Goal: Answer question/provide support: Share knowledge or assist other users

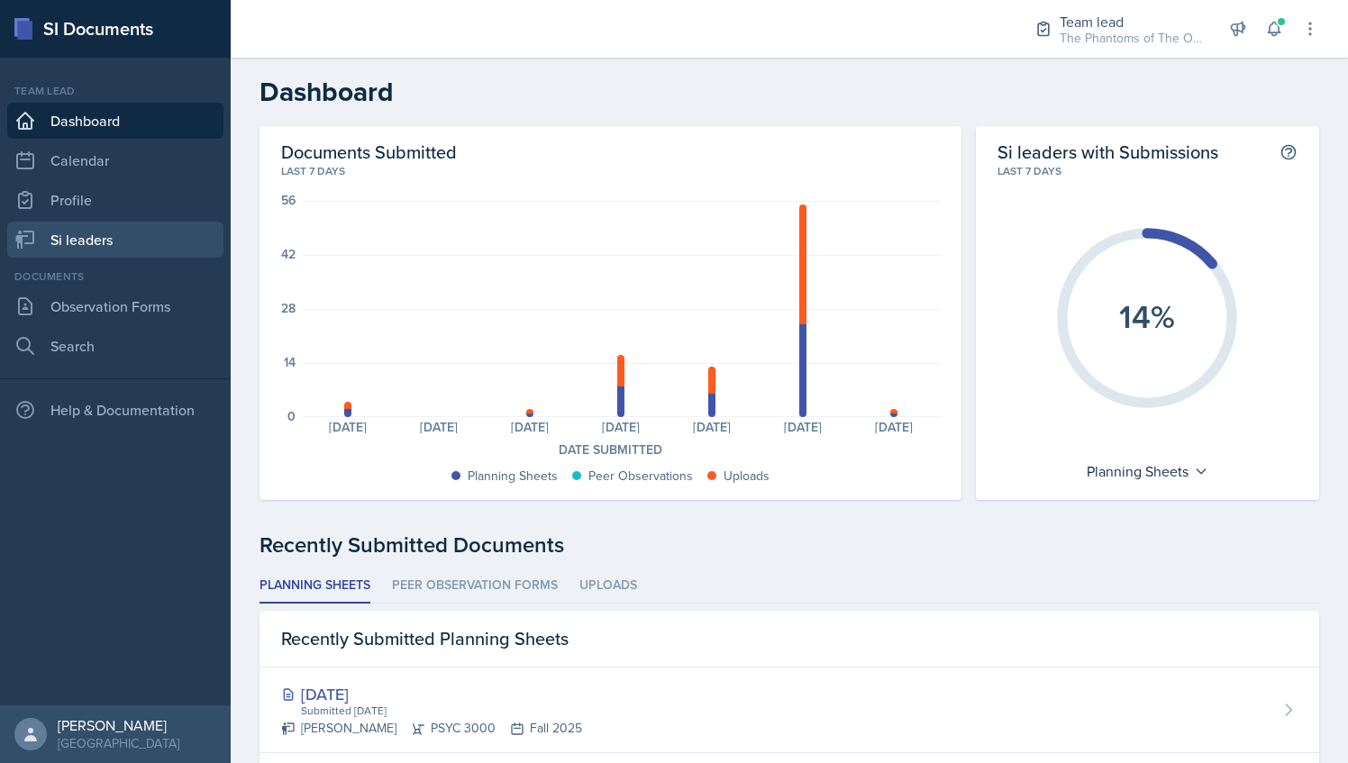
click at [105, 234] on link "Si leaders" at bounding box center [115, 240] width 216 height 36
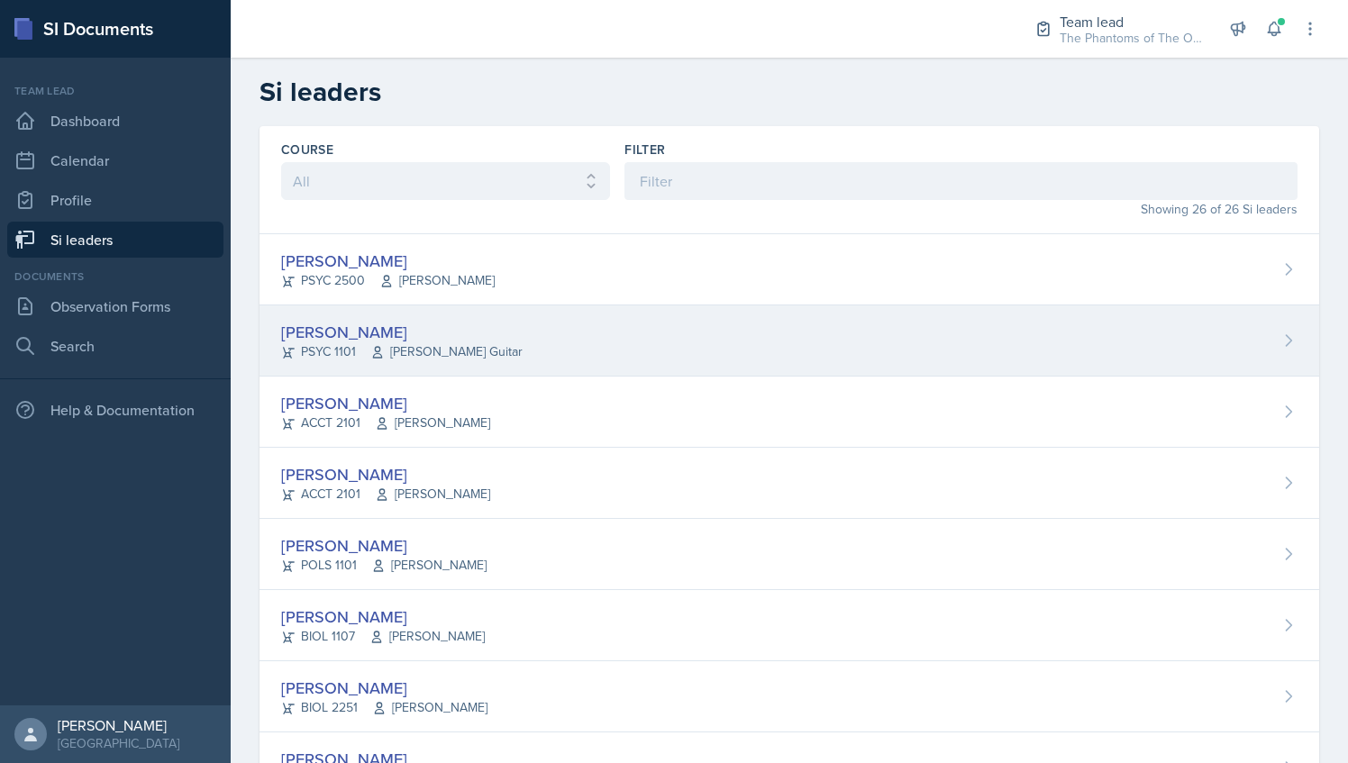
click at [530, 343] on div "[PERSON_NAME] PSYC 1101 [PERSON_NAME] Guitar" at bounding box center [790, 341] width 1060 height 71
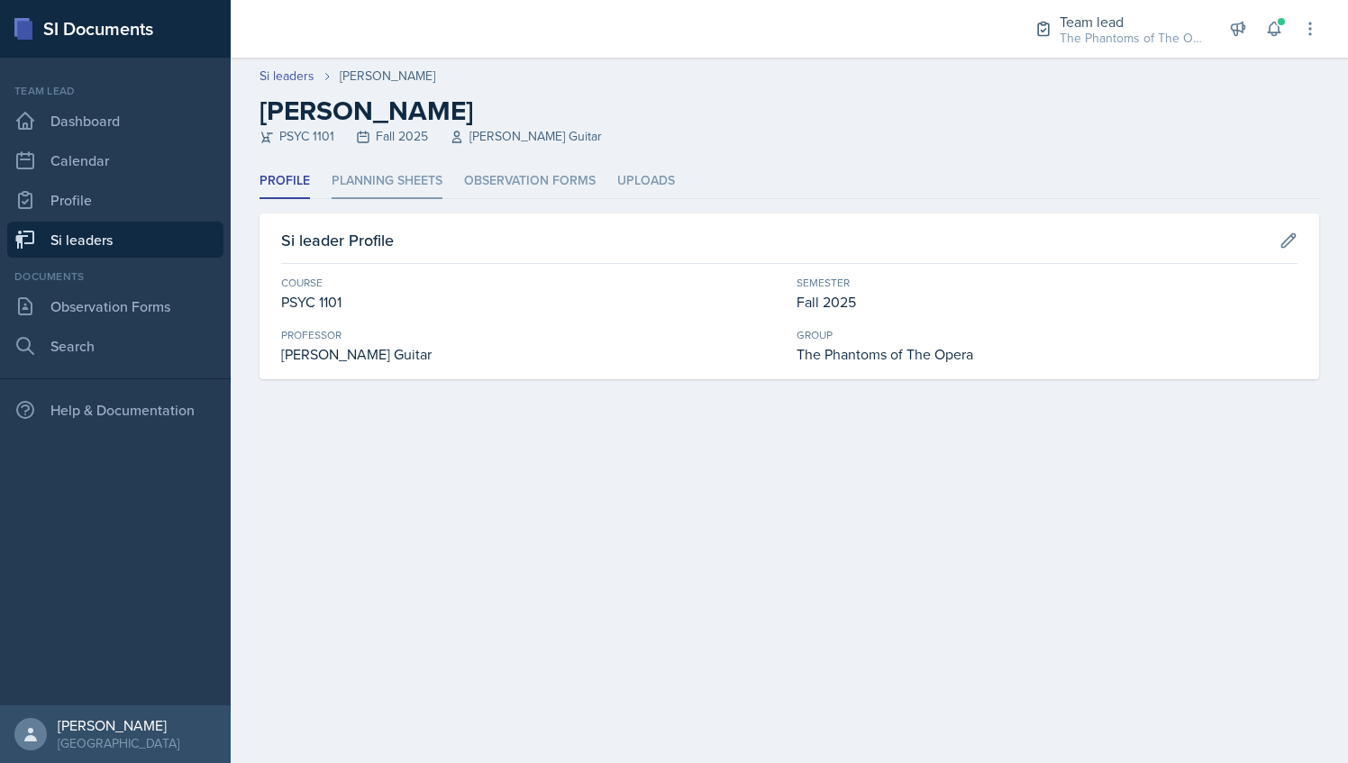
click at [379, 191] on li "Planning Sheets" at bounding box center [387, 181] width 111 height 35
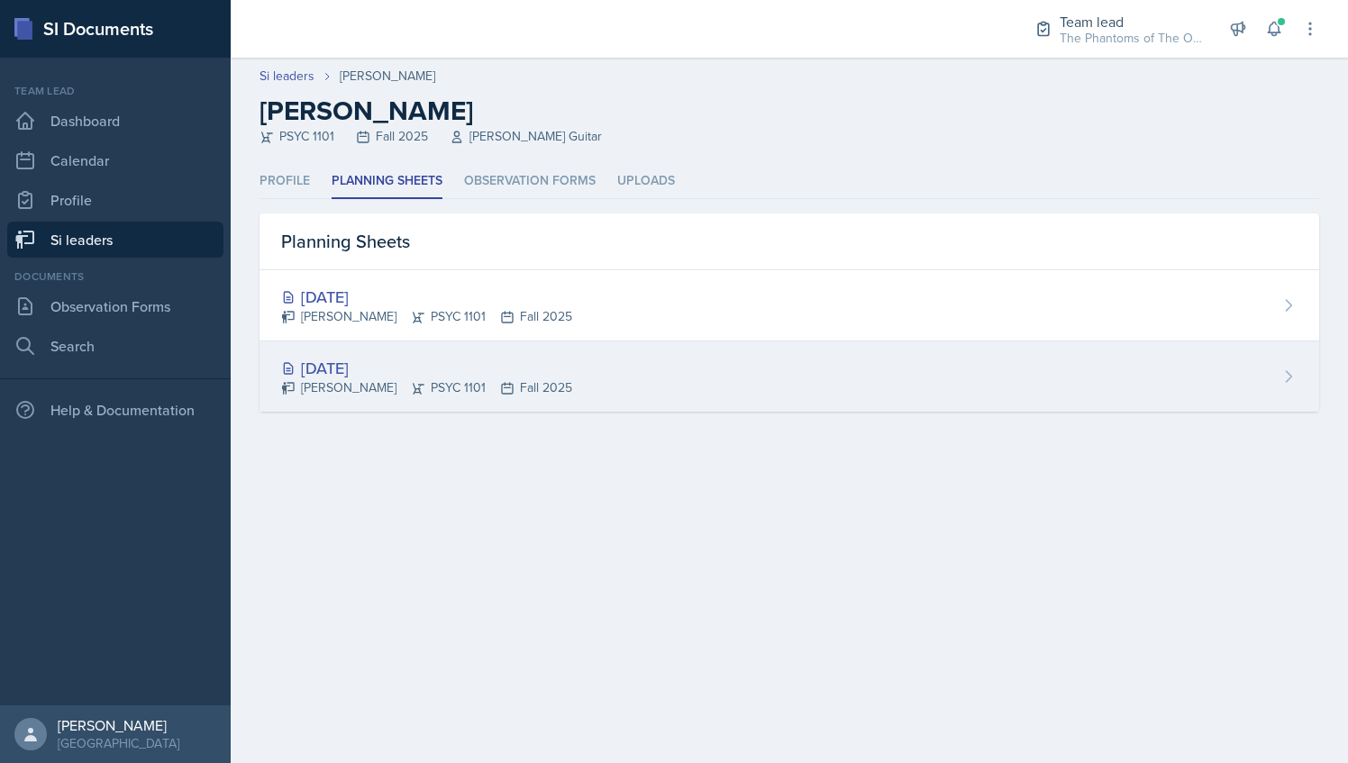
drag, startPoint x: 461, startPoint y: 413, endPoint x: 434, endPoint y: 400, distance: 29.8
click at [458, 410] on div "Profile Planning Sheets Observation Forms Uploads Profile Planning Sheets Obser…" at bounding box center [790, 309] width 1118 height 291
click at [435, 382] on div "[PERSON_NAME] PSYC 1101 Fall 2025" at bounding box center [426, 388] width 291 height 19
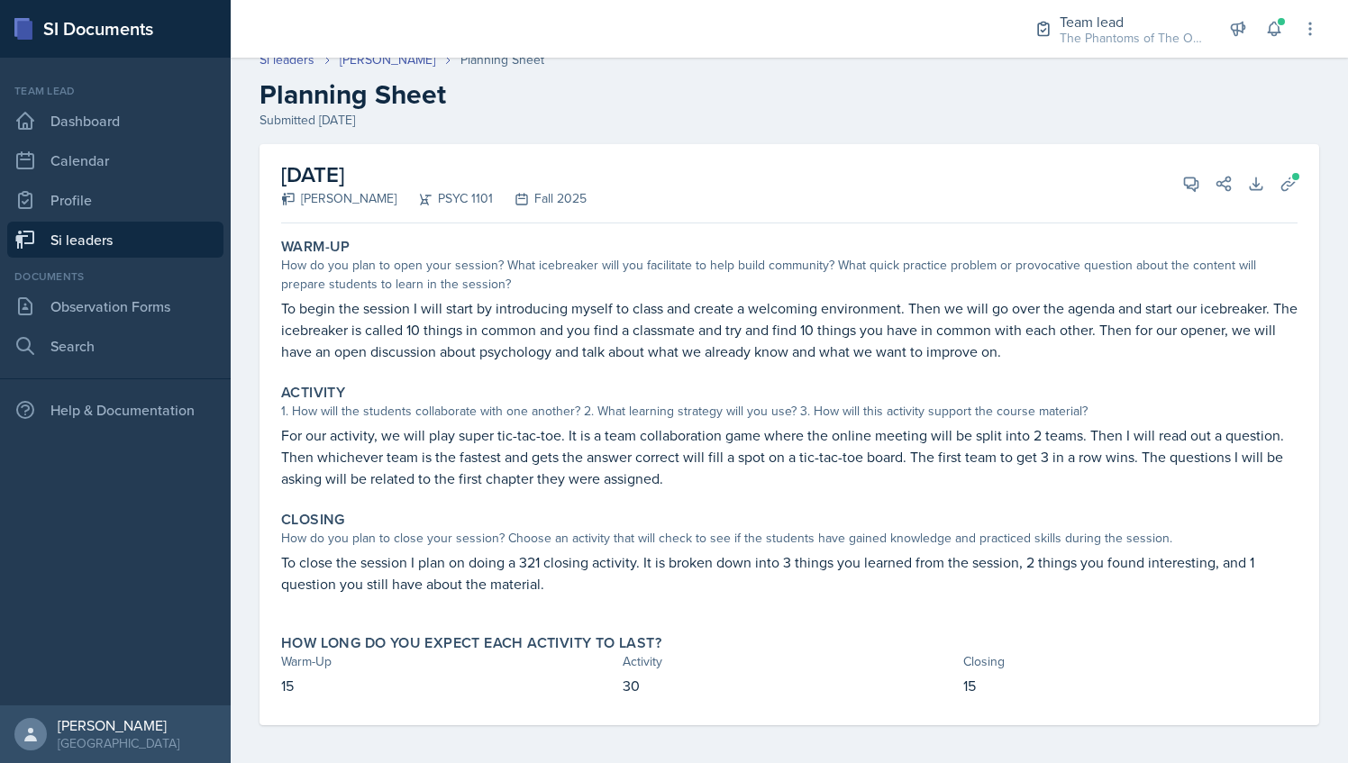
scroll to position [21, 0]
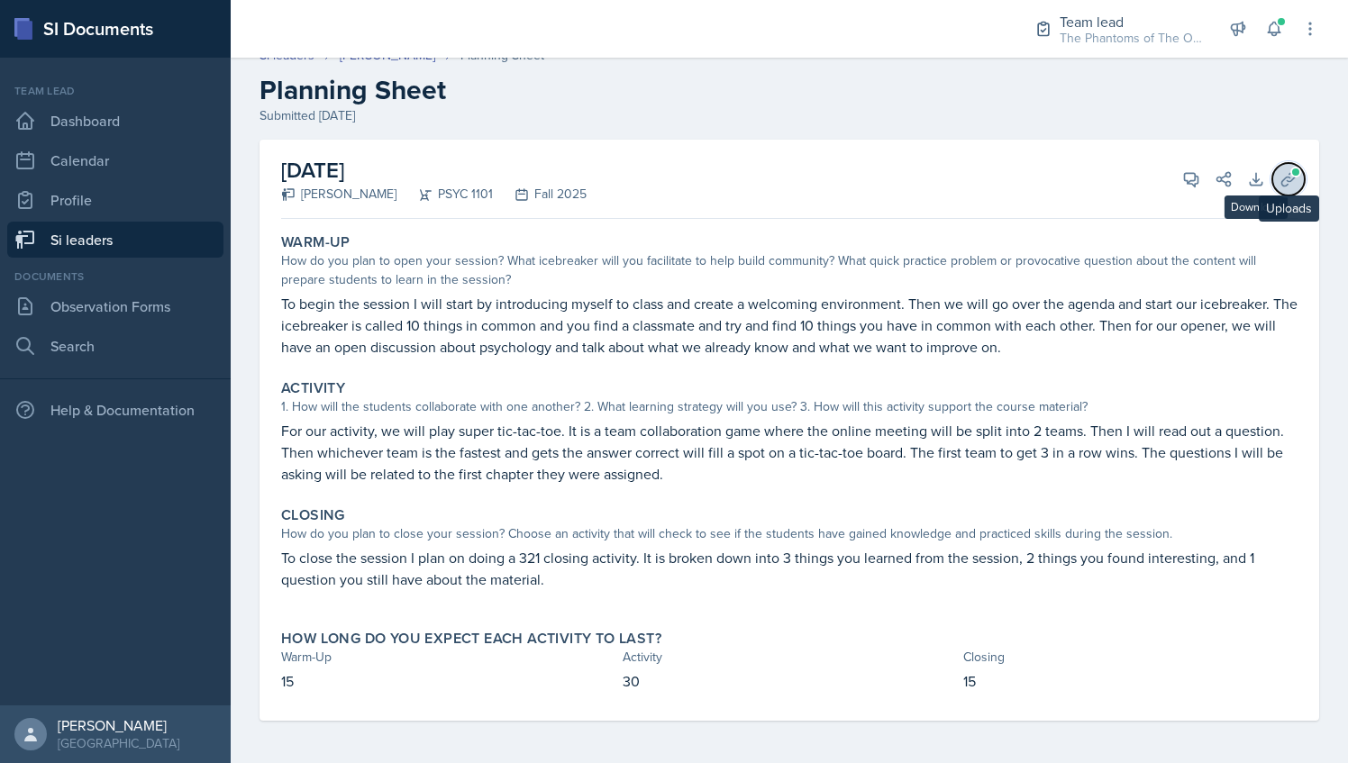
click at [1280, 175] on icon at bounding box center [1289, 179] width 18 height 18
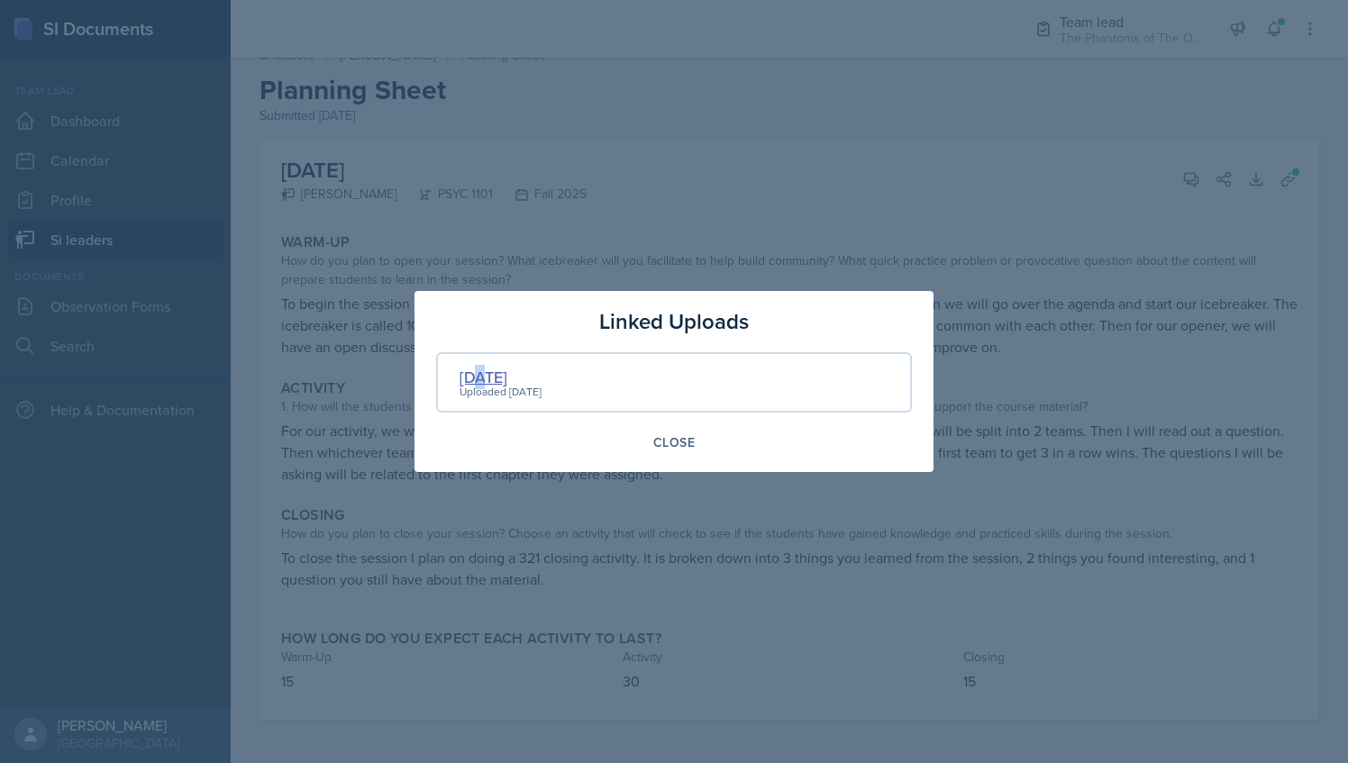
drag, startPoint x: 502, startPoint y: 370, endPoint x: 478, endPoint y: 373, distance: 24.5
click at [478, 374] on div "[DATE]" at bounding box center [501, 377] width 82 height 24
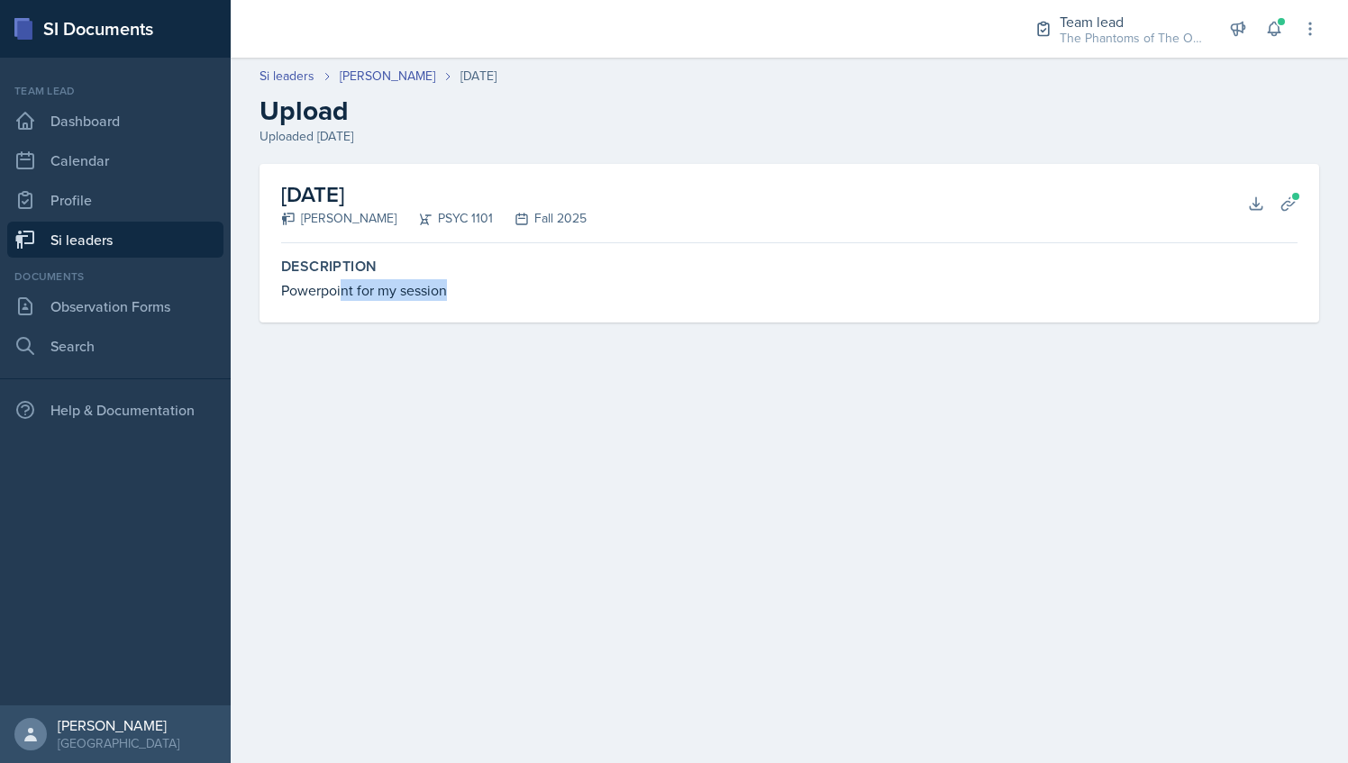
drag, startPoint x: 341, startPoint y: 297, endPoint x: 459, endPoint y: 296, distance: 118.1
click at [459, 296] on div "Powerpoint for my session" at bounding box center [789, 290] width 1017 height 22
drag, startPoint x: 459, startPoint y: 296, endPoint x: 544, endPoint y: 399, distance: 134.4
click at [545, 401] on main "Si leaders [PERSON_NAME] [DATE] Upload Uploaded [DATE] [DATE] [PERSON_NAME] PSY…" at bounding box center [790, 411] width 1118 height 706
click at [1256, 205] on icon at bounding box center [1256, 203] width 12 height 12
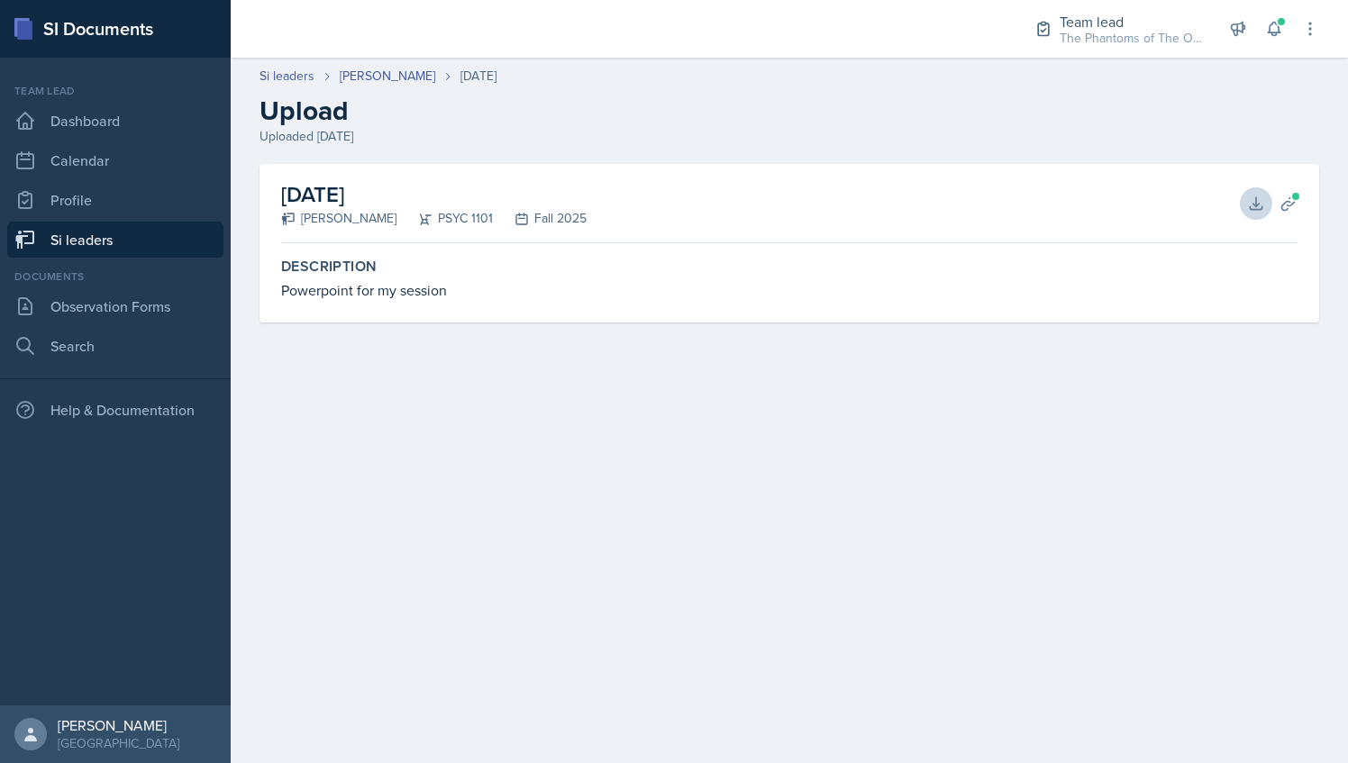
click at [470, 248] on div "[DATE] [PERSON_NAME] PSYC 1101 Fall 2025 Download Planning Sheets Description P…" at bounding box center [790, 243] width 1060 height 159
drag, startPoint x: 360, startPoint y: 61, endPoint x: 366, endPoint y: 72, distance: 12.5
click at [360, 62] on header "Si leaders [PERSON_NAME] [DATE] Upload Uploaded [DATE]" at bounding box center [790, 106] width 1118 height 115
click at [373, 84] on link "[PERSON_NAME]" at bounding box center [388, 76] width 96 height 19
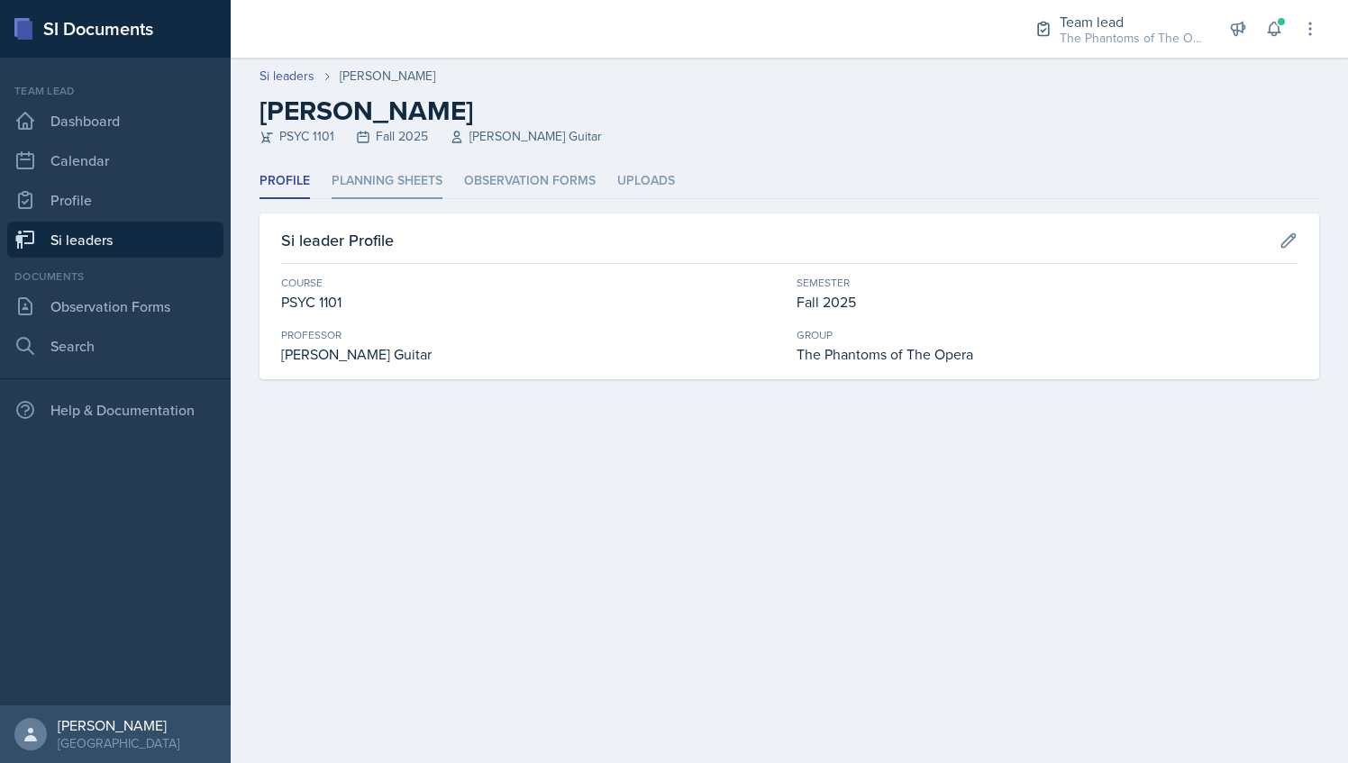
click at [394, 183] on li "Planning Sheets" at bounding box center [387, 181] width 111 height 35
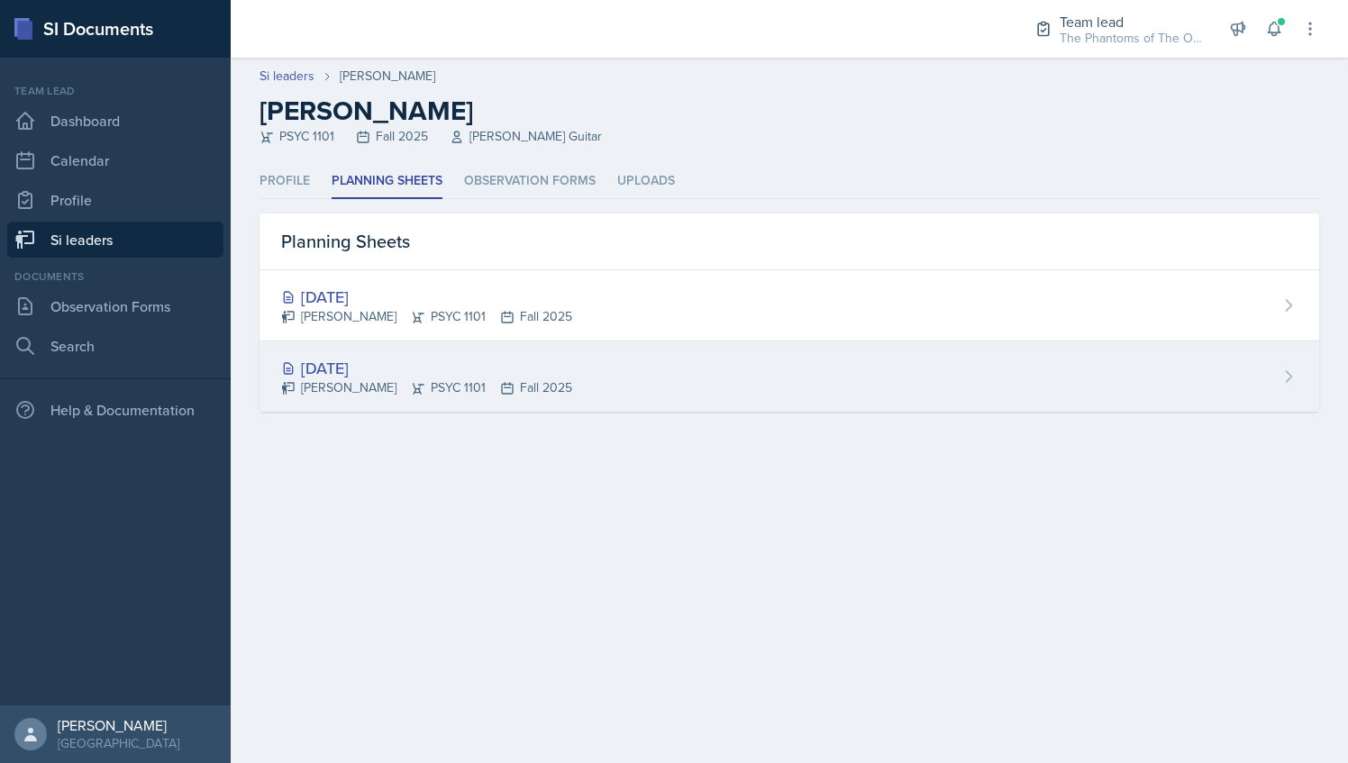
click at [437, 370] on div "[DATE]" at bounding box center [426, 368] width 291 height 24
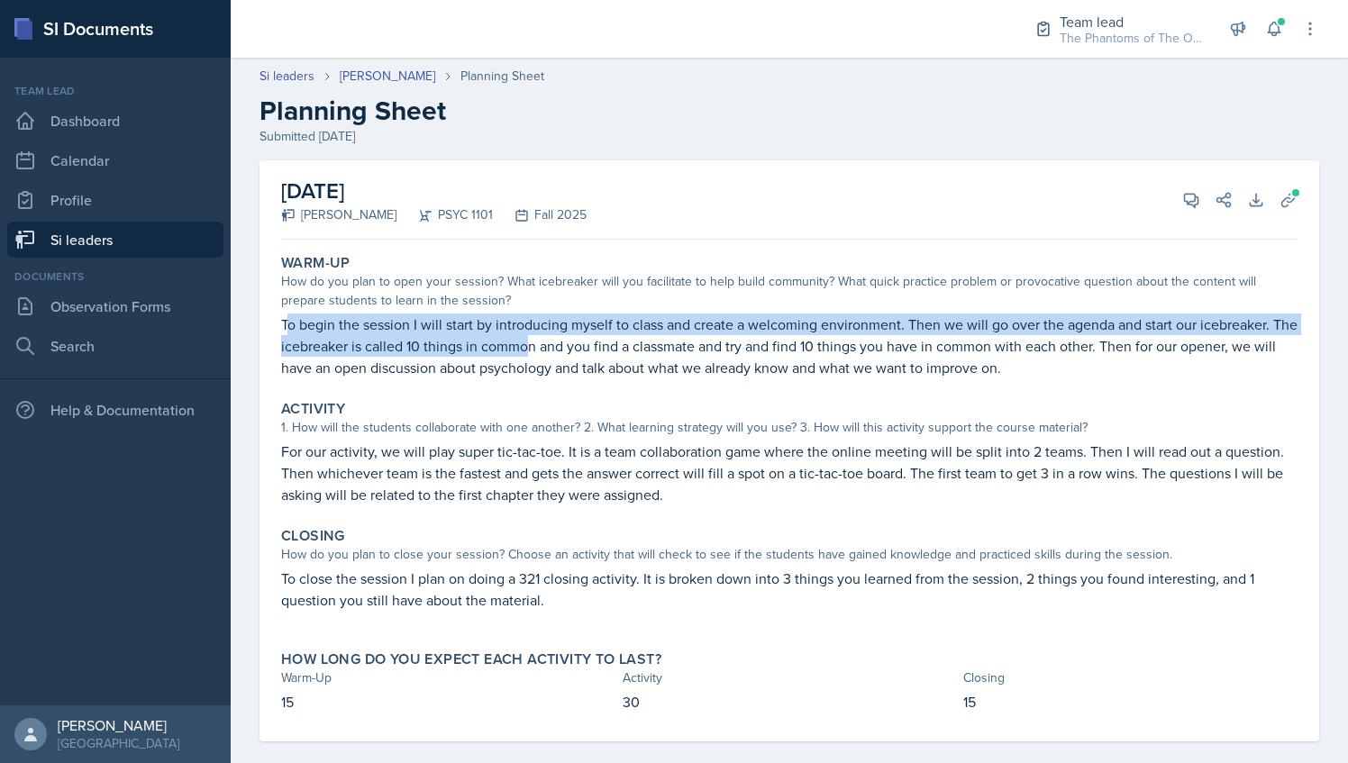
drag, startPoint x: 286, startPoint y: 327, endPoint x: 557, endPoint y: 348, distance: 272.1
click at [557, 348] on p "To begin the session I will start by introducing myself to class and create a w…" at bounding box center [789, 346] width 1017 height 65
drag, startPoint x: 557, startPoint y: 348, endPoint x: 436, endPoint y: 354, distance: 120.9
click at [436, 354] on p "To begin the session I will start by introducing myself to class and create a w…" at bounding box center [789, 346] width 1017 height 65
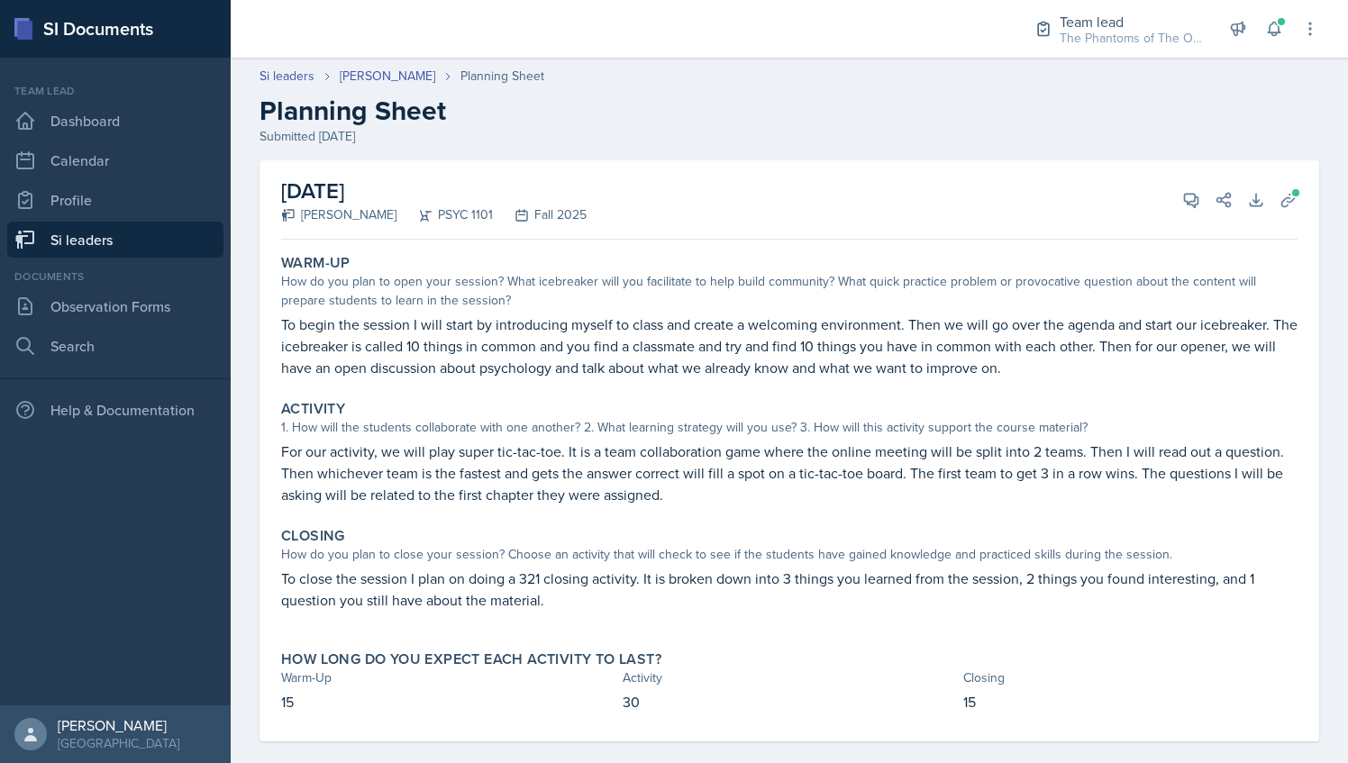
drag, startPoint x: 629, startPoint y: 360, endPoint x: 643, endPoint y: 352, distance: 15.3
click at [629, 360] on p "To begin the session I will start by introducing myself to class and create a w…" at bounding box center [789, 346] width 1017 height 65
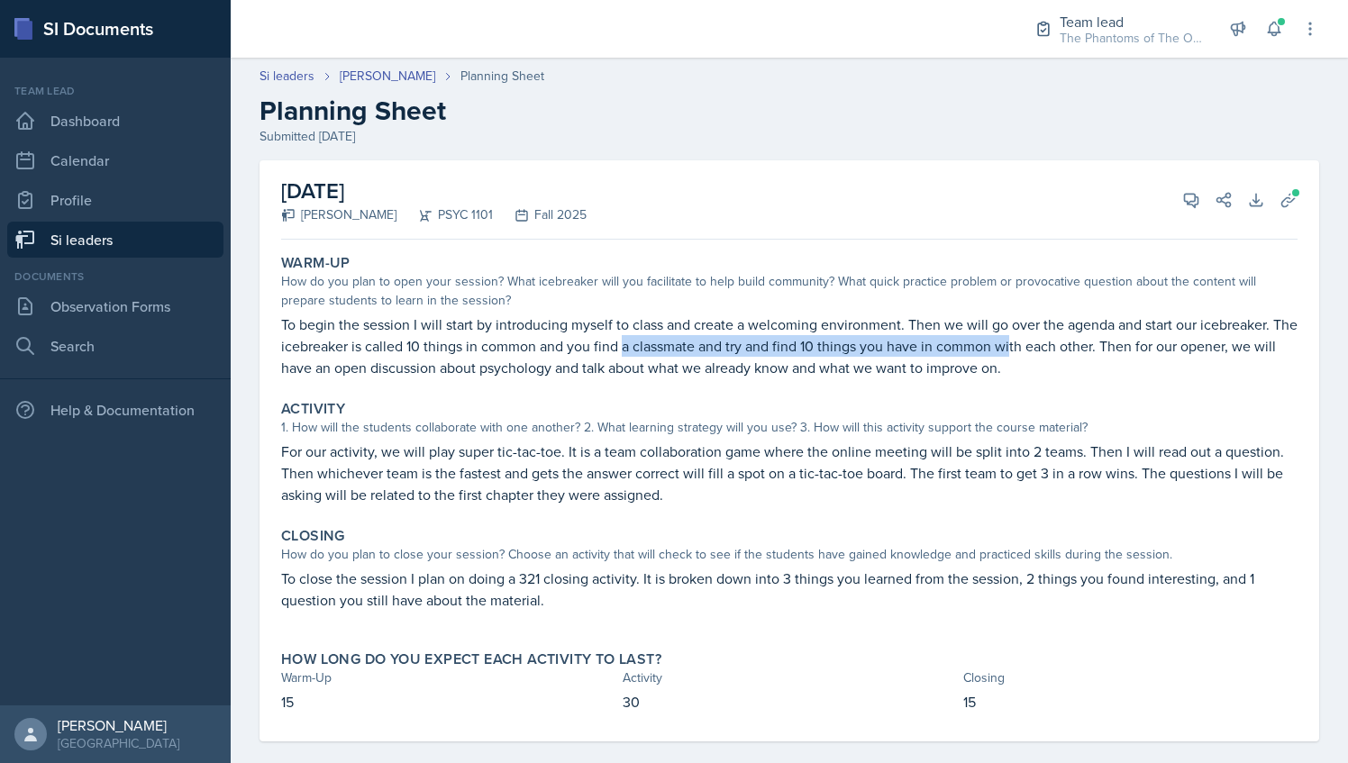
drag, startPoint x: 651, startPoint y: 352, endPoint x: 1037, endPoint y: 353, distance: 386.7
click at [1037, 353] on p "To begin the session I will start by introducing myself to class and create a w…" at bounding box center [789, 346] width 1017 height 65
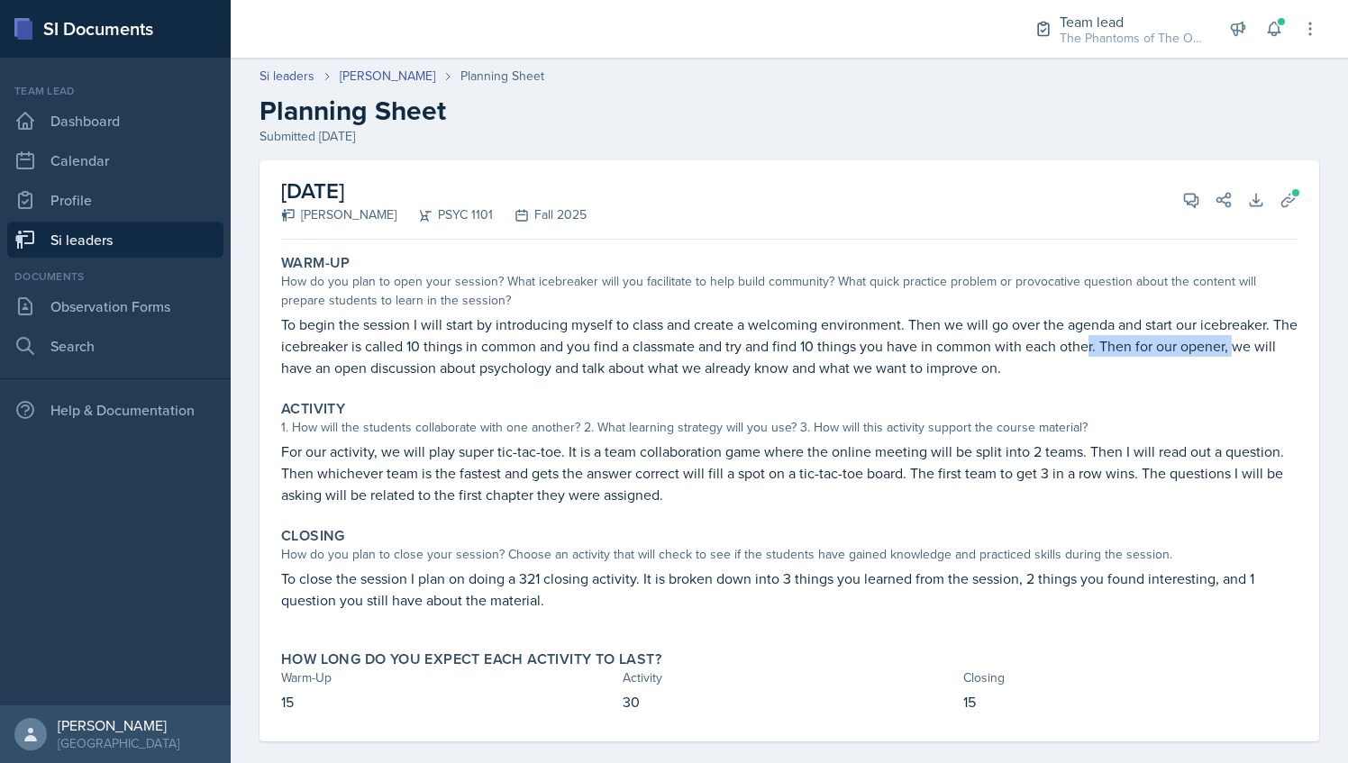
drag, startPoint x: 1037, startPoint y: 353, endPoint x: 1262, endPoint y: 354, distance: 224.4
click at [1262, 354] on p "To begin the session I will start by introducing myself to class and create a w…" at bounding box center [789, 346] width 1017 height 65
click at [406, 362] on p "To begin the session I will start by introducing myself to class and create a w…" at bounding box center [789, 346] width 1017 height 65
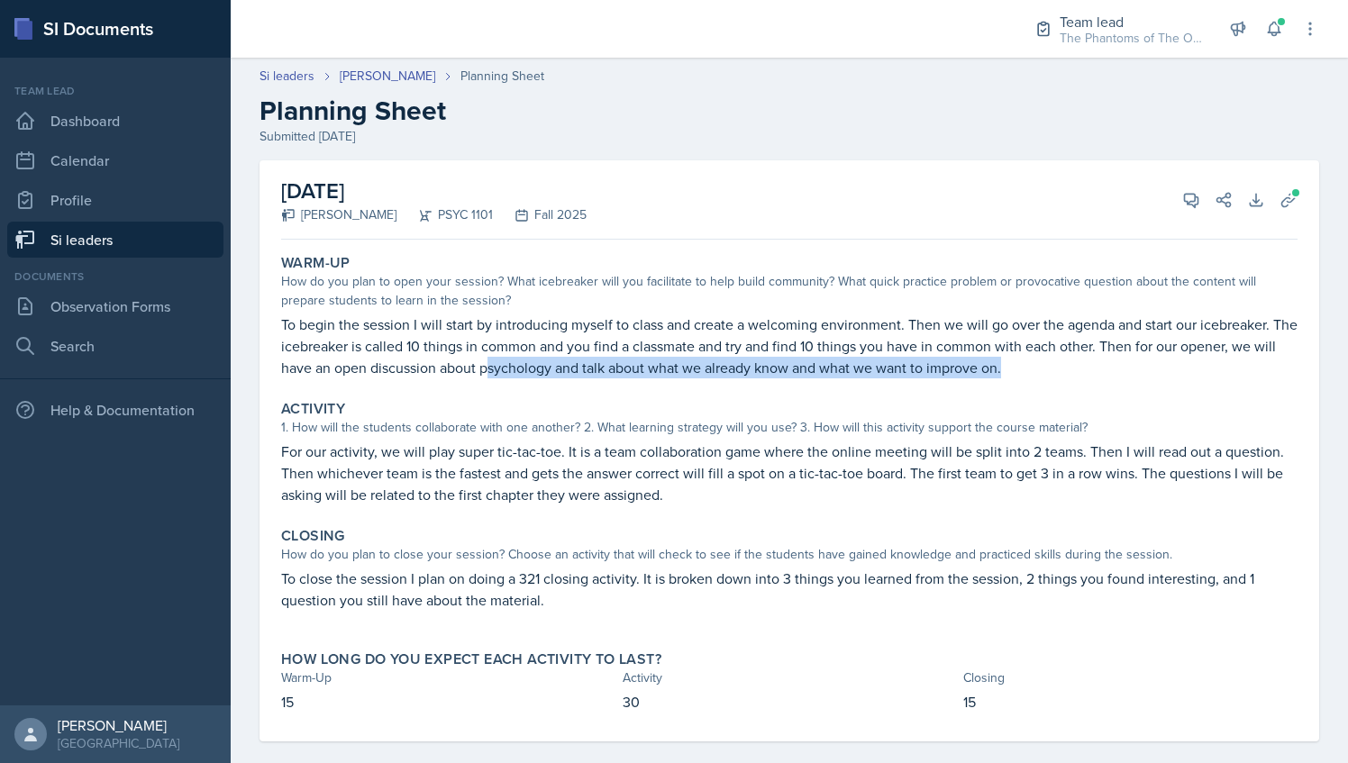
drag, startPoint x: 510, startPoint y: 365, endPoint x: 1055, endPoint y: 373, distance: 544.4
click at [1055, 373] on p "To begin the session I will start by introducing myself to class and create a w…" at bounding box center [789, 346] width 1017 height 65
drag, startPoint x: 1055, startPoint y: 373, endPoint x: 941, endPoint y: 425, distance: 125.0
click at [944, 426] on div "1. How will the students collaborate with one another? 2. What learning strateg…" at bounding box center [789, 427] width 1017 height 19
click at [528, 306] on div "How do you plan to open your session? What icebreaker will you facilitate to he…" at bounding box center [789, 291] width 1017 height 38
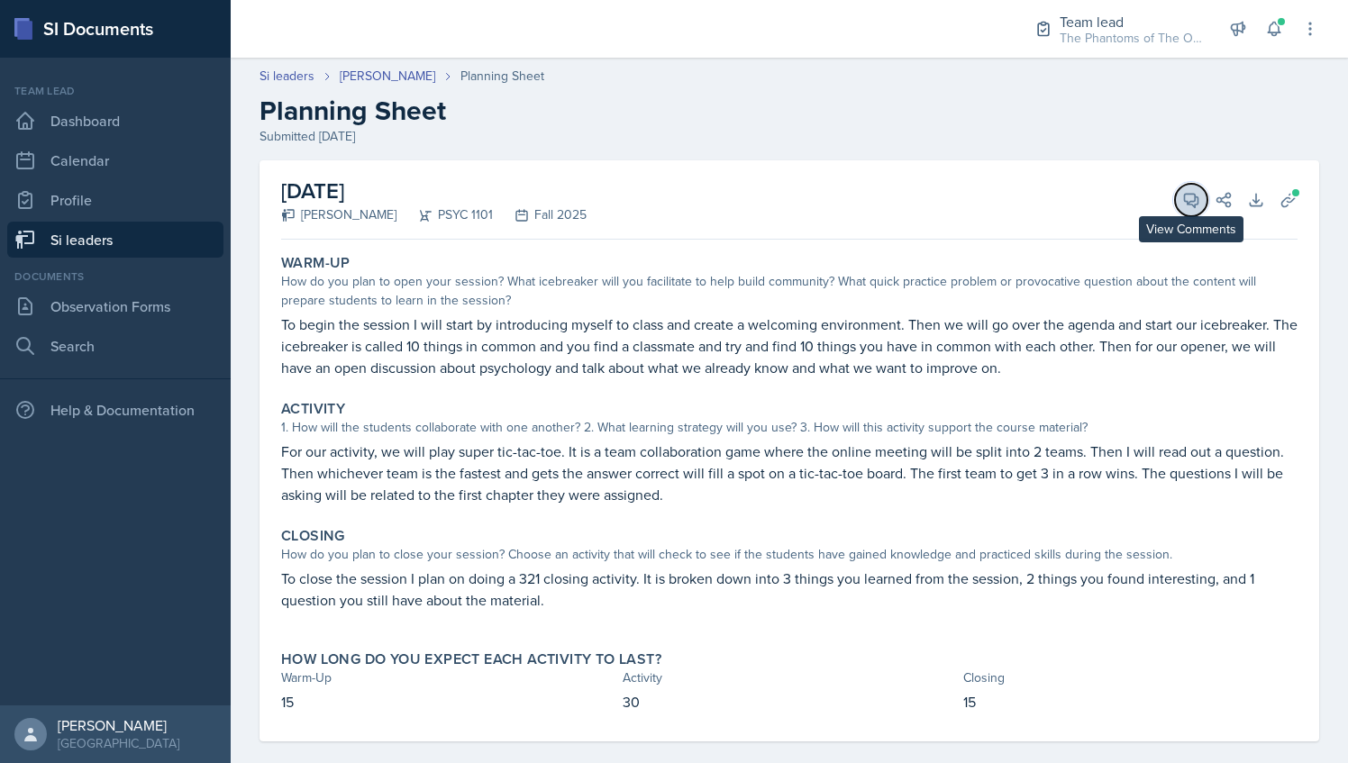
click at [1183, 195] on icon at bounding box center [1192, 200] width 18 height 18
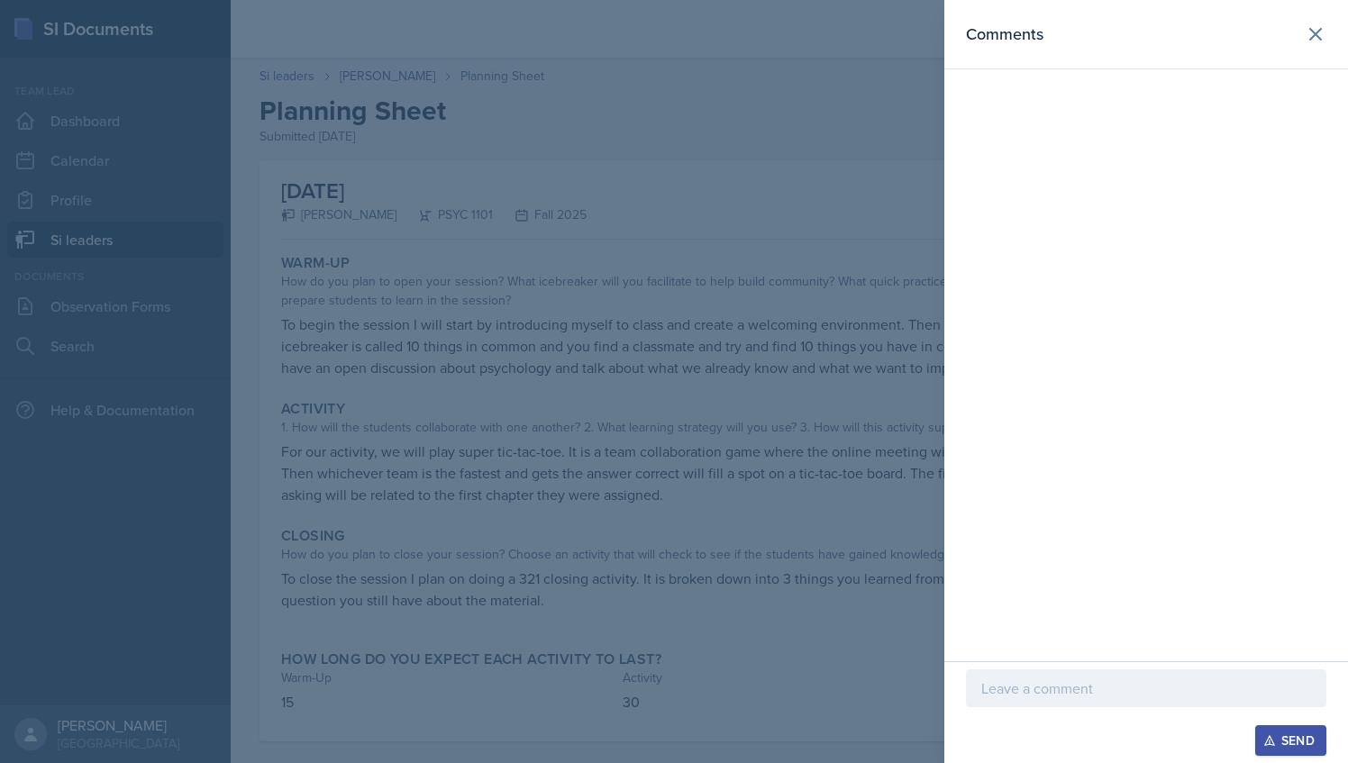
click at [1152, 699] on p at bounding box center [1147, 689] width 330 height 22
click at [1128, 695] on p "Warm-Up: 3/3 I love the icebreaker" at bounding box center [1147, 689] width 330 height 22
click at [1226, 686] on p "Warm-Up: 3/3 I love this icebreaker" at bounding box center [1147, 689] width 330 height 22
click at [1219, 687] on p "Warm-Up: 3/3 I love this icebreaker! And your" at bounding box center [1147, 689] width 330 height 22
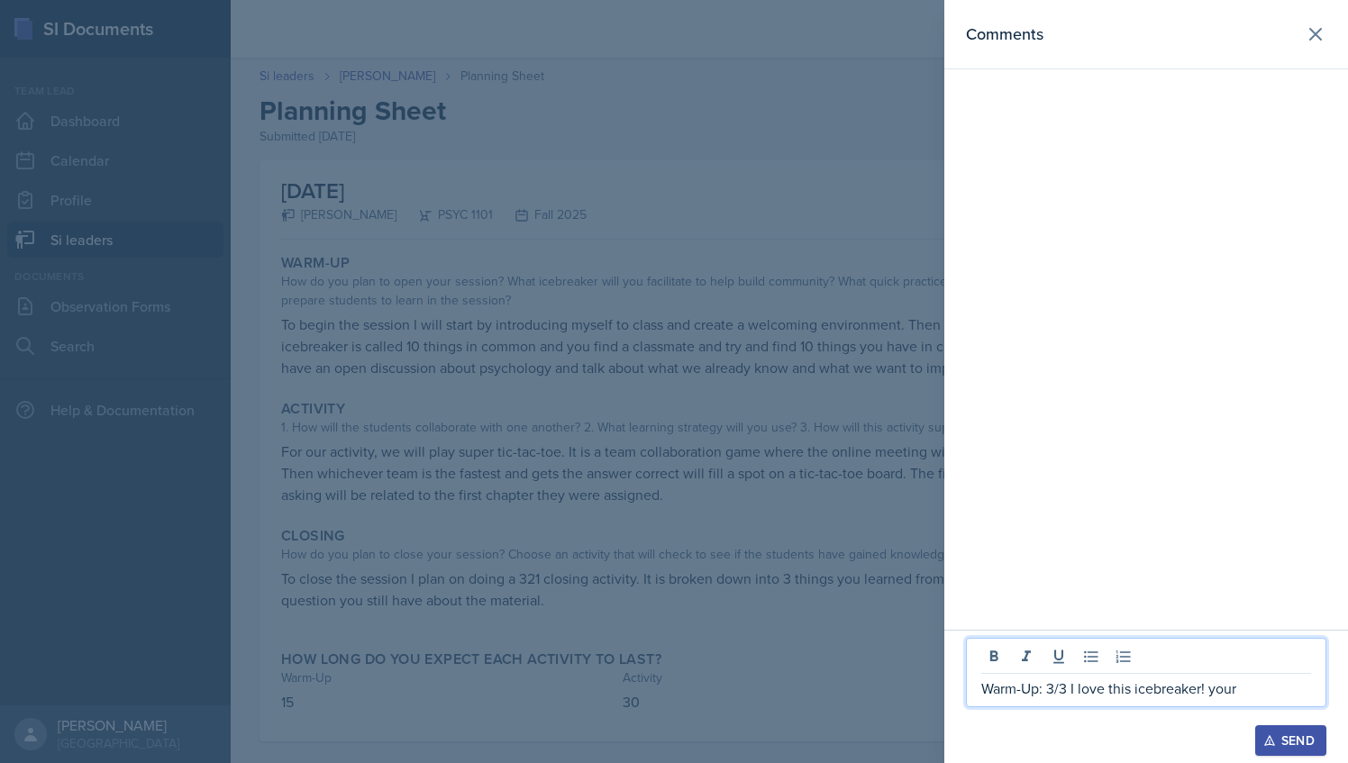
click at [1219, 689] on p "Warm-Up: 3/3 I love this icebreaker! your" at bounding box center [1147, 689] width 330 height 22
click at [1236, 690] on p "Warm-Up: 3/3 I love this icebreaker! Your" at bounding box center [1147, 689] width 330 height 22
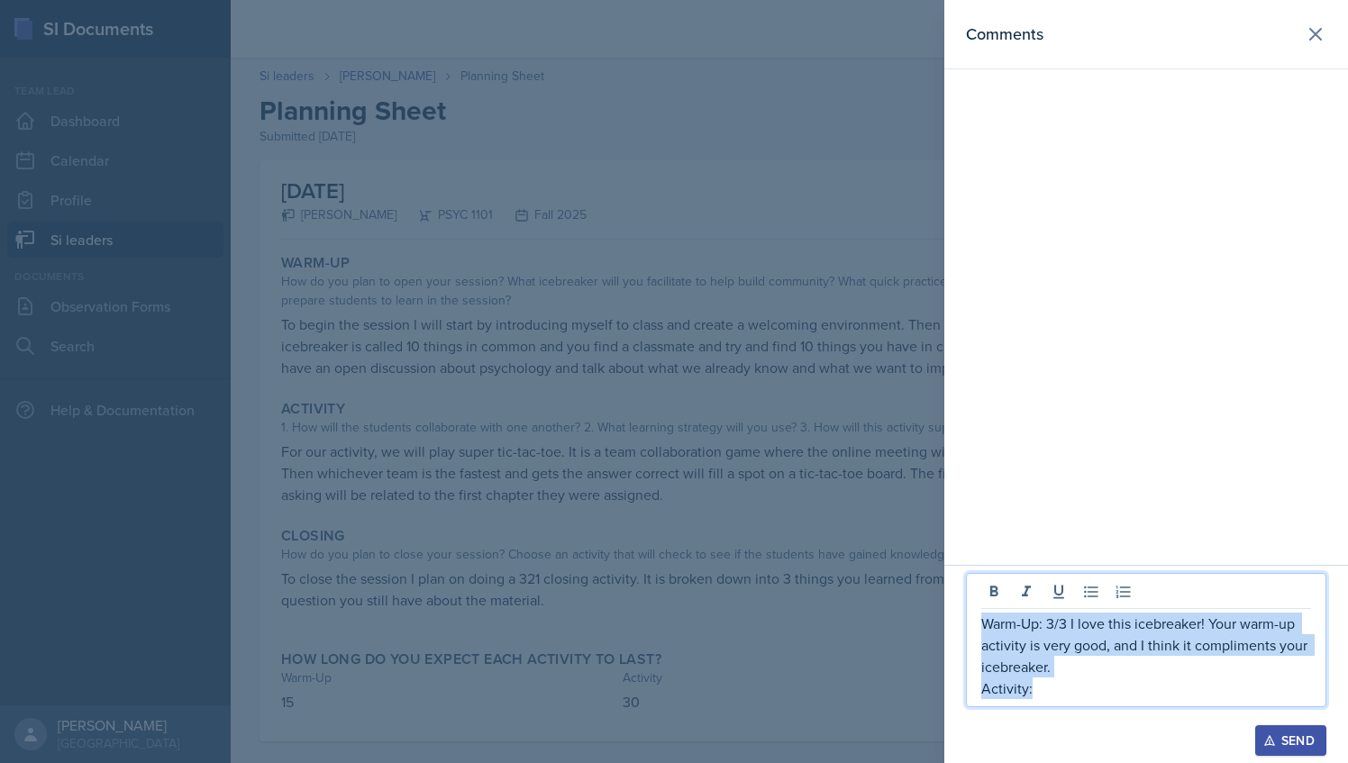
drag, startPoint x: 1030, startPoint y: 695, endPoint x: 1009, endPoint y: 638, distance: 60.4
click at [963, 621] on div "Warm-Up: 3/3 I love this icebreaker! Your warm-up activity is very good, and I …" at bounding box center [1147, 664] width 404 height 198
copy div "Warm-Up: 3/3 I love this icebreaker! Your warm-up activity is very good, and I …"
click at [1318, 31] on icon at bounding box center [1315, 34] width 11 height 11
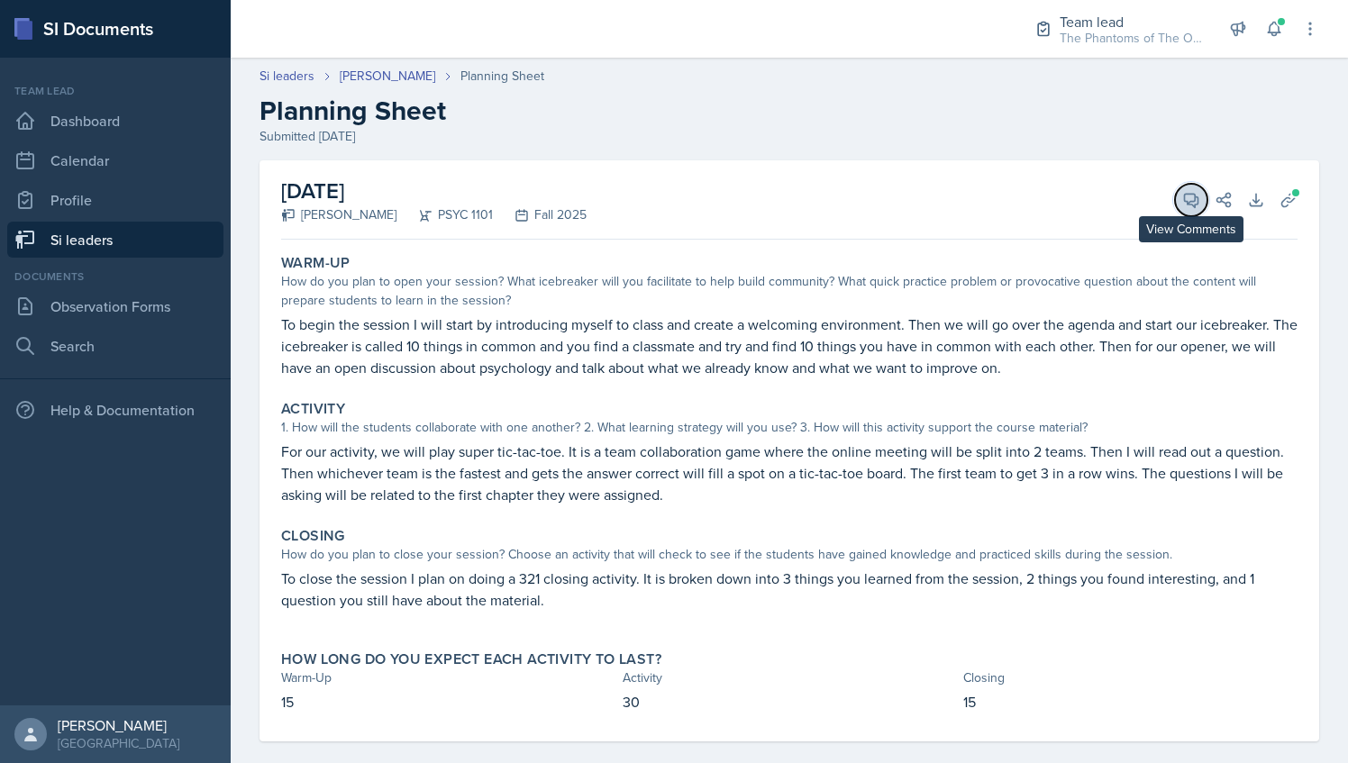
click at [1175, 209] on button "View Comments" at bounding box center [1191, 200] width 32 height 32
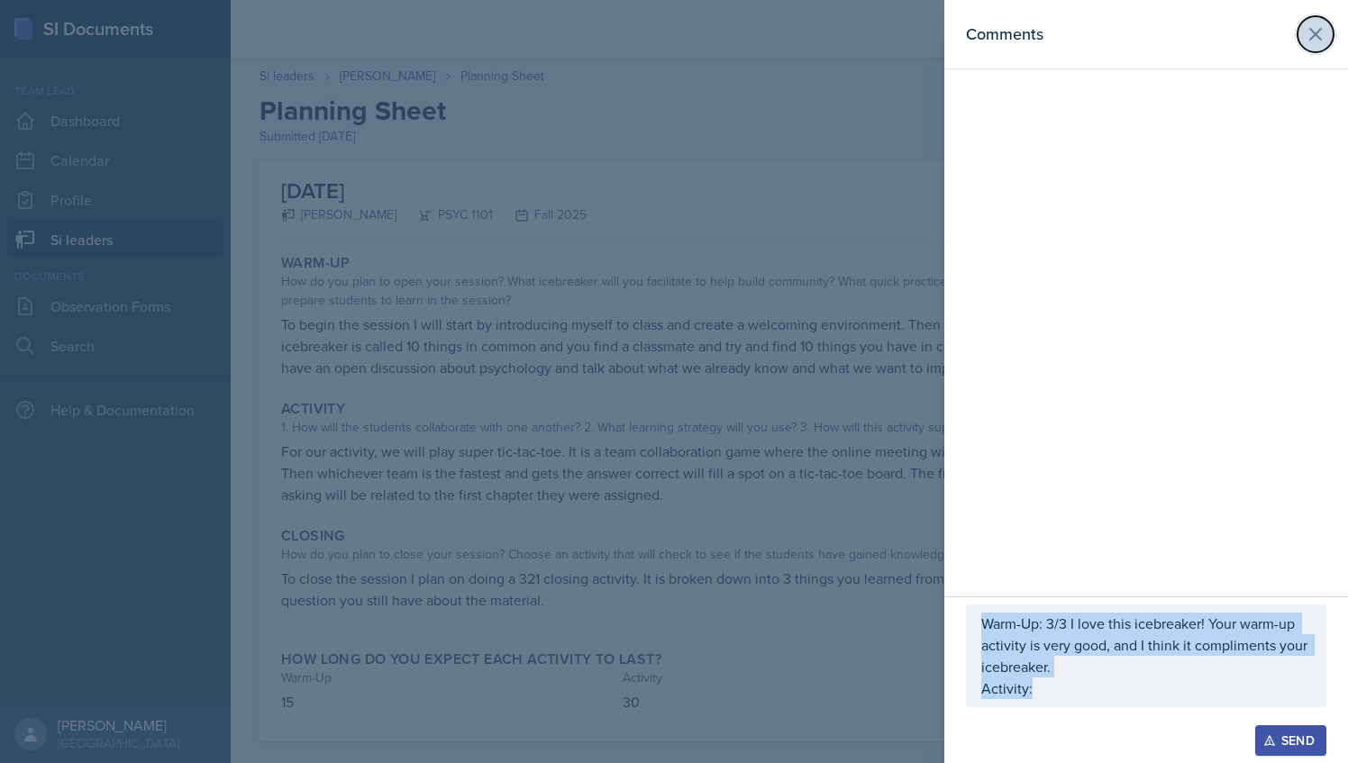
click at [1318, 32] on icon at bounding box center [1315, 34] width 11 height 11
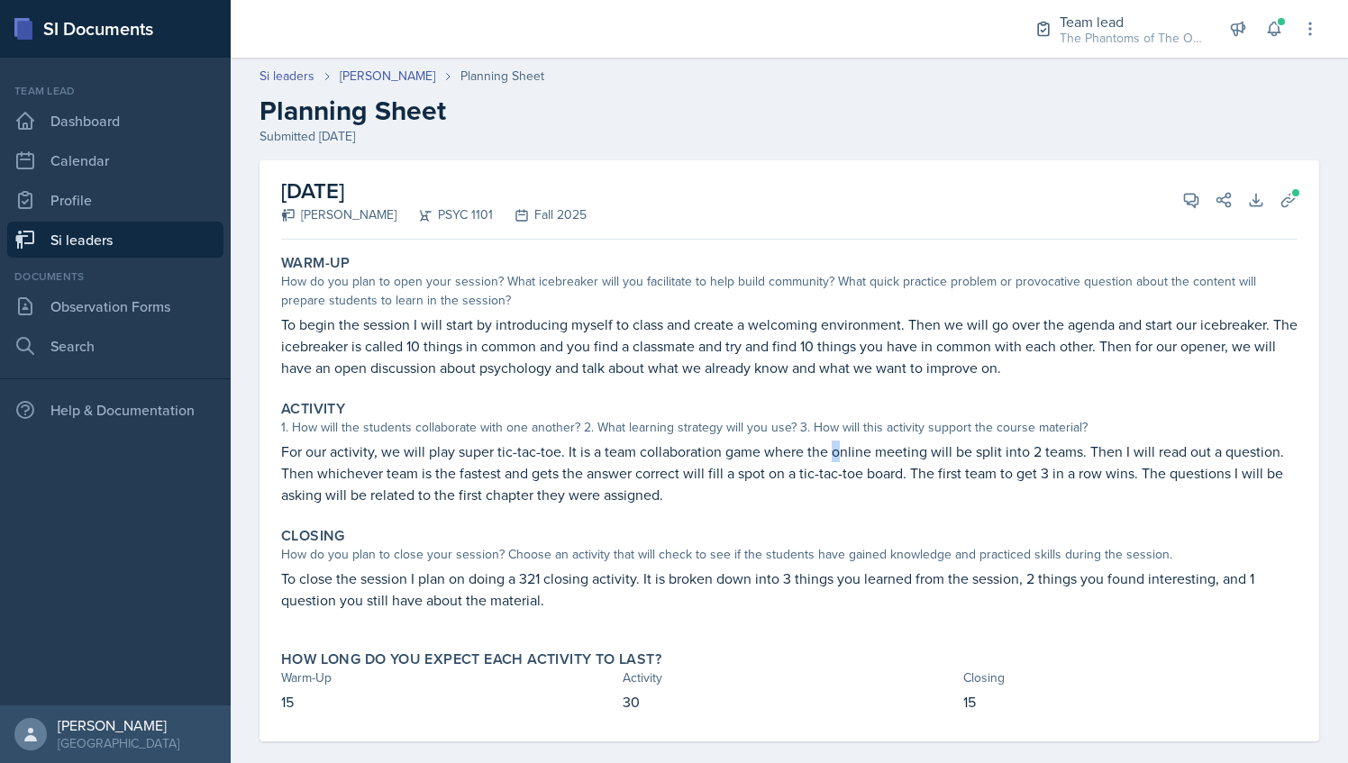
click at [839, 452] on p "For our activity, we will play super tic-tac-toe. It is a team collaboration ga…" at bounding box center [789, 473] width 1017 height 65
click at [759, 453] on p "For our activity, we will play super tic-tac-toe. It is a team collaboration ga…" at bounding box center [789, 473] width 1017 height 65
click at [1183, 201] on icon at bounding box center [1192, 200] width 18 height 18
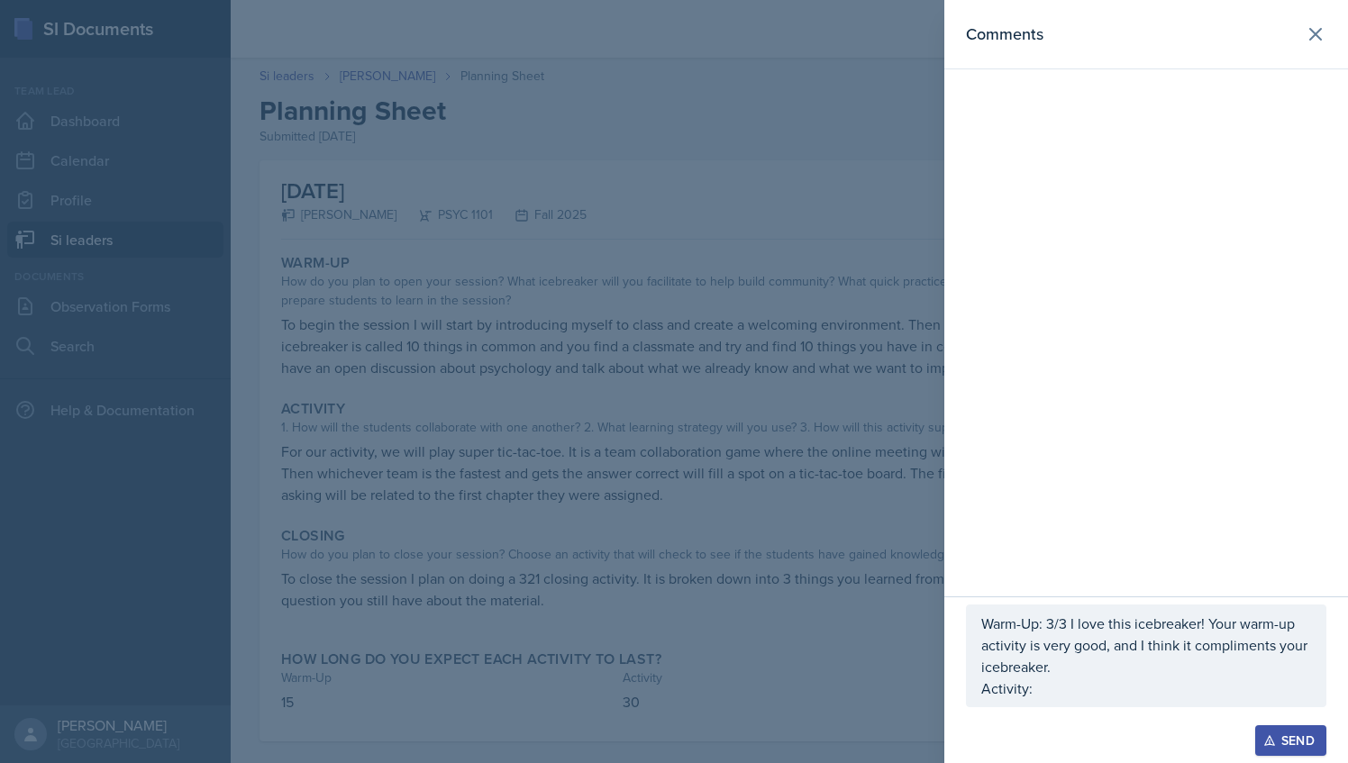
click at [849, 467] on div at bounding box center [674, 381] width 1348 height 763
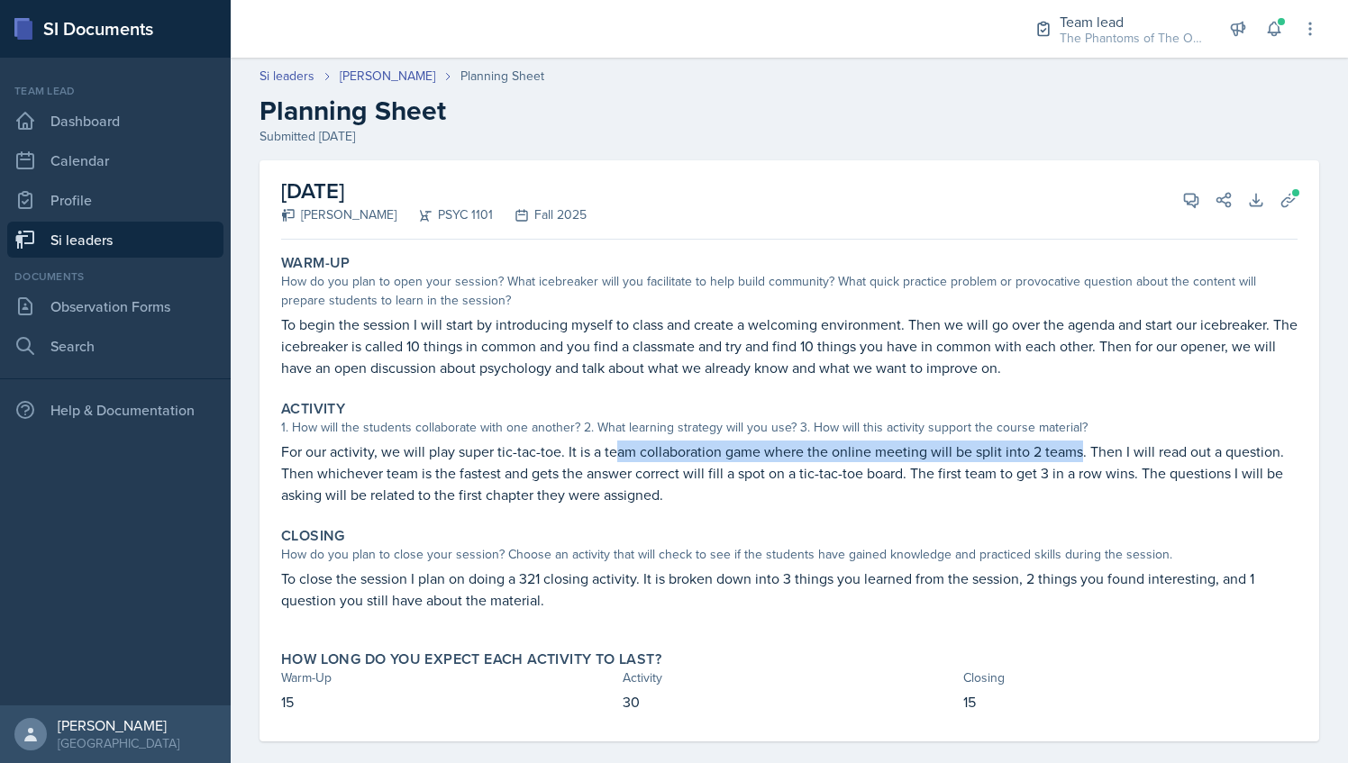
drag, startPoint x: 611, startPoint y: 449, endPoint x: 1077, endPoint y: 449, distance: 466.0
click at [1077, 449] on p "For our activity, we will play super tic-tac-toe. It is a team collaboration ga…" at bounding box center [789, 473] width 1017 height 65
click at [355, 476] on p "For our activity, we will play super tic-tac-toe. It is a team collaboration ga…" at bounding box center [789, 473] width 1017 height 65
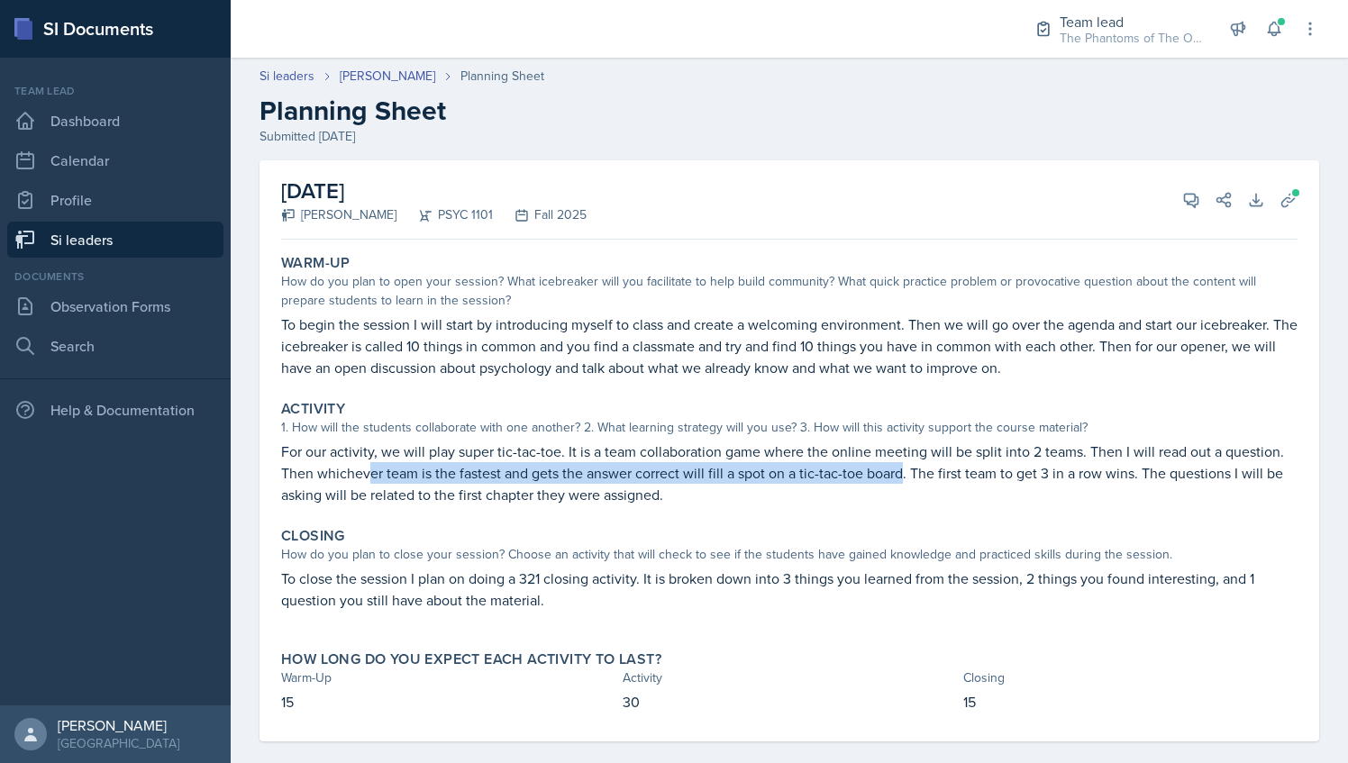
drag, startPoint x: 378, startPoint y: 476, endPoint x: 901, endPoint y: 474, distance: 523.7
click at [901, 474] on p "For our activity, we will play super tic-tac-toe. It is a team collaboration ga…" at bounding box center [789, 473] width 1017 height 65
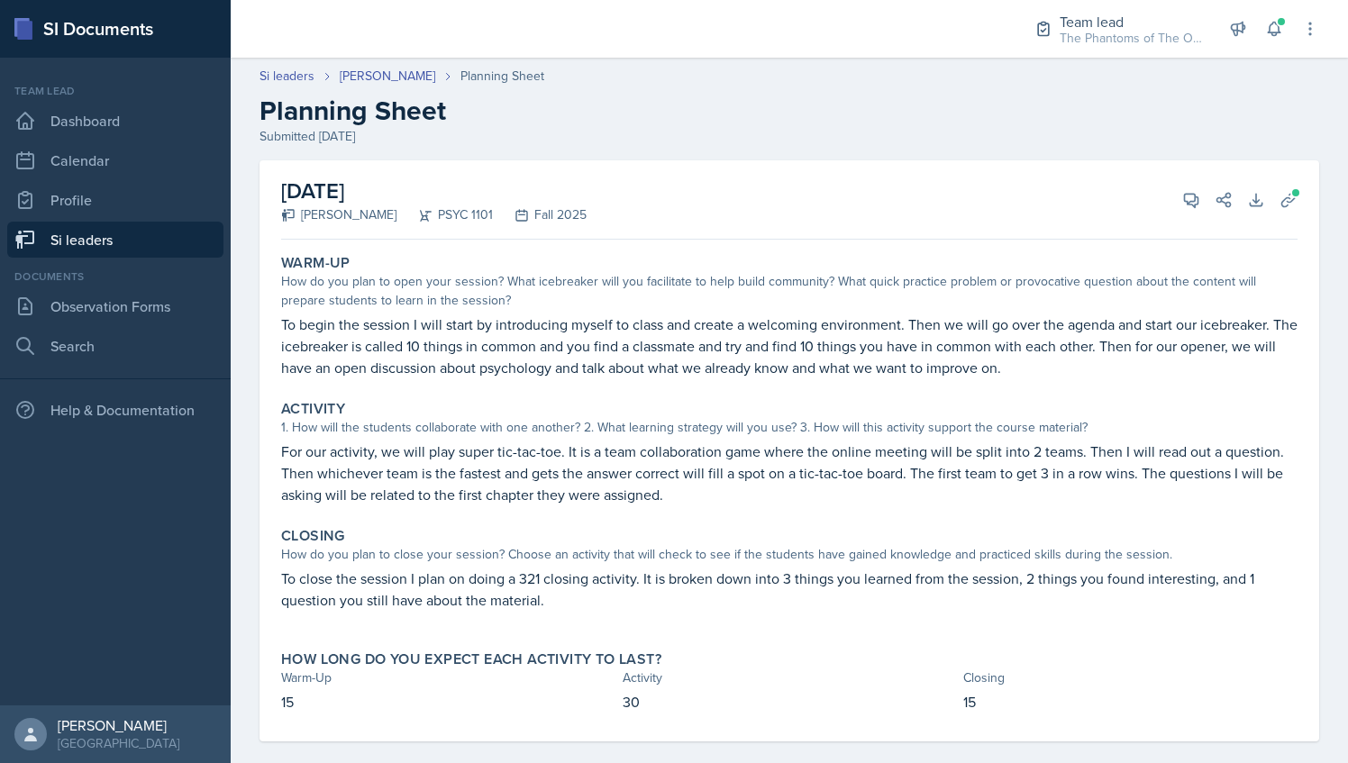
drag, startPoint x: 901, startPoint y: 474, endPoint x: 1093, endPoint y: 489, distance: 192.5
click at [1093, 489] on p "For our activity, we will play super tic-tac-toe. It is a team collaboration ga…" at bounding box center [789, 473] width 1017 height 65
click at [1183, 200] on icon at bounding box center [1192, 200] width 18 height 18
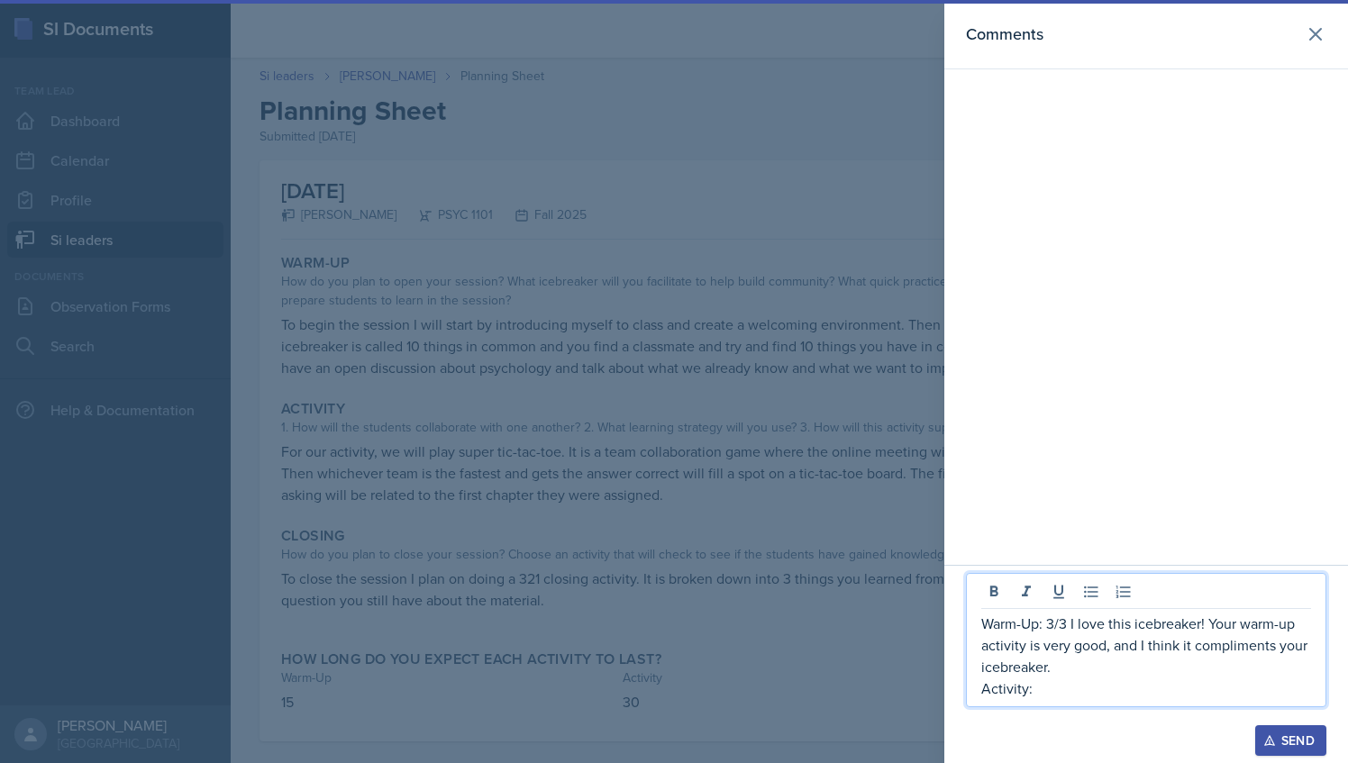
click at [1069, 689] on p "Activity:" at bounding box center [1147, 689] width 330 height 22
click at [1107, 694] on p "Activity: 3/3" at bounding box center [1147, 689] width 330 height 22
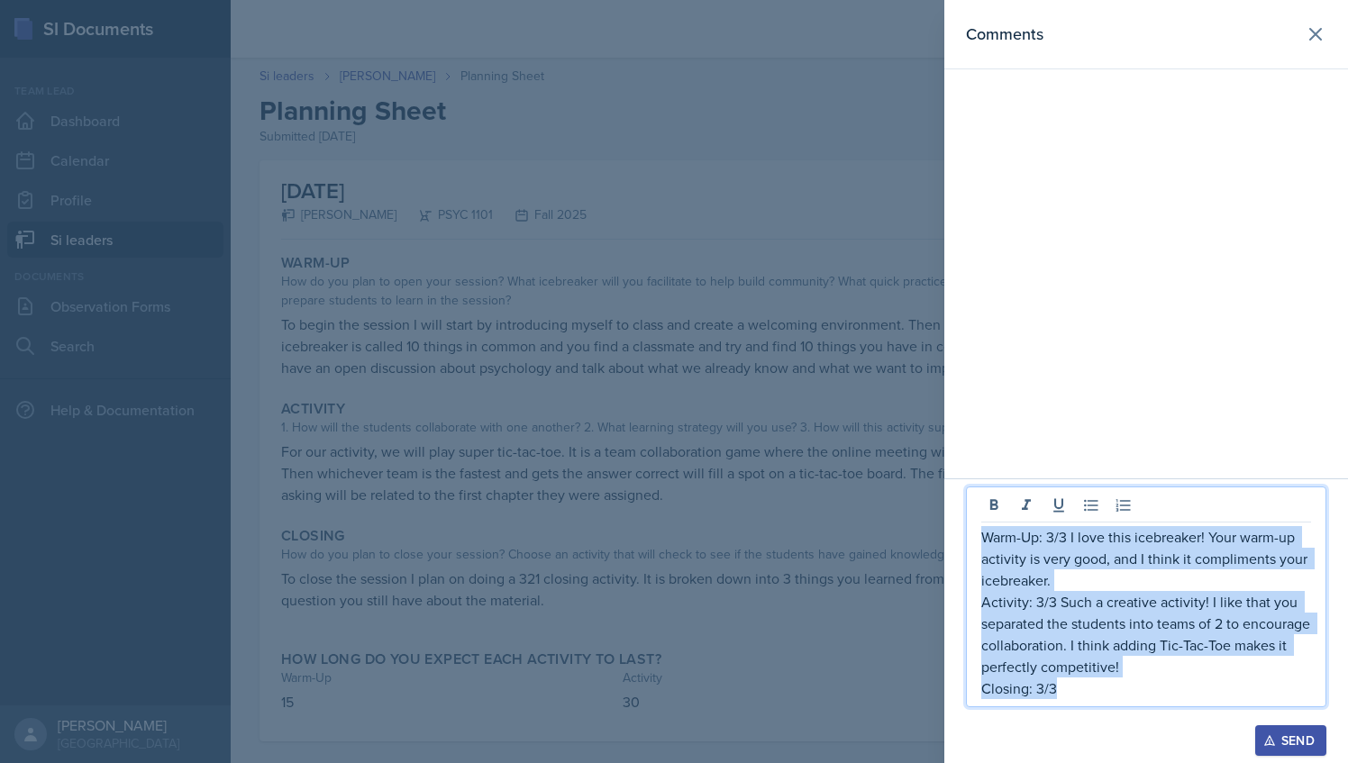
drag, startPoint x: 1060, startPoint y: 692, endPoint x: 952, endPoint y: 539, distance: 187.5
click at [952, 539] on div "Warm-Up: 3/3 I love this icebreaker! Your warm-up activity is very good, and I …" at bounding box center [1147, 621] width 404 height 285
copy div "Warm-Up: 3/3 I love this icebreaker! Your warm-up activity is very good, and I …"
click at [1323, 32] on icon at bounding box center [1316, 34] width 22 height 22
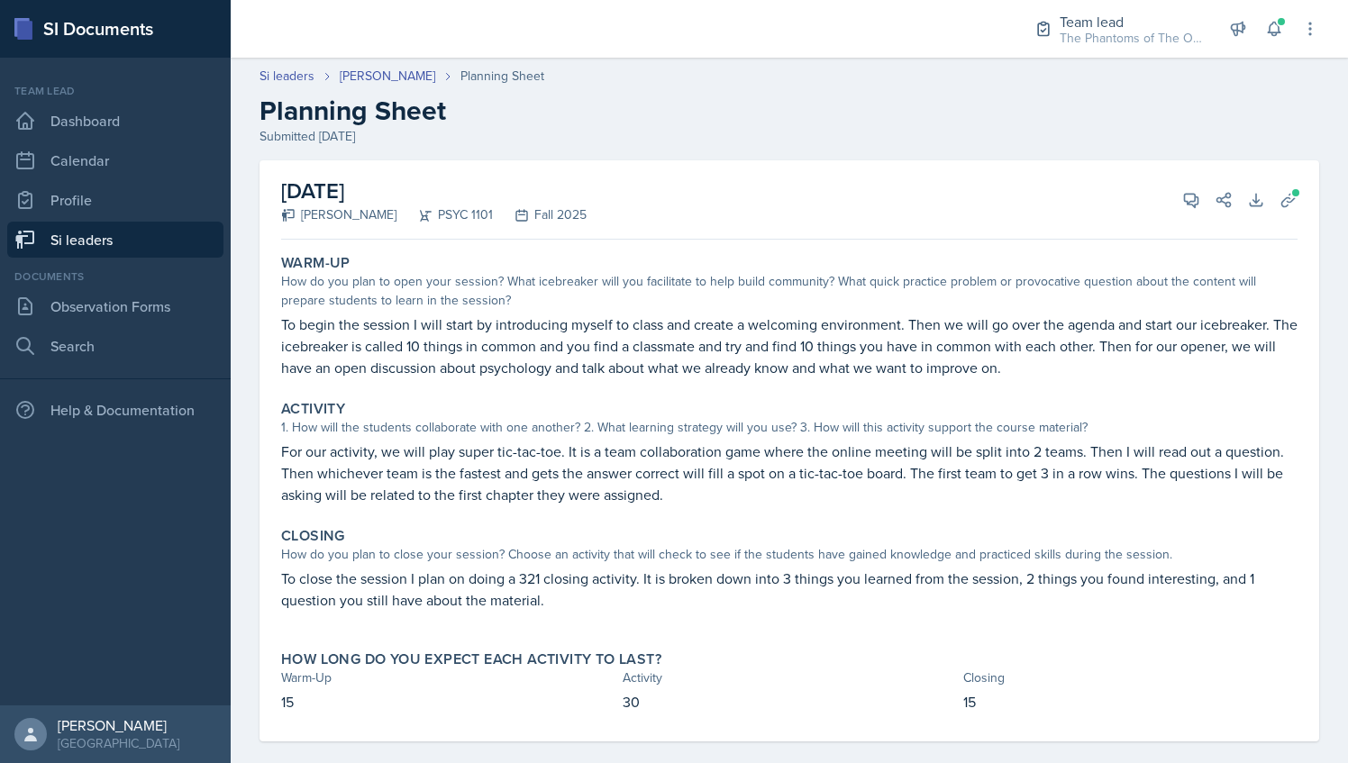
drag, startPoint x: 274, startPoint y: 575, endPoint x: 552, endPoint y: 607, distance: 279.4
click at [552, 607] on div "Closing How do you plan to close your session? Choose an activity that will che…" at bounding box center [789, 578] width 1031 height 116
click at [1183, 198] on icon at bounding box center [1192, 200] width 18 height 18
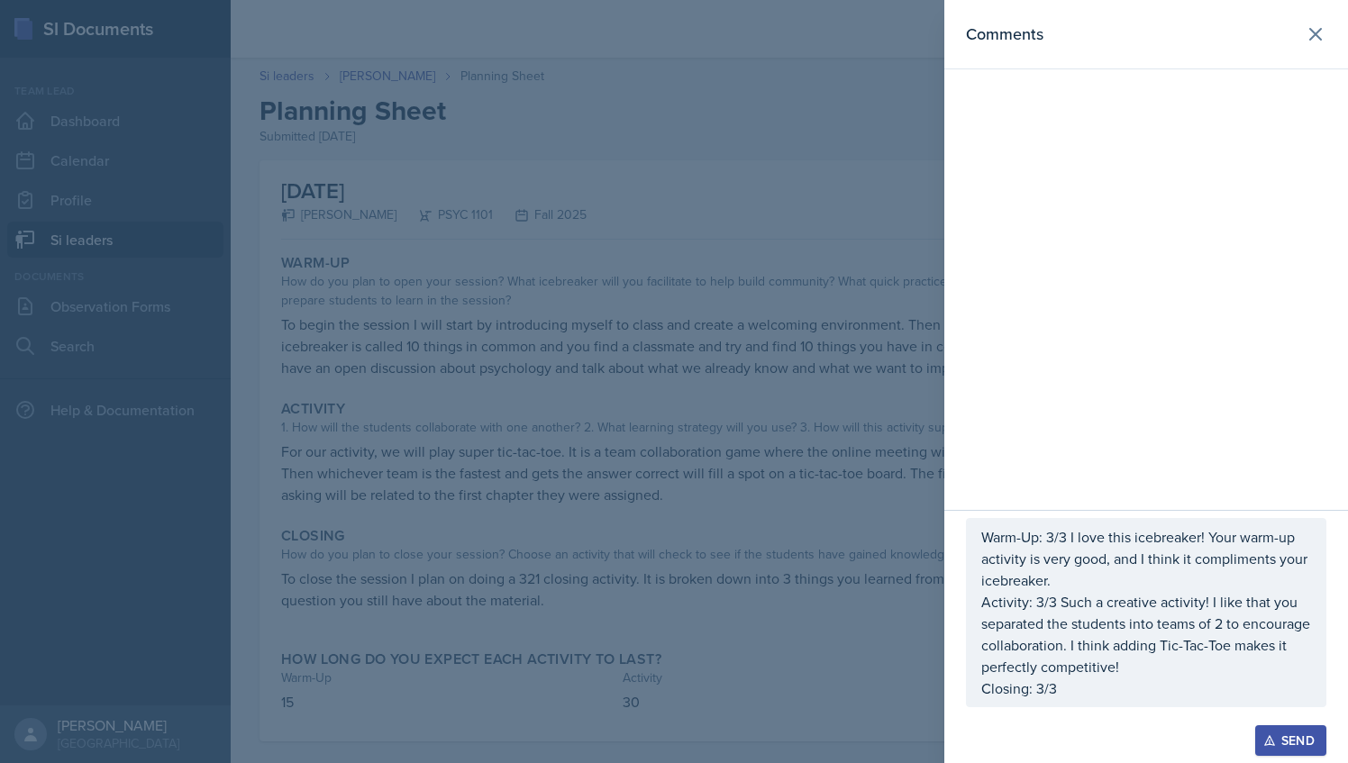
click at [1134, 691] on p "Closing: 3/3" at bounding box center [1147, 689] width 330 height 22
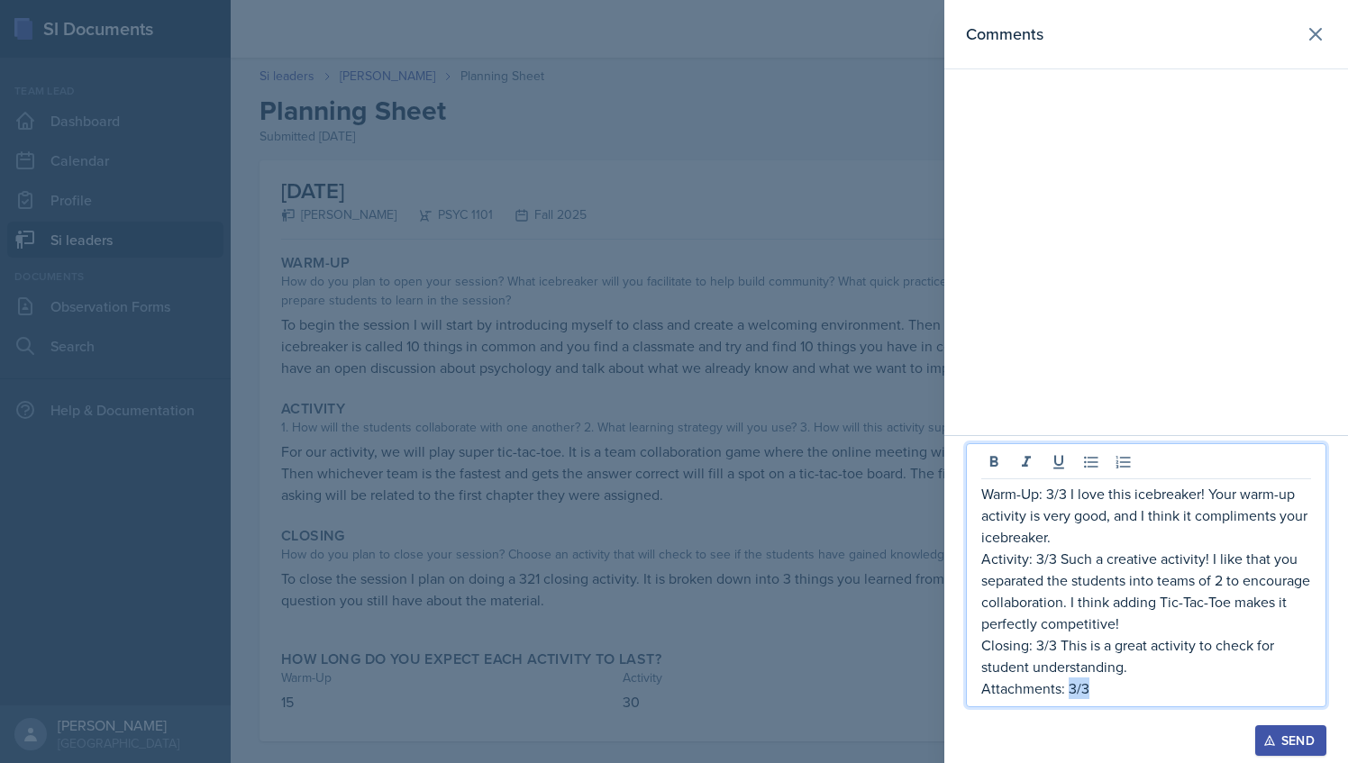
drag, startPoint x: 1093, startPoint y: 692, endPoint x: 1067, endPoint y: 685, distance: 27.1
click at [1067, 685] on p "Attachments: 3/3" at bounding box center [1147, 689] width 330 height 22
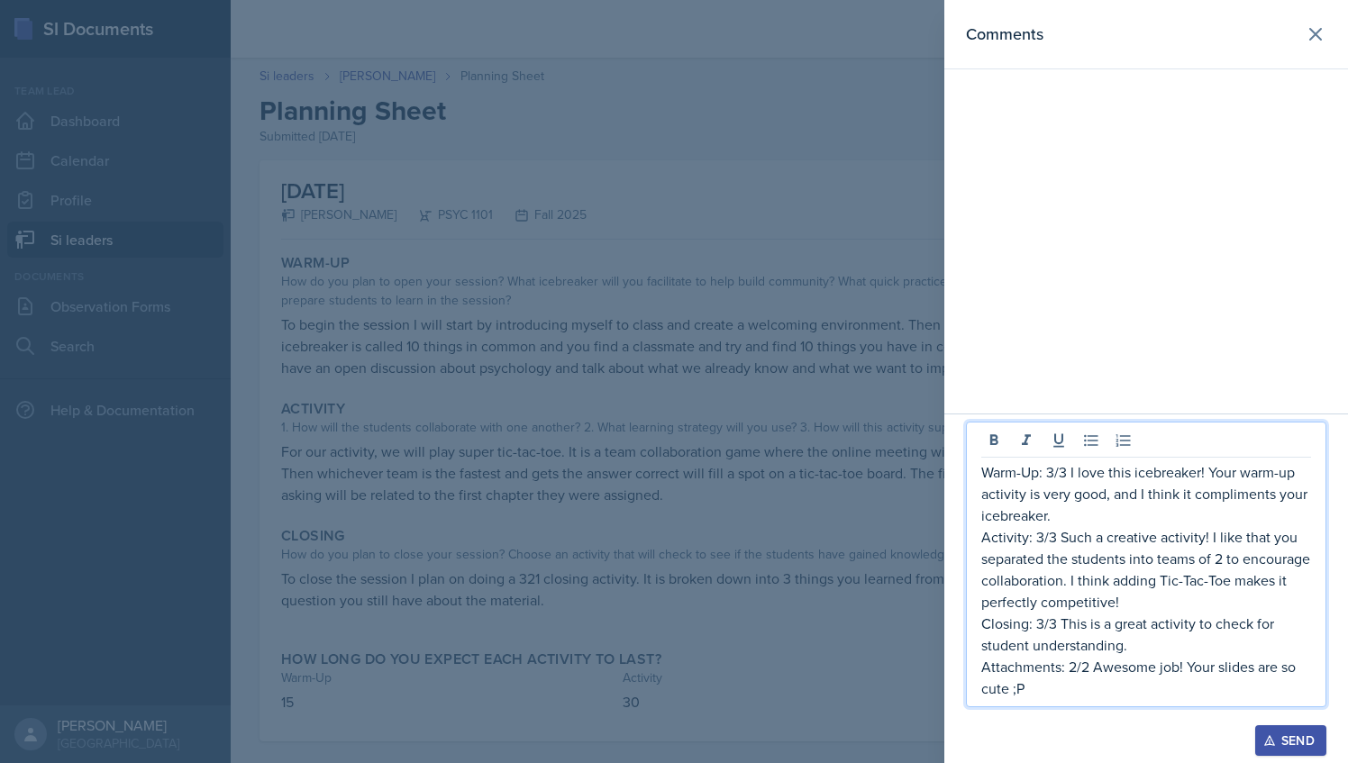
click at [1300, 742] on div "Send" at bounding box center [1291, 741] width 48 height 14
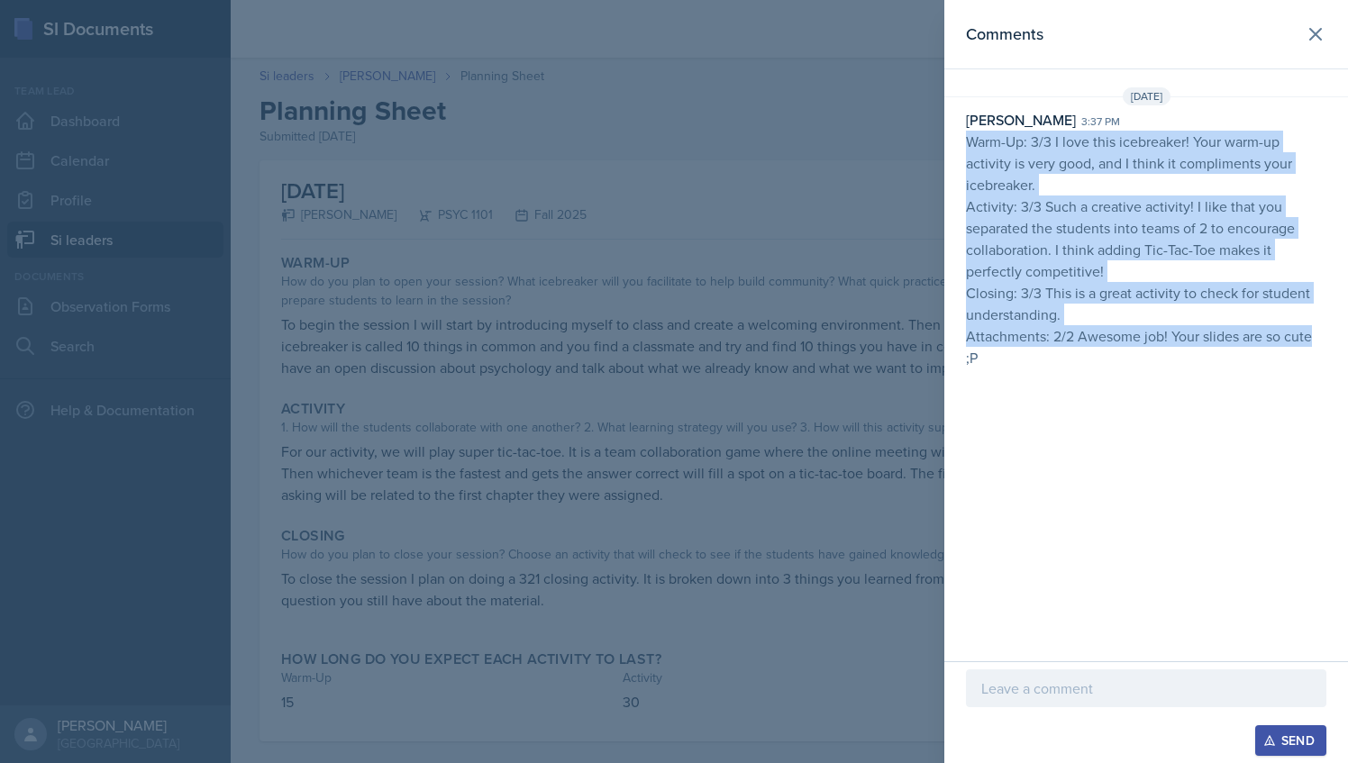
drag, startPoint x: 968, startPoint y: 141, endPoint x: 1329, endPoint y: 338, distance: 411.0
click at [1329, 338] on div "[PERSON_NAME] 3:37 pm Warm-Up: 3/3 I love this icebreaker! Your warm-up activit…" at bounding box center [1147, 239] width 404 height 260
drag, startPoint x: 1329, startPoint y: 338, endPoint x: 1052, endPoint y: 260, distance: 287.6
copy p "Warm-Up: 3/3 I love this icebreaker! Your warm-up activity is very good, and I …"
click at [1310, 35] on icon at bounding box center [1316, 34] width 22 height 22
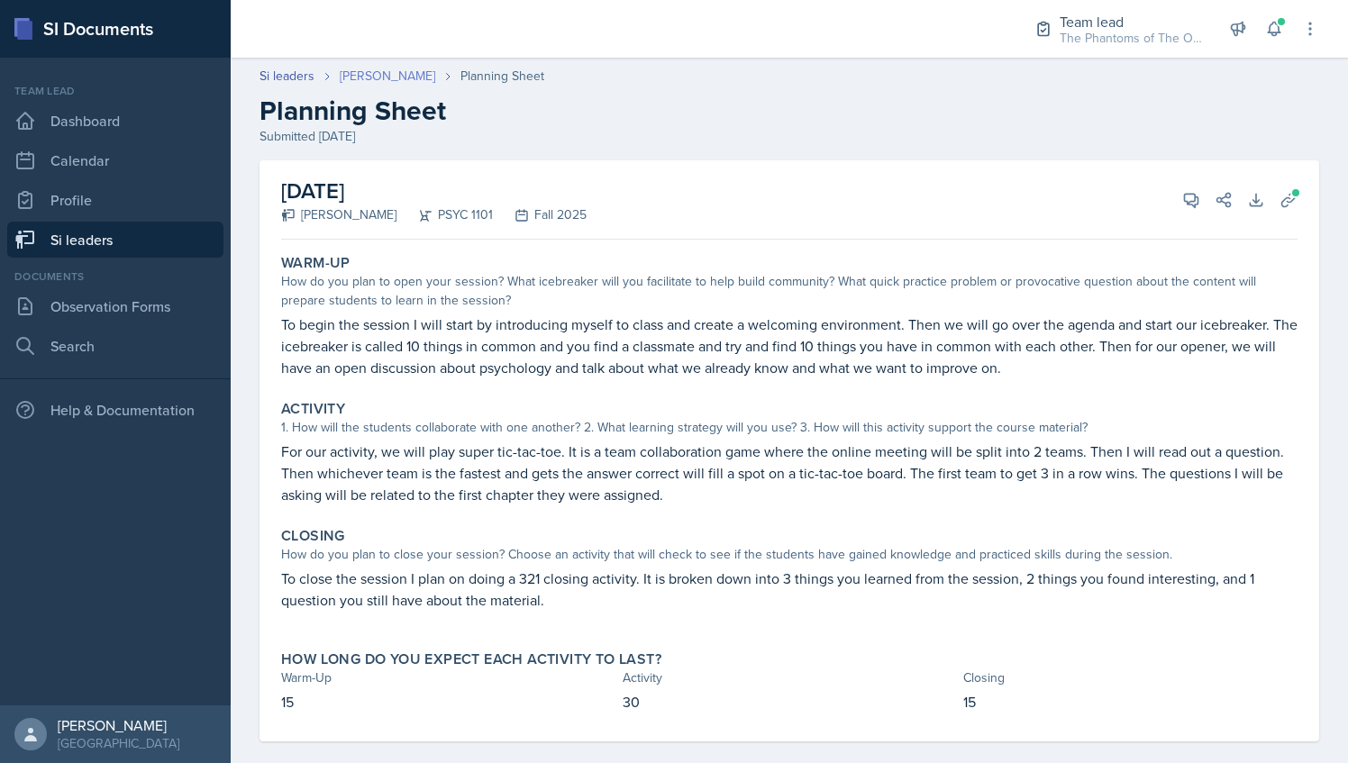
click at [371, 74] on link "[PERSON_NAME]" at bounding box center [388, 76] width 96 height 19
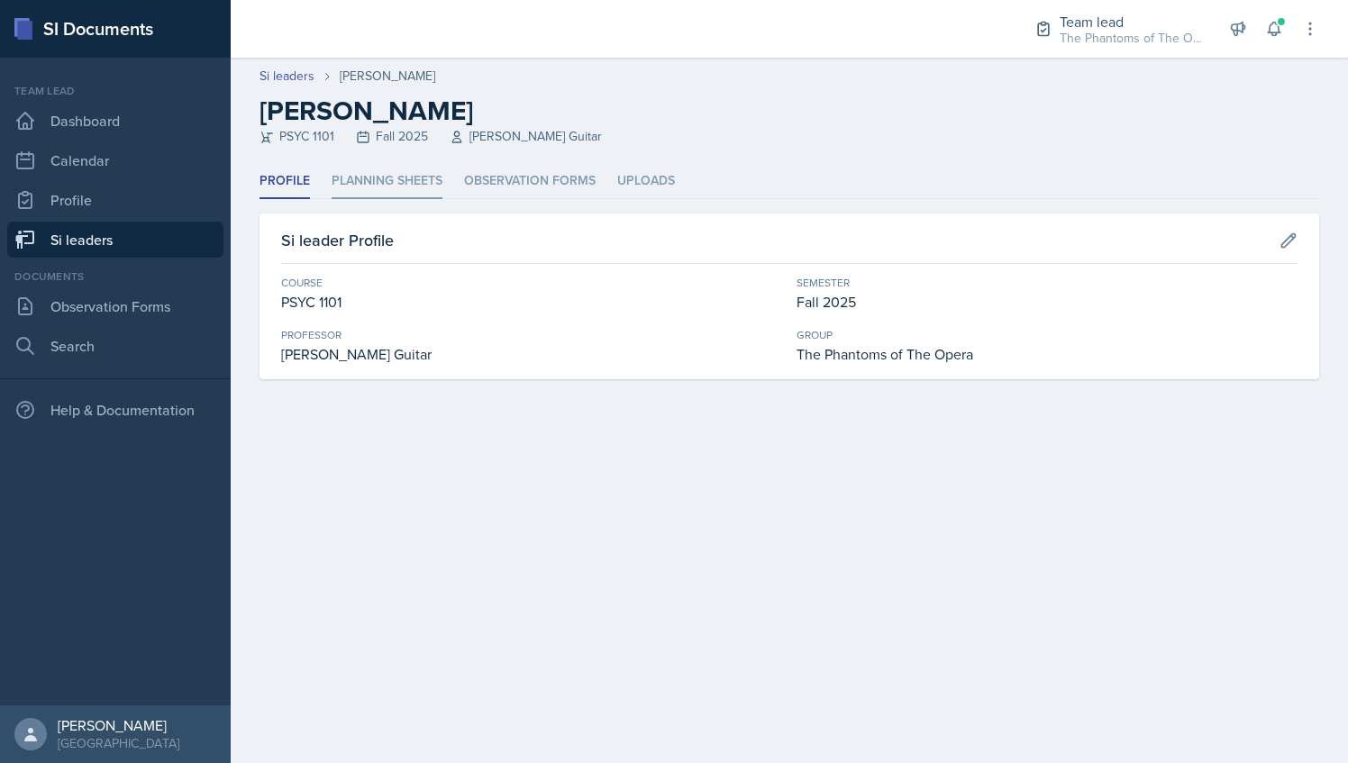
click at [383, 176] on li "Planning Sheets" at bounding box center [387, 181] width 111 height 35
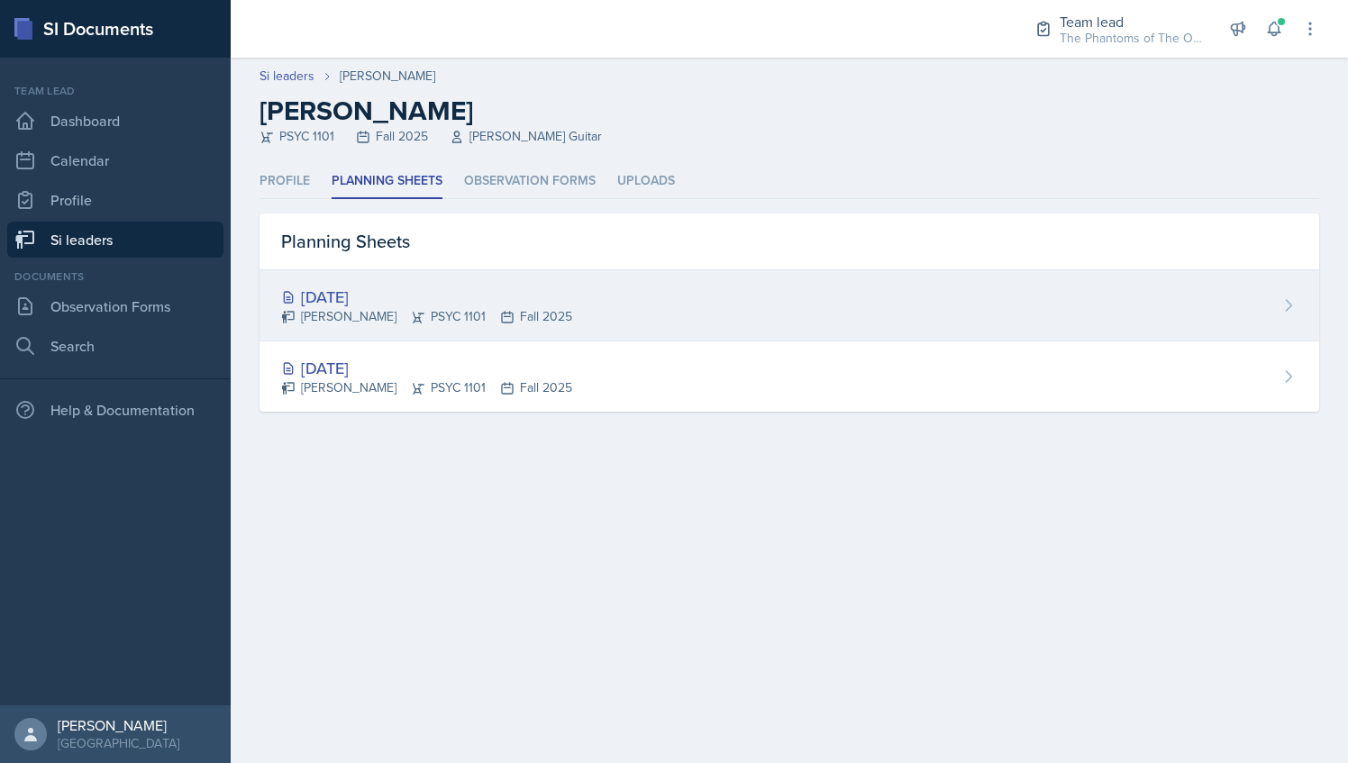
click at [449, 304] on div "[DATE]" at bounding box center [426, 297] width 291 height 24
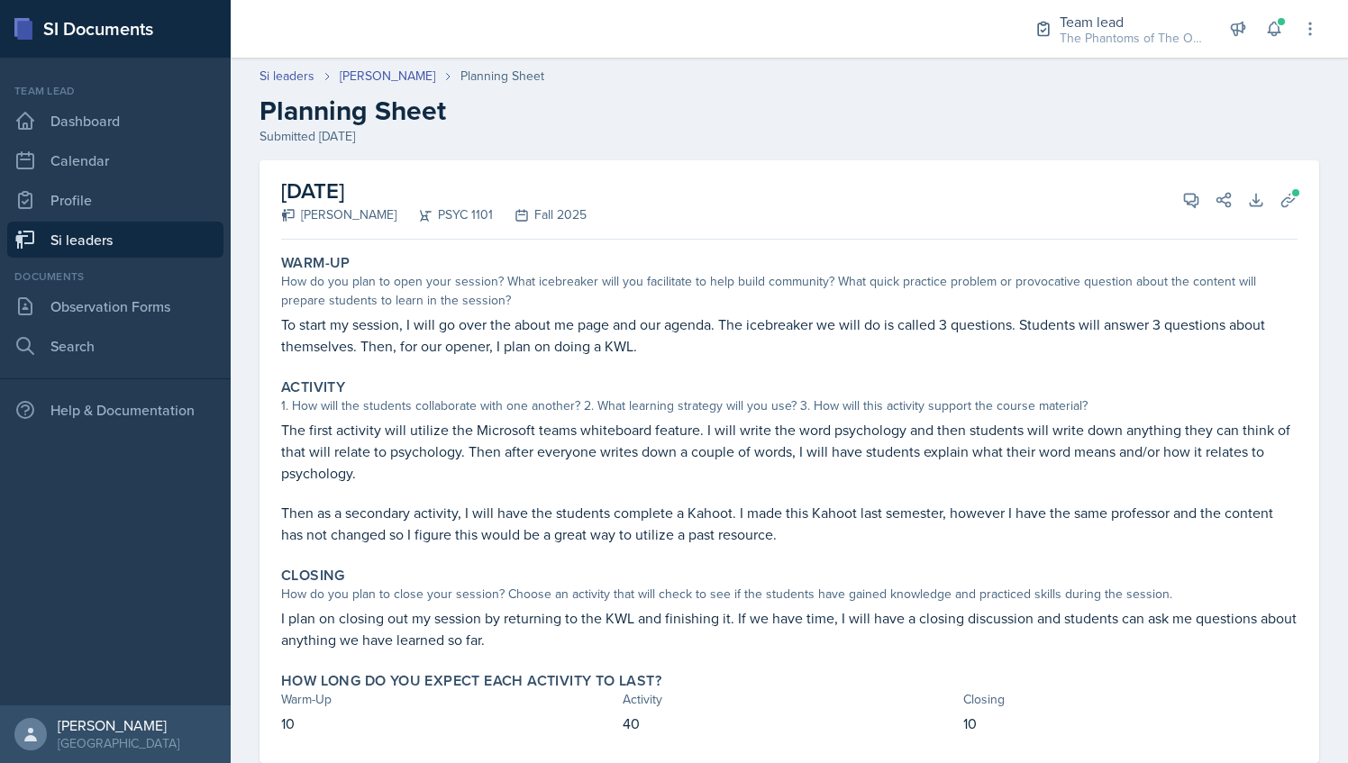
scroll to position [42, 0]
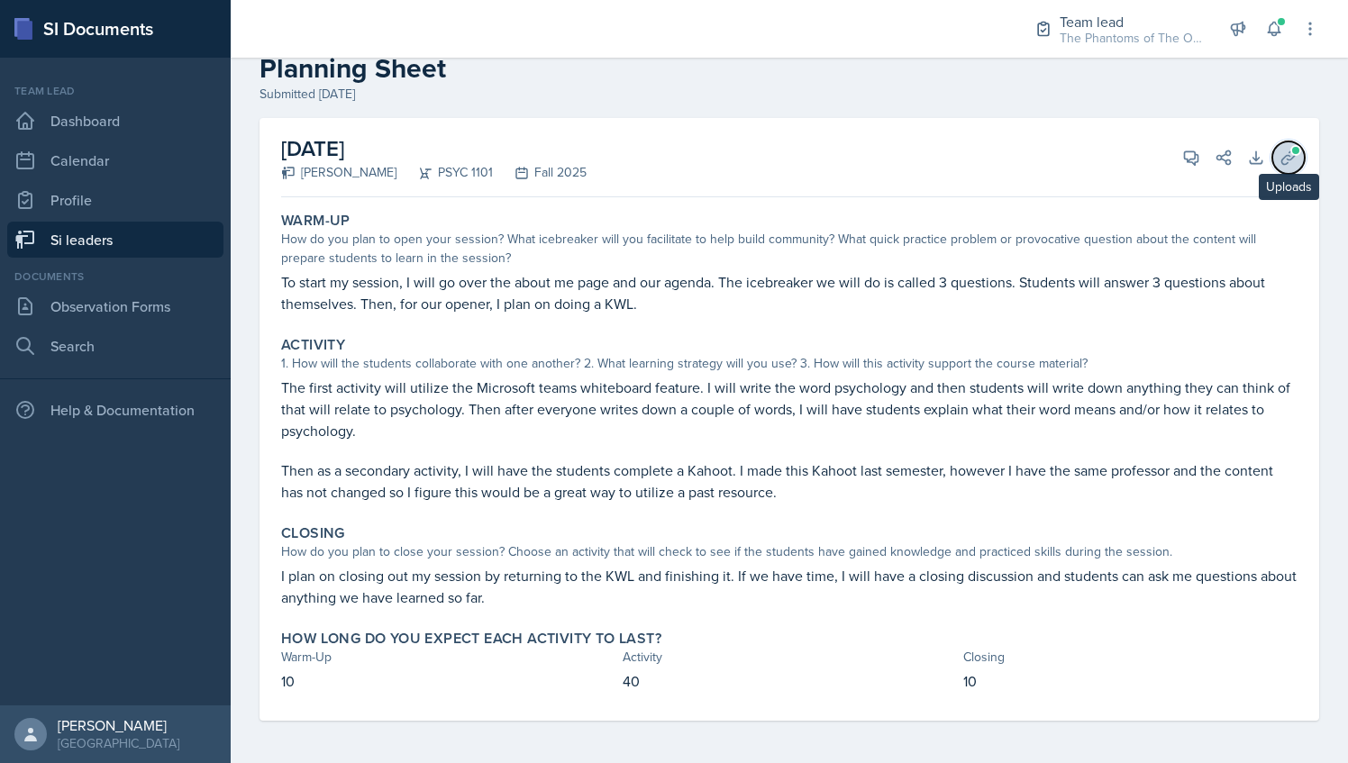
click at [1280, 150] on icon at bounding box center [1289, 158] width 18 height 18
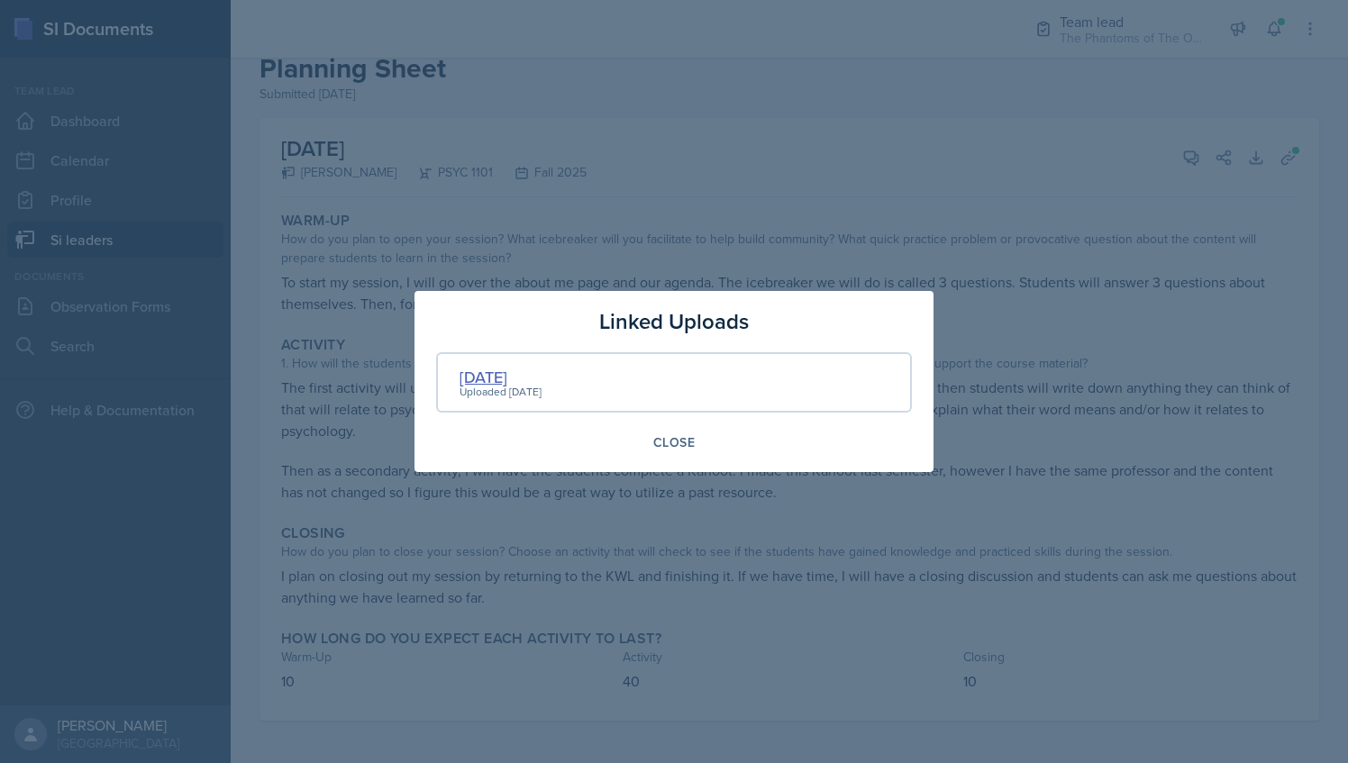
click at [516, 377] on div "[DATE]" at bounding box center [501, 377] width 82 height 24
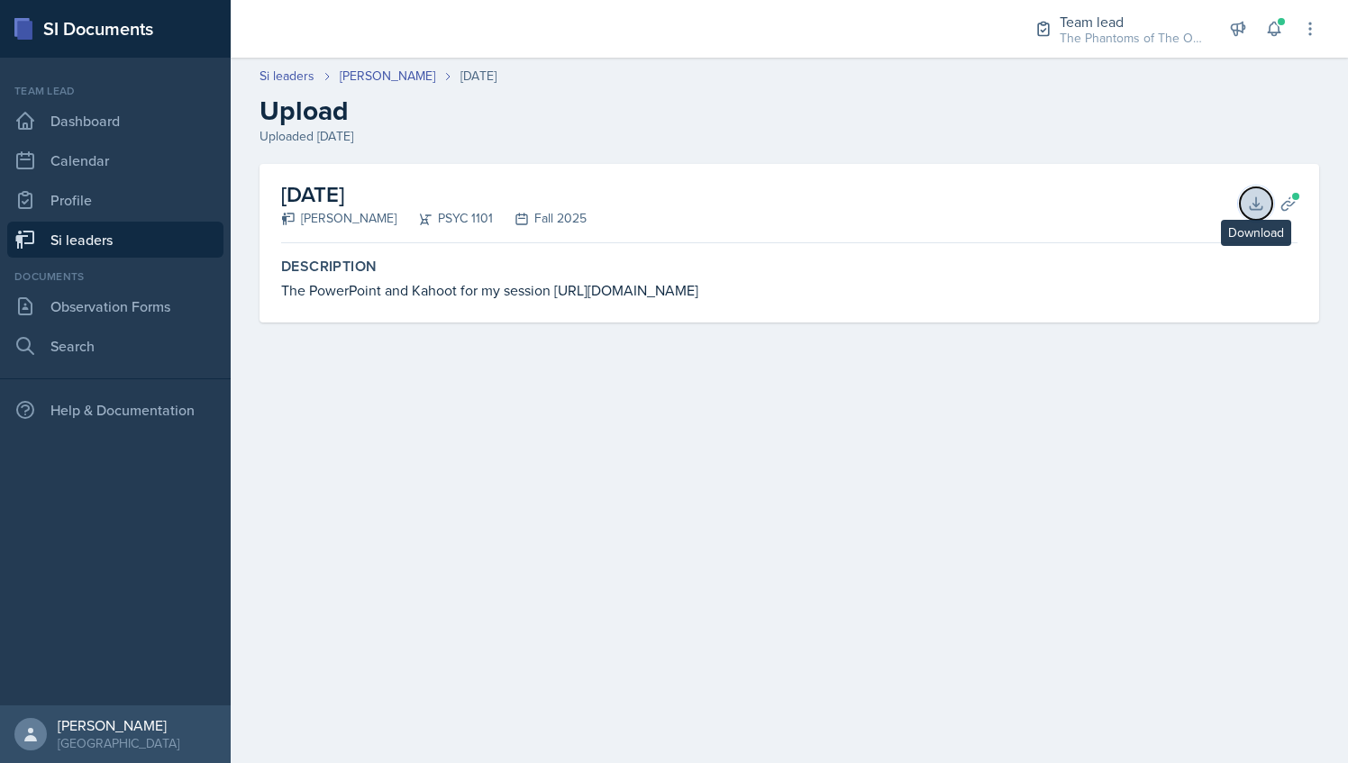
click at [1262, 200] on icon at bounding box center [1256, 204] width 18 height 18
drag, startPoint x: 287, startPoint y: 288, endPoint x: 315, endPoint y: 294, distance: 28.5
click at [315, 294] on div "The PowerPoint and Kahoot for my session [URL][DOMAIN_NAME]" at bounding box center [789, 290] width 1017 height 22
drag, startPoint x: 315, startPoint y: 294, endPoint x: 420, endPoint y: 302, distance: 105.8
click at [427, 355] on div "[DATE] [PERSON_NAME] PSYC 1101 Fall 2025 Download Planning Sheets Description T…" at bounding box center [790, 265] width 1118 height 202
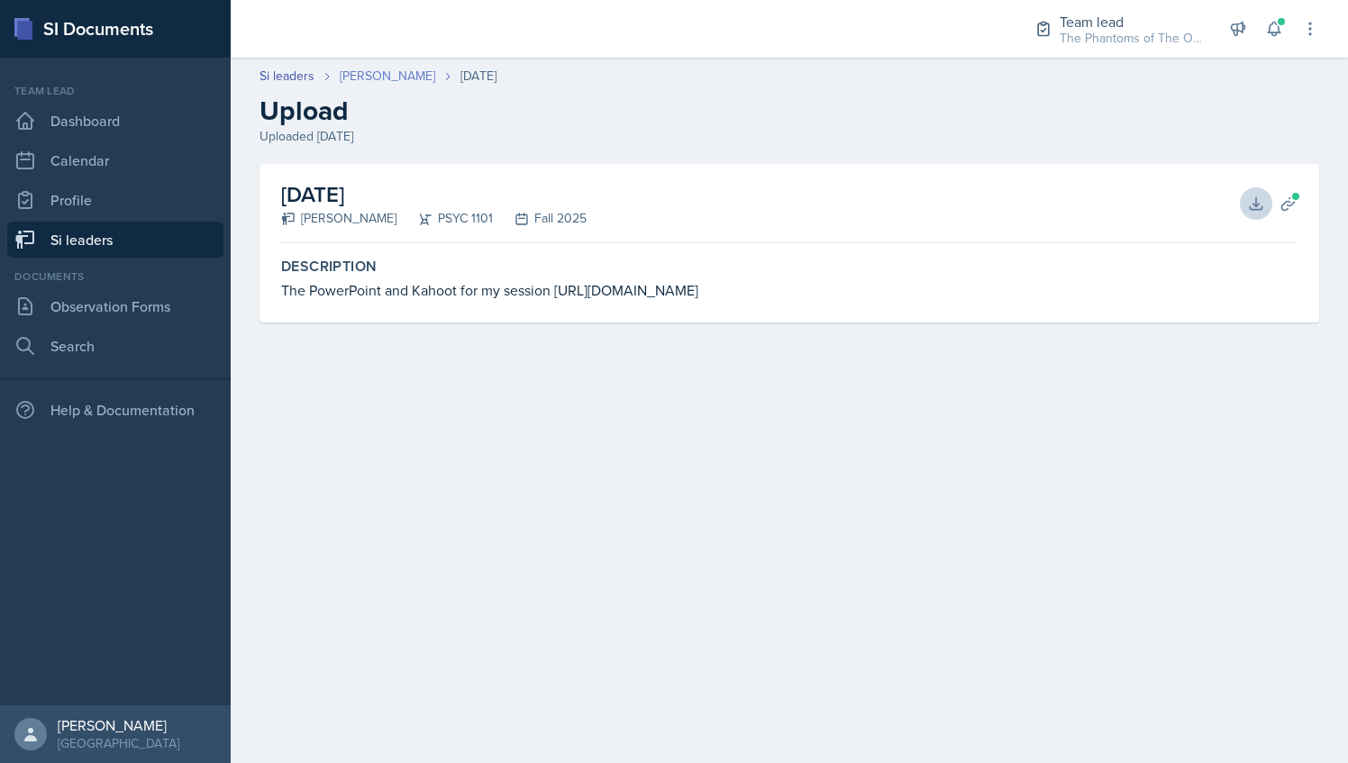
click at [376, 68] on link "[PERSON_NAME]" at bounding box center [388, 76] width 96 height 19
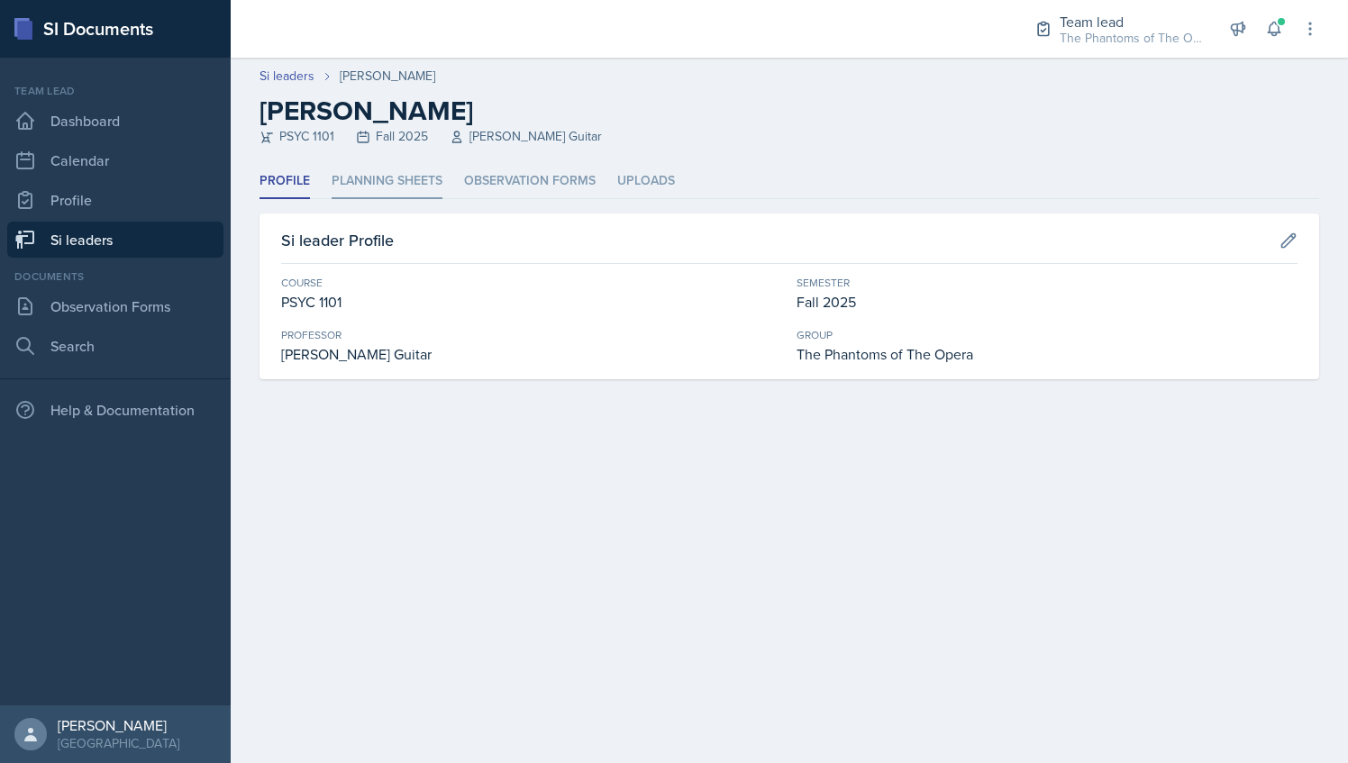
click at [420, 186] on li "Planning Sheets" at bounding box center [387, 181] width 111 height 35
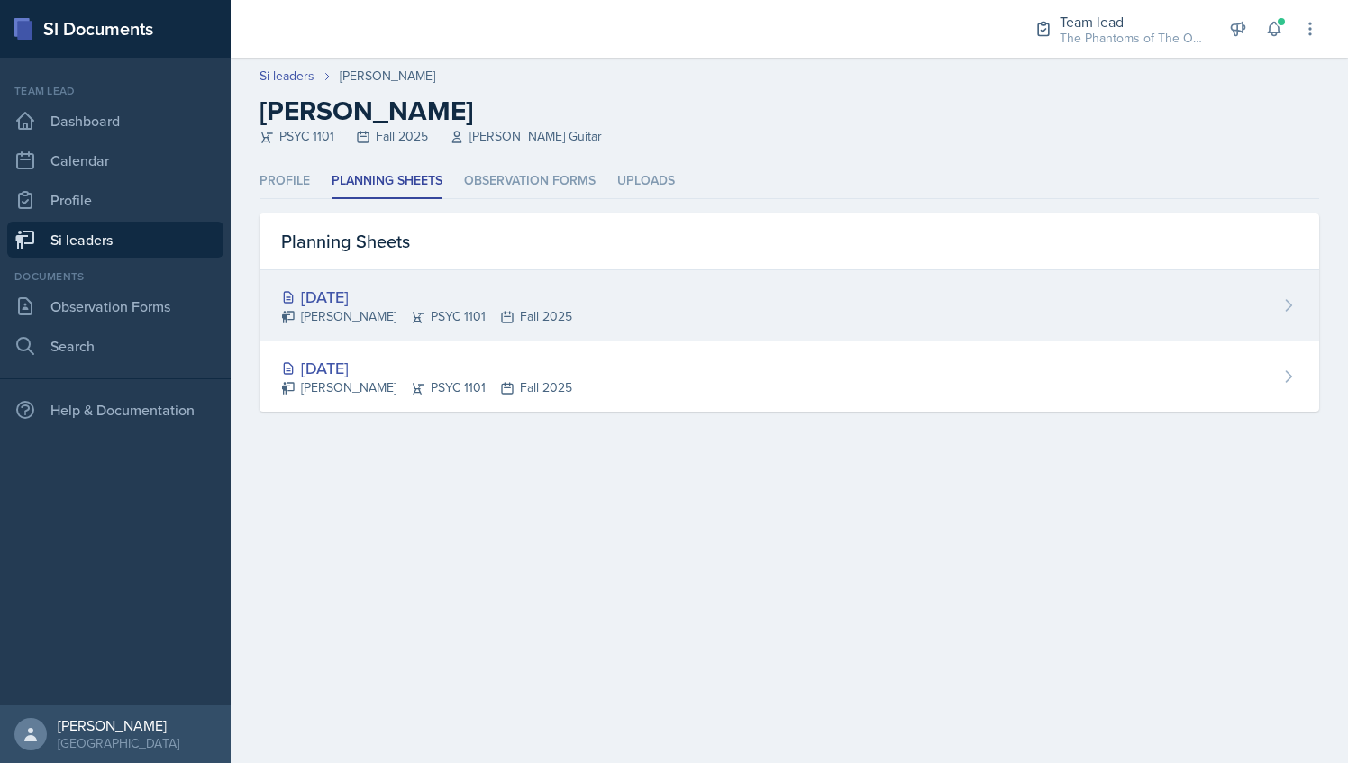
click at [434, 307] on div "[PERSON_NAME] PSYC 1101 Fall 2025" at bounding box center [426, 316] width 291 height 19
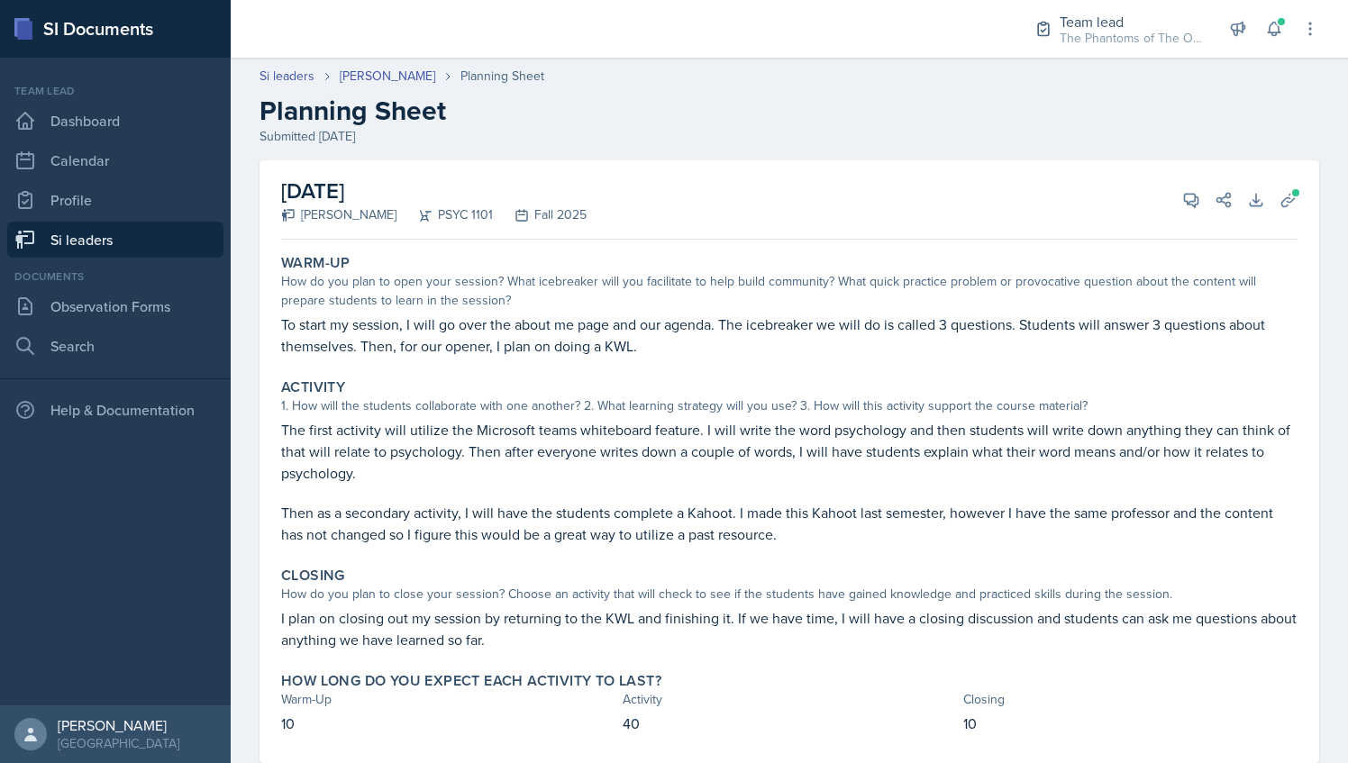
scroll to position [42, 0]
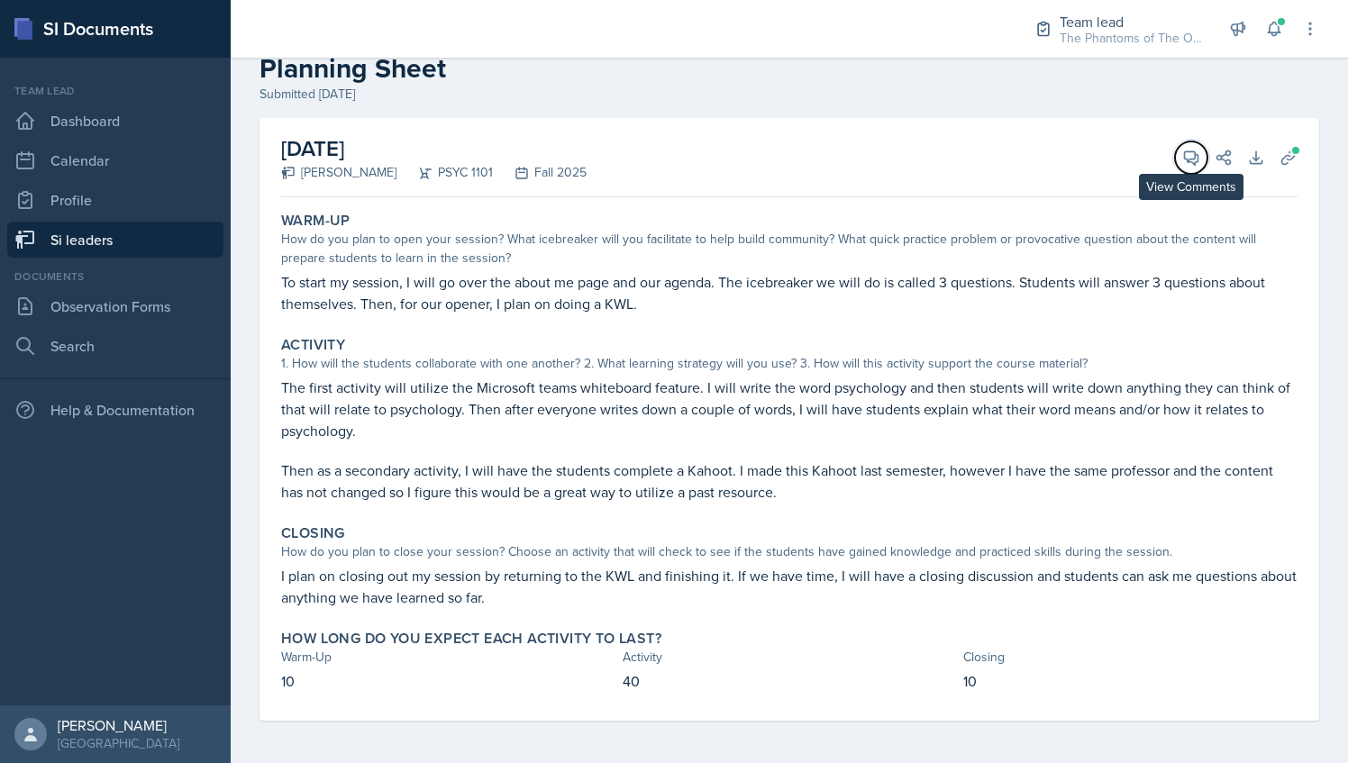
click at [1185, 151] on icon at bounding box center [1192, 158] width 14 height 14
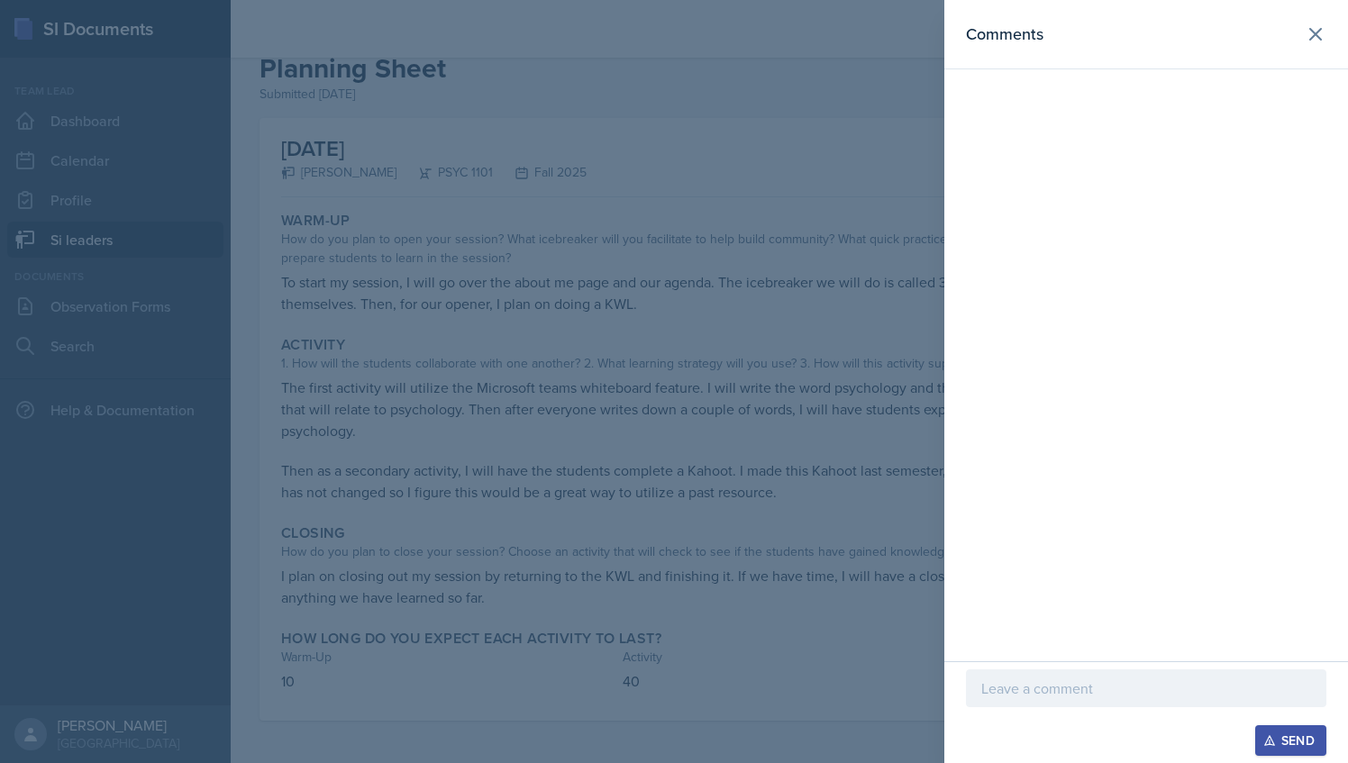
click at [1009, 687] on p at bounding box center [1147, 689] width 330 height 22
click at [698, 339] on div at bounding box center [674, 381] width 1348 height 763
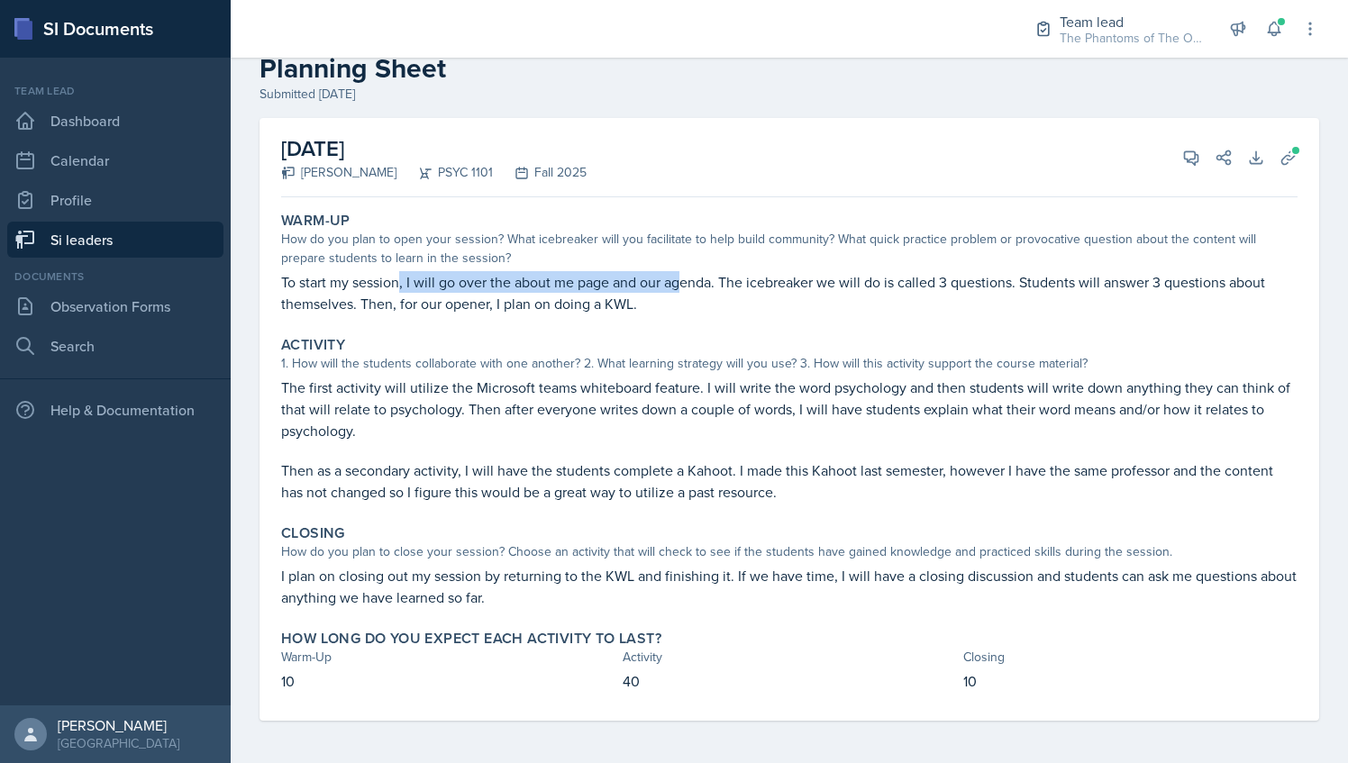
drag, startPoint x: 397, startPoint y: 278, endPoint x: 681, endPoint y: 275, distance: 284.8
click at [681, 275] on p "To start my session, I will go over the about me page and our agenda. The icebr…" at bounding box center [789, 292] width 1017 height 43
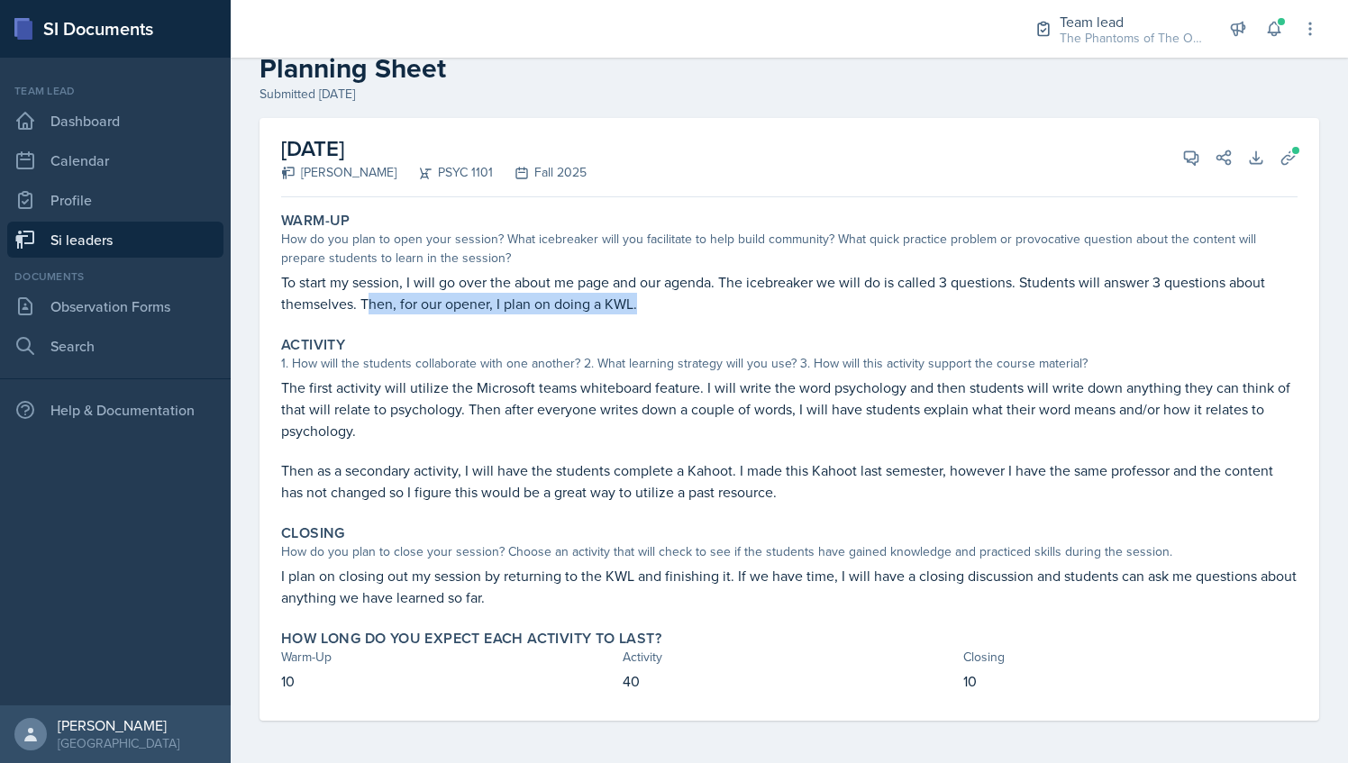
drag, startPoint x: 364, startPoint y: 305, endPoint x: 638, endPoint y: 315, distance: 274.2
click at [638, 315] on div "Warm-Up How do you plan to open your session? What icebreaker will you facilita…" at bounding box center [789, 263] width 1031 height 117
drag, startPoint x: 638, startPoint y: 315, endPoint x: 726, endPoint y: 318, distance: 88.4
click at [733, 324] on div "Warm-Up How do you plan to open your session? What icebreaker will you facilita…" at bounding box center [789, 463] width 1017 height 516
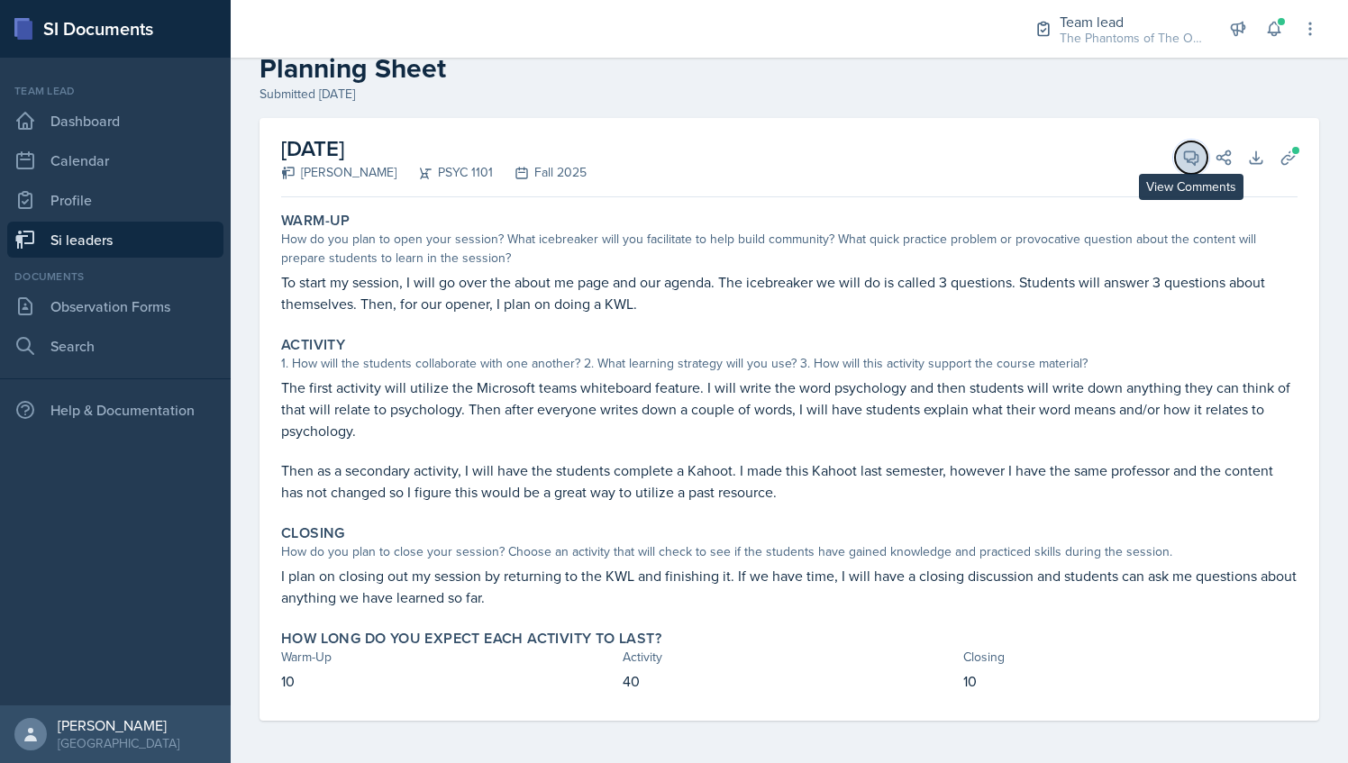
click at [1185, 159] on icon at bounding box center [1192, 158] width 14 height 14
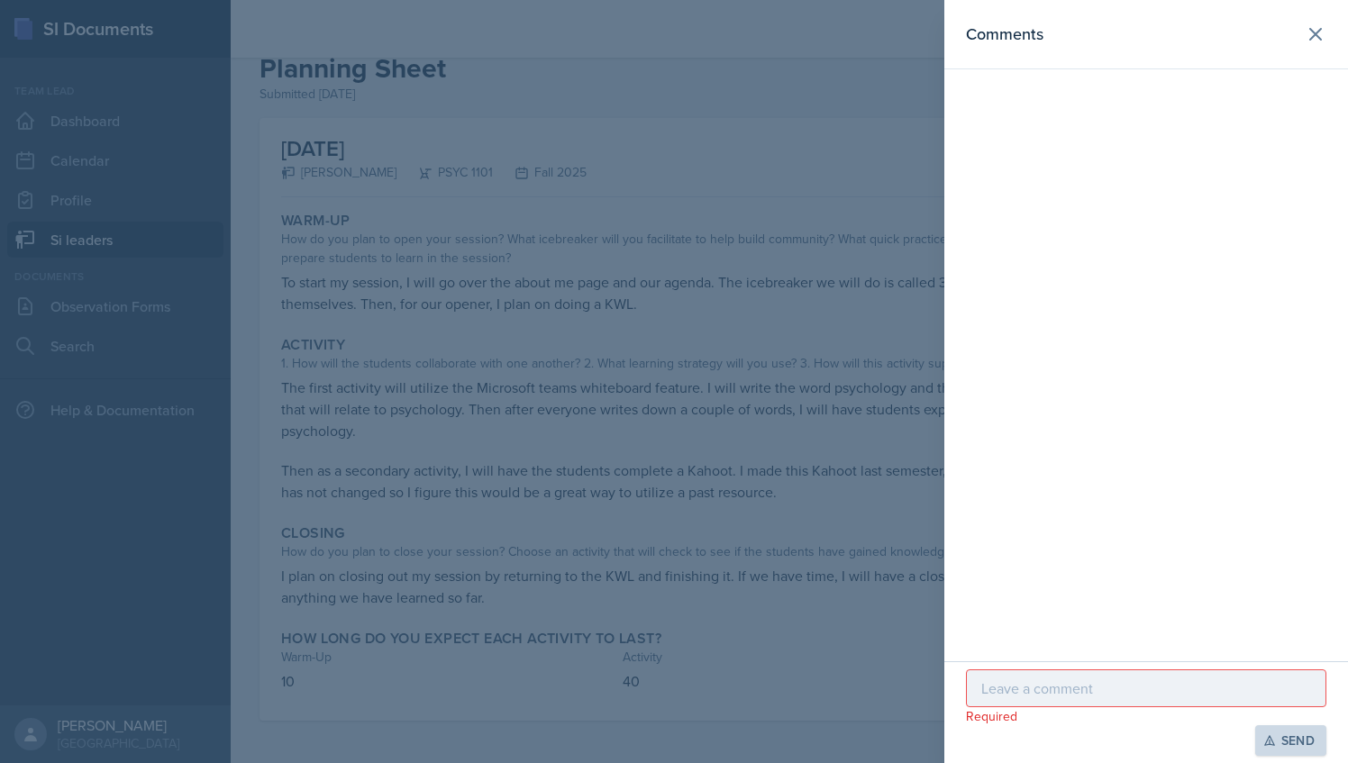
click at [1027, 673] on div at bounding box center [1146, 689] width 361 height 38
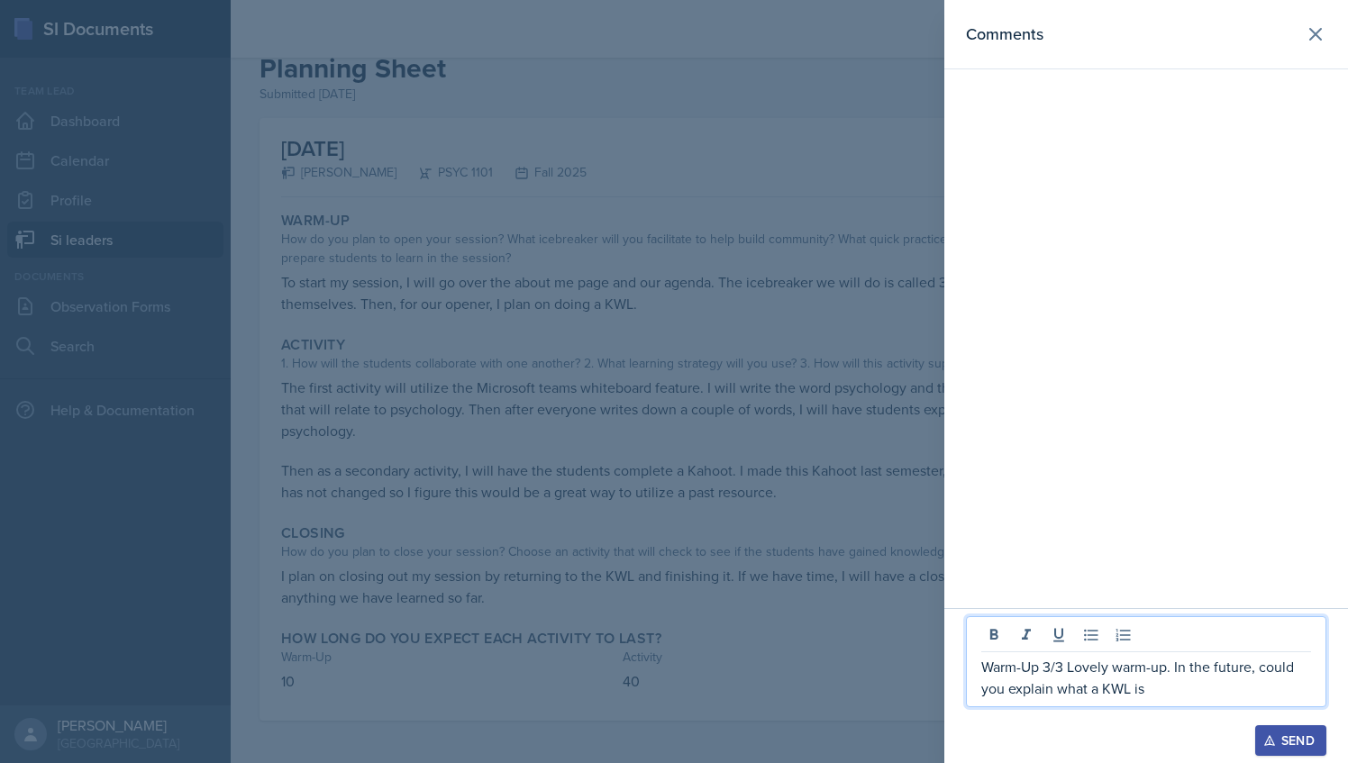
click at [1052, 672] on p "Warm-Up 3/3 Lovely warm-up. In the future, could you explain what a KWL is" at bounding box center [1147, 677] width 330 height 43
drag, startPoint x: 1220, startPoint y: 696, endPoint x: 1211, endPoint y: 690, distance: 10.5
click at [1219, 696] on p "Warm-Up 3/3 Lovely warm-up. In the future, could you explain what a KWL is" at bounding box center [1147, 677] width 330 height 43
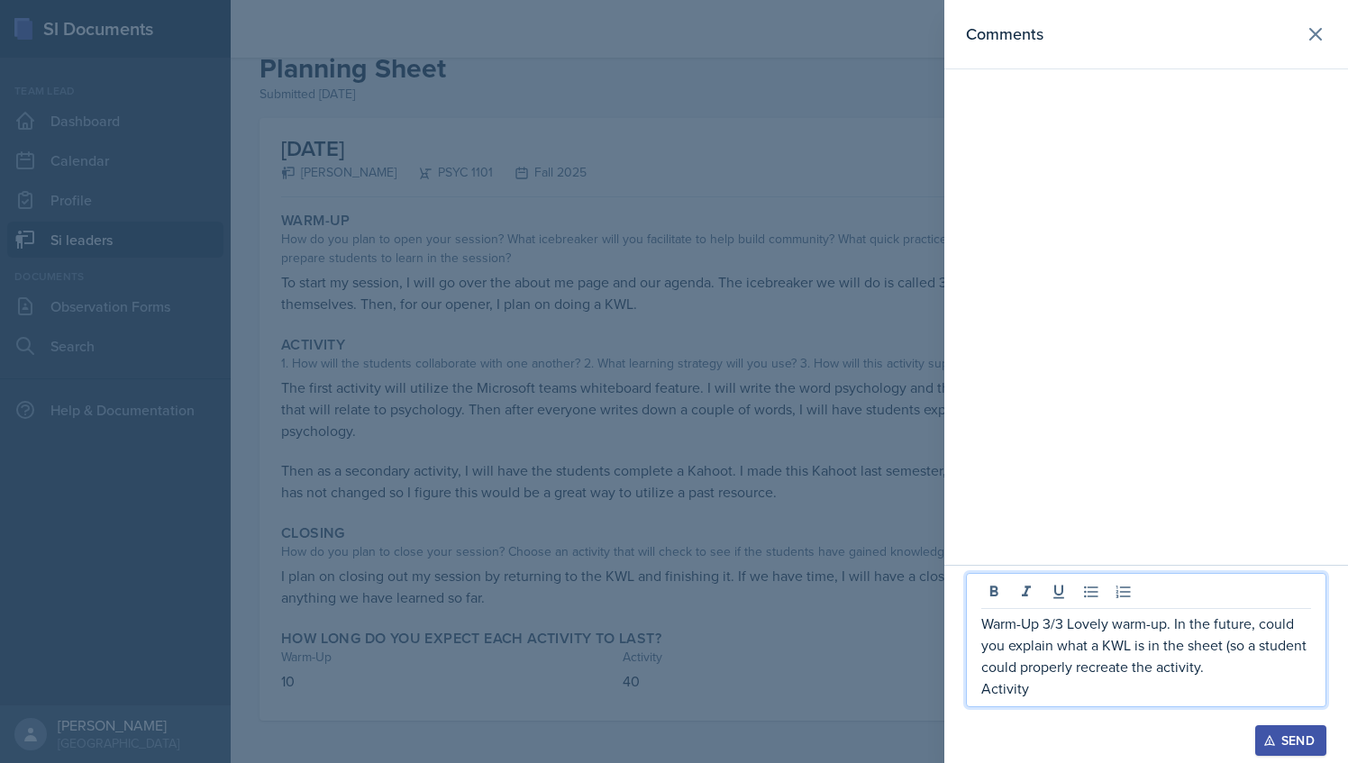
drag, startPoint x: 1036, startPoint y: 688, endPoint x: 982, endPoint y: 632, distance: 77.8
click at [982, 632] on div "Warm-Up 3/3 Lovely warm-up. In the future, could you explain what a KWL is in t…" at bounding box center [1147, 656] width 330 height 87
copy div "Warm-Up 3/3 Lovely warm-up. In the future, could you explain what a KWL is in t…"
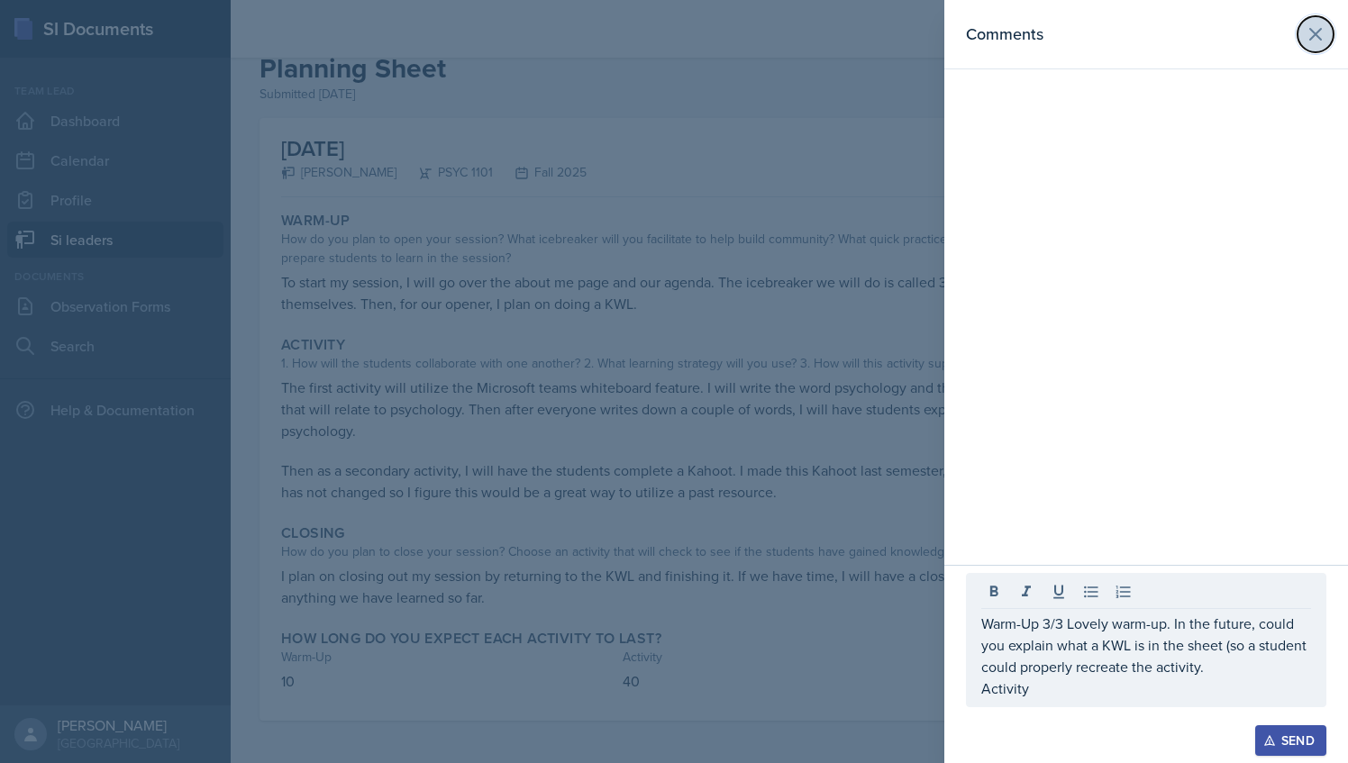
click at [1320, 25] on icon at bounding box center [1316, 34] width 22 height 22
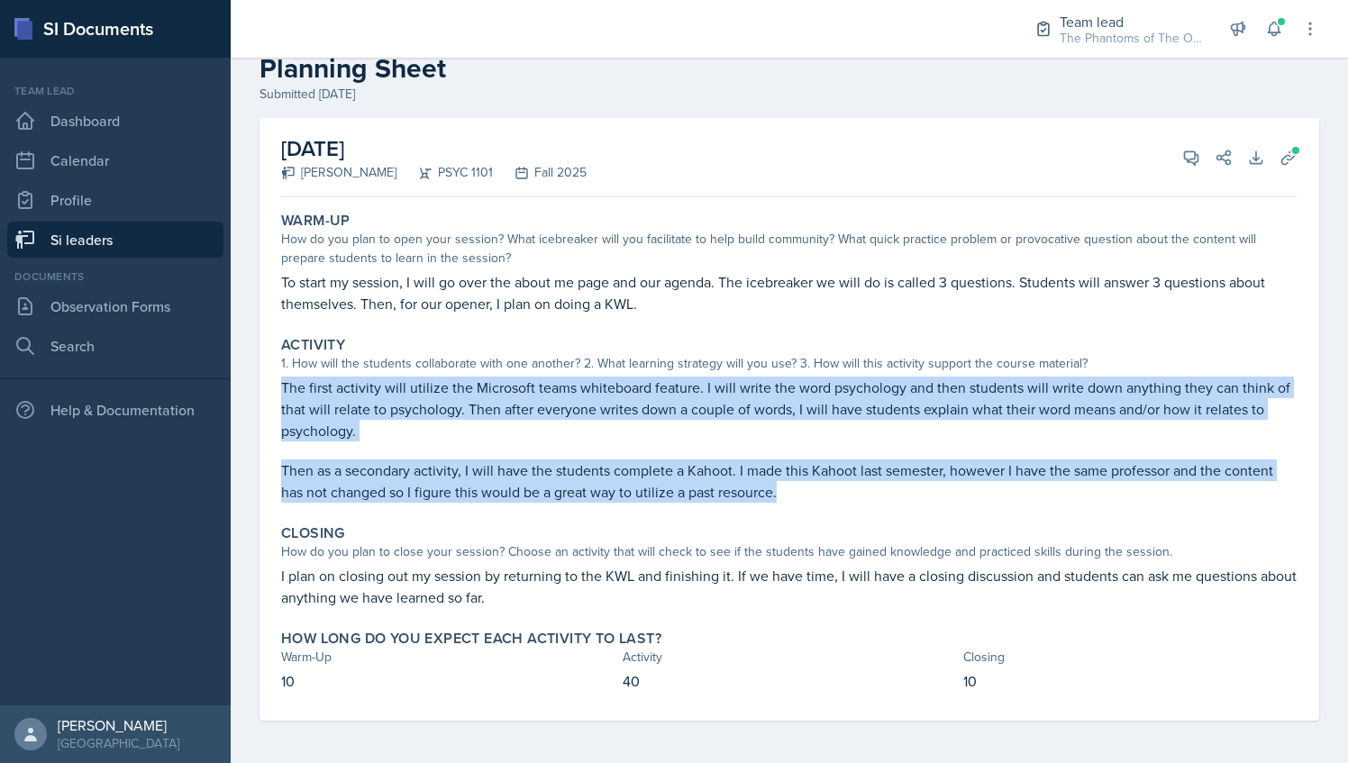
drag, startPoint x: 282, startPoint y: 388, endPoint x: 808, endPoint y: 490, distance: 535.4
click at [808, 490] on div "The first activity will utilize the Microsoft teams whiteboard feature. I will …" at bounding box center [789, 440] width 1017 height 126
drag, startPoint x: 808, startPoint y: 490, endPoint x: 816, endPoint y: 497, distance: 10.3
click at [816, 497] on p "Then as a secondary activity, I will have the students complete a Kahoot. I mad…" at bounding box center [789, 481] width 1017 height 43
click at [772, 498] on p "Then as a secondary activity, I will have the students complete a Kahoot. I mad…" at bounding box center [789, 481] width 1017 height 43
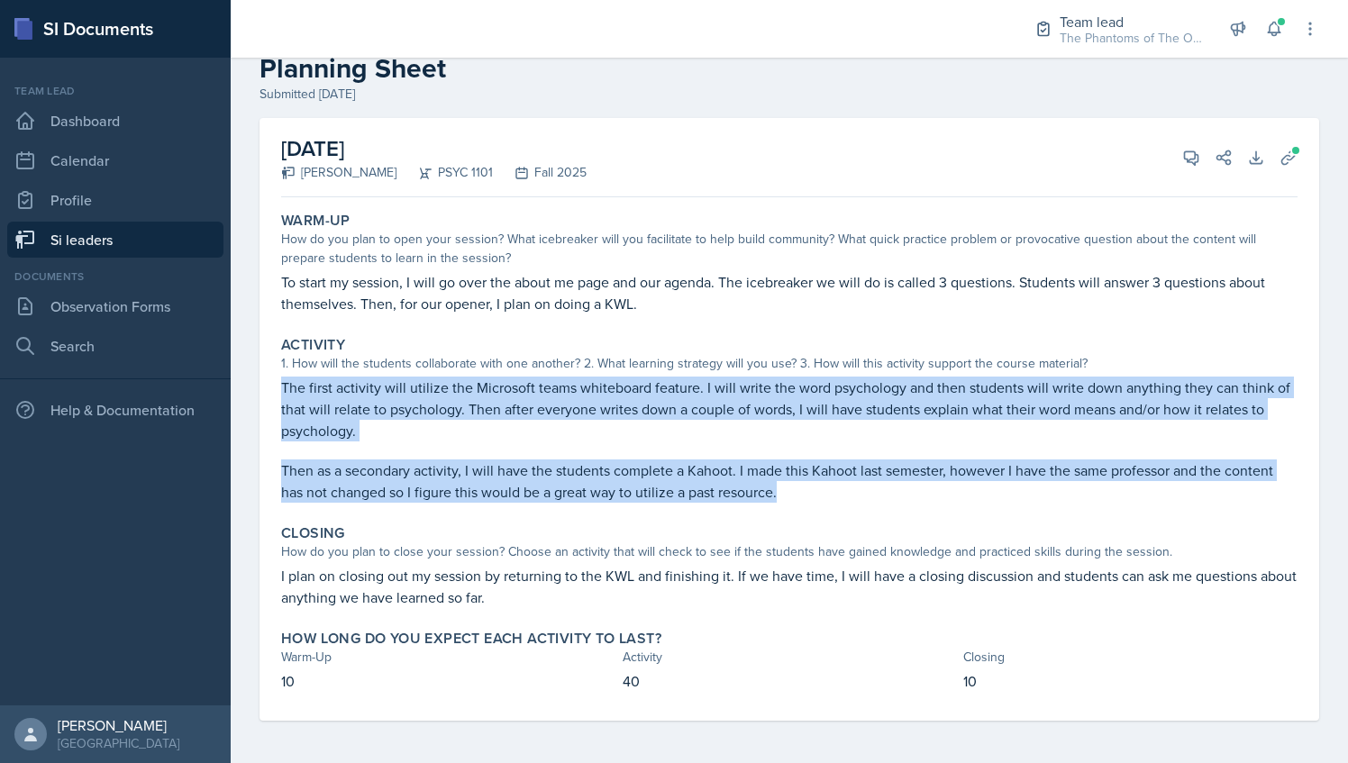
click at [708, 470] on p "Then as a secondary activity, I will have the students complete a Kahoot. I mad…" at bounding box center [789, 481] width 1017 height 43
click at [604, 460] on p "Then as a secondary activity, I will have the students complete a Kahoot. I mad…" at bounding box center [789, 481] width 1017 height 43
click at [548, 418] on p "The first activity will utilize the Microsoft teams whiteboard feature. I will …" at bounding box center [789, 409] width 1017 height 65
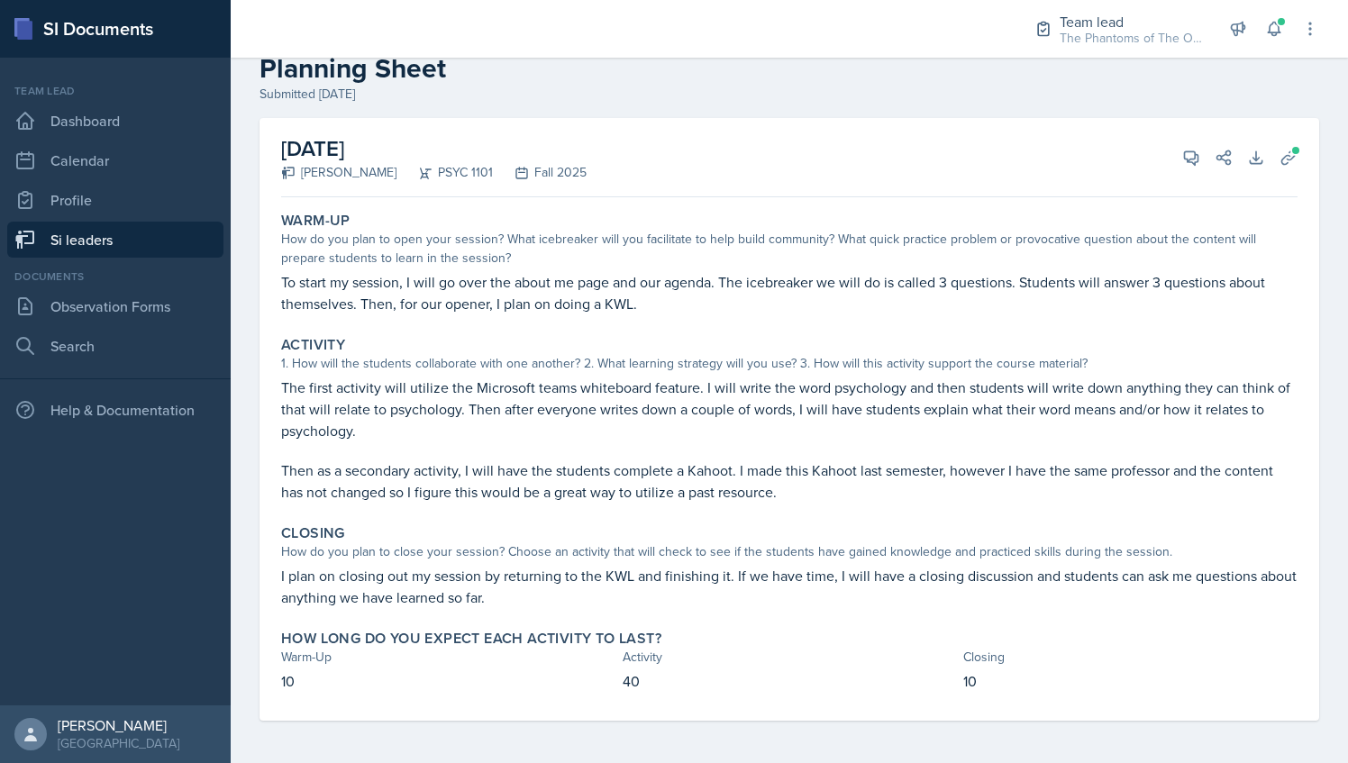
click at [682, 519] on div "Closing How do you plan to close your session? Choose an activity that will che…" at bounding box center [789, 566] width 1031 height 98
drag, startPoint x: 310, startPoint y: 492, endPoint x: 799, endPoint y: 496, distance: 489.4
click at [799, 496] on p "Then as a secondary activity, I will have the students complete a Kahoot. I mad…" at bounding box center [789, 481] width 1017 height 43
click at [601, 496] on p "Then as a secondary activity, I will have the students complete a Kahoot. I mad…" at bounding box center [789, 481] width 1017 height 43
click at [1177, 145] on button "View Comments" at bounding box center [1191, 158] width 32 height 32
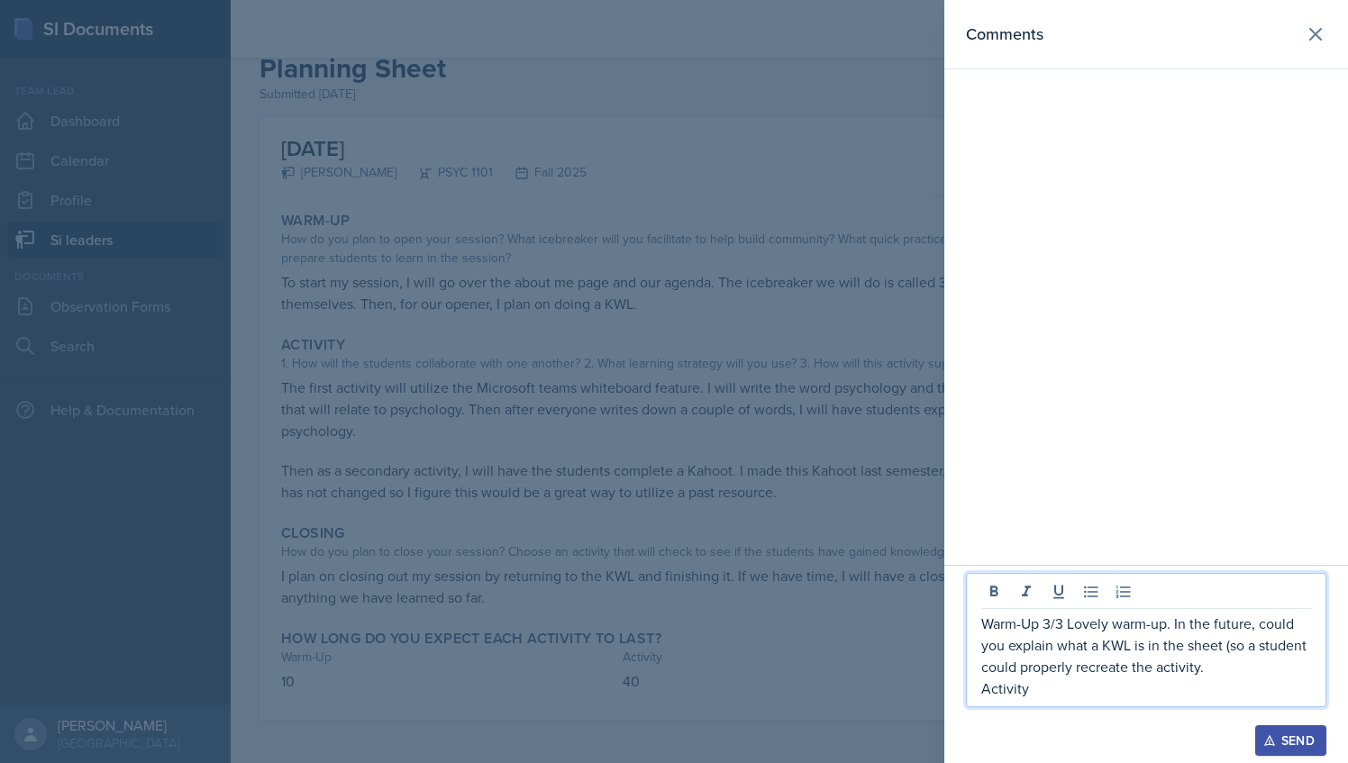
click at [1089, 690] on p "Activity" at bounding box center [1147, 689] width 330 height 22
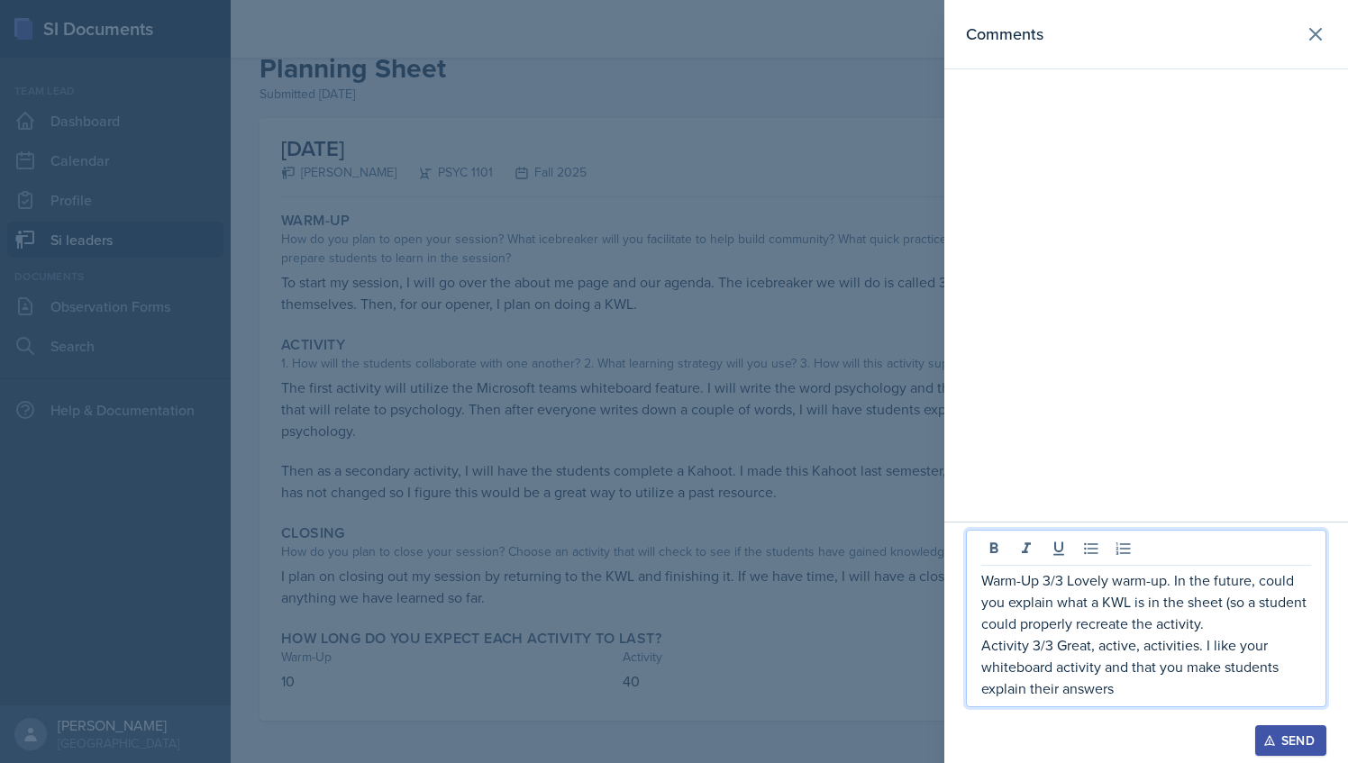
click at [1135, 675] on p "Activity 3/3 Great, active, activities. I like your whiteboard activity and tha…" at bounding box center [1147, 667] width 330 height 65
click at [1163, 695] on p "Activity 3/3 Great, active, activities. I like your whiteboard activity and tha…" at bounding box center [1147, 667] width 330 height 65
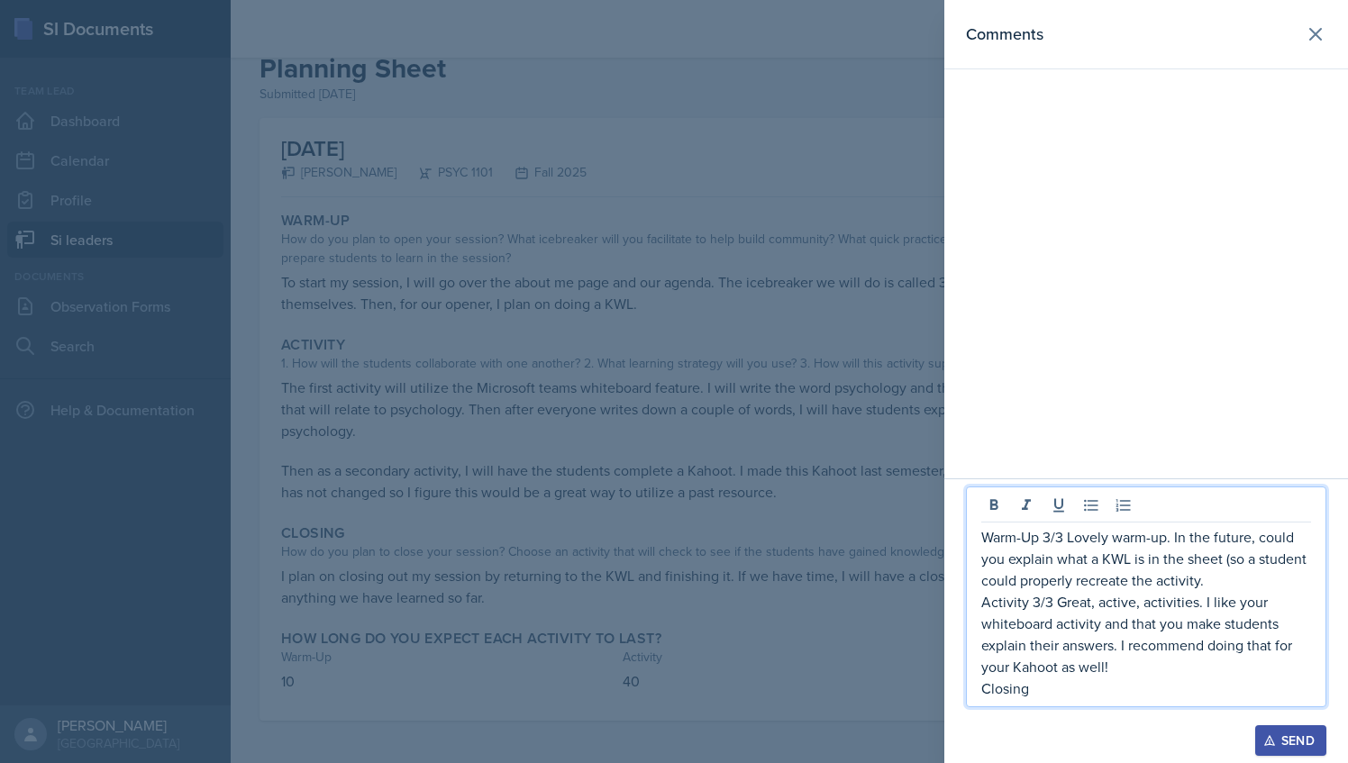
drag, startPoint x: 1039, startPoint y: 695, endPoint x: 972, endPoint y: 540, distance: 169.1
click at [972, 540] on div "Warm-Up 3/3 Lovely warm-up. In the future, could you explain what a KWL is in t…" at bounding box center [1146, 597] width 361 height 221
copy div "Warm-Up 3/3 Lovely warm-up. In the future, could you explain what a KWL is in t…"
click at [1325, 25] on icon at bounding box center [1316, 34] width 22 height 22
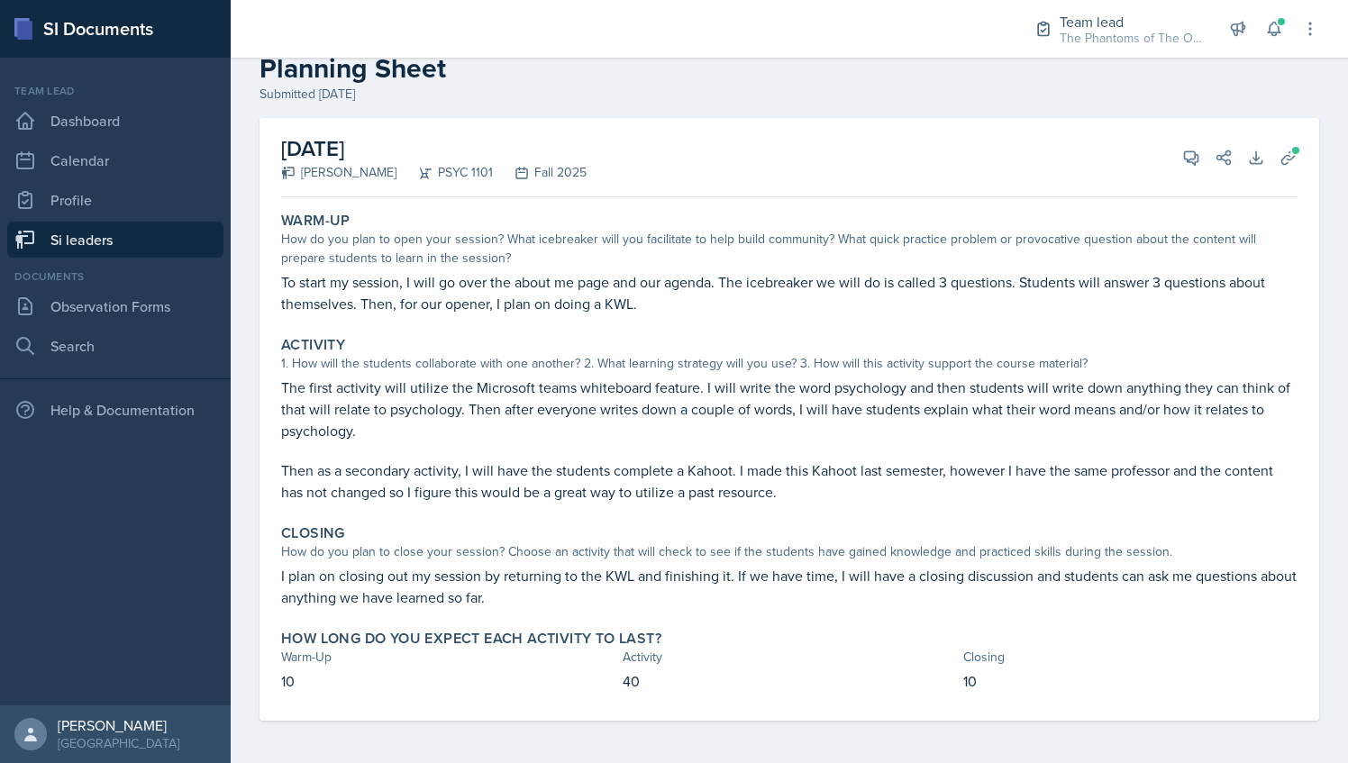
drag, startPoint x: 276, startPoint y: 574, endPoint x: 606, endPoint y: 597, distance: 330.6
click at [606, 597] on div "Closing How do you plan to close your session? Choose an activity that will che…" at bounding box center [789, 566] width 1031 height 98
drag, startPoint x: 606, startPoint y: 597, endPoint x: 525, endPoint y: 597, distance: 81.1
click at [525, 597] on p "I plan on closing out my session by returning to the KWL and finishing it. If w…" at bounding box center [789, 586] width 1017 height 43
click at [1175, 169] on button "View Comments" at bounding box center [1191, 158] width 32 height 32
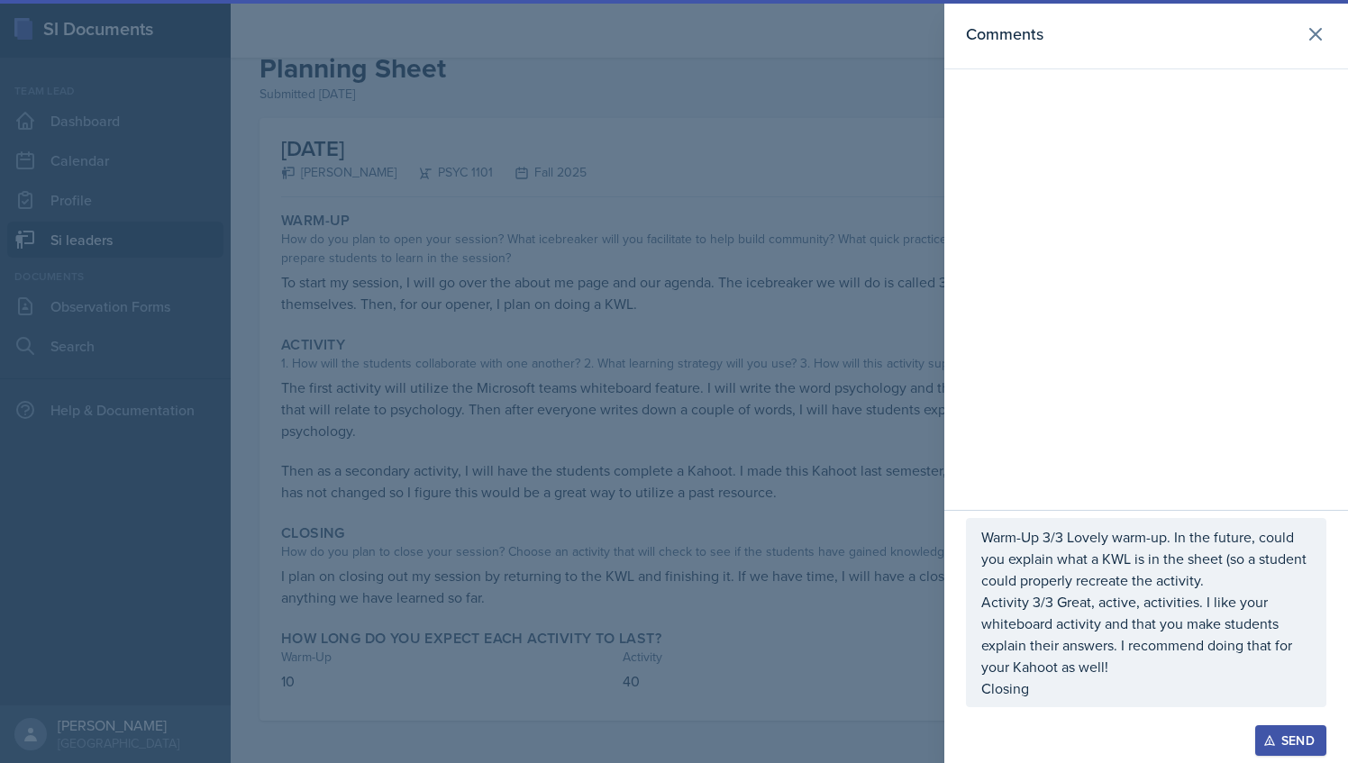
click at [1049, 696] on p "Closing" at bounding box center [1147, 689] width 330 height 22
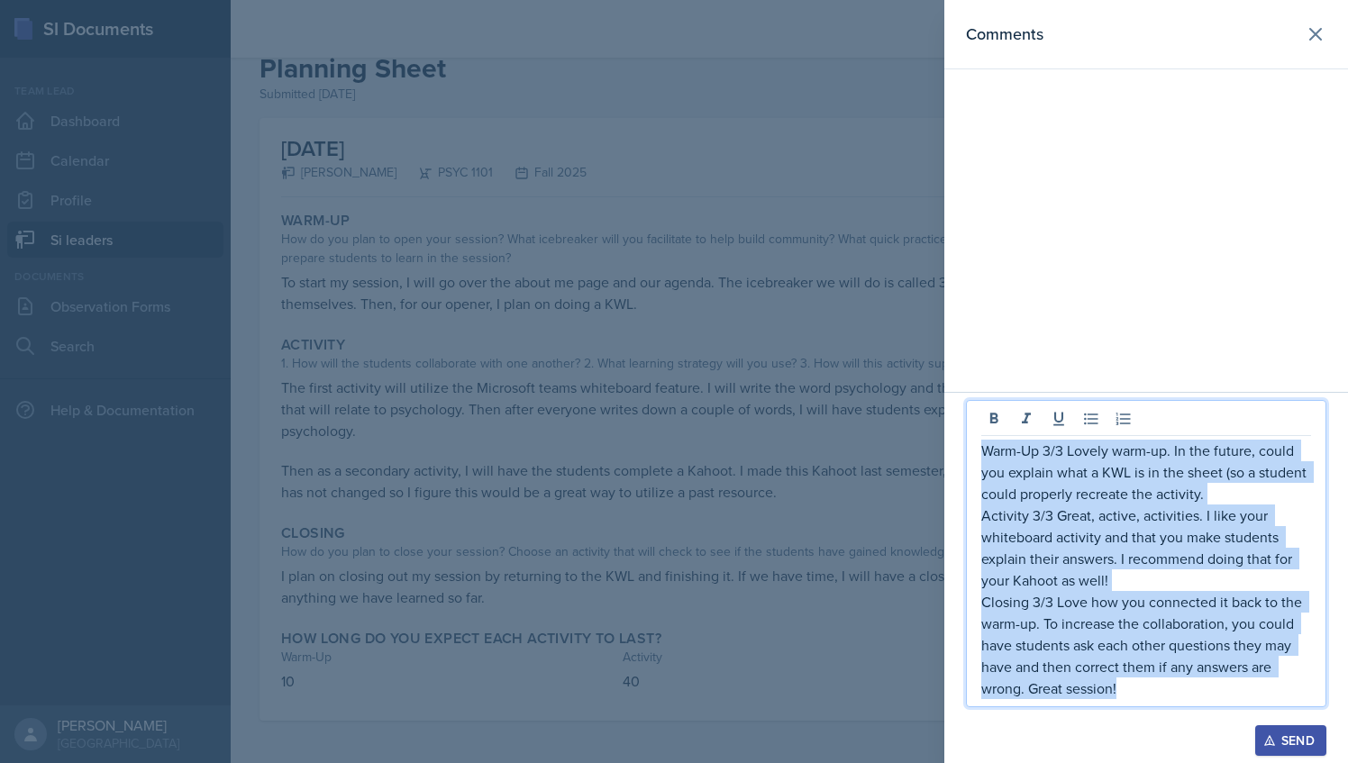
drag, startPoint x: 1120, startPoint y: 694, endPoint x: 985, endPoint y: 452, distance: 276.8
click at [985, 451] on div "Warm-Up 3/3 Lovely warm-up. In the future, could you explain what a KWL is in t…" at bounding box center [1147, 570] width 330 height 260
copy div "Warm-Up 3/3 Lovely warm-up. In the future, could you explain what a KWL is in t…"
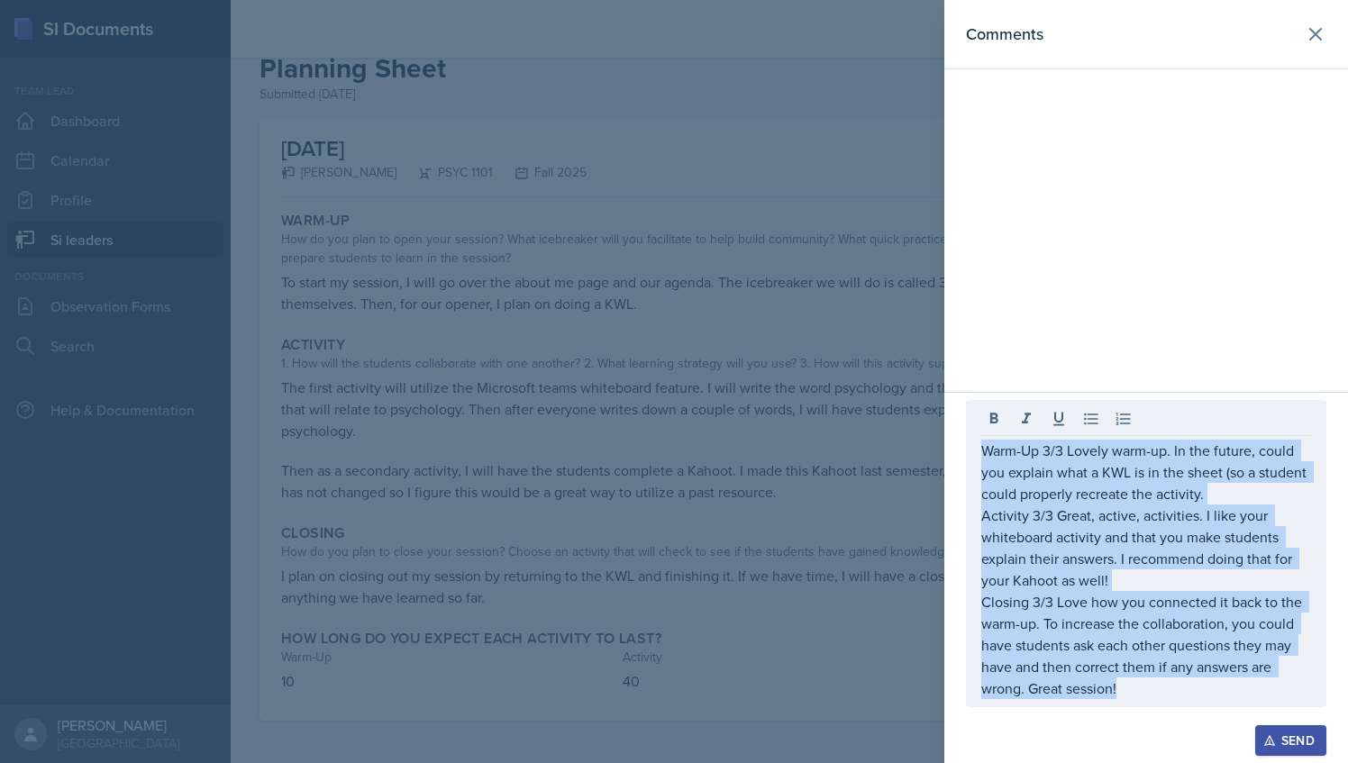
click at [1271, 740] on icon "button" at bounding box center [1270, 741] width 10 height 10
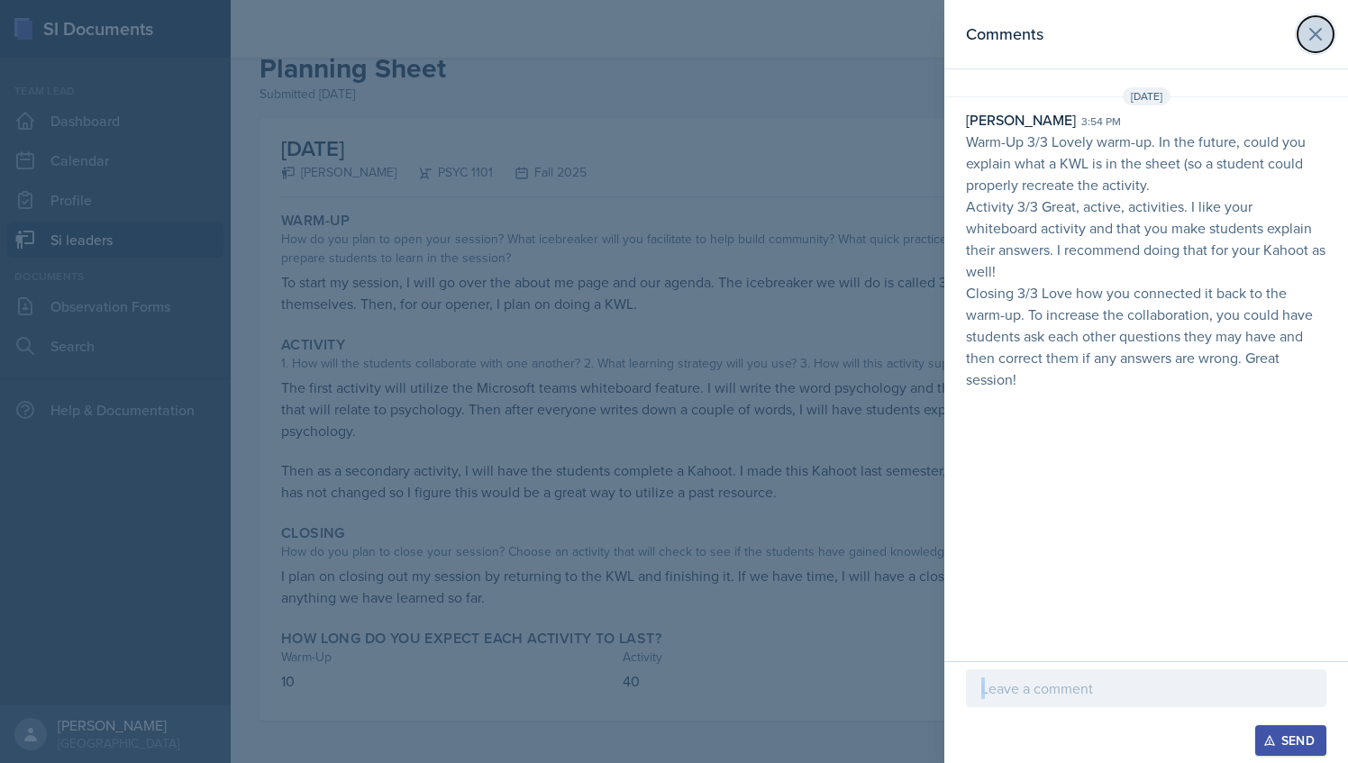
click at [1312, 26] on icon at bounding box center [1316, 34] width 22 height 22
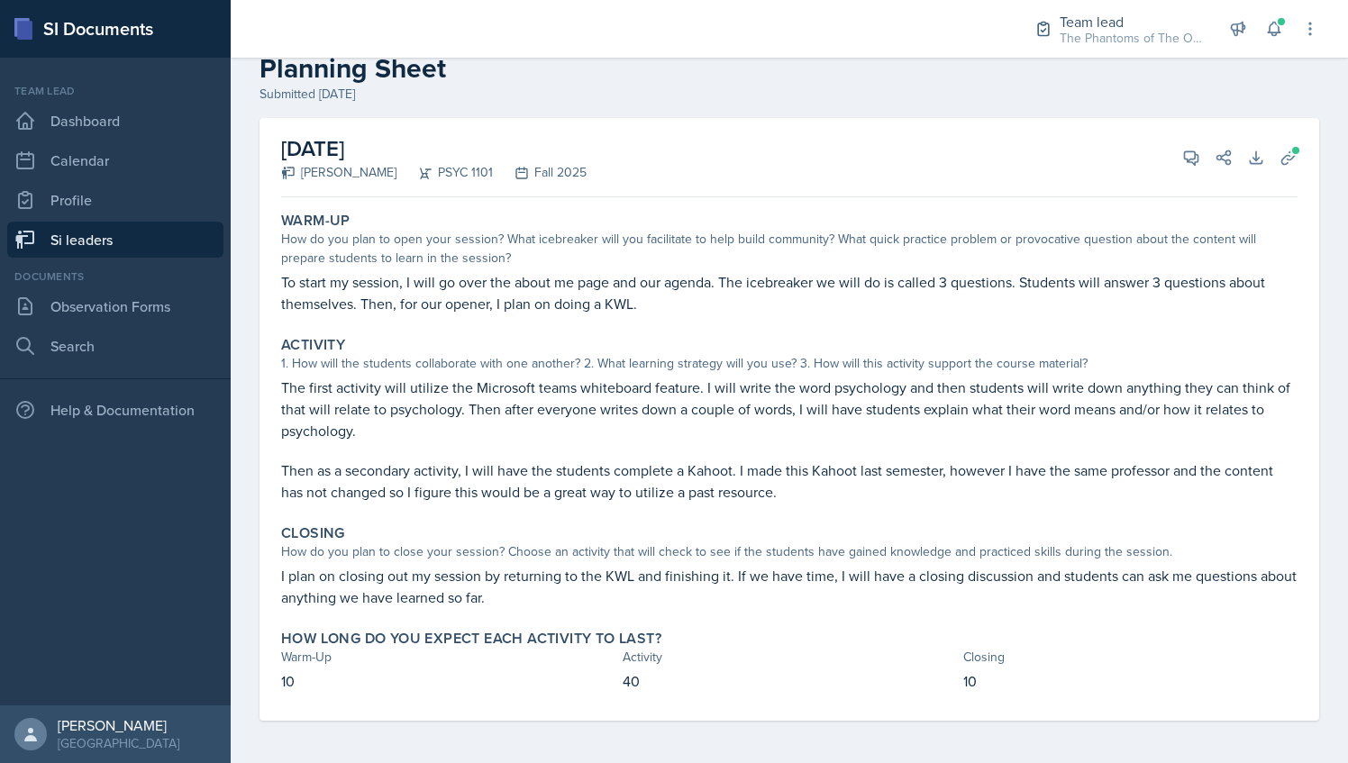
click at [137, 249] on link "Si leaders" at bounding box center [115, 240] width 216 height 36
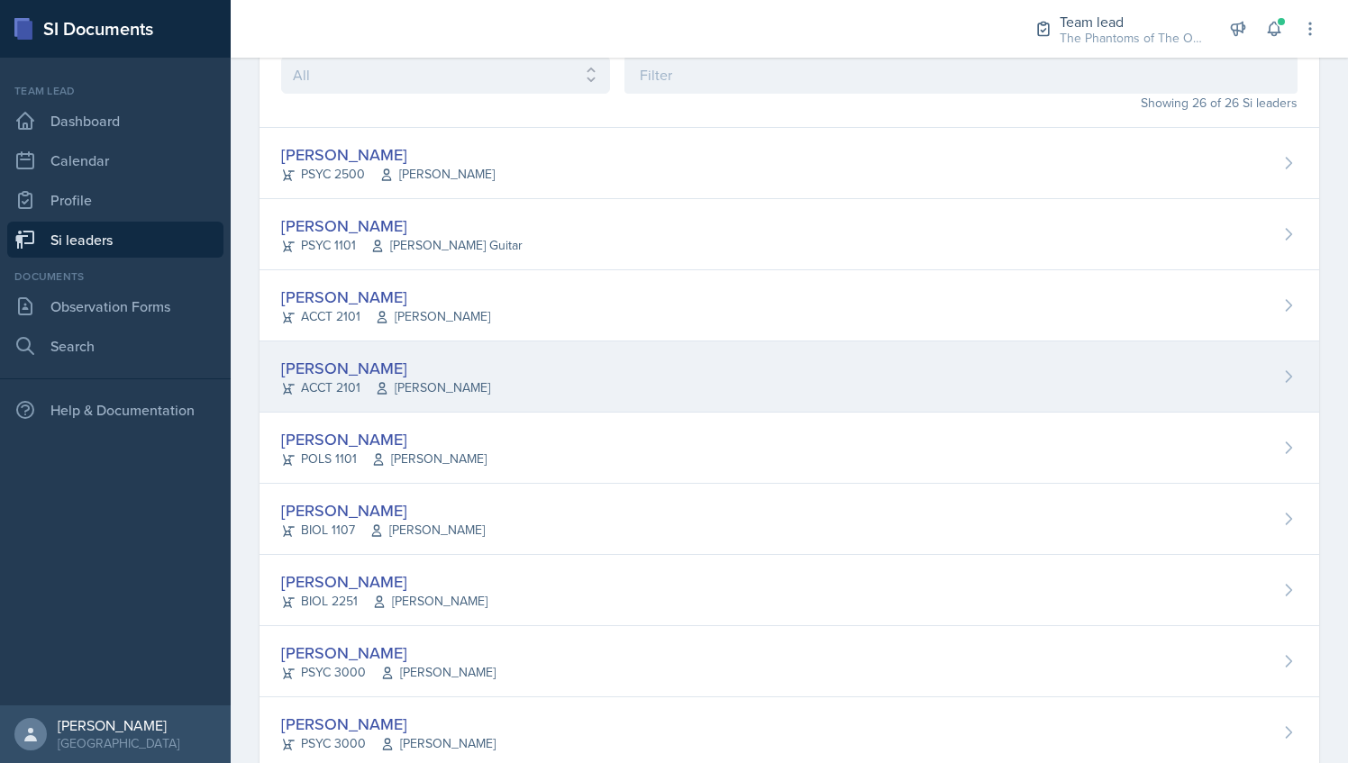
scroll to position [132, 0]
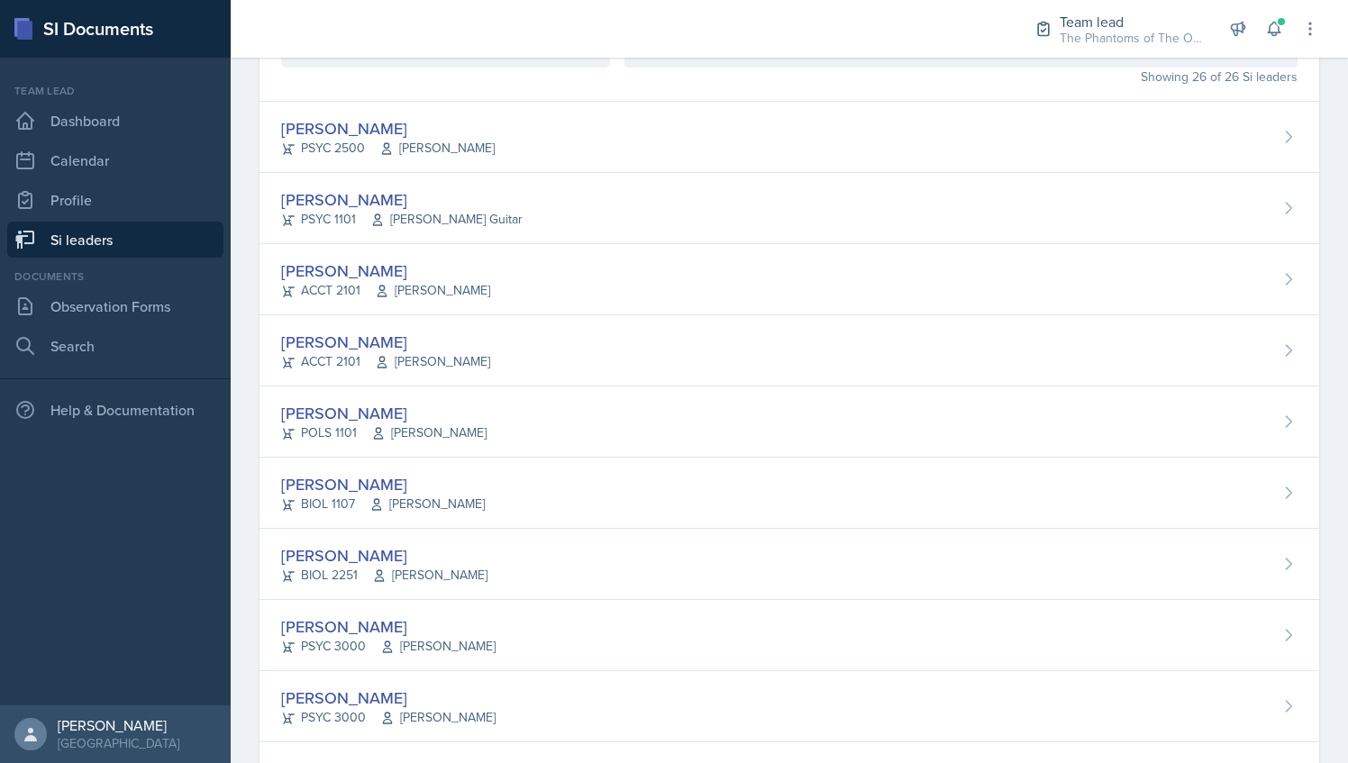
click at [483, 462] on div "[PERSON_NAME] BIOL 1107 [PERSON_NAME]" at bounding box center [790, 493] width 1060 height 71
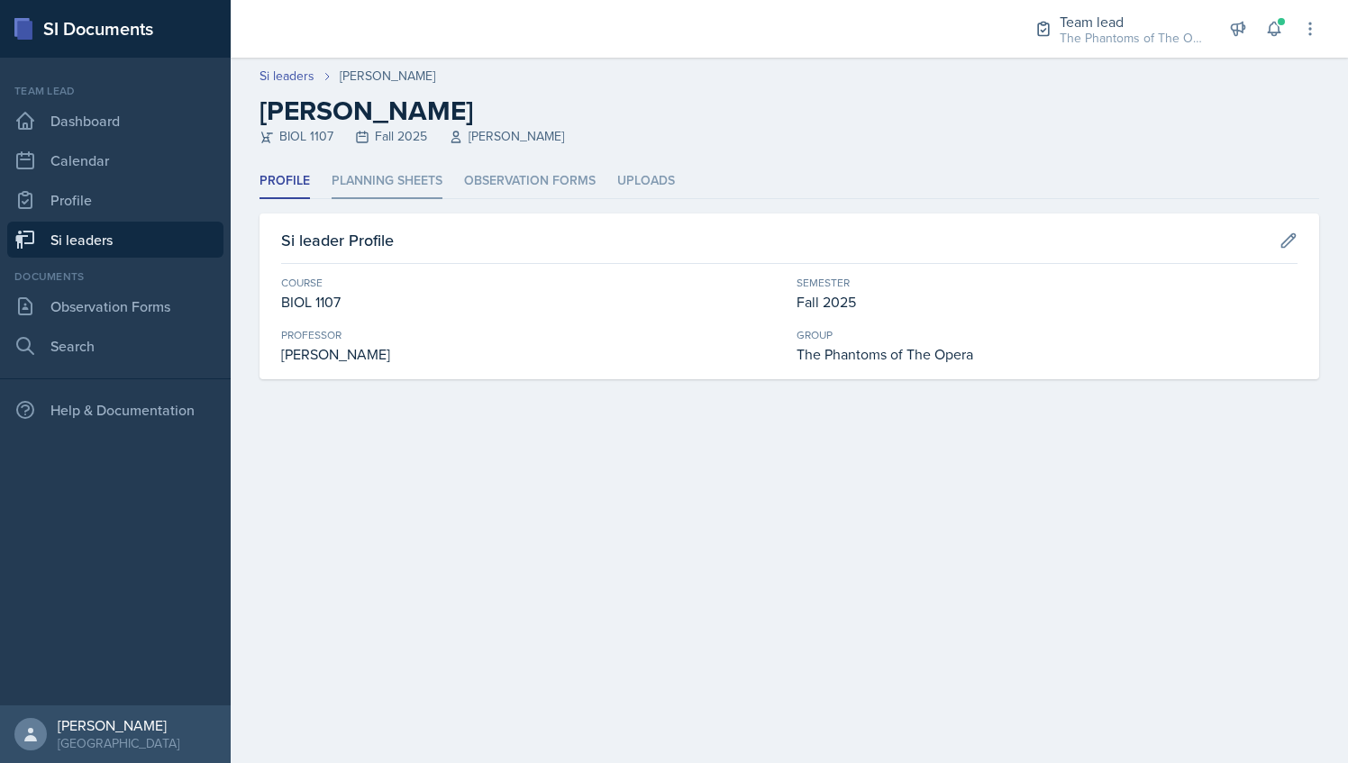
click at [388, 174] on li "Planning Sheets" at bounding box center [387, 181] width 111 height 35
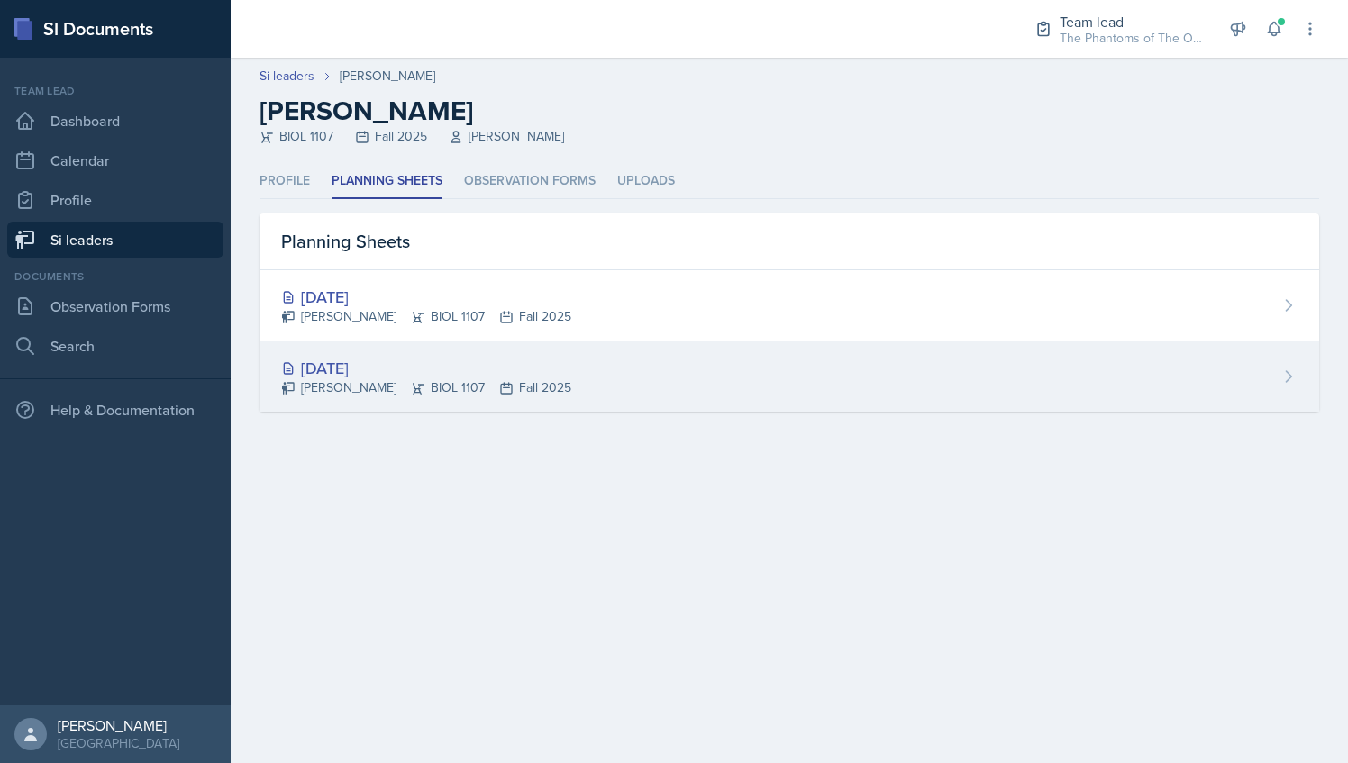
click at [445, 360] on div "[DATE]" at bounding box center [426, 368] width 290 height 24
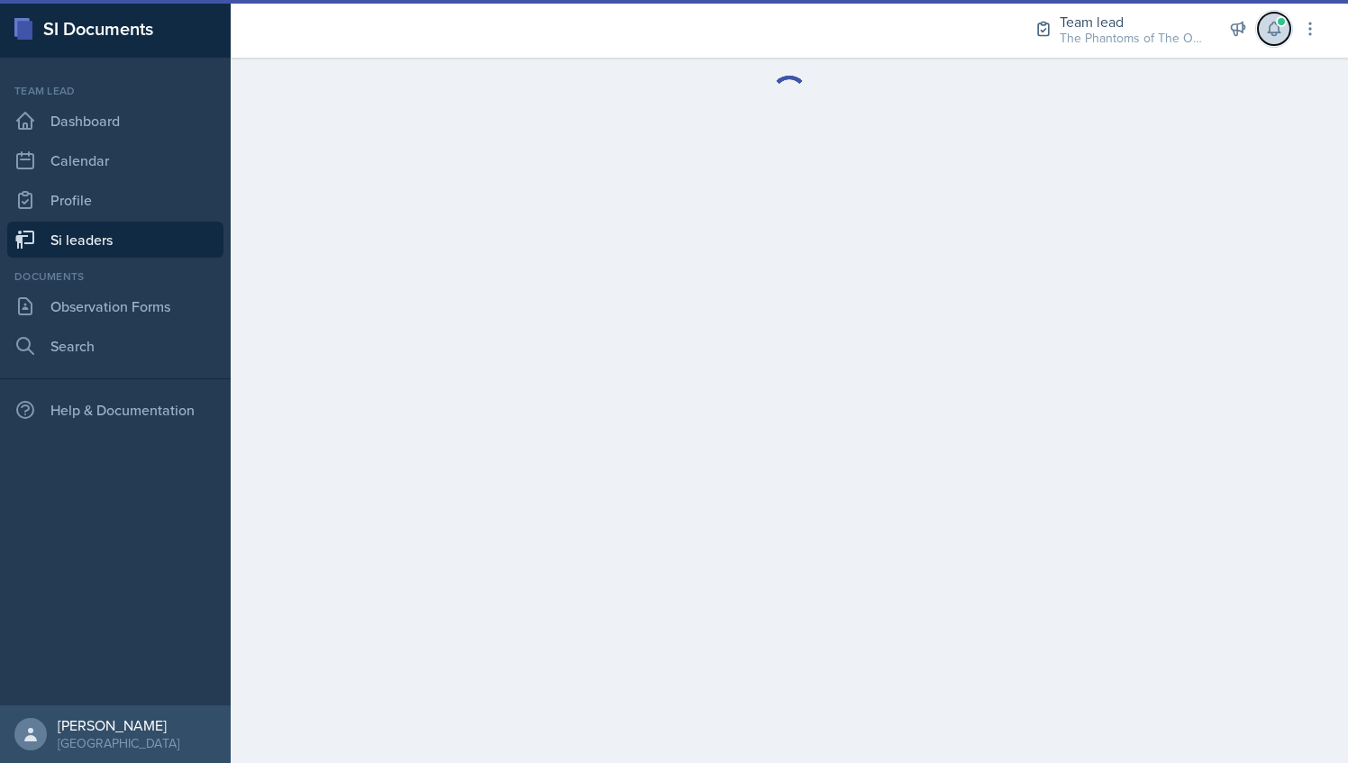
click at [1283, 29] on icon at bounding box center [1274, 29] width 18 height 18
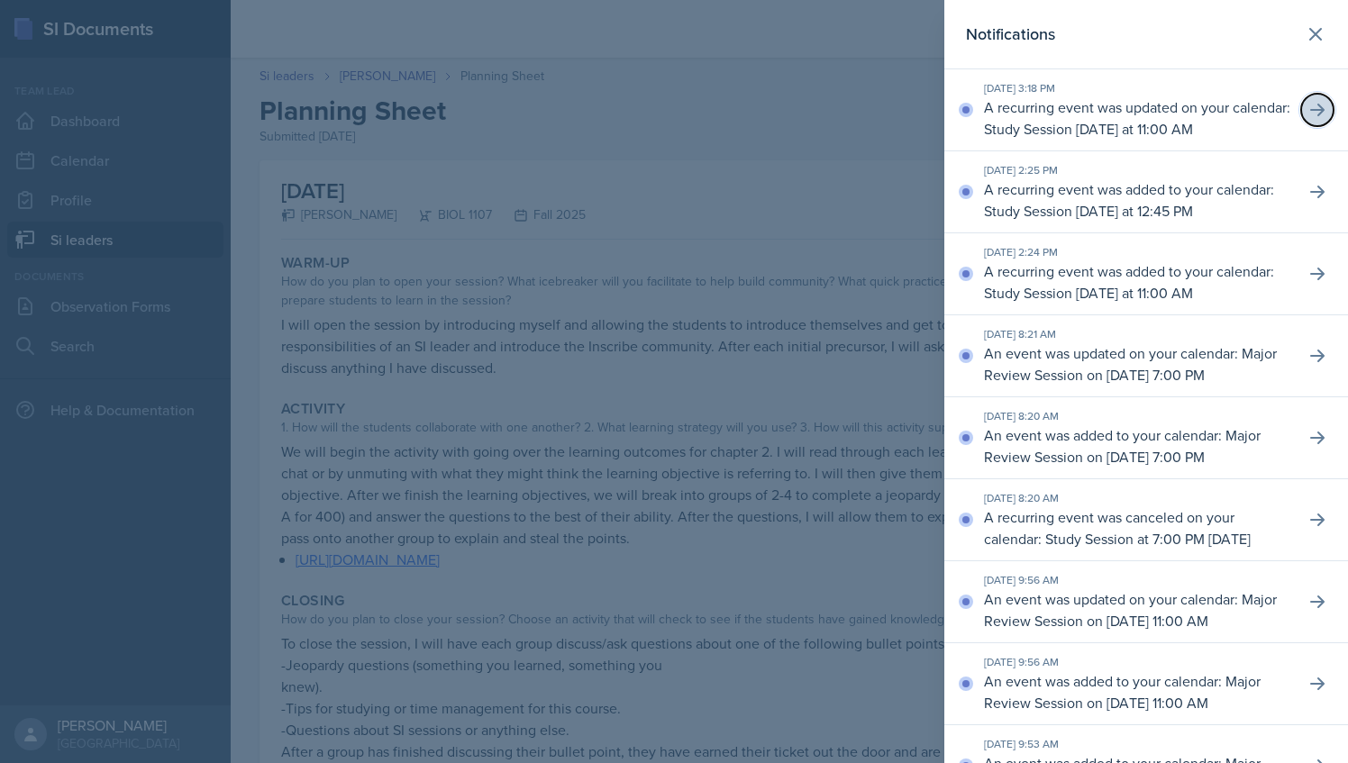
click at [1310, 116] on icon at bounding box center [1317, 110] width 14 height 13
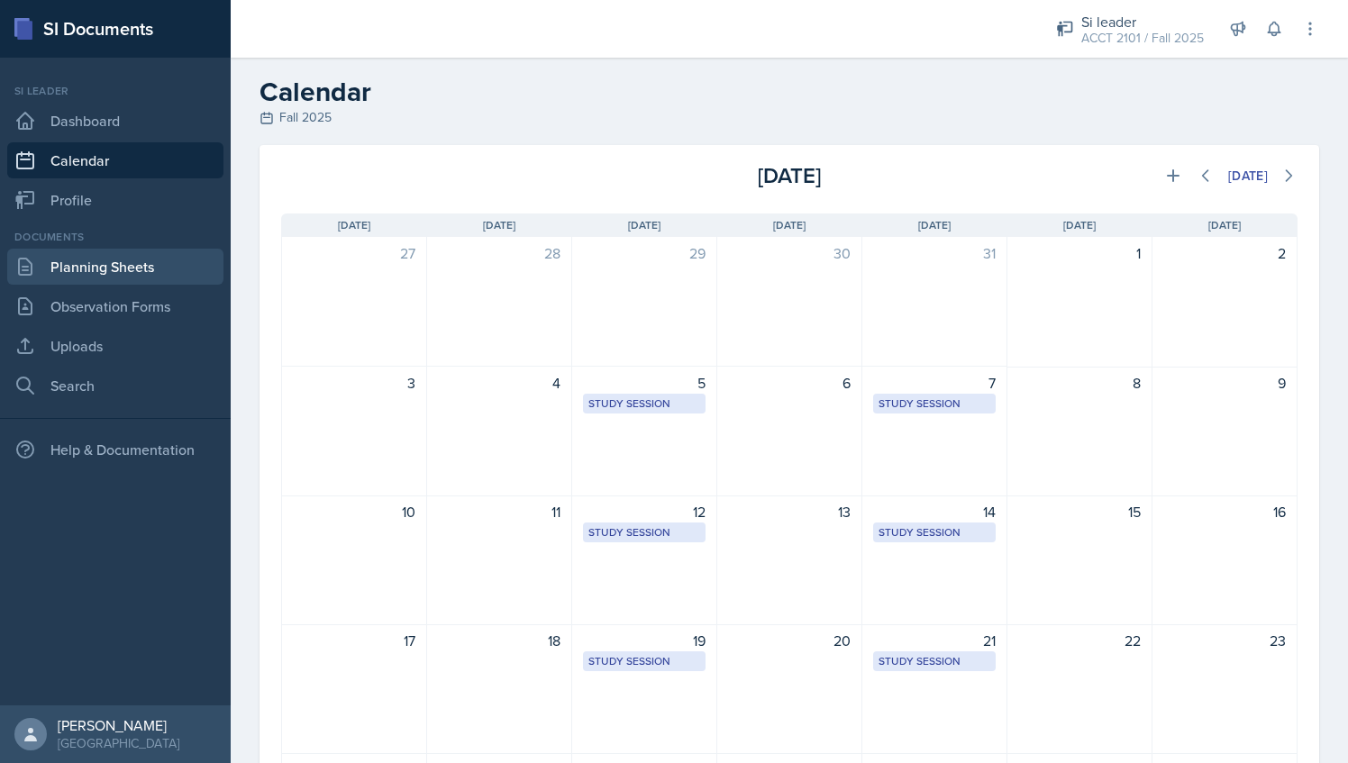
click at [120, 269] on link "Planning Sheets" at bounding box center [115, 267] width 216 height 36
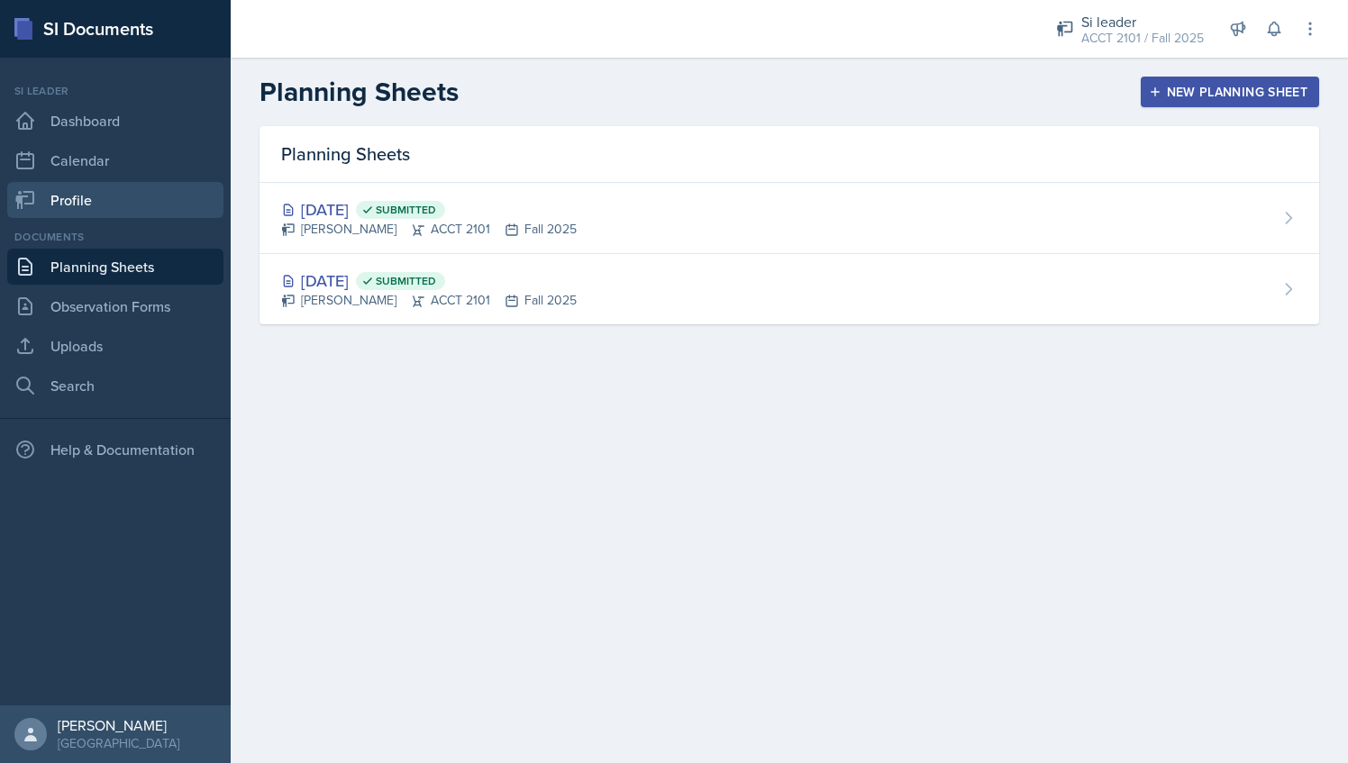
click at [100, 205] on link "Profile" at bounding box center [115, 200] width 216 height 36
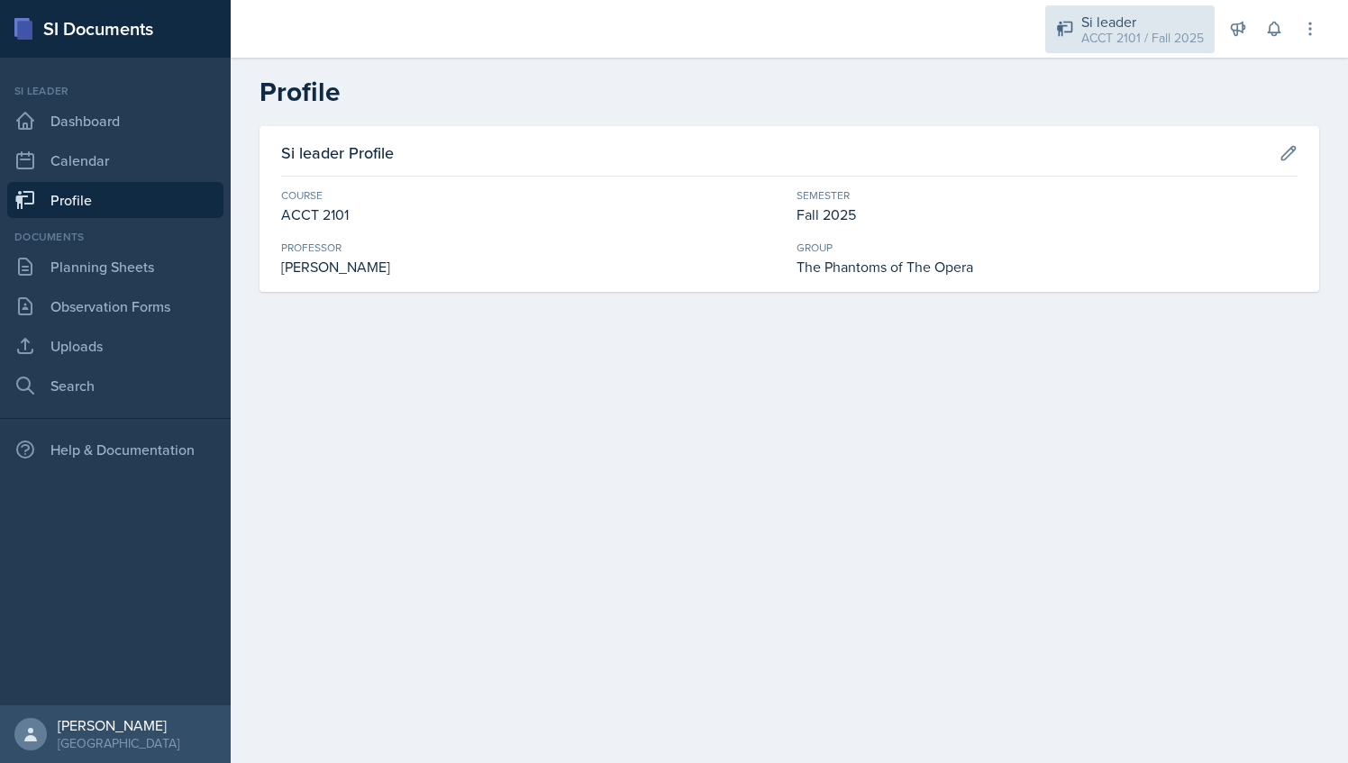
click at [1138, 32] on div "ACCT 2101 / Fall 2025" at bounding box center [1143, 38] width 123 height 19
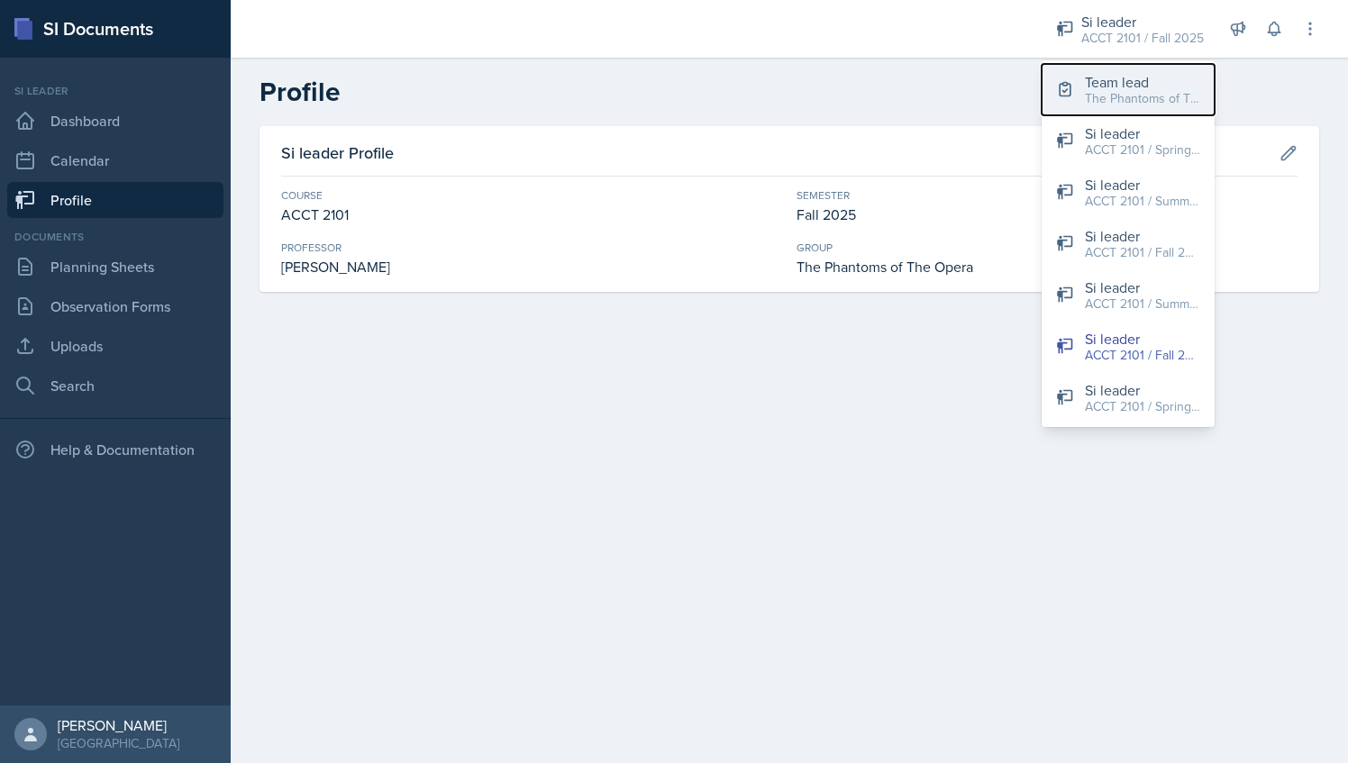
click at [1136, 83] on div "Team lead" at bounding box center [1142, 82] width 115 height 22
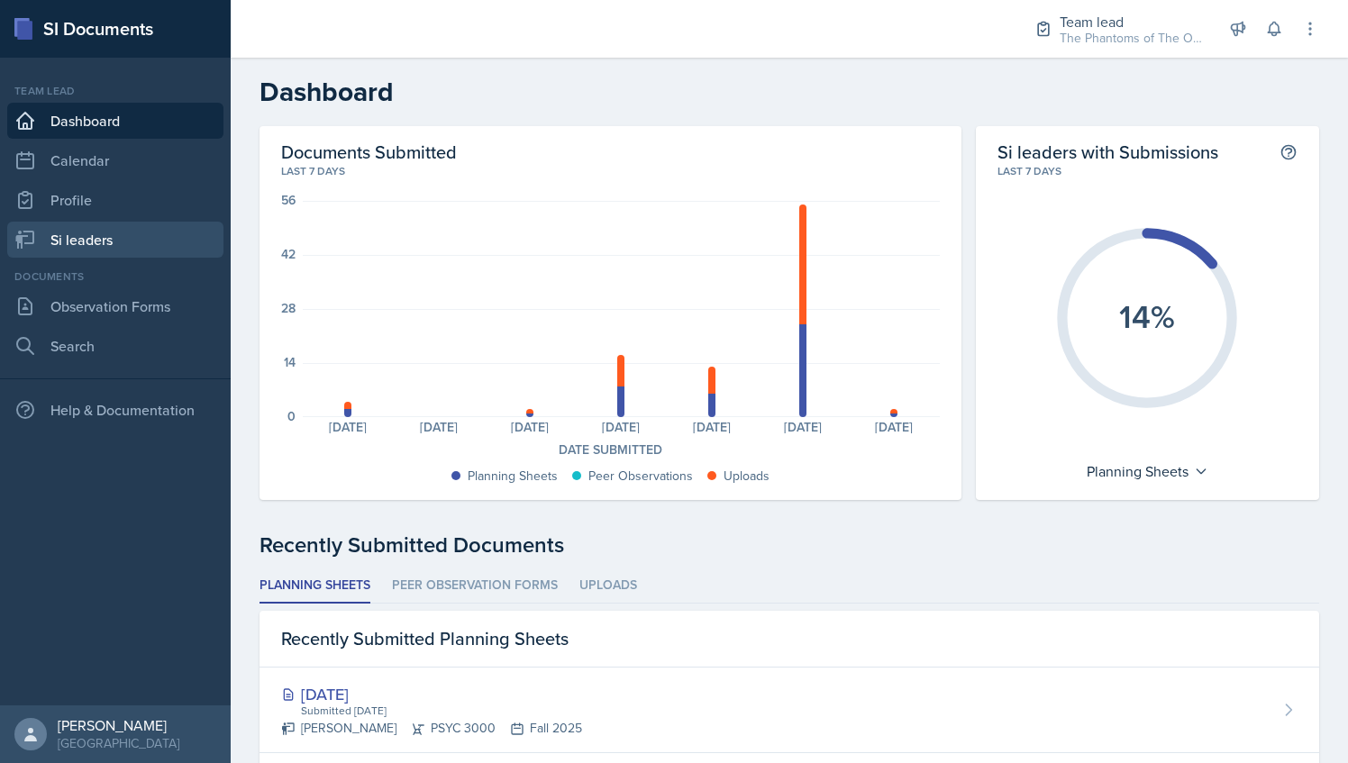
click at [133, 234] on link "Si leaders" at bounding box center [115, 240] width 216 height 36
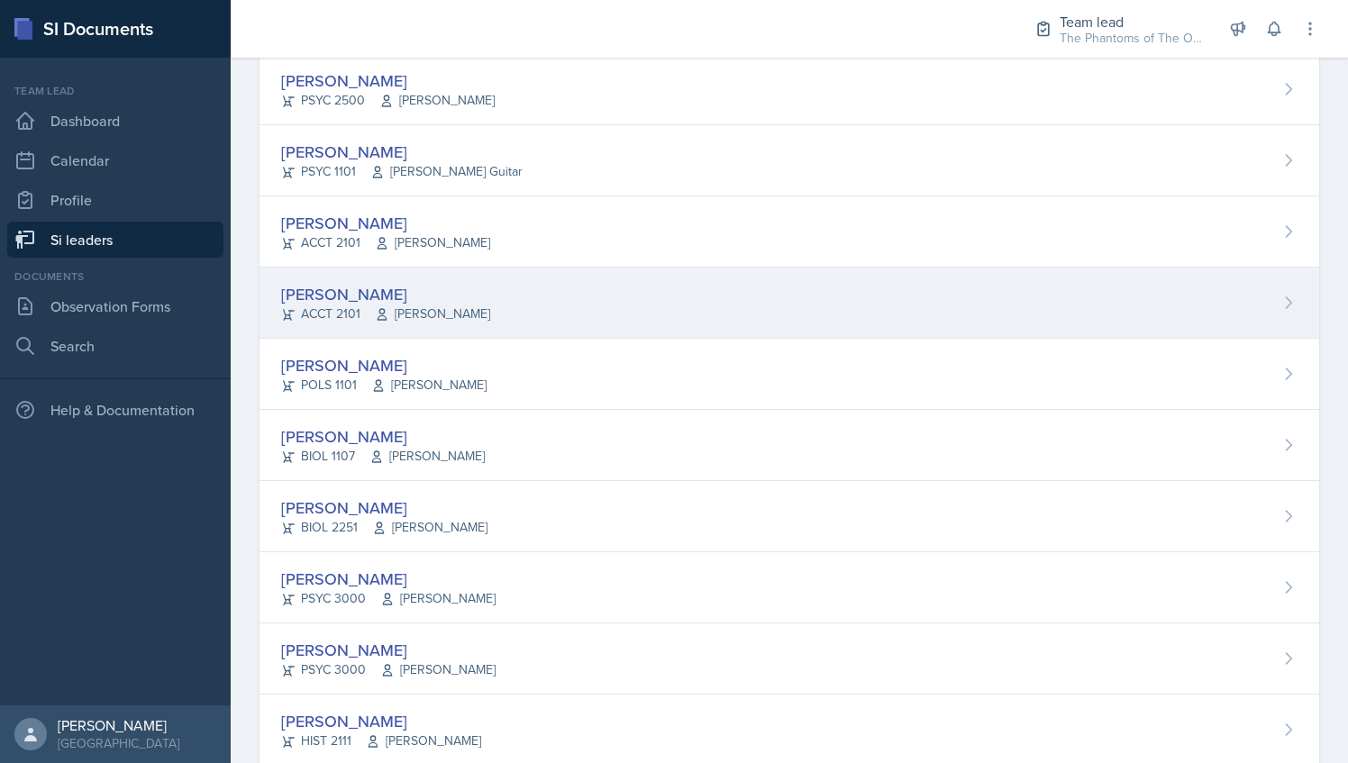
scroll to position [270, 0]
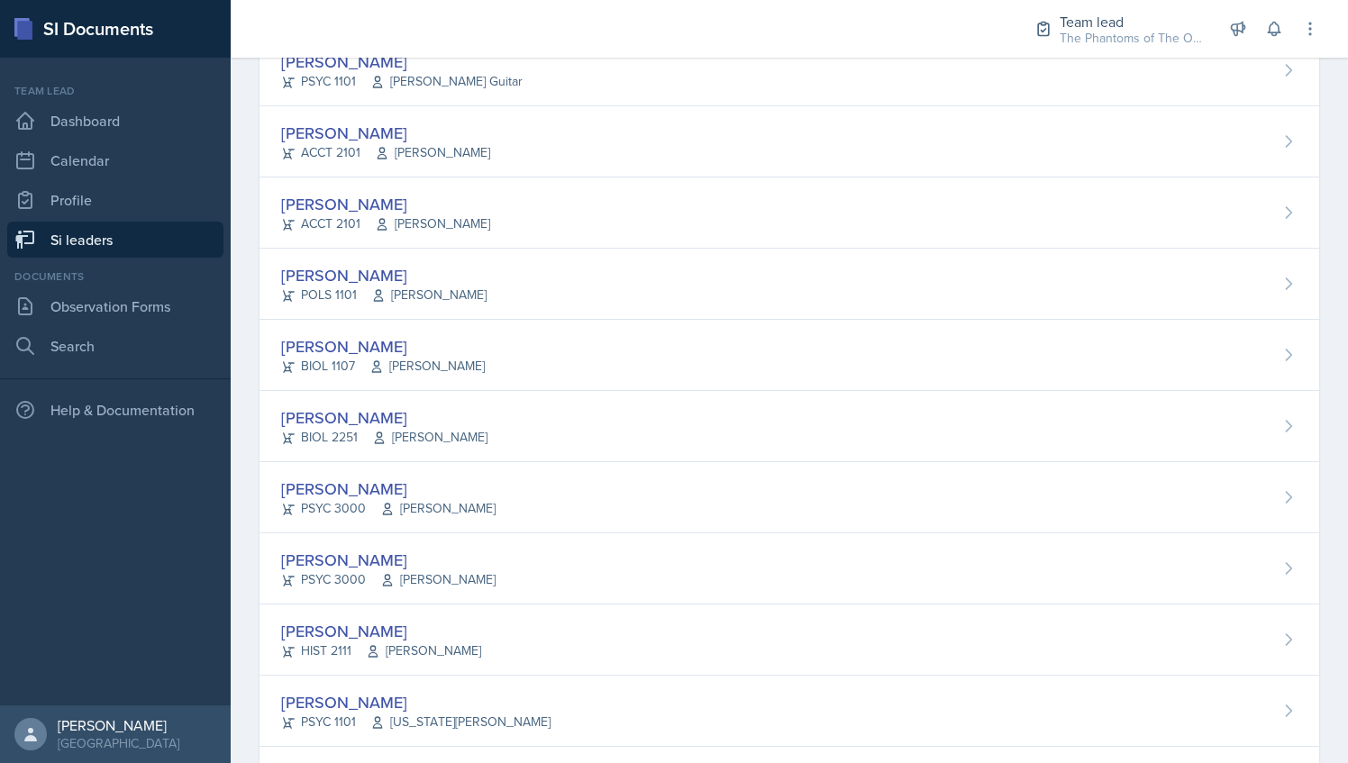
click at [467, 343] on div "[PERSON_NAME]" at bounding box center [383, 346] width 204 height 24
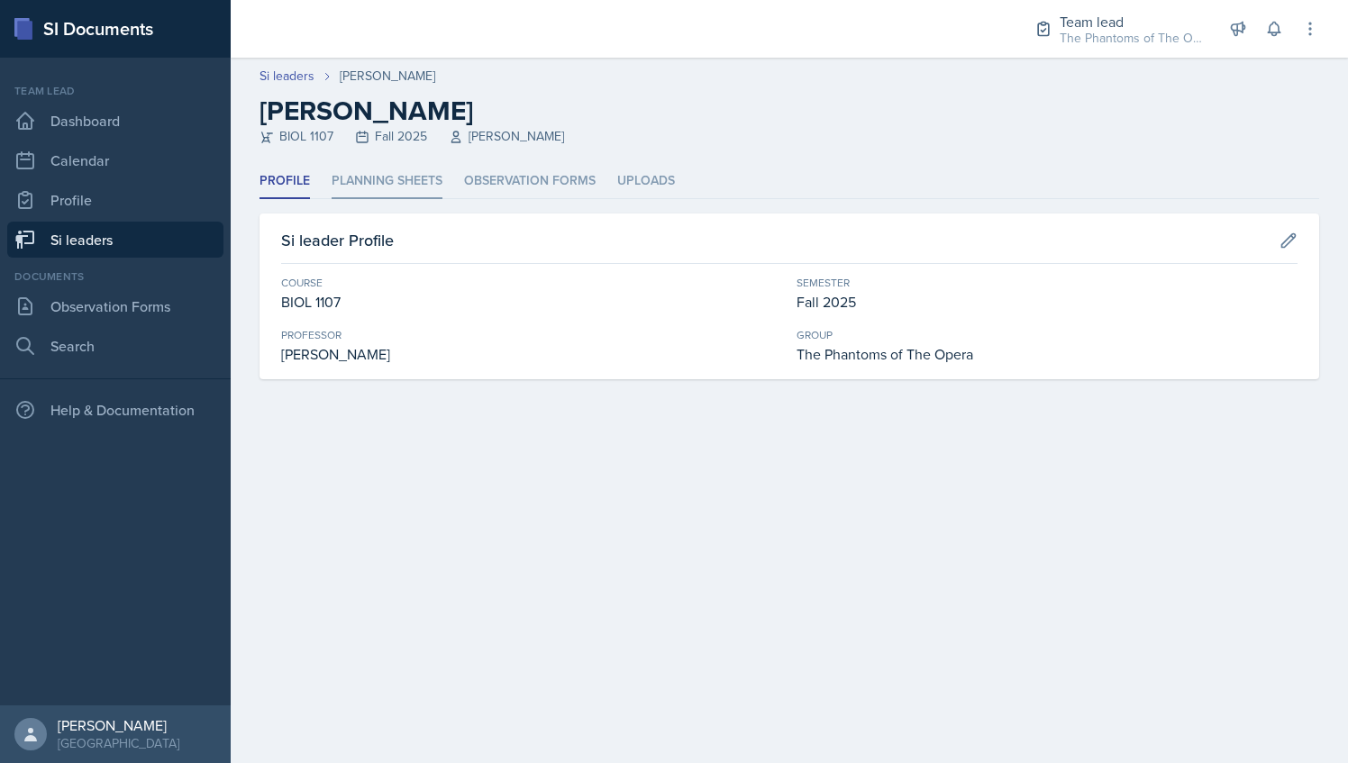
click at [377, 184] on li "Planning Sheets" at bounding box center [387, 181] width 111 height 35
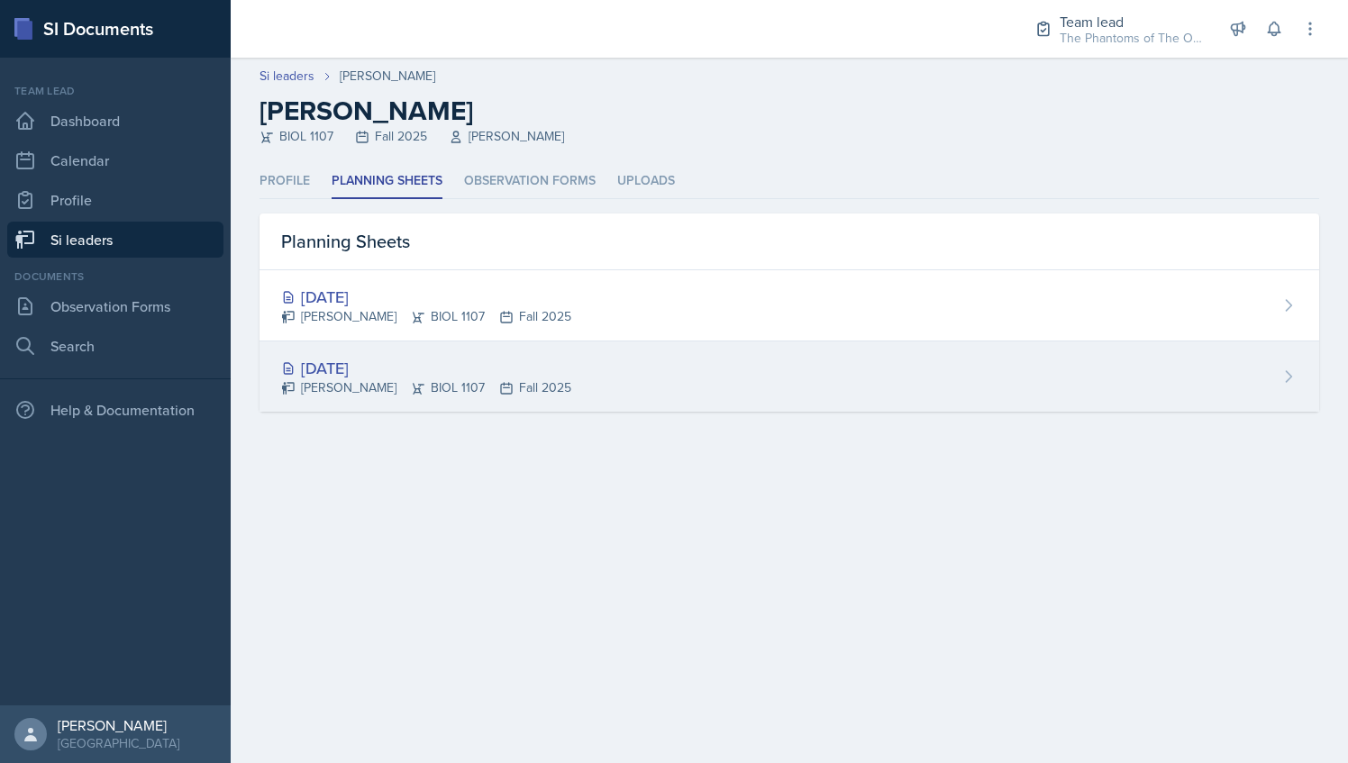
click at [411, 381] on icon at bounding box center [418, 388] width 14 height 14
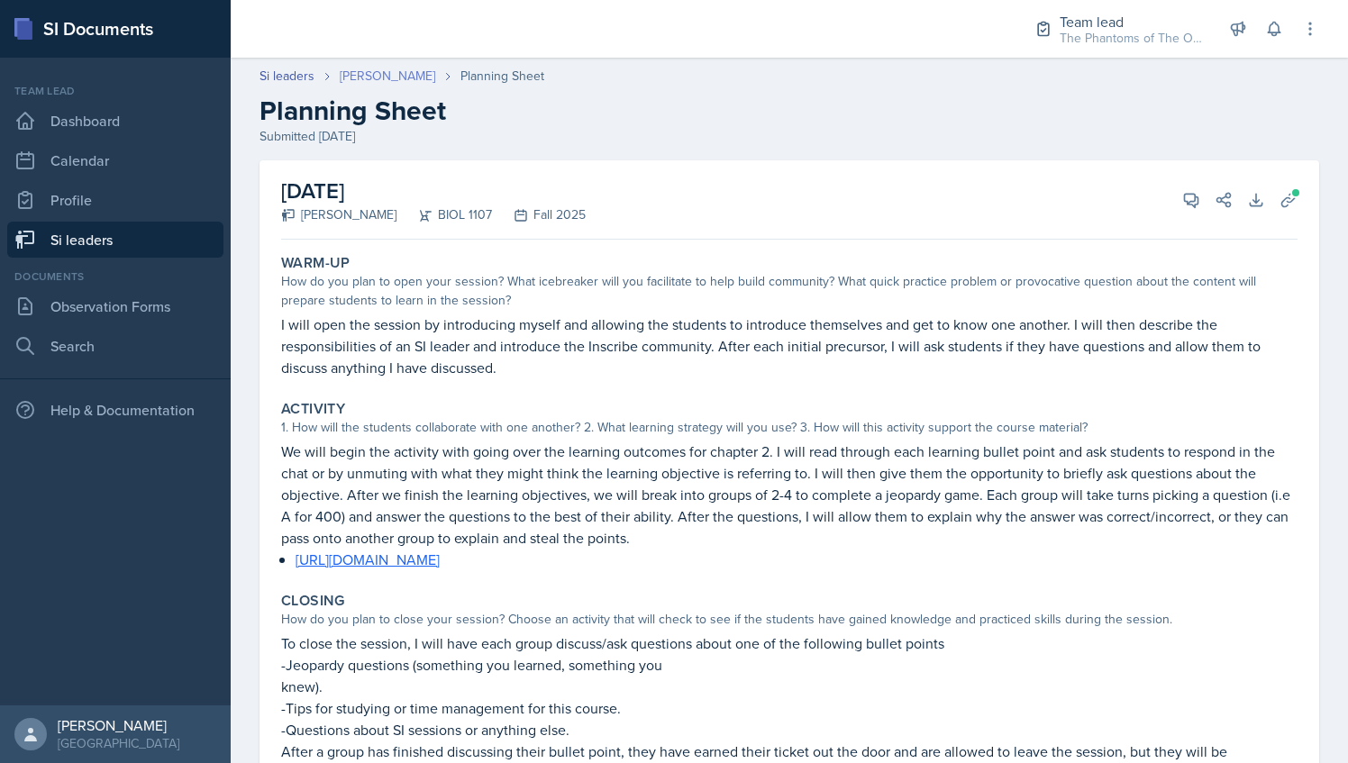
click at [385, 79] on link "[PERSON_NAME]" at bounding box center [388, 76] width 96 height 19
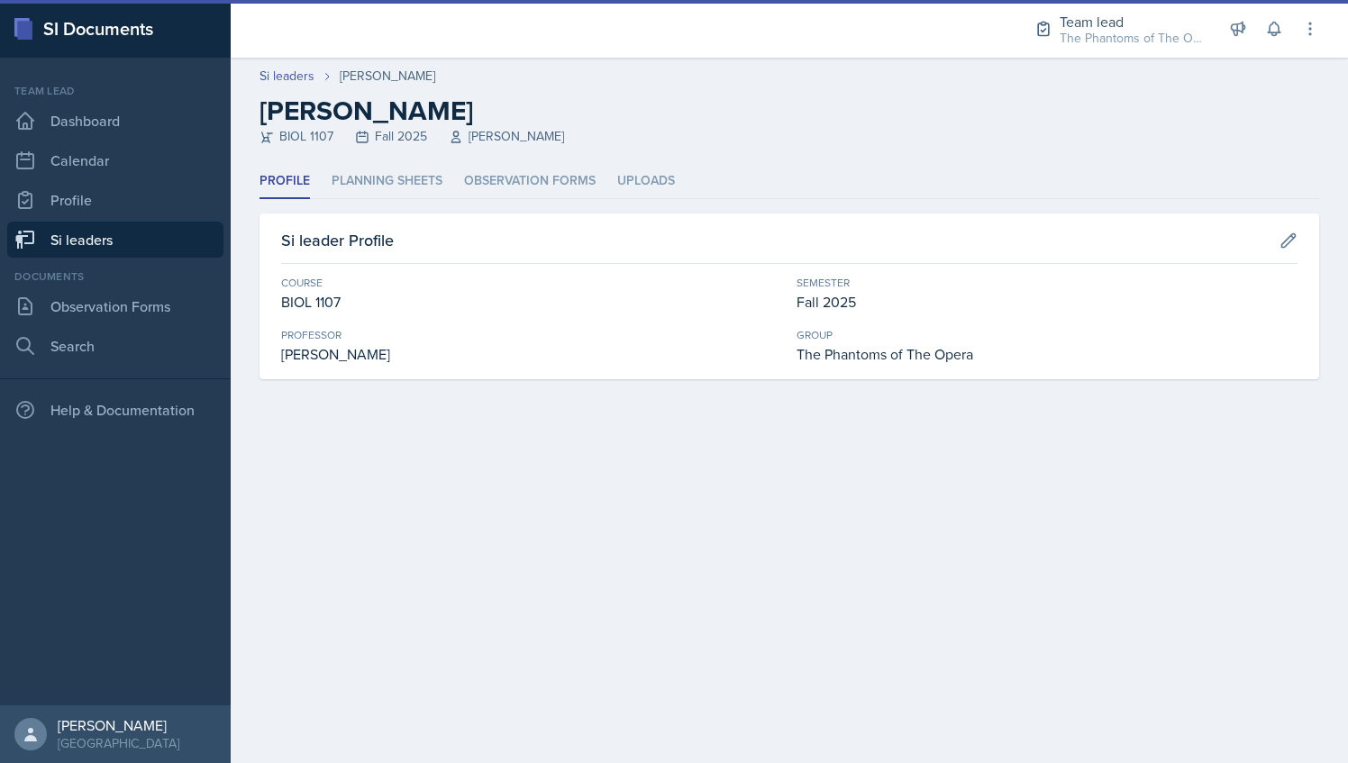
click at [408, 161] on header "Si leaders [PERSON_NAME] [PERSON_NAME] BIOL 1107 Fall 2025 [PERSON_NAME]" at bounding box center [790, 111] width 1118 height 106
click at [415, 177] on li "Planning Sheets" at bounding box center [387, 181] width 111 height 35
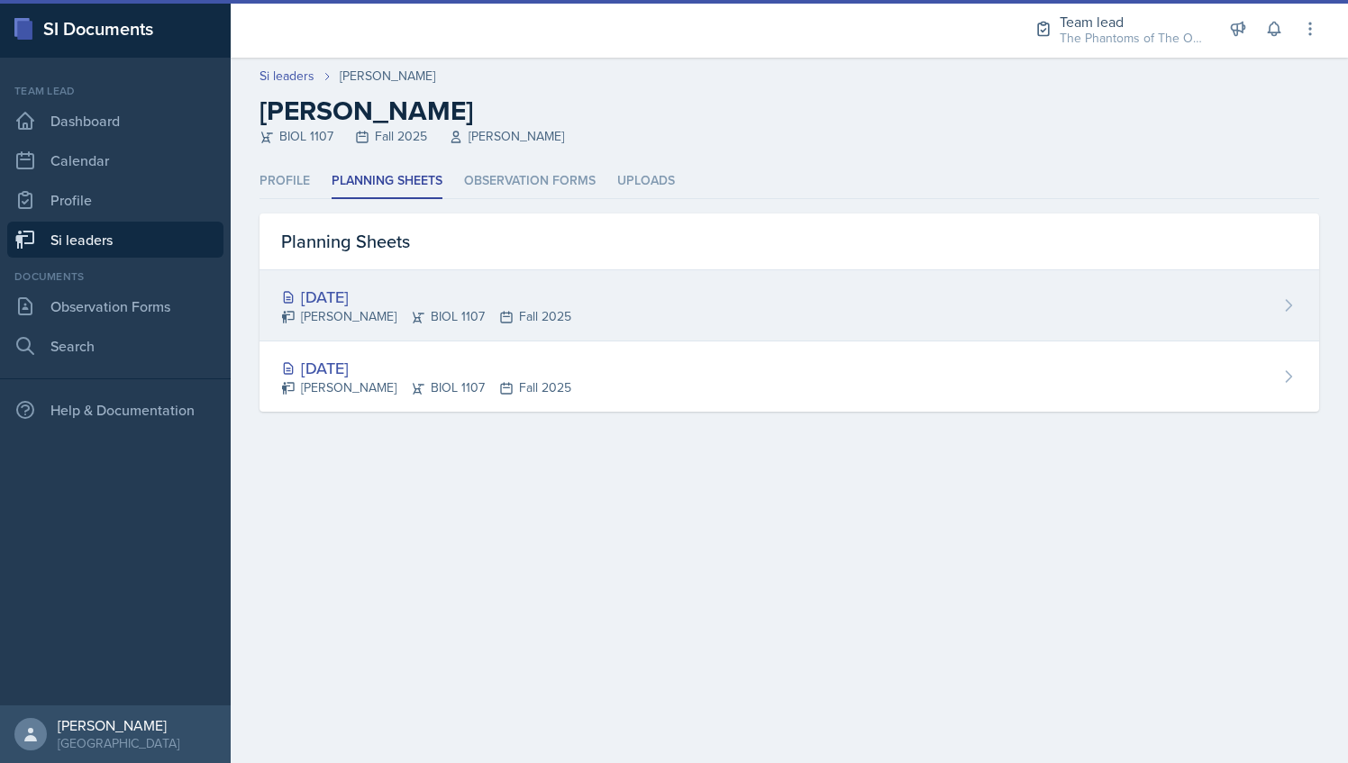
click at [406, 299] on div "[DATE]" at bounding box center [426, 297] width 290 height 24
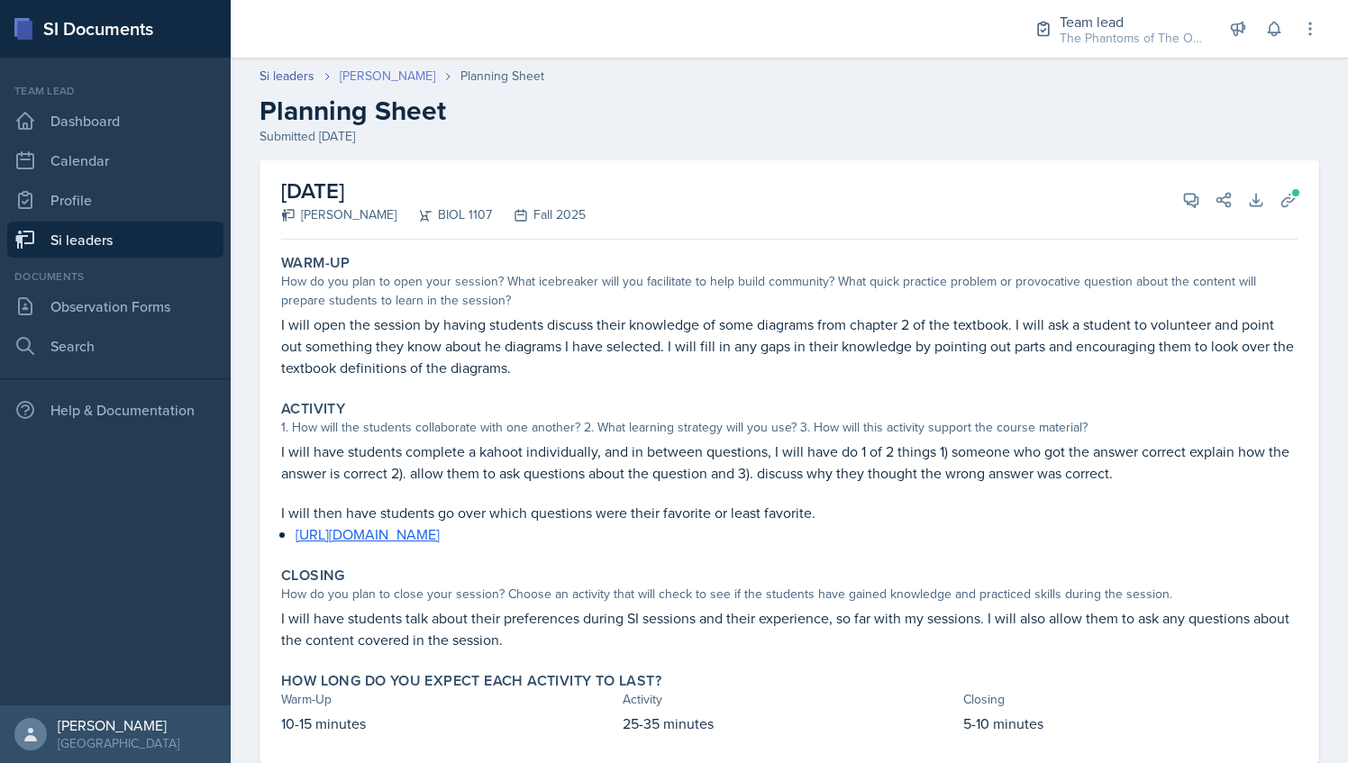
click at [355, 69] on link "[PERSON_NAME]" at bounding box center [388, 76] width 96 height 19
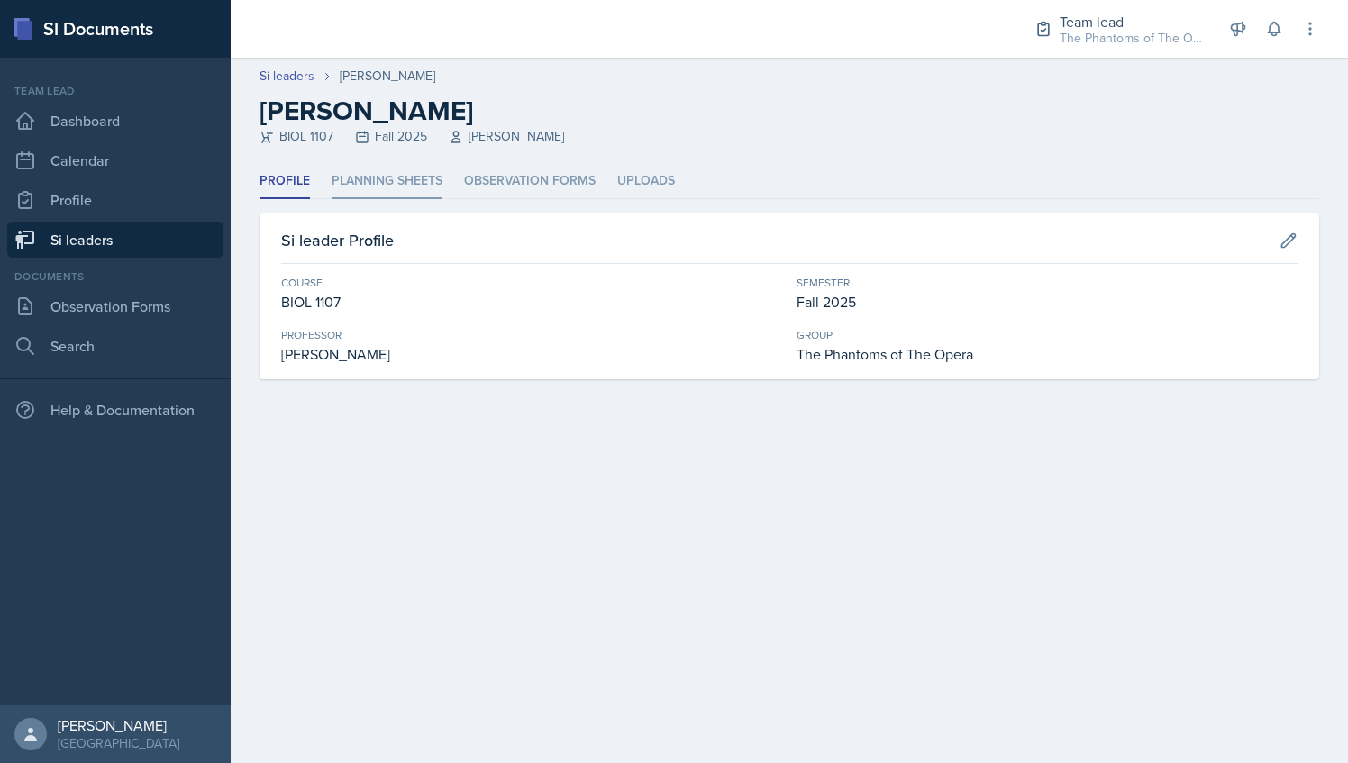
click at [398, 183] on li "Planning Sheets" at bounding box center [387, 181] width 111 height 35
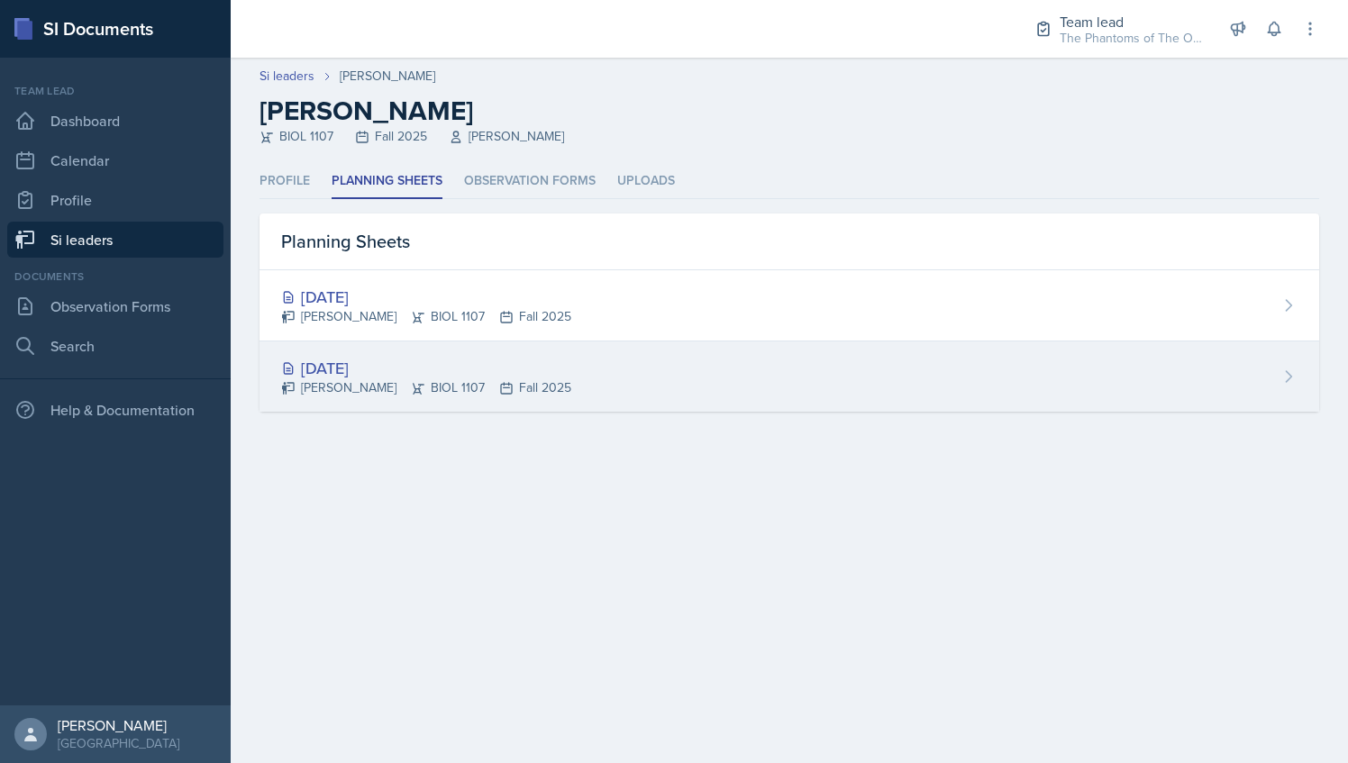
click at [393, 375] on div "[DATE]" at bounding box center [426, 368] width 290 height 24
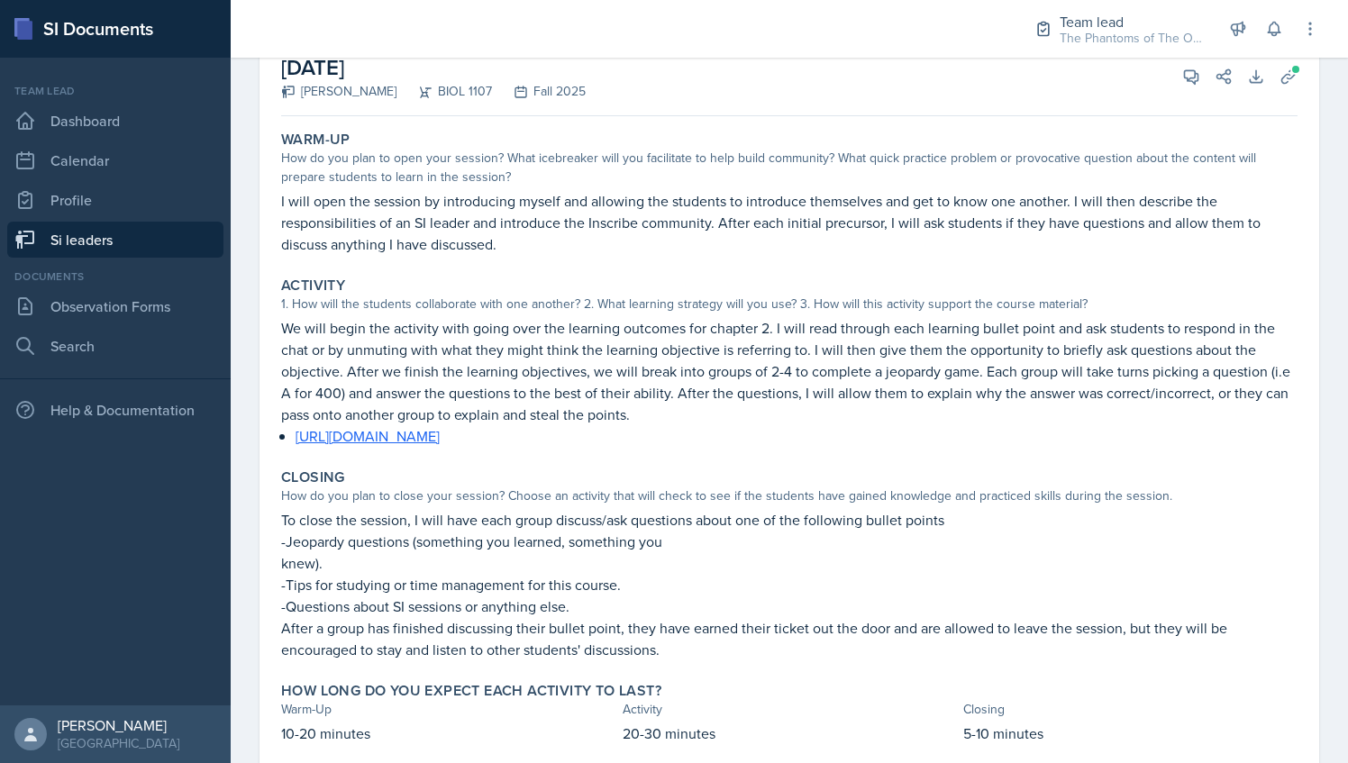
scroll to position [86, 0]
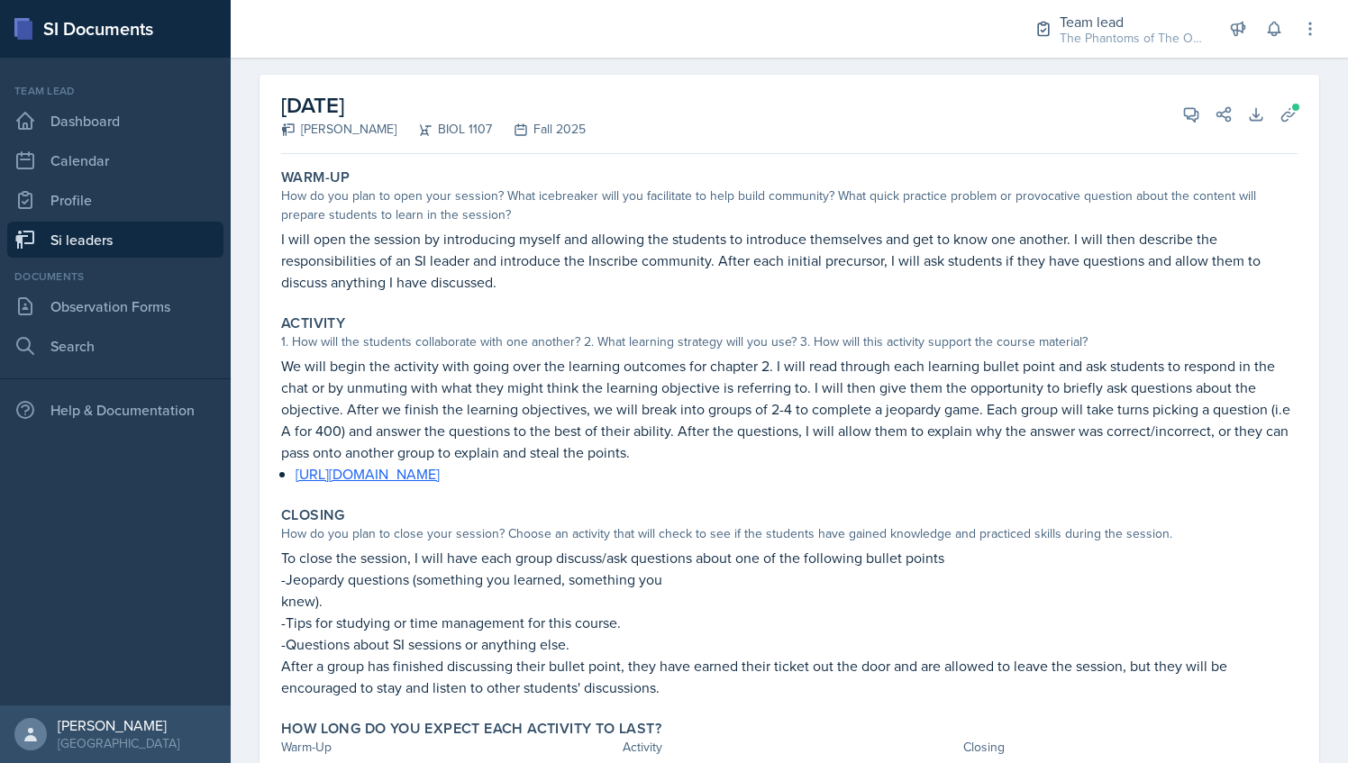
click at [1292, 114] on div "[DATE] [PERSON_NAME] BIOL 1107 Fall 2025 View Comments Comments Send Share Down…" at bounding box center [790, 443] width 1060 height 736
click at [1280, 106] on icon at bounding box center [1289, 114] width 18 height 18
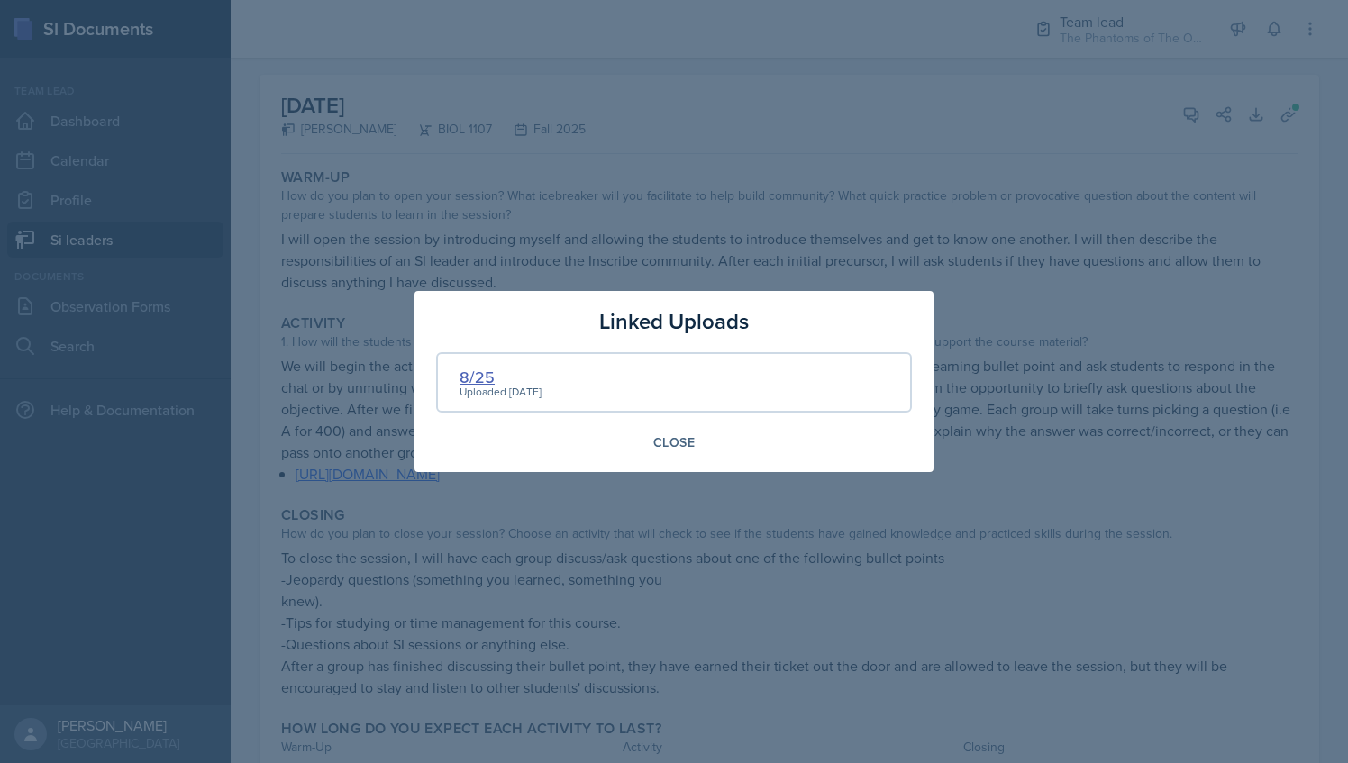
click at [484, 374] on div "8/25" at bounding box center [501, 377] width 82 height 24
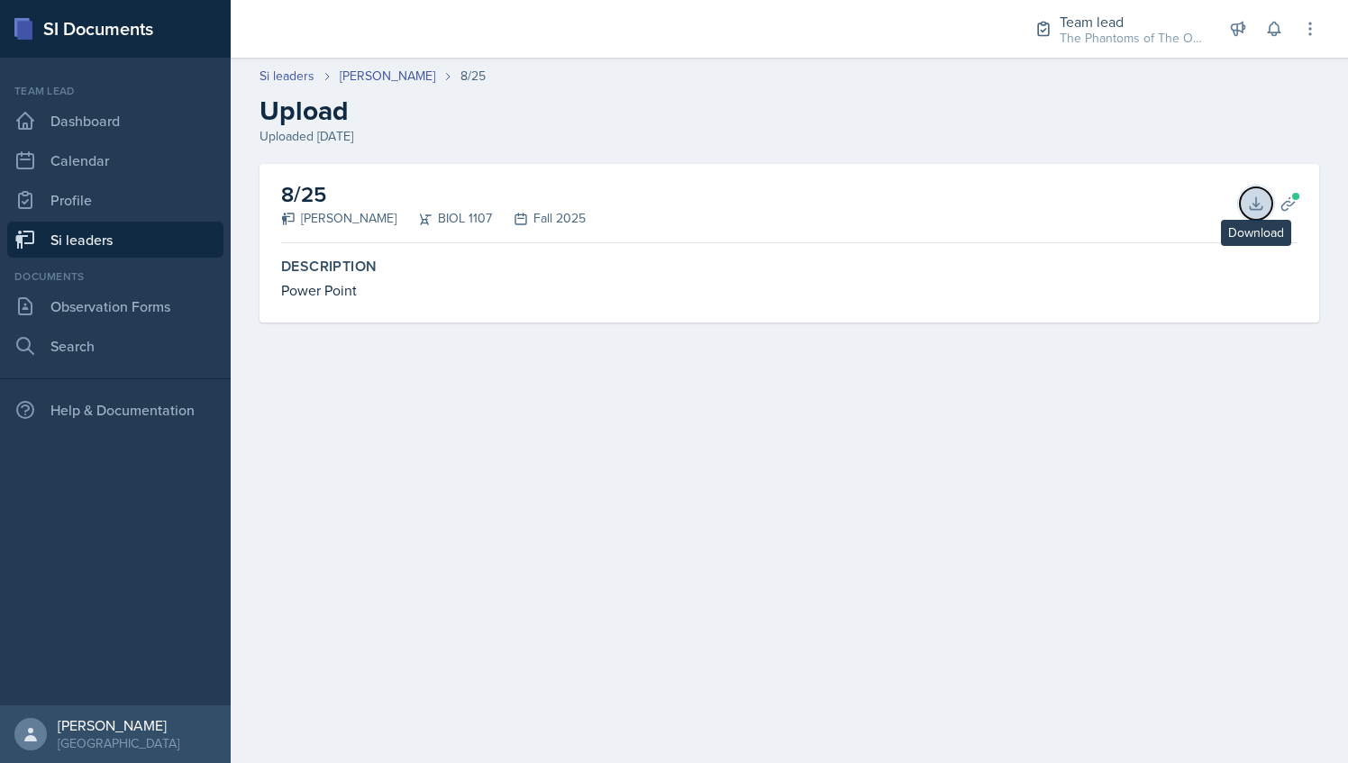
click at [1253, 200] on icon at bounding box center [1256, 204] width 18 height 18
drag, startPoint x: 664, startPoint y: 299, endPoint x: 650, endPoint y: 296, distance: 14.9
click at [664, 299] on div "Power Point" at bounding box center [789, 290] width 1017 height 22
click at [361, 76] on link "[PERSON_NAME]" at bounding box center [388, 76] width 96 height 19
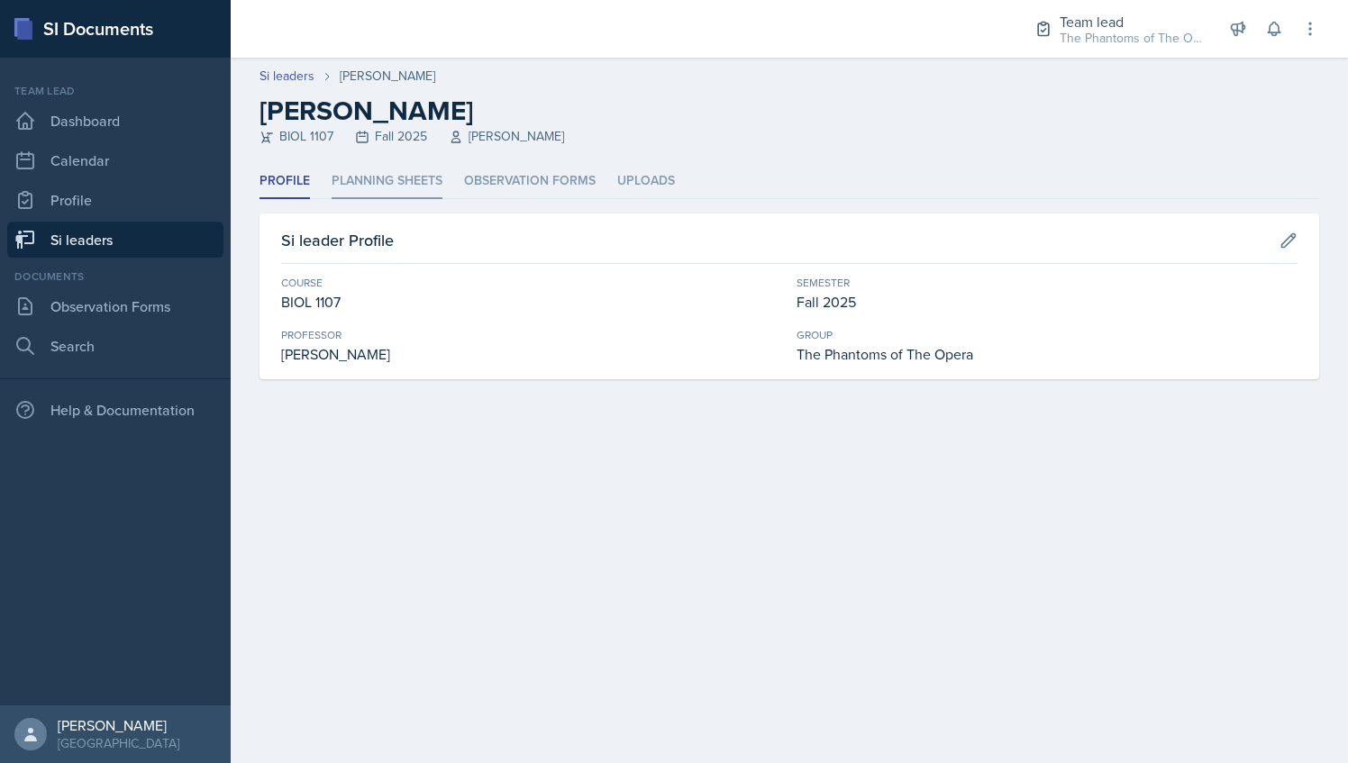
click at [387, 177] on li "Planning Sheets" at bounding box center [387, 181] width 111 height 35
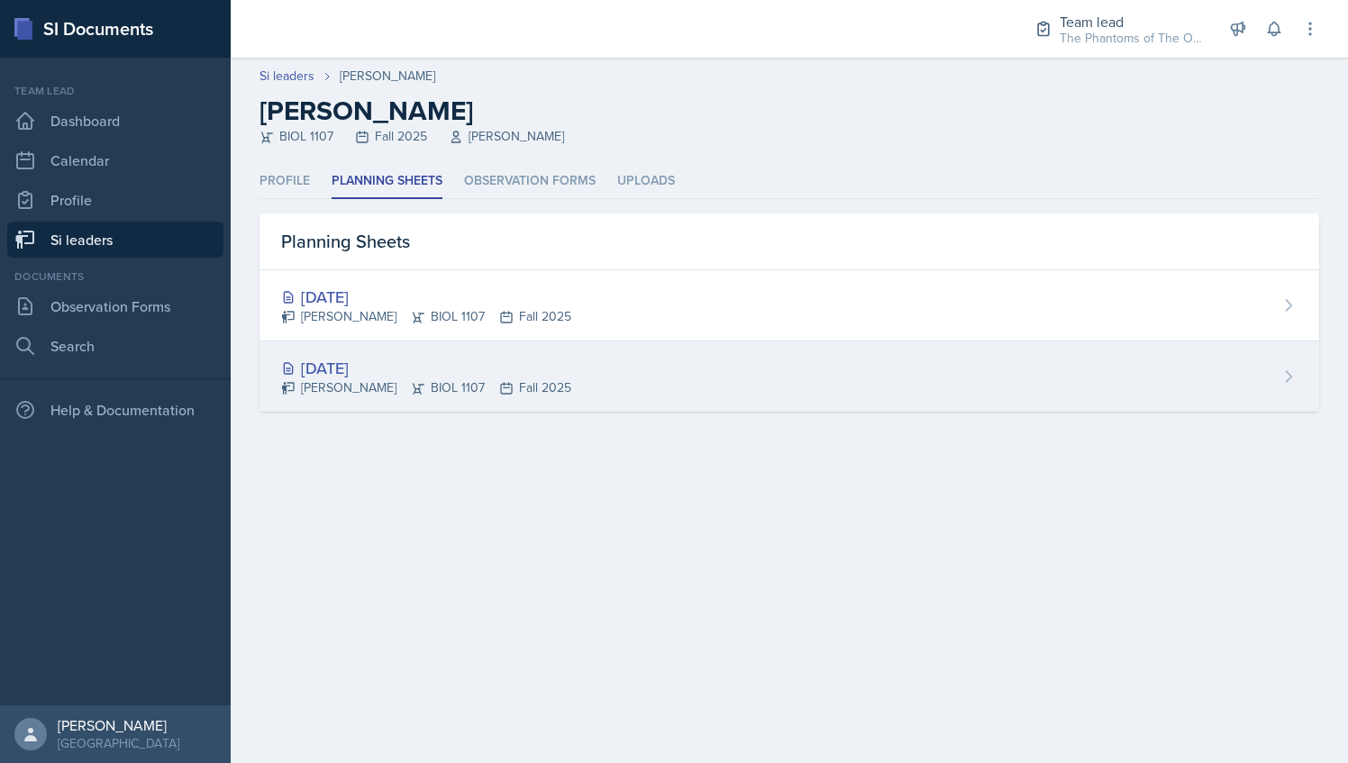
click at [332, 362] on div "[DATE]" at bounding box center [426, 368] width 290 height 24
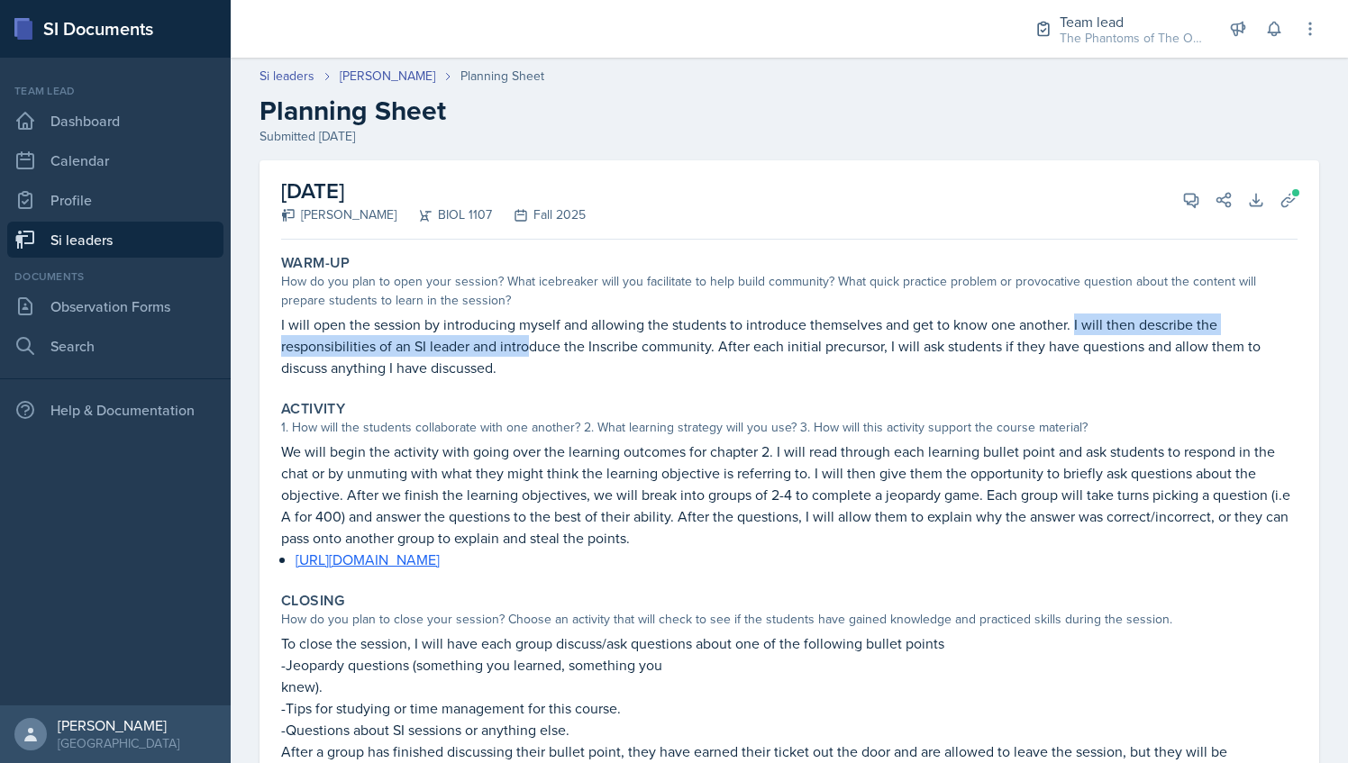
drag, startPoint x: 1072, startPoint y: 319, endPoint x: 529, endPoint y: 355, distance: 543.8
click at [529, 355] on p "I will open the session by introducing myself and allowing the students to intr…" at bounding box center [789, 346] width 1017 height 65
drag, startPoint x: 529, startPoint y: 355, endPoint x: 708, endPoint y: 365, distance: 178.7
click at [708, 365] on p "I will open the session by introducing myself and allowing the students to intr…" at bounding box center [789, 346] width 1017 height 65
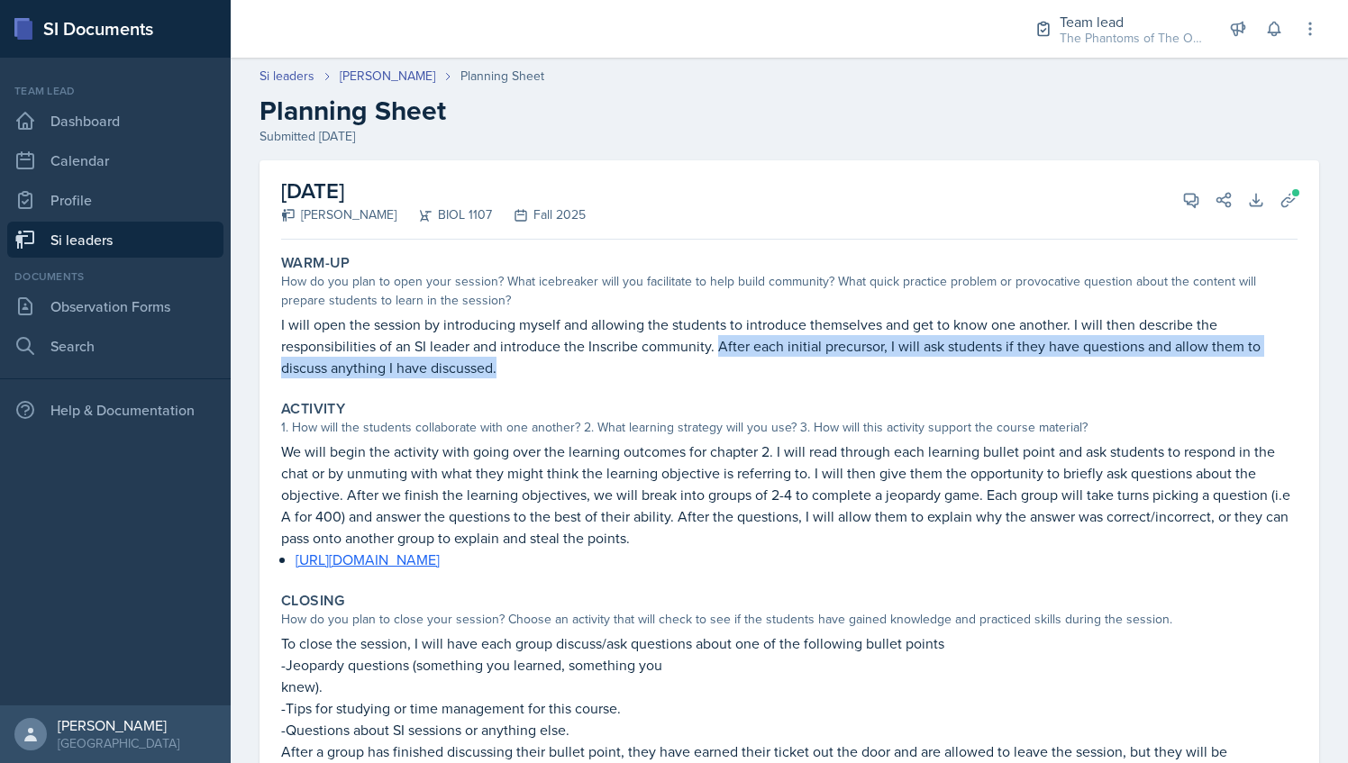
drag, startPoint x: 727, startPoint y: 349, endPoint x: 502, endPoint y: 373, distance: 226.6
click at [502, 373] on p "I will open the session by introducing myself and allowing the students to intr…" at bounding box center [789, 346] width 1017 height 65
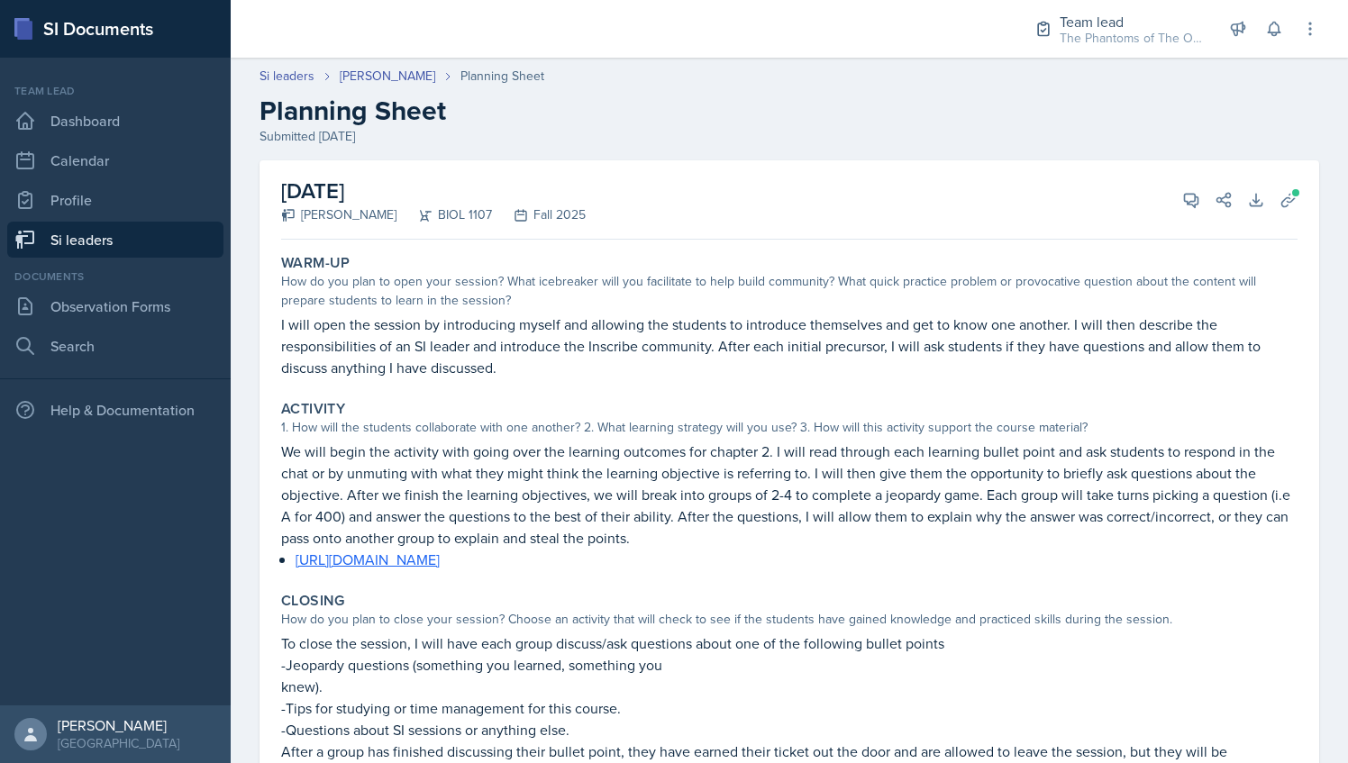
drag, startPoint x: 502, startPoint y: 373, endPoint x: 735, endPoint y: 388, distance: 233.9
click at [735, 388] on div "Warm-Up How do you plan to open your session? What icebreaker will you facilita…" at bounding box center [789, 572] width 1017 height 650
click at [1183, 196] on icon at bounding box center [1192, 200] width 18 height 18
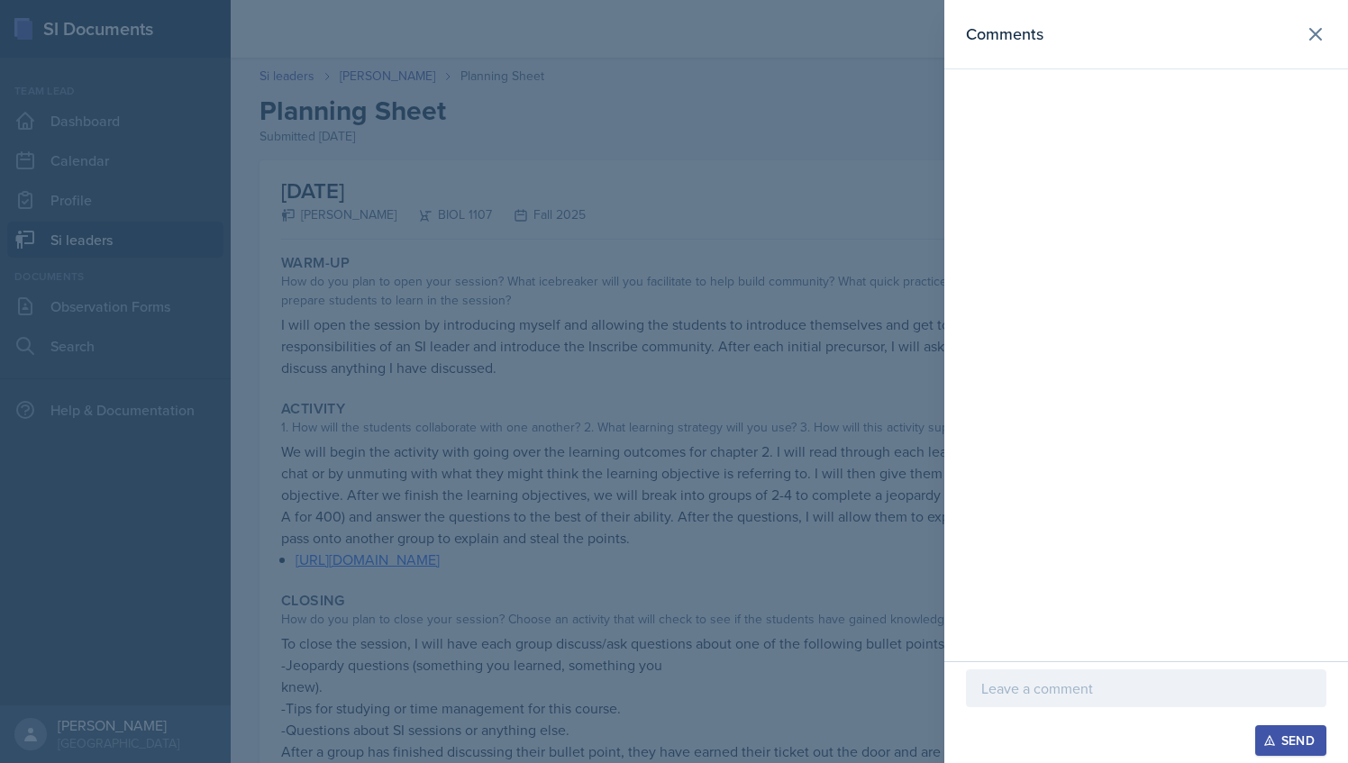
click at [1058, 695] on p at bounding box center [1147, 689] width 330 height 22
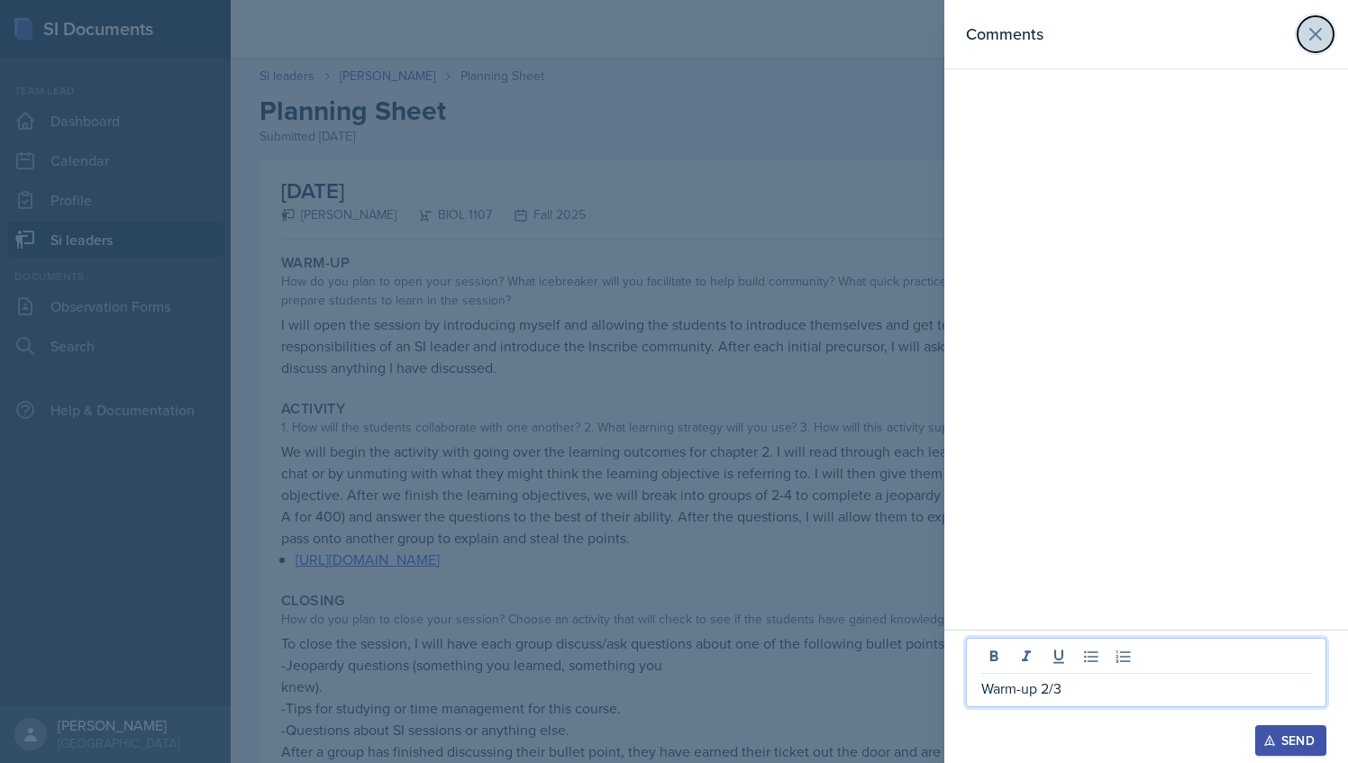
click at [1315, 34] on icon at bounding box center [1315, 34] width 11 height 11
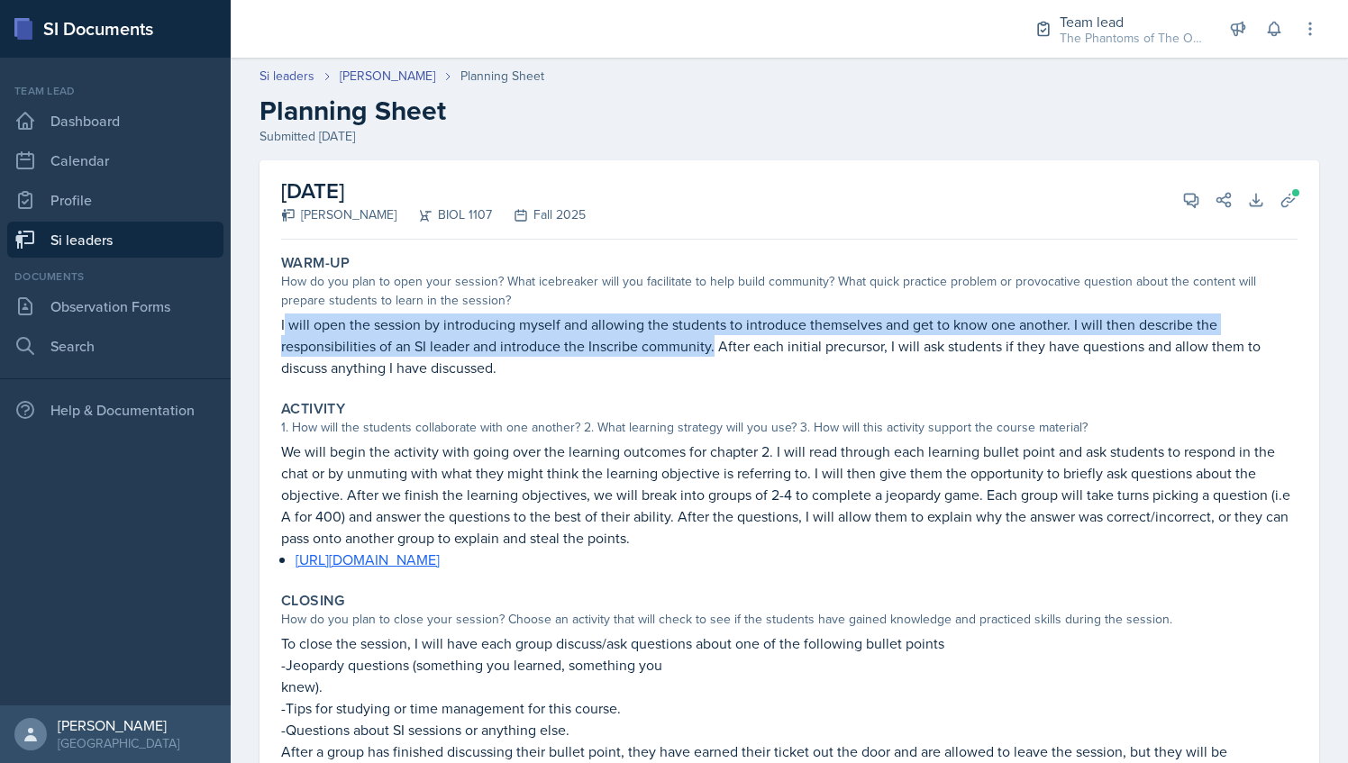
drag, startPoint x: 286, startPoint y: 328, endPoint x: 716, endPoint y: 350, distance: 430.5
click at [716, 350] on p "I will open the session by introducing myself and allowing the students to intr…" at bounding box center [789, 346] width 1017 height 65
click at [1185, 204] on icon at bounding box center [1192, 201] width 14 height 14
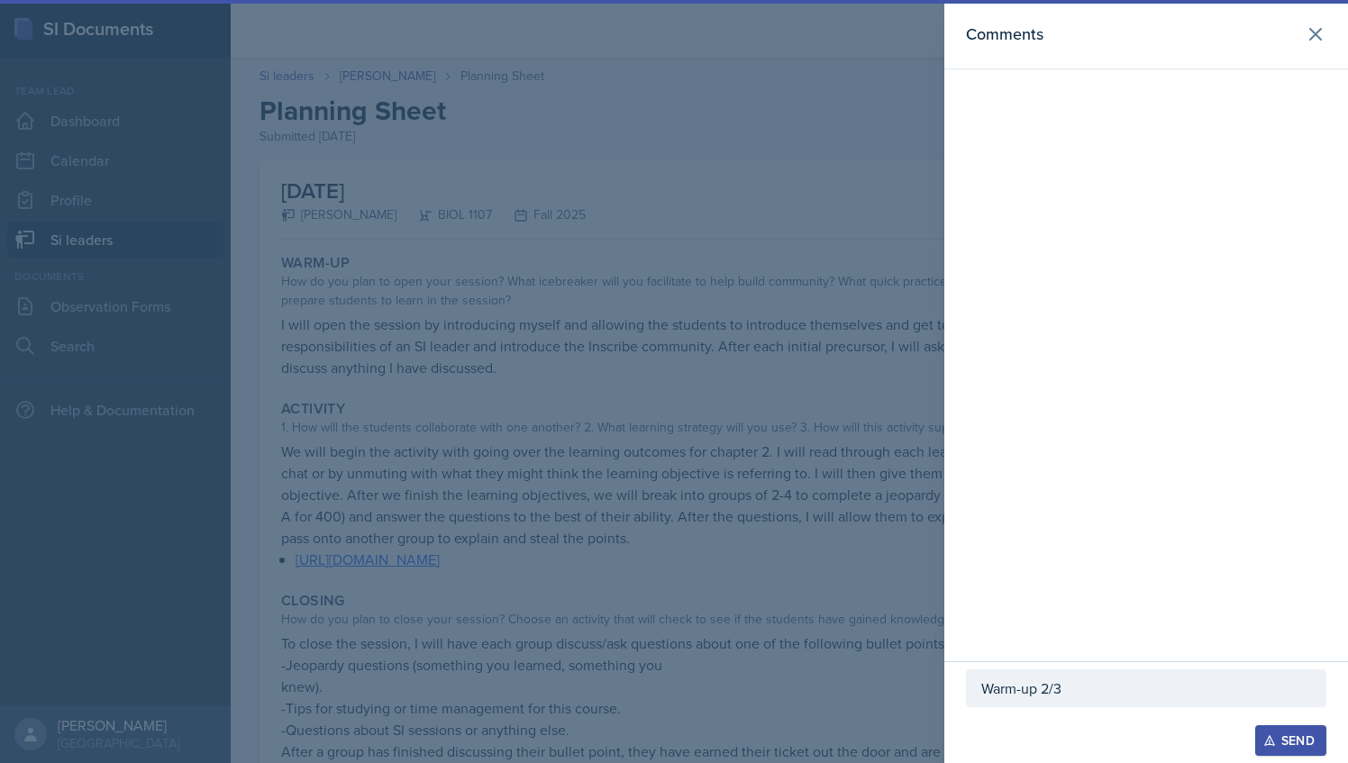
click at [1081, 704] on div "Warm-up 2/3" at bounding box center [1146, 689] width 361 height 38
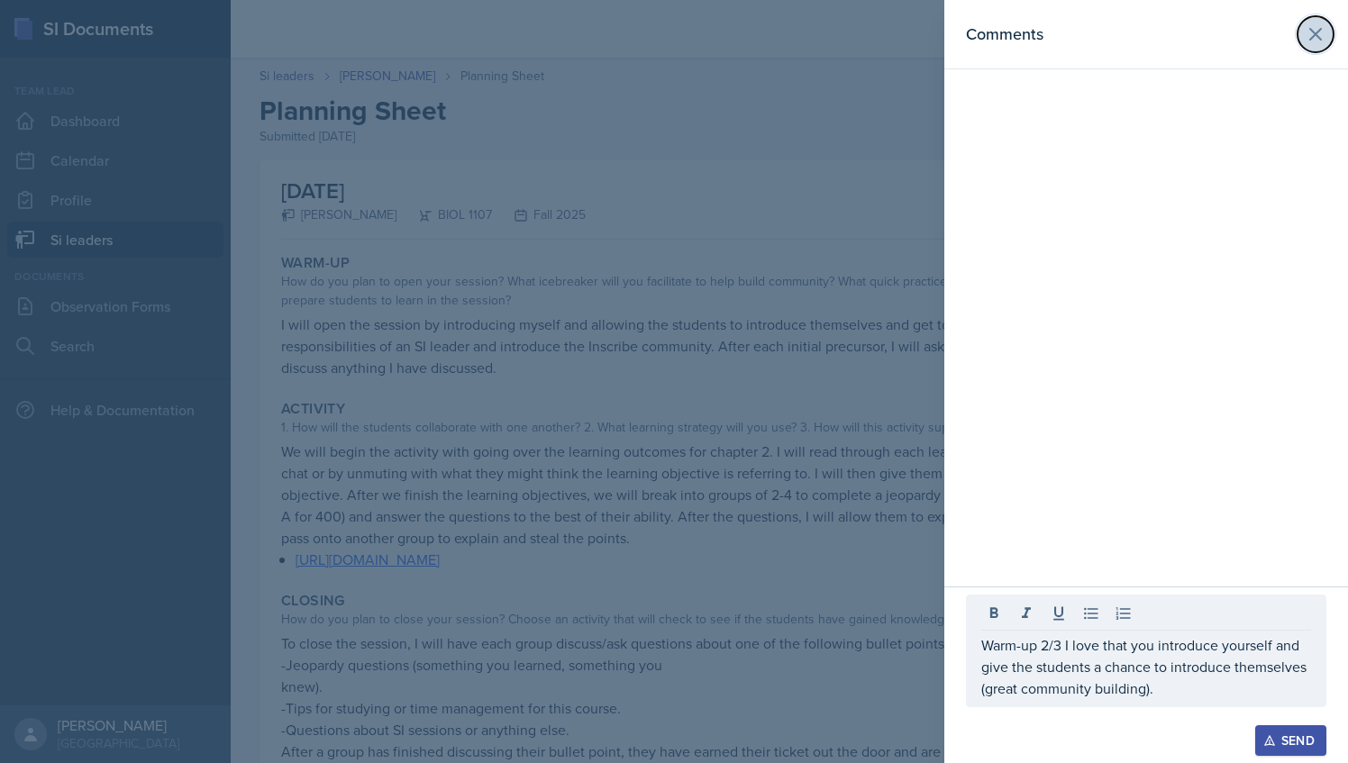
click at [1312, 40] on icon at bounding box center [1316, 34] width 22 height 22
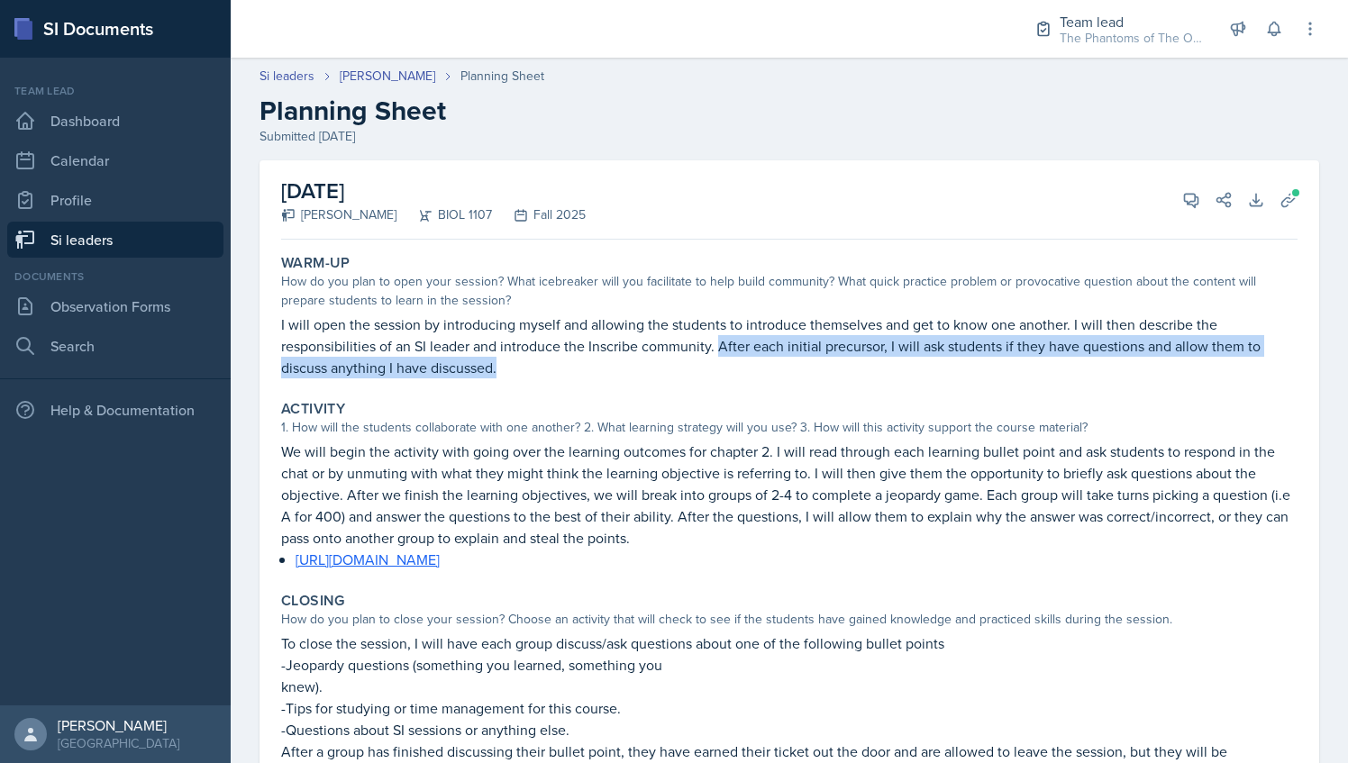
drag, startPoint x: 718, startPoint y: 346, endPoint x: 1157, endPoint y: 357, distance: 439.1
click at [1157, 357] on p "I will open the session by introducing myself and allowing the students to intr…" at bounding box center [789, 346] width 1017 height 65
drag, startPoint x: 1157, startPoint y: 357, endPoint x: 1167, endPoint y: 182, distance: 175.1
click at [1175, 187] on button "View Comments" at bounding box center [1191, 200] width 32 height 32
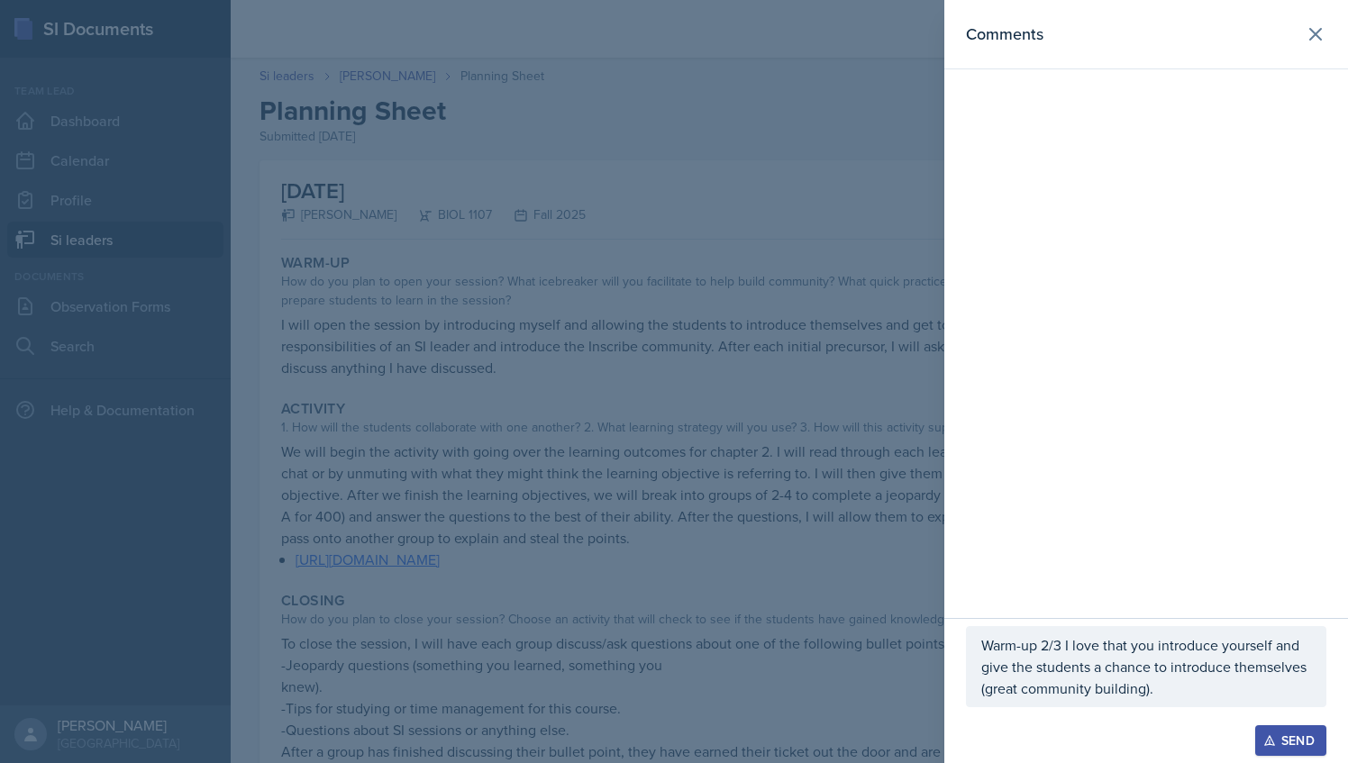
click at [1181, 689] on p "Warm-up 2/3 I love that you introduce yourself and give the students a chance t…" at bounding box center [1147, 667] width 330 height 65
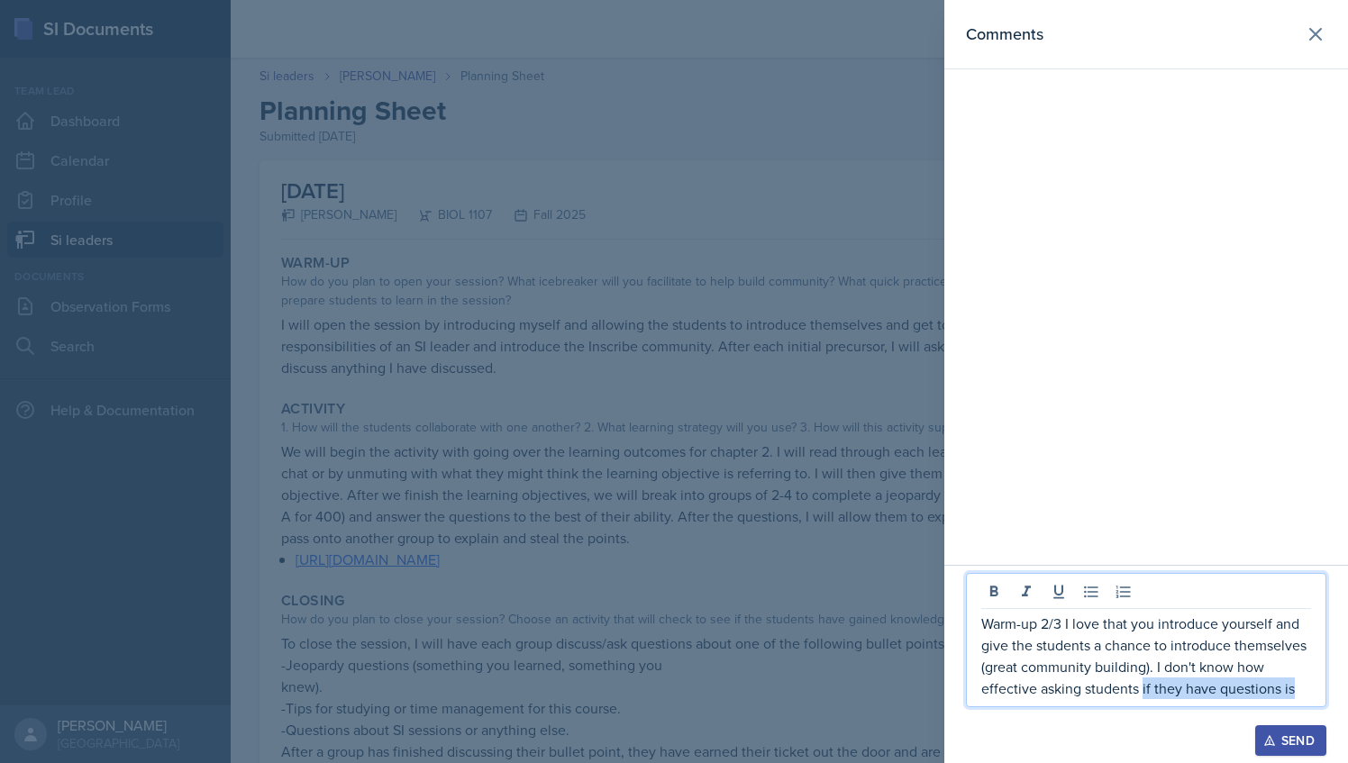
drag, startPoint x: 1145, startPoint y: 689, endPoint x: 1320, endPoint y: 694, distance: 175.8
click at [1320, 694] on div "Warm-up 2/3 I love that you introduce yourself and give the students a chance t…" at bounding box center [1146, 640] width 361 height 134
drag, startPoint x: 1170, startPoint y: 670, endPoint x: 1273, endPoint y: 692, distance: 105.2
click at [1273, 692] on p "Warm-up 2/3 I love that you introduce yourself and give the students a chance t…" at bounding box center [1147, 656] width 330 height 87
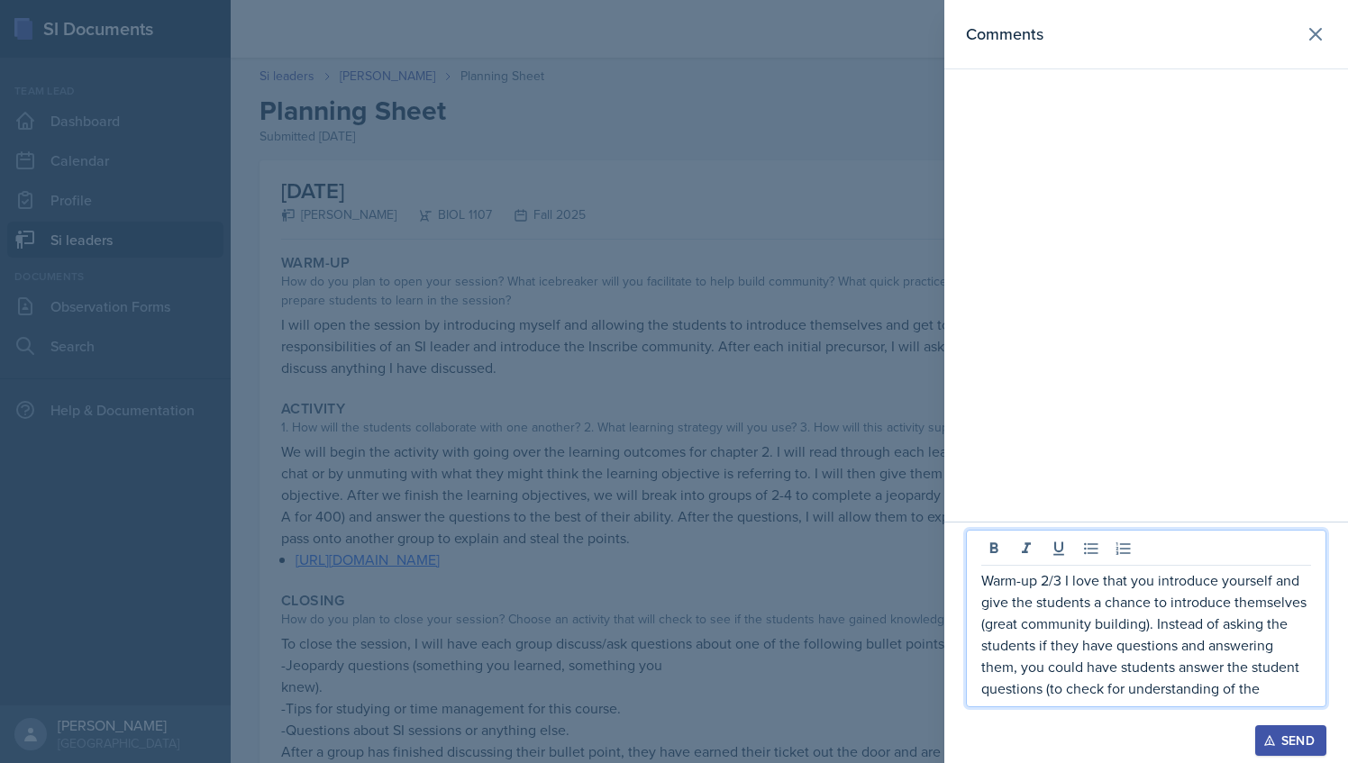
click at [1136, 668] on p "Warm-up 2/3 I love that you introduce yourself and give the students a chance t…" at bounding box center [1147, 635] width 330 height 130
click at [1319, 695] on div "Warm-up 2/3 I love that you introduce yourself and give the students a chance t…" at bounding box center [1146, 619] width 361 height 178
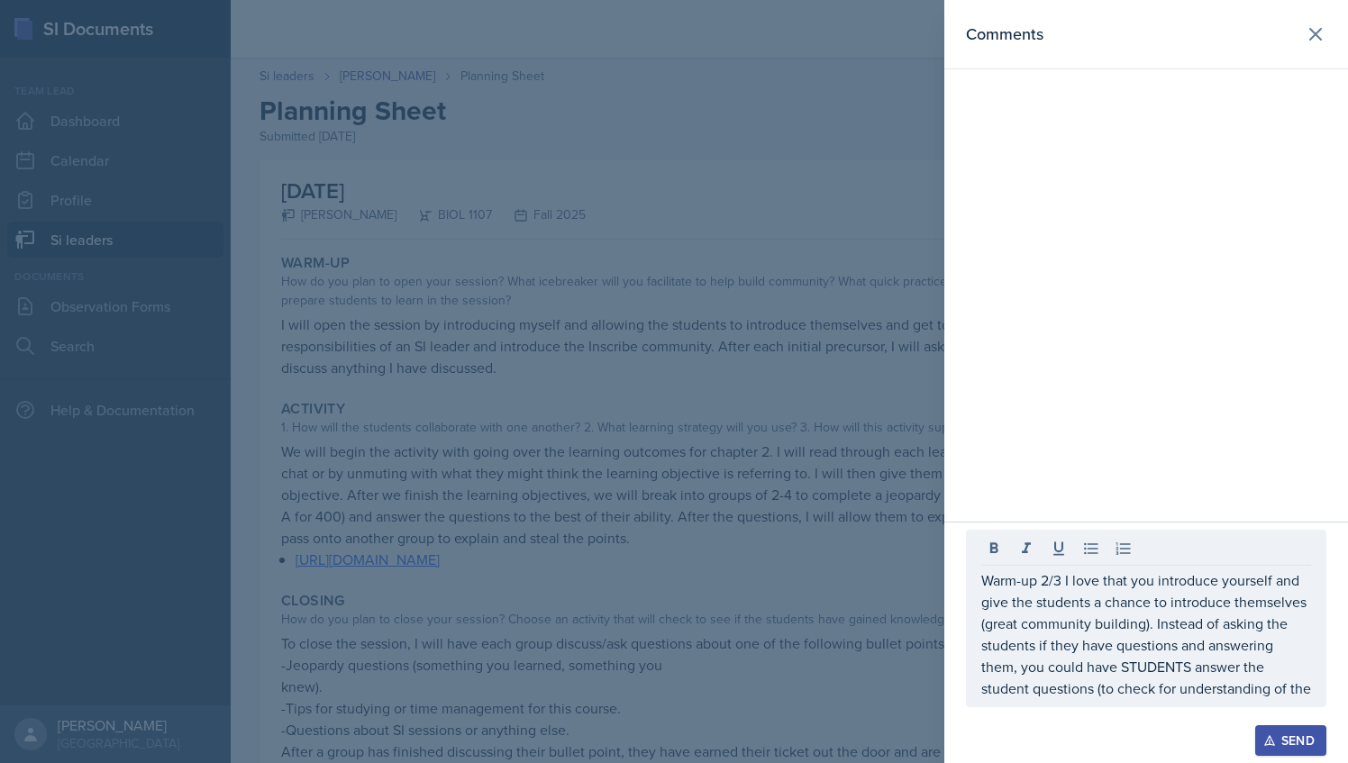
click at [1316, 693] on div "Warm-up 2/3 I love that you introduce yourself and give the students a chance t…" at bounding box center [1146, 619] width 361 height 178
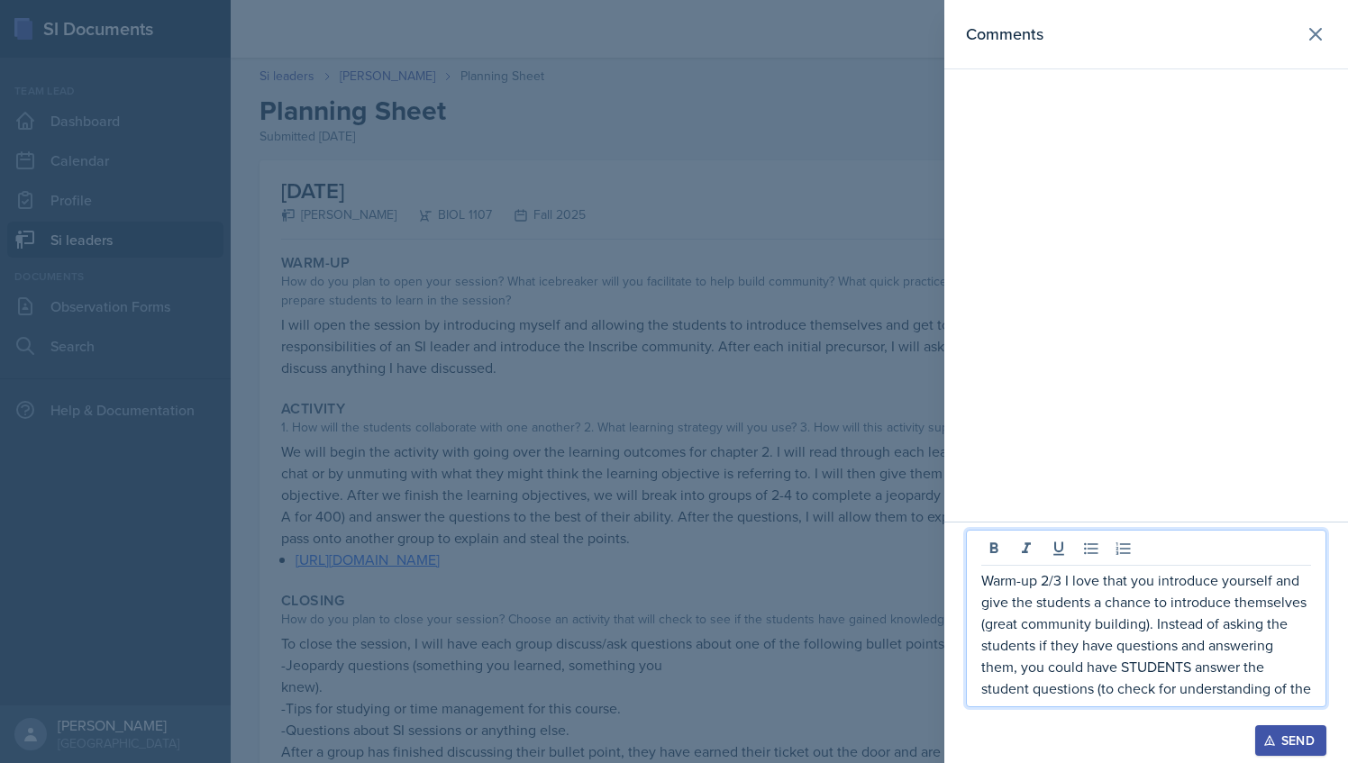
click at [1311, 687] on p "Warm-up 2/3 I love that you introduce yourself and give the students a chance t…" at bounding box center [1147, 635] width 330 height 130
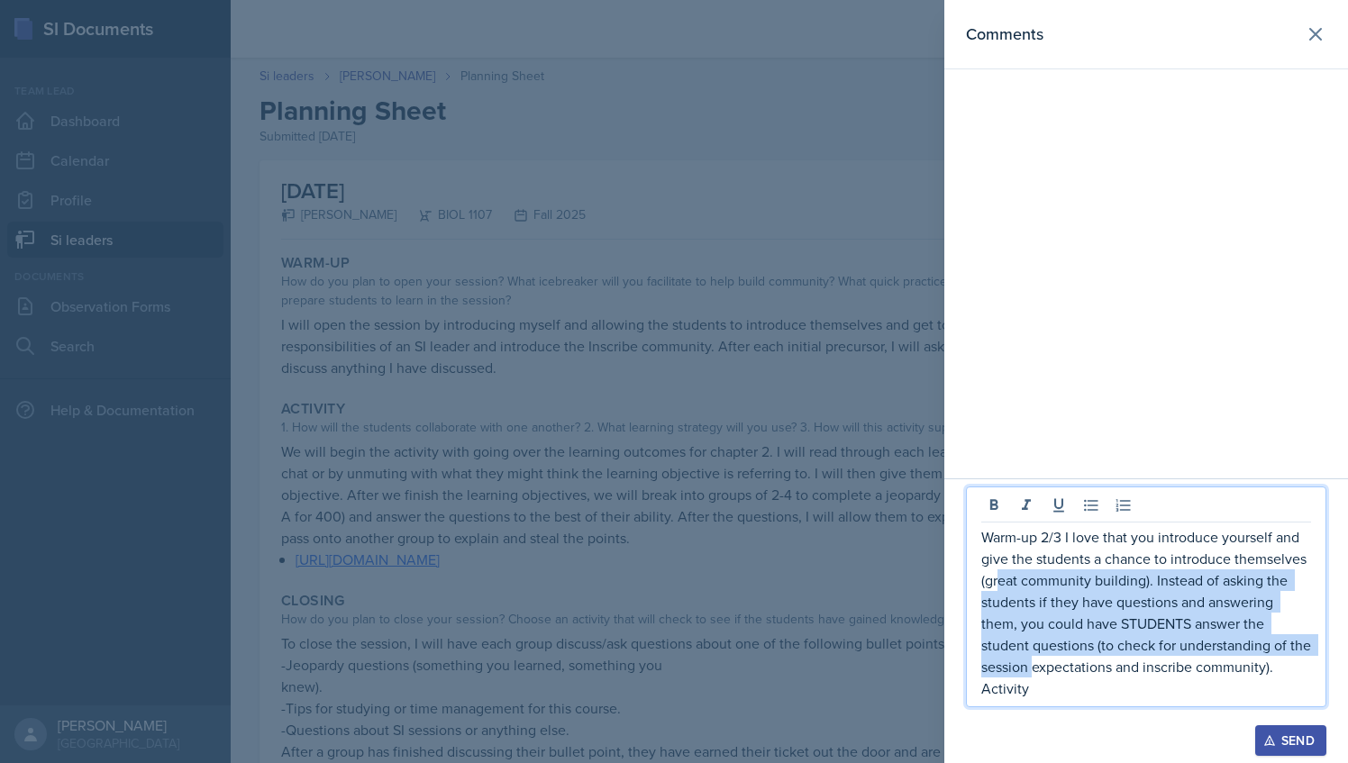
drag, startPoint x: 1031, startPoint y: 678, endPoint x: 996, endPoint y: 579, distance: 105.2
click at [996, 579] on p "Warm-up 2/3 I love that you introduce yourself and give the students a chance t…" at bounding box center [1147, 601] width 330 height 151
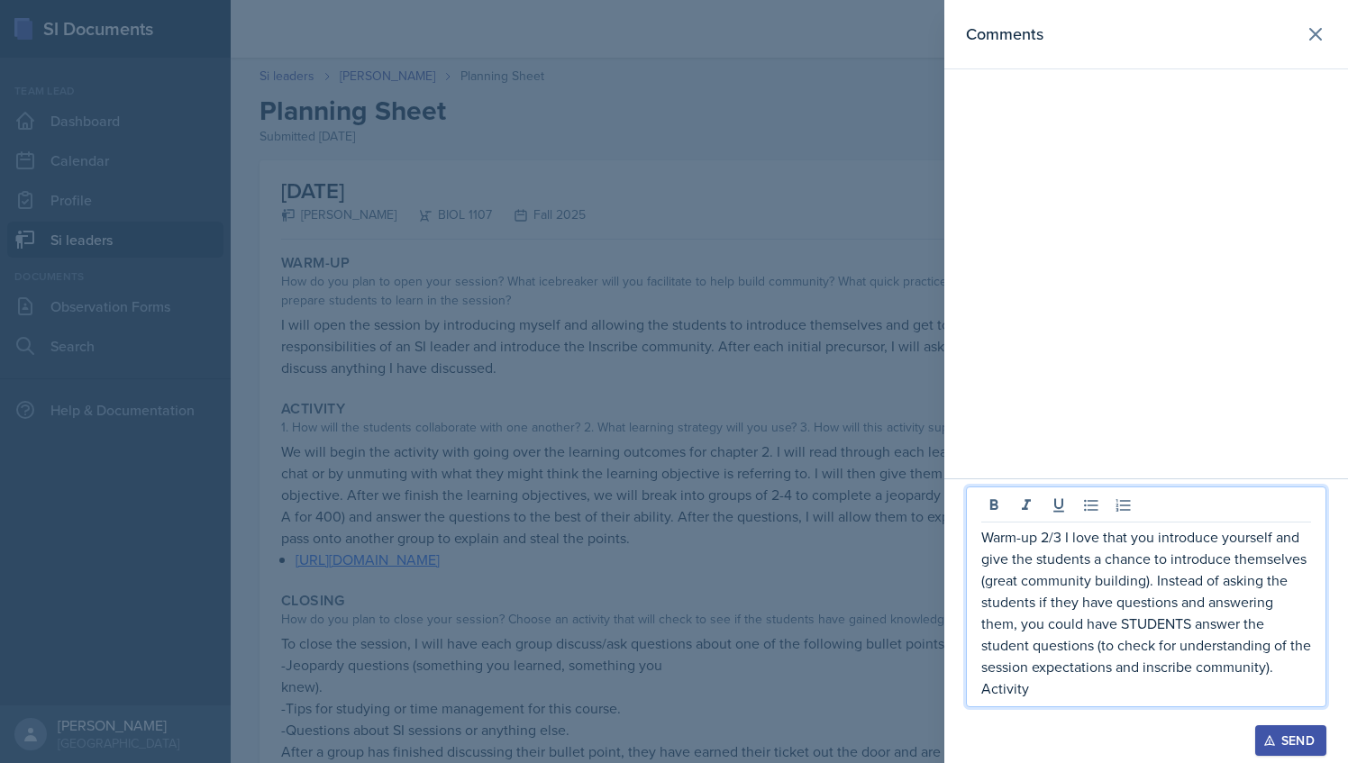
click at [1046, 689] on p "Activity" at bounding box center [1147, 689] width 330 height 22
drag, startPoint x: 1029, startPoint y: 690, endPoint x: 982, endPoint y: 533, distance: 164.8
click at [982, 533] on div "Warm-up 2/3 I love that you introduce yourself and give the students a chance t…" at bounding box center [1147, 612] width 330 height 173
copy div "Warm-up 2/3 I love that you introduce yourself and give the students a chance t…"
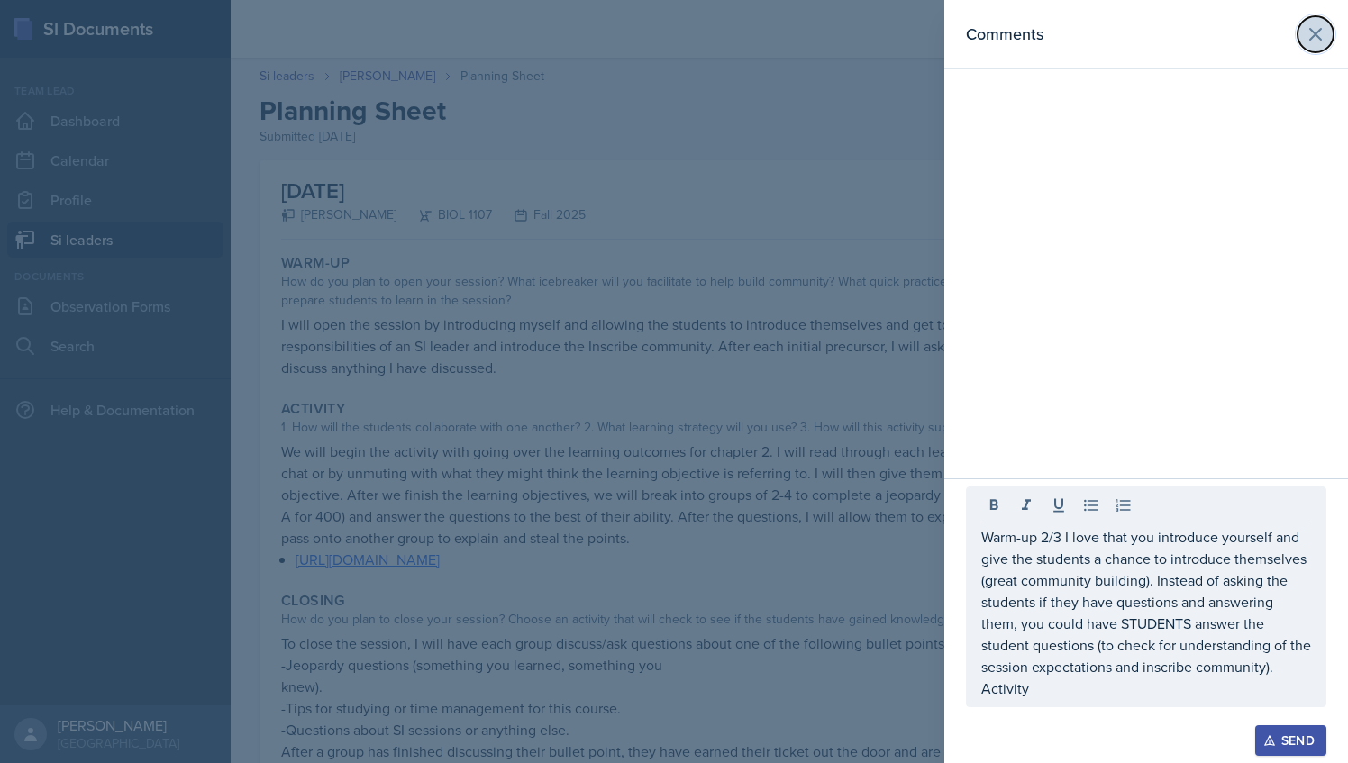
click at [1319, 29] on icon at bounding box center [1316, 34] width 22 height 22
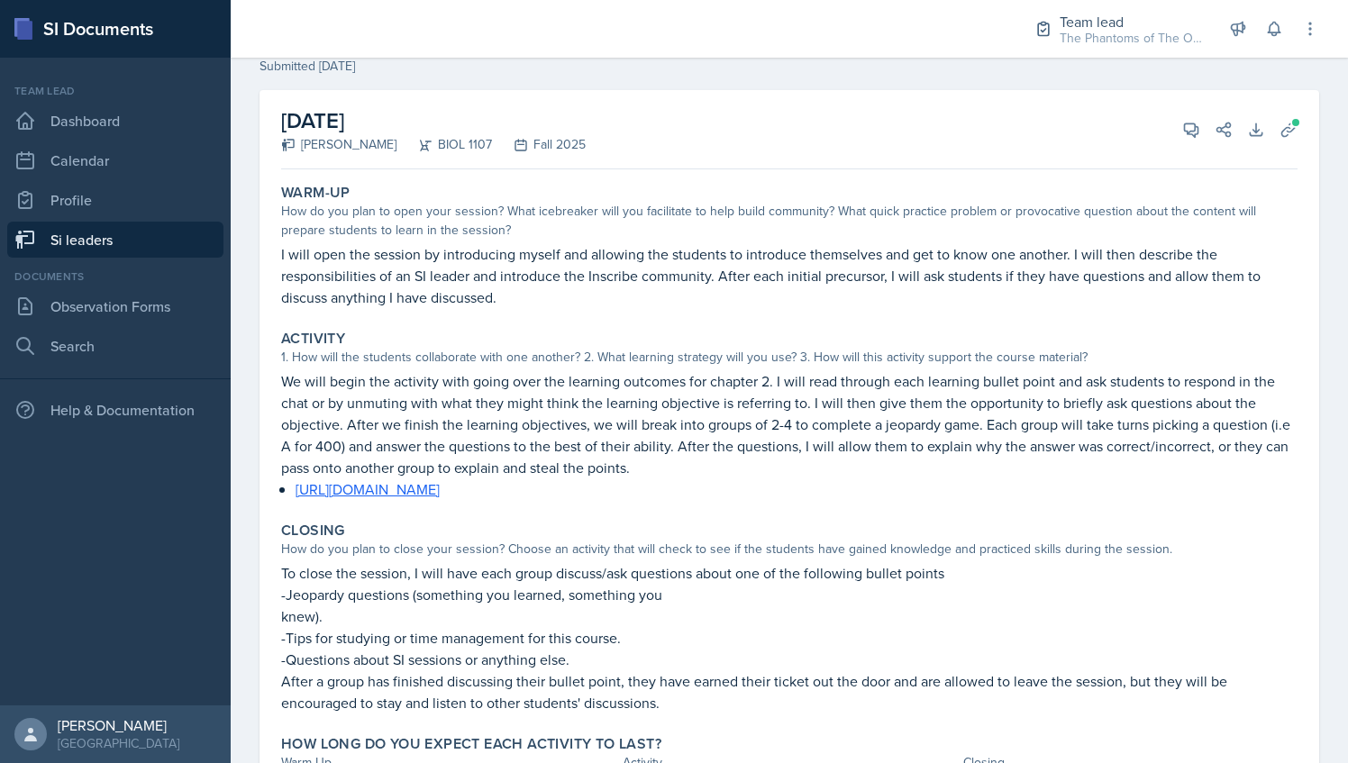
scroll to position [90, 0]
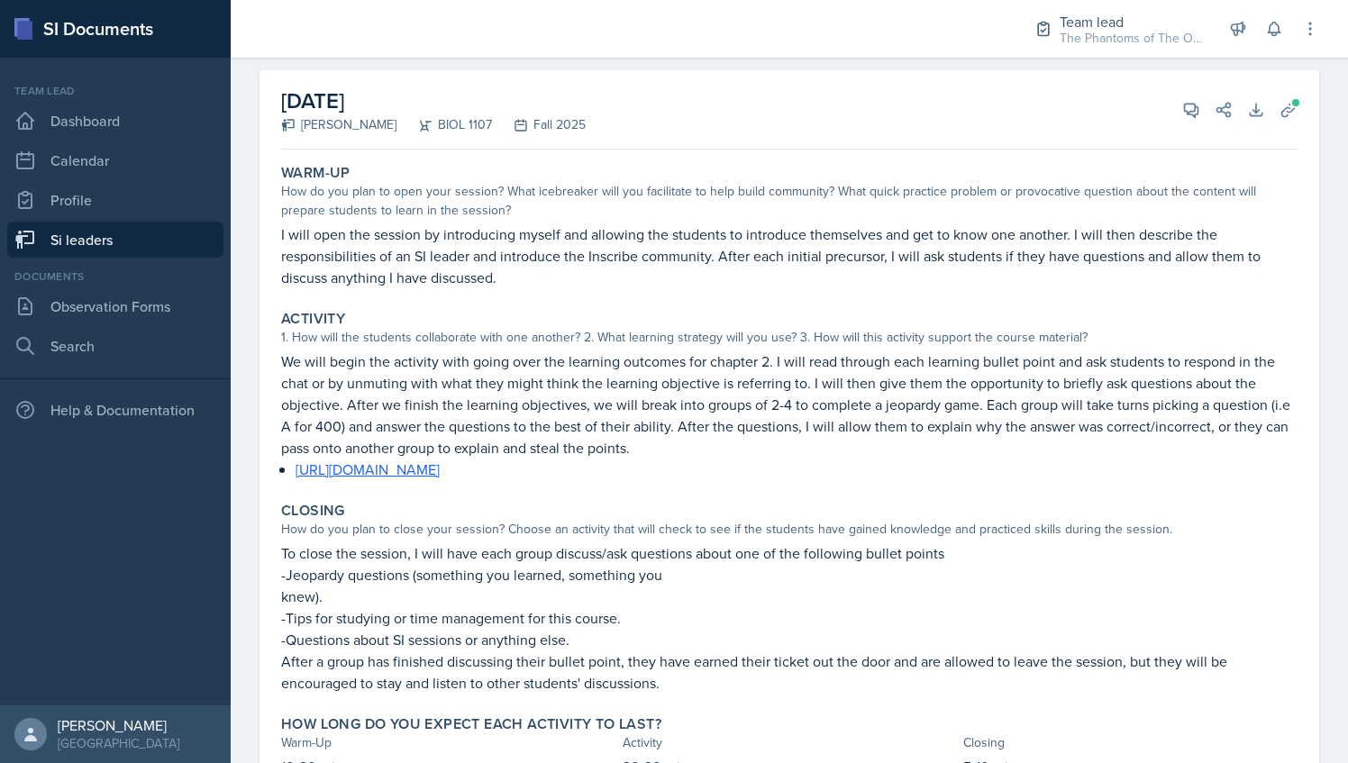
click at [375, 361] on p "We will begin the activity with going over the learning outcomes for chapter 2.…" at bounding box center [789, 405] width 1017 height 108
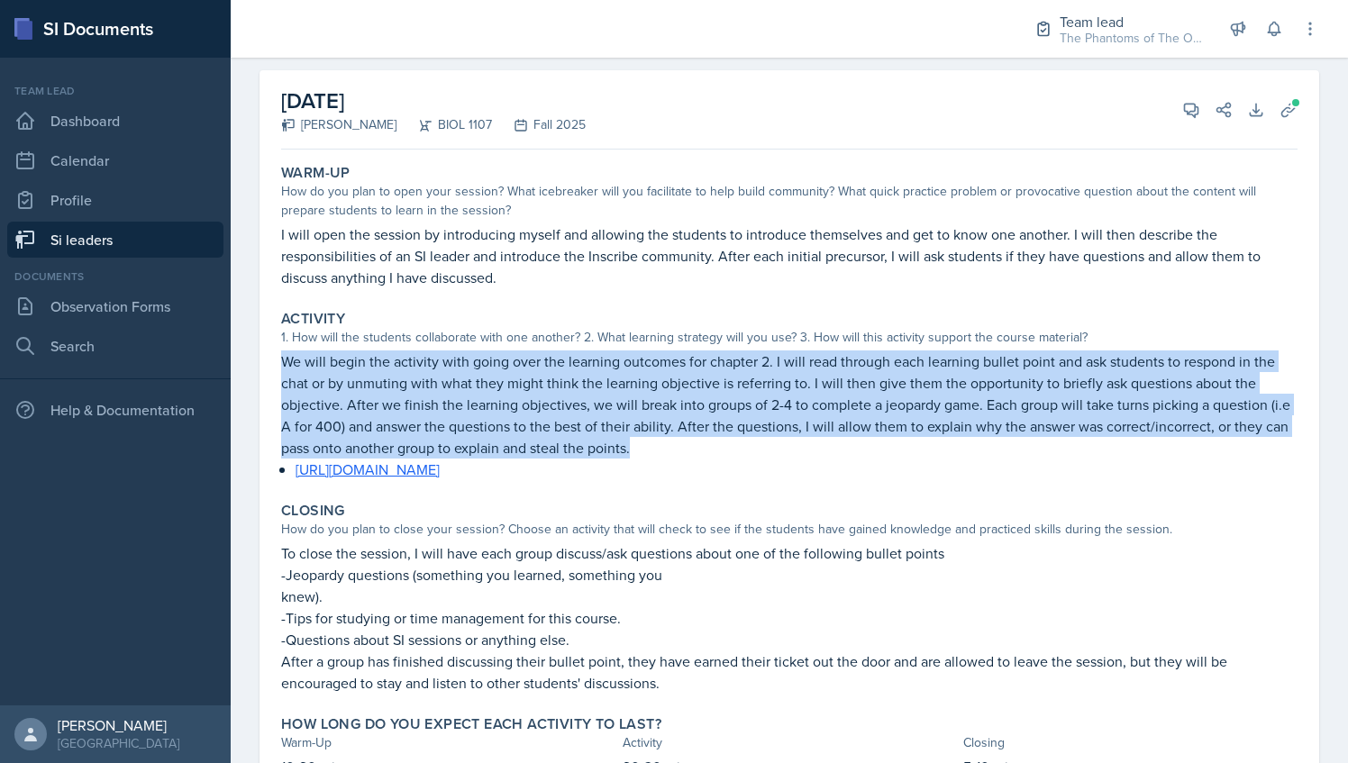
drag, startPoint x: 280, startPoint y: 357, endPoint x: 699, endPoint y: 449, distance: 429.1
click at [699, 449] on div "Activity 1. How will the students collaborate with one another? 2. What learnin…" at bounding box center [789, 395] width 1031 height 185
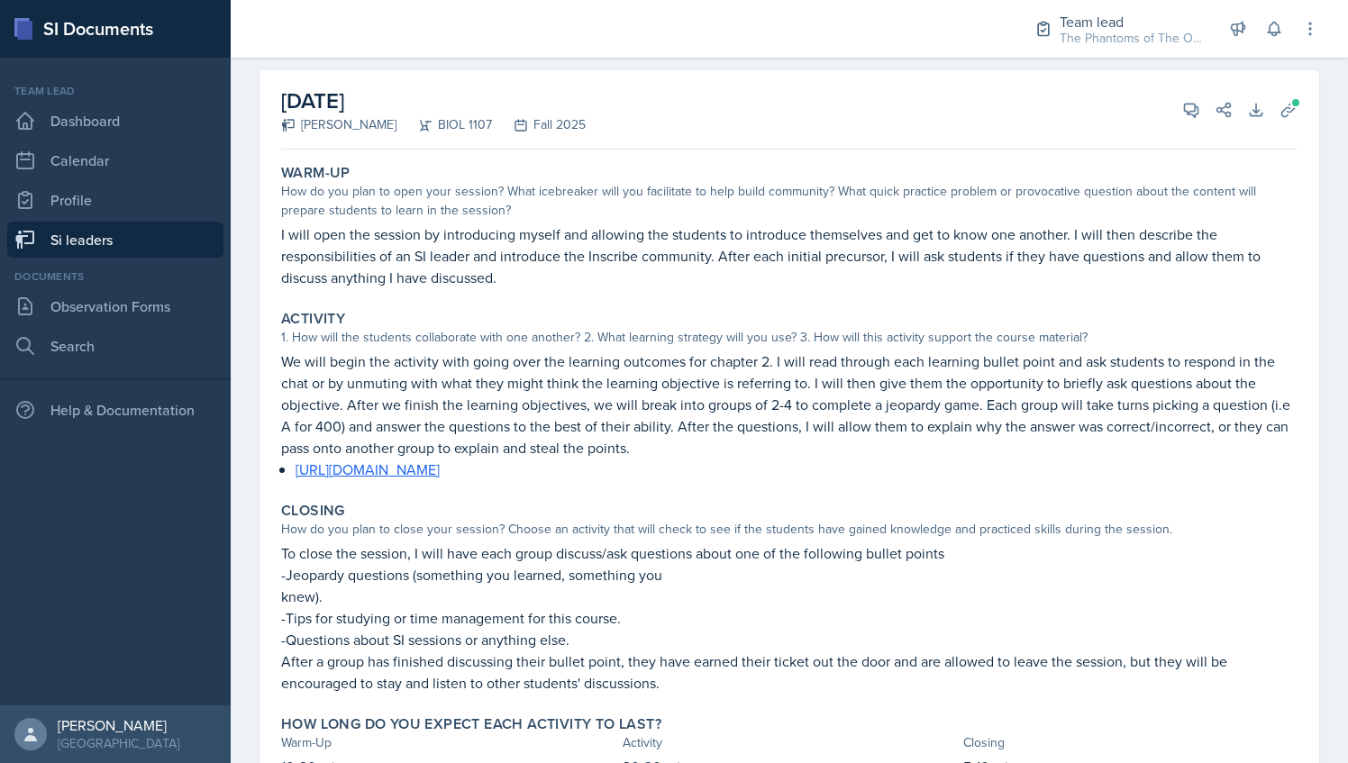
drag, startPoint x: 699, startPoint y: 449, endPoint x: 631, endPoint y: 479, distance: 75.0
click at [631, 479] on div "Activity 1. How will the students collaborate with one another? 2. What learnin…" at bounding box center [789, 395] width 1031 height 185
click at [667, 446] on p "We will begin the activity with going over the learning outcomes for chapter 2.…" at bounding box center [789, 405] width 1017 height 108
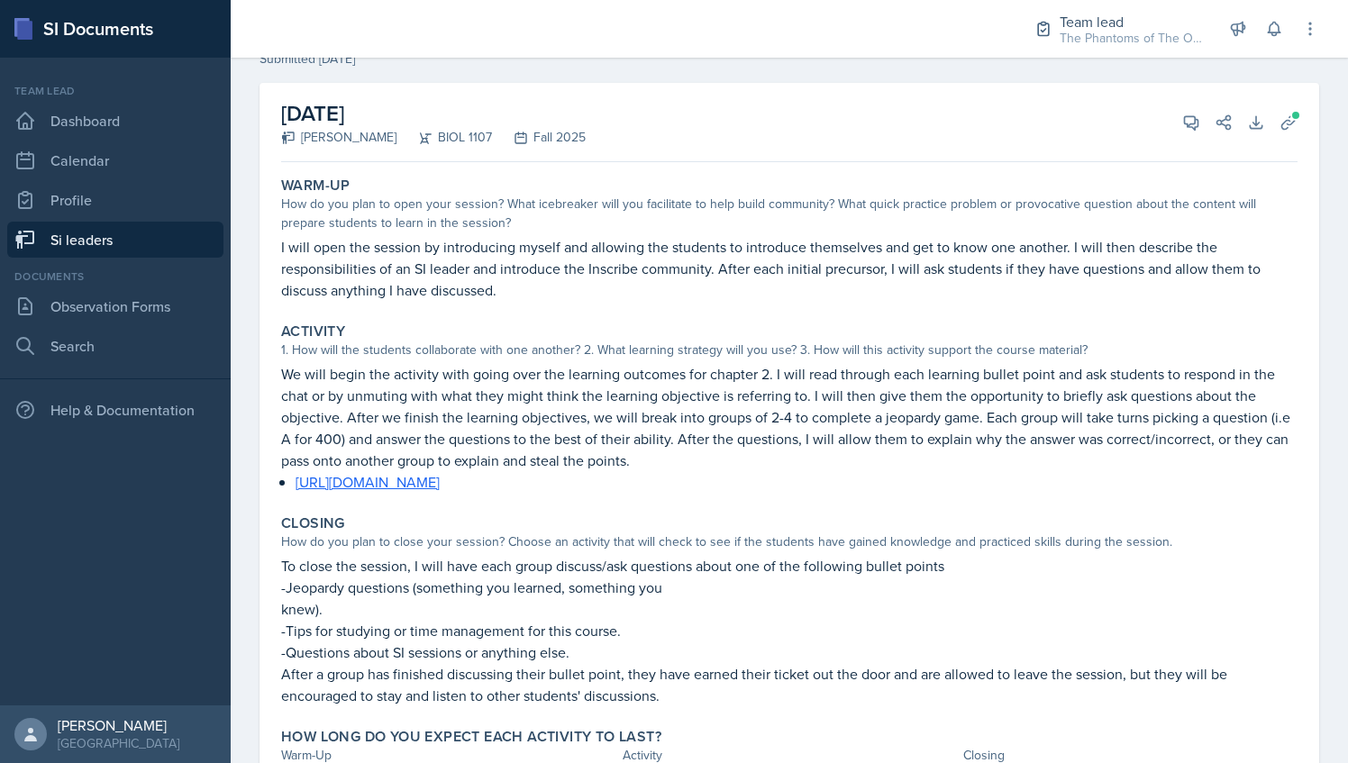
scroll to position [0, 0]
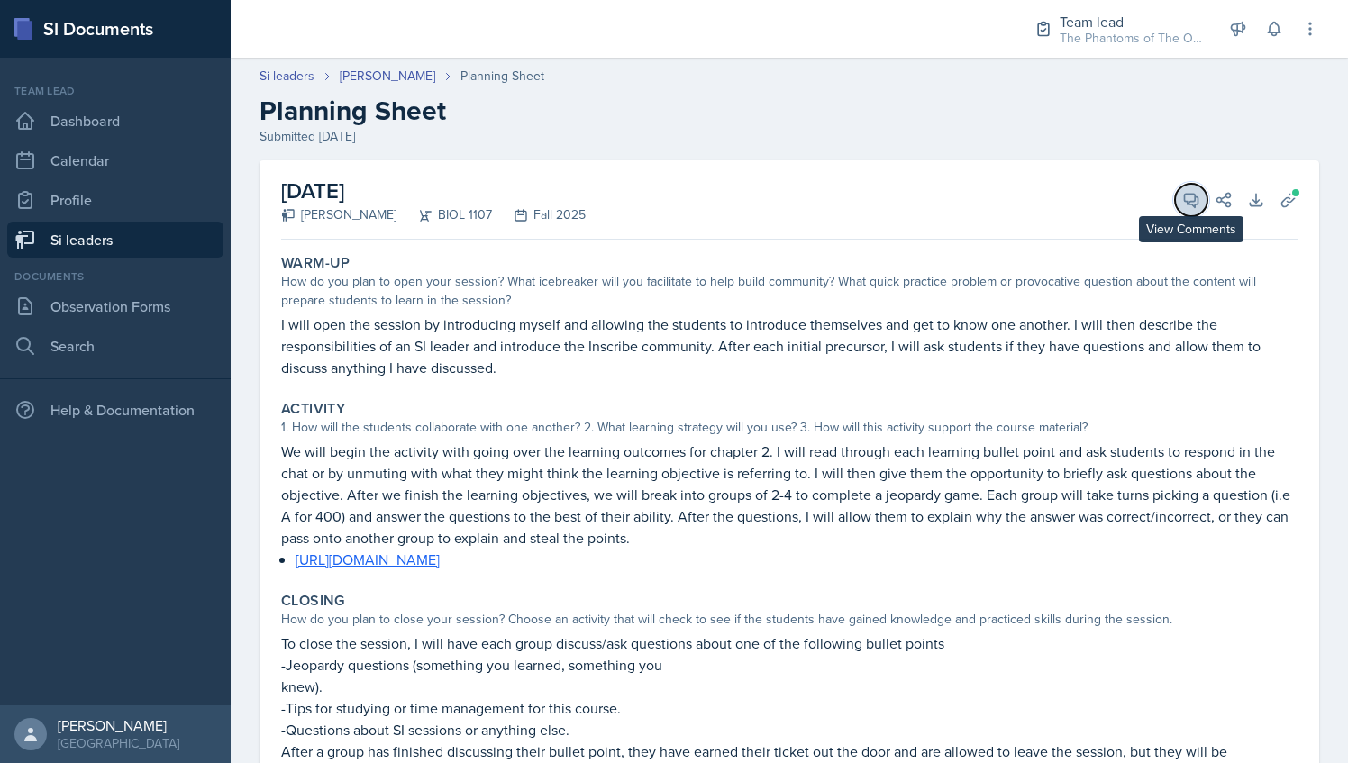
click at [1180, 188] on button "View Comments" at bounding box center [1191, 200] width 32 height 32
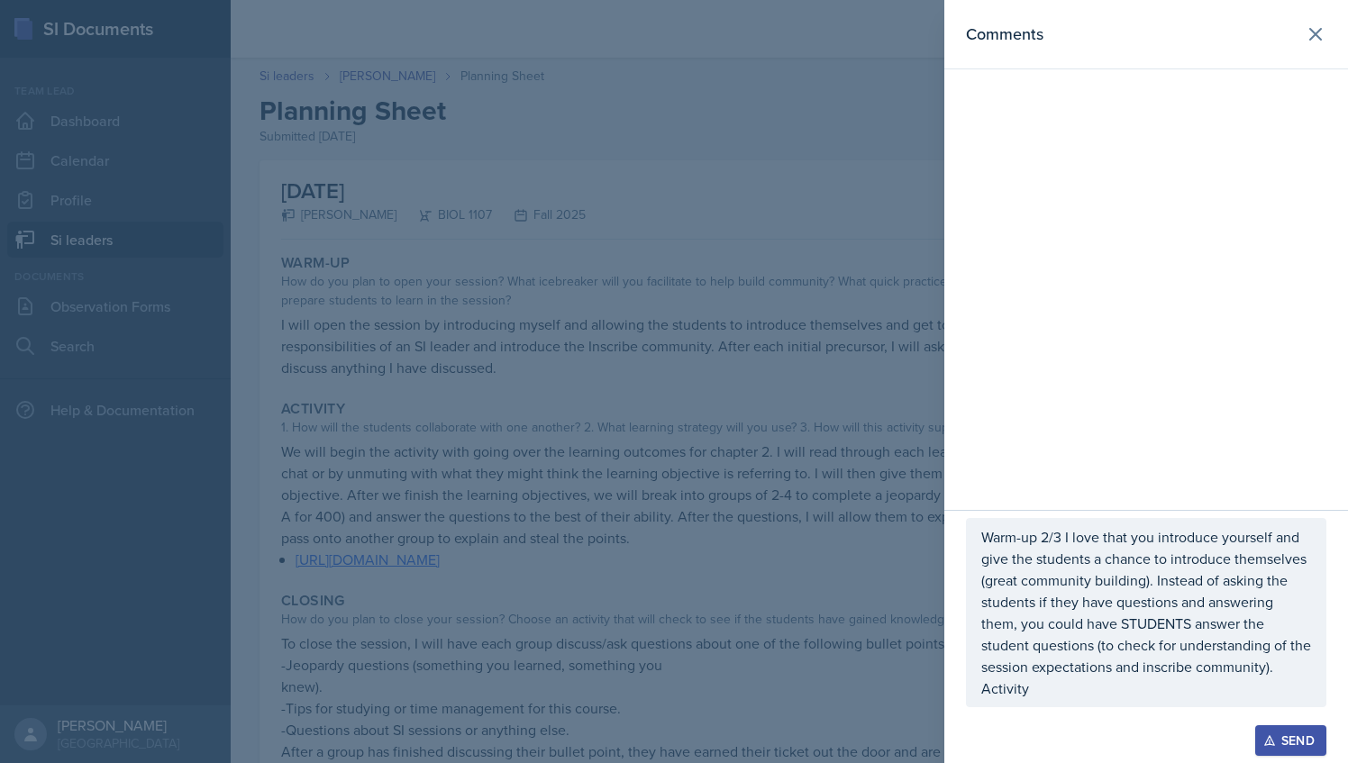
click at [1079, 690] on p "Activity" at bounding box center [1147, 689] width 330 height 22
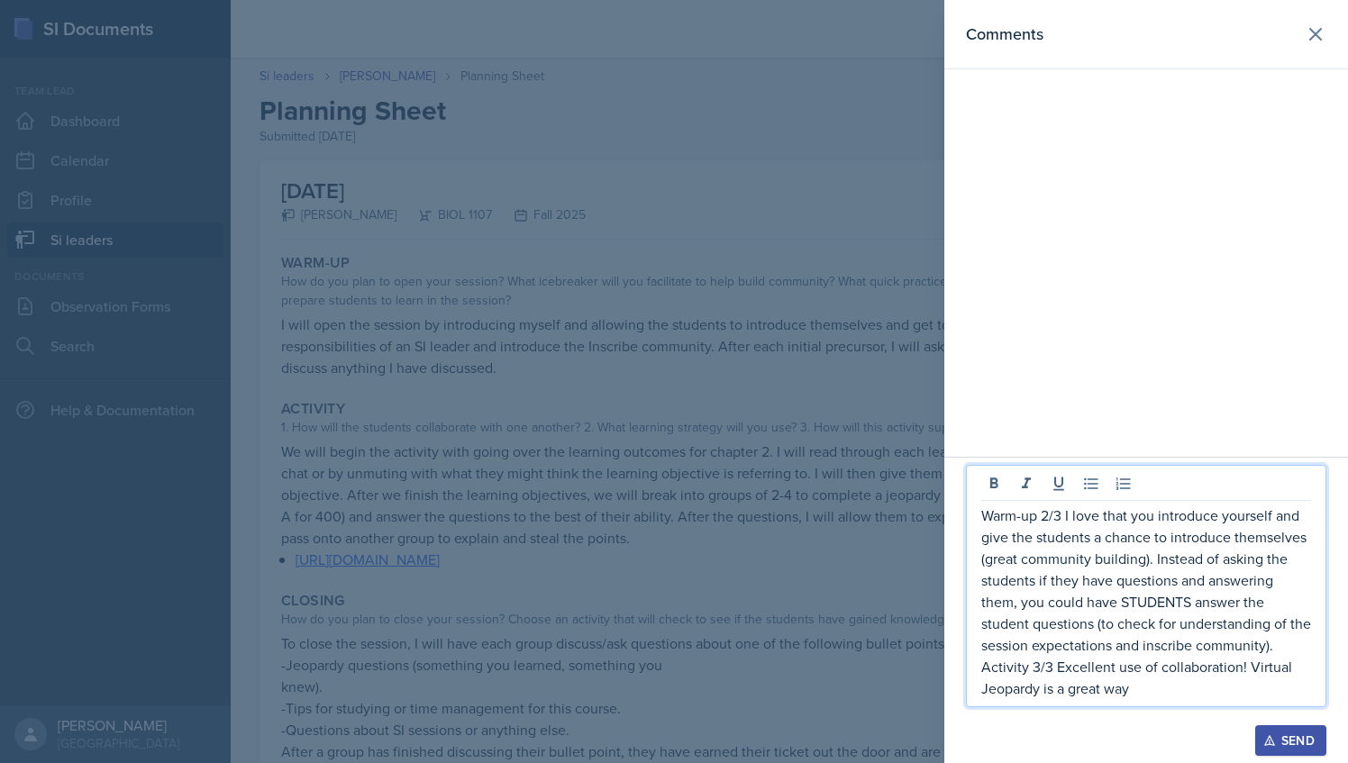
click at [1118, 690] on p "Activity 3/3 Excellent use of collaboration! Virtual Jeopardy is a great way" at bounding box center [1147, 677] width 330 height 43
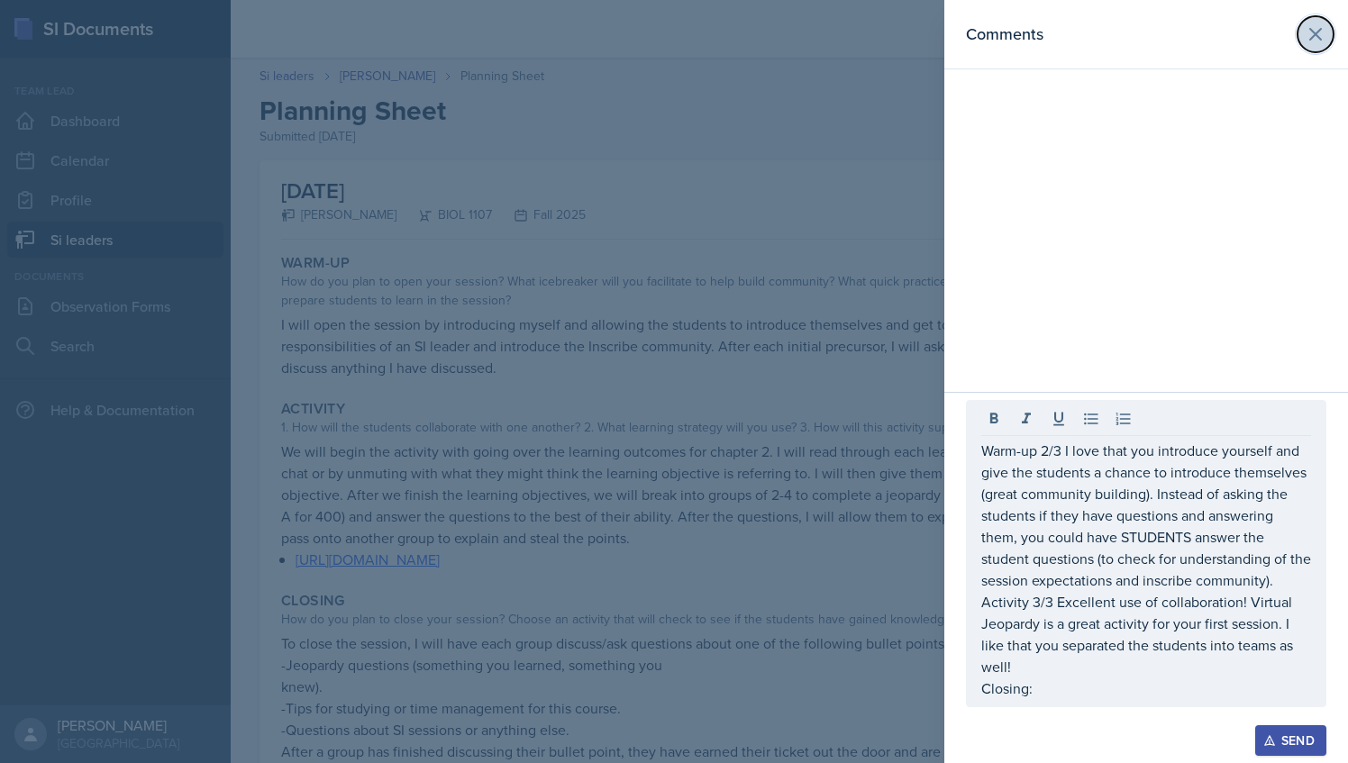
click at [1320, 40] on icon at bounding box center [1315, 34] width 11 height 11
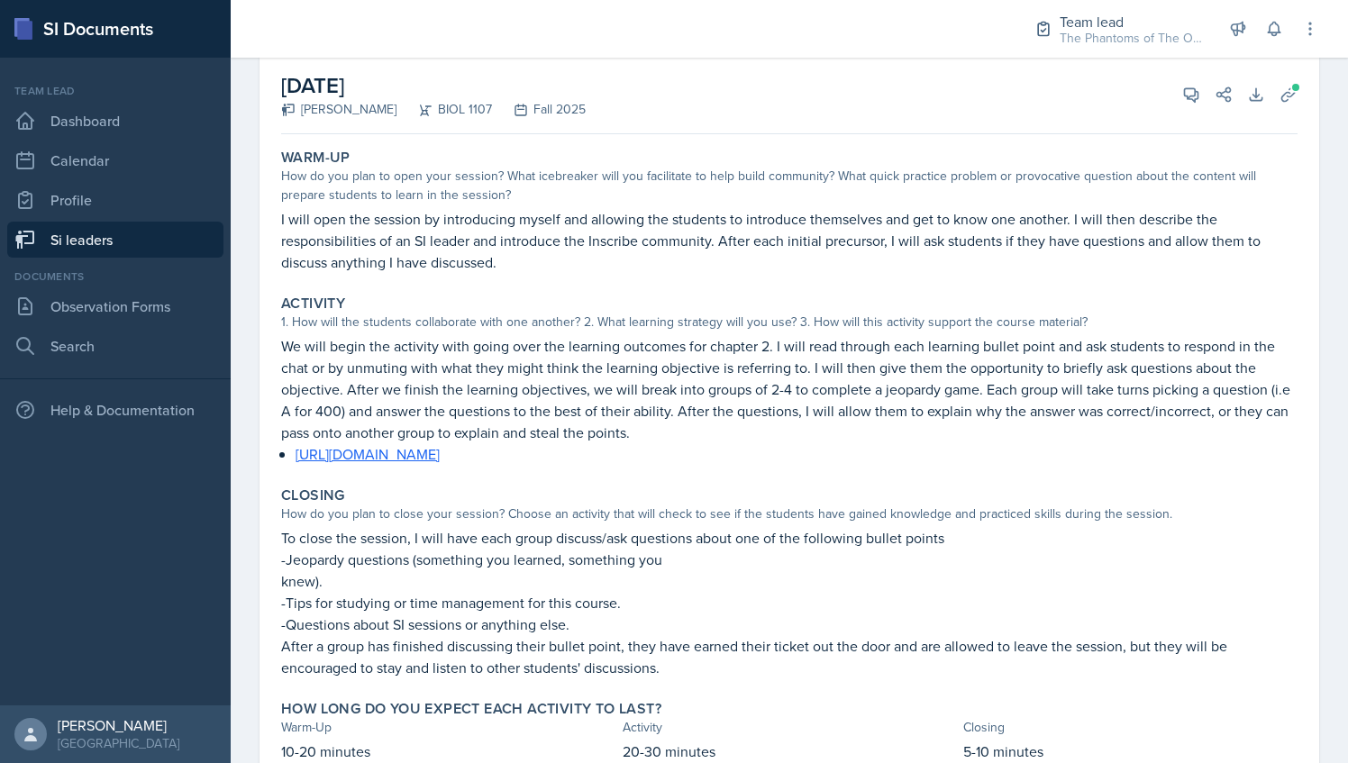
scroll to position [176, 0]
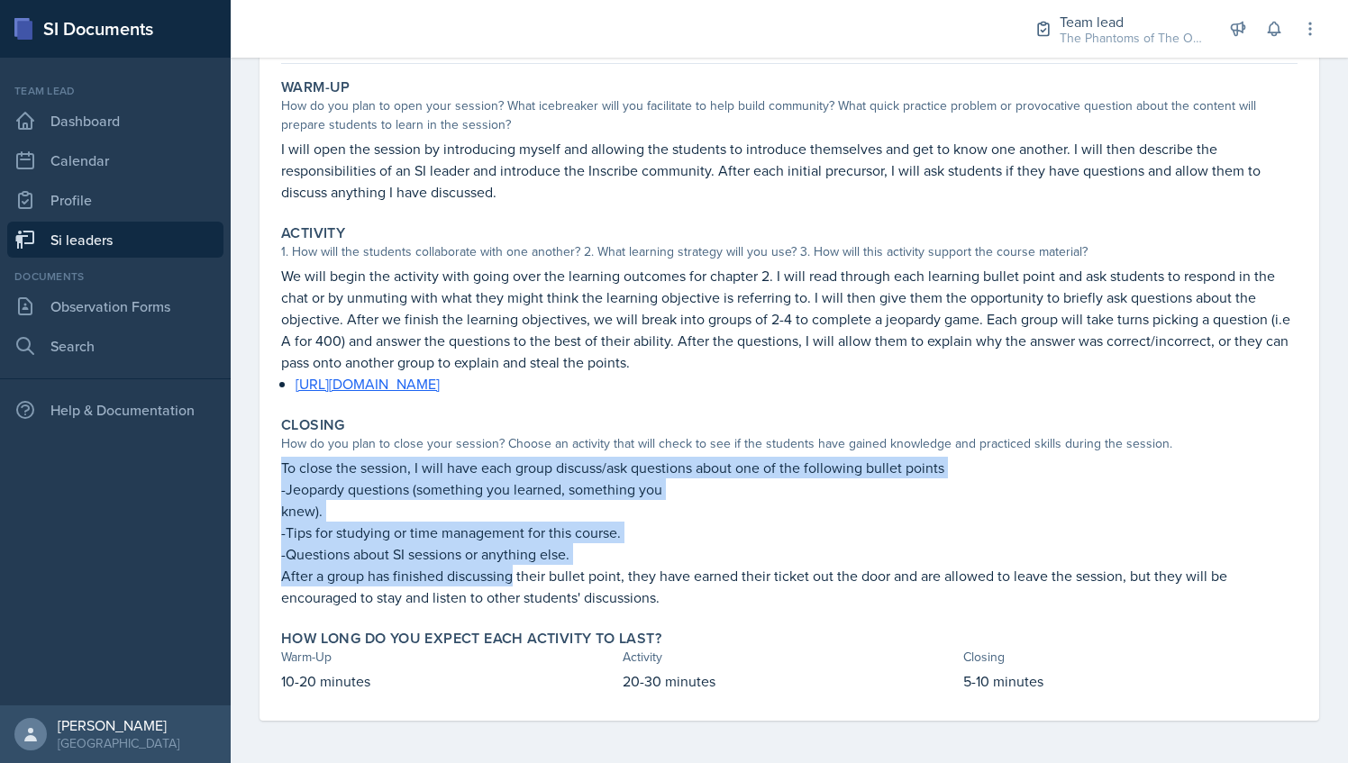
drag, startPoint x: 276, startPoint y: 467, endPoint x: 512, endPoint y: 564, distance: 255.4
click at [512, 564] on div "Closing How do you plan to close your session? Choose an activity that will che…" at bounding box center [789, 512] width 1031 height 206
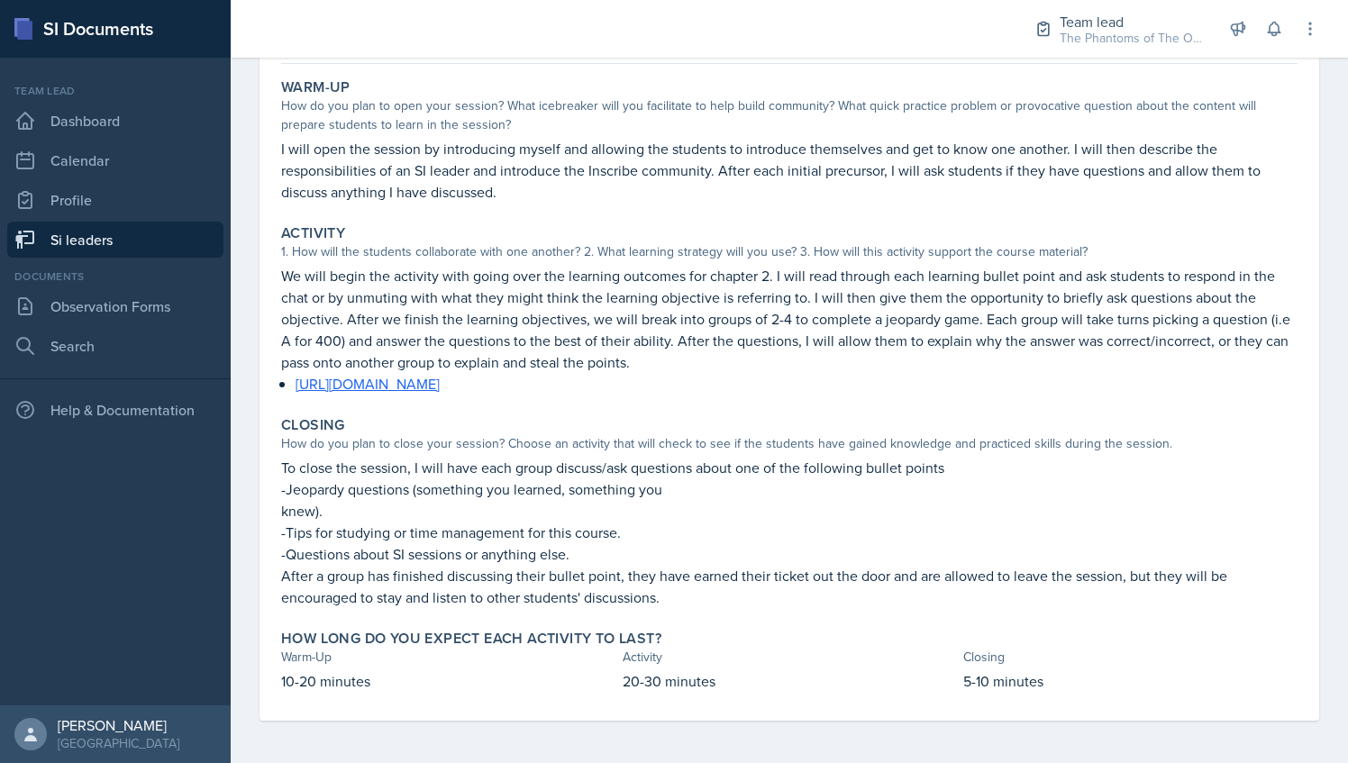
drag, startPoint x: 512, startPoint y: 564, endPoint x: 684, endPoint y: 583, distance: 173.2
click at [684, 583] on p "​After a group has finished discussing their bullet point, they have earned the…" at bounding box center [789, 586] width 1017 height 43
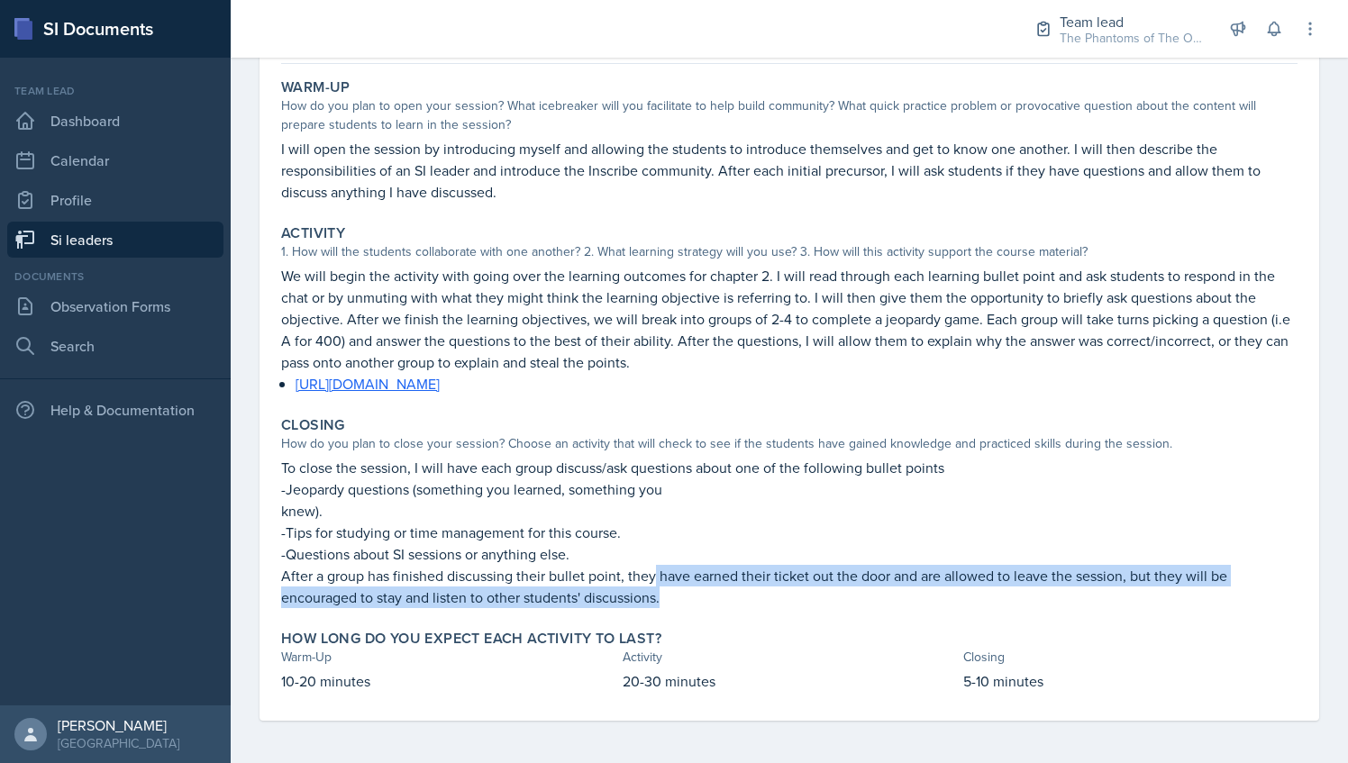
drag, startPoint x: 654, startPoint y: 577, endPoint x: 717, endPoint y: 600, distance: 67.3
click at [717, 600] on p "​After a group has finished discussing their bullet point, they have earned the…" at bounding box center [789, 586] width 1017 height 43
drag, startPoint x: 717, startPoint y: 600, endPoint x: 687, endPoint y: 611, distance: 32.5
click at [687, 611] on div "Closing How do you plan to close your session? Choose an activity that will che…" at bounding box center [789, 512] width 1031 height 206
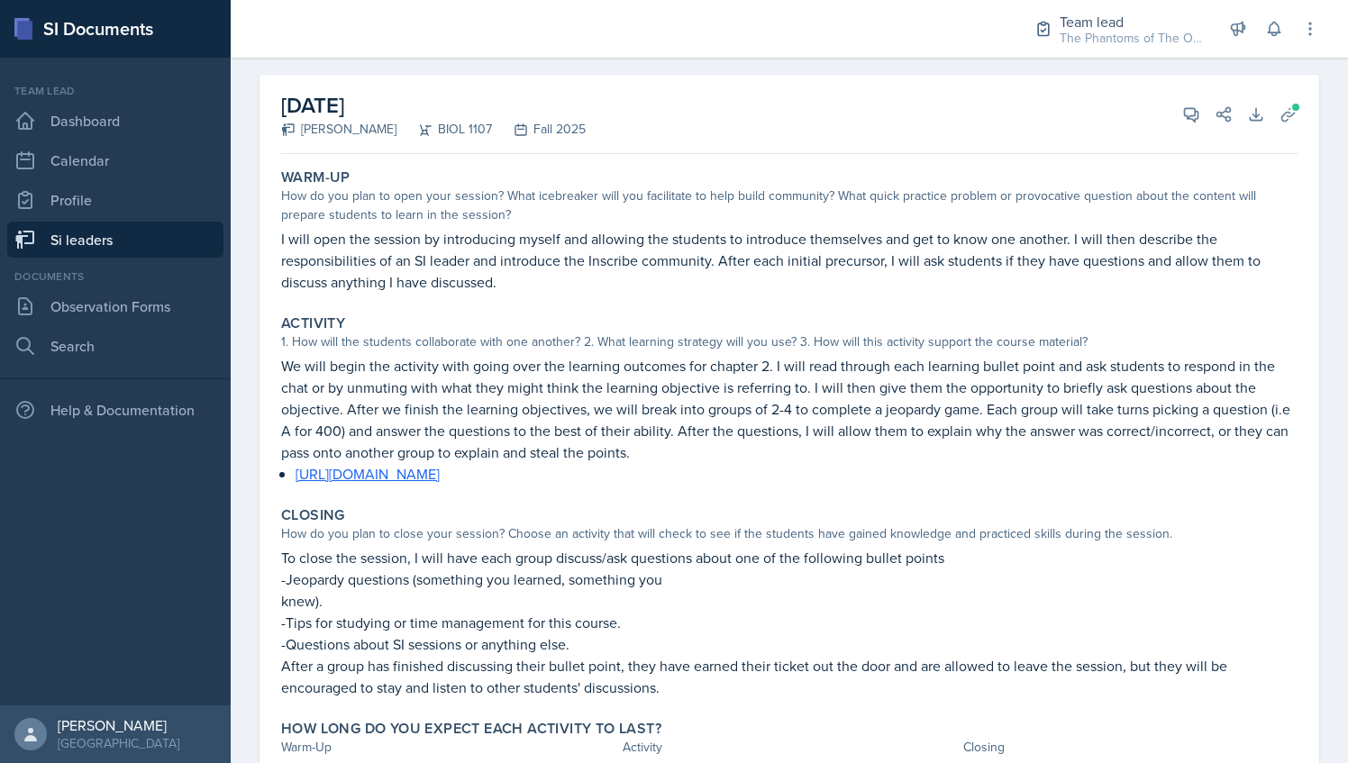
scroll to position [0, 0]
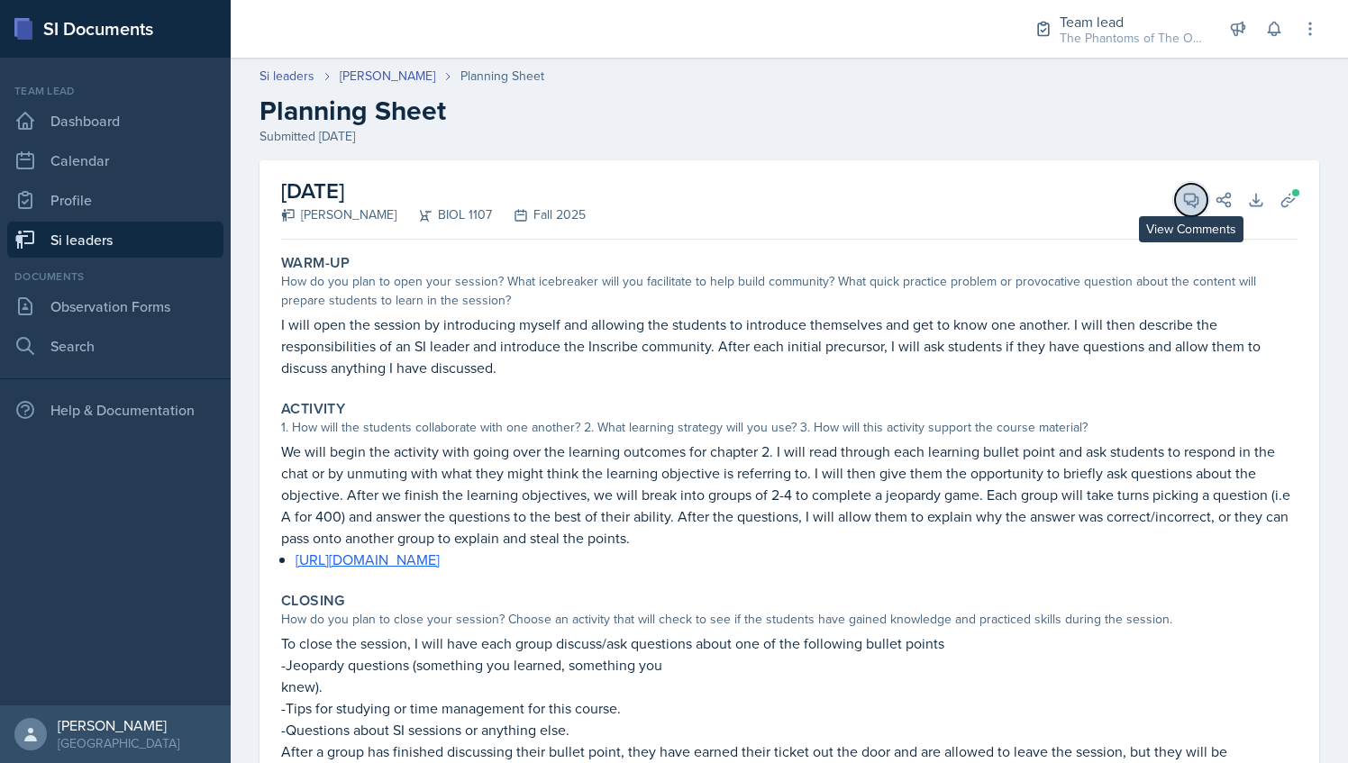
click at [1193, 191] on span at bounding box center [1197, 193] width 9 height 9
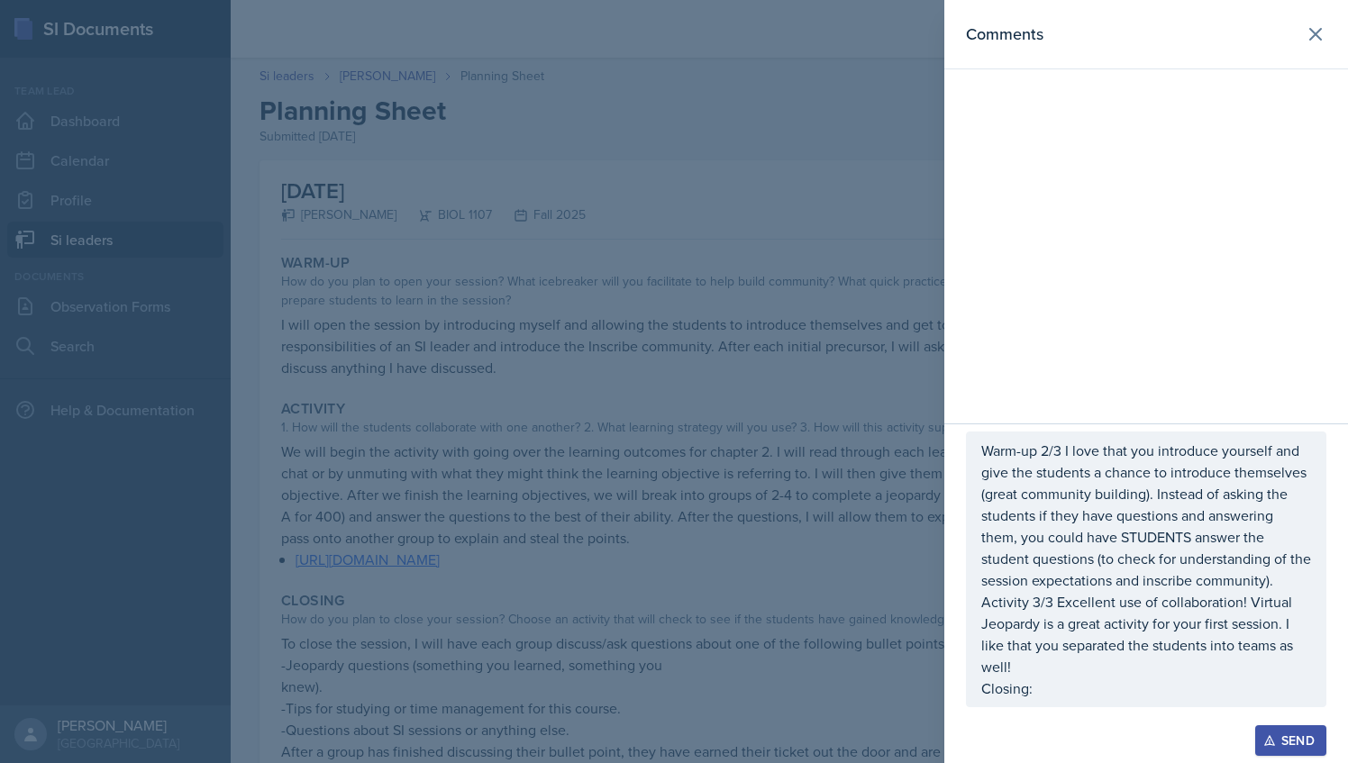
click at [1098, 678] on p "Activity 3/3 Excellent use of collaboration! Virtual Jeopardy is a great activi…" at bounding box center [1147, 634] width 330 height 87
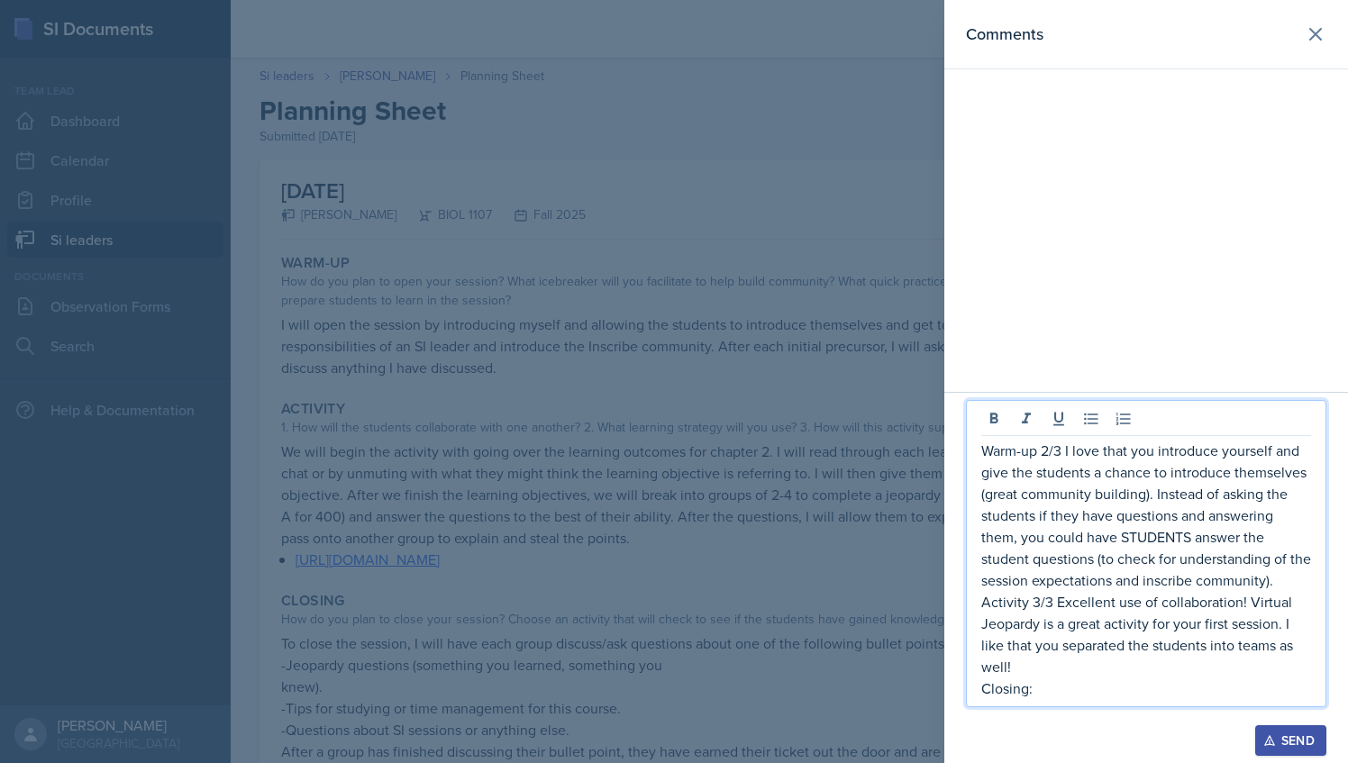
click at [1067, 721] on div at bounding box center [1146, 717] width 361 height 18
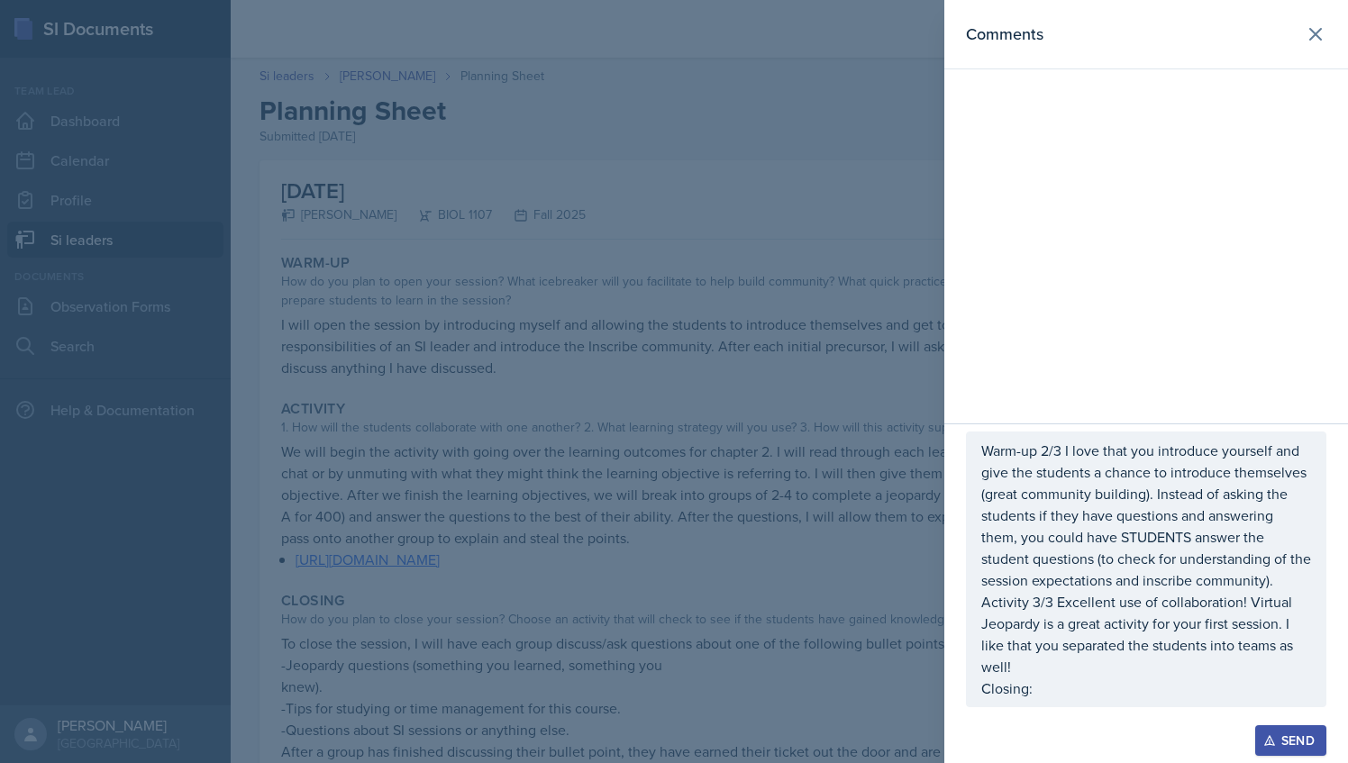
click at [1076, 698] on p "Closing:" at bounding box center [1147, 689] width 330 height 22
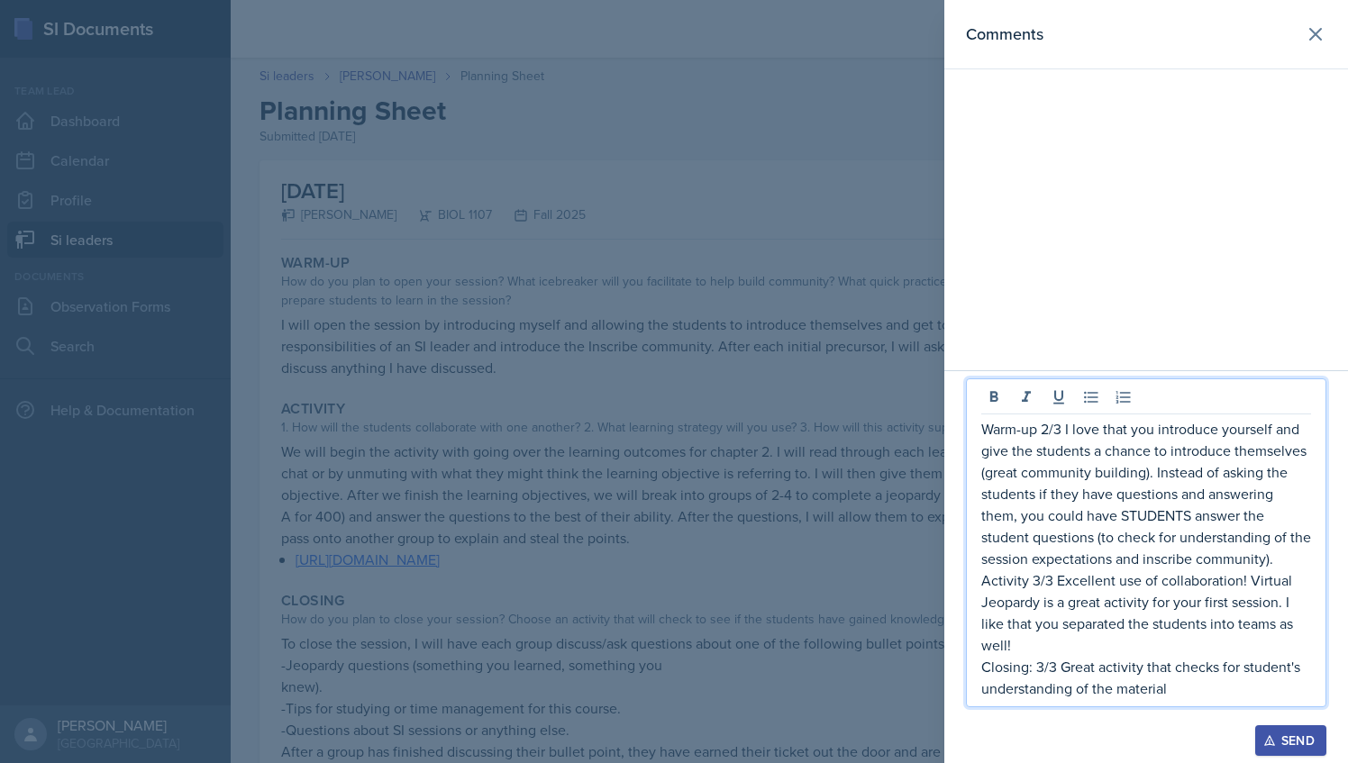
click at [1217, 696] on p "Closing: 3/3 Great activity that checks for student's understanding of the mate…" at bounding box center [1147, 677] width 330 height 43
drag, startPoint x: 1171, startPoint y: 690, endPoint x: 980, endPoint y: 429, distance: 323.8
click at [980, 429] on div "Warm-up 2/3 I love that you introduce yourself and give the students a chance t…" at bounding box center [1146, 543] width 361 height 329
copy div "Warm-up 2/3 I love that you introduce yourself and give the students a chance t…"
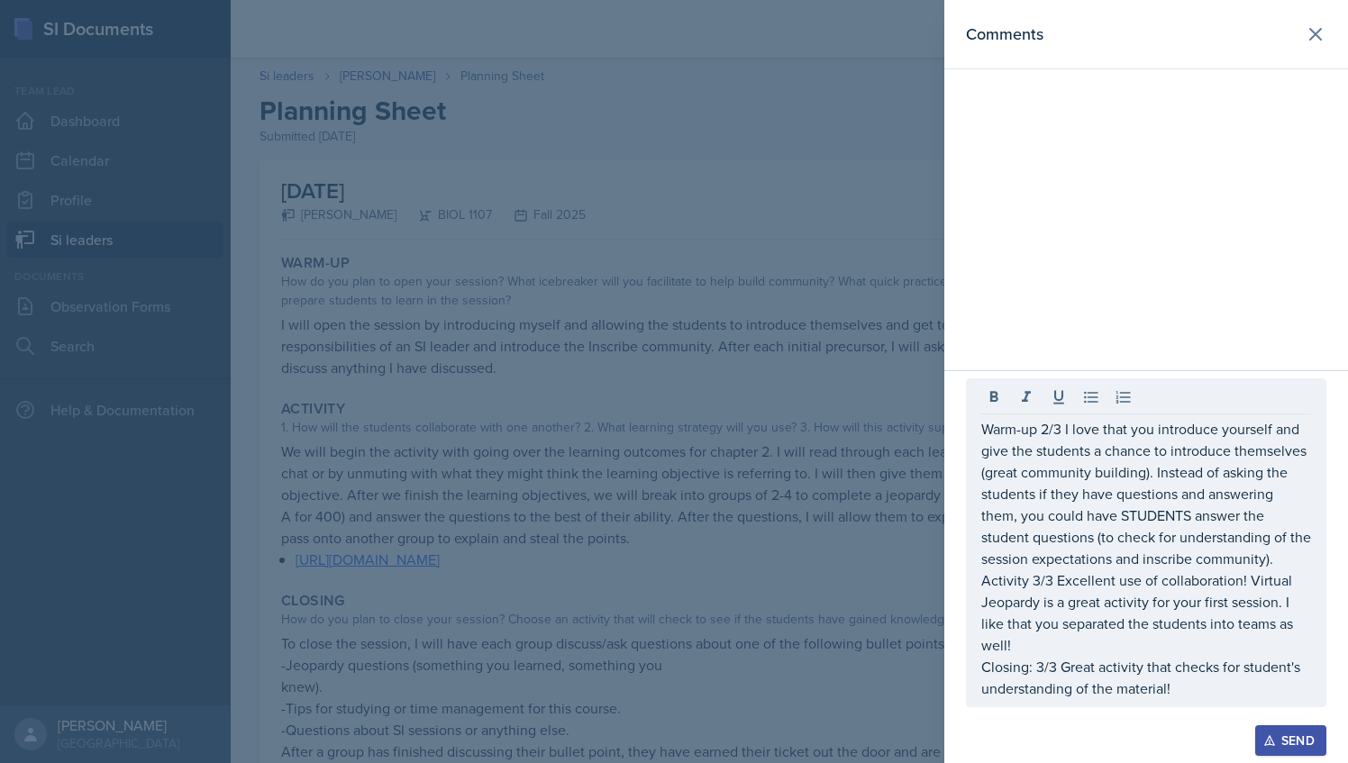
click at [1296, 735] on div "Send" at bounding box center [1291, 741] width 48 height 14
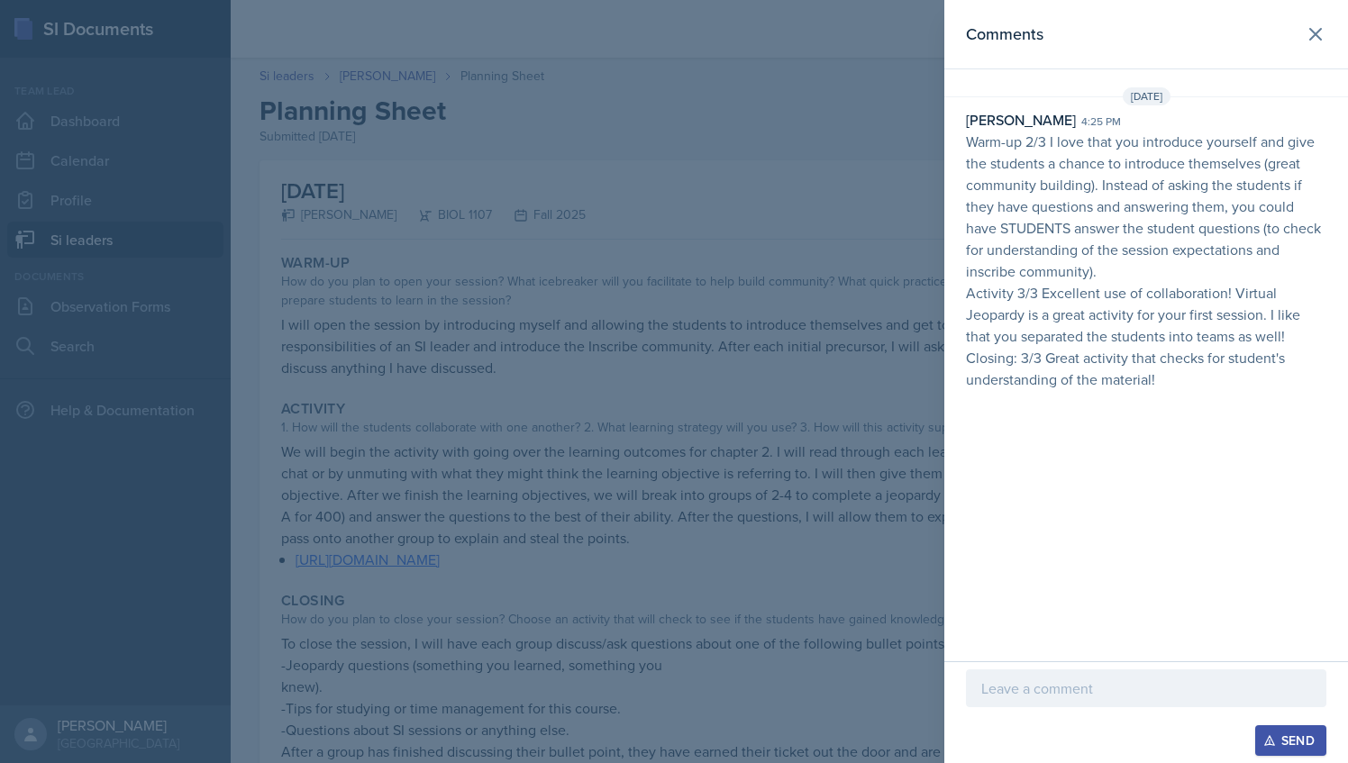
click at [1071, 690] on p at bounding box center [1147, 689] width 330 height 22
click at [1097, 690] on p "Attachments 2/2 Slides attached :)" at bounding box center [1147, 689] width 330 height 22
click at [1137, 687] on p "Attachments 2/2 Cute lides attached :)" at bounding box center [1147, 689] width 330 height 22
click at [1199, 691] on p "Attachments 2/2 Cute lides attached :)" at bounding box center [1147, 689] width 330 height 22
click at [1199, 689] on p "Attachments 2/2 Cute lides attached :)" at bounding box center [1147, 689] width 330 height 22
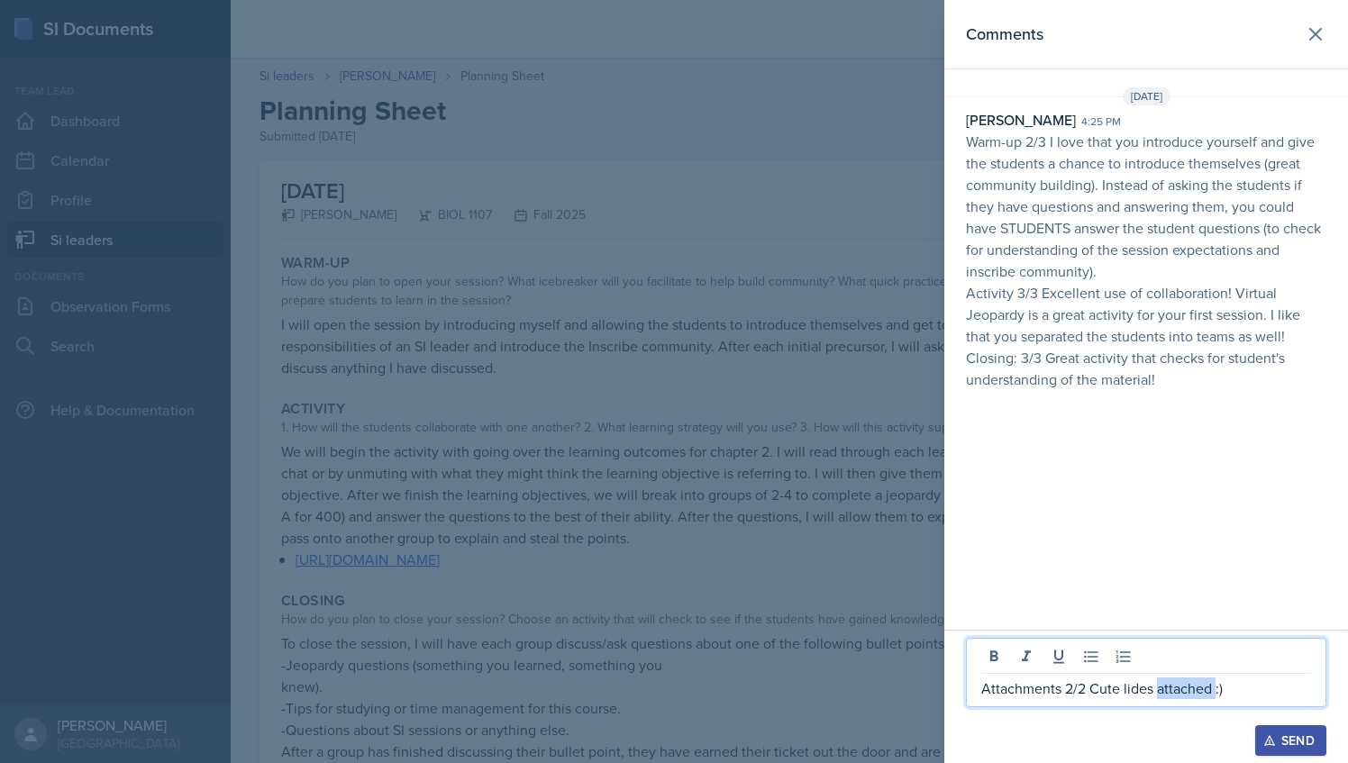
click at [1199, 689] on p "Attachments 2/2 Cute lides attached :)" at bounding box center [1147, 689] width 330 height 22
click at [1293, 747] on div "Send" at bounding box center [1291, 741] width 48 height 14
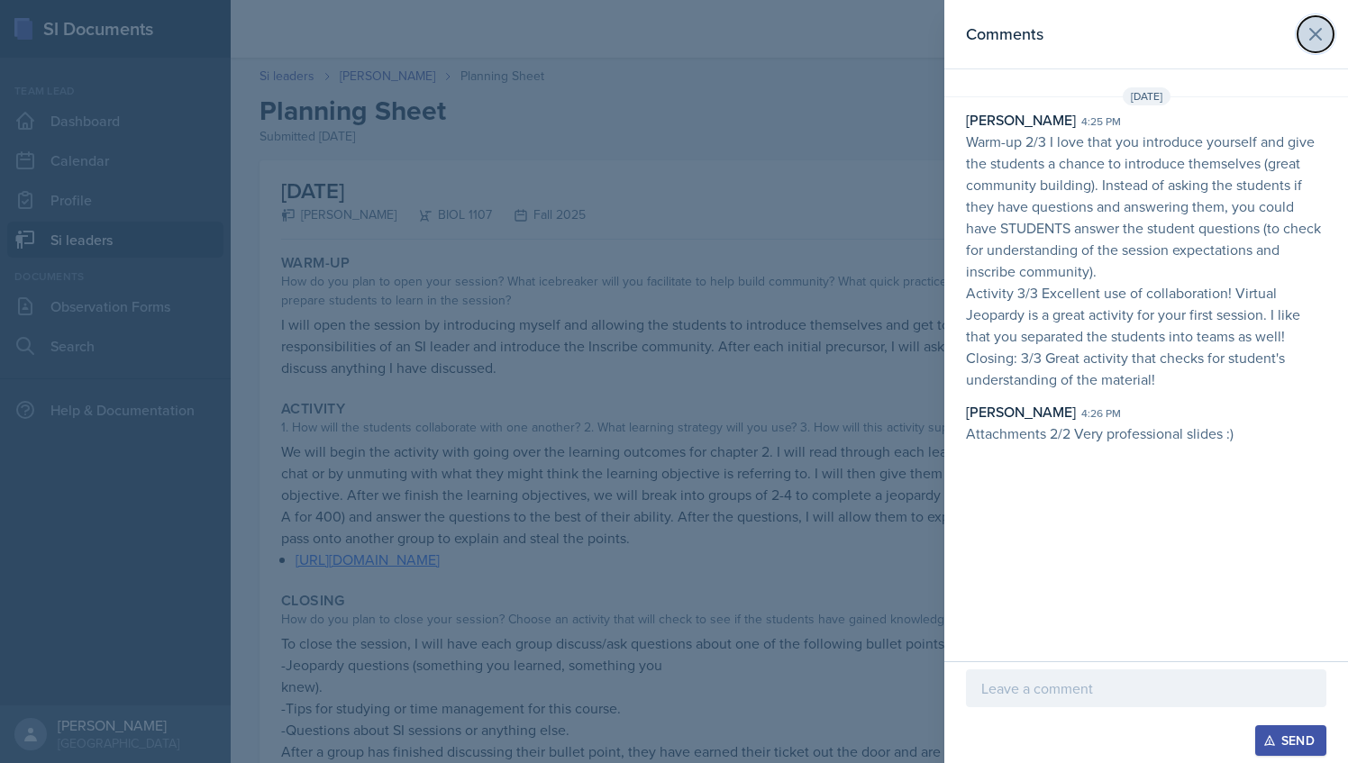
click at [1316, 37] on icon at bounding box center [1316, 34] width 22 height 22
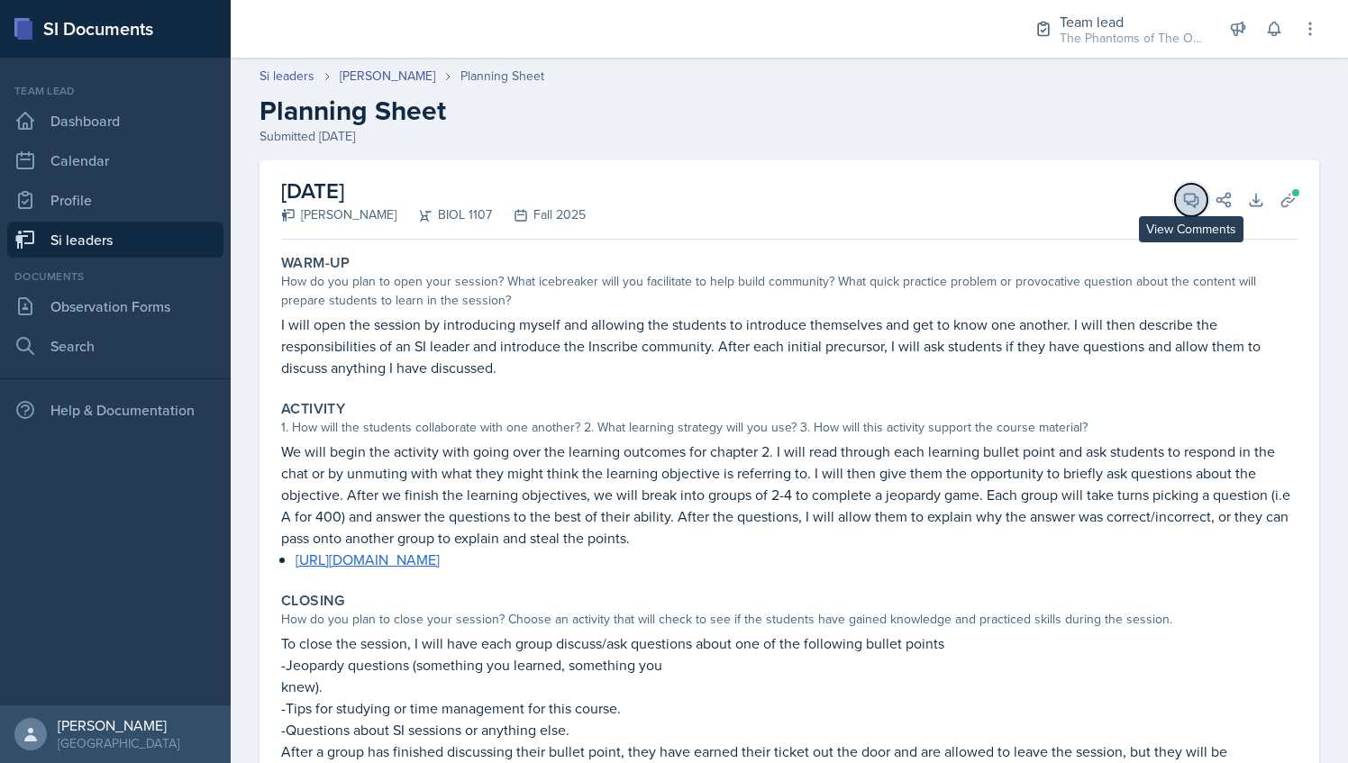
click at [1183, 197] on icon at bounding box center [1192, 200] width 18 height 18
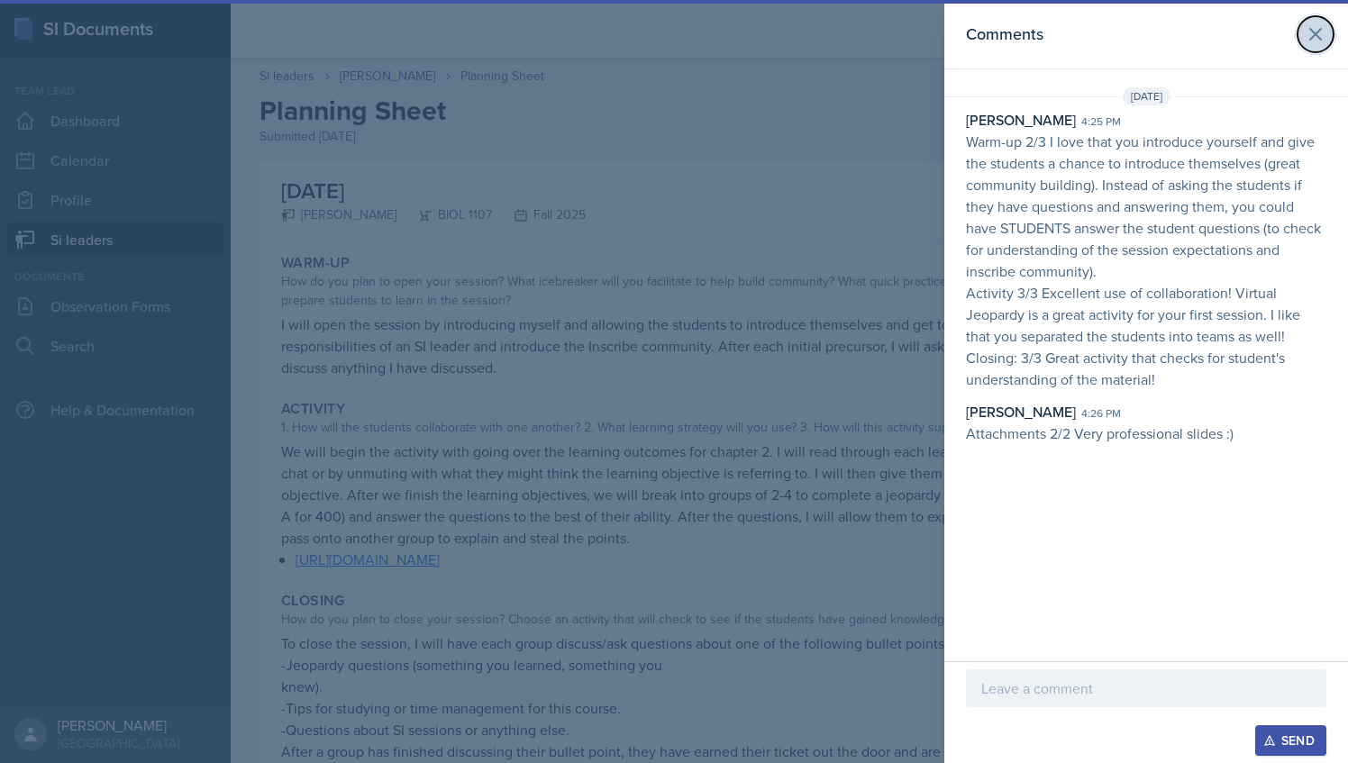
click at [1316, 27] on icon at bounding box center [1316, 34] width 22 height 22
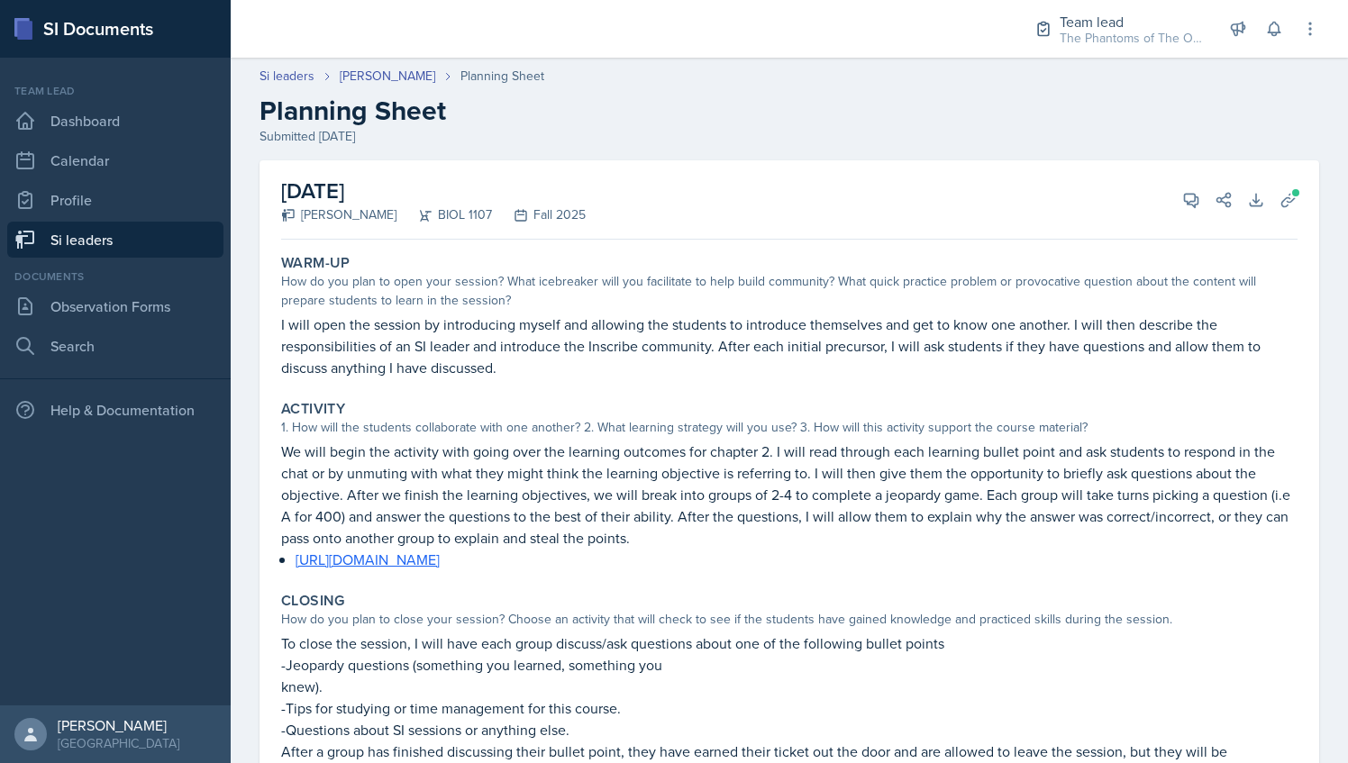
click at [353, 89] on div "Si leaders [PERSON_NAME] Planning Sheet Planning Sheet Submitted [DATE]" at bounding box center [790, 106] width 1118 height 79
click at [361, 76] on link "[PERSON_NAME]" at bounding box center [388, 76] width 96 height 19
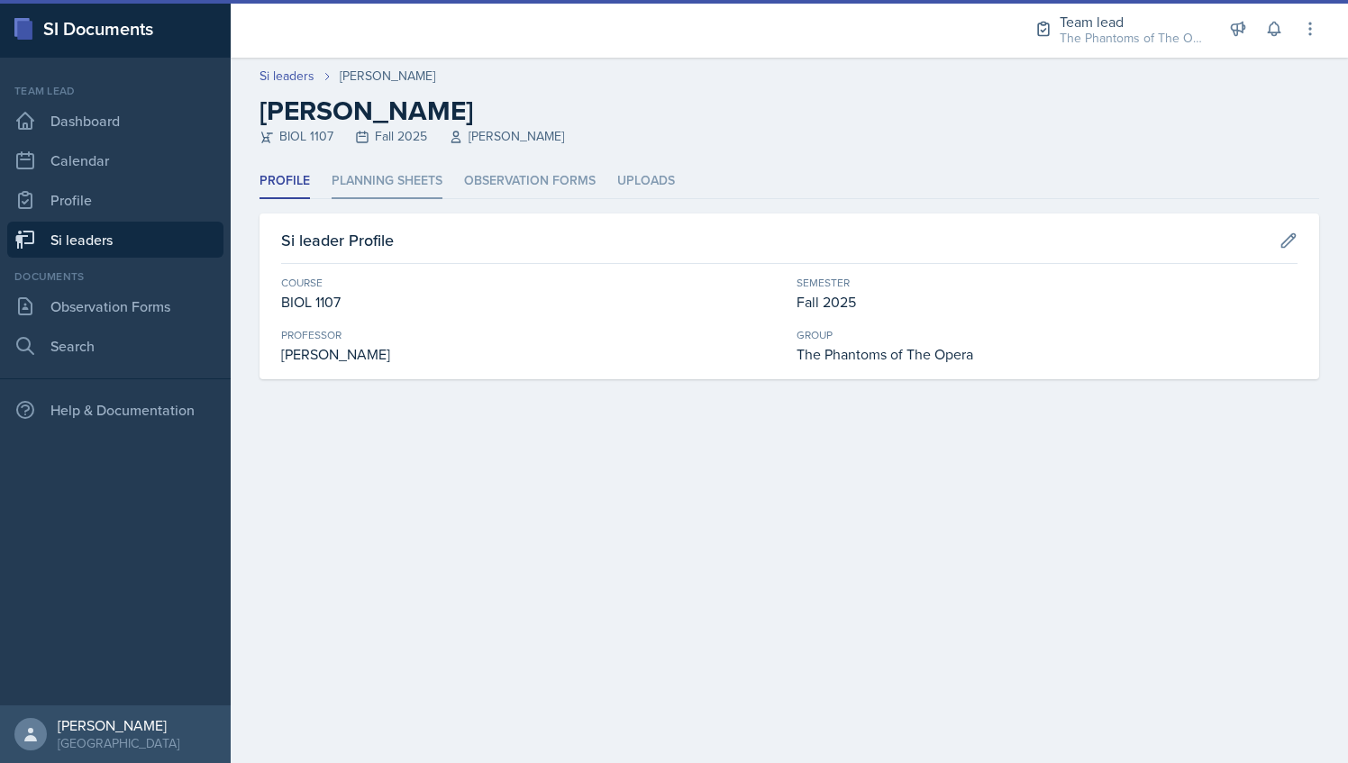
click at [371, 187] on li "Planning Sheets" at bounding box center [387, 181] width 111 height 35
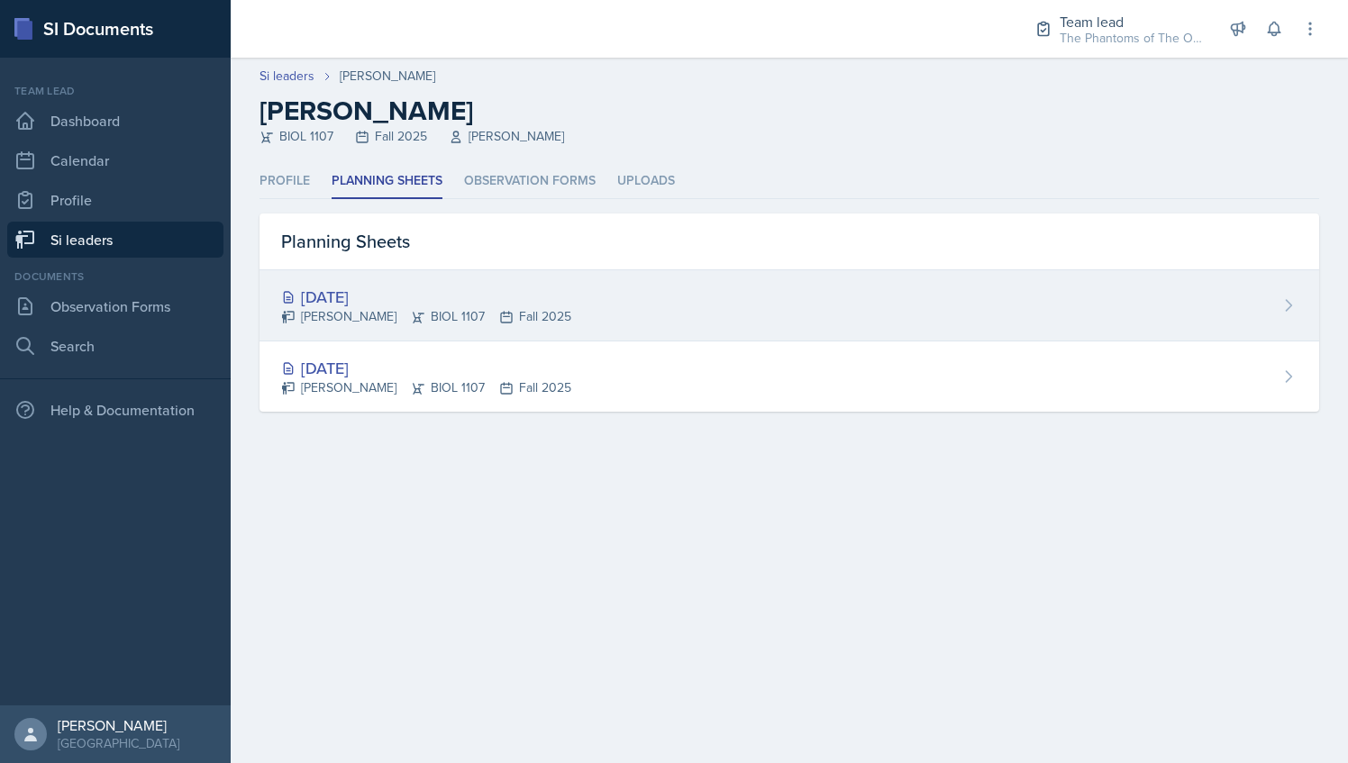
click at [386, 288] on div "[DATE]" at bounding box center [426, 297] width 290 height 24
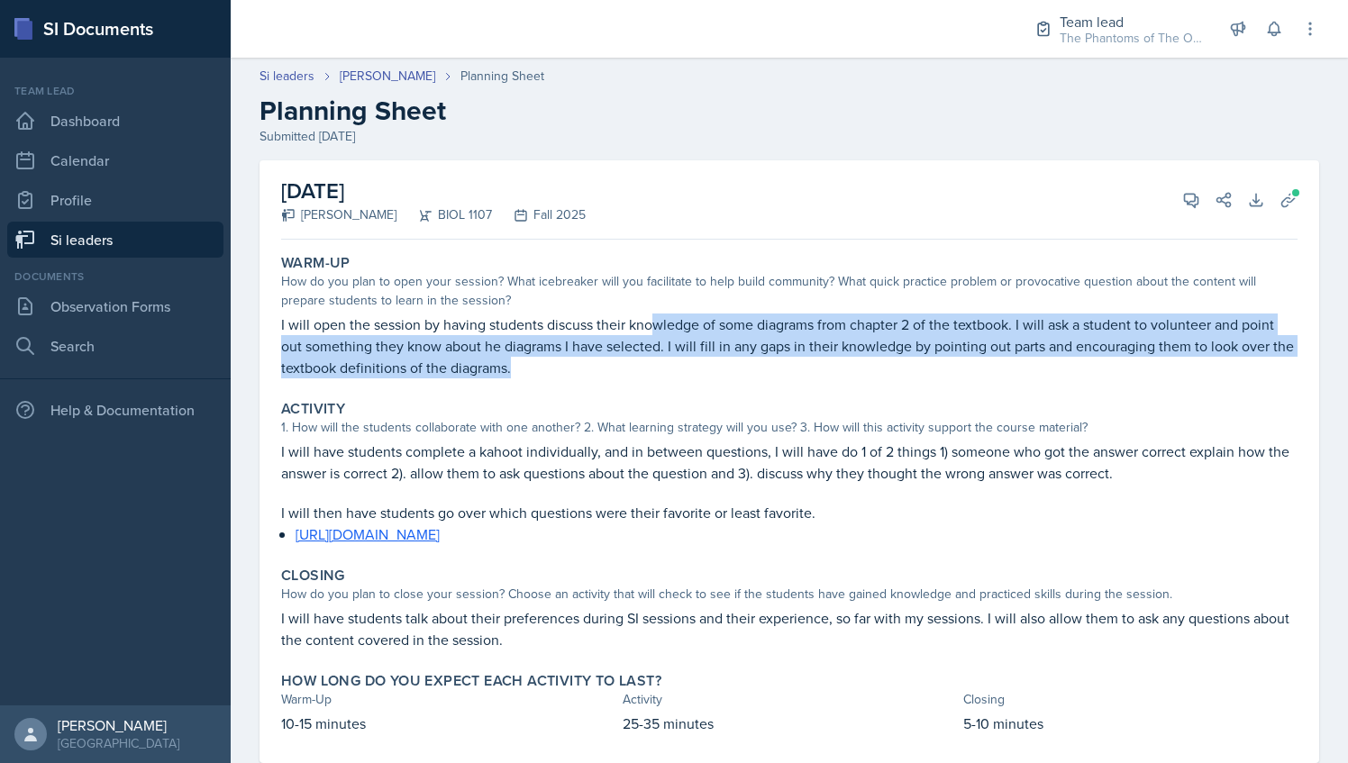
drag, startPoint x: 650, startPoint y: 327, endPoint x: 550, endPoint y: 379, distance: 112.5
click at [550, 379] on div "Warm-Up How do you plan to open your session? What icebreaker will you facilita…" at bounding box center [789, 316] width 1031 height 139
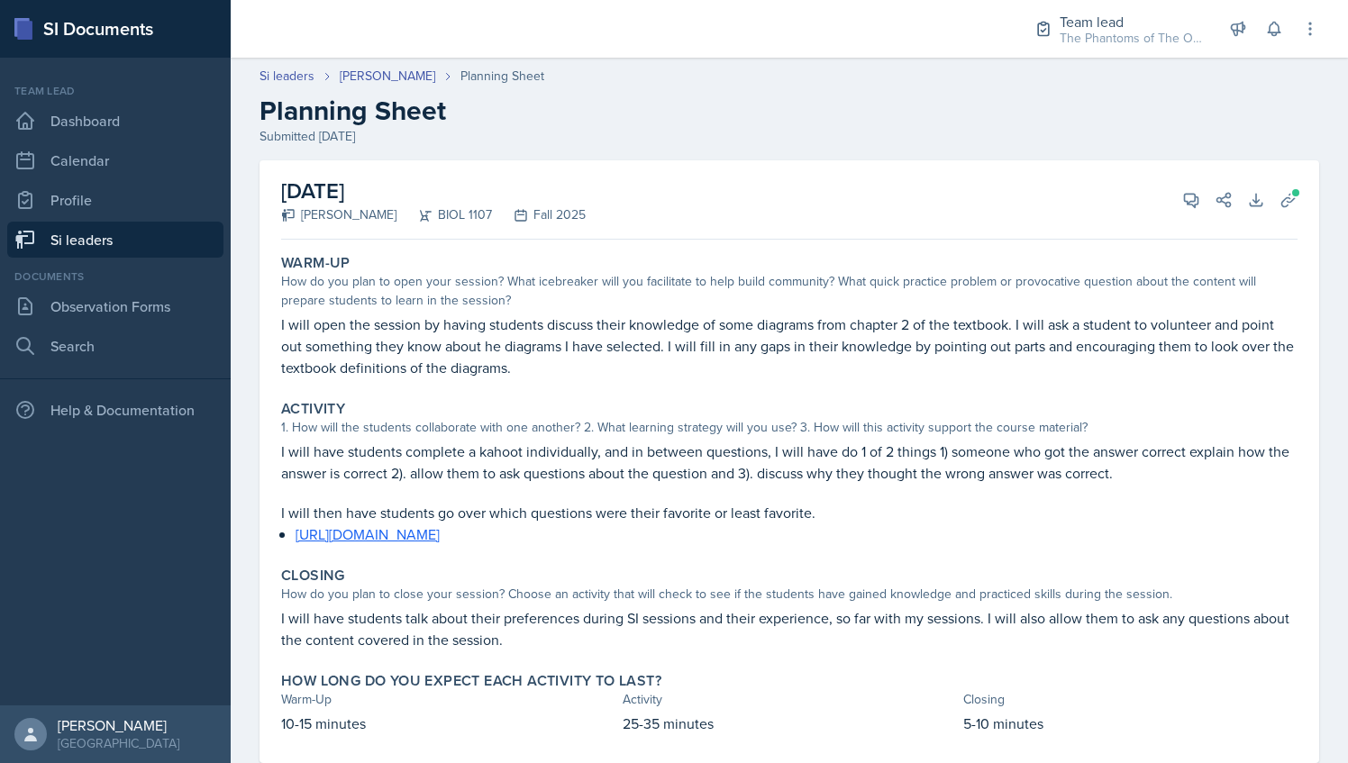
drag, startPoint x: 550, startPoint y: 379, endPoint x: 357, endPoint y: 388, distance: 193.1
click at [357, 388] on div "Warm-Up How do you plan to open your session? What icebreaker will you facilita…" at bounding box center [789, 505] width 1017 height 516
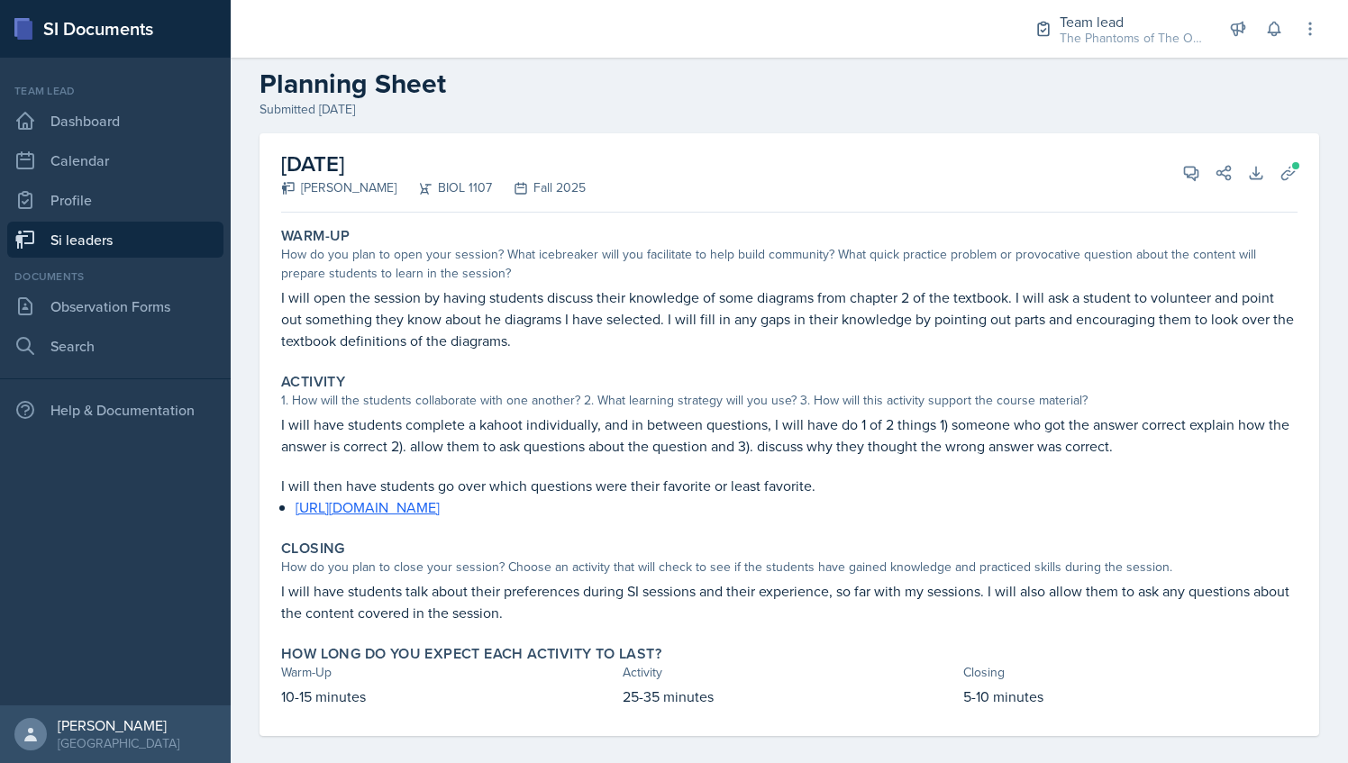
scroll to position [42, 0]
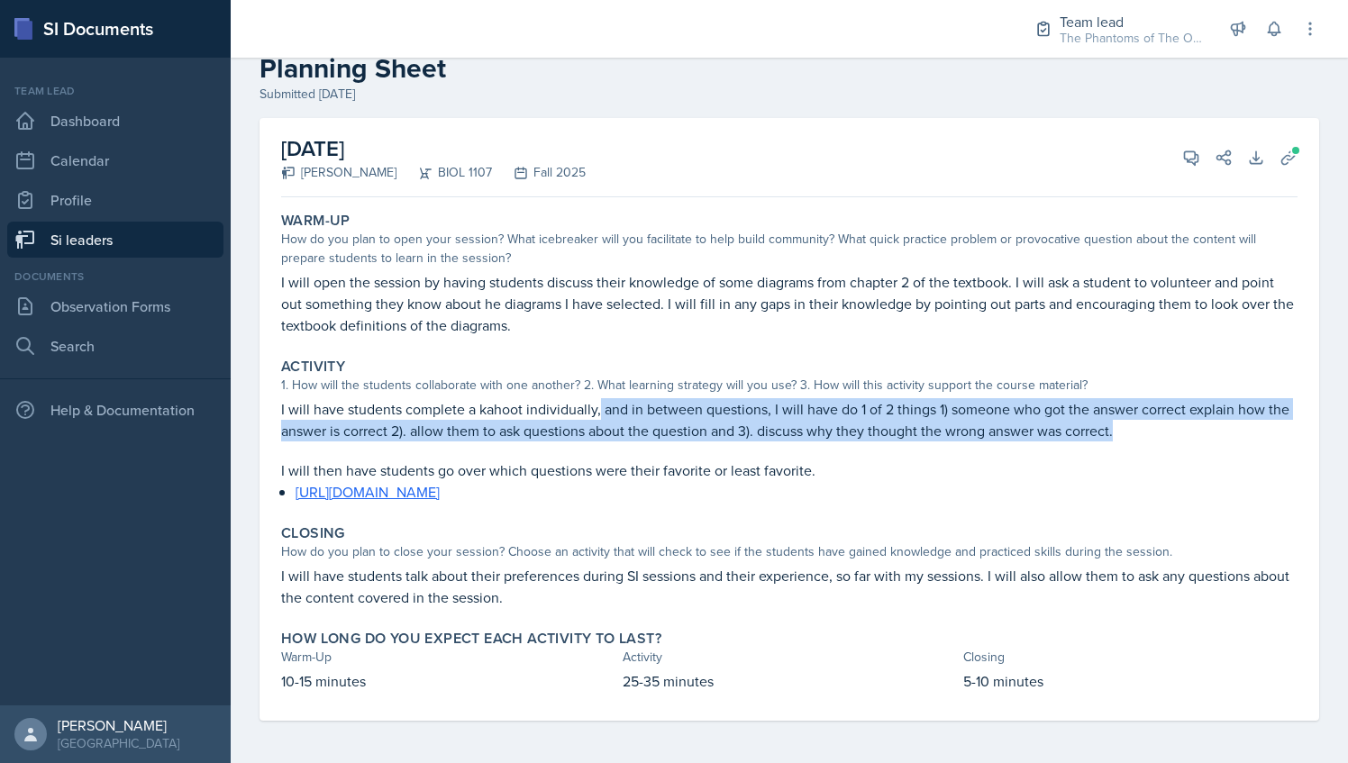
drag, startPoint x: 600, startPoint y: 409, endPoint x: 1182, endPoint y: 438, distance: 582.1
click at [1182, 438] on p "I will have students complete a kahoot individually, and in between questions, …" at bounding box center [789, 419] width 1017 height 43
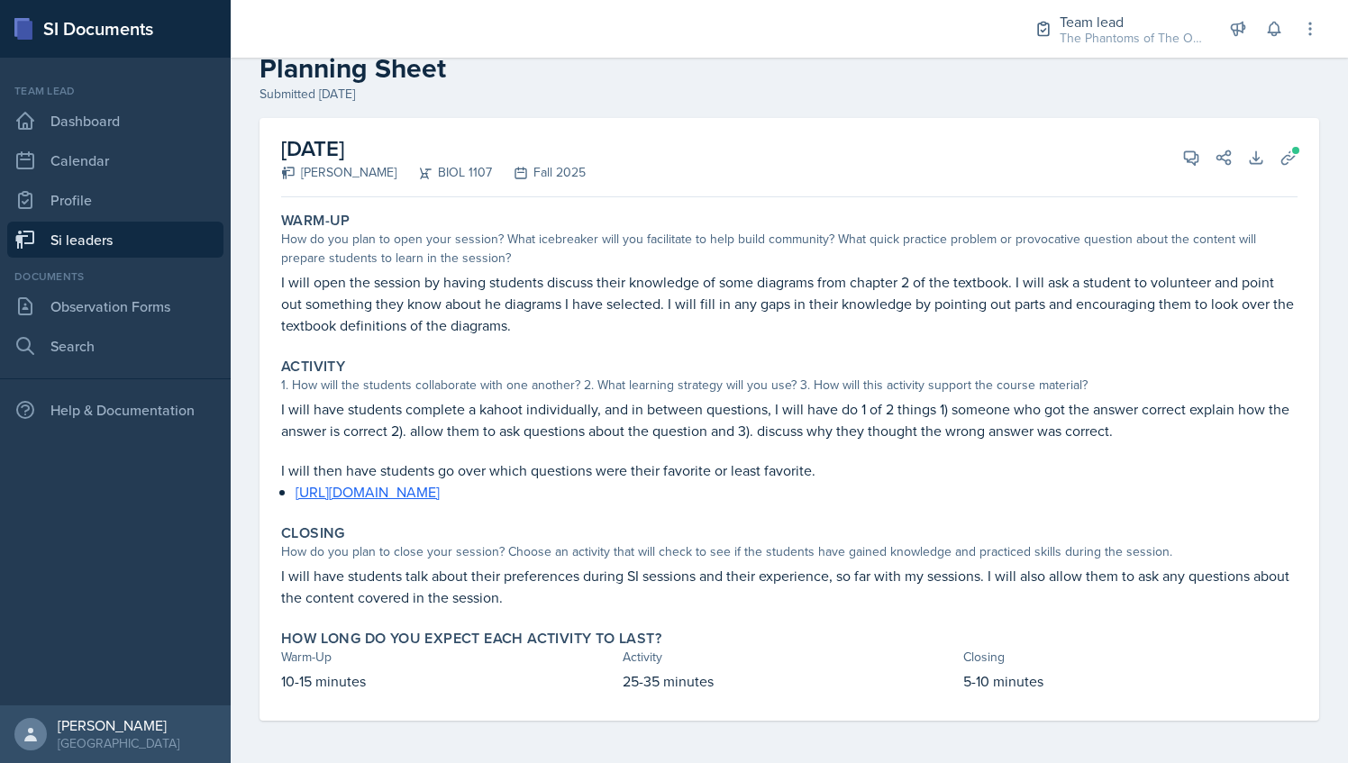
drag, startPoint x: 1182, startPoint y: 438, endPoint x: 1142, endPoint y: 476, distance: 54.8
click at [1143, 476] on p "I will then have students go over which questions were their favorite or least …" at bounding box center [789, 471] width 1017 height 22
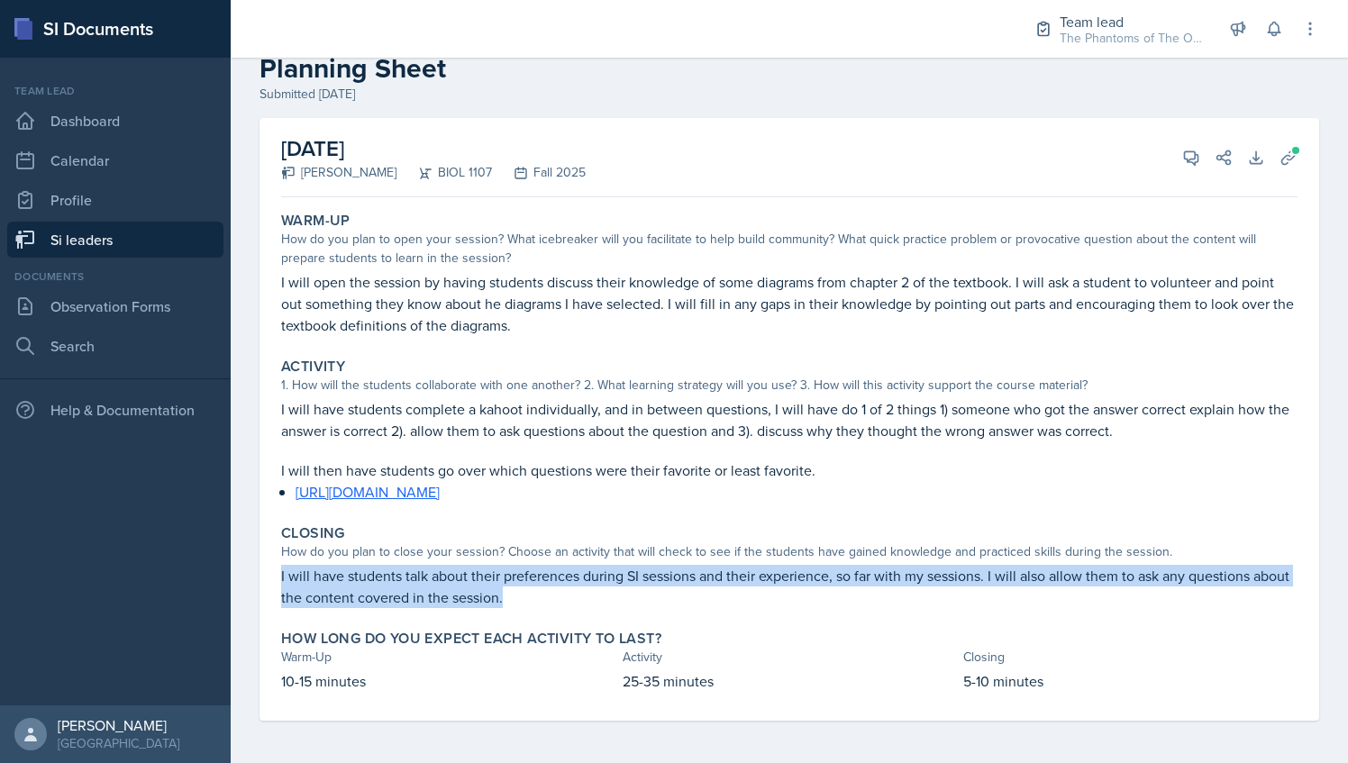
drag, startPoint x: 282, startPoint y: 570, endPoint x: 545, endPoint y: 605, distance: 265.5
click at [545, 605] on p "I will have students talk about their preferences during SI sessions and their …" at bounding box center [789, 586] width 1017 height 43
drag, startPoint x: 545, startPoint y: 605, endPoint x: 836, endPoint y: 607, distance: 291.1
click at [836, 607] on p "I will have students talk about their preferences during SI sessions and their …" at bounding box center [789, 586] width 1017 height 43
click at [541, 598] on p "I will have students talk about their preferences during SI sessions and their …" at bounding box center [789, 586] width 1017 height 43
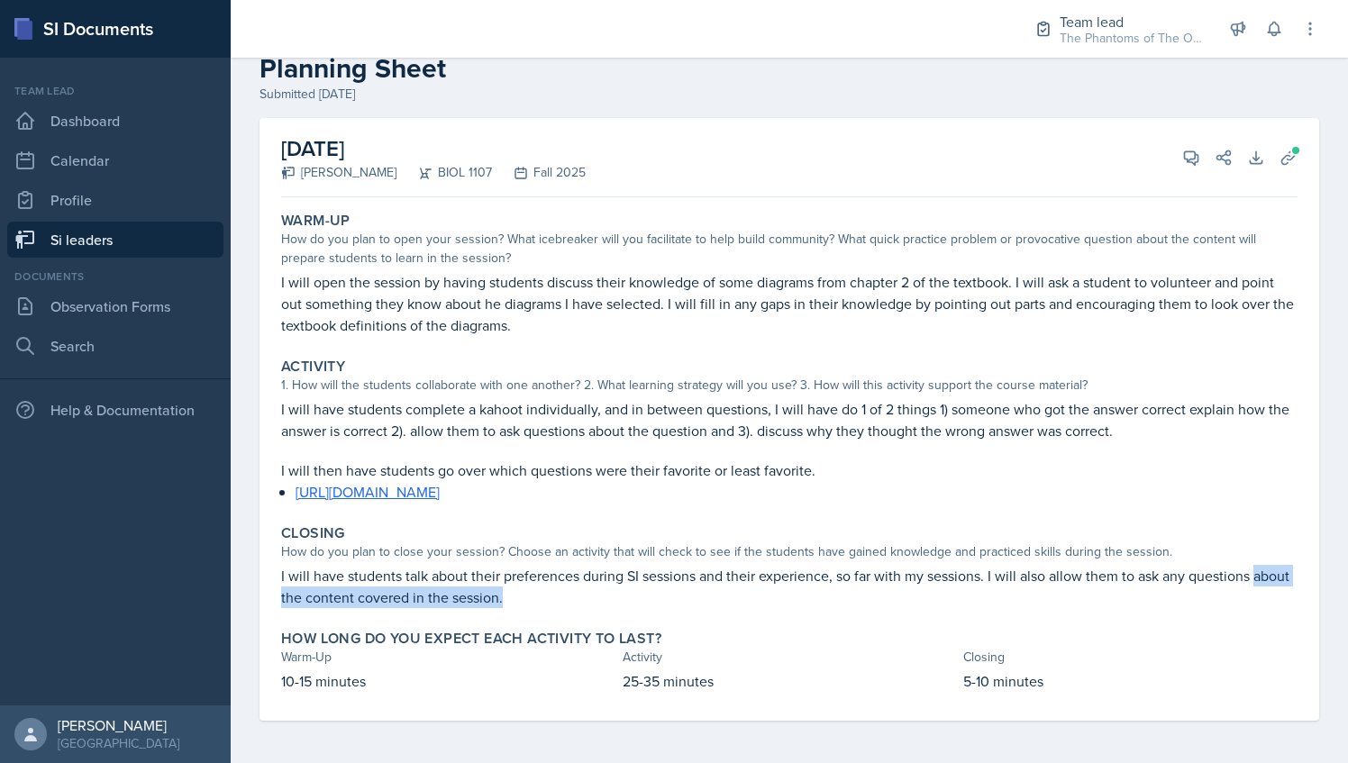
drag, startPoint x: 281, startPoint y: 598, endPoint x: 541, endPoint y: 600, distance: 259.6
click at [541, 600] on div "Closing How do you plan to close your session? Choose an activity that will che…" at bounding box center [789, 566] width 1031 height 98
drag, startPoint x: 541, startPoint y: 600, endPoint x: 436, endPoint y: 626, distance: 107.6
click at [436, 626] on div "How long do you expect each activity to last? Warm-Up Activity Closing 10-15 mi…" at bounding box center [789, 661] width 1031 height 77
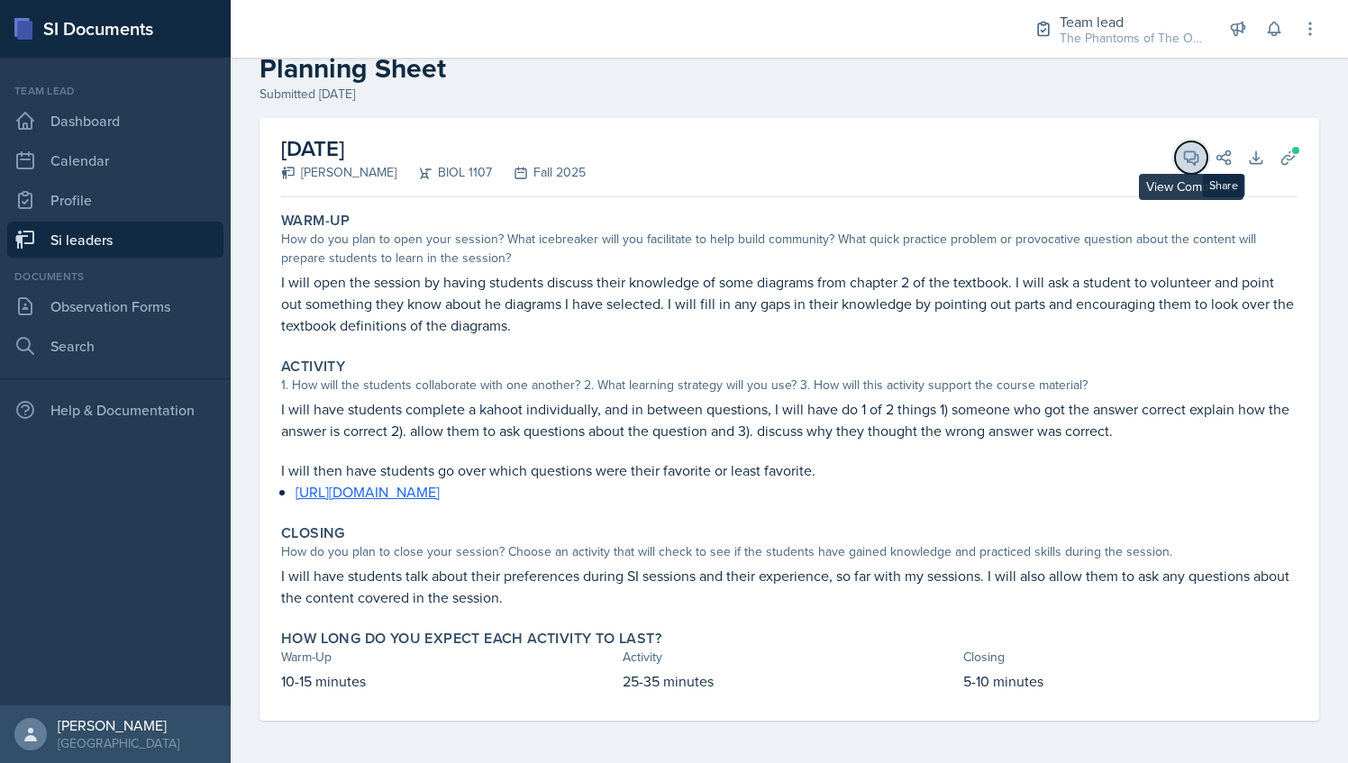
click at [1183, 171] on button "View Comments" at bounding box center [1191, 158] width 32 height 32
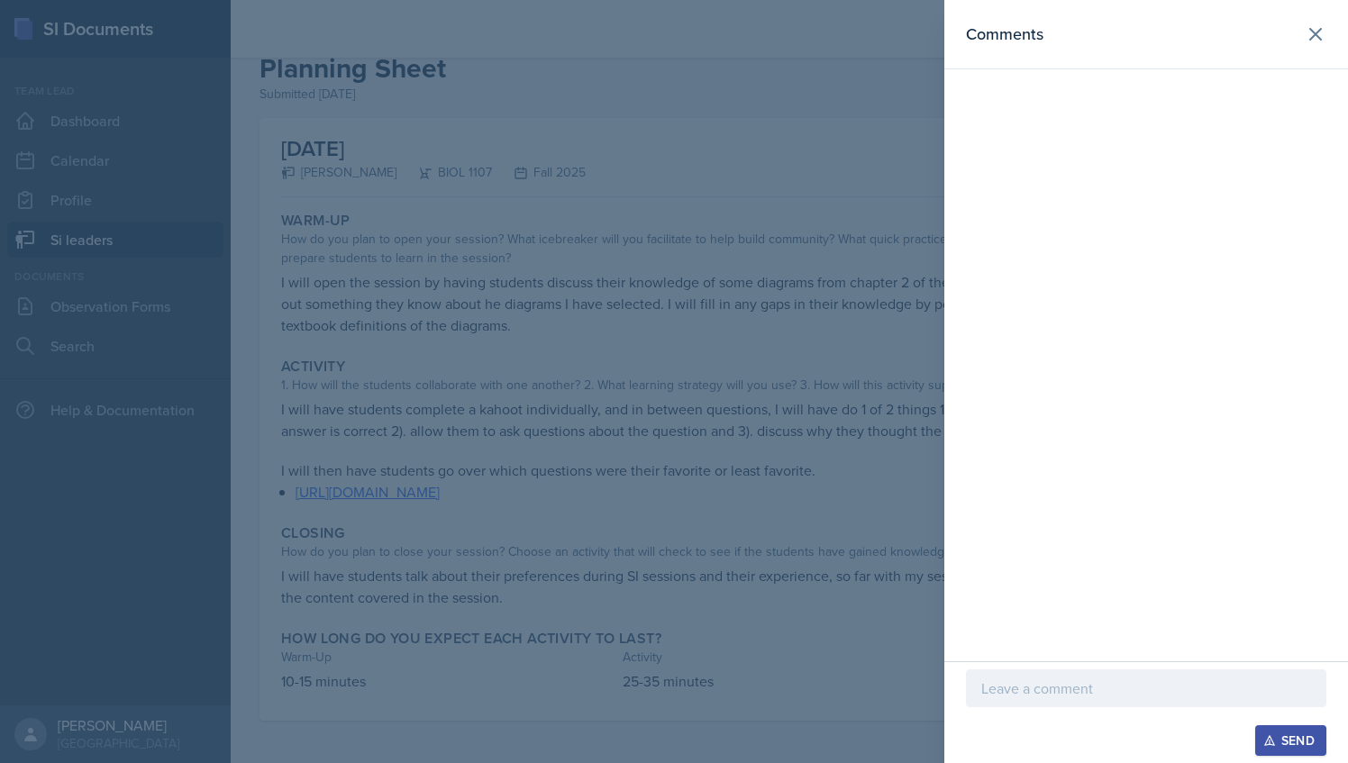
click at [1092, 693] on p at bounding box center [1147, 689] width 330 height 22
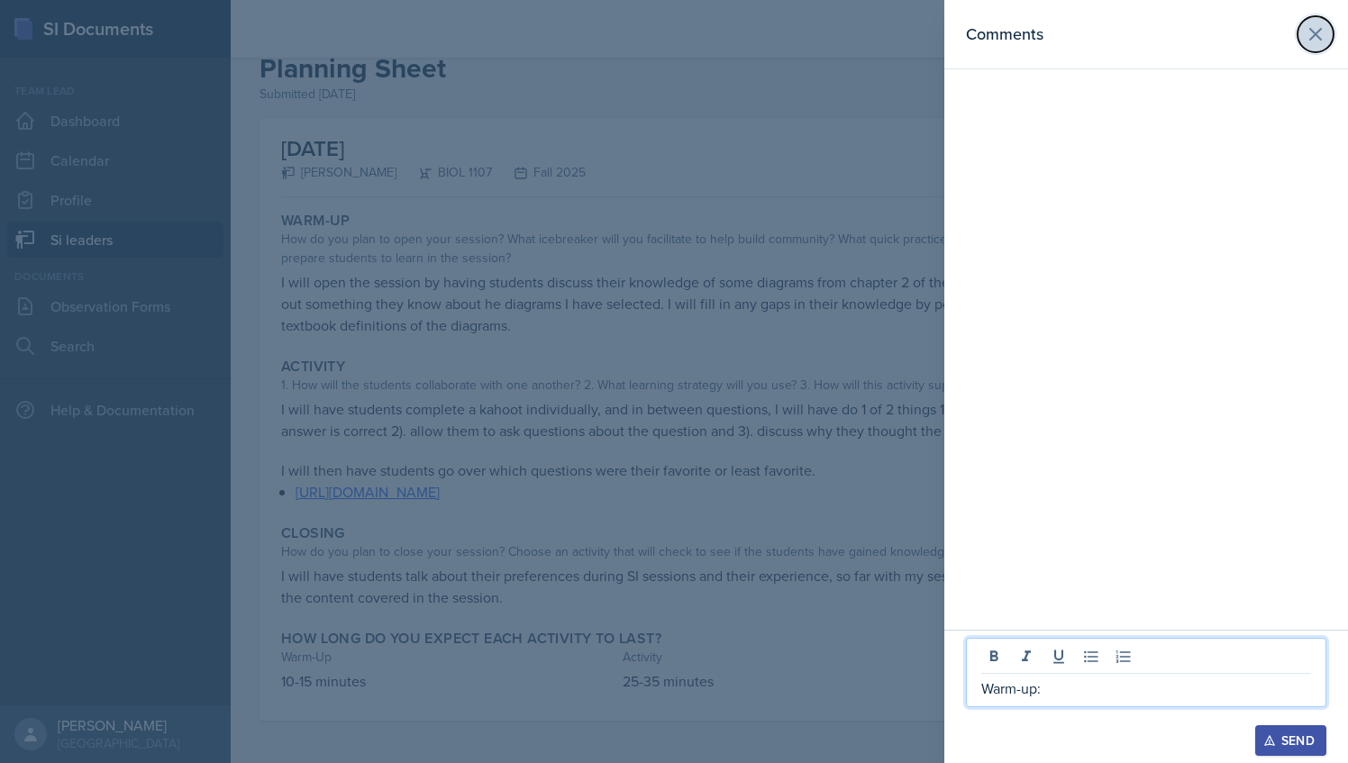
click at [1301, 40] on button at bounding box center [1316, 34] width 36 height 36
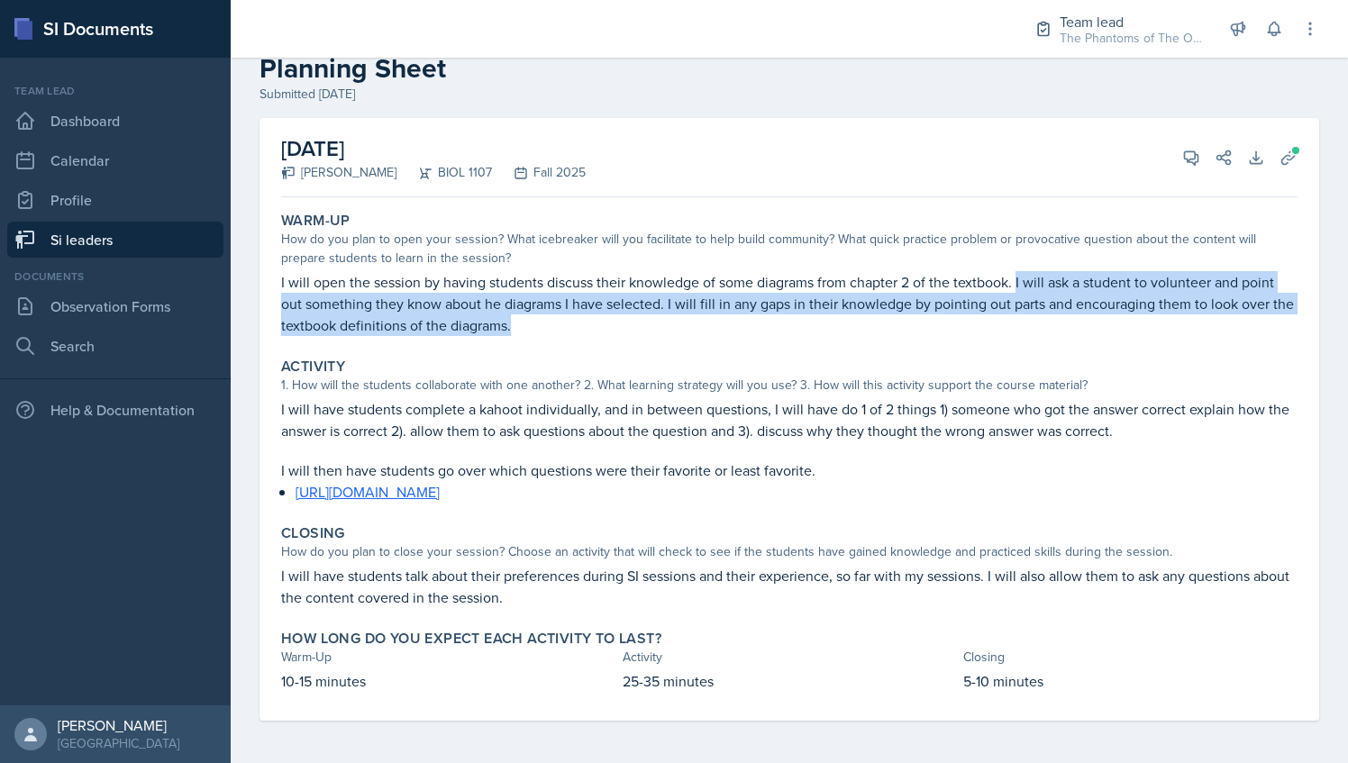
drag, startPoint x: 1018, startPoint y: 285, endPoint x: 566, endPoint y: 329, distance: 453.7
click at [566, 329] on p "I will open the session by having students discuss their knowledge of some diag…" at bounding box center [789, 303] width 1017 height 65
click at [1183, 159] on icon at bounding box center [1192, 158] width 18 height 18
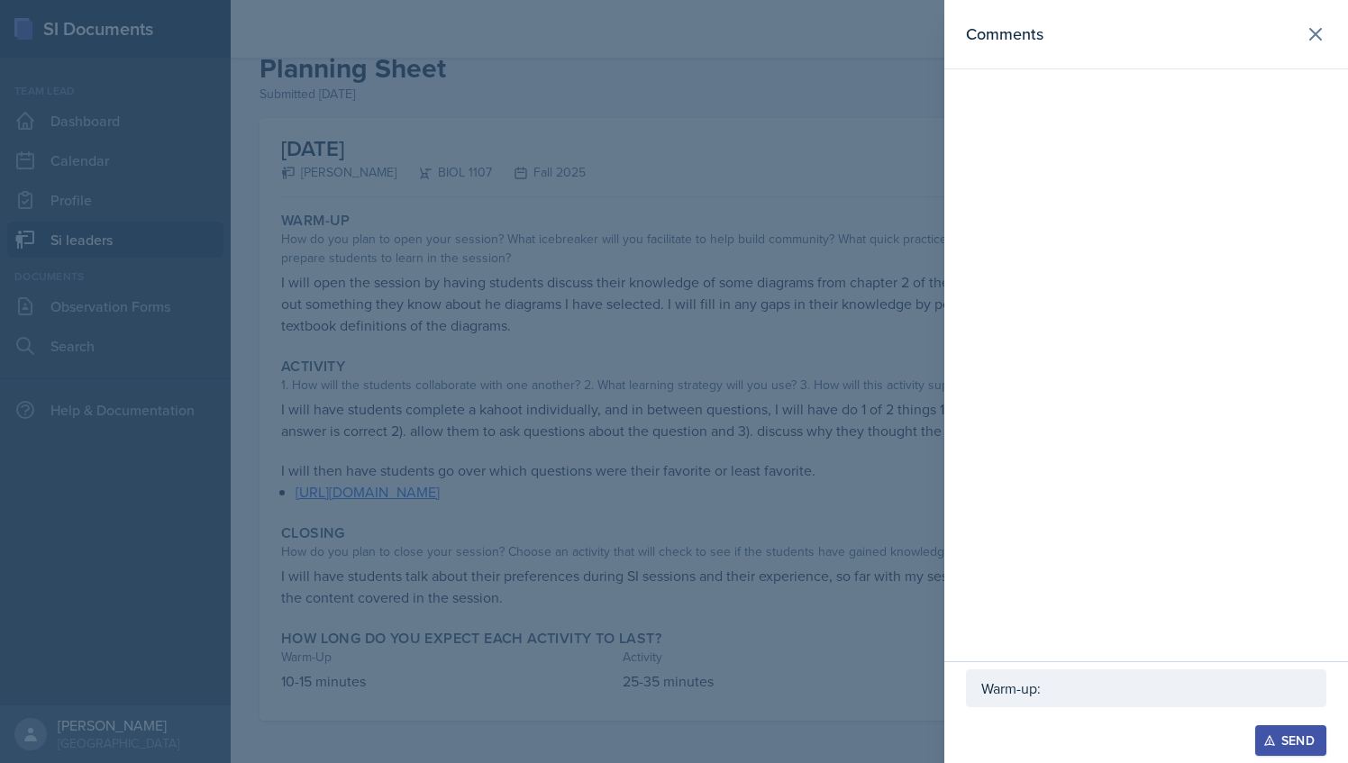
click at [1073, 705] on div "Warm-up:" at bounding box center [1146, 689] width 361 height 38
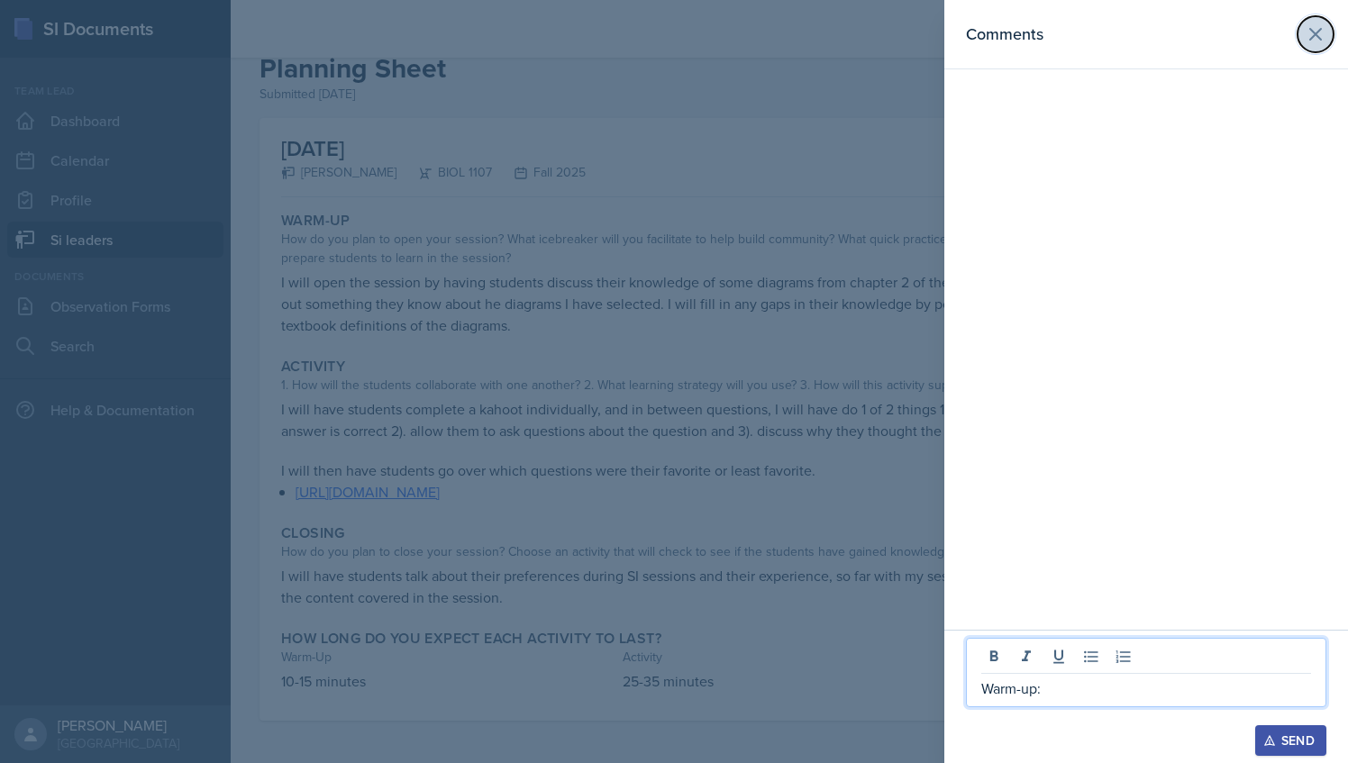
click at [1316, 32] on icon at bounding box center [1316, 34] width 22 height 22
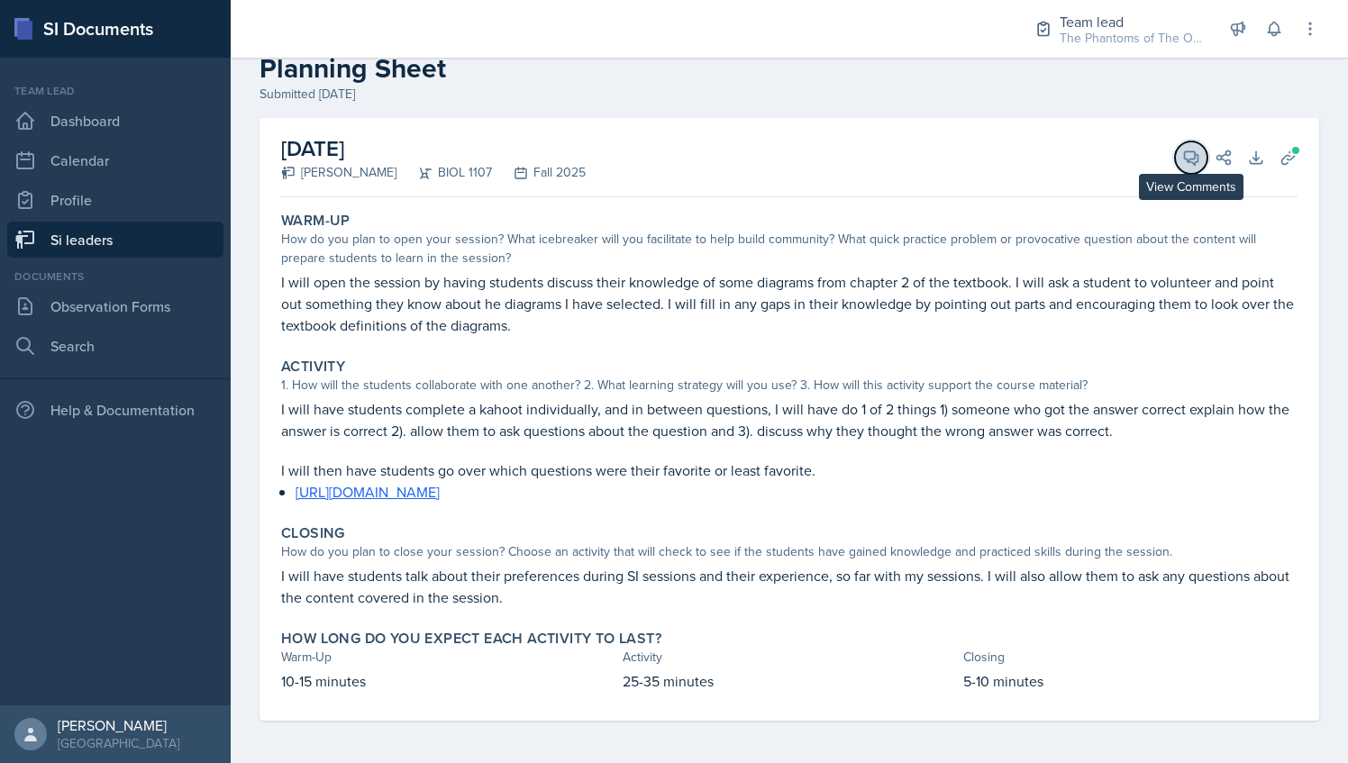
click at [1185, 159] on icon at bounding box center [1192, 158] width 14 height 14
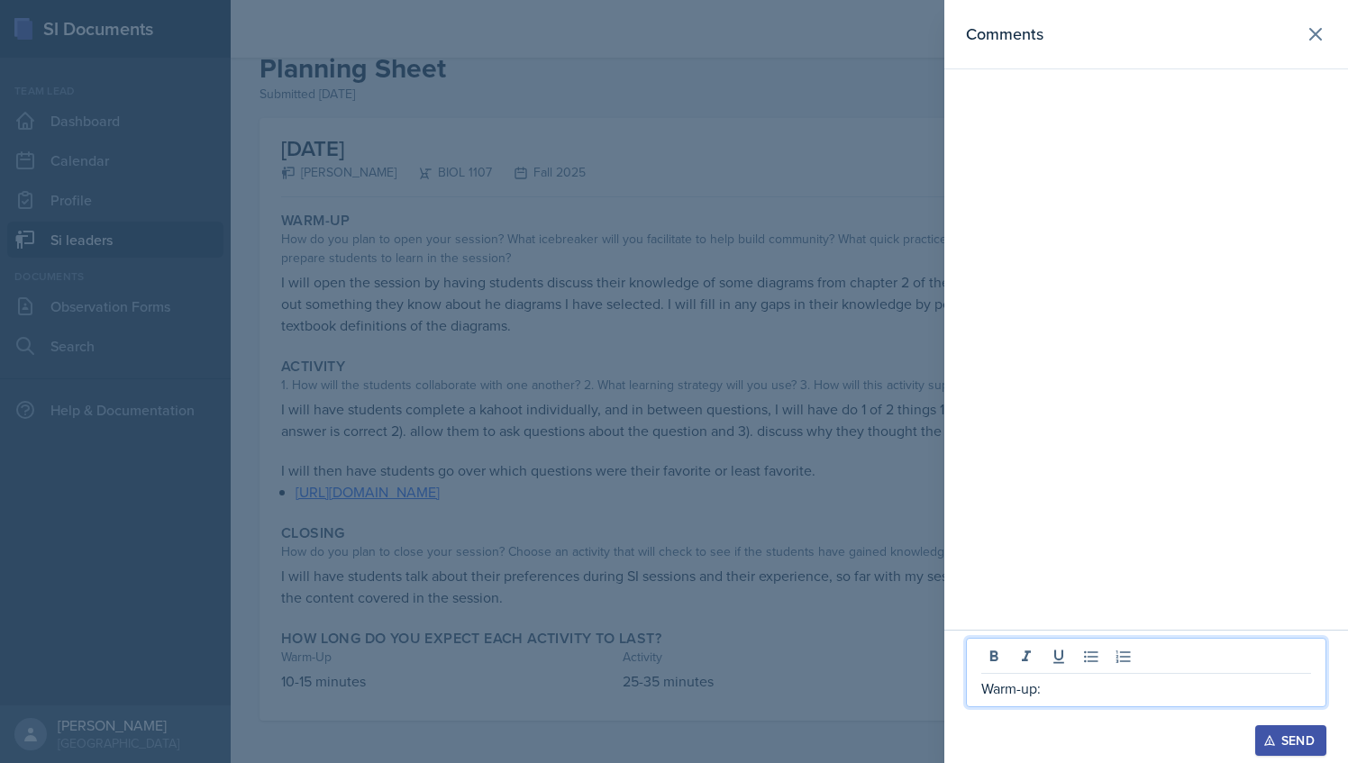
click at [1077, 687] on p "Warm-up:" at bounding box center [1147, 689] width 330 height 22
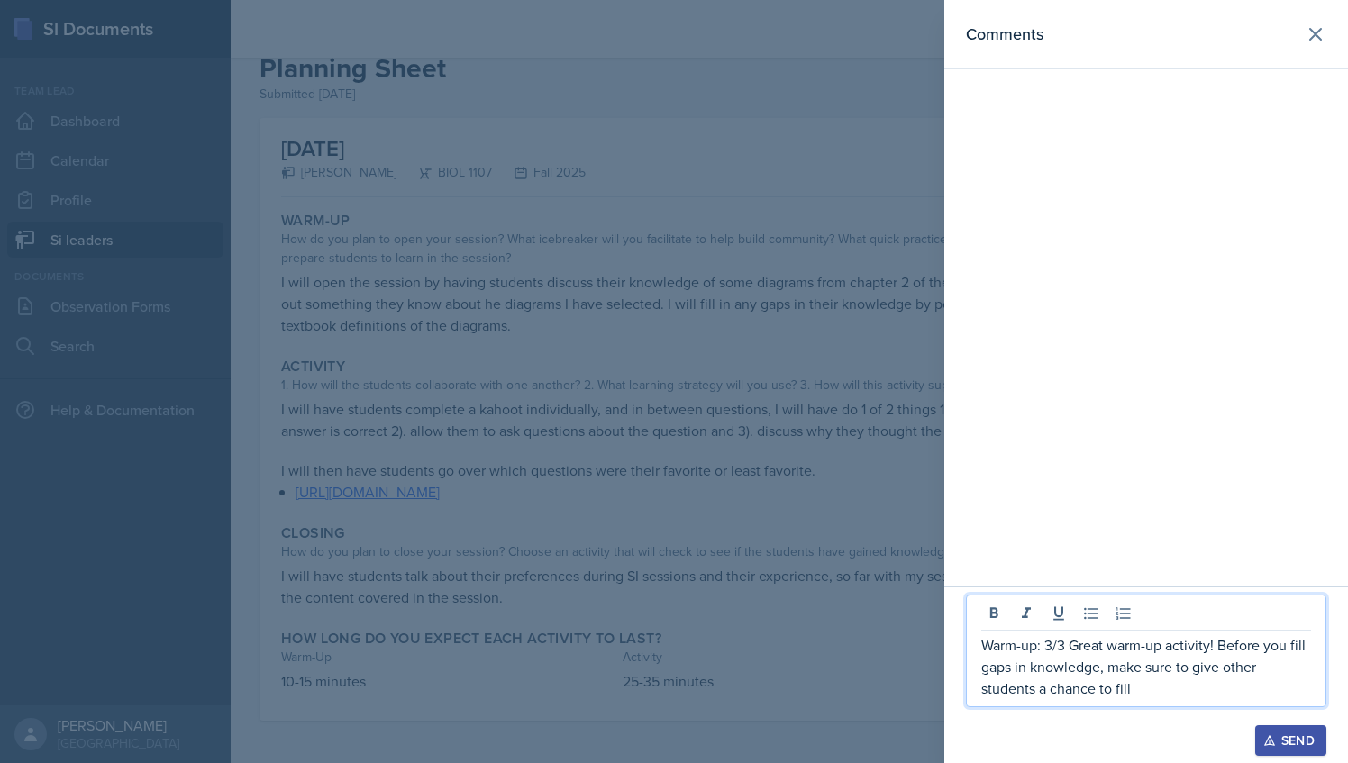
click at [1203, 669] on p "Warm-up: 3/3 Great warm-up activity! Before you fill gaps in knowledge, make su…" at bounding box center [1147, 667] width 330 height 65
click at [1242, 668] on p "Warm-up: 3/3 Great warm-up activity! Before you fill gaps in knowledge, make su…" at bounding box center [1147, 667] width 330 height 65
click at [1150, 698] on p "Warm-up: 3/3 Great warm-up activity! Before you fill gaps in knowledge, make su…" at bounding box center [1147, 667] width 330 height 65
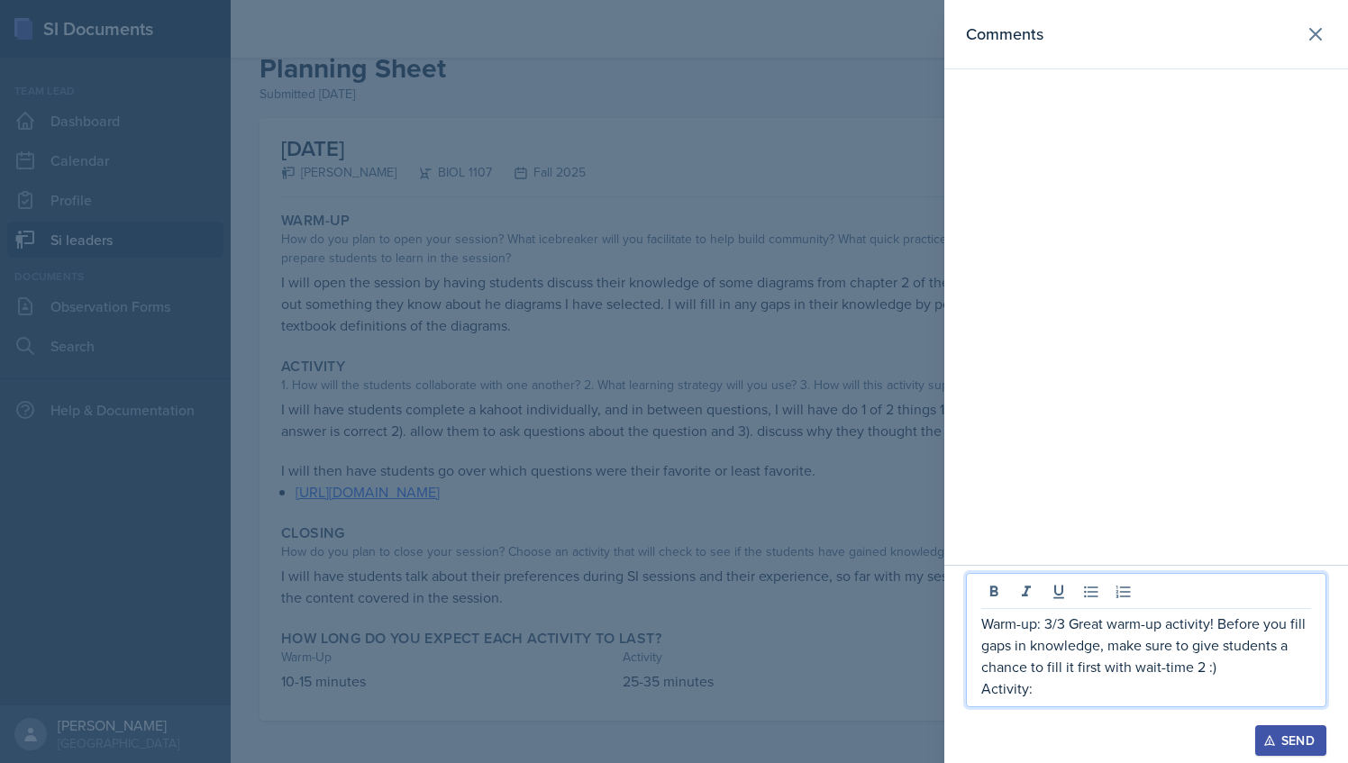
drag, startPoint x: 1044, startPoint y: 694, endPoint x: 969, endPoint y: 625, distance: 102.0
click at [969, 625] on div "Warm-up: 3/3 Great warm-up activity! Before you fill gaps in knowledge, make su…" at bounding box center [1146, 640] width 361 height 134
click at [1321, 44] on icon at bounding box center [1316, 34] width 22 height 22
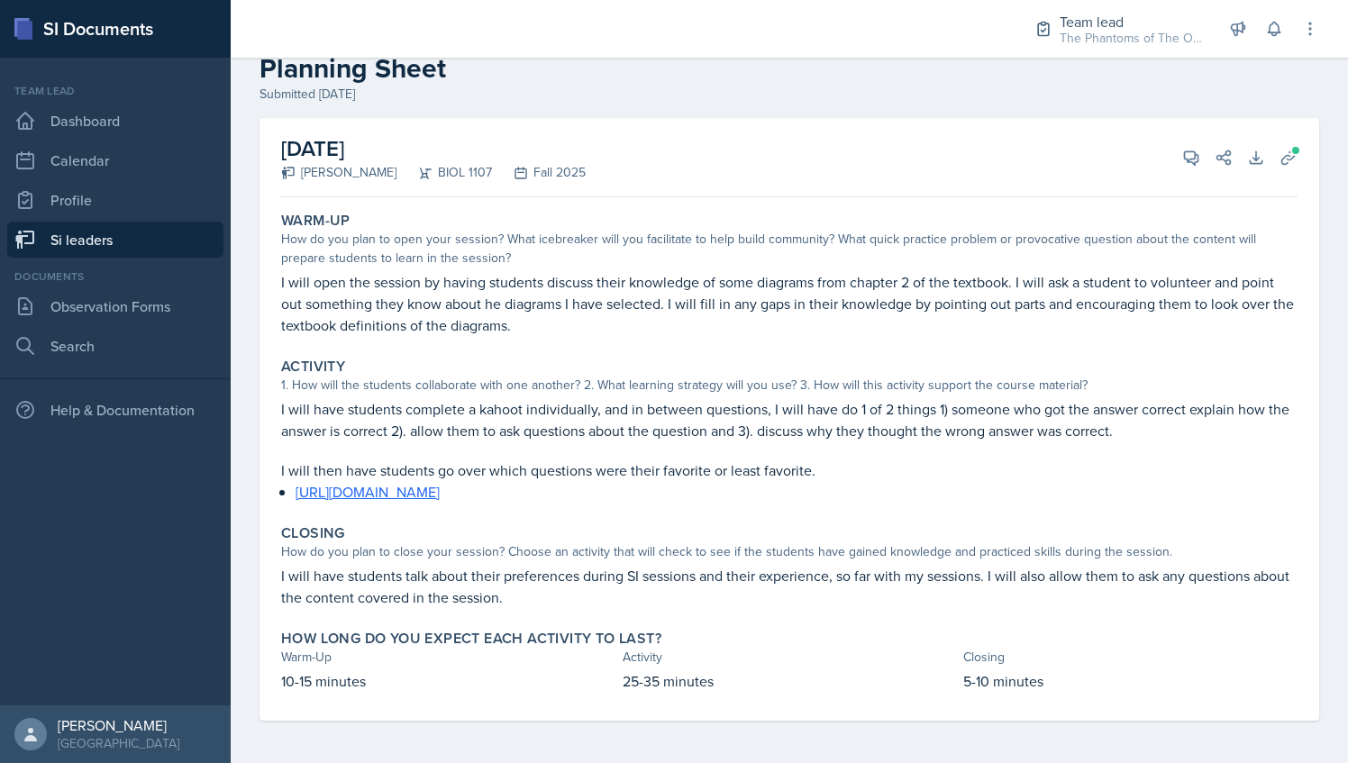
click at [274, 406] on div "Activity 1. How will the students collaborate with one another? 2. What learnin…" at bounding box center [789, 431] width 1031 height 160
click at [280, 398] on div "Activity 1. How will the students collaborate with one another? 2. What learnin…" at bounding box center [789, 431] width 1031 height 160
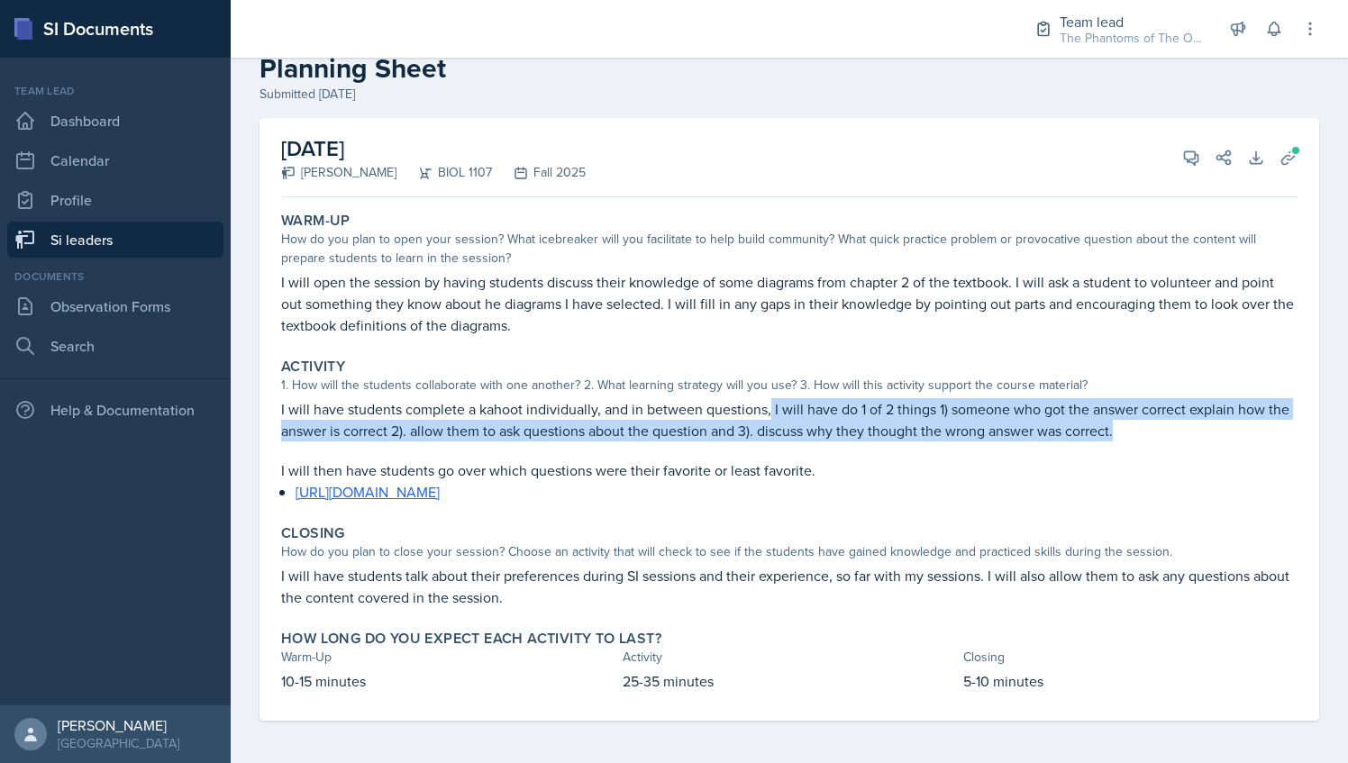
drag, startPoint x: 770, startPoint y: 409, endPoint x: 1158, endPoint y: 439, distance: 389.6
click at [1158, 439] on p "I will have students complete a kahoot individually, and in between questions, …" at bounding box center [789, 419] width 1017 height 43
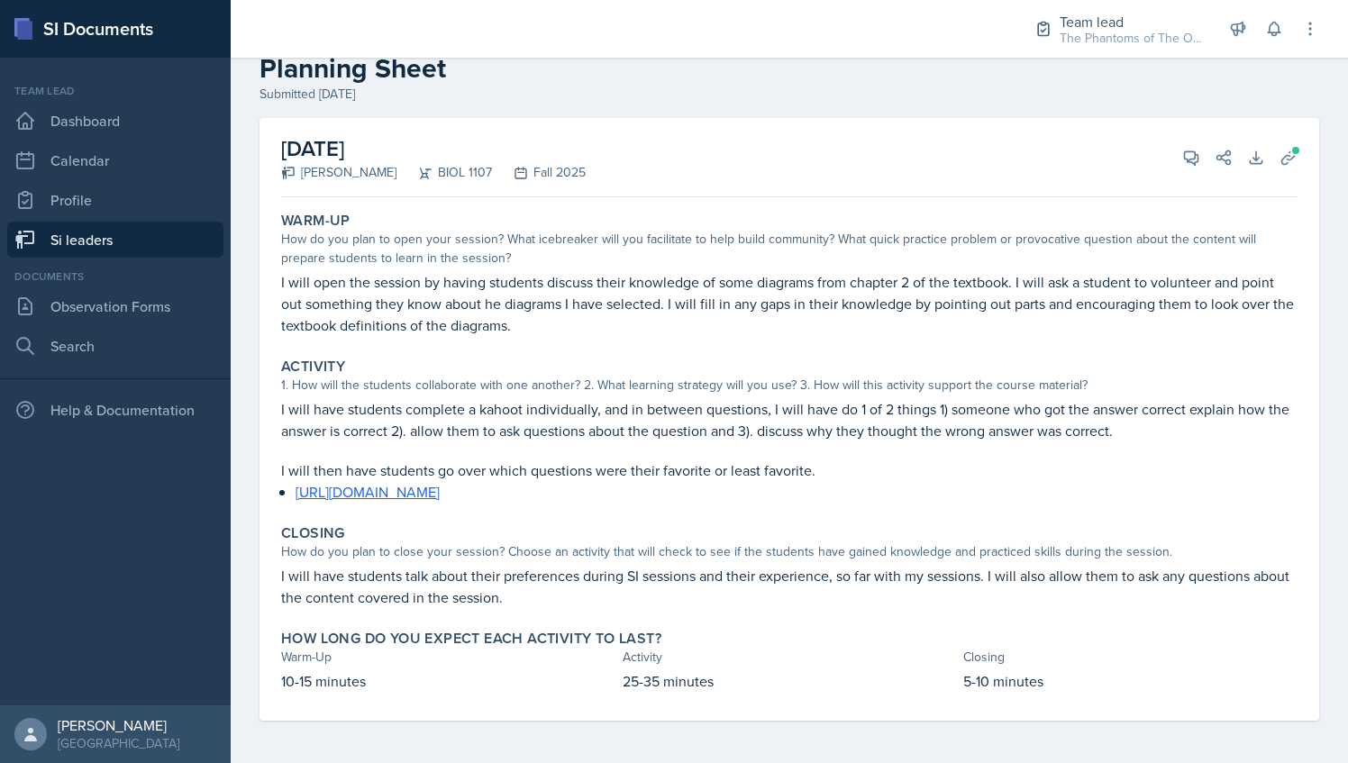
click at [342, 461] on p "I will then have students go over which questions were their favorite or least …" at bounding box center [789, 471] width 1017 height 22
click at [1183, 153] on icon at bounding box center [1192, 158] width 18 height 18
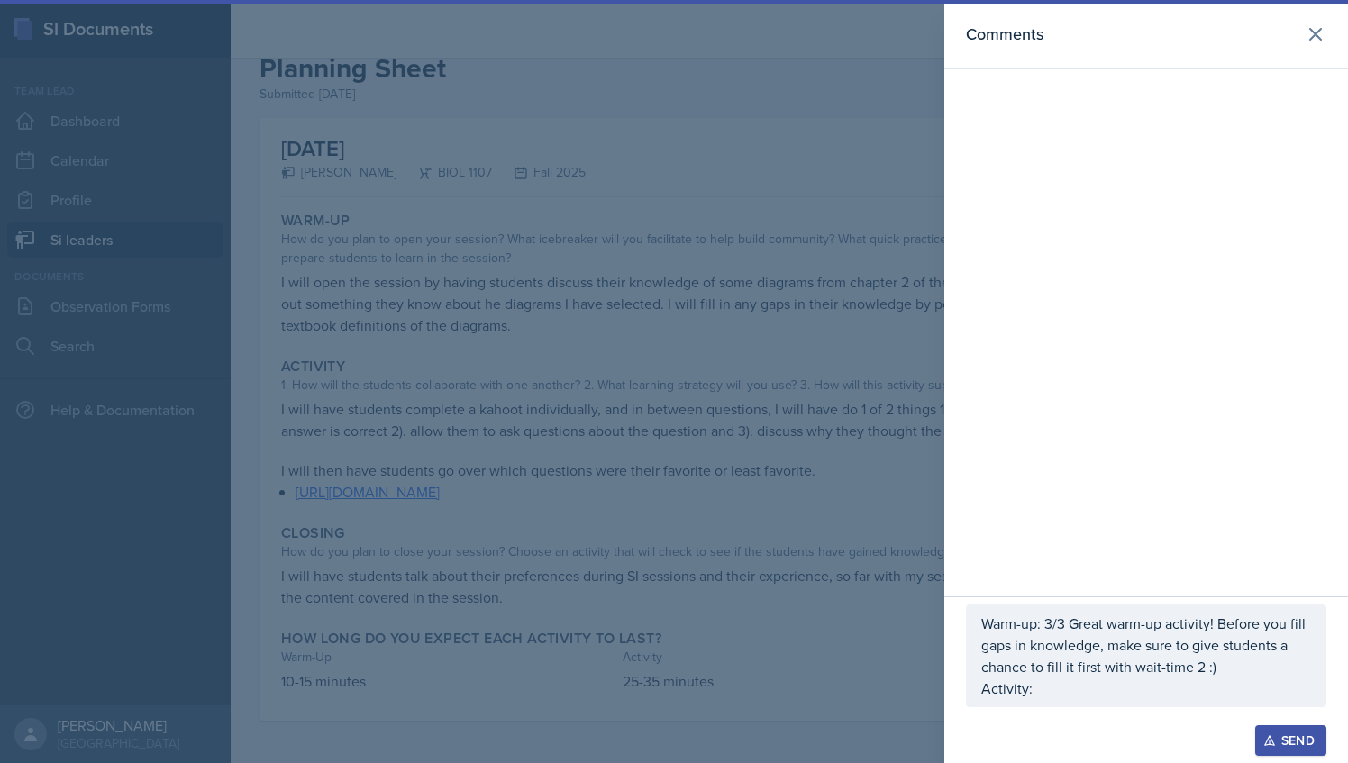
click at [1079, 703] on div "Warm-up: 3/3 Great warm-up activity! Before you fill gaps in knowledge, make su…" at bounding box center [1146, 656] width 361 height 103
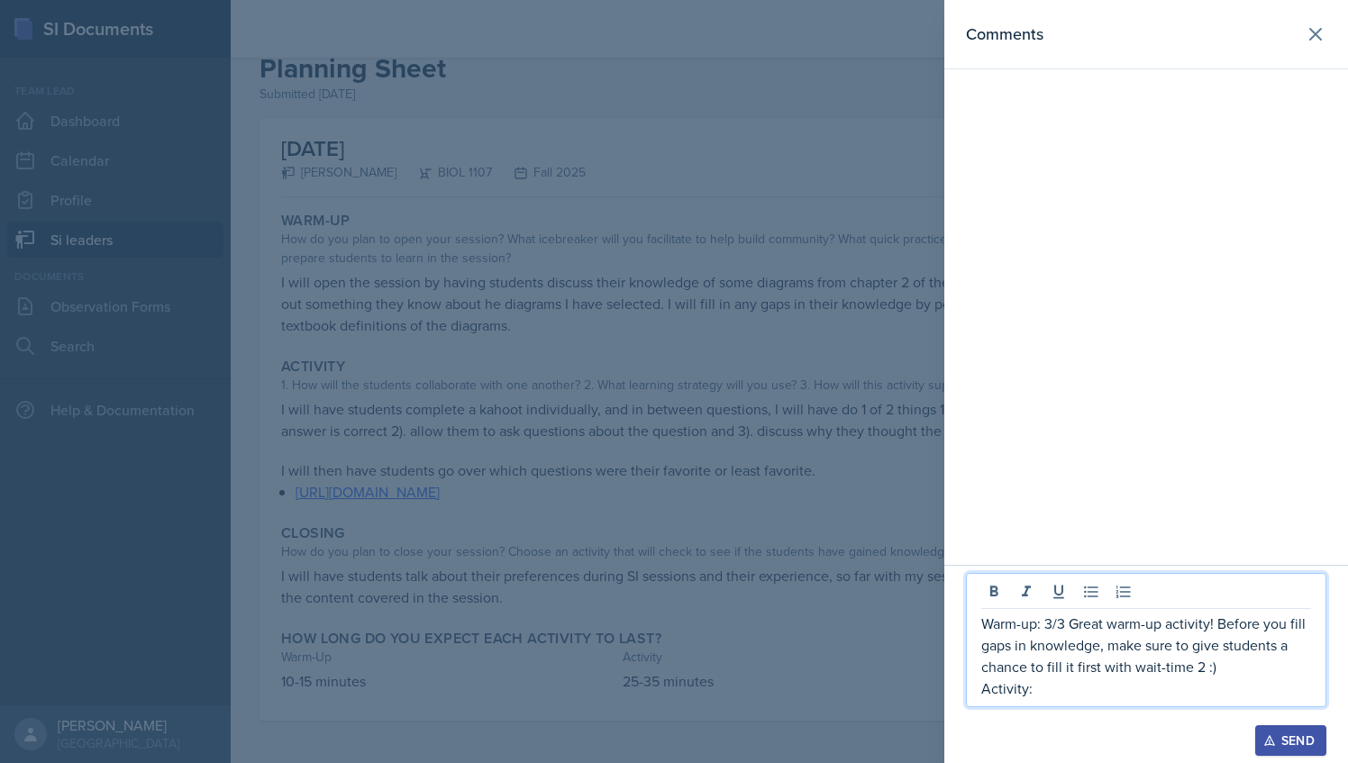
drag, startPoint x: 1065, startPoint y: 671, endPoint x: 1085, endPoint y: 704, distance: 38.0
click at [1064, 671] on p "Warm-up: 3/3 Great warm-up activity! Before you fill gaps in knowledge, make su…" at bounding box center [1147, 645] width 330 height 65
click at [1092, 712] on div at bounding box center [1146, 717] width 361 height 18
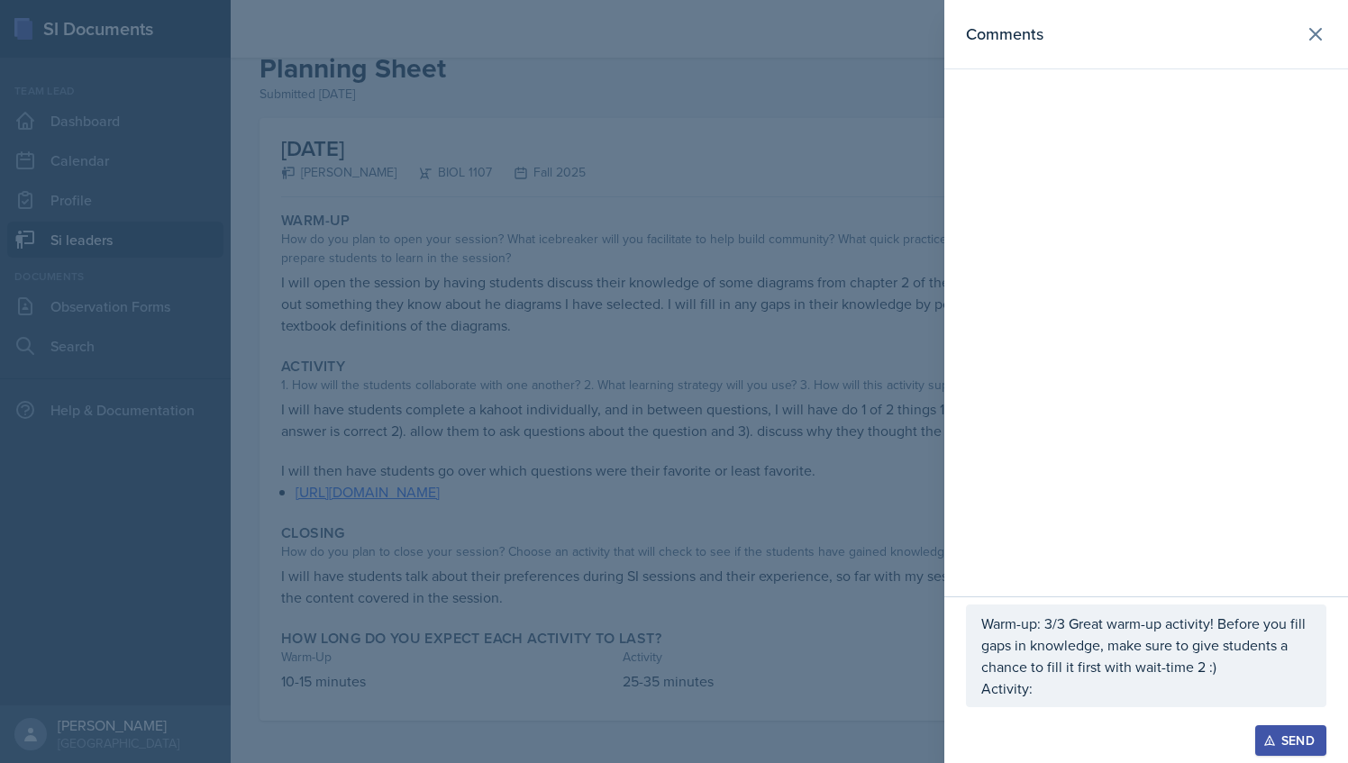
click at [1086, 704] on div "Warm-up: 3/3 Great warm-up activity! Before you fill gaps in knowledge, make su…" at bounding box center [1146, 656] width 361 height 103
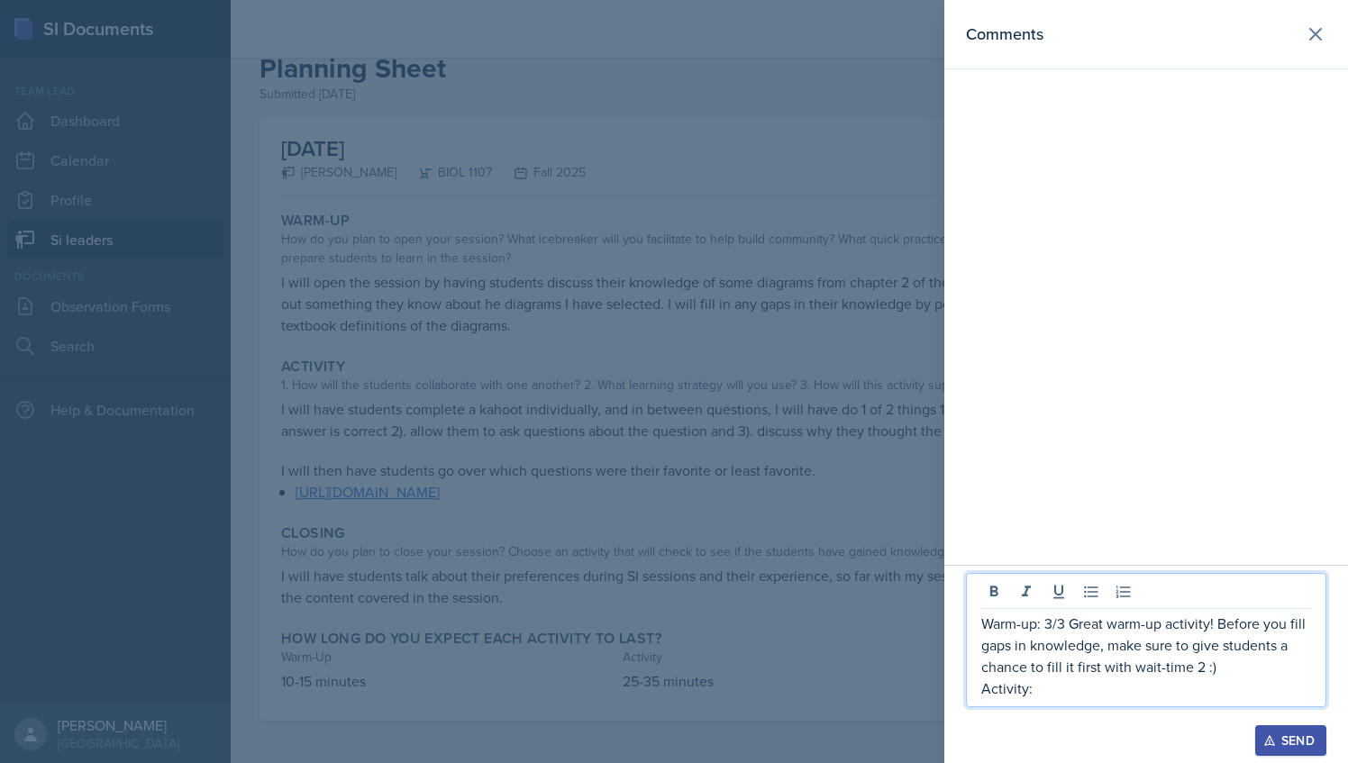
click at [1077, 698] on p "Activity:" at bounding box center [1147, 689] width 330 height 22
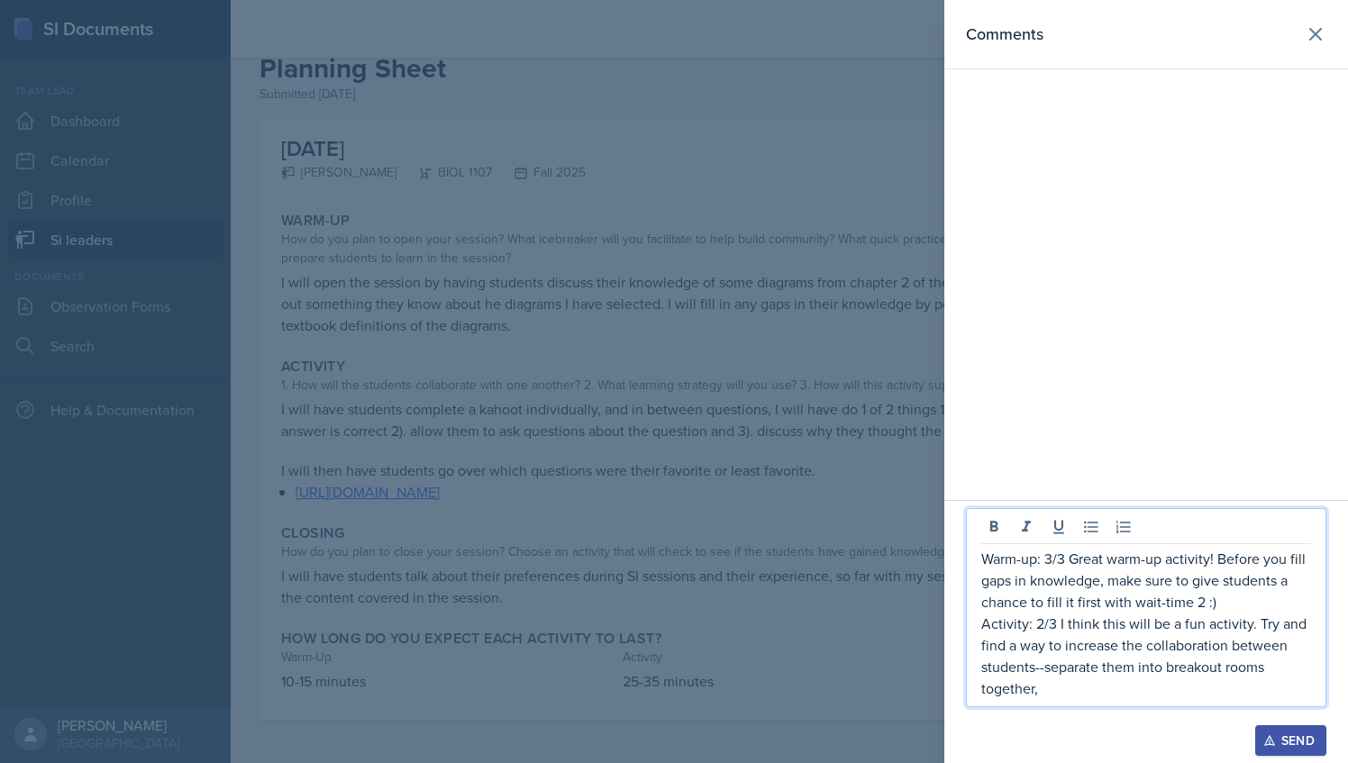
click at [1045, 671] on p "Activity: 2/3 I think this will be a fun activity. Try and find a way to increa…" at bounding box center [1147, 656] width 330 height 87
click at [1161, 667] on p "Activity: 2/3 I think this will be a fun activity. Try and find a way to increa…" at bounding box center [1147, 656] width 330 height 87
click at [1130, 685] on p "Activity: 2/3 I think this will be a fun activity. Try and find a way to increa…" at bounding box center [1147, 656] width 330 height 87
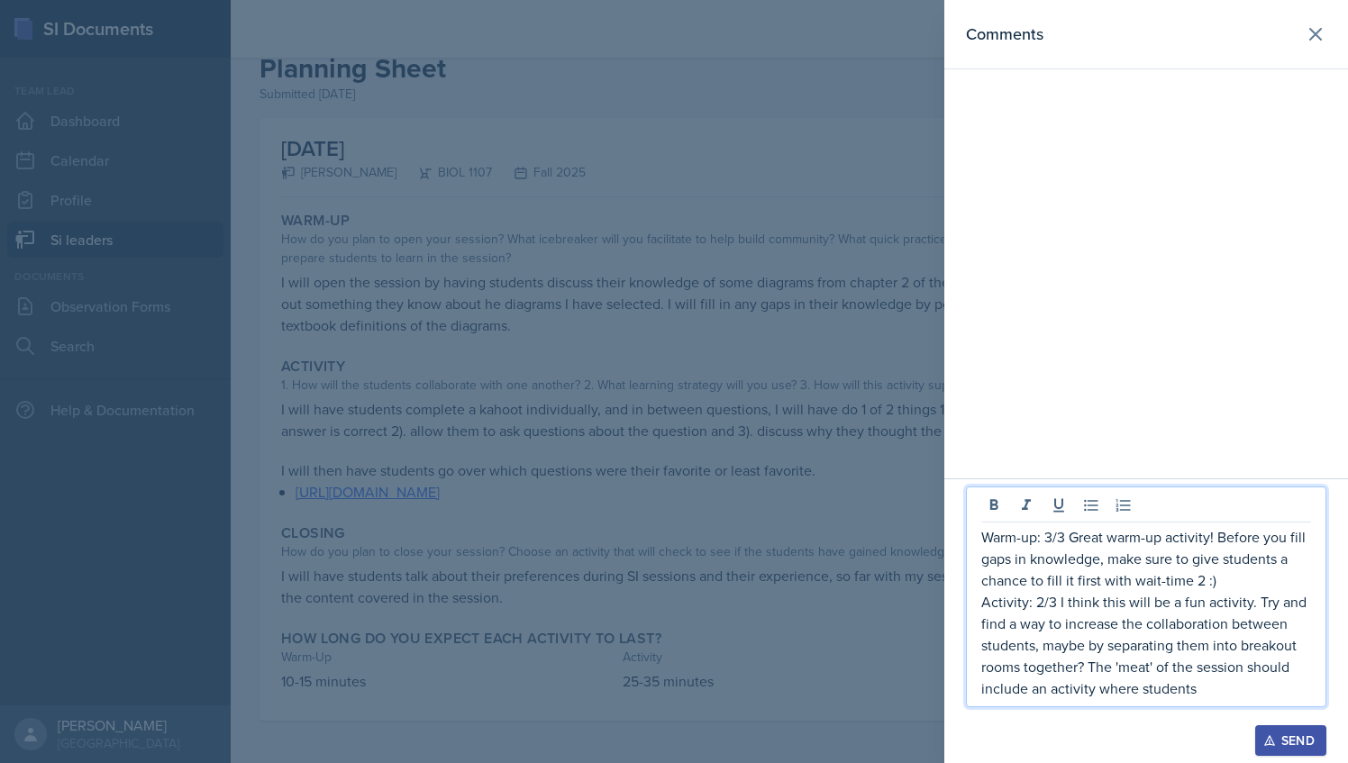
click at [1210, 685] on p "Activity: 2/3 I think this will be a fun activity. Try and find a way to increa…" at bounding box center [1147, 645] width 330 height 108
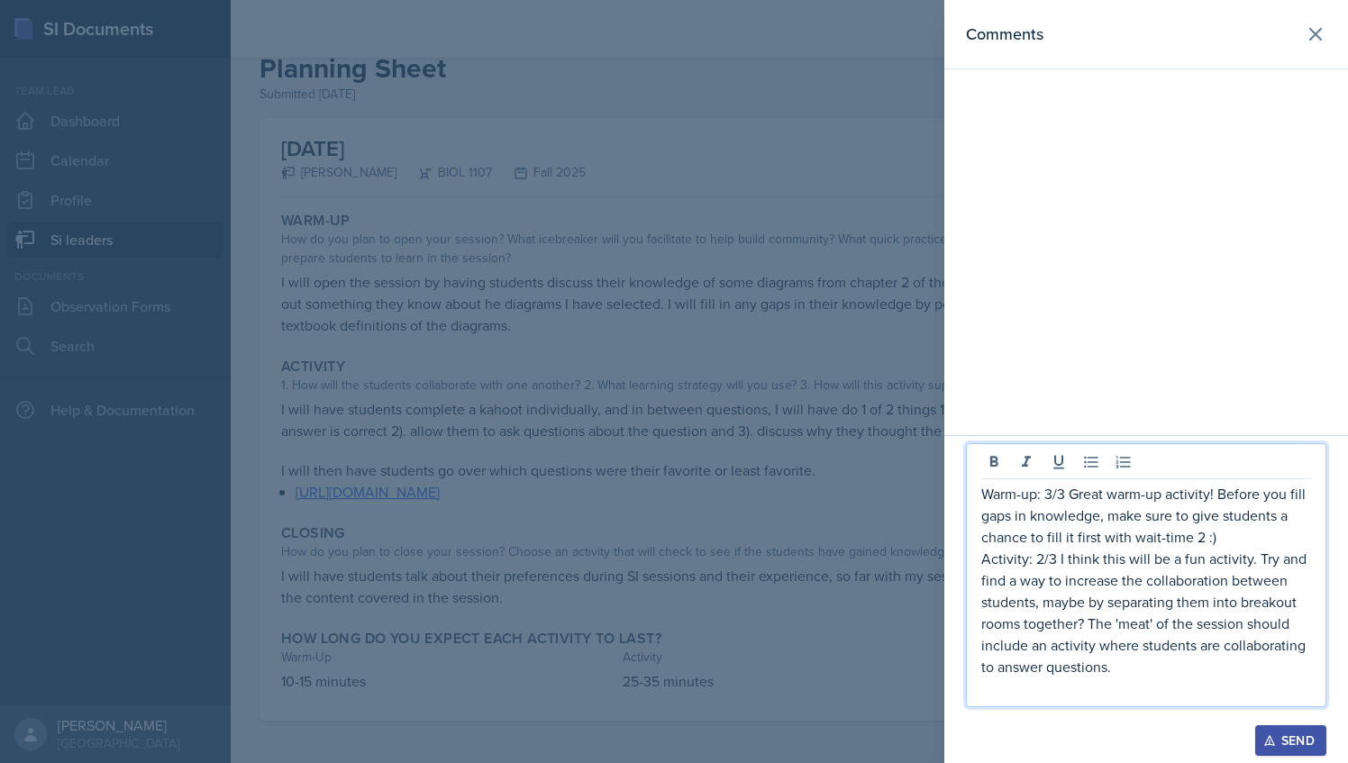
click at [1149, 669] on p "Activity: 2/3 I think this will be a fun activity. Try and find a way to increa…" at bounding box center [1147, 613] width 330 height 130
click at [1043, 689] on p at bounding box center [1147, 689] width 330 height 22
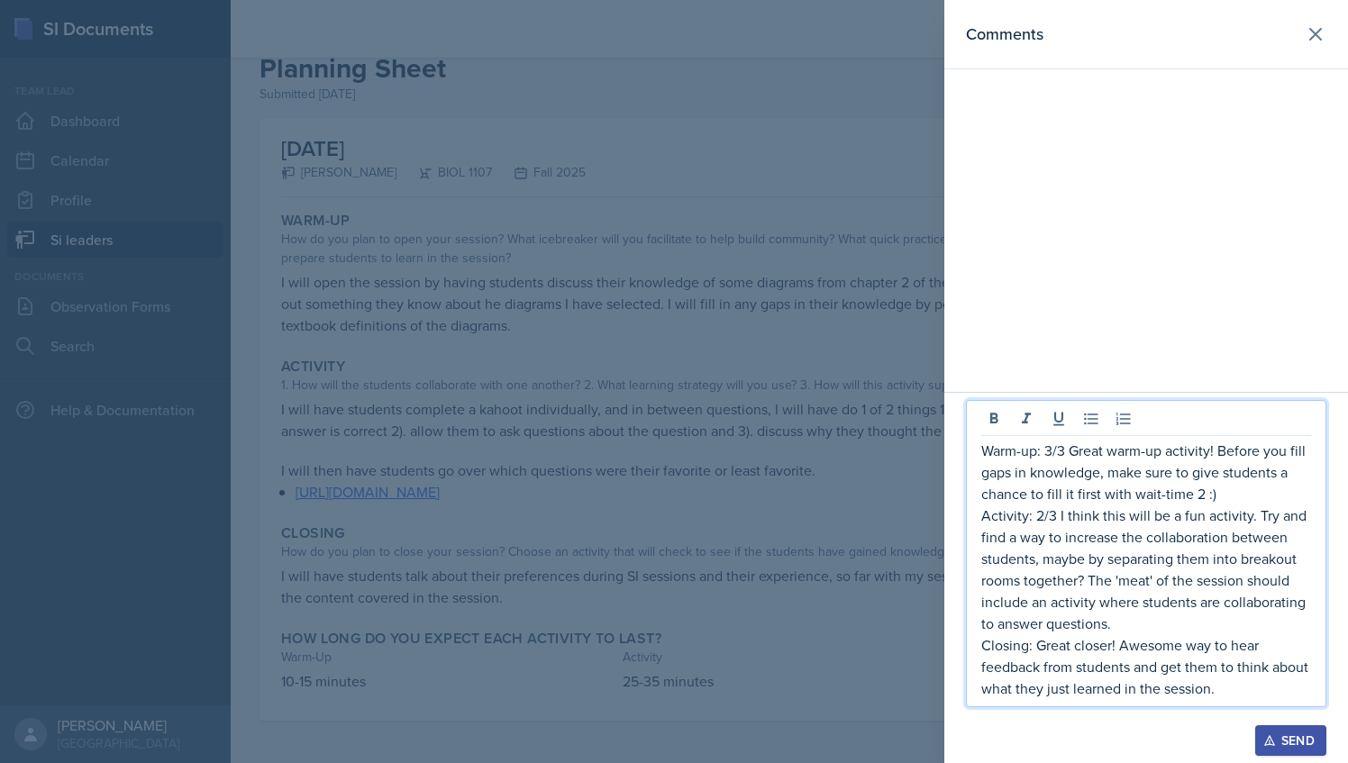
drag, startPoint x: 1220, startPoint y: 697, endPoint x: 976, endPoint y: 443, distance: 351.9
click at [976, 443] on div "Warm-up: 3/3 Great warm-up activity! Before you fill gaps in knowledge, make su…" at bounding box center [1146, 553] width 361 height 307
click at [1310, 34] on icon at bounding box center [1316, 34] width 22 height 22
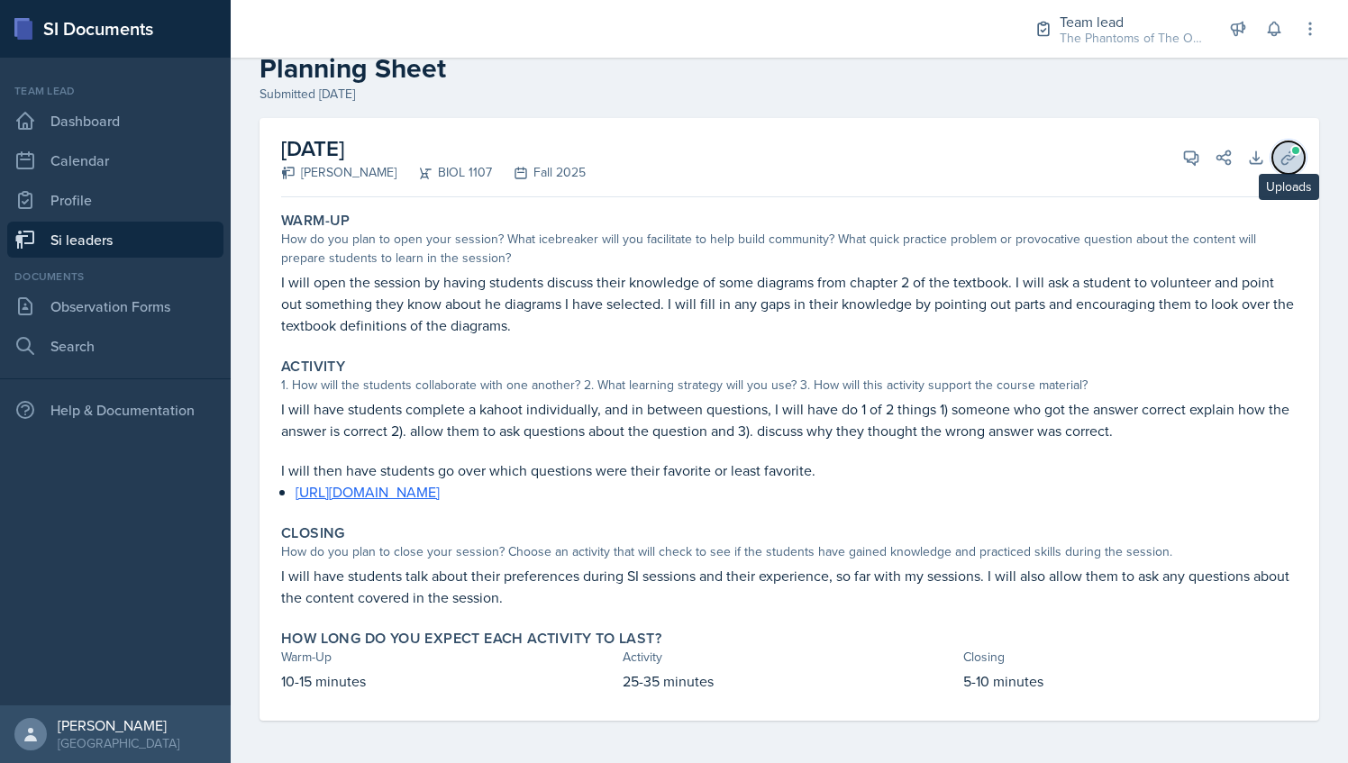
click at [1282, 155] on icon at bounding box center [1289, 158] width 14 height 14
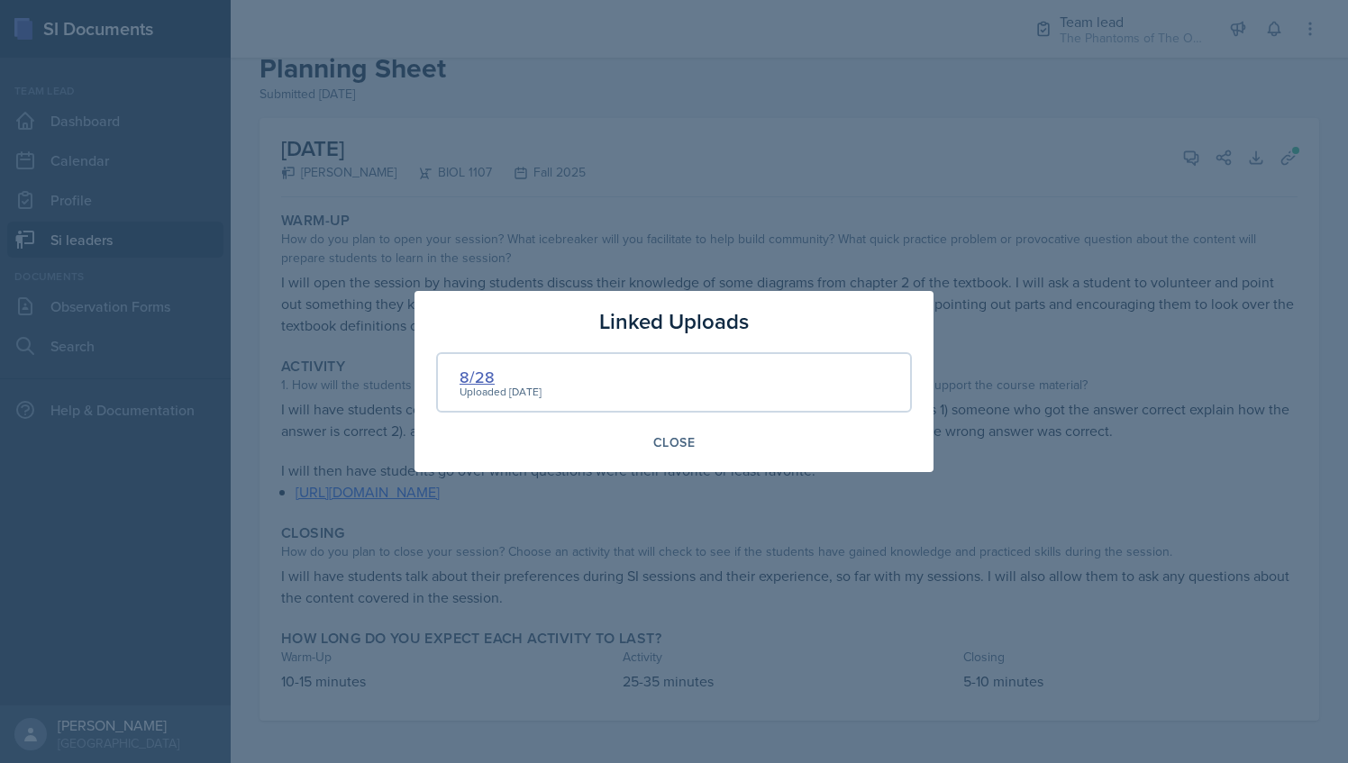
click at [490, 383] on div "8/28" at bounding box center [501, 377] width 82 height 24
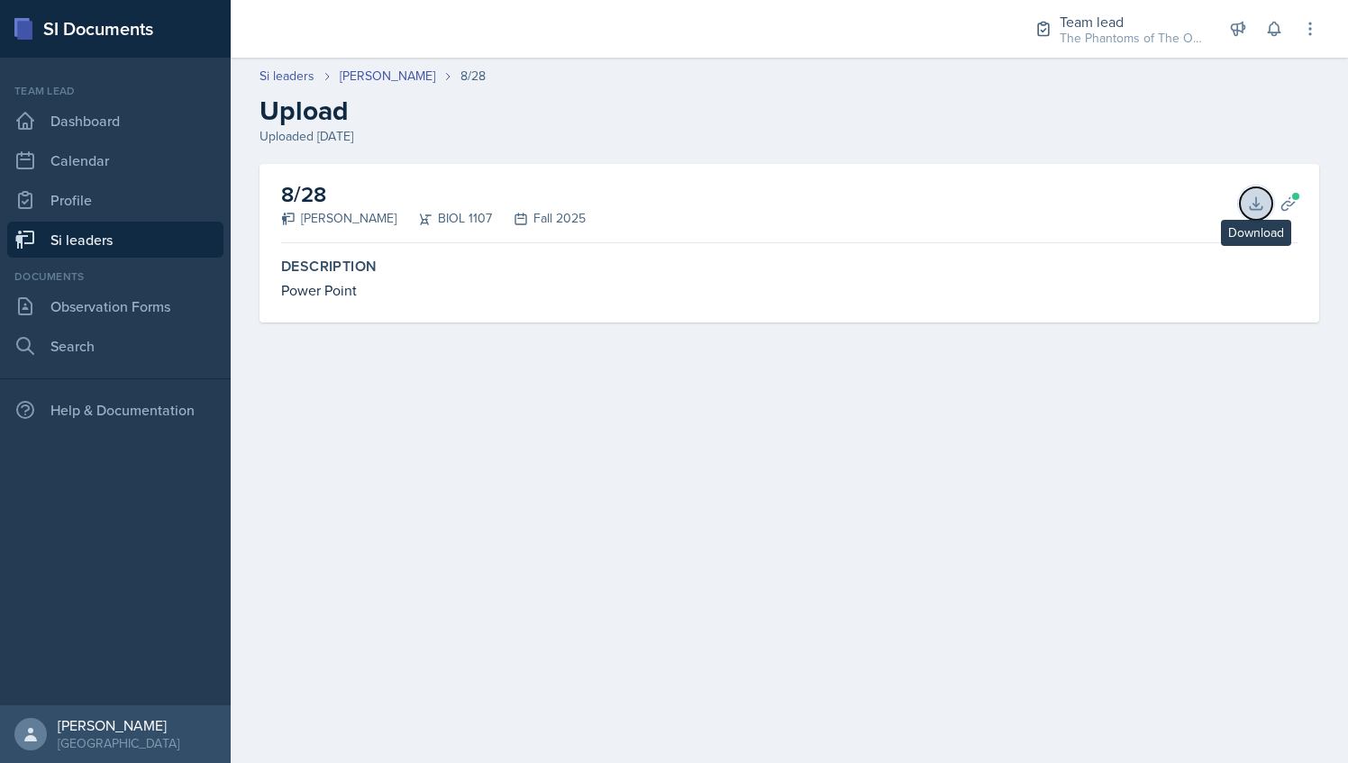
click at [1247, 200] on icon at bounding box center [1256, 204] width 18 height 18
click at [388, 74] on link "[PERSON_NAME]" at bounding box center [388, 76] width 96 height 19
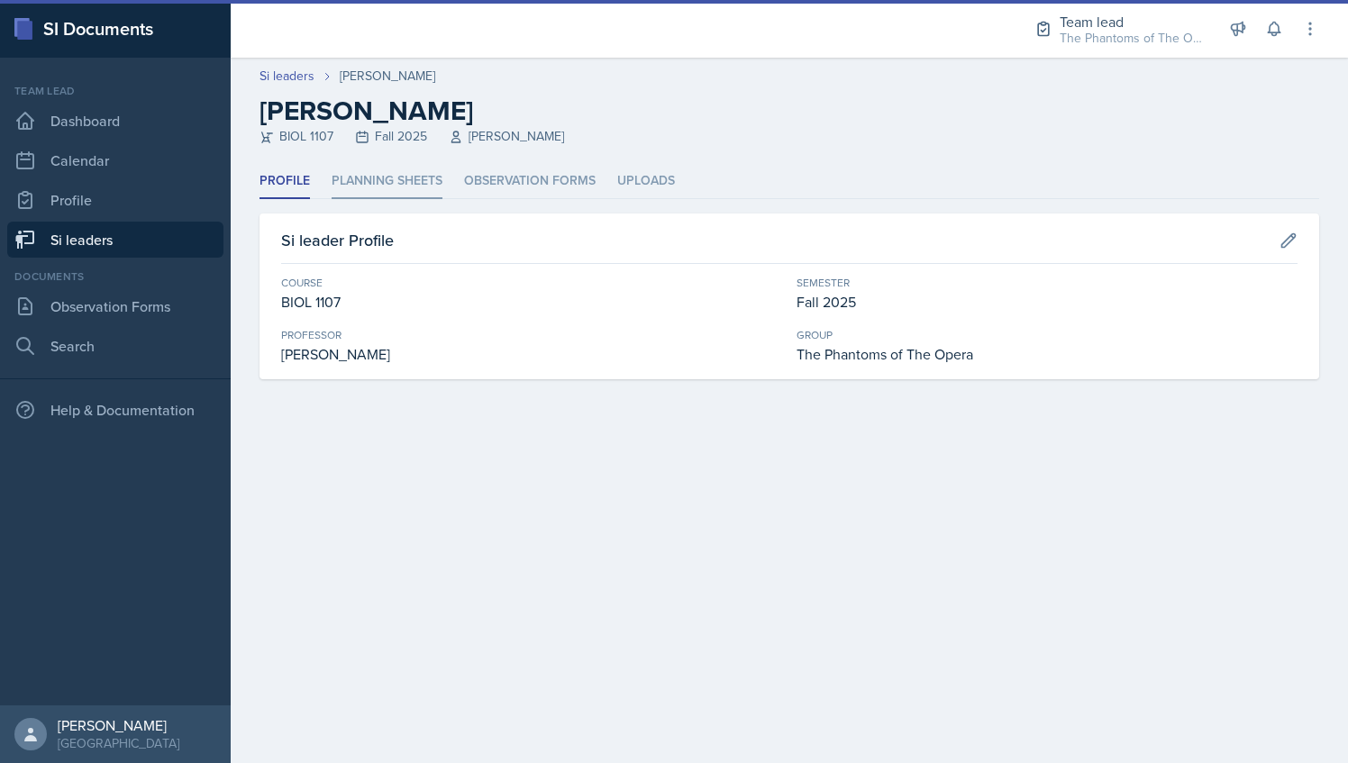
click at [391, 170] on li "Planning Sheets" at bounding box center [387, 181] width 111 height 35
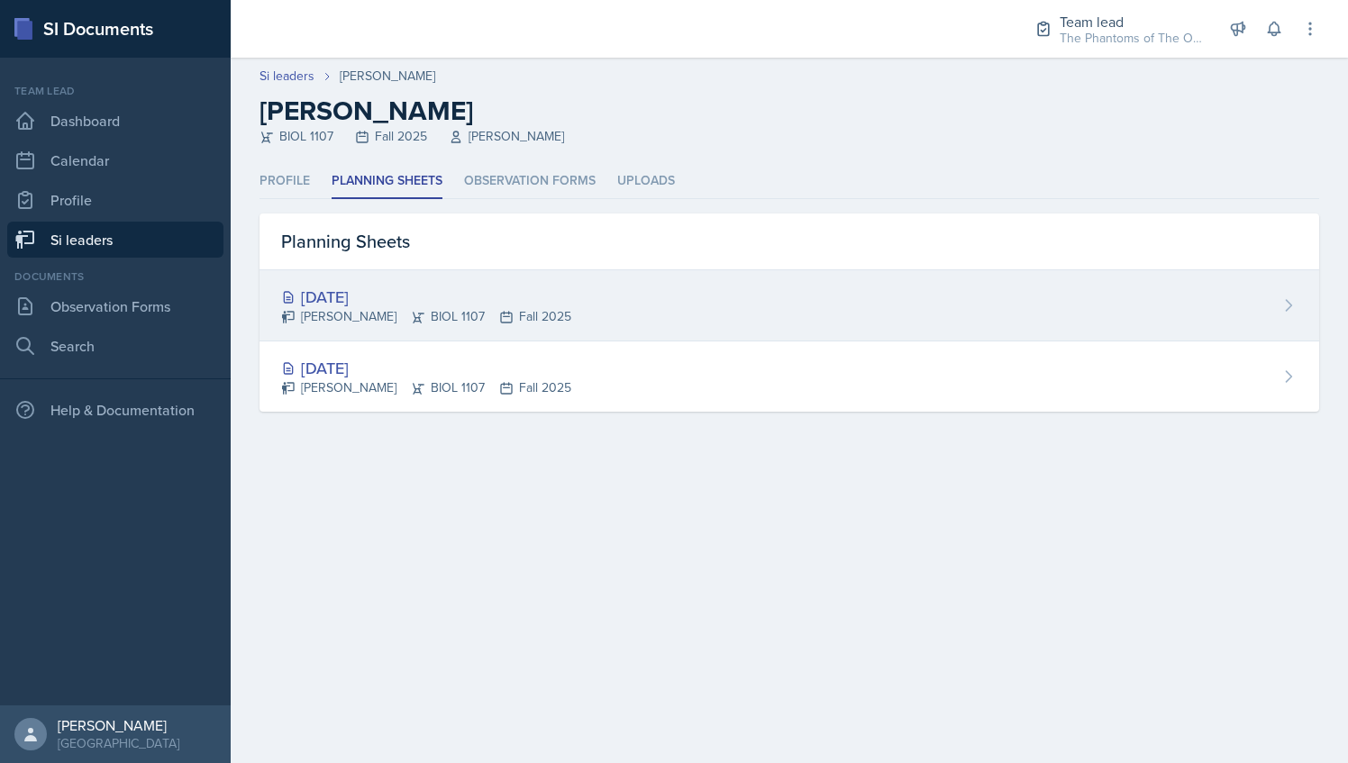
click at [469, 307] on div "[PERSON_NAME] BIOL 1107 Fall 2025" at bounding box center [426, 316] width 290 height 19
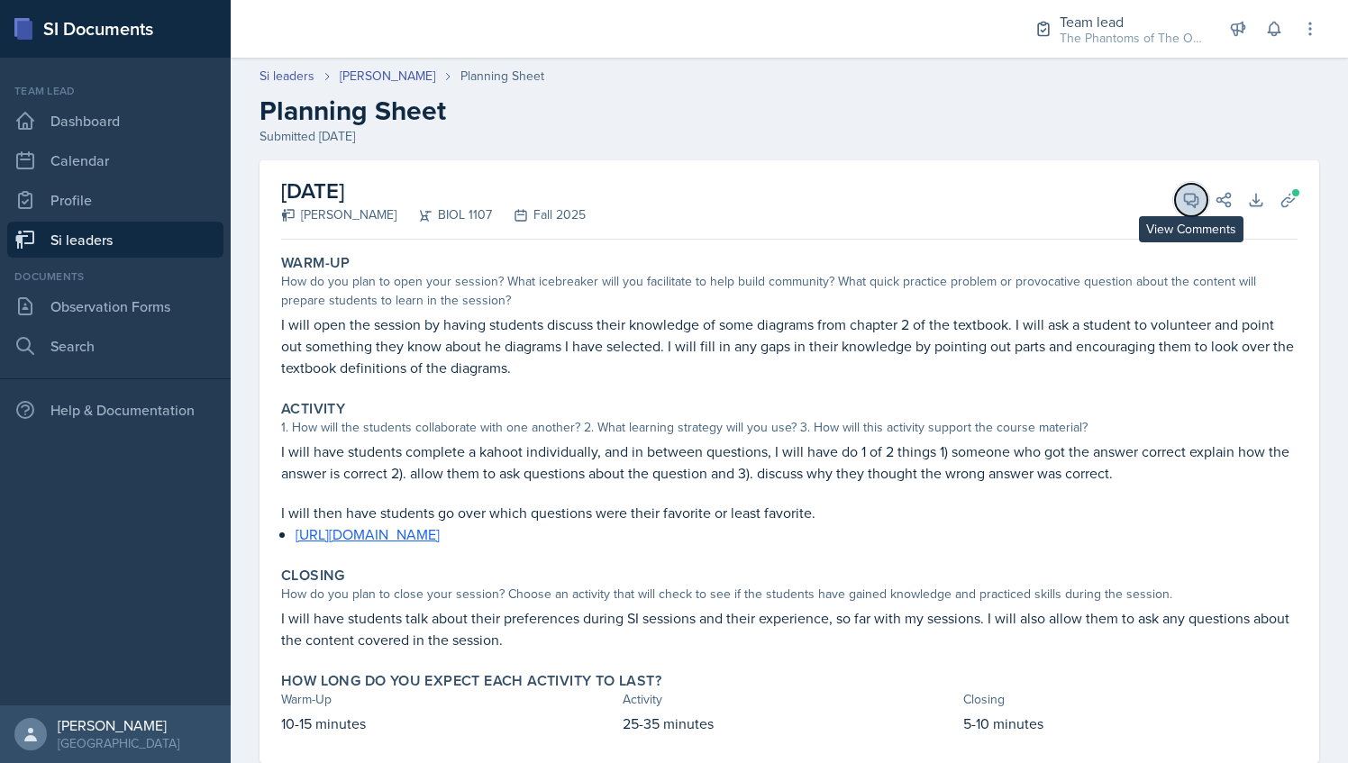
click at [1183, 204] on icon at bounding box center [1192, 200] width 18 height 18
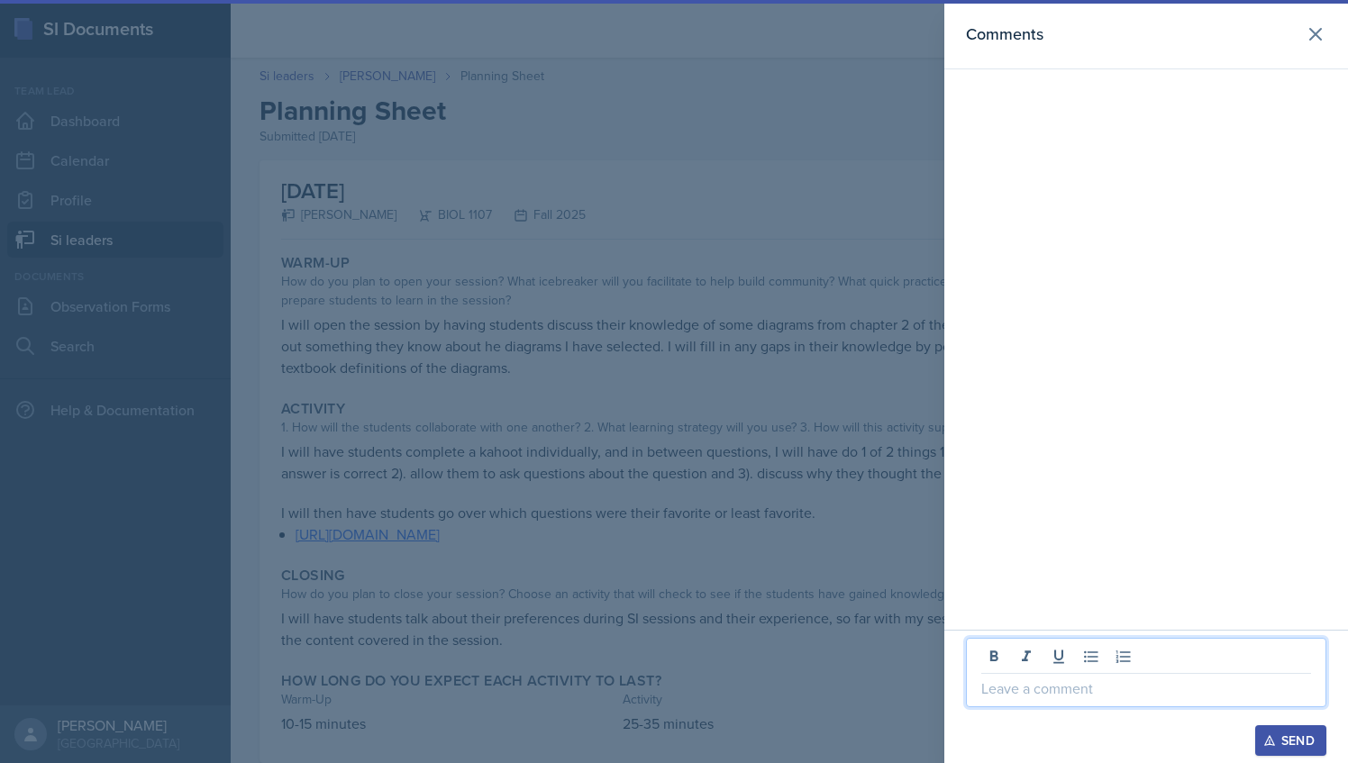
click at [1074, 688] on p at bounding box center [1147, 689] width 330 height 22
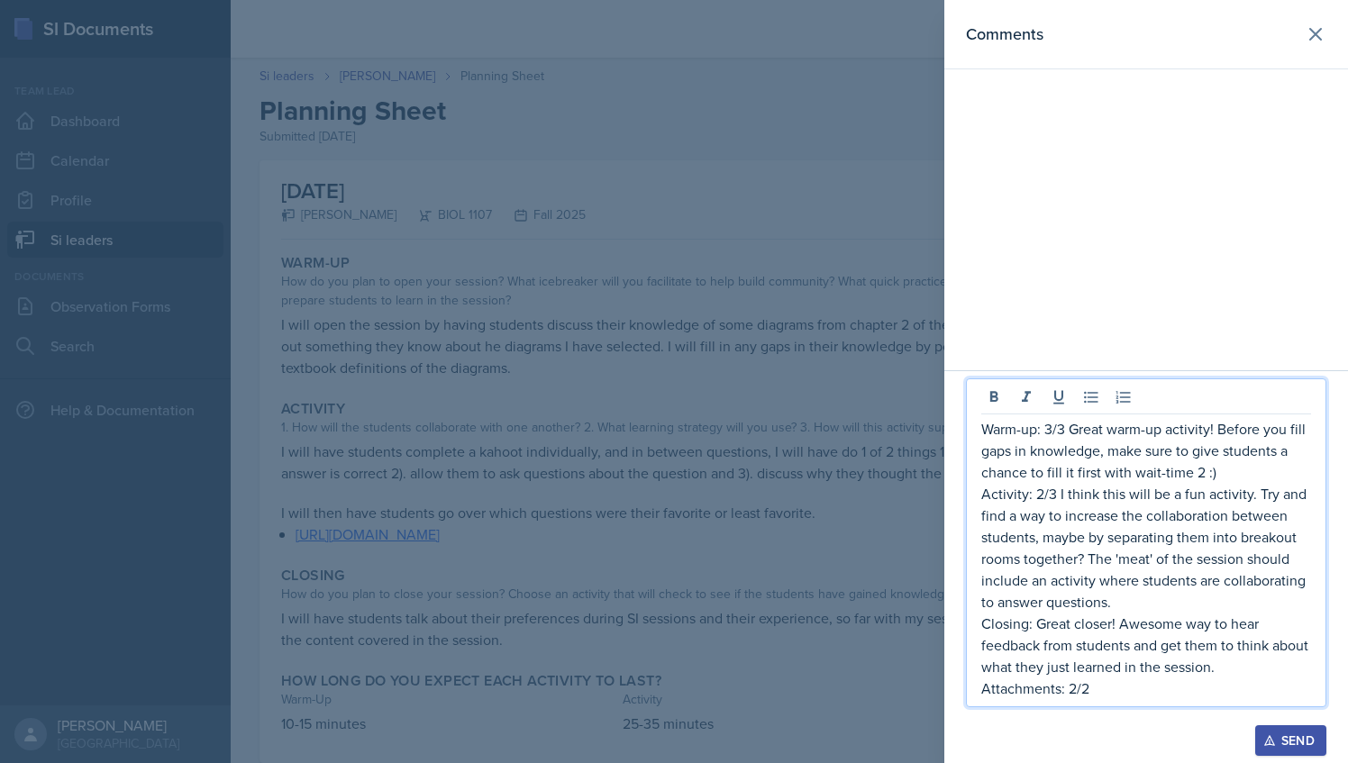
click at [1289, 739] on div "Send" at bounding box center [1291, 741] width 48 height 14
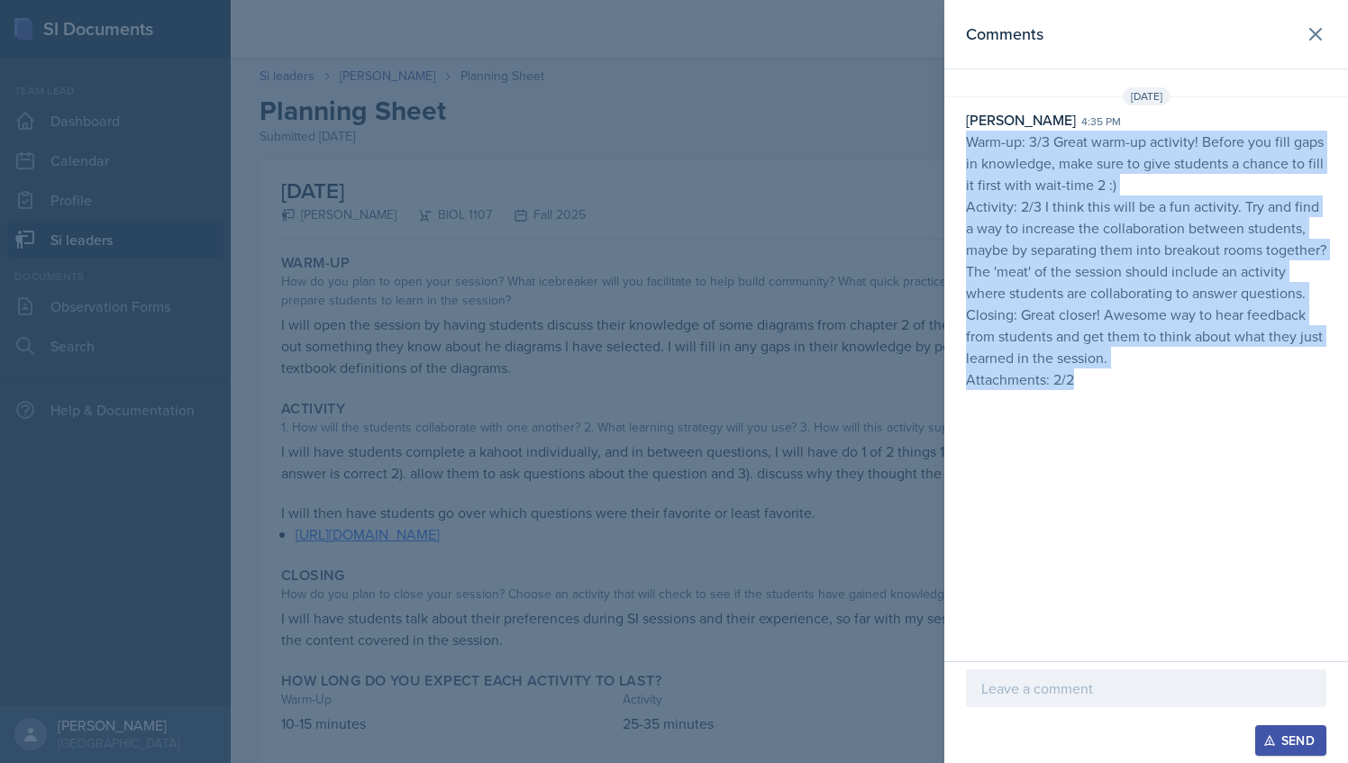
drag, startPoint x: 1073, startPoint y: 399, endPoint x: 964, endPoint y: 130, distance: 290.4
click at [964, 130] on div "[PERSON_NAME] 4:35 pm Warm-up: 3/3 Great warm-up activity! Before you fill gaps…" at bounding box center [1147, 249] width 404 height 281
drag, startPoint x: 964, startPoint y: 130, endPoint x: 1000, endPoint y: 158, distance: 45.6
drag, startPoint x: 1232, startPoint y: 254, endPoint x: 1188, endPoint y: 245, distance: 45.1
click at [1231, 254] on p "Activity: 2/3 I think this will be a fun activity. Try and find a way to increa…" at bounding box center [1146, 250] width 361 height 108
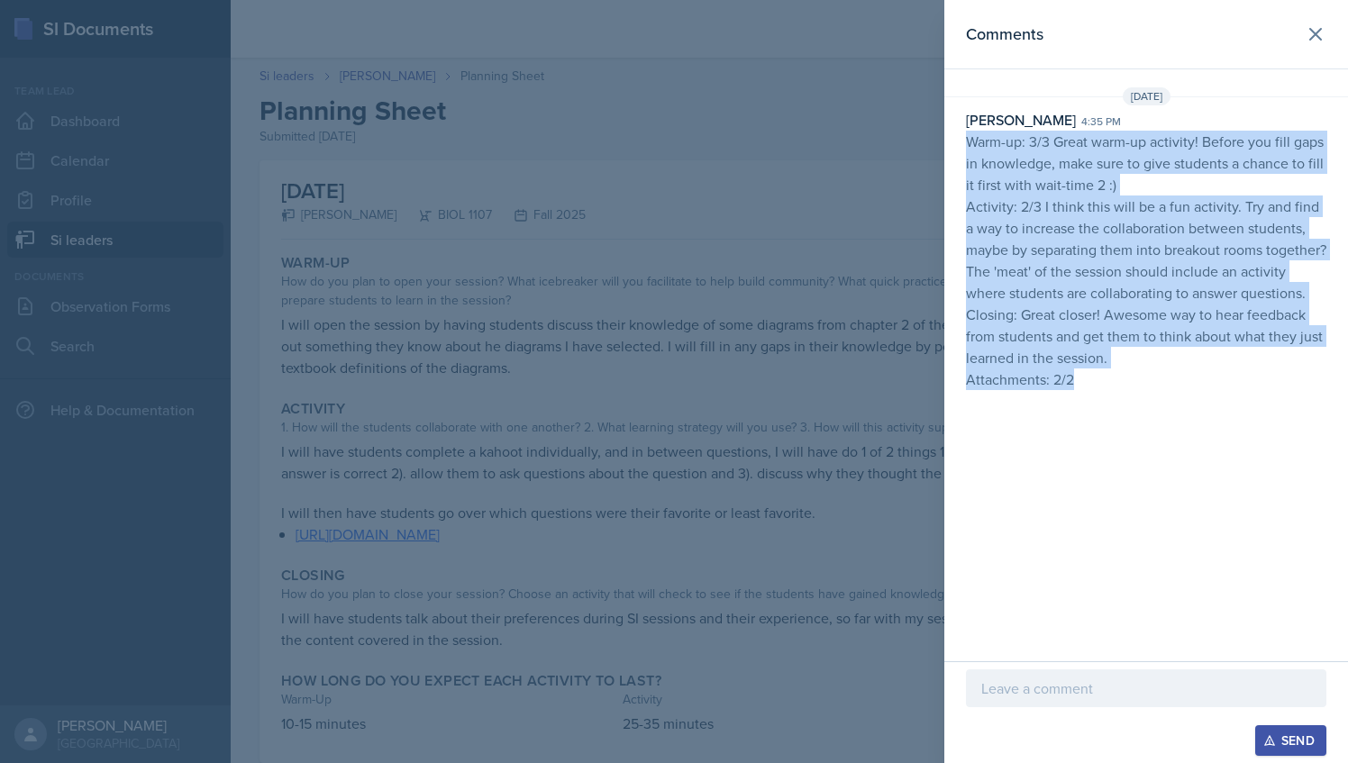
click at [1087, 220] on p "Activity: 2/3 I think this will be a fun activity. Try and find a way to increa…" at bounding box center [1146, 250] width 361 height 108
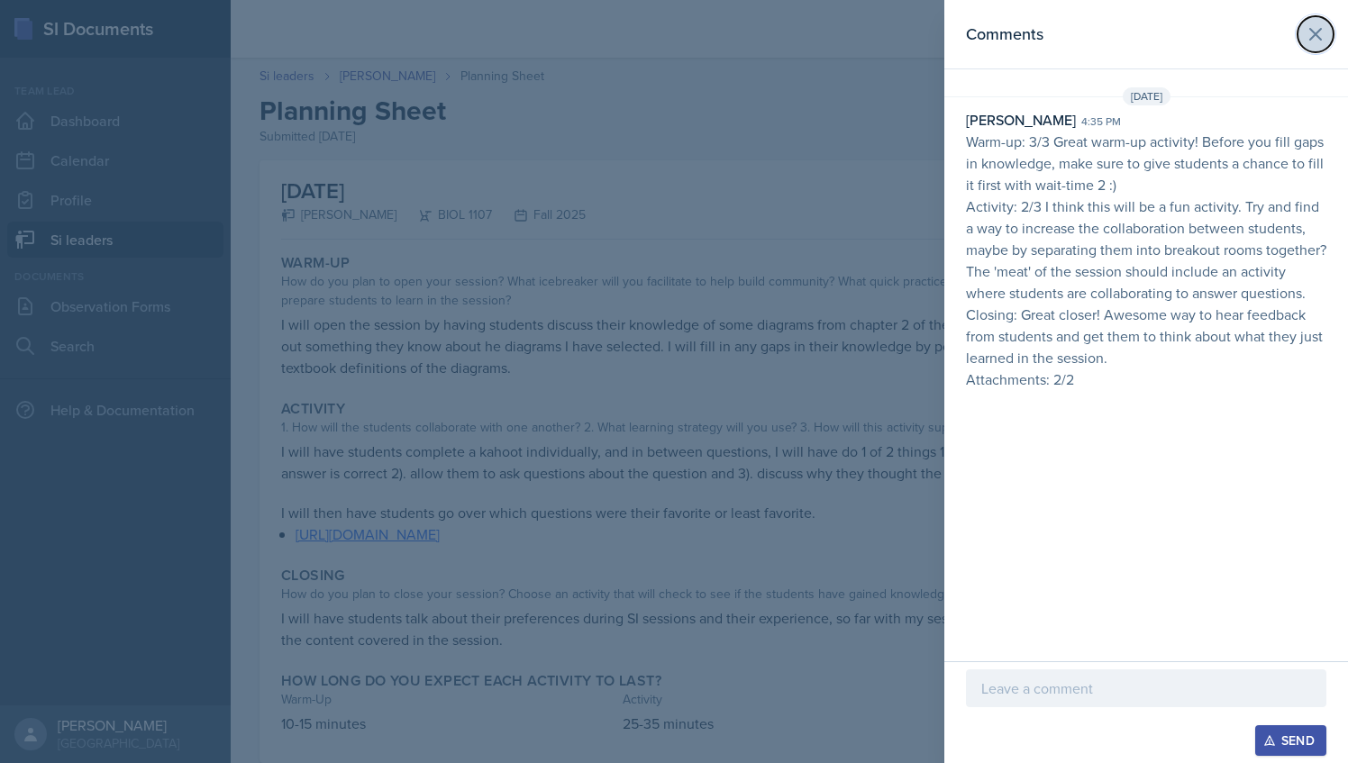
click at [1315, 36] on icon at bounding box center [1315, 34] width 11 height 11
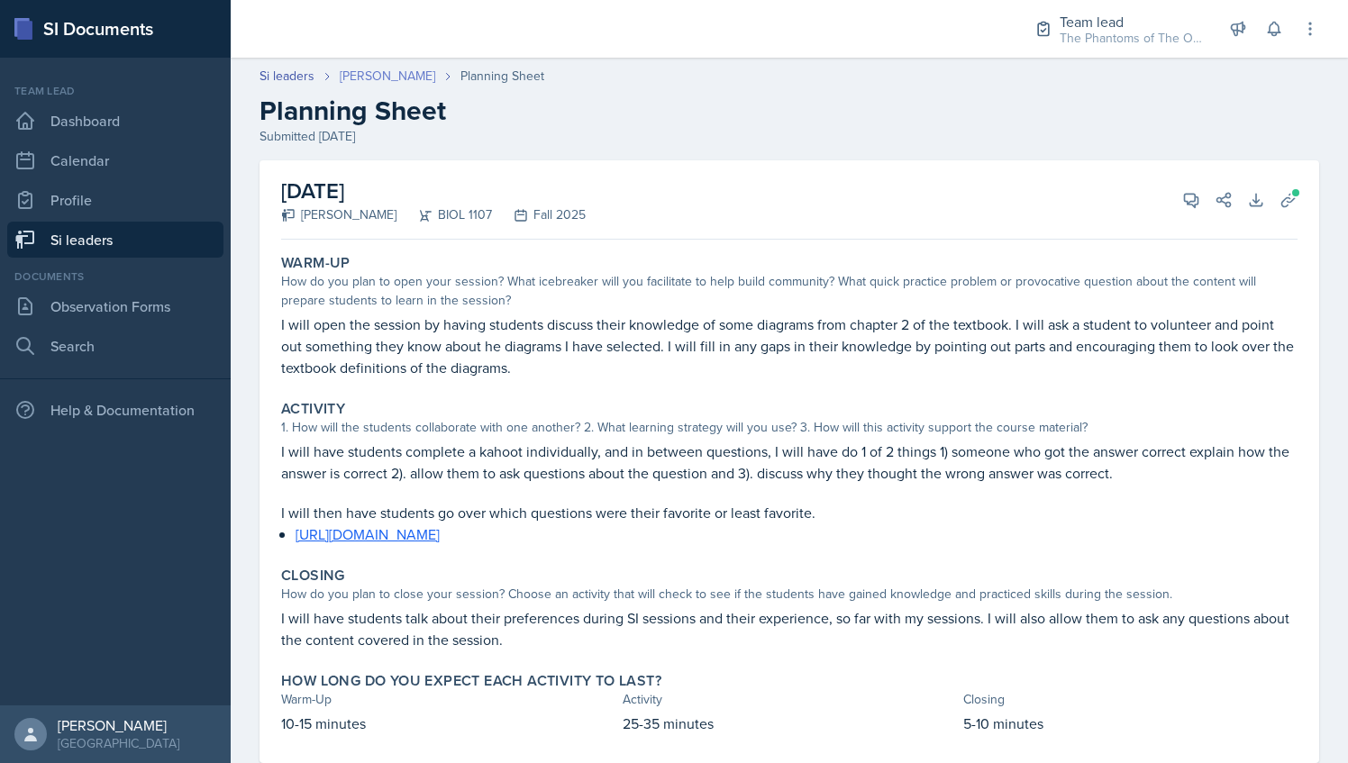
click at [377, 72] on link "[PERSON_NAME]" at bounding box center [388, 76] width 96 height 19
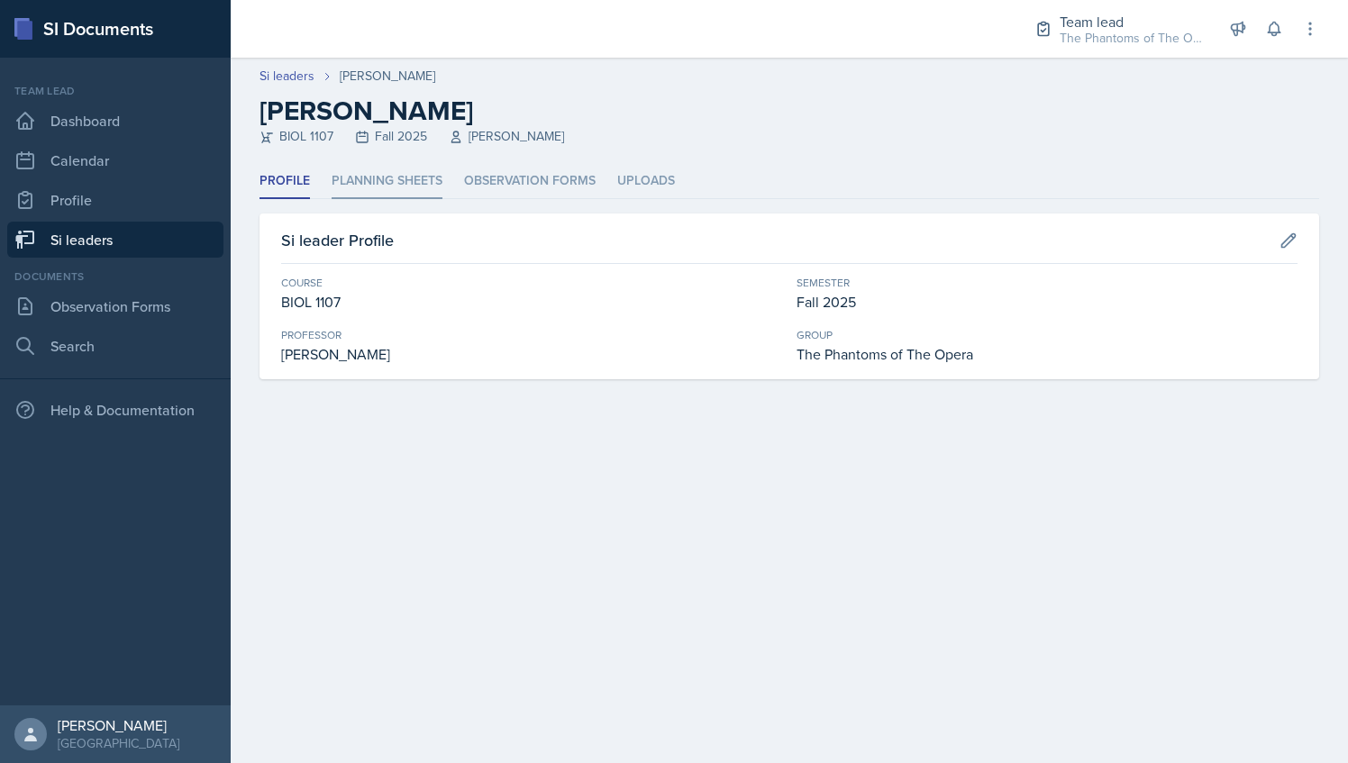
click at [406, 178] on li "Planning Sheets" at bounding box center [387, 181] width 111 height 35
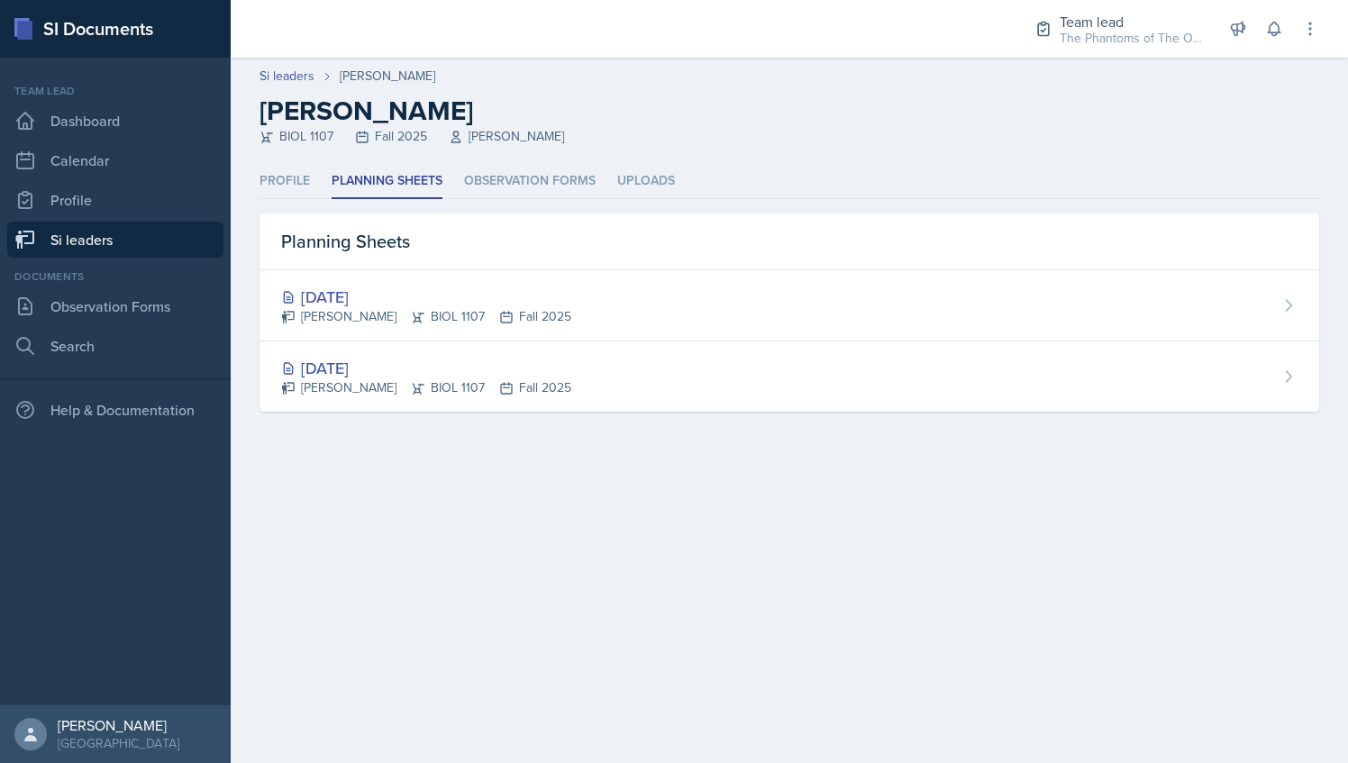
click at [139, 232] on link "Si leaders" at bounding box center [115, 240] width 216 height 36
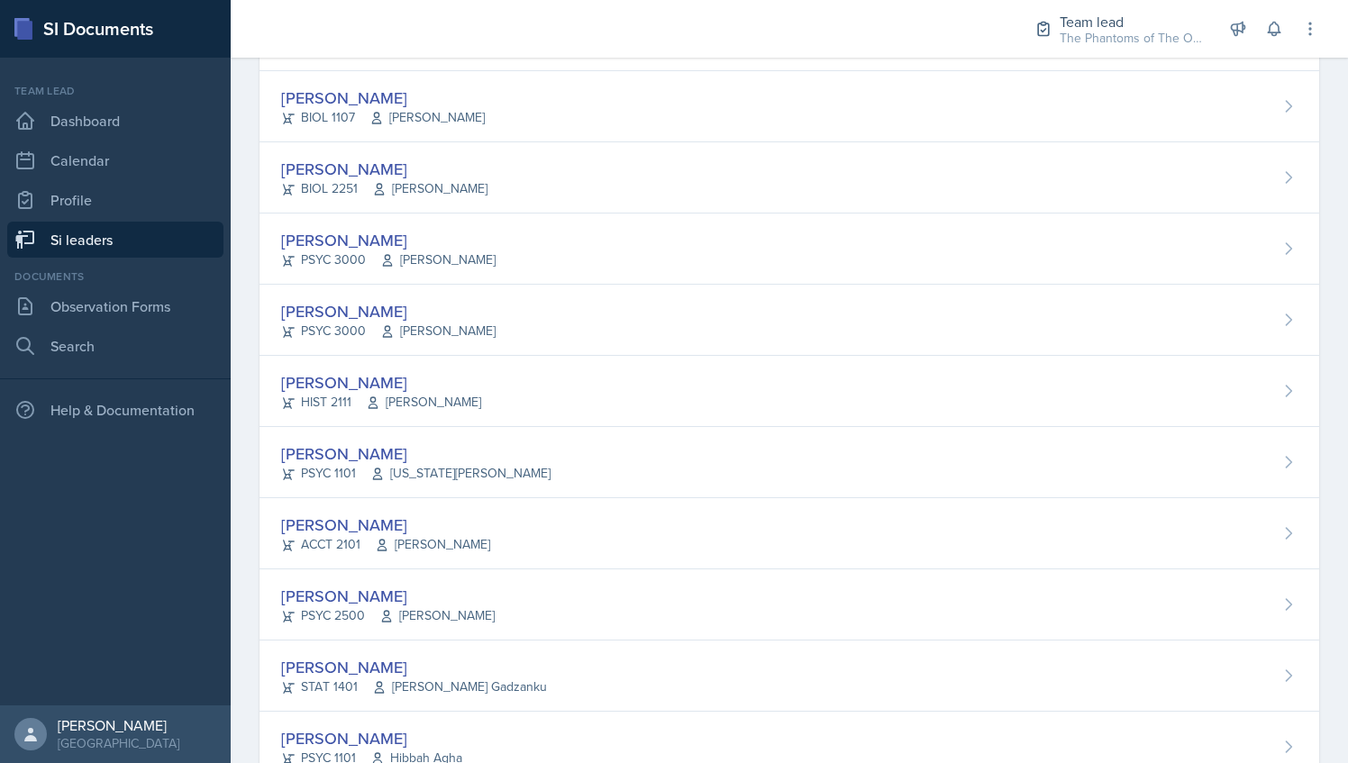
scroll to position [541, 0]
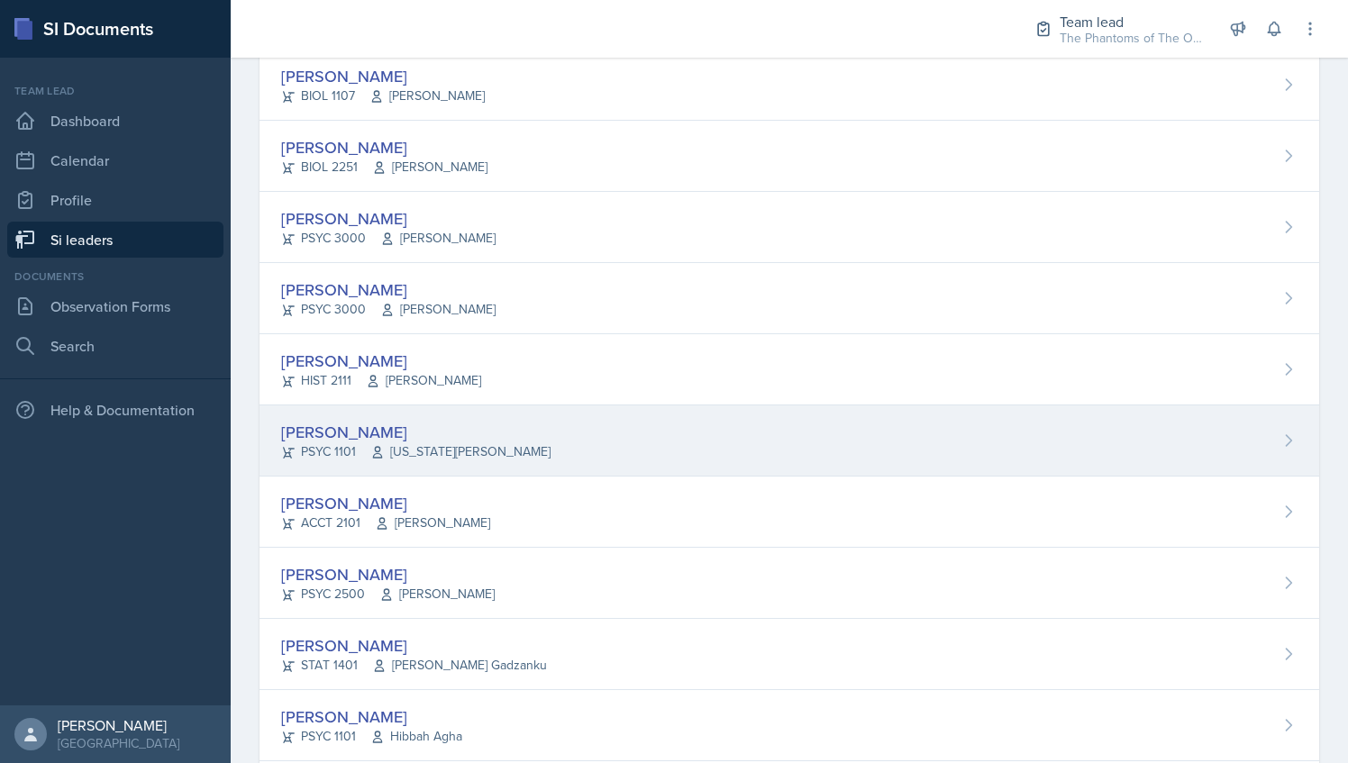
click at [460, 421] on div "[PERSON_NAME]" at bounding box center [415, 432] width 269 height 24
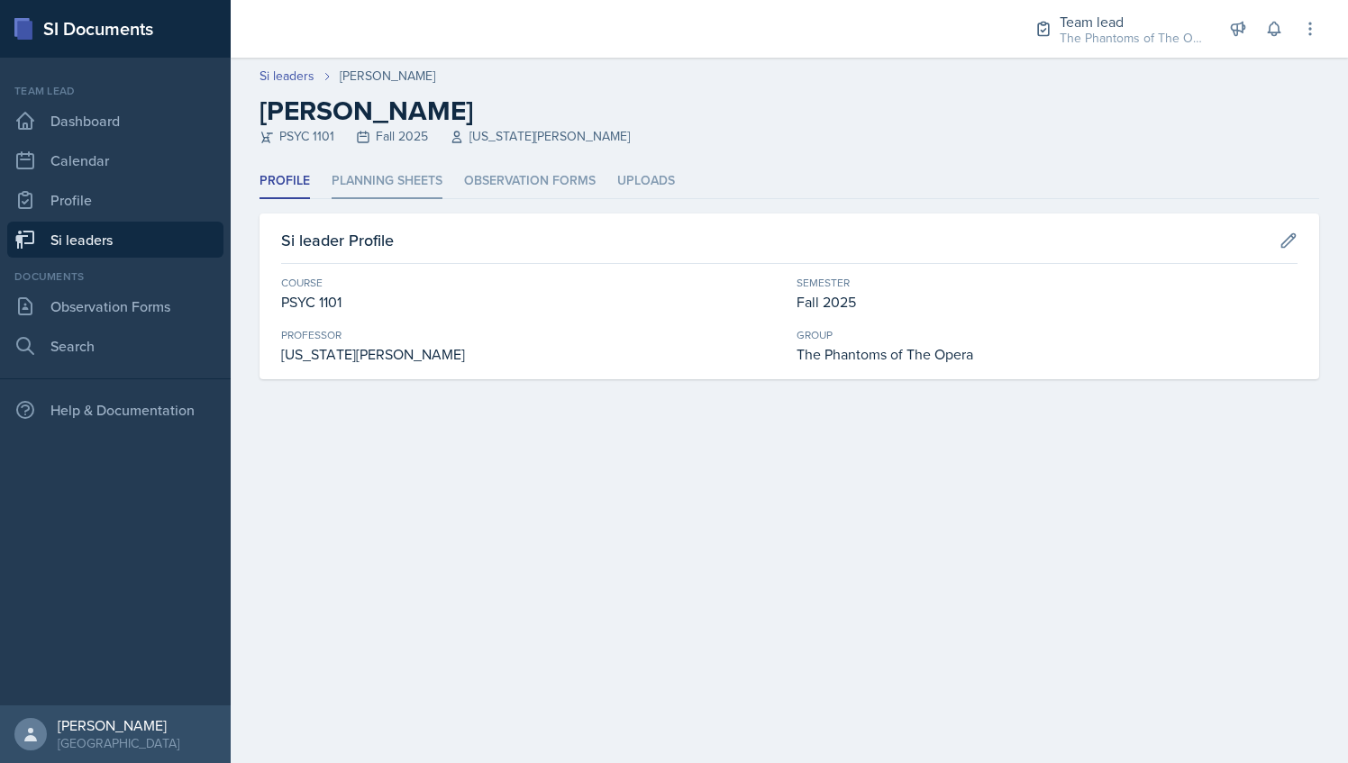
click at [400, 182] on li "Planning Sheets" at bounding box center [387, 181] width 111 height 35
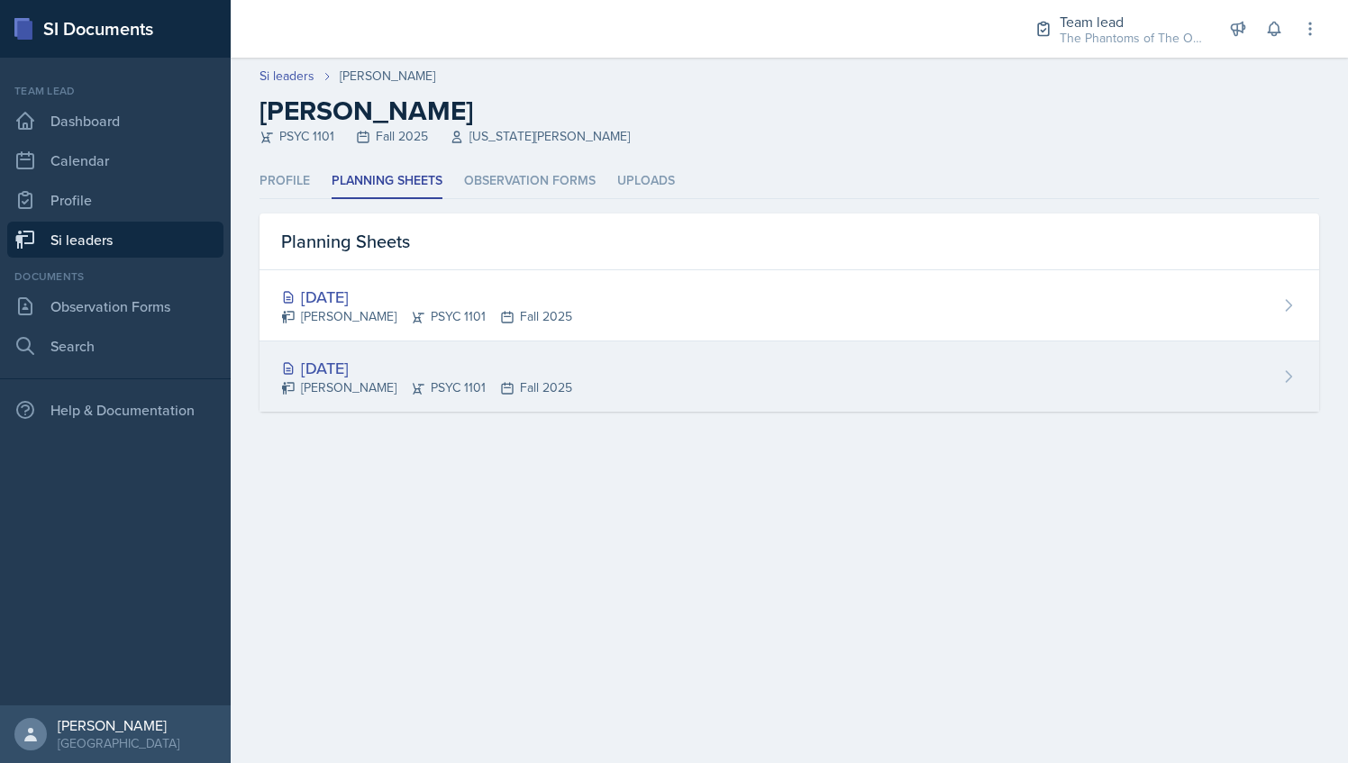
click at [422, 362] on div "[DATE]" at bounding box center [426, 368] width 291 height 24
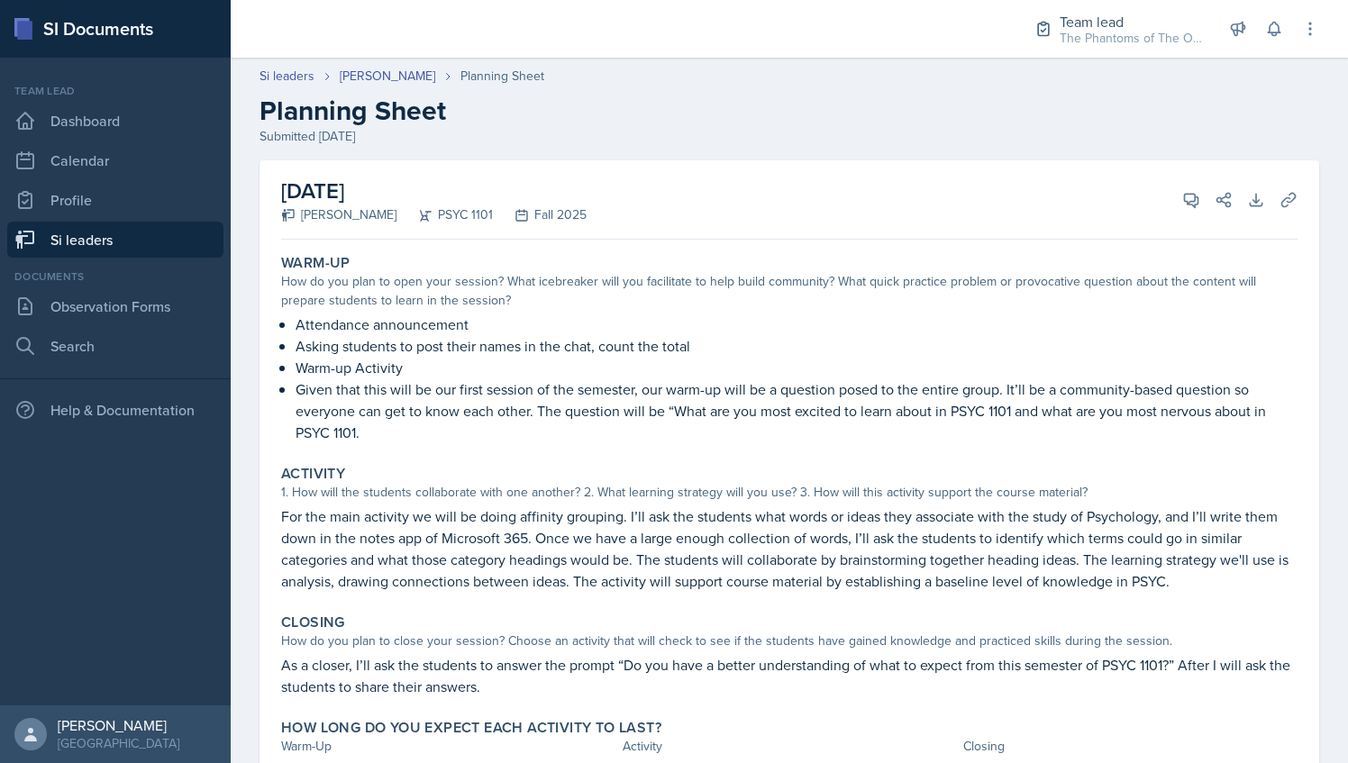
click at [386, 95] on h2 "Planning Sheet" at bounding box center [790, 111] width 1060 height 32
click at [386, 67] on link "[PERSON_NAME]" at bounding box center [388, 76] width 96 height 19
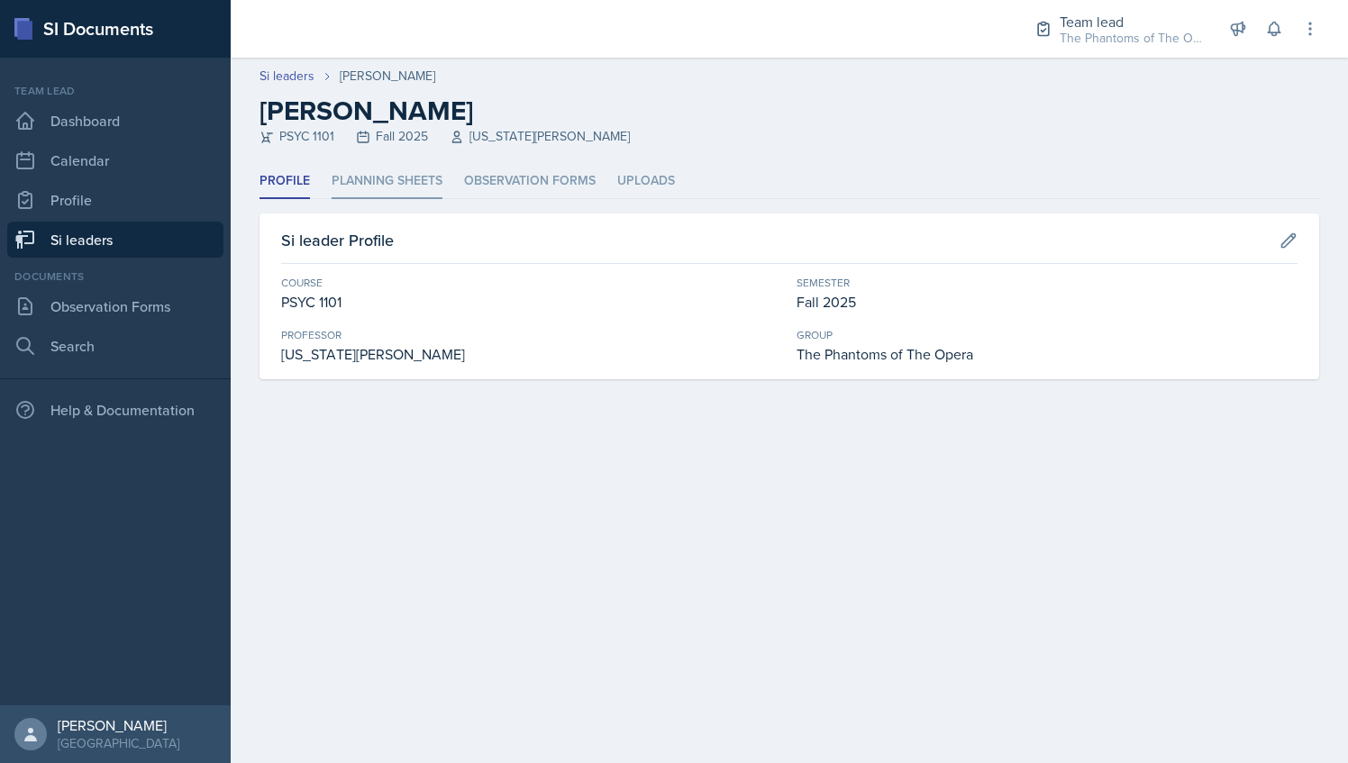
click at [382, 179] on li "Planning Sheets" at bounding box center [387, 181] width 111 height 35
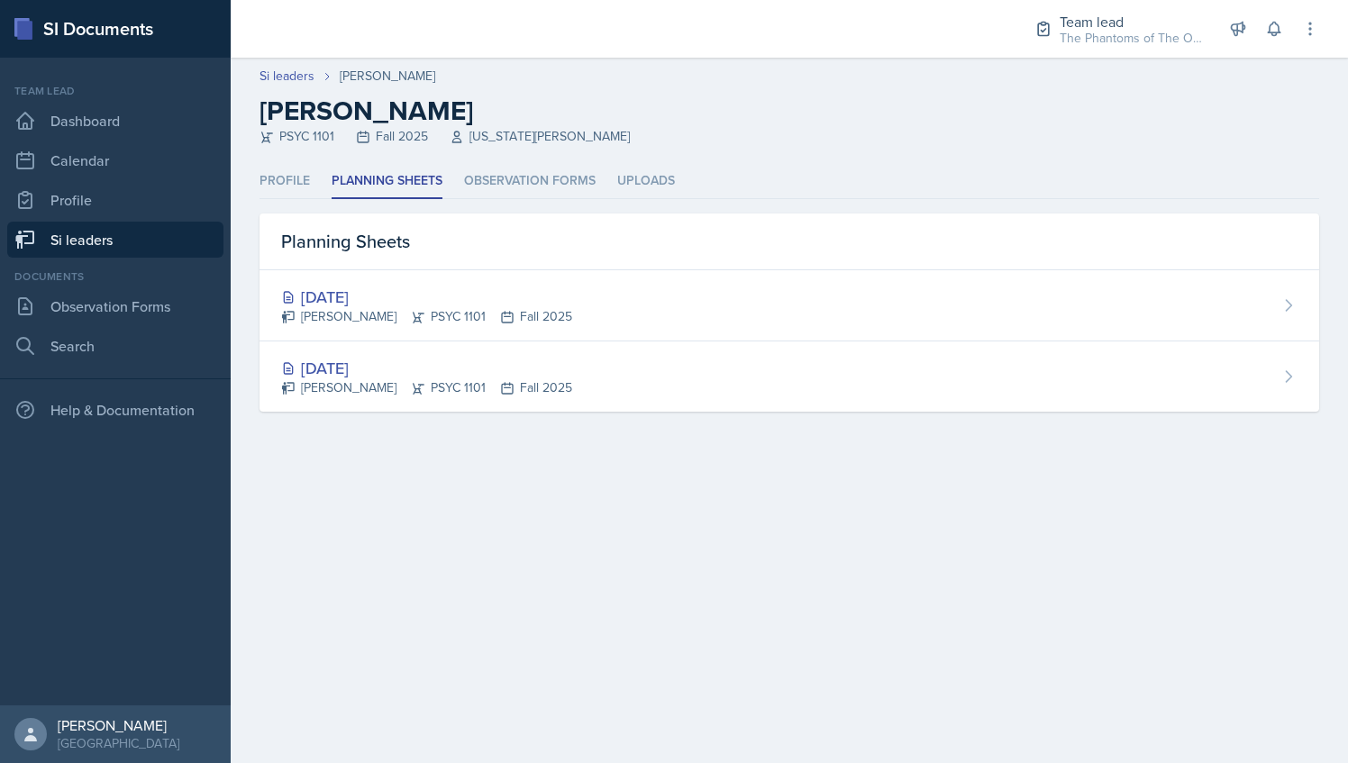
click at [416, 294] on div "[DATE]" at bounding box center [426, 297] width 291 height 24
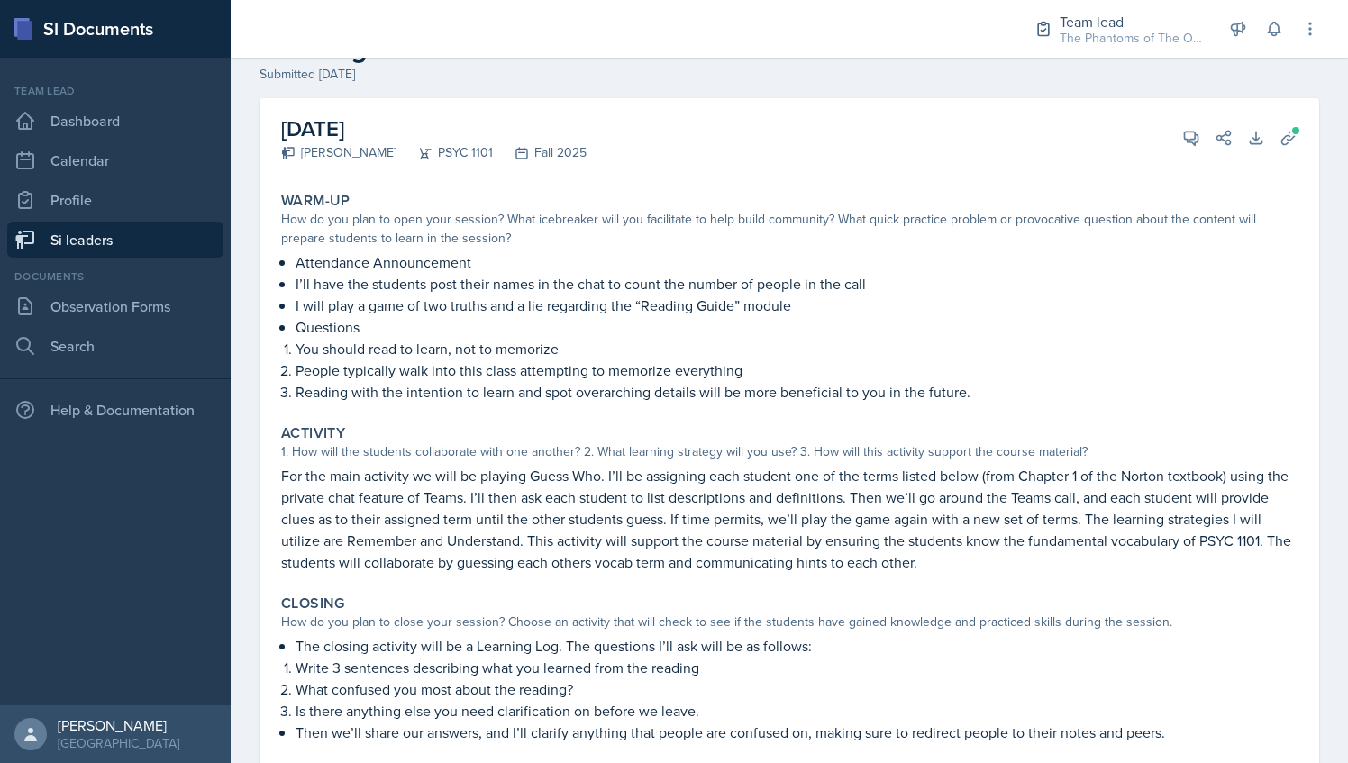
scroll to position [90, 0]
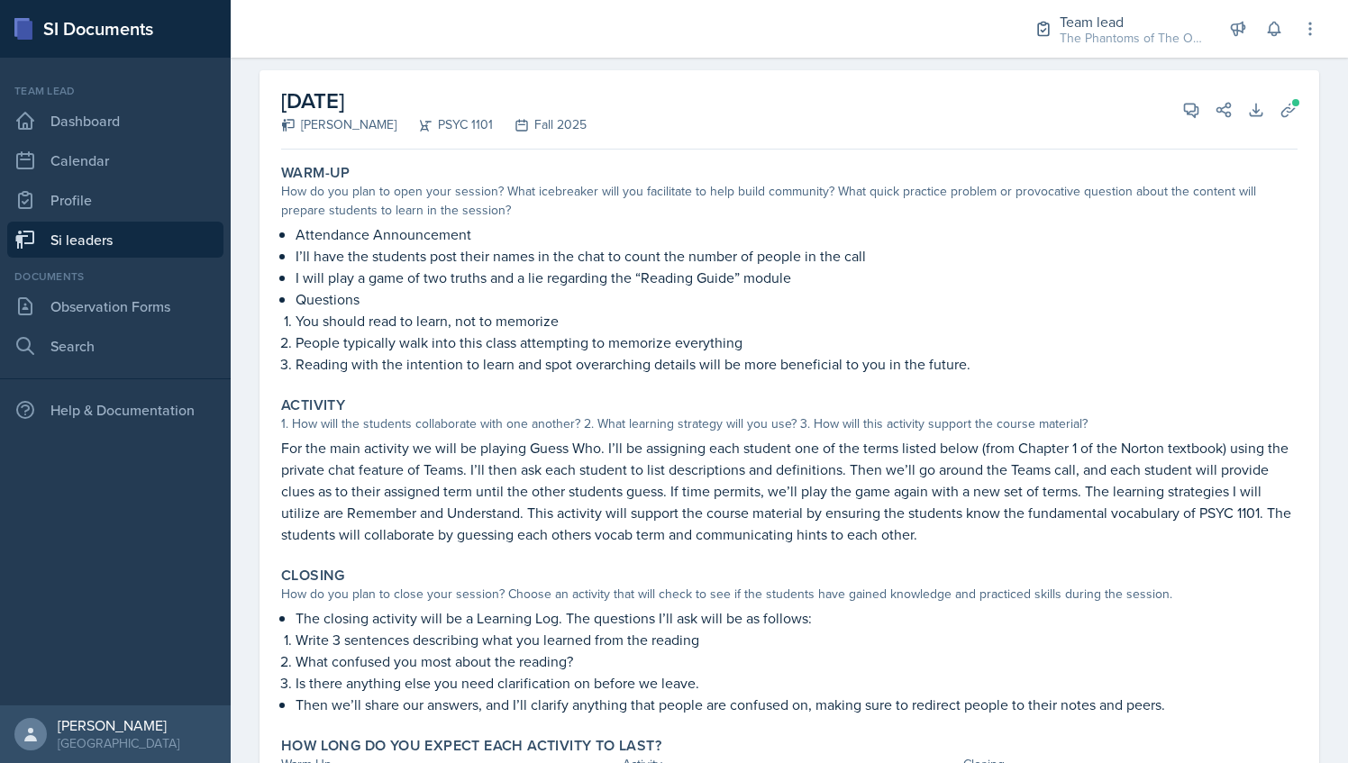
drag, startPoint x: 296, startPoint y: 235, endPoint x: 364, endPoint y: 299, distance: 93.7
click at [364, 299] on div "Attendance Announcement I’ll have the students post their names in the chat to …" at bounding box center [789, 299] width 1017 height 151
drag, startPoint x: 364, startPoint y: 299, endPoint x: 542, endPoint y: 315, distance: 178.3
click at [542, 315] on p "You should read to learn, not to memorize" at bounding box center [797, 321] width 1002 height 22
drag, startPoint x: 291, startPoint y: 297, endPoint x: 557, endPoint y: 317, distance: 266.7
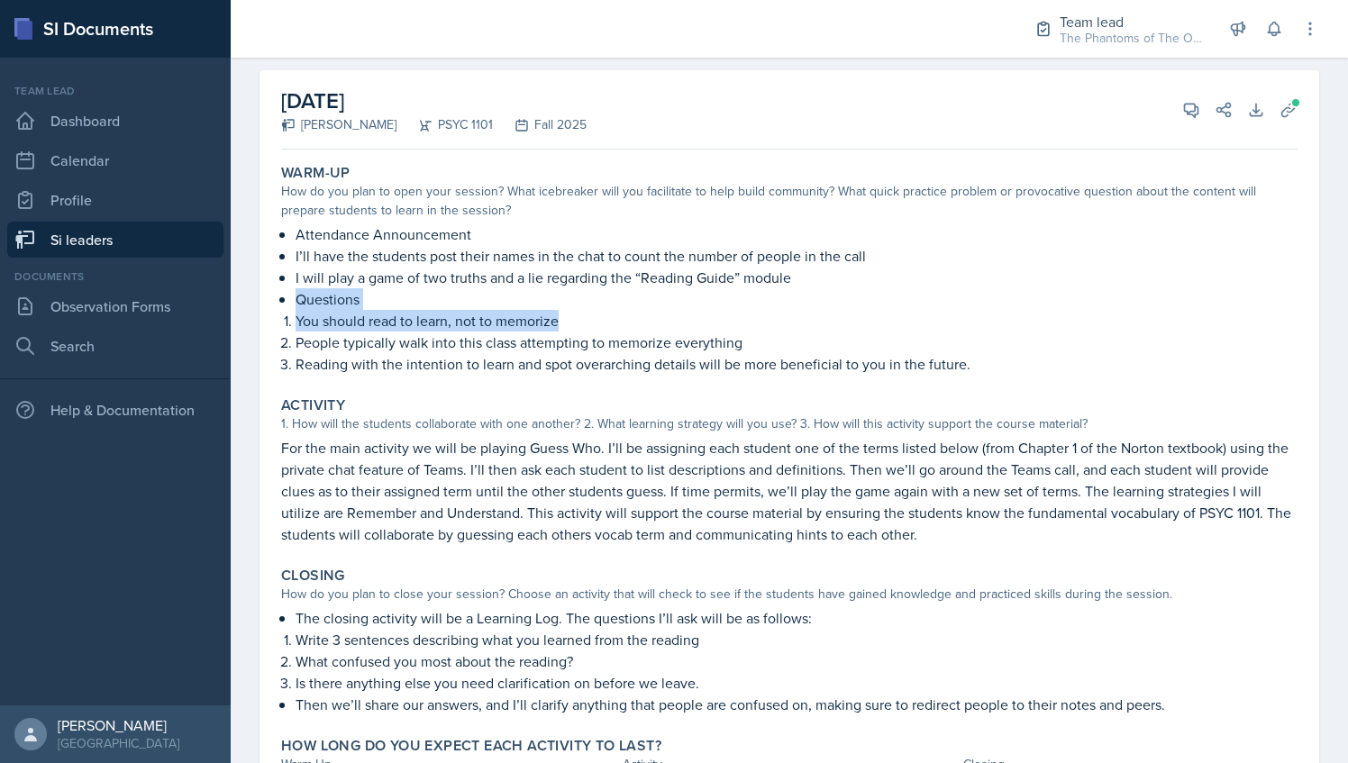
click at [557, 317] on div "Attendance Announcement I’ll have the students post their names in the chat to …" at bounding box center [789, 299] width 1017 height 151
drag, startPoint x: 557, startPoint y: 317, endPoint x: 453, endPoint y: 372, distance: 117.3
click at [462, 377] on div "Warm-Up How do you plan to open your session? What icebreaker will you facilita…" at bounding box center [789, 269] width 1031 height 225
drag, startPoint x: 330, startPoint y: 343, endPoint x: 778, endPoint y: 342, distance: 447.9
click at [778, 342] on p "People typically walk into this class attempting to memorize everything" at bounding box center [797, 343] width 1002 height 22
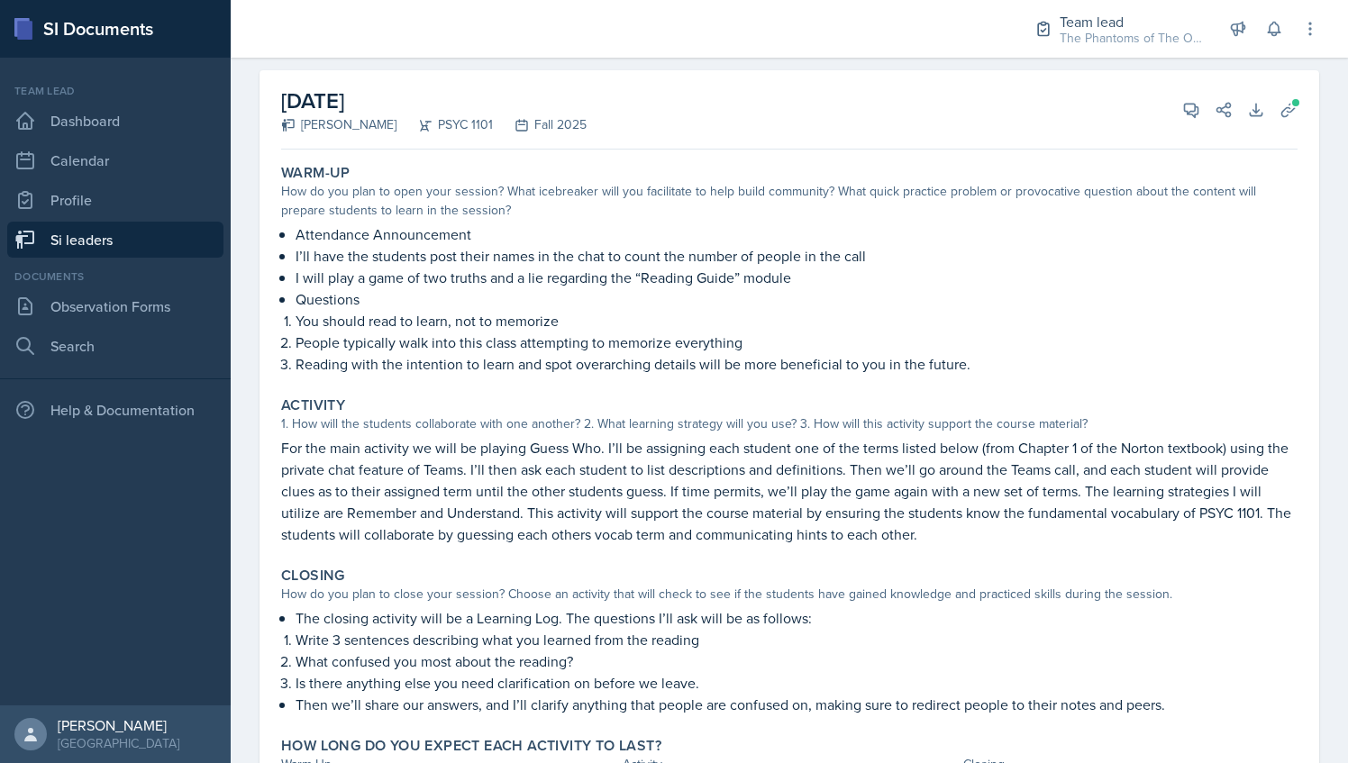
drag, startPoint x: 778, startPoint y: 342, endPoint x: 707, endPoint y: 379, distance: 79.8
click at [707, 379] on div "Warm-Up How do you plan to open your session? What icebreaker will you facilita…" at bounding box center [789, 269] width 1031 height 225
drag, startPoint x: 296, startPoint y: 362, endPoint x: 997, endPoint y: 355, distance: 701.2
click at [997, 355] on p "Reading with the intention to learn and spot overarching details will be more b…" at bounding box center [797, 364] width 1002 height 22
drag, startPoint x: 997, startPoint y: 355, endPoint x: 565, endPoint y: 181, distance: 465.4
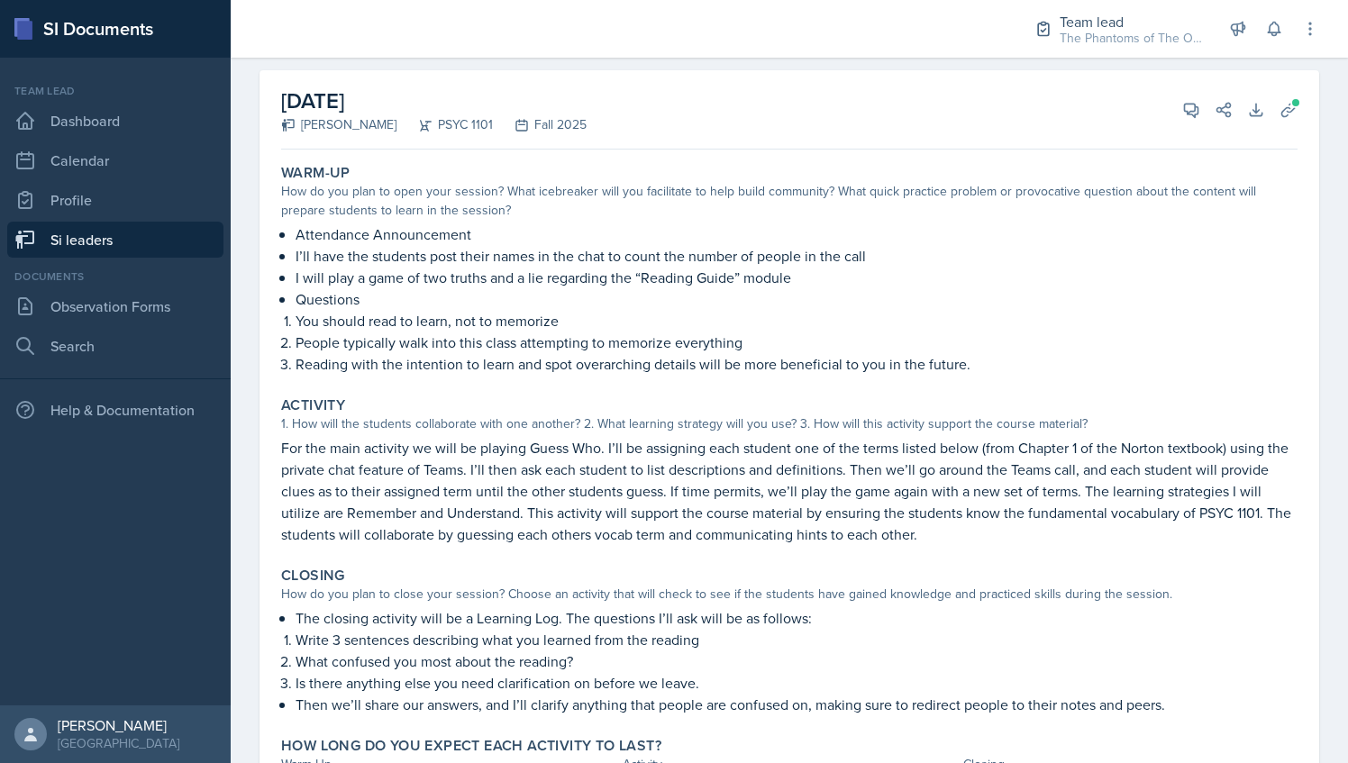
click at [565, 181] on div "Warm-Up How do you plan to open your session? What icebreaker will you facilita…" at bounding box center [789, 269] width 1031 height 225
click at [325, 299] on p "Questions" at bounding box center [797, 299] width 1002 height 22
click at [425, 272] on p "I will play a game of two truths and a lie regarding the “Reading Guide” module" at bounding box center [797, 278] width 1002 height 22
click at [1150, 138] on div "[DATE] [PERSON_NAME] PSYC 1101 Fall 2025 View Comments Comments Send Share Down…" at bounding box center [789, 109] width 1017 height 79
click at [1183, 103] on icon at bounding box center [1192, 110] width 18 height 18
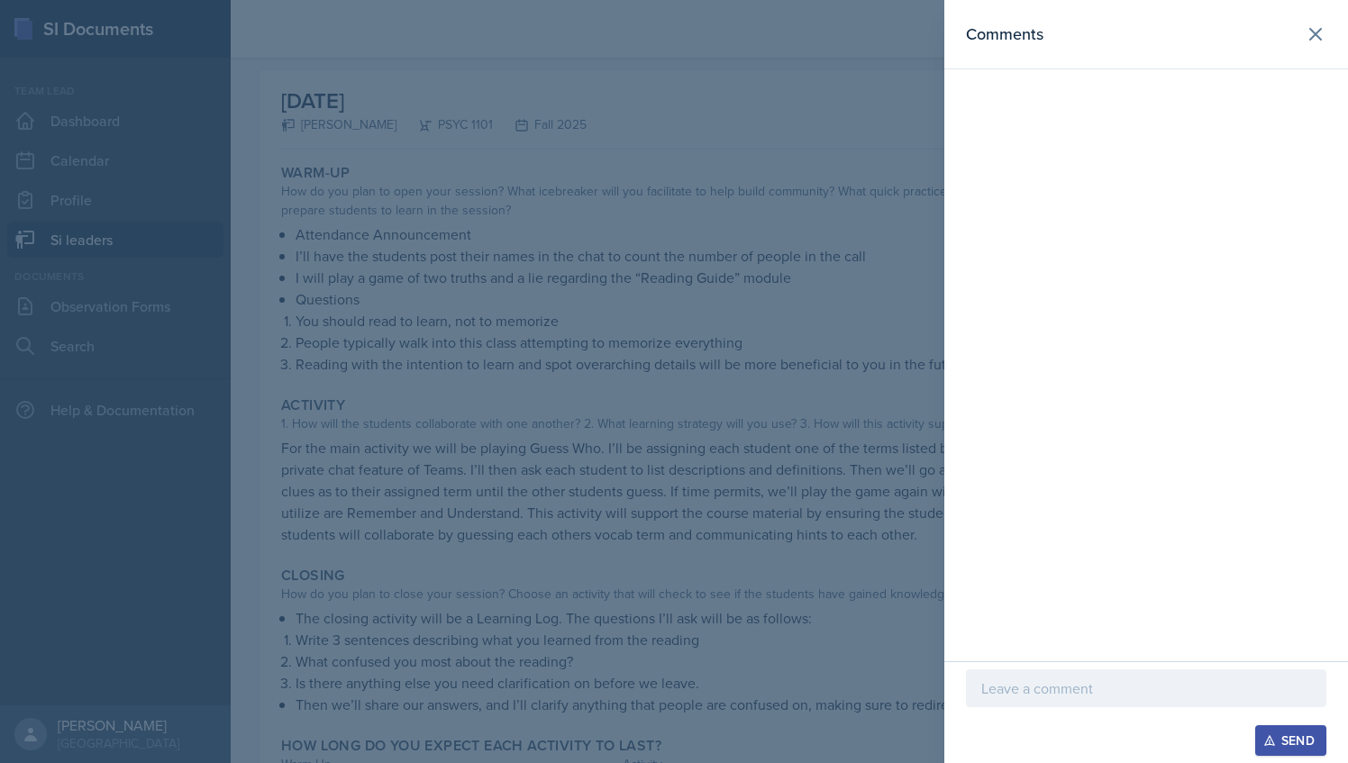
click at [1109, 685] on p at bounding box center [1147, 689] width 330 height 22
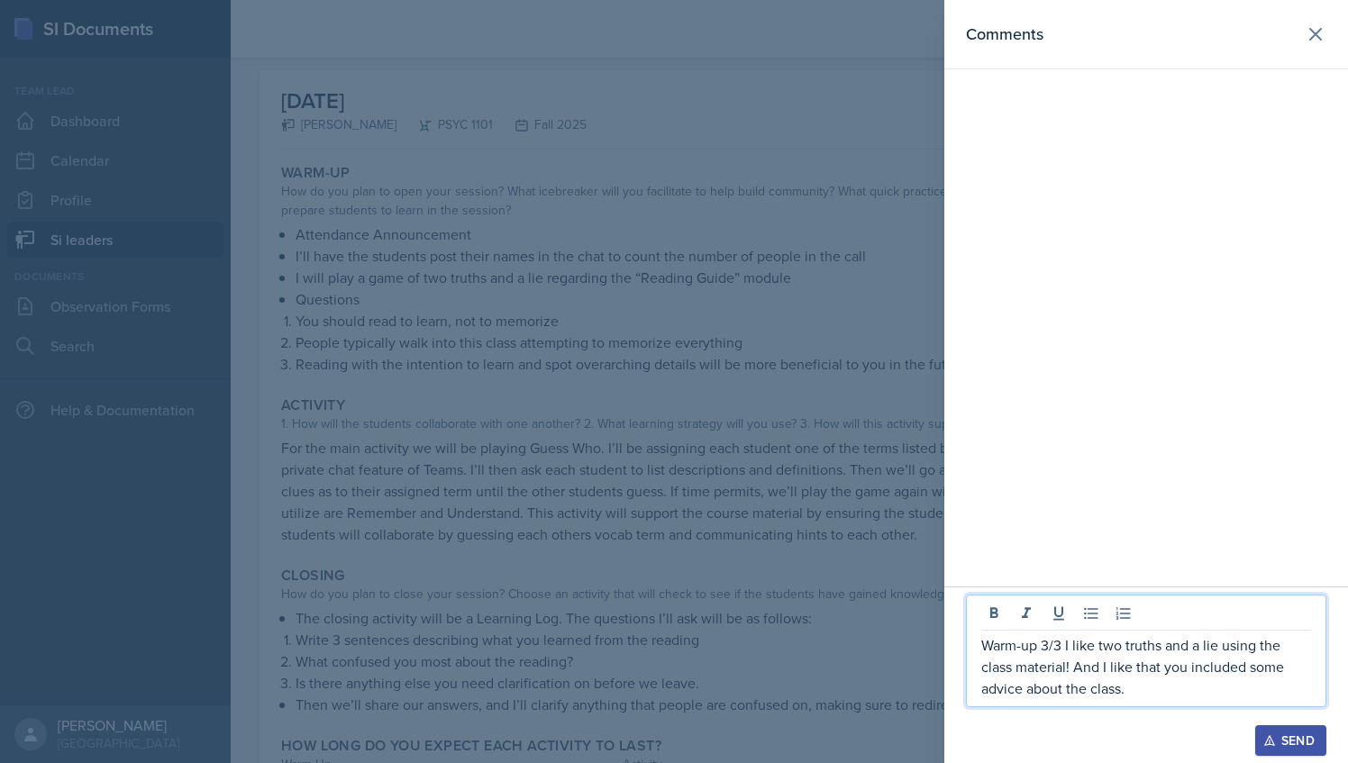
click at [1047, 642] on p "Warm-up 3/3 I like two truths and a lie using the class material! And I like th…" at bounding box center [1147, 667] width 330 height 65
click at [1134, 694] on p "Warm-up 2/3 I like two truths and a lie using the class material! And I like th…" at bounding box center [1147, 667] width 330 height 65
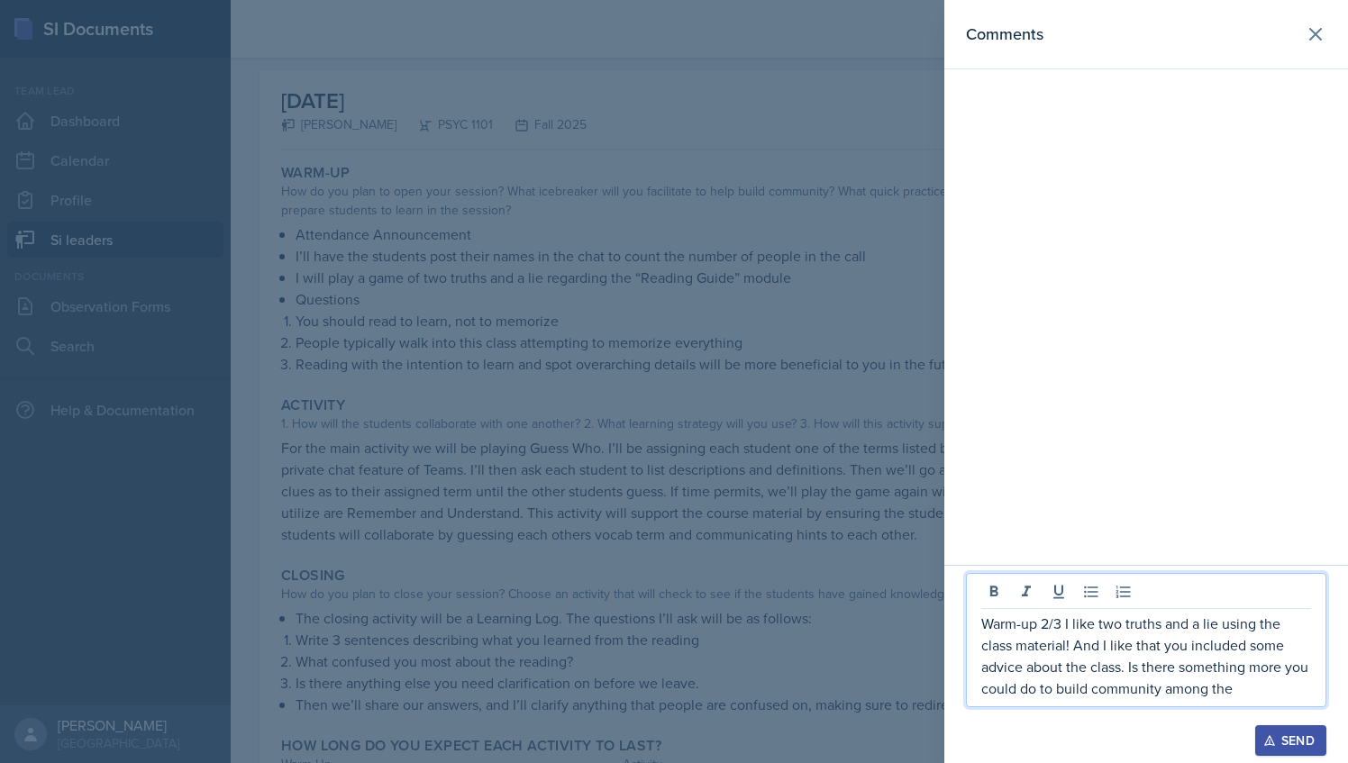
click at [1256, 691] on p "Warm-up 2/3 I like two truths and a lie using the class material! And I like th…" at bounding box center [1147, 656] width 330 height 87
click at [1046, 622] on p "Warm-up 2/3 I like two truths and a lie using the class material! And I like th…" at bounding box center [1147, 656] width 330 height 87
click at [1308, 693] on p "Warm-up 3/3 I like two truths and a lie using the class material! And I like th…" at bounding box center [1147, 656] width 330 height 87
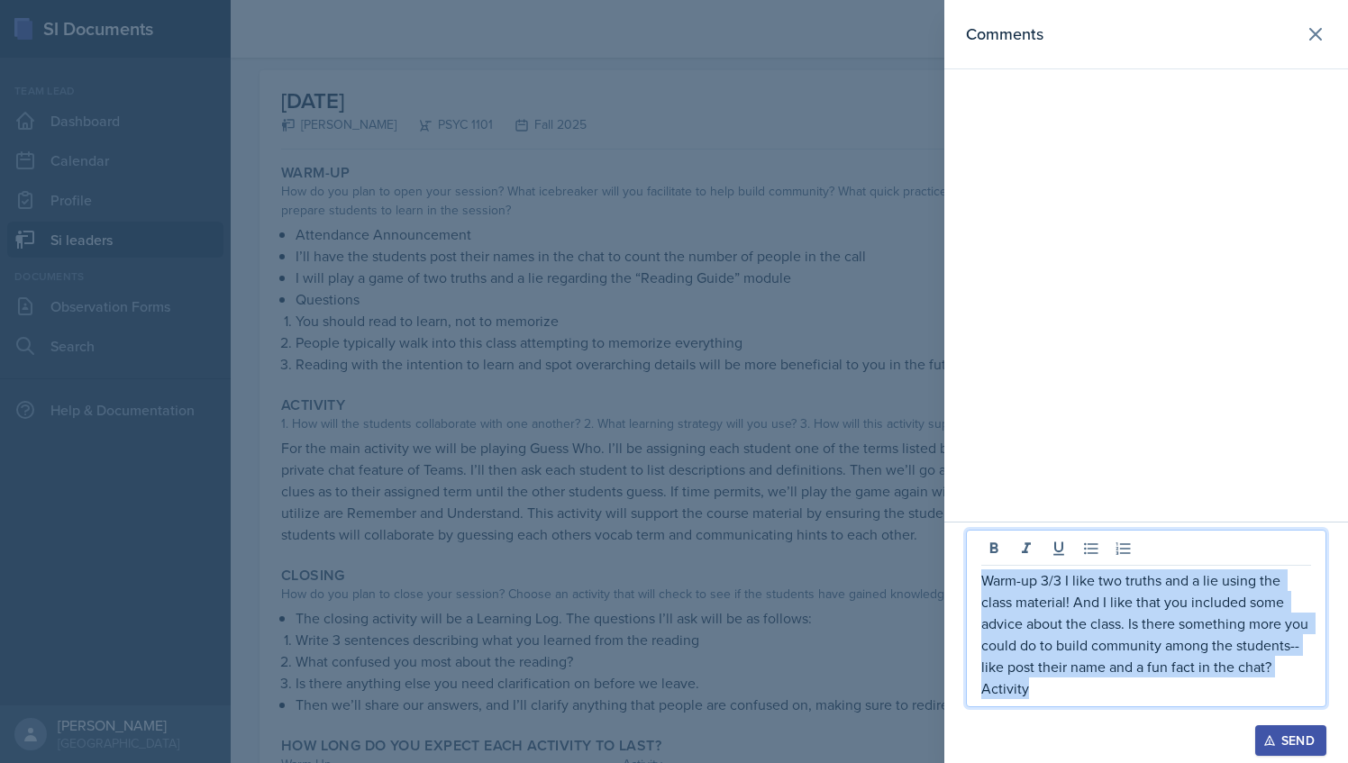
drag, startPoint x: 1044, startPoint y: 689, endPoint x: 1024, endPoint y: 615, distance: 77.4
click at [963, 560] on div "Warm-up 3/3 I like two truths and a lie using the class material! And I like th…" at bounding box center [1147, 643] width 404 height 242
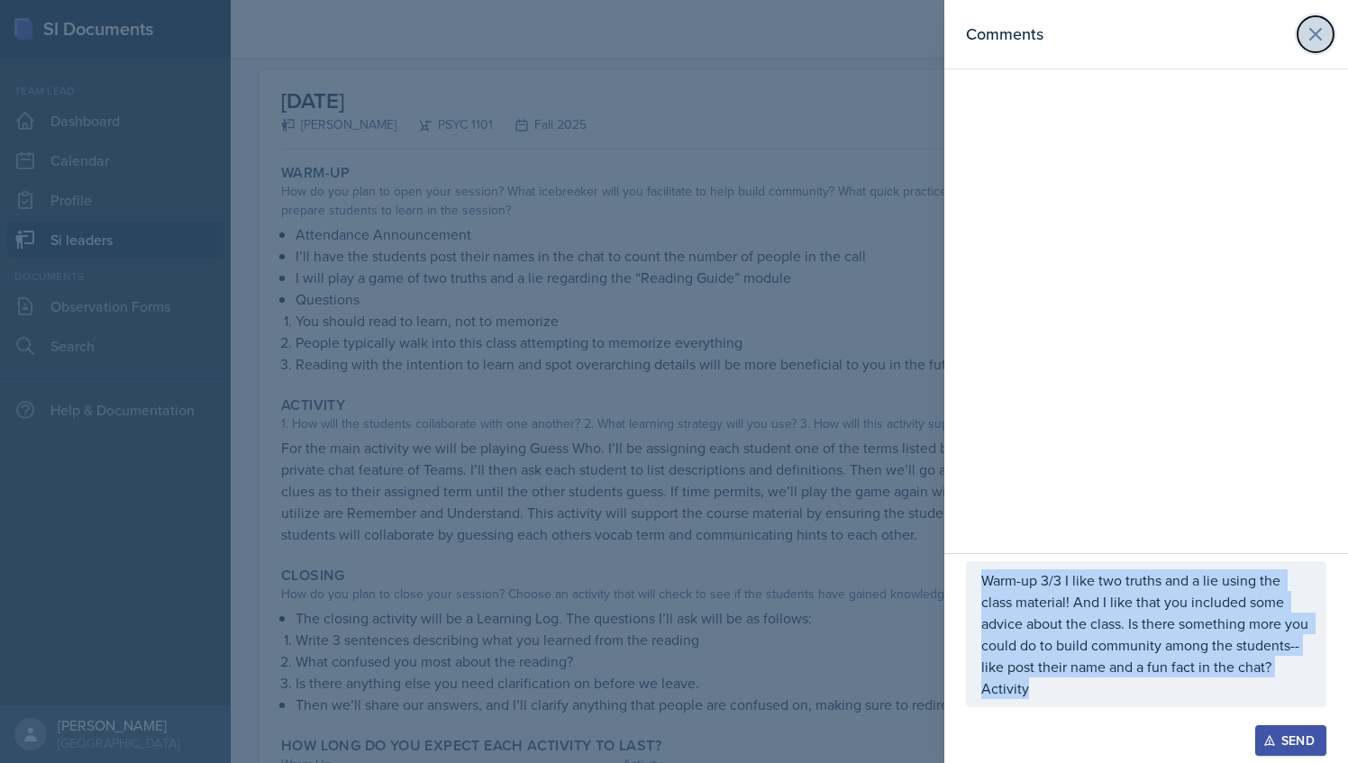
click at [1301, 38] on button at bounding box center [1316, 34] width 36 height 36
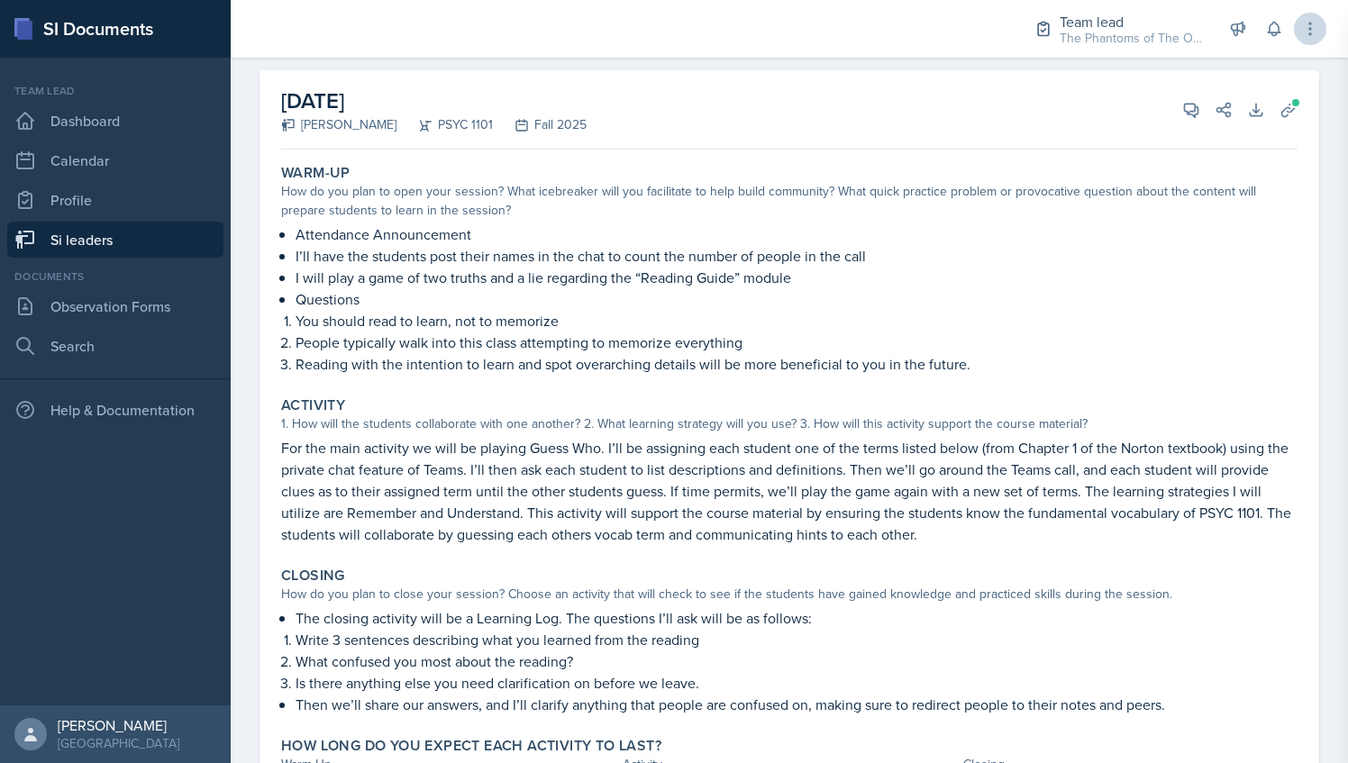
click at [1307, 36] on div "Team lead The Phantoms of The Opera / Fall 2025 Team lead The Phantoms of The O…" at bounding box center [790, 381] width 1118 height 763
click at [440, 470] on p "For the main activity we will be playing Guess Who. I’ll be assigning each stud…" at bounding box center [789, 491] width 1017 height 108
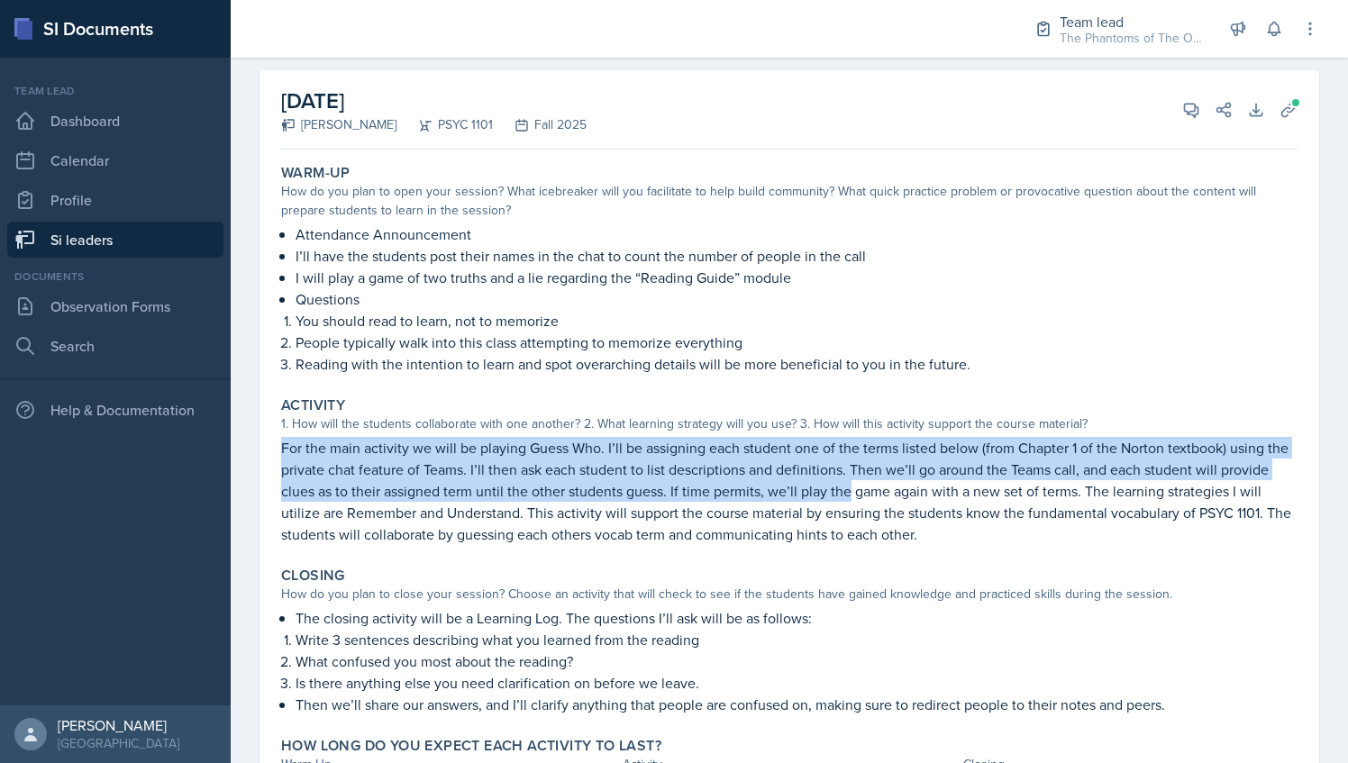
drag, startPoint x: 282, startPoint y: 446, endPoint x: 899, endPoint y: 483, distance: 618.5
click at [899, 483] on p "For the main activity we will be playing Guess Who. I’ll be assigning each stud…" at bounding box center [789, 491] width 1017 height 108
click at [1185, 110] on icon at bounding box center [1192, 111] width 14 height 14
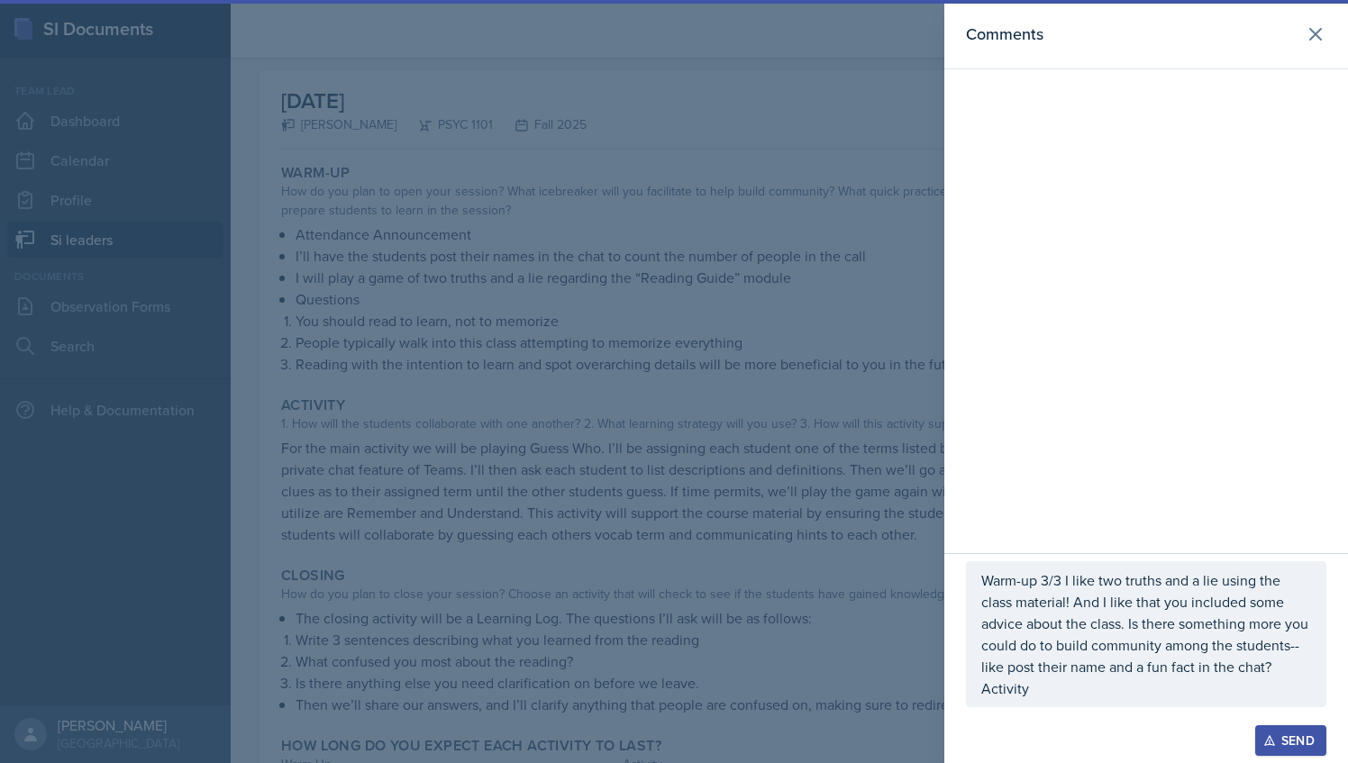
click at [1082, 703] on div "Warm-up 3/3 I like two truths and a lie using the class material! And I like th…" at bounding box center [1146, 635] width 361 height 146
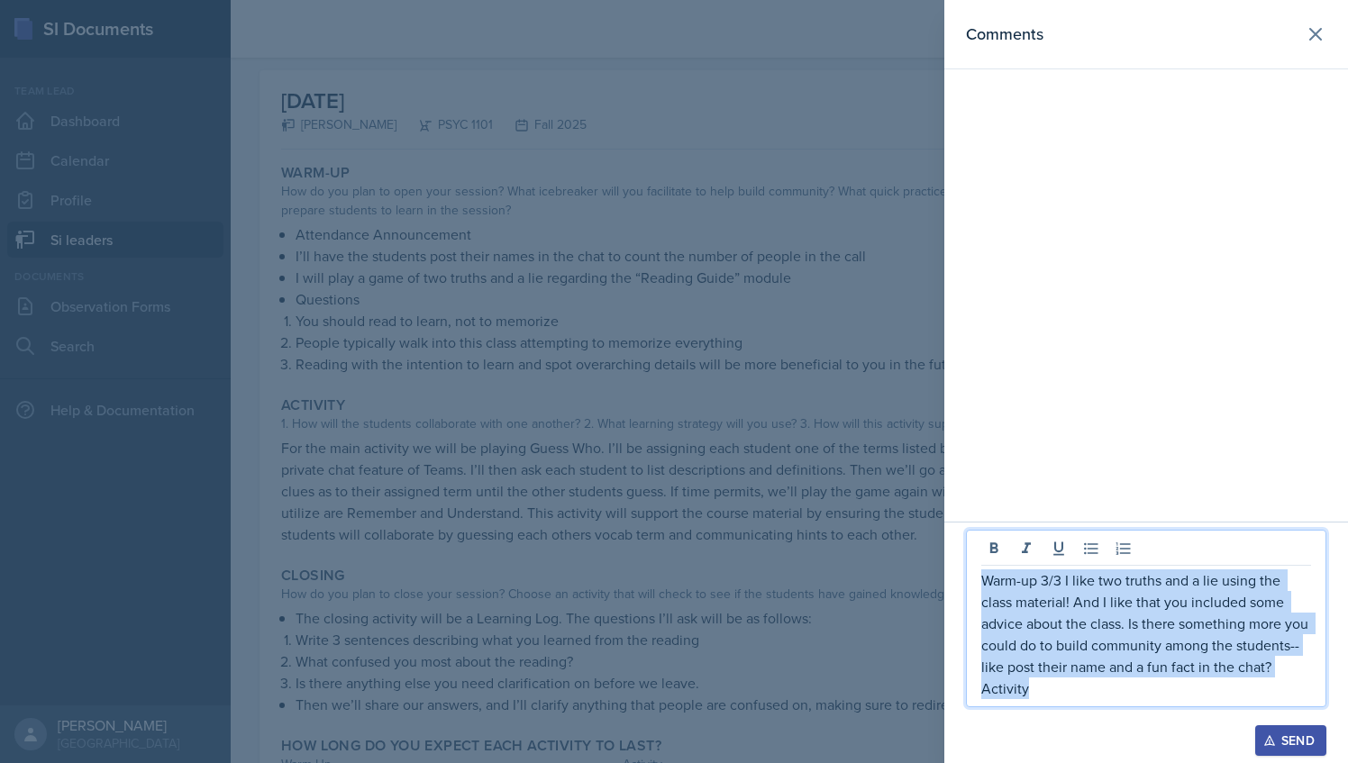
click at [1057, 699] on p "Activity" at bounding box center [1147, 689] width 330 height 22
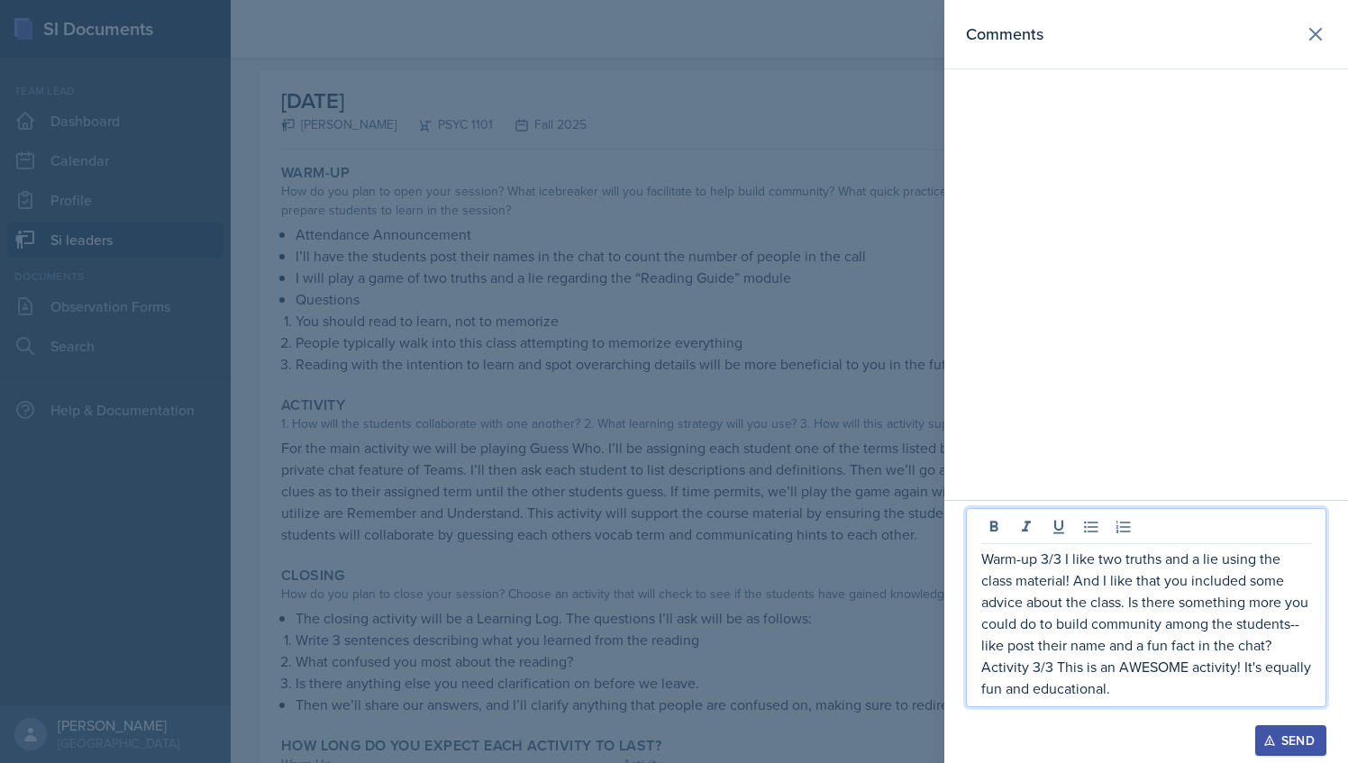
click at [1172, 691] on p "Activity 3/3 This is an AWESOME activity! It's equally fun and educational." at bounding box center [1147, 677] width 330 height 43
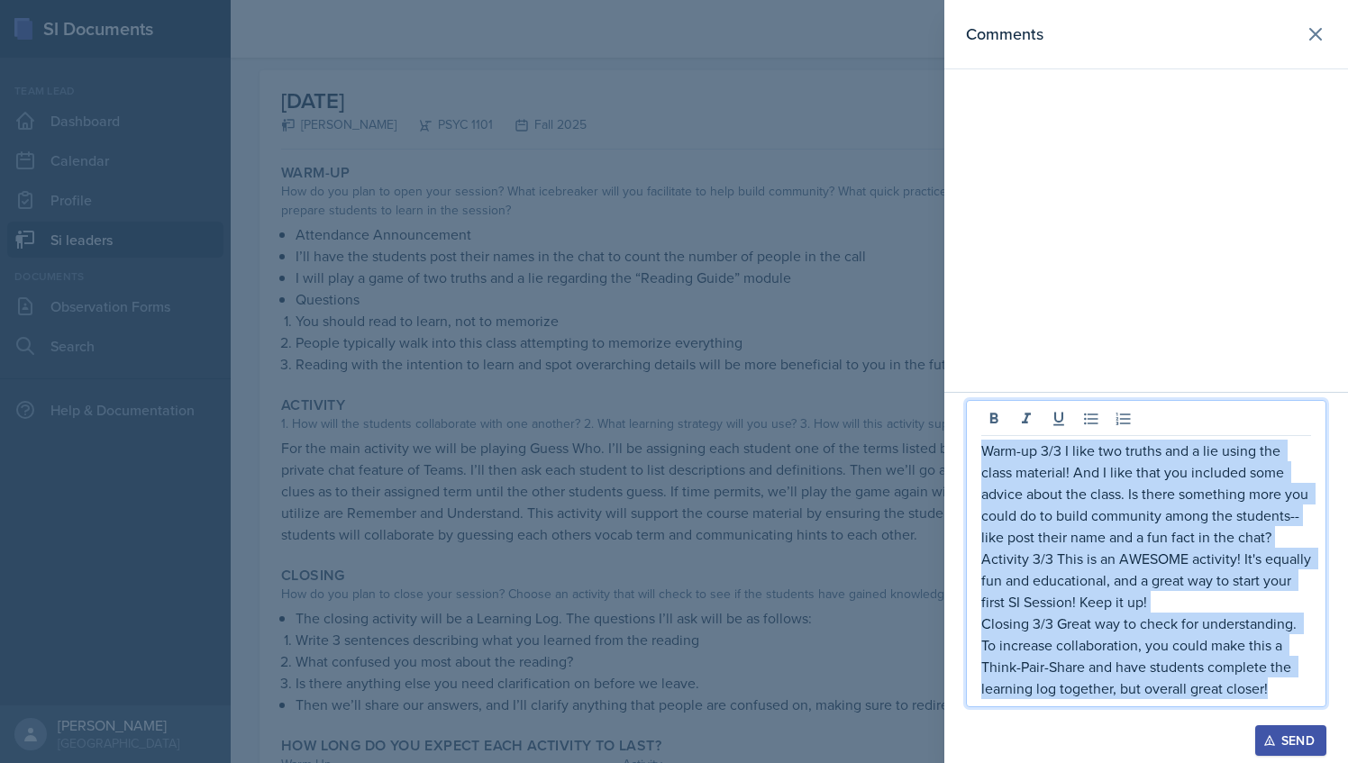
drag, startPoint x: 1279, startPoint y: 689, endPoint x: 973, endPoint y: 460, distance: 382.5
click at [954, 443] on div "Warm-up 3/3 I like two truths and a lie using the class material! And I like th…" at bounding box center [1147, 577] width 404 height 371
click at [1318, 38] on icon at bounding box center [1316, 34] width 22 height 22
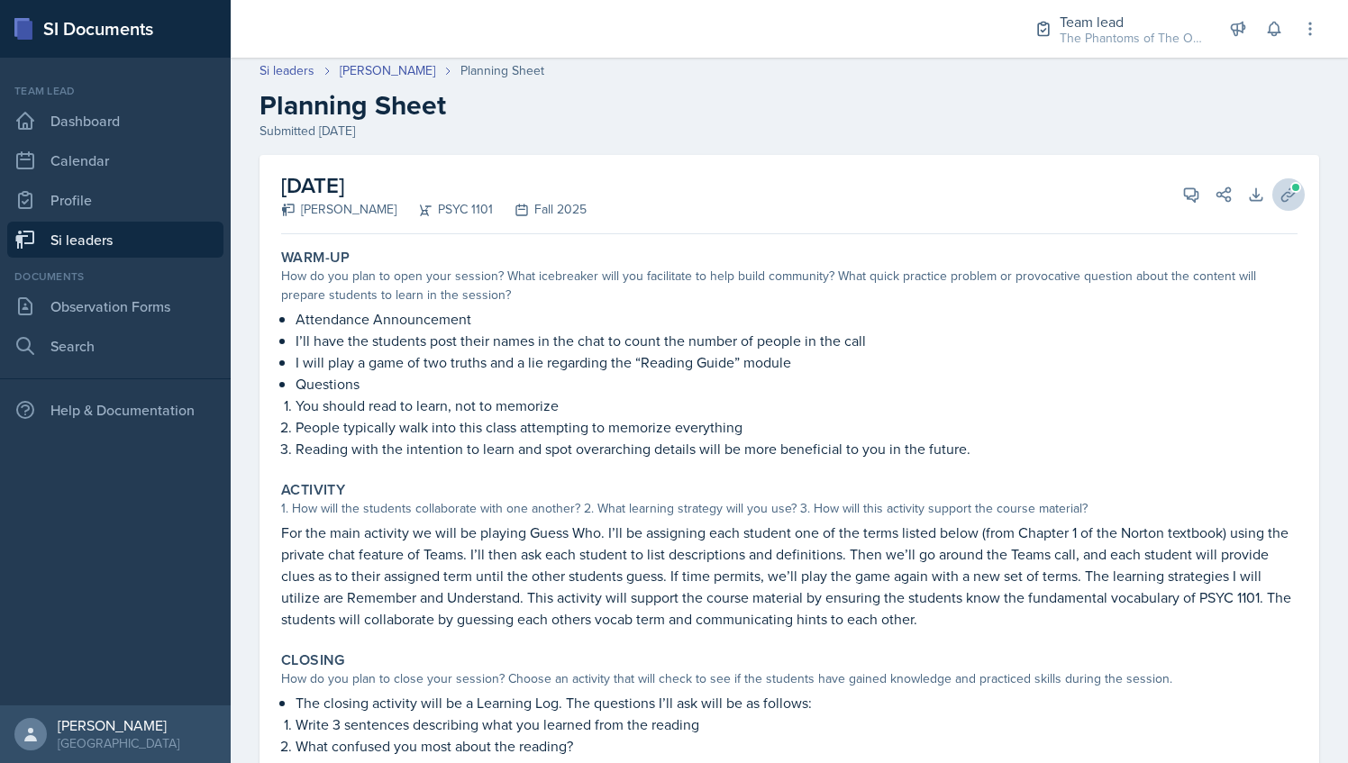
scroll to position [0, 0]
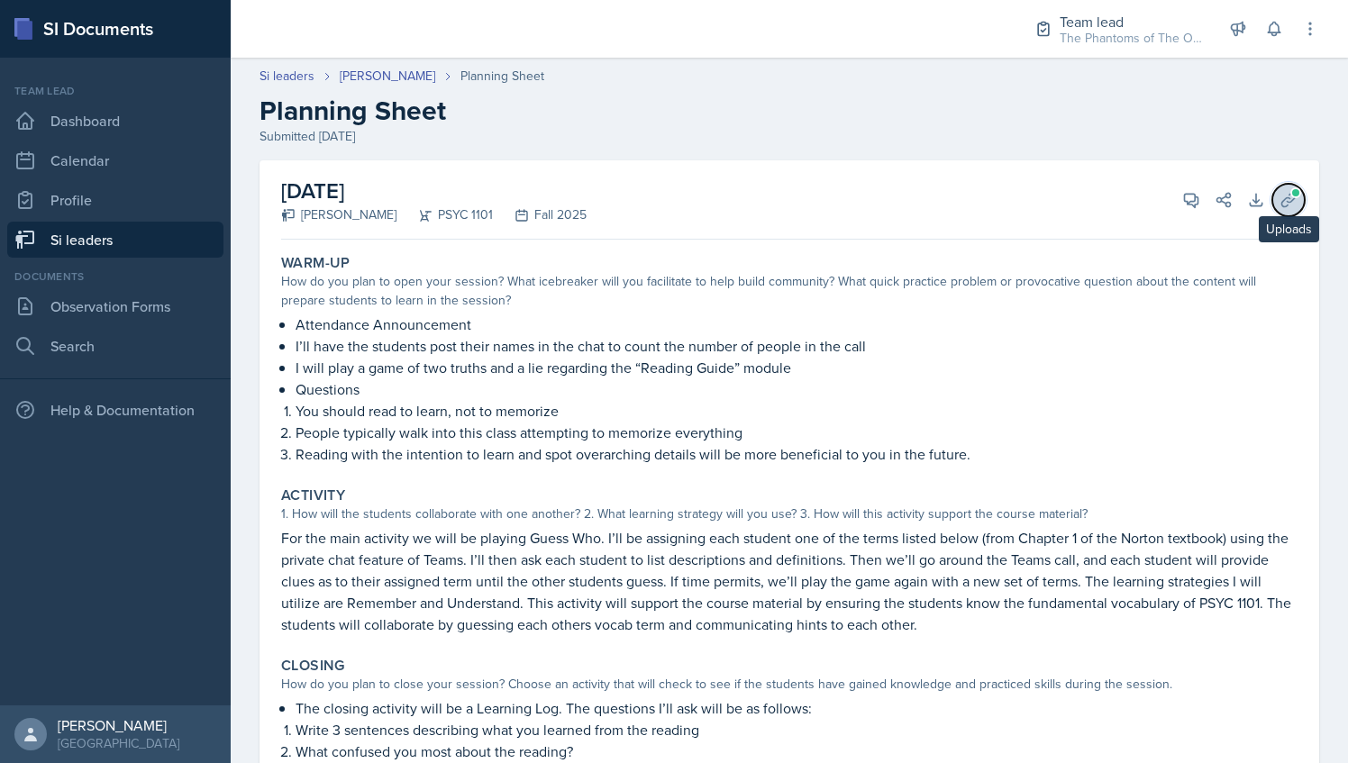
click at [1282, 198] on icon at bounding box center [1289, 200] width 14 height 14
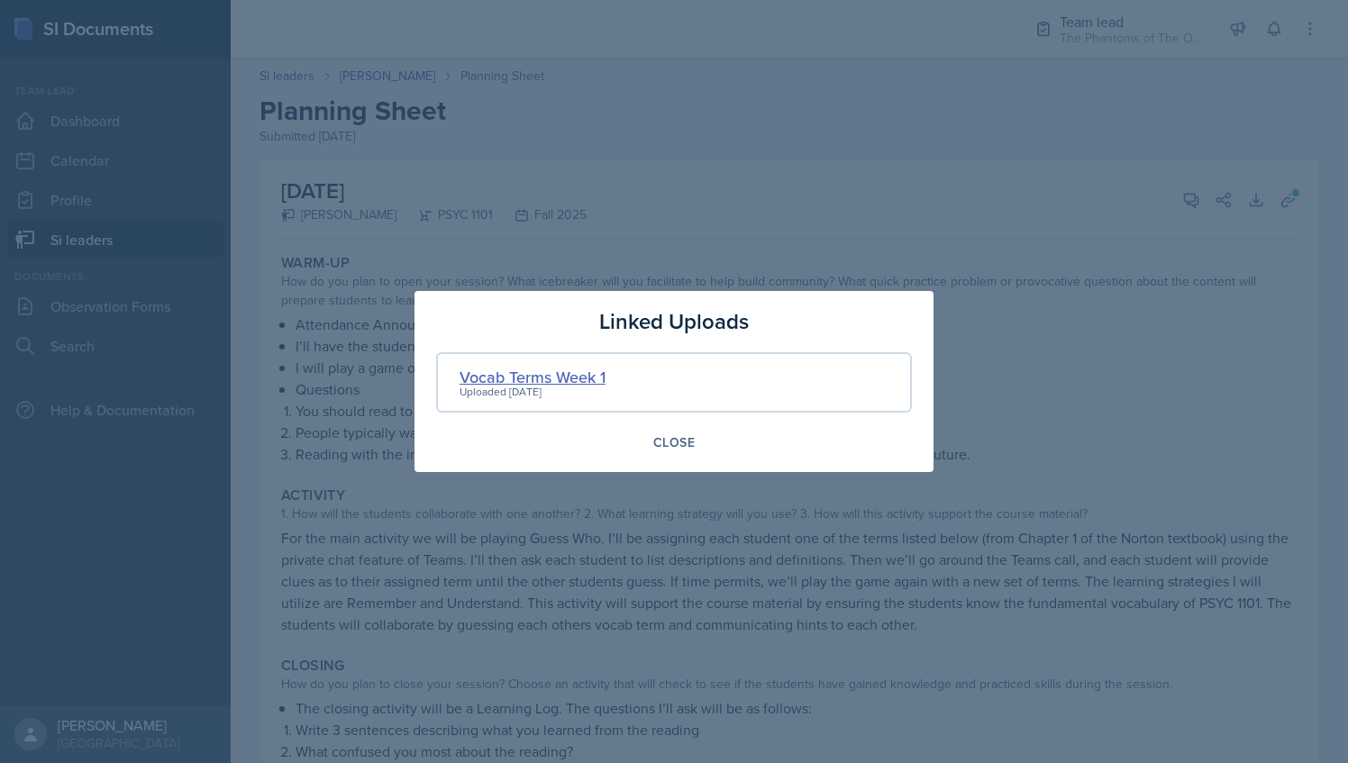
click at [560, 379] on div "Vocab Terms Week 1" at bounding box center [533, 377] width 146 height 24
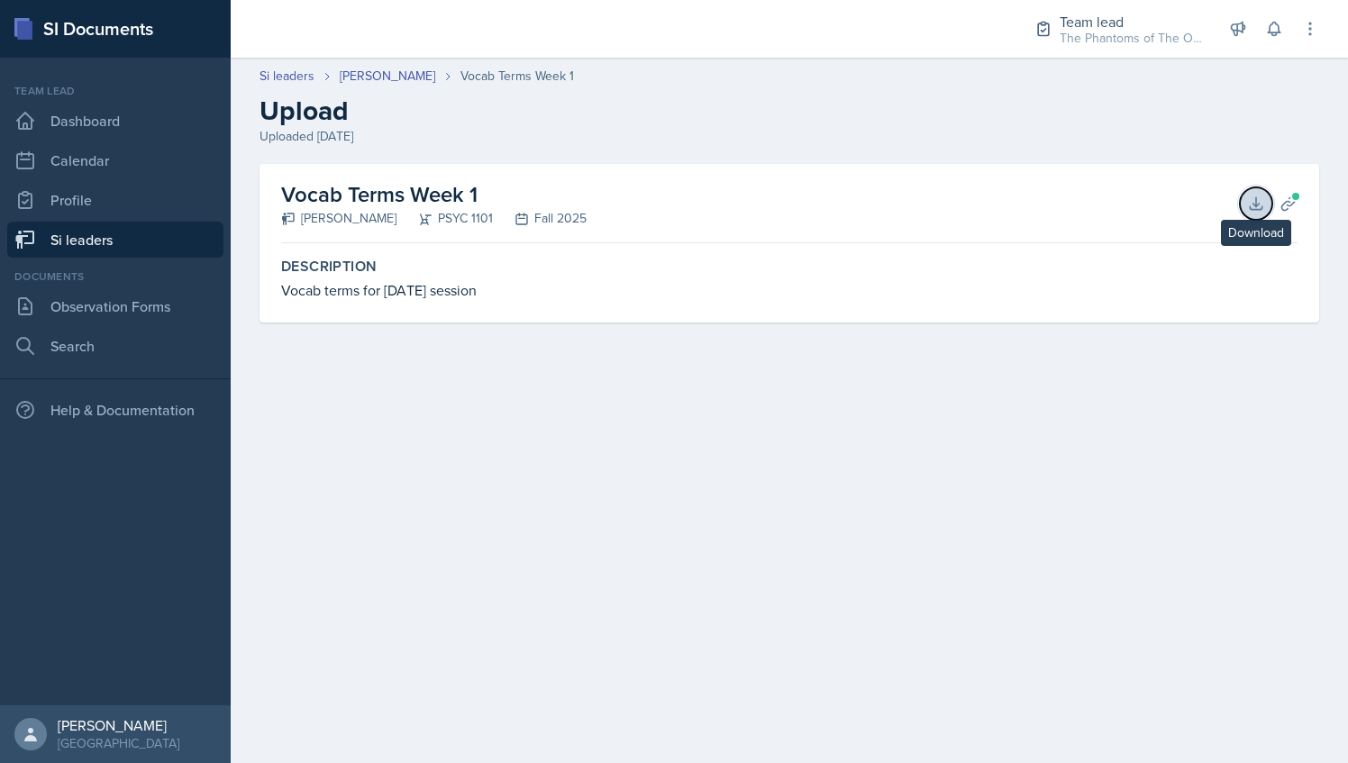
click at [1257, 198] on icon at bounding box center [1256, 204] width 18 height 18
click at [391, 66] on header "Si leaders [PERSON_NAME] Vocab Terms Week 1 Upload Uploaded [DATE]" at bounding box center [790, 106] width 1118 height 115
click at [395, 72] on link "[PERSON_NAME]" at bounding box center [388, 76] width 96 height 19
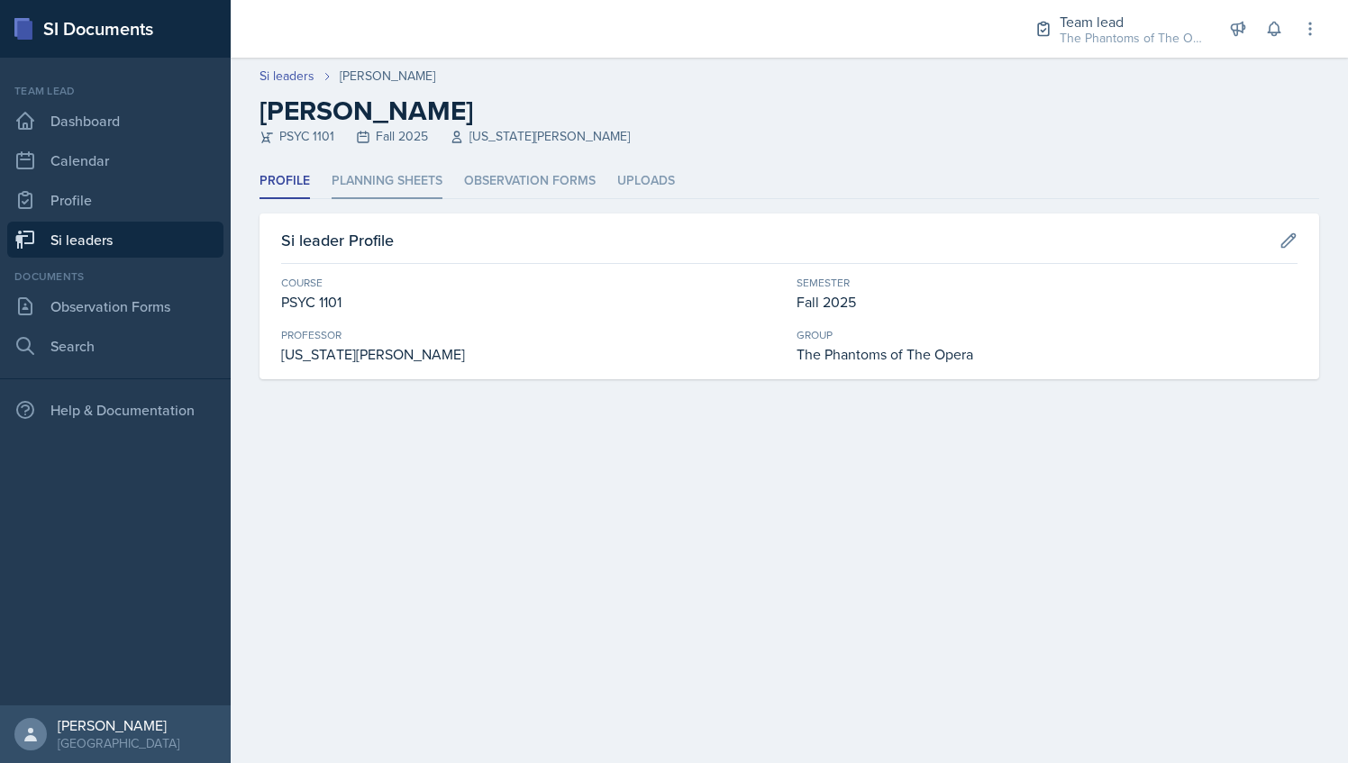
click at [389, 177] on li "Planning Sheets" at bounding box center [387, 181] width 111 height 35
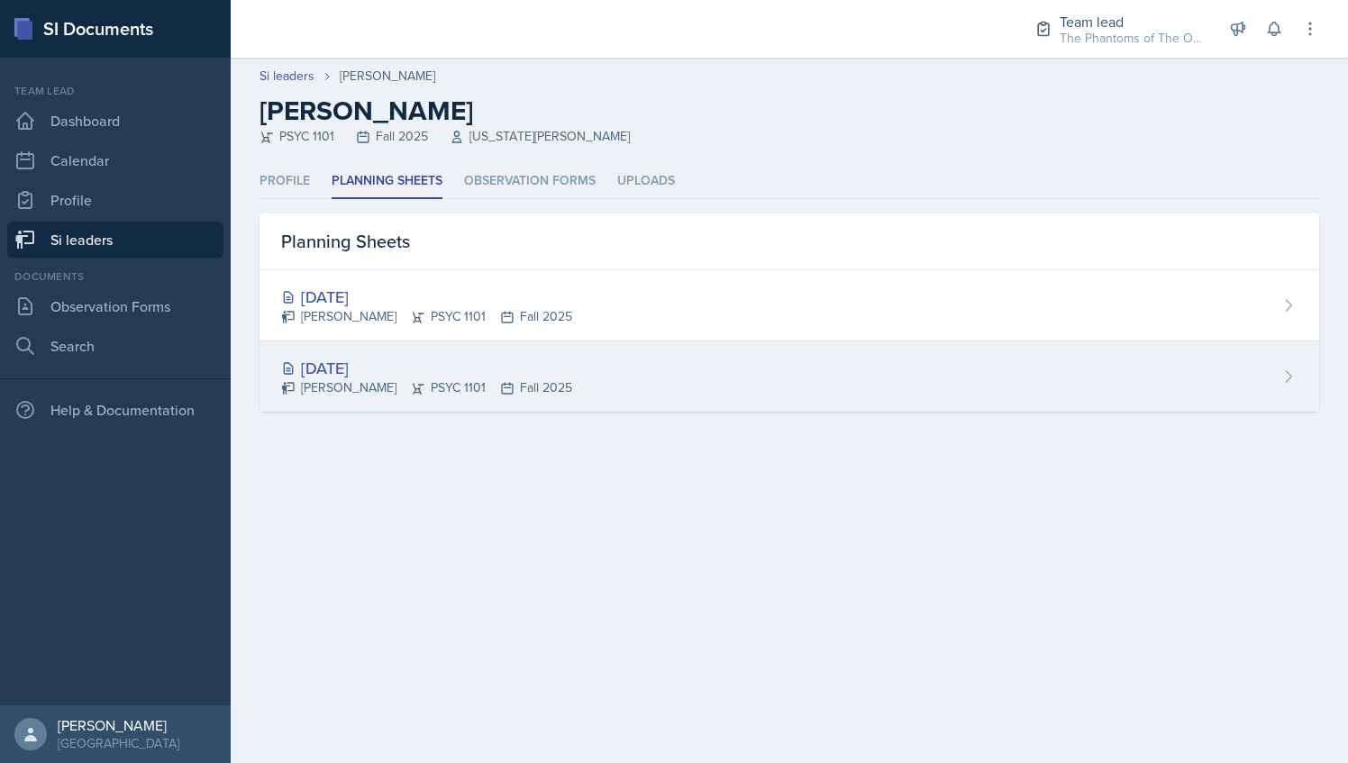
click at [375, 373] on div "[DATE]" at bounding box center [426, 368] width 291 height 24
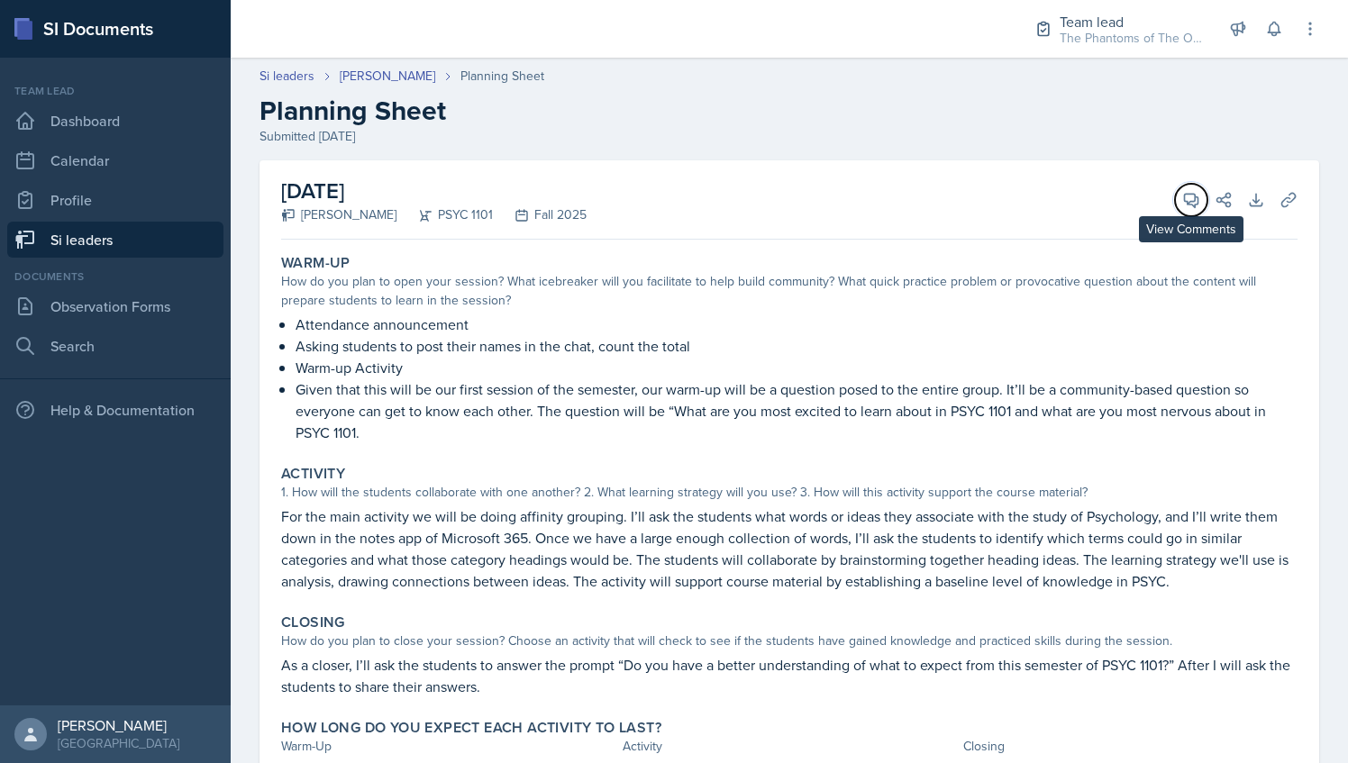
click at [1183, 207] on icon at bounding box center [1192, 200] width 18 height 18
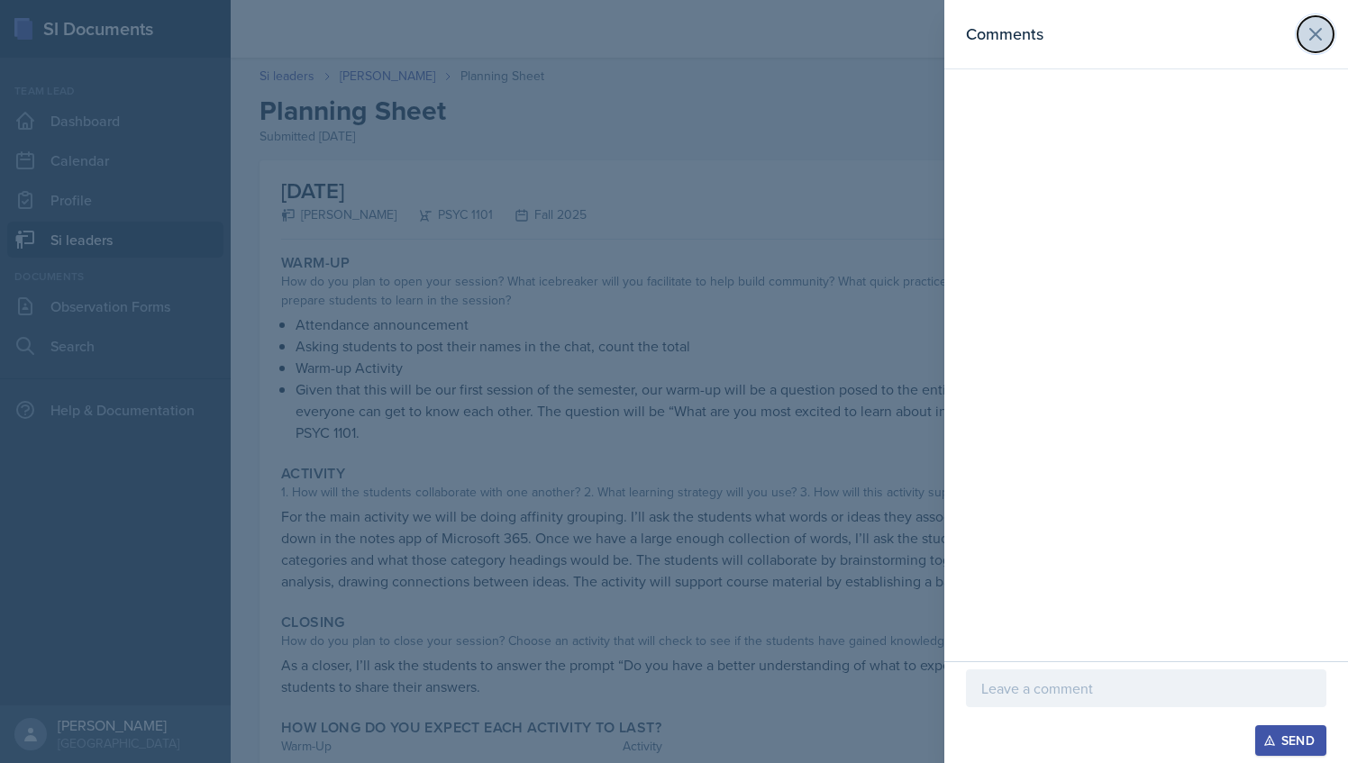
click at [1312, 35] on icon at bounding box center [1316, 34] width 22 height 22
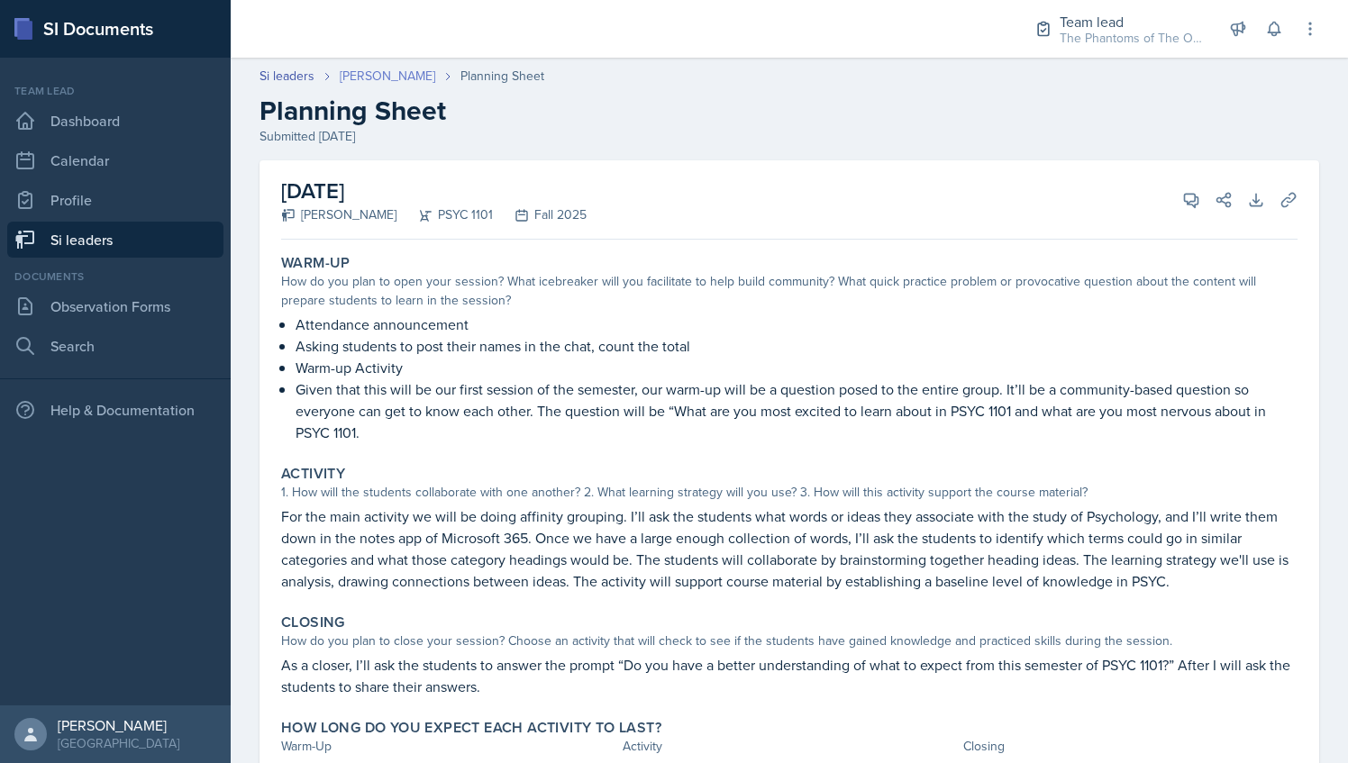
click at [362, 75] on link "[PERSON_NAME]" at bounding box center [388, 76] width 96 height 19
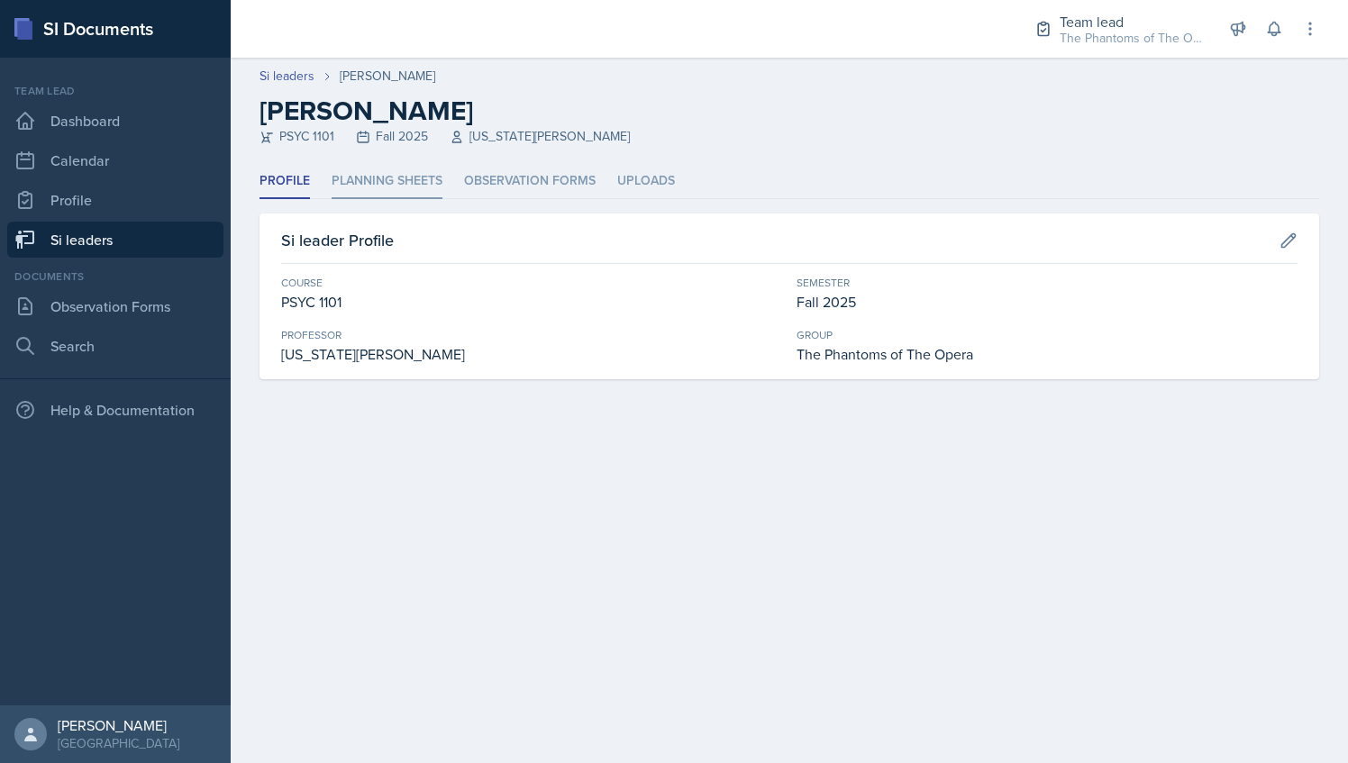
click at [376, 191] on li "Planning Sheets" at bounding box center [387, 181] width 111 height 35
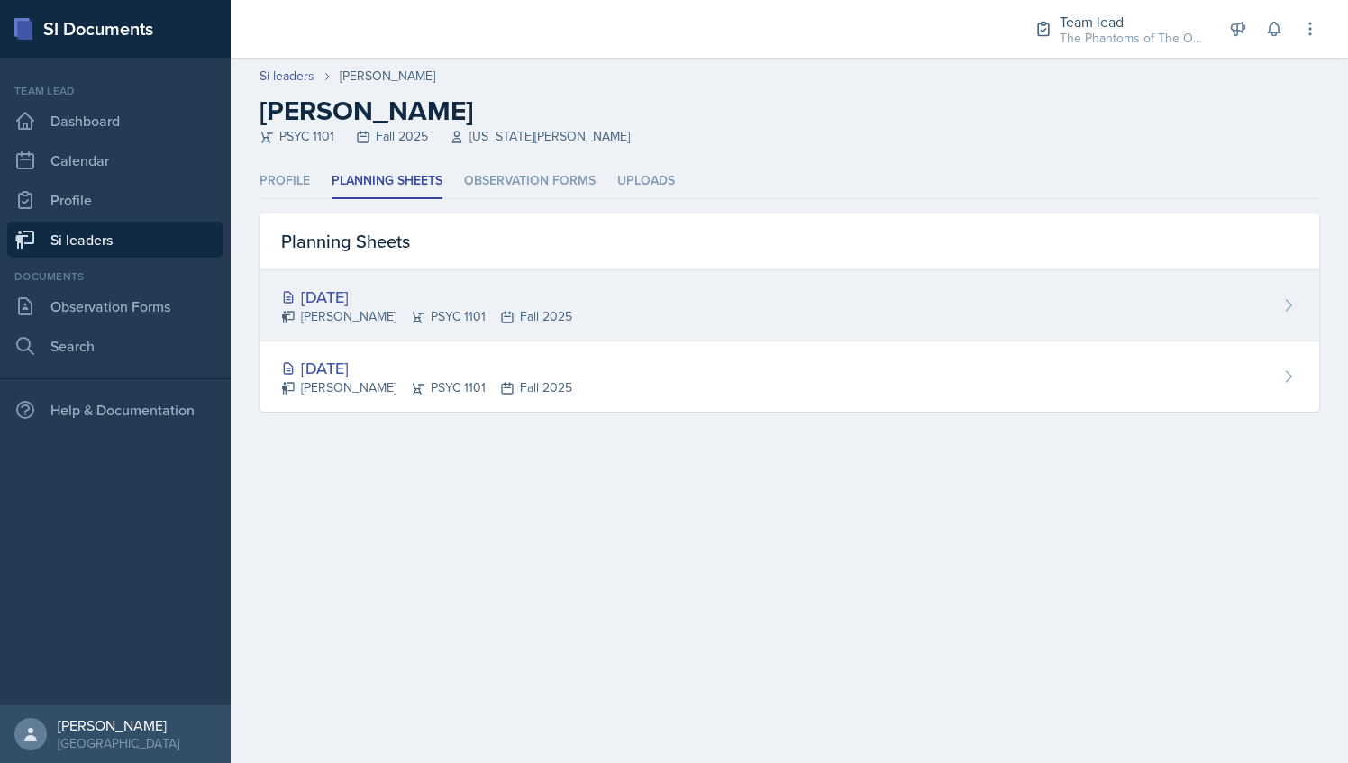
click at [446, 273] on div "[DATE] [PERSON_NAME] PSYC 1101 Fall 2025" at bounding box center [790, 305] width 1060 height 71
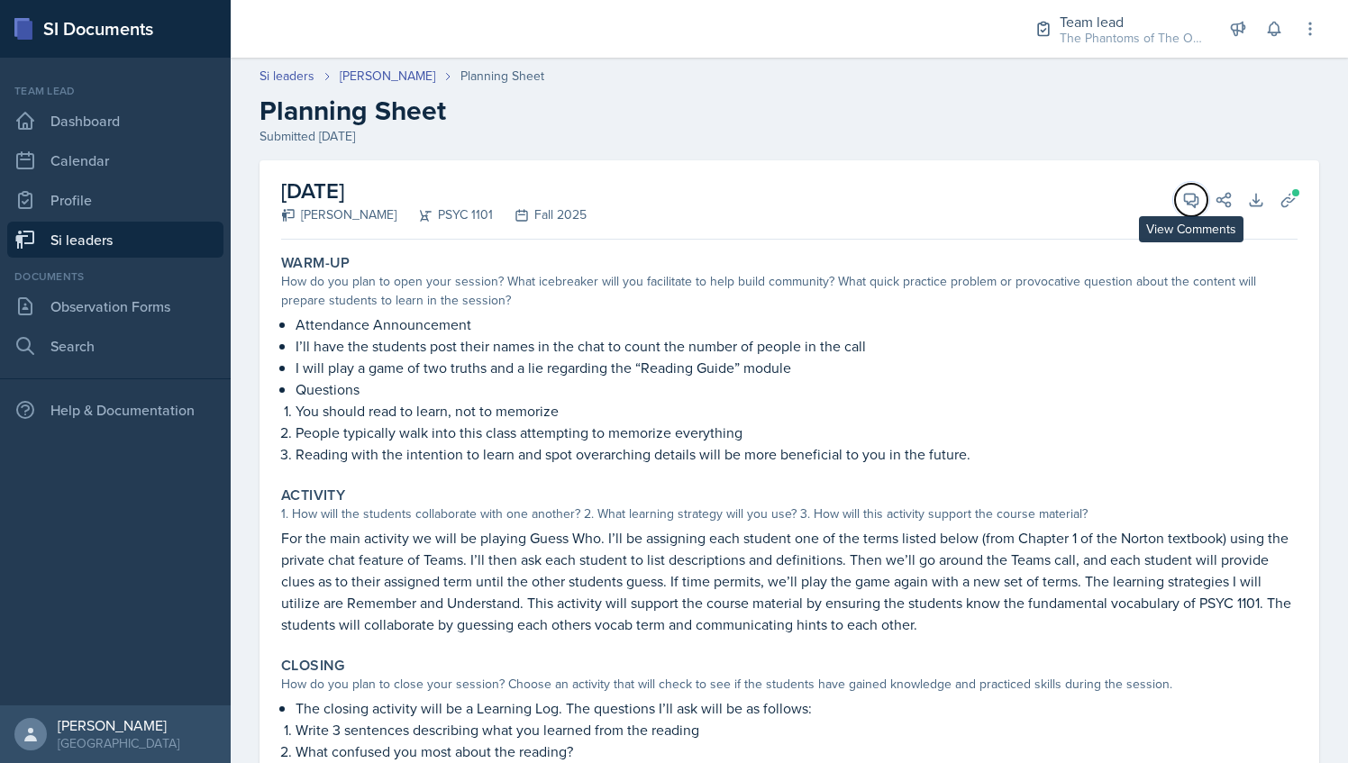
click at [1183, 200] on icon at bounding box center [1192, 200] width 18 height 18
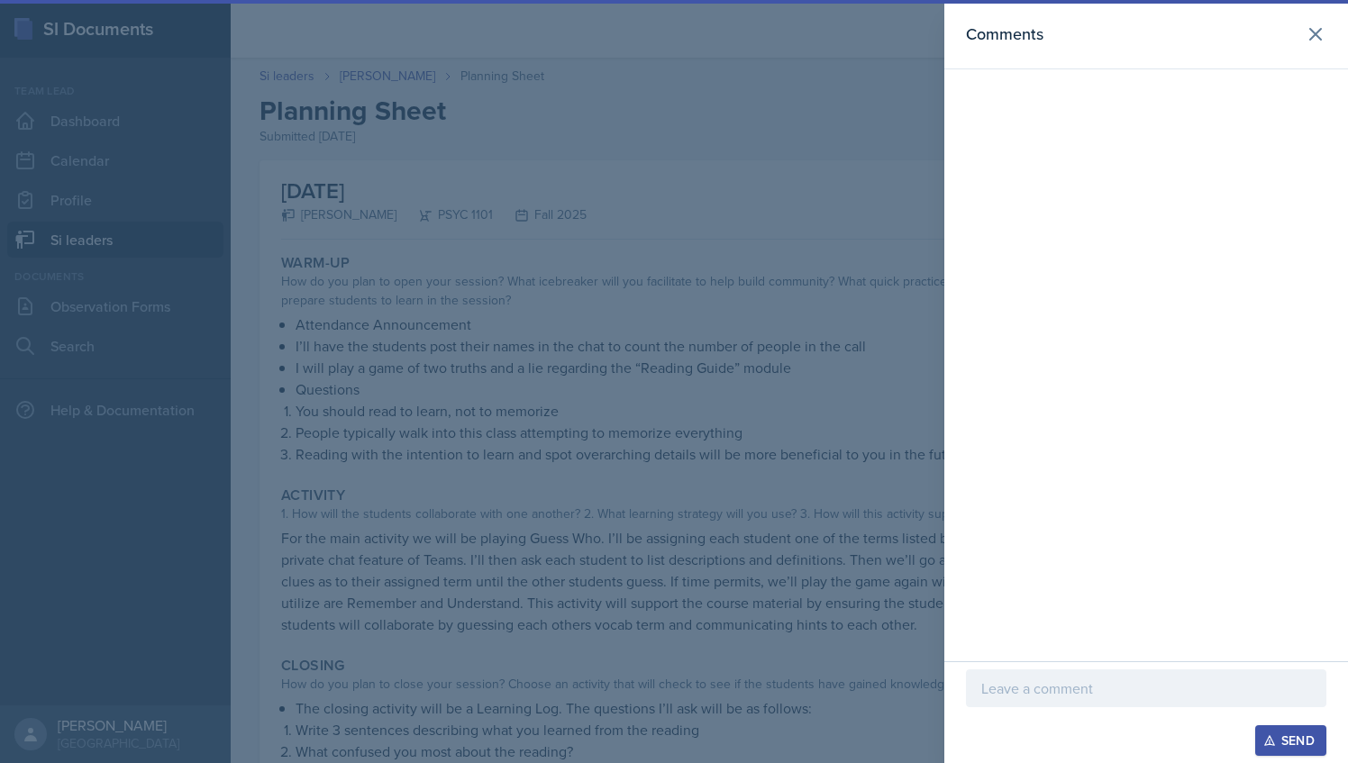
click at [1052, 682] on p at bounding box center [1147, 689] width 330 height 22
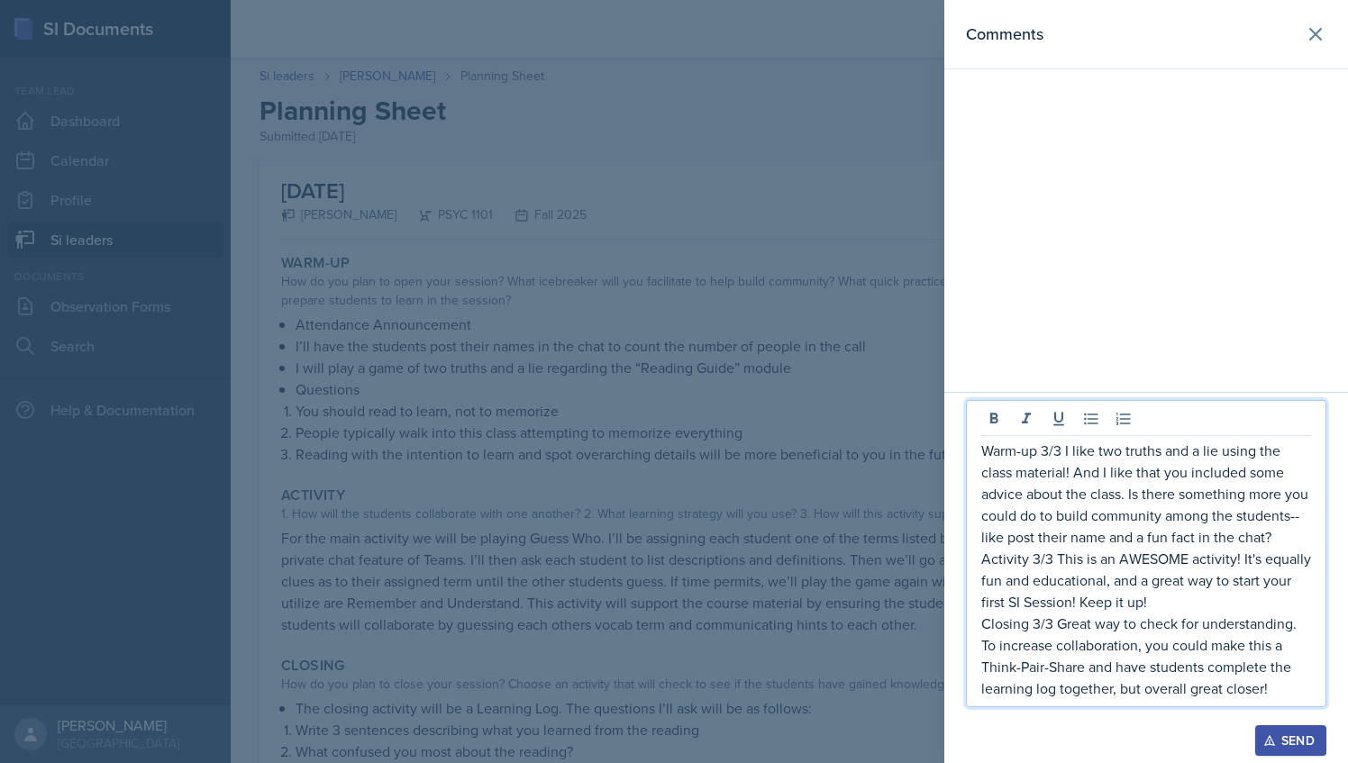
click at [989, 604] on p "Activity 3/3 This is an AWESOME activity! It's equally fun and educational, and…" at bounding box center [1147, 580] width 330 height 65
click at [999, 606] on p "Activity 3/3 This is an AWESOME activity! It's equally fun and educational, and…" at bounding box center [1147, 580] width 330 height 65
click at [1011, 600] on p "Activity 3/3 This is an AWESOME activity! It's equally fun and educational, and…" at bounding box center [1147, 580] width 330 height 65
click at [1127, 603] on p "Activity 3/3 This is an AWESOME activity! It's equally fun and educational, and…" at bounding box center [1147, 580] width 330 height 65
click at [1240, 604] on p "Activity 3/3 This is an AWESOME activity! It's equally fun and educational, and…" at bounding box center [1147, 580] width 330 height 65
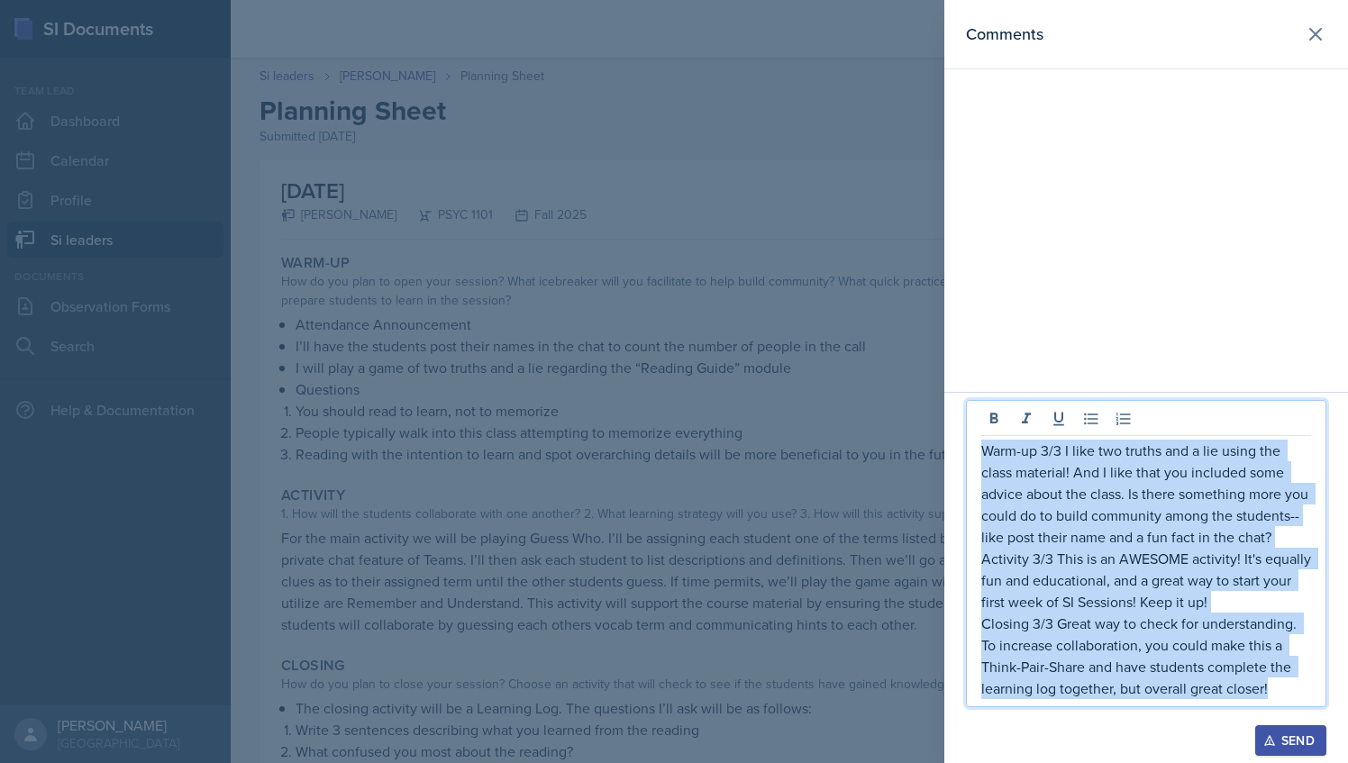
drag, startPoint x: 1276, startPoint y: 689, endPoint x: 981, endPoint y: 452, distance: 378.9
click at [982, 452] on div "Warm-up 3/3 I like two truths and a lie using the class material! And I like th…" at bounding box center [1147, 570] width 330 height 260
drag, startPoint x: 1096, startPoint y: 498, endPoint x: 1065, endPoint y: 571, distance: 80.0
click at [1066, 578] on p "Activity 3/3 This is an AWESOME activity! It's equally fun and educational, and…" at bounding box center [1147, 580] width 330 height 65
click at [1227, 609] on p "Activity 3/3 This is an AWESOME activity! It's equally fun and educational, and…" at bounding box center [1147, 580] width 330 height 65
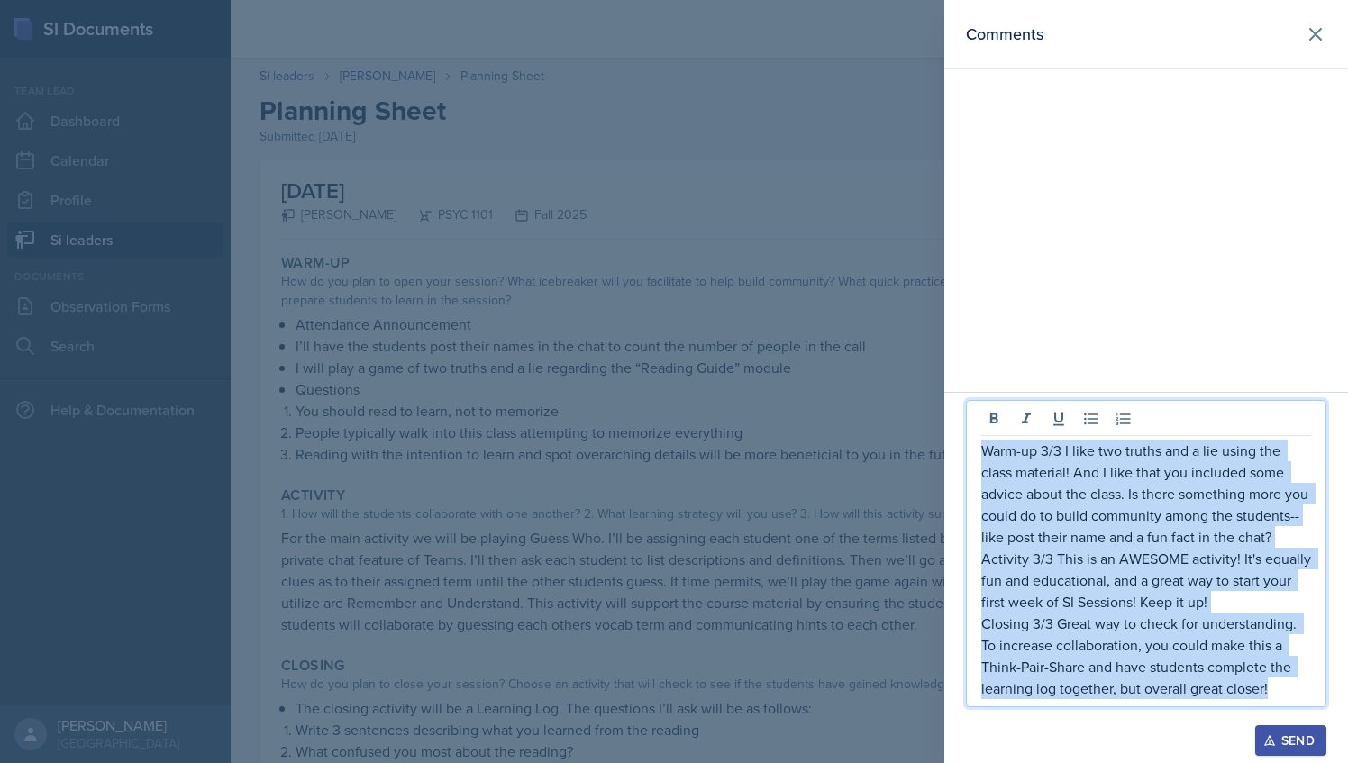
click at [1223, 610] on p "Activity 3/3 This is an AWESOME activity! It's equally fun and educational, and…" at bounding box center [1147, 580] width 330 height 65
click at [1206, 603] on p "Activity 3/3 This is an AWESOME activity! It's equally fun and educational, and…" at bounding box center [1147, 580] width 330 height 65
click at [1206, 605] on p "Activity 3/3 This is an AWESOME activity! It's equally fun and educational, and…" at bounding box center [1147, 580] width 330 height 65
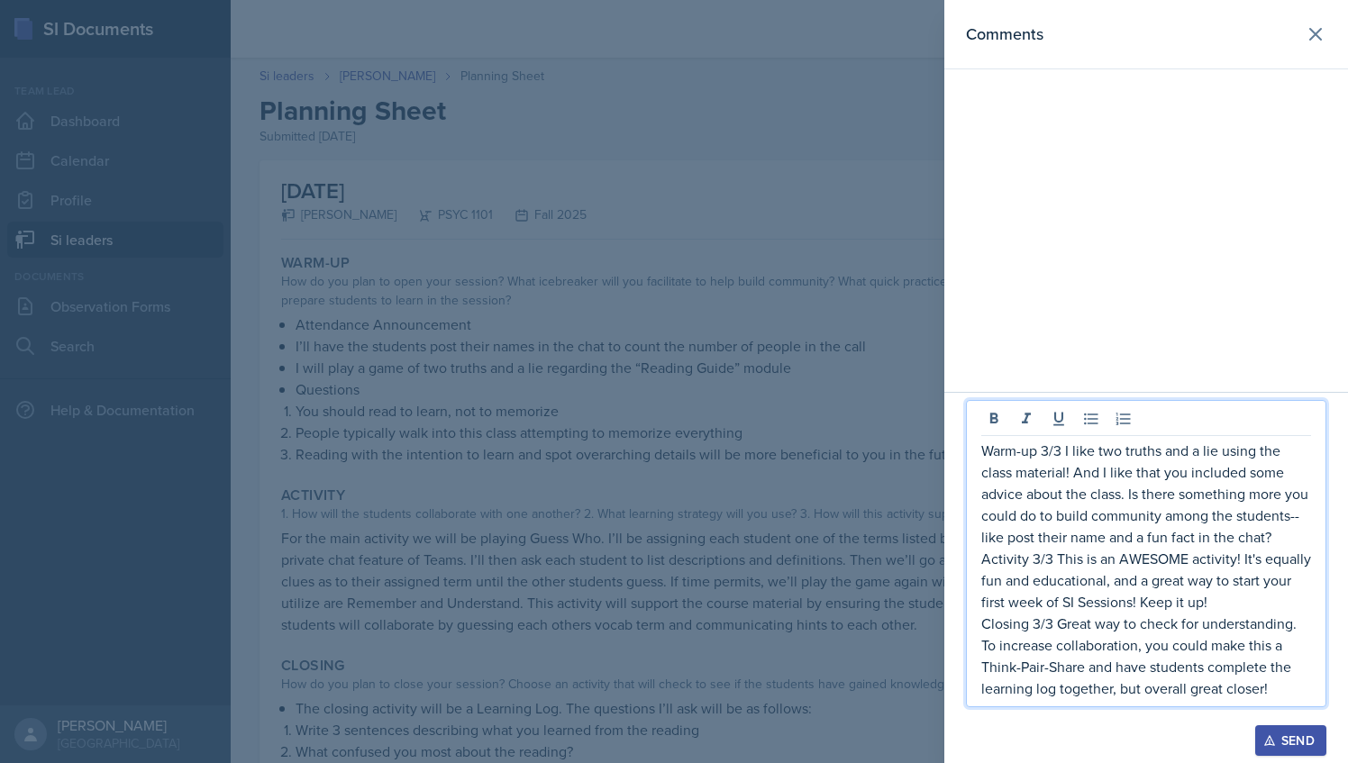
click at [1224, 555] on p "Activity 3/3 This is an AWESOME activity! It's equally fun and educational, and…" at bounding box center [1147, 580] width 330 height 65
click at [1277, 689] on p "Closing 3/3 Great way to check for understanding. To increase collaboration, yo…" at bounding box center [1147, 656] width 330 height 87
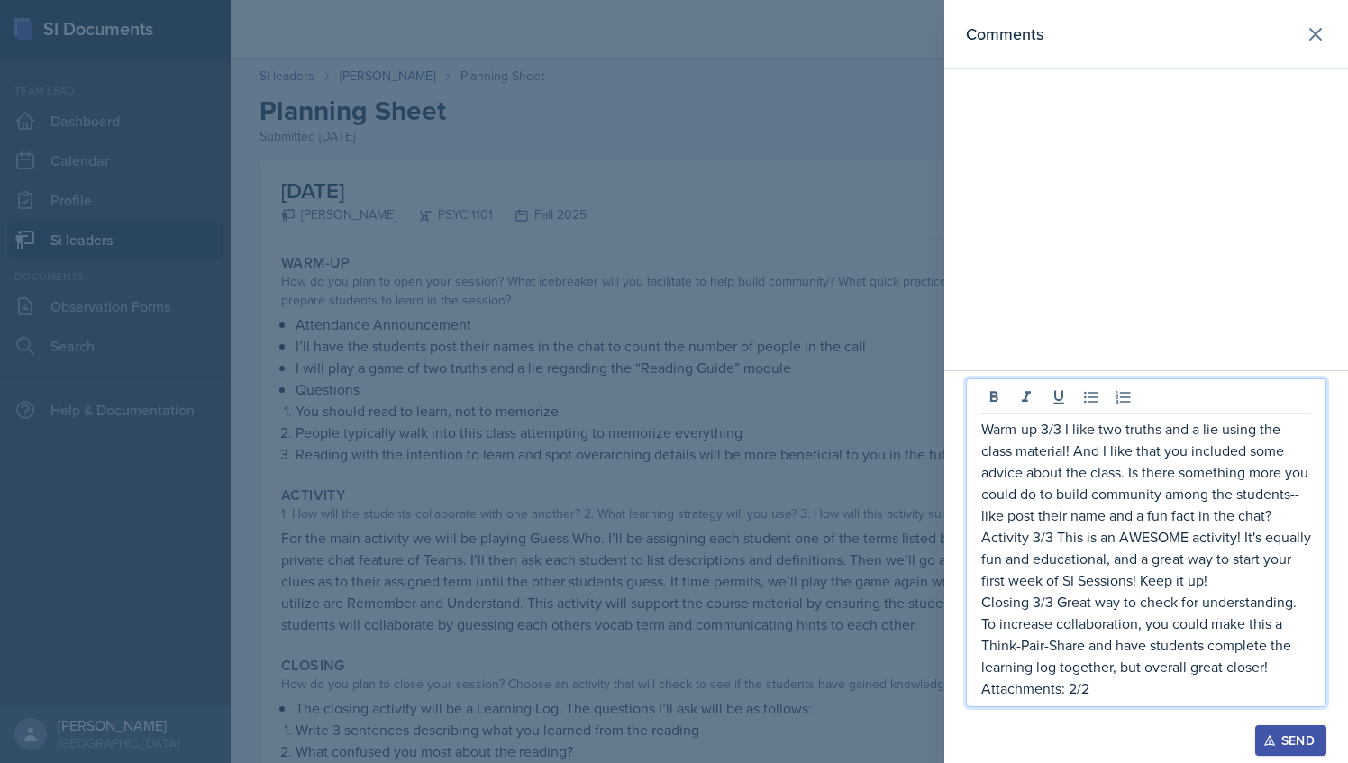
click at [1289, 735] on div "Send" at bounding box center [1291, 741] width 48 height 14
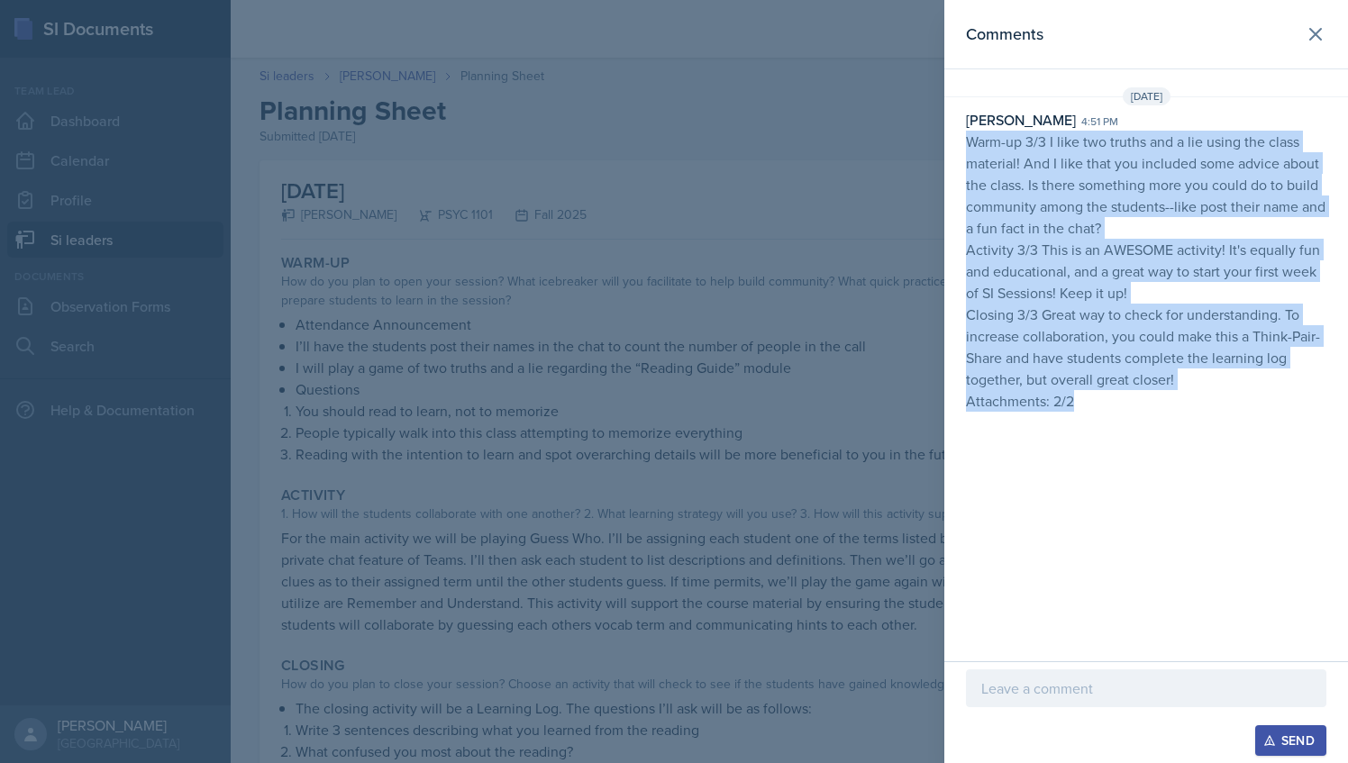
drag, startPoint x: 1073, startPoint y: 404, endPoint x: 958, endPoint y: 135, distance: 292.0
click at [958, 135] on div "[PERSON_NAME] 4:51 pm Warm-up 3/3 I like two truths and a lie using the class m…" at bounding box center [1147, 260] width 404 height 303
drag, startPoint x: 958, startPoint y: 135, endPoint x: 982, endPoint y: 155, distance: 31.4
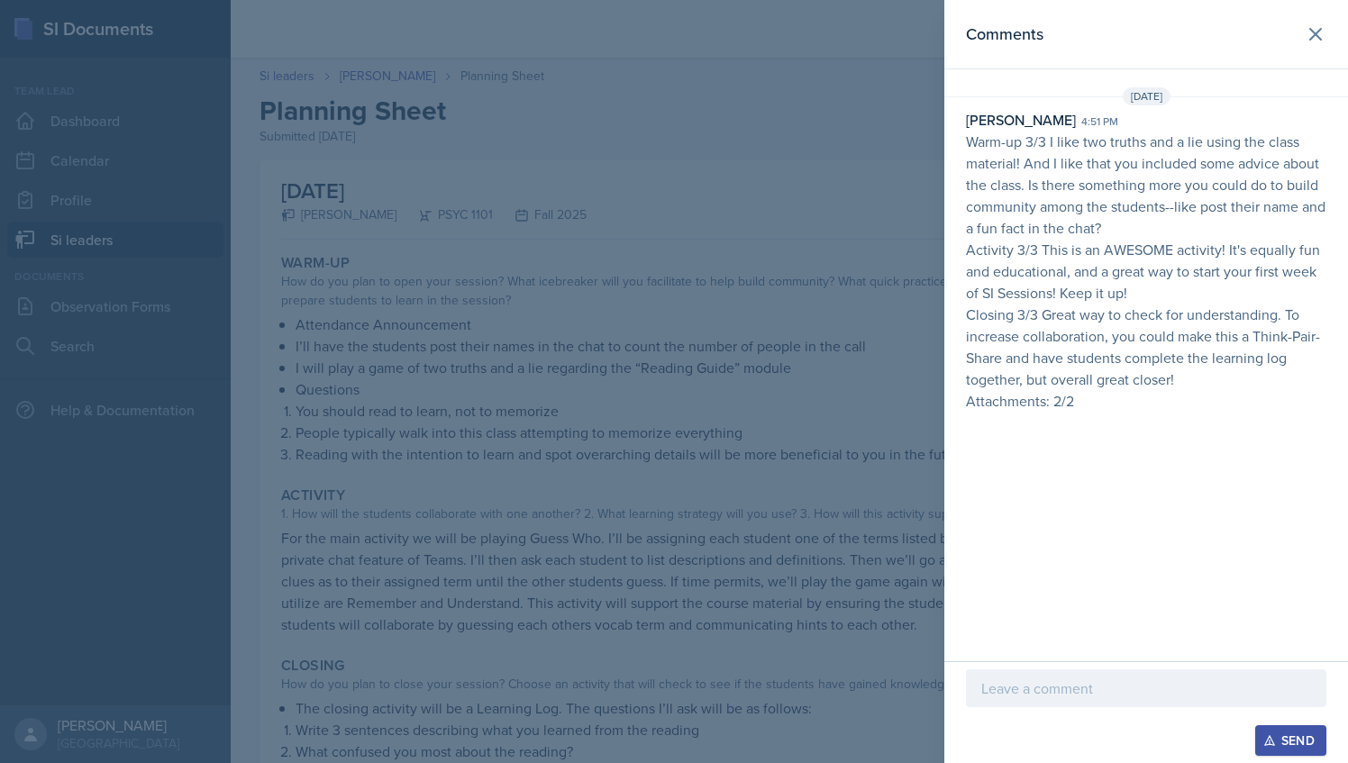
click at [637, 297] on div at bounding box center [674, 381] width 1348 height 763
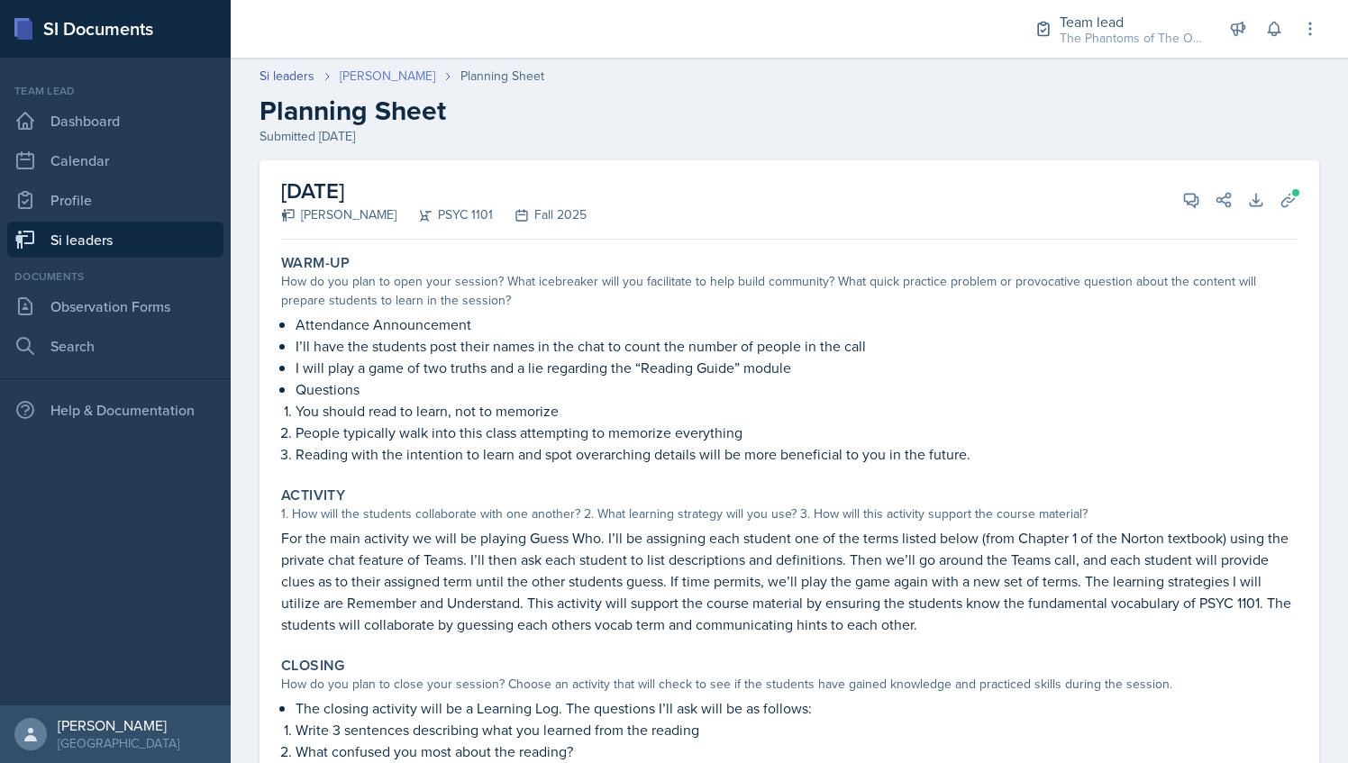
click at [386, 68] on link "[PERSON_NAME]" at bounding box center [388, 76] width 96 height 19
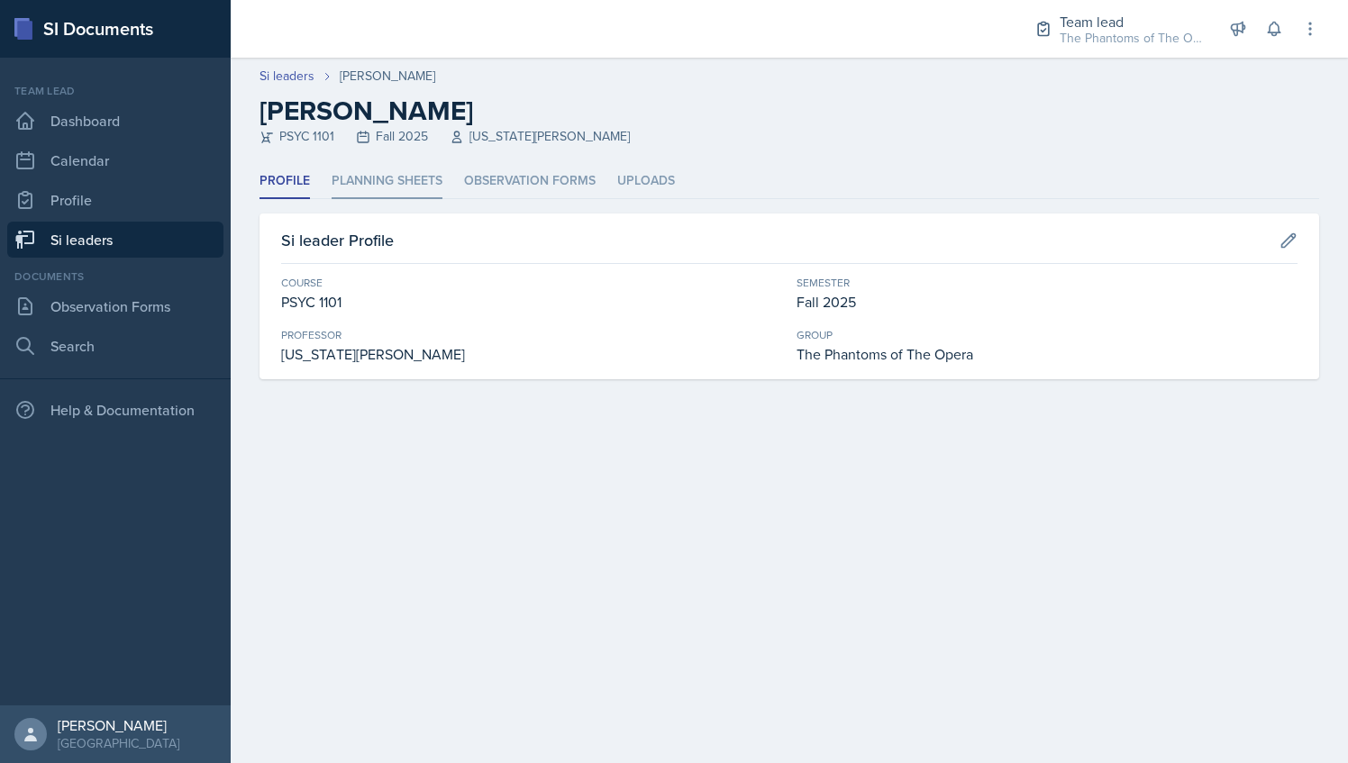
click at [380, 185] on li "Planning Sheets" at bounding box center [387, 181] width 111 height 35
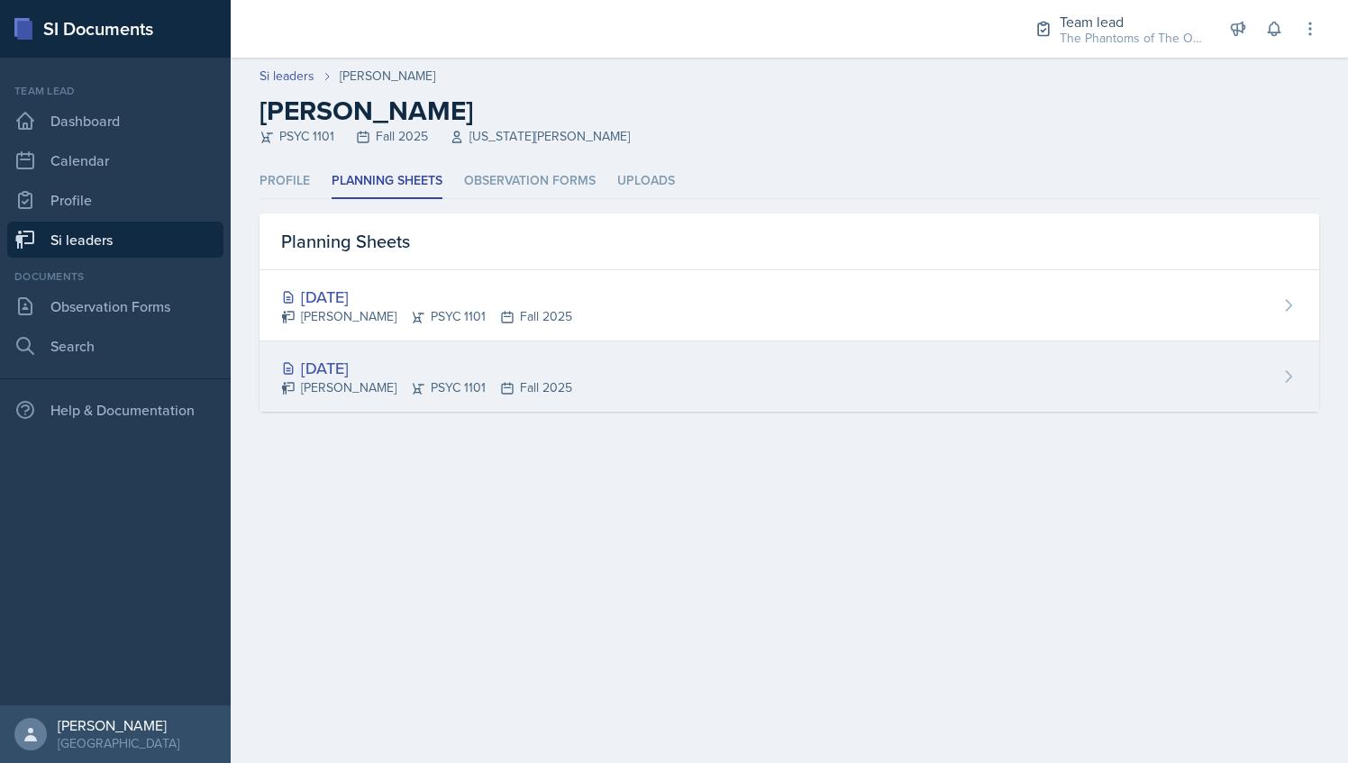
click at [402, 369] on div "[DATE]" at bounding box center [426, 368] width 291 height 24
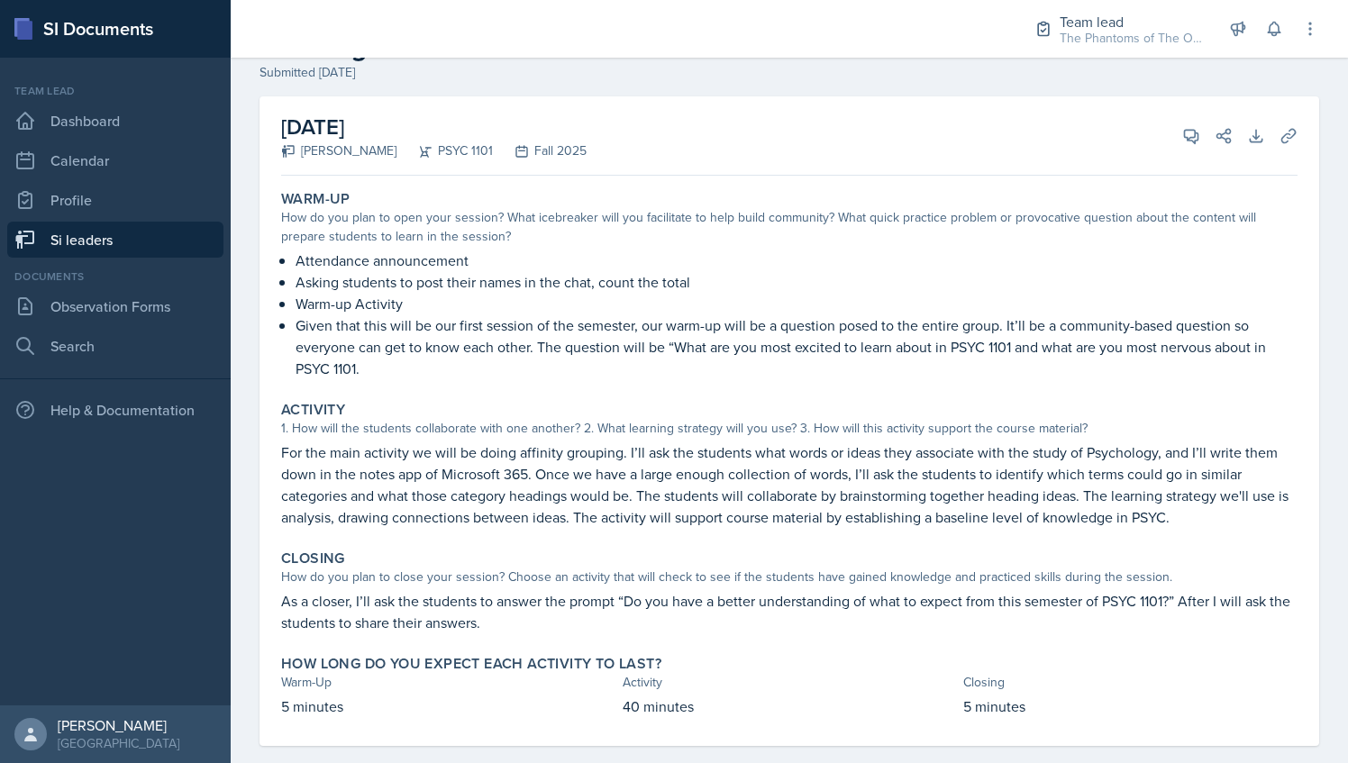
scroll to position [89, 0]
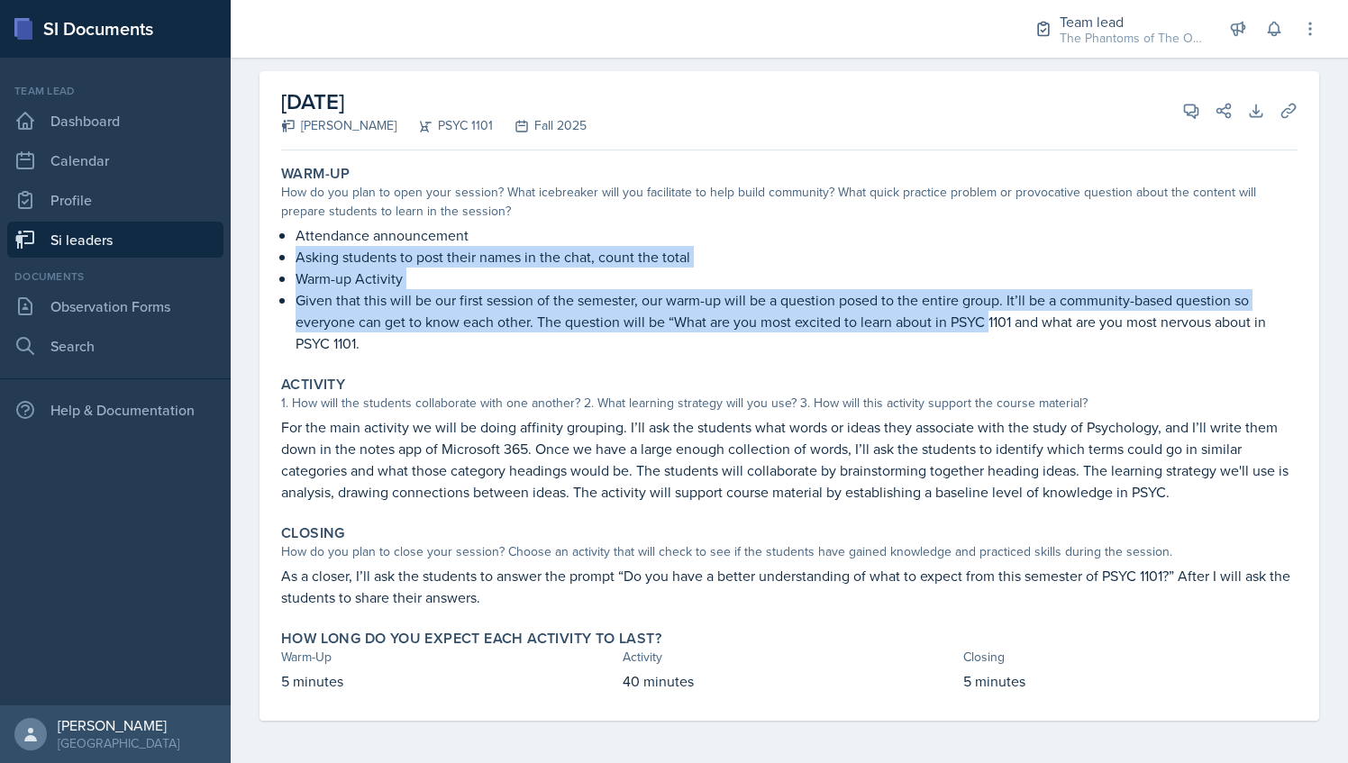
drag, startPoint x: 352, startPoint y: 252, endPoint x: 988, endPoint y: 323, distance: 640.2
click at [988, 323] on div "Attendance announcement Asking students to post their names in the chat, count …" at bounding box center [789, 289] width 1017 height 130
drag, startPoint x: 988, startPoint y: 323, endPoint x: 1185, endPoint y: 101, distance: 296.9
click at [1193, 101] on span at bounding box center [1197, 104] width 9 height 9
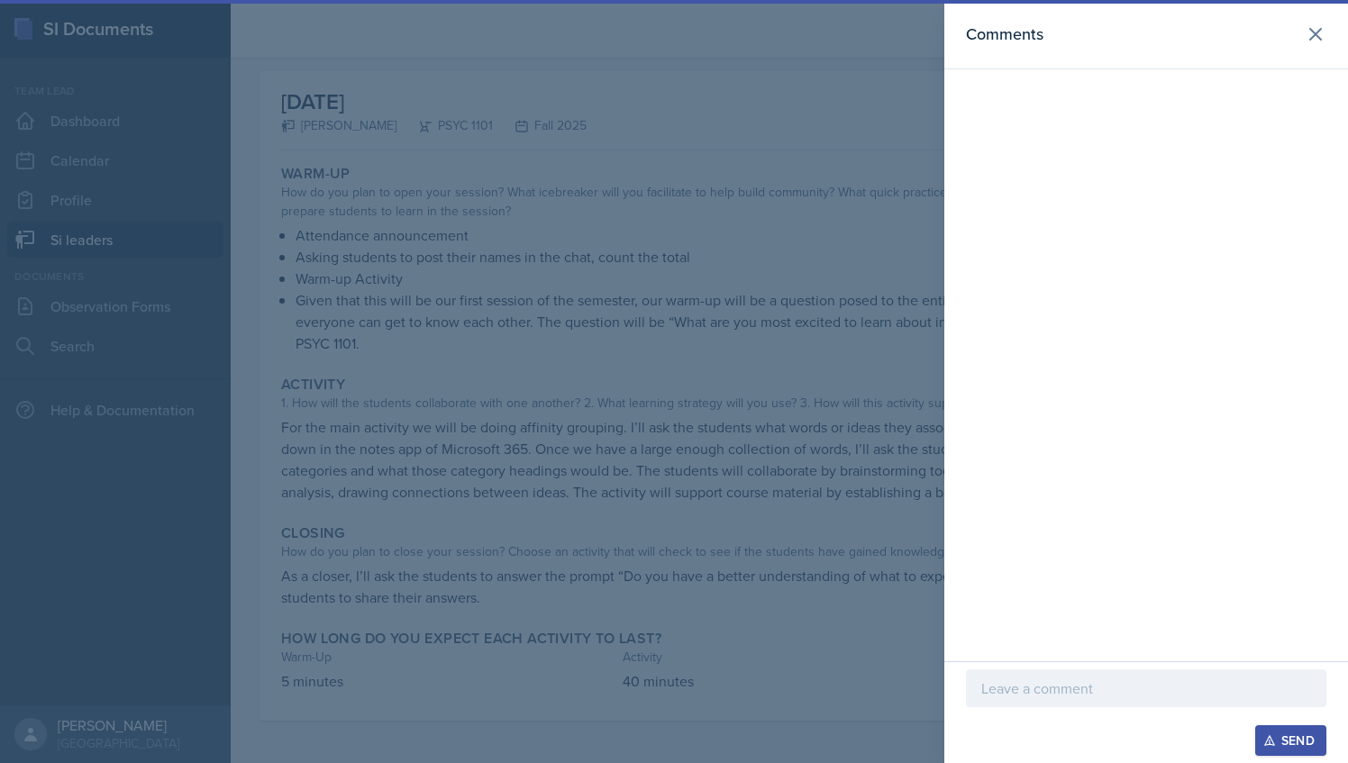
click at [1103, 663] on div "Send" at bounding box center [1147, 713] width 404 height 102
click at [1134, 697] on p at bounding box center [1147, 689] width 330 height 22
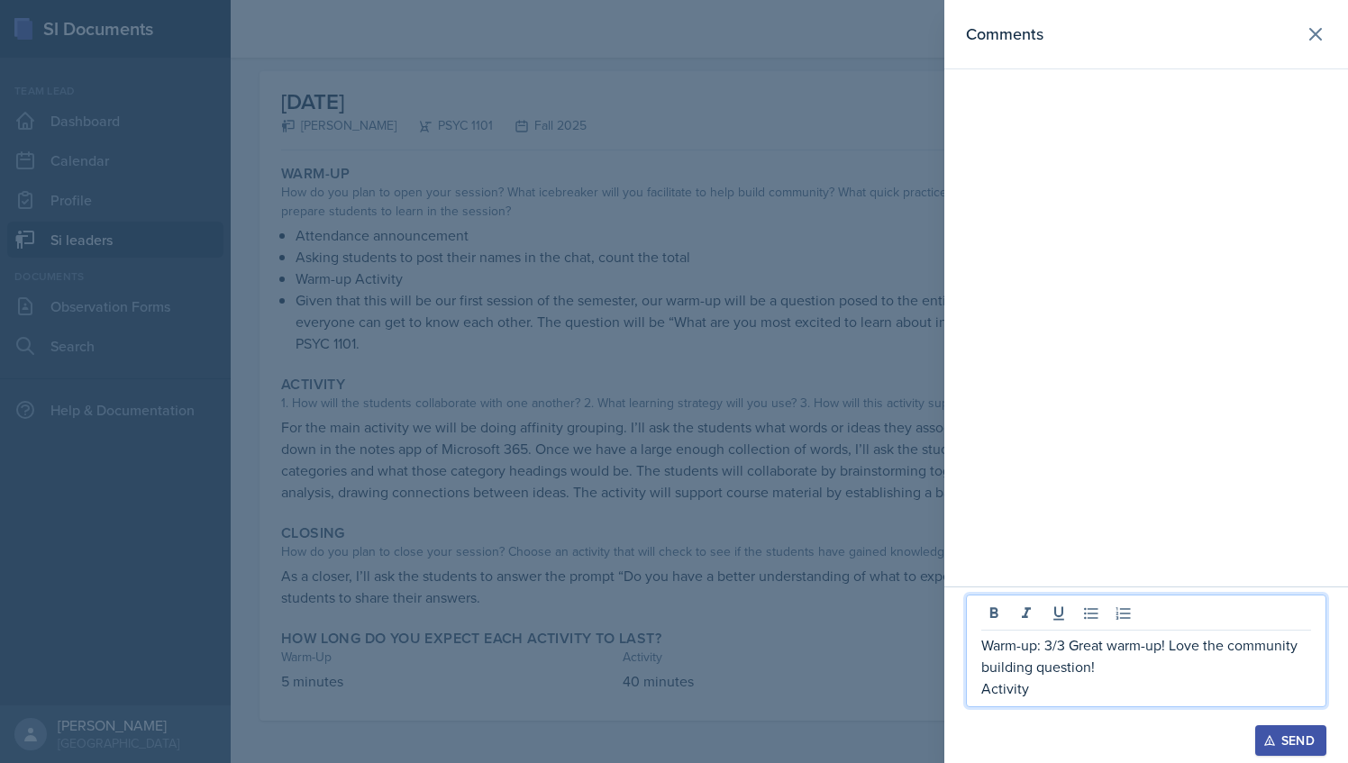
drag, startPoint x: 1036, startPoint y: 692, endPoint x: 987, endPoint y: 651, distance: 63.9
click at [987, 651] on div "Warm-up: 3/3 Great warm-up! Love the community building question! Activity" at bounding box center [1147, 667] width 330 height 65
click at [1317, 41] on icon at bounding box center [1316, 34] width 22 height 22
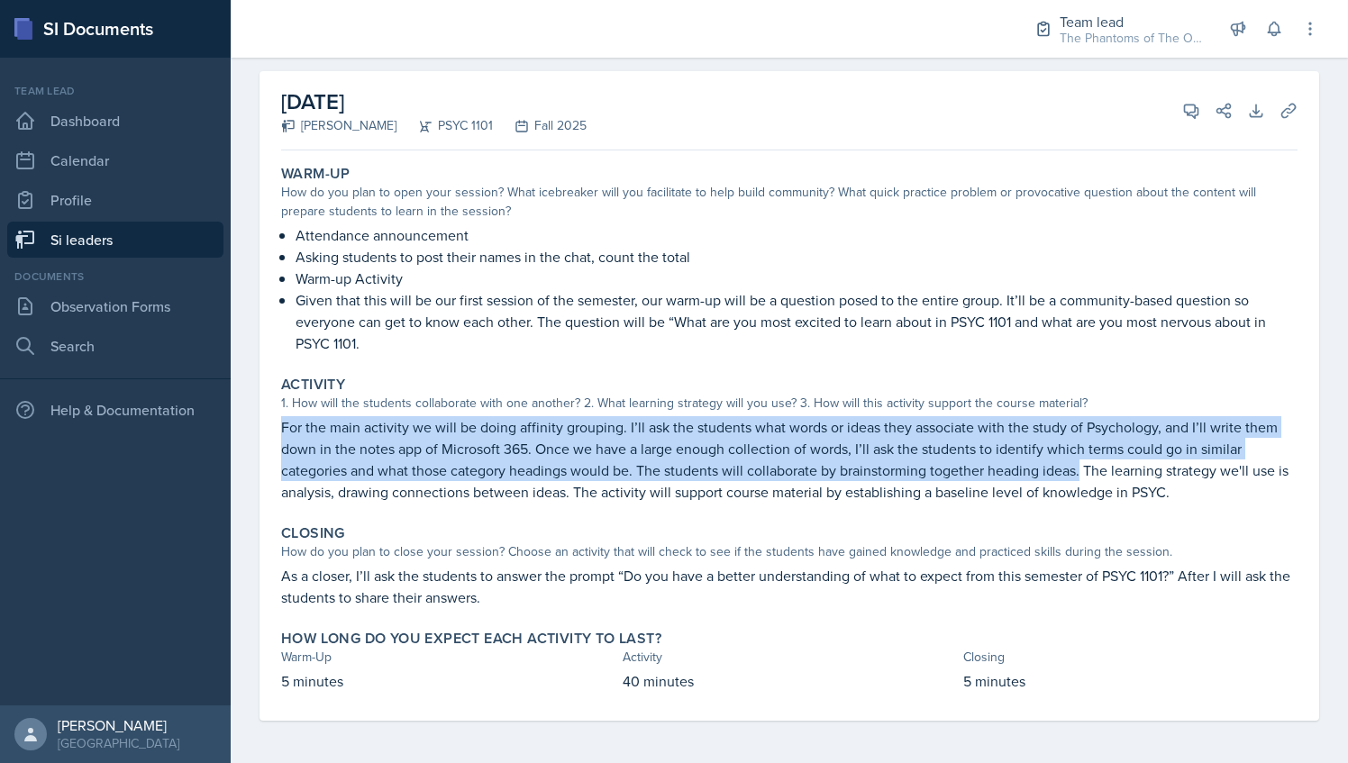
drag, startPoint x: 279, startPoint y: 425, endPoint x: 1085, endPoint y: 476, distance: 807.3
click at [1085, 476] on div "Activity 1. How will the students collaborate with one another? 2. What learnin…" at bounding box center [789, 440] width 1031 height 142
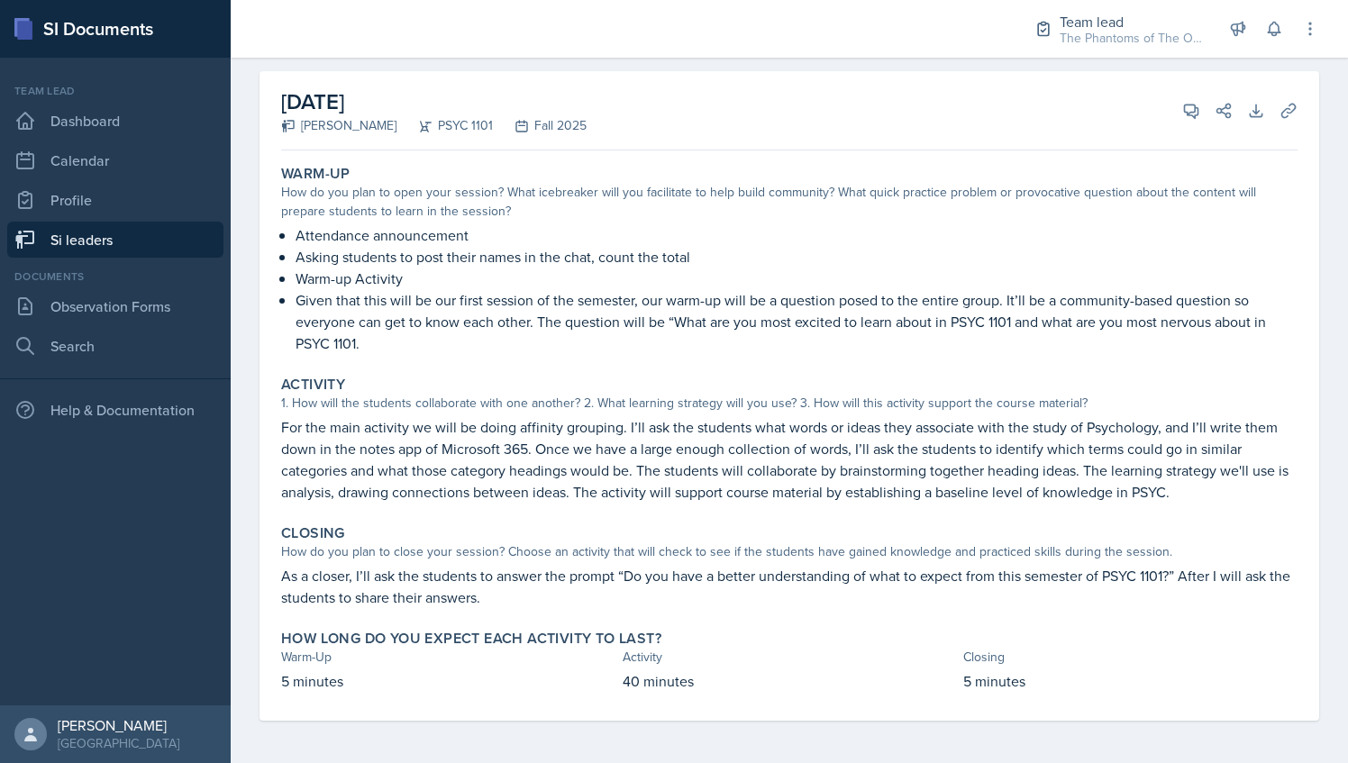
drag, startPoint x: 1085, startPoint y: 476, endPoint x: 1109, endPoint y: 488, distance: 26.2
click at [1109, 487] on p "For the main activity we will be doing affinity grouping. I’ll ask the students…" at bounding box center [789, 459] width 1017 height 87
drag, startPoint x: 278, startPoint y: 492, endPoint x: 577, endPoint y: 491, distance: 299.2
click at [577, 491] on div "Activity 1. How will the students collaborate with one another? 2. What learnin…" at bounding box center [789, 440] width 1031 height 142
drag, startPoint x: 577, startPoint y: 491, endPoint x: 592, endPoint y: 501, distance: 18.2
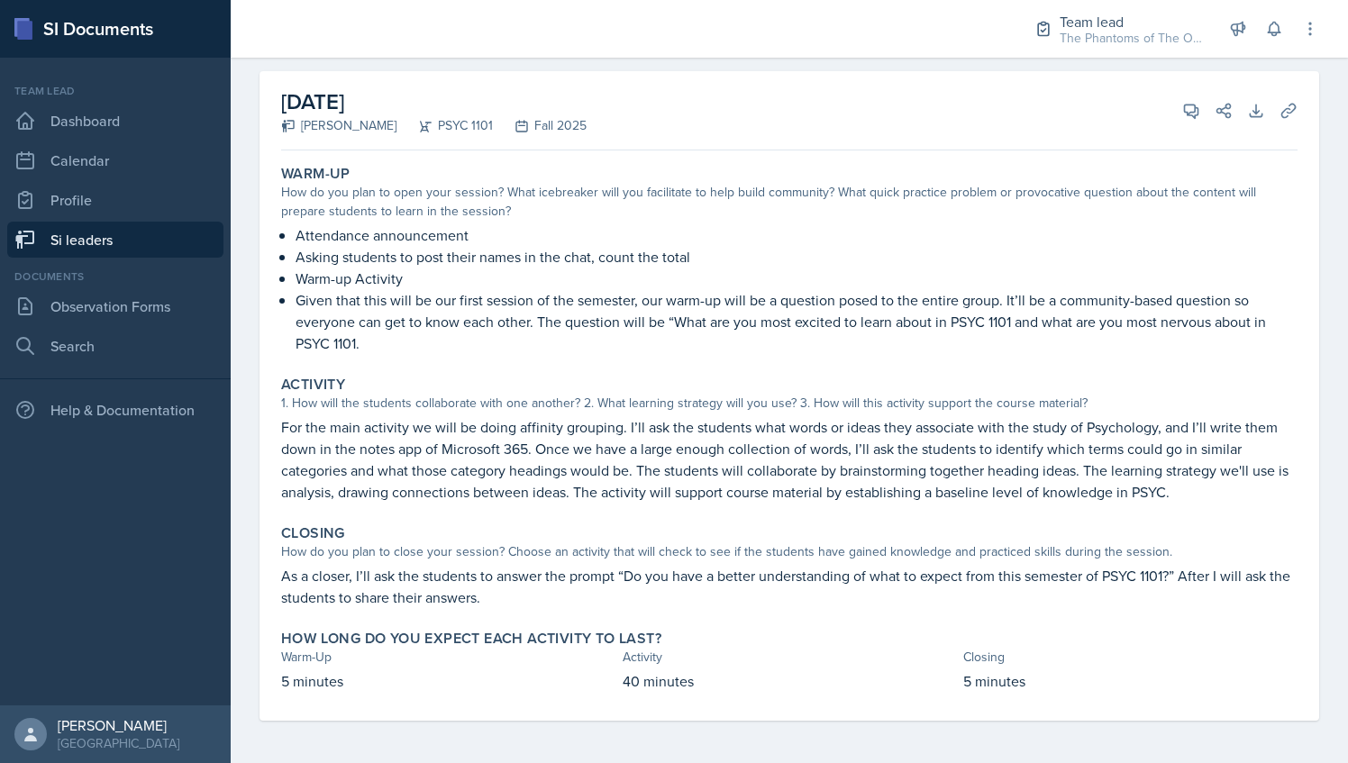
click at [592, 498] on p "For the main activity we will be doing affinity grouping. I’ll ask the students…" at bounding box center [789, 459] width 1017 height 87
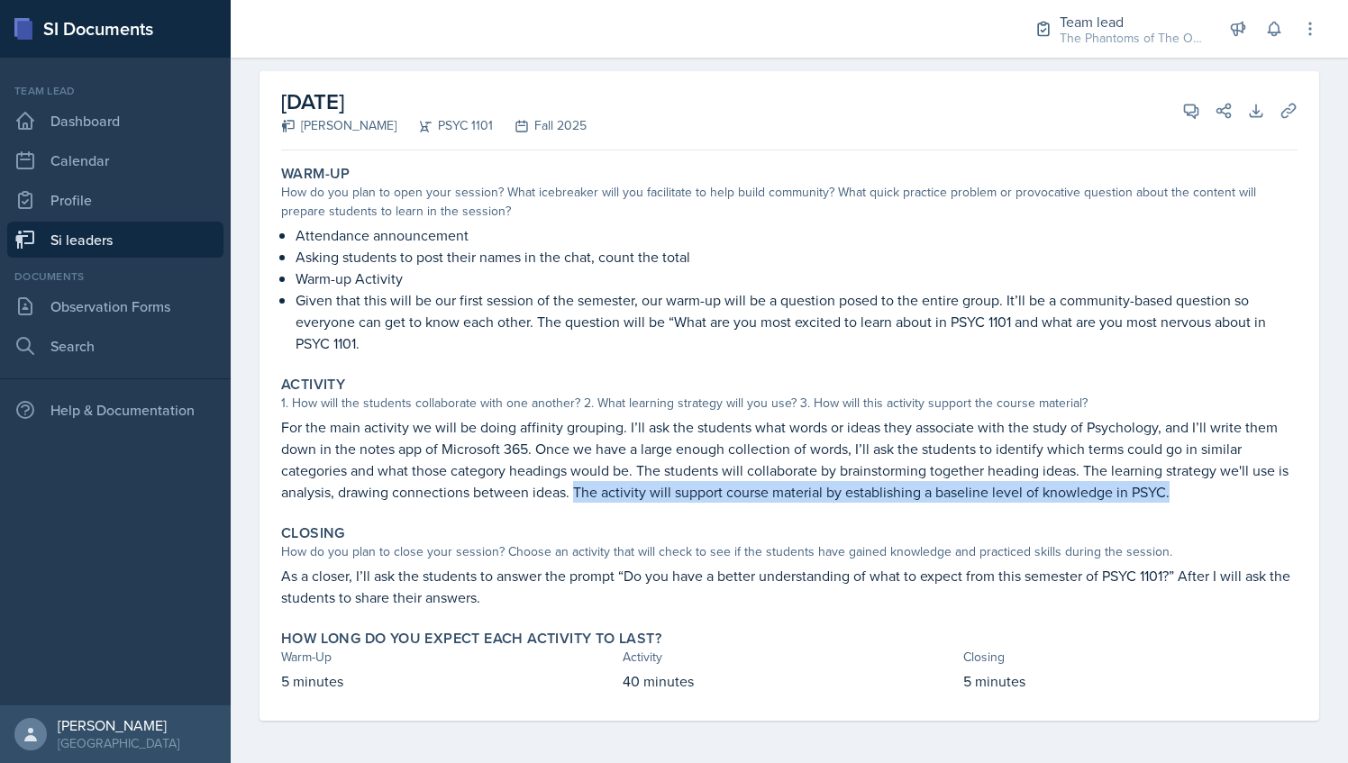
drag, startPoint x: 588, startPoint y: 490, endPoint x: 1195, endPoint y: 500, distance: 607.6
click at [1195, 500] on p "For the main activity we will be doing affinity grouping. I’ll ask the students…" at bounding box center [789, 459] width 1017 height 87
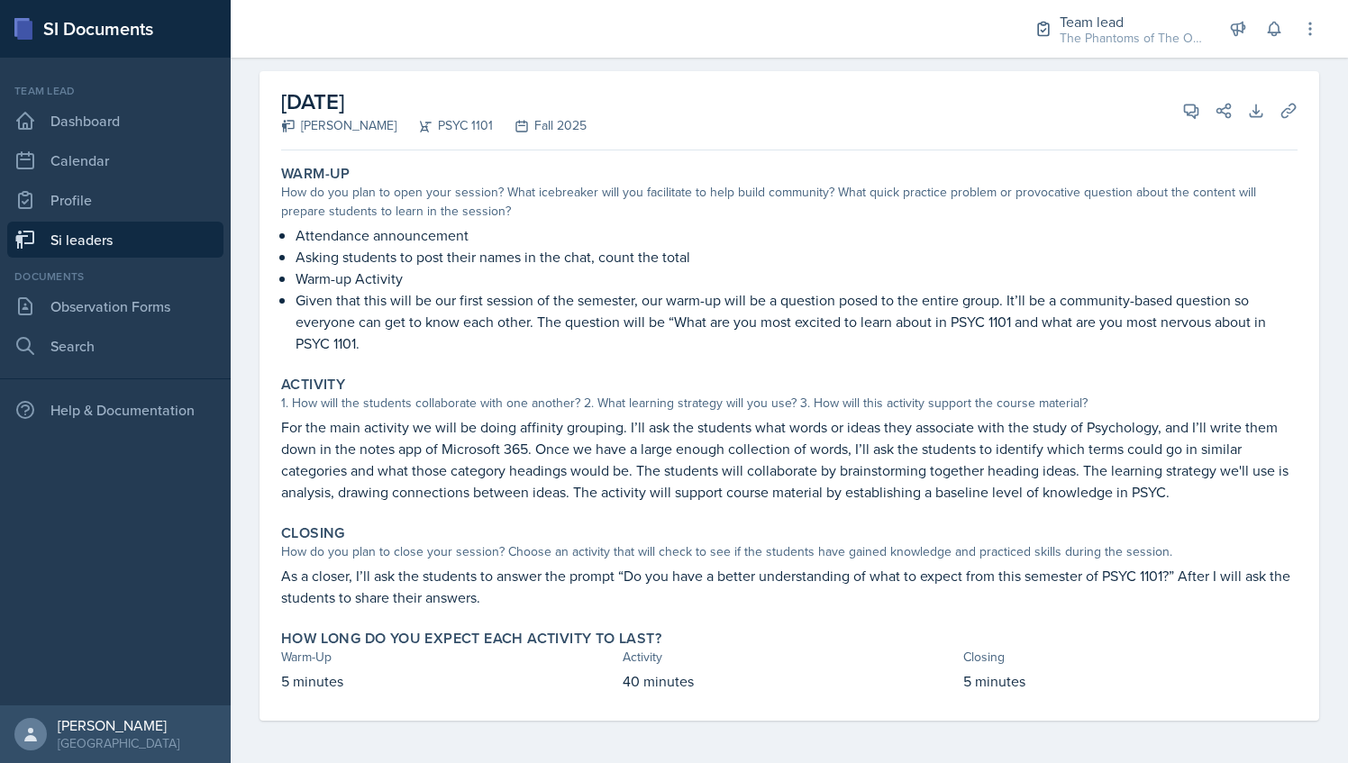
drag, startPoint x: 1195, startPoint y: 500, endPoint x: 1117, endPoint y: 155, distance: 354.0
click at [1079, 268] on p "Warm-up Activity" at bounding box center [797, 279] width 1002 height 22
click at [1185, 111] on icon at bounding box center [1192, 112] width 14 height 14
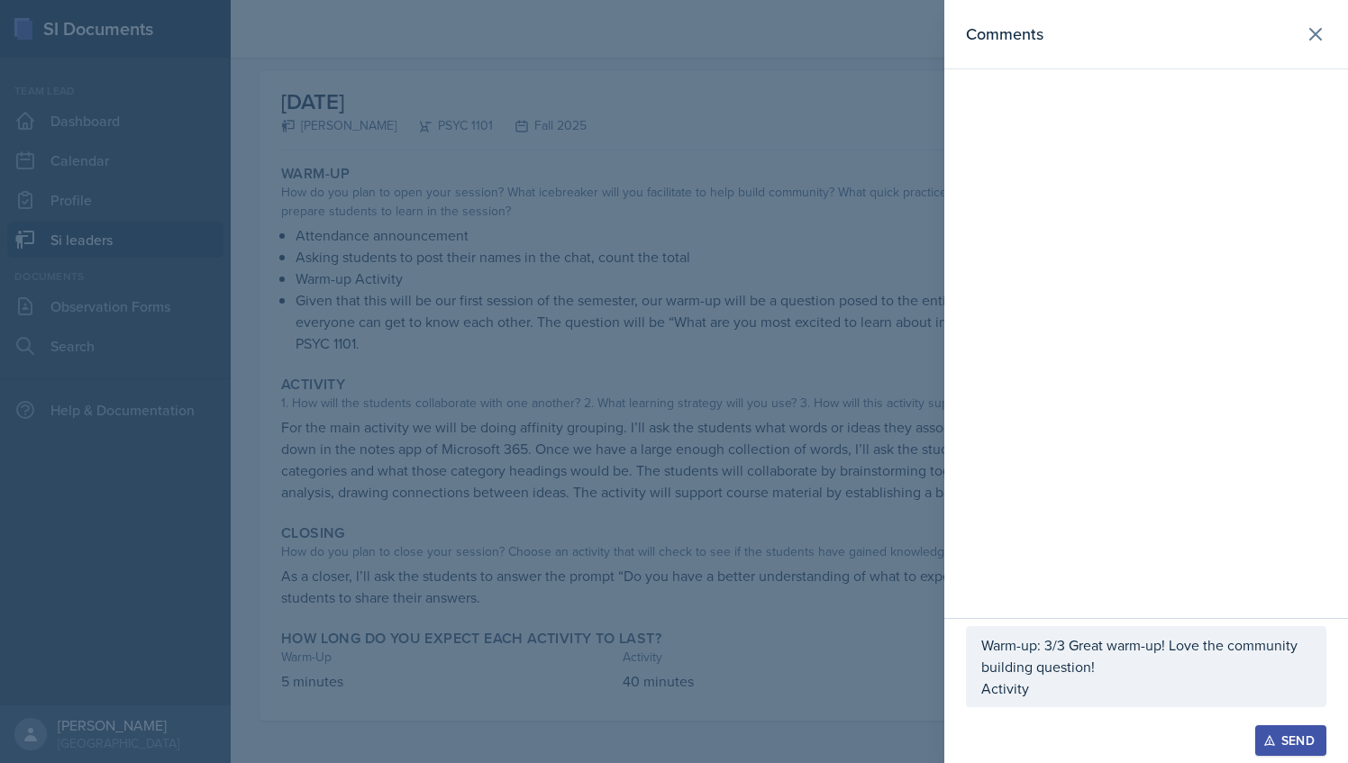
click at [1049, 680] on p "Activity" at bounding box center [1147, 689] width 330 height 22
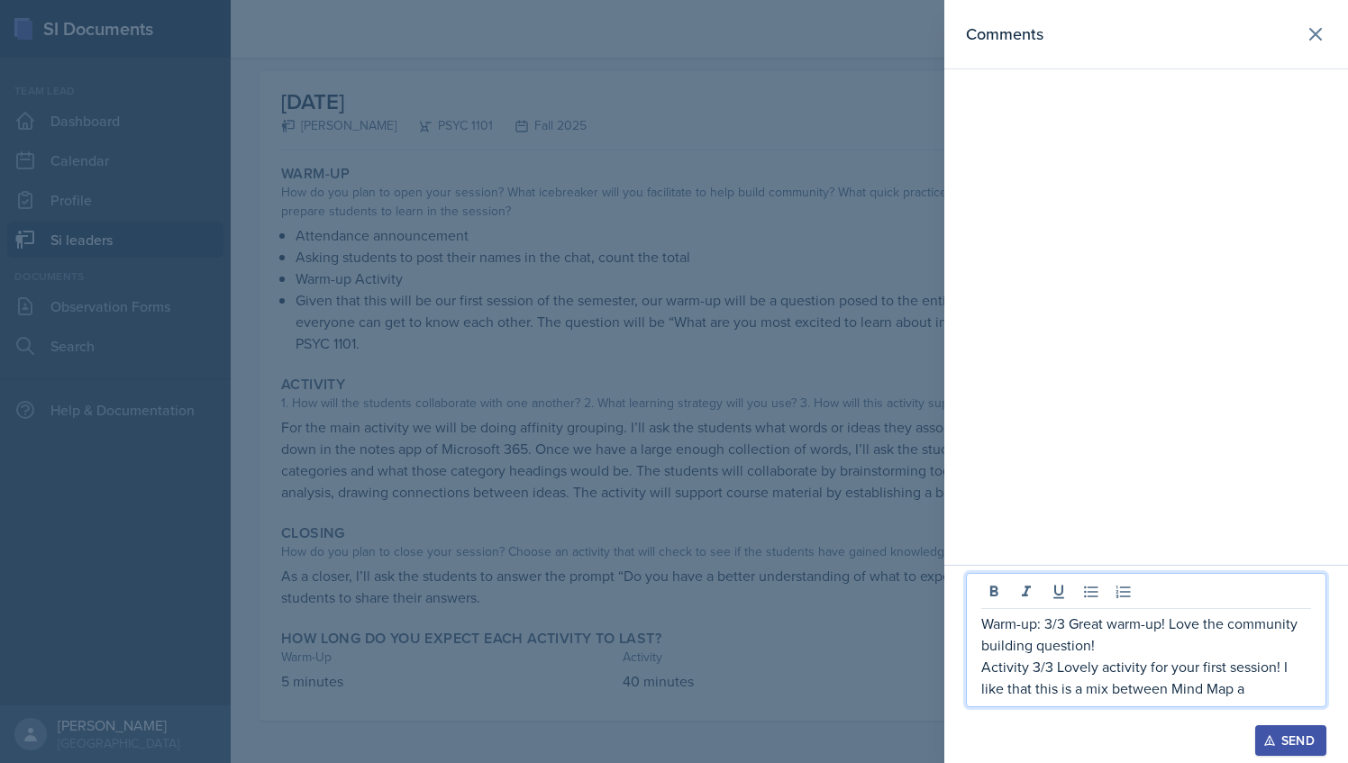
click at [1147, 690] on p "Activity 3/3 Lovely activity for your first session! I like that this is a mix …" at bounding box center [1147, 677] width 330 height 43
click at [1246, 708] on div "Warm-up: 3/3 Great warm-up! Love the community building question! Activity 3/3 …" at bounding box center [1146, 640] width 361 height 134
click at [1239, 694] on p "Activity 3/3 Lovely activity for your first session! I like that this is a mix …" at bounding box center [1147, 677] width 330 height 43
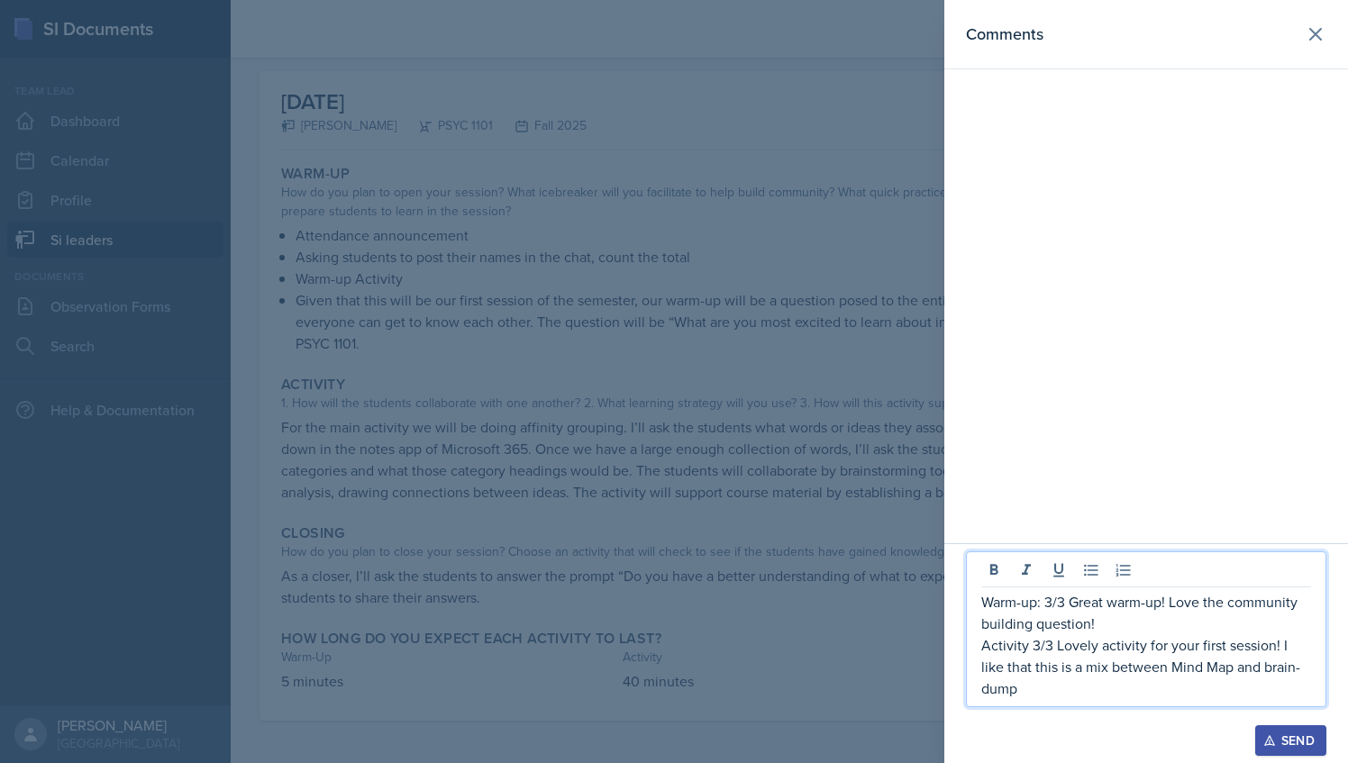
click at [1146, 689] on p "Activity 3/3 Lovely activity for your first session! I like that this is a mix …" at bounding box center [1147, 667] width 330 height 65
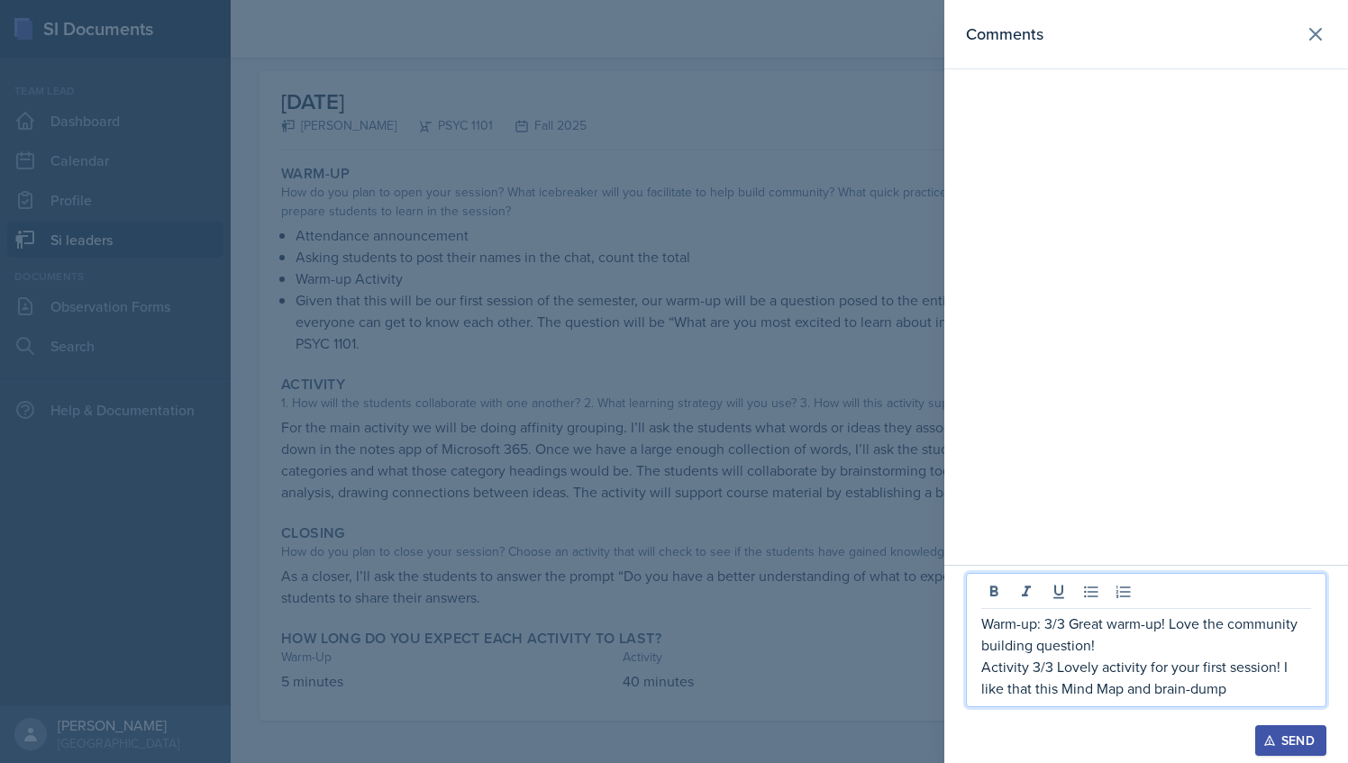
click at [1108, 692] on p "Activity 3/3 Lovely activity for your first session! I like that this Mind Map …" at bounding box center [1147, 677] width 330 height 43
click at [1211, 694] on p "Activity 3/3 Lovely activity for your first session! I like that this Mind Map …" at bounding box center [1147, 677] width 330 height 43
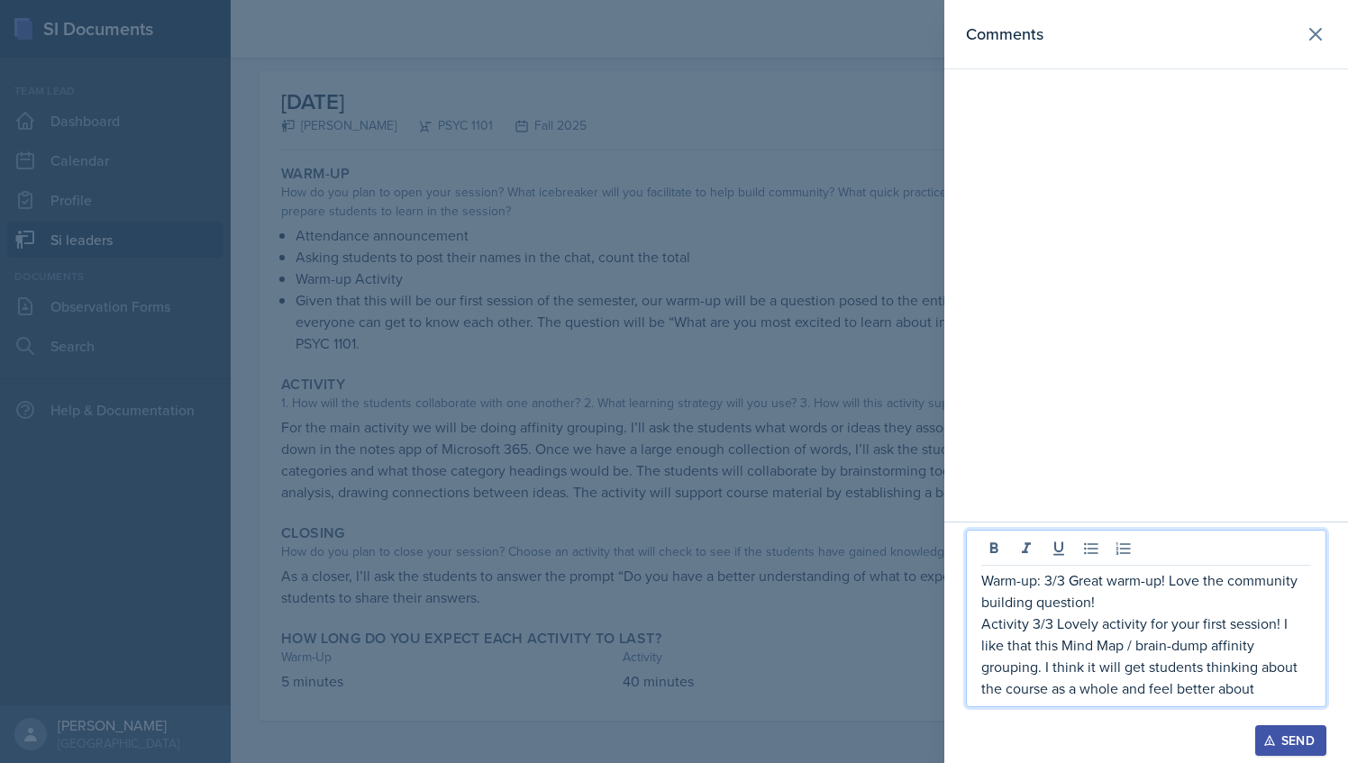
click at [991, 646] on p "Activity 3/3 Lovely activity for your first session! I like that this Mind Map …" at bounding box center [1147, 656] width 330 height 87
click at [1157, 646] on p "Activity 3/3 Lovely activity for your first session! I like this Mind Map / bra…" at bounding box center [1147, 656] width 330 height 87
click at [1257, 649] on p "Activity 3/3 Lovely activity for your first session! I like this Mind Map / bra…" at bounding box center [1147, 656] width 330 height 87
click at [1195, 696] on p "Activity 3/3 Lovely activity for your first session! I like this Mind Map / bra…" at bounding box center [1147, 656] width 330 height 87
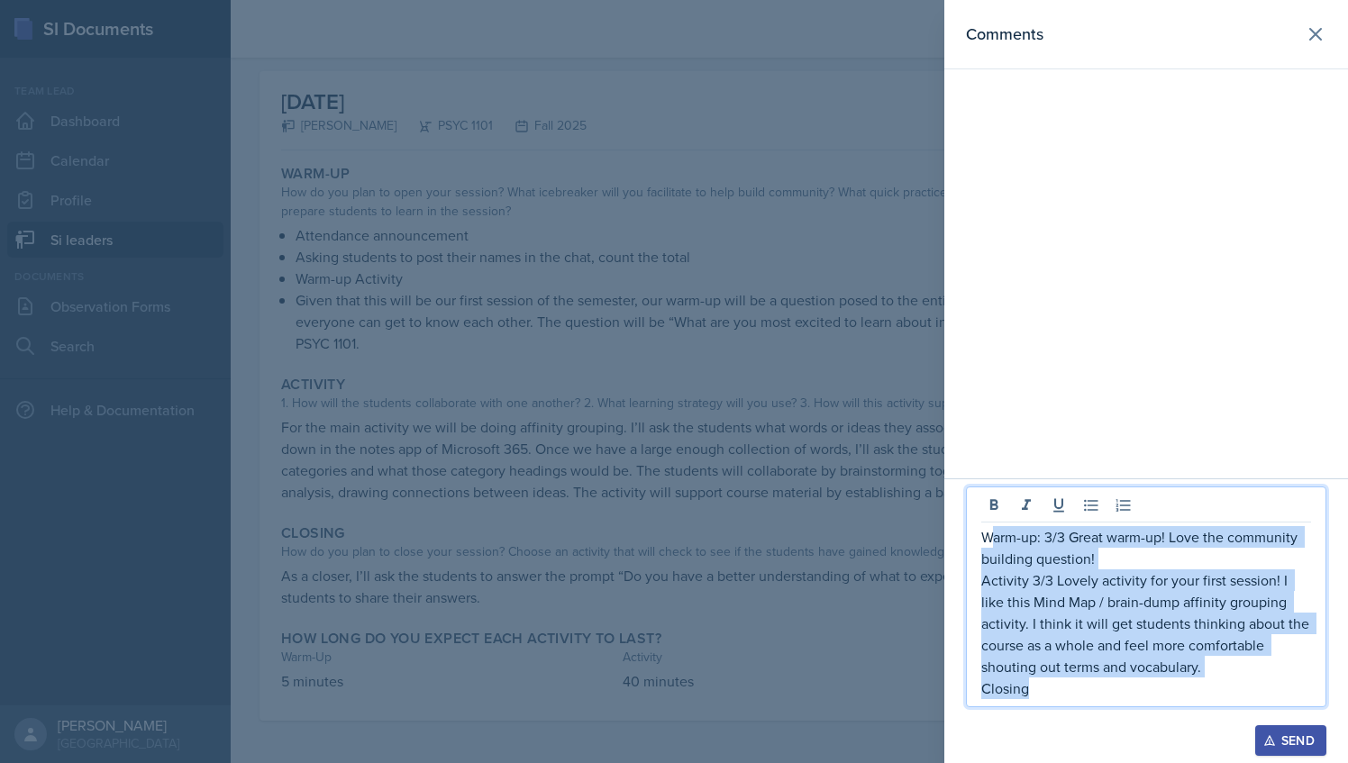
drag, startPoint x: 1036, startPoint y: 698, endPoint x: 990, endPoint y: 532, distance: 172.3
click at [990, 532] on div "Warm-up: 3/3 Great warm-up! Love the community building question! Activity 3/3 …" at bounding box center [1147, 612] width 330 height 173
drag, startPoint x: 1003, startPoint y: 572, endPoint x: 1022, endPoint y: 618, distance: 49.7
click at [1004, 572] on p "Activity 3/3 Lovely activity for your first session! I like this Mind Map / bra…" at bounding box center [1147, 624] width 330 height 108
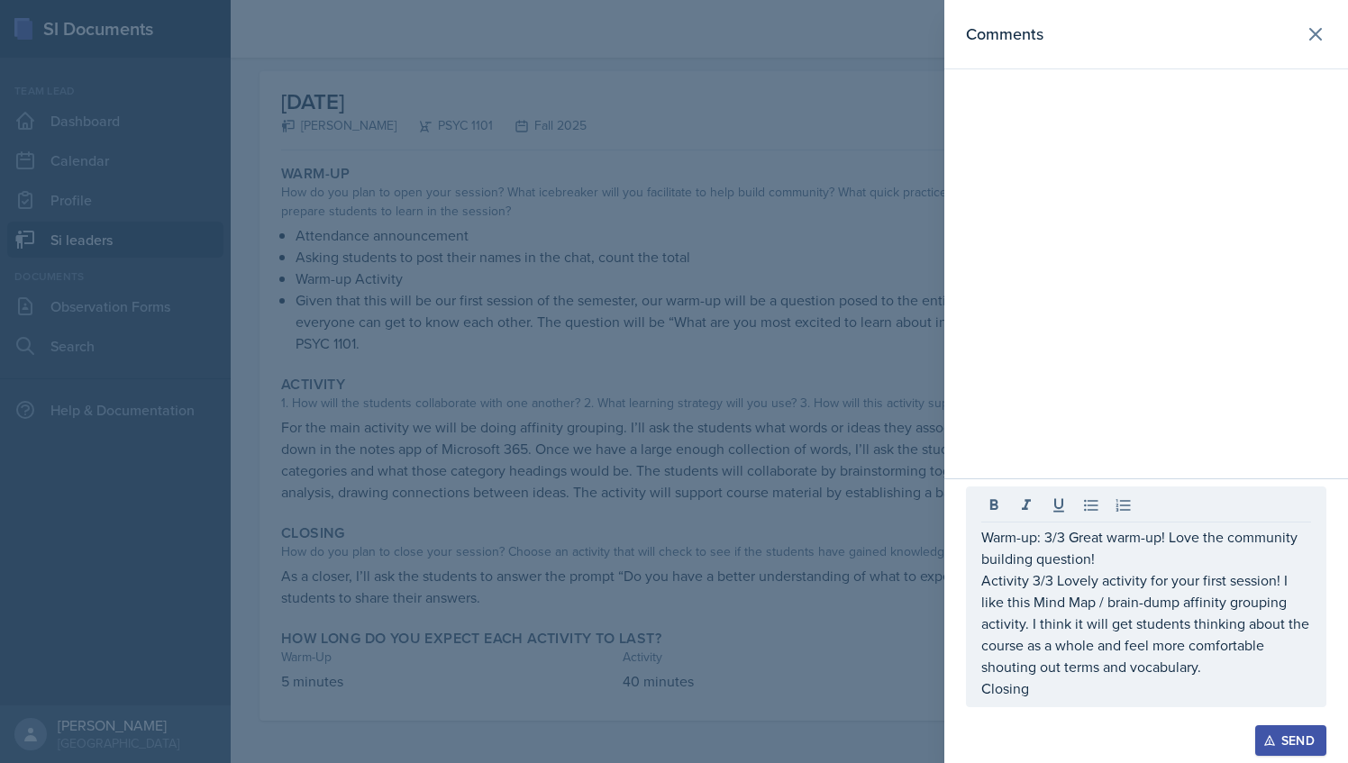
click at [1038, 725] on div at bounding box center [1146, 717] width 361 height 18
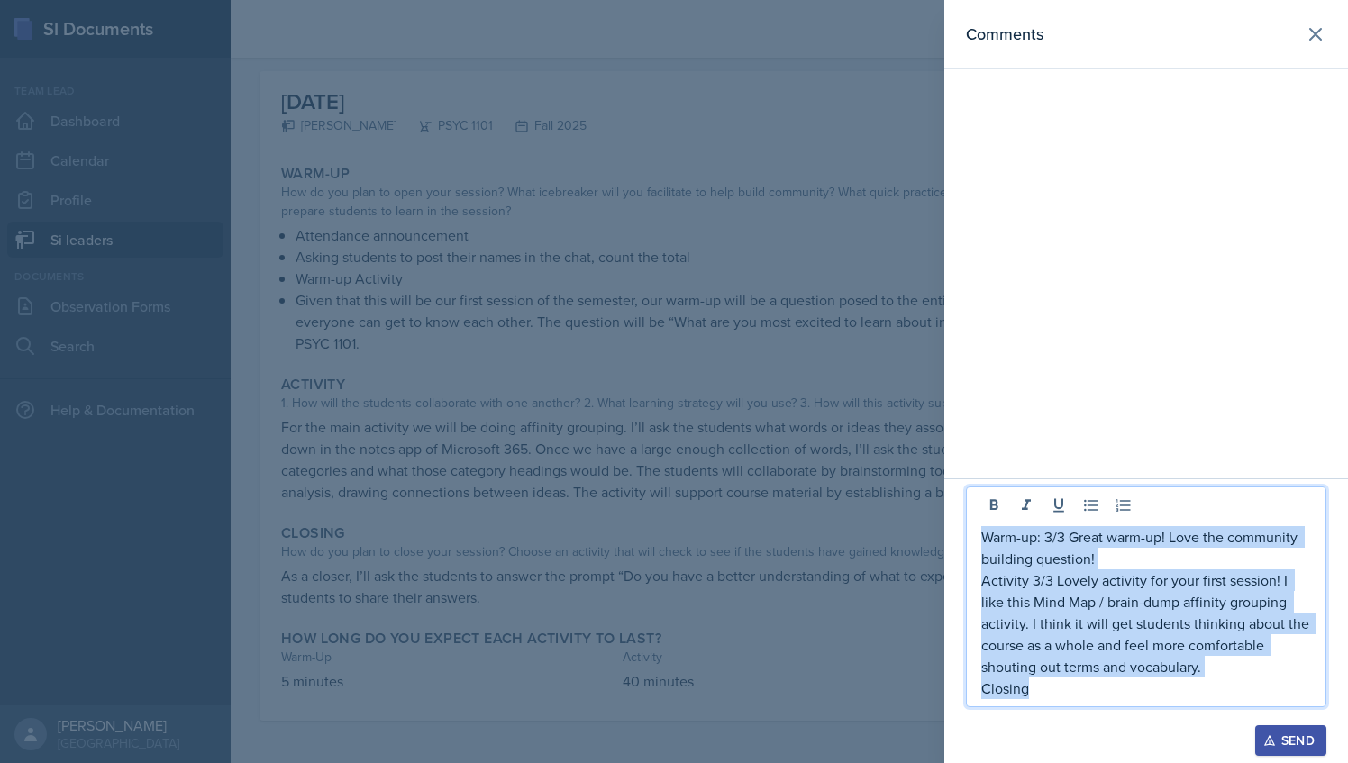
drag, startPoint x: 1041, startPoint y: 690, endPoint x: 984, endPoint y: 530, distance: 170.2
click at [984, 530] on div "Warm-up: 3/3 Great warm-up! Love the community building question! Activity 3/3 …" at bounding box center [1147, 612] width 330 height 173
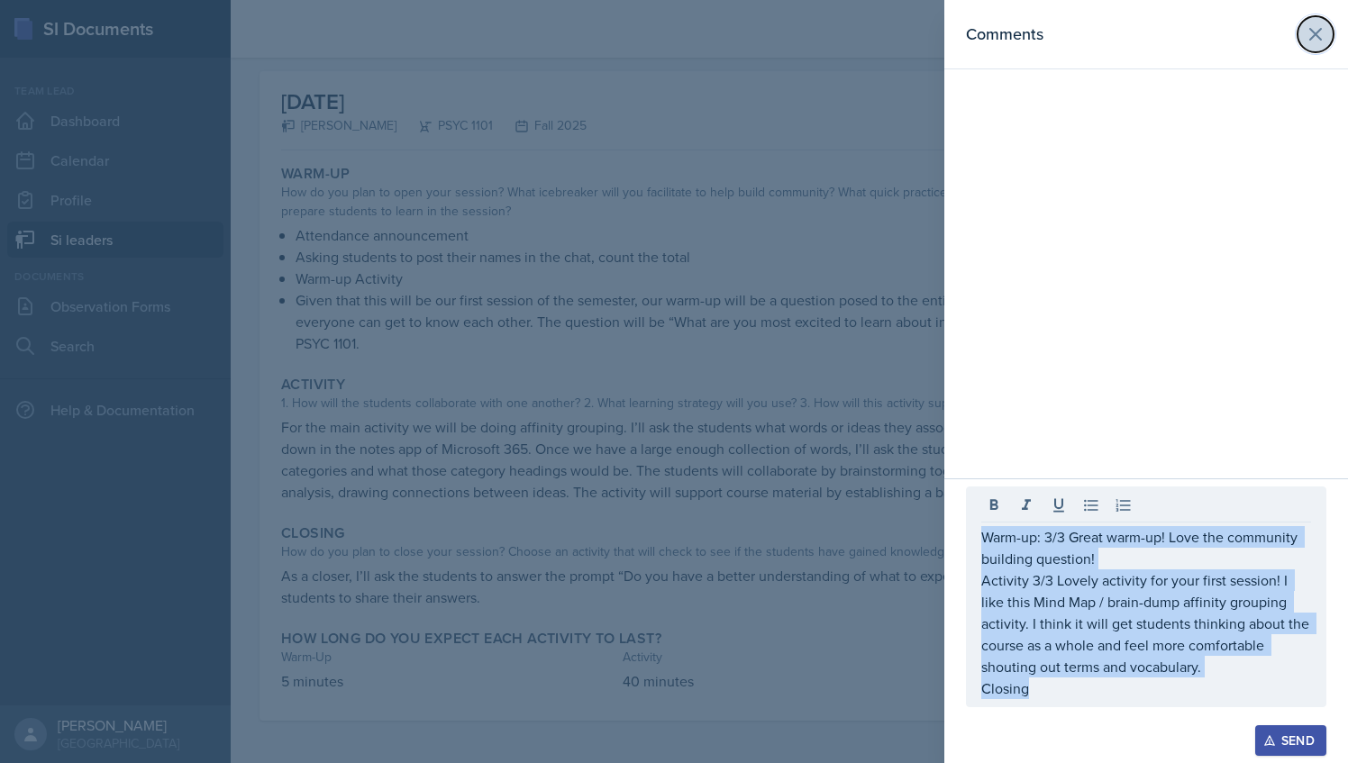
click at [1309, 32] on icon at bounding box center [1316, 34] width 22 height 22
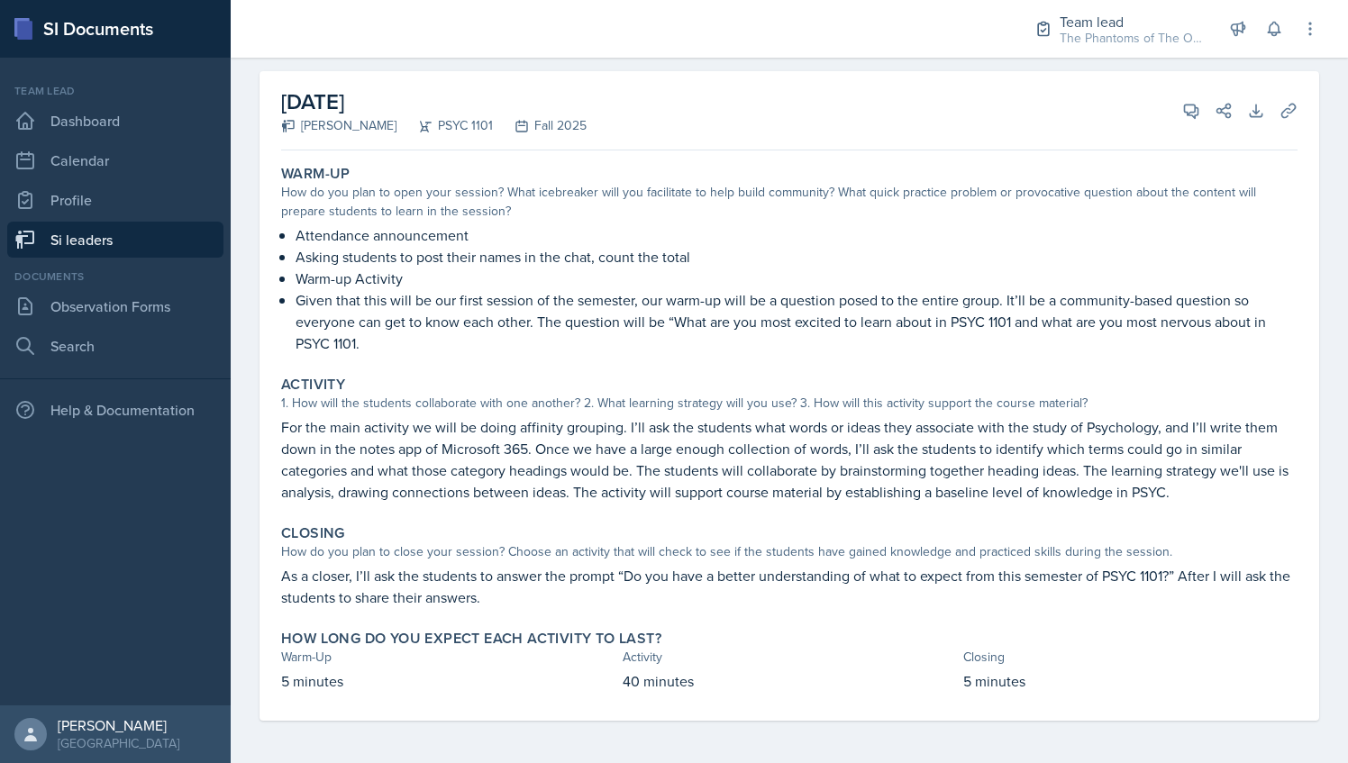
drag, startPoint x: 543, startPoint y: 575, endPoint x: 531, endPoint y: 602, distance: 29.5
click at [531, 602] on p "As a closer, I’ll ask the students to answer the prompt “Do you have a better u…" at bounding box center [789, 586] width 1017 height 43
drag, startPoint x: 531, startPoint y: 602, endPoint x: 767, endPoint y: 596, distance: 236.2
click at [764, 596] on p "As a closer, I’ll ask the students to answer the prompt “Do you have a better u…" at bounding box center [789, 586] width 1017 height 43
click at [1183, 119] on icon at bounding box center [1192, 111] width 18 height 18
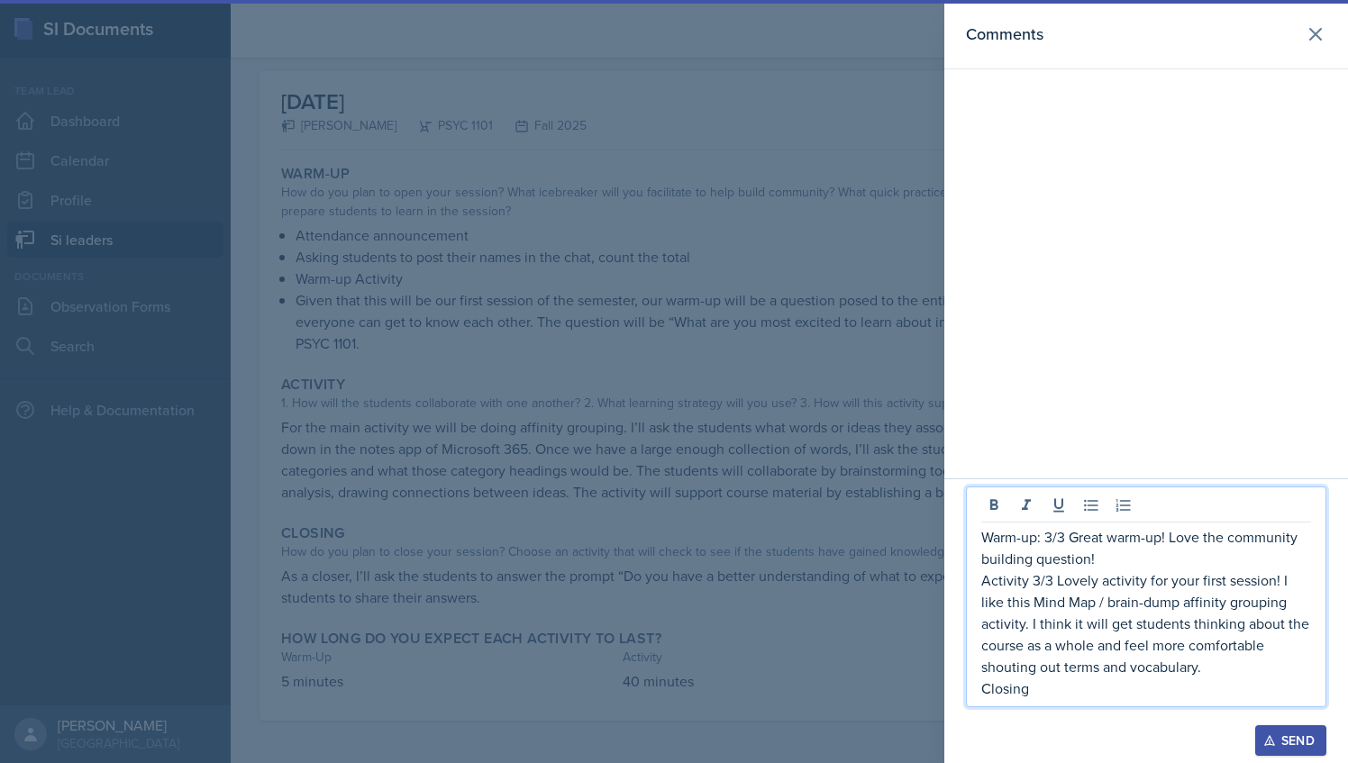
click at [1061, 687] on p "Closing" at bounding box center [1147, 689] width 330 height 22
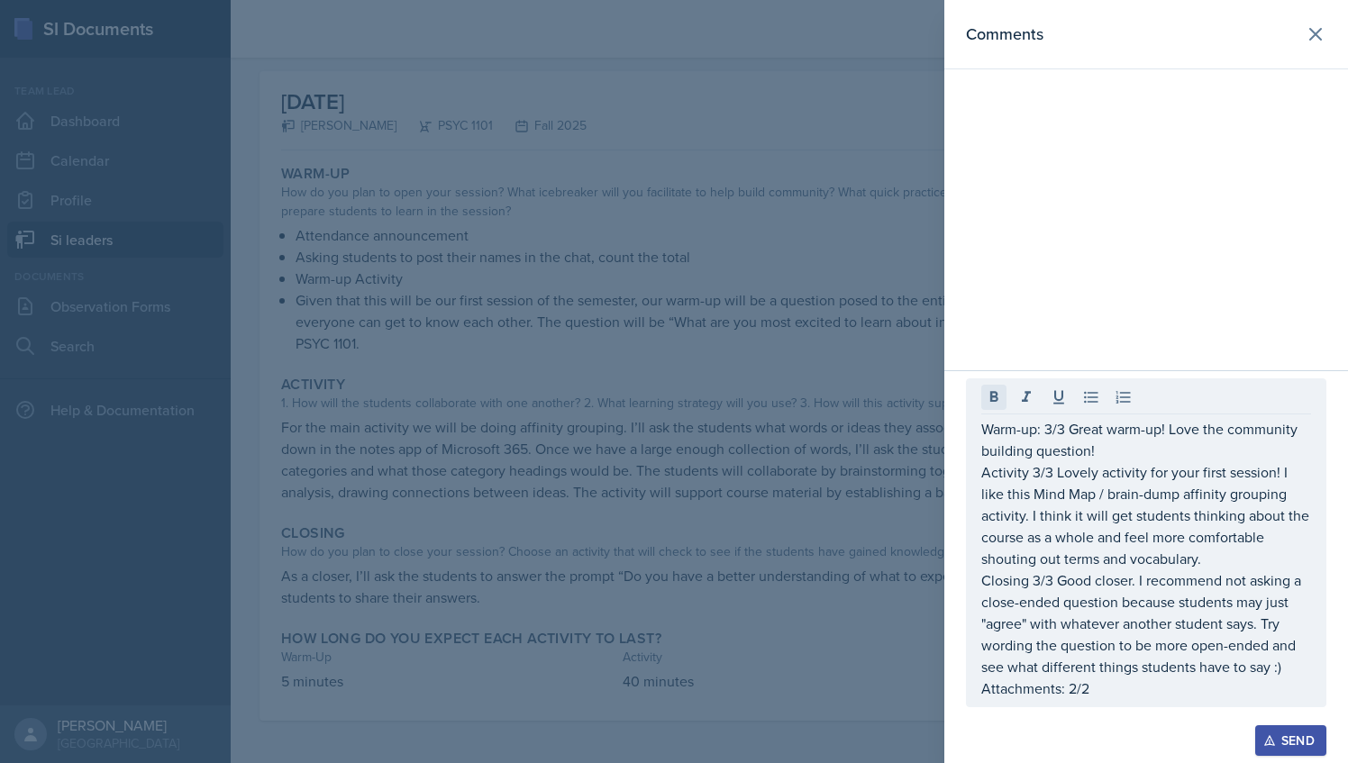
drag, startPoint x: 1101, startPoint y: 700, endPoint x: 1032, endPoint y: 453, distance: 256.5
click at [997, 405] on div "Warm-up: 3/3 Great warm-up! Love the community building question! Activity 3/3 …" at bounding box center [1146, 543] width 361 height 329
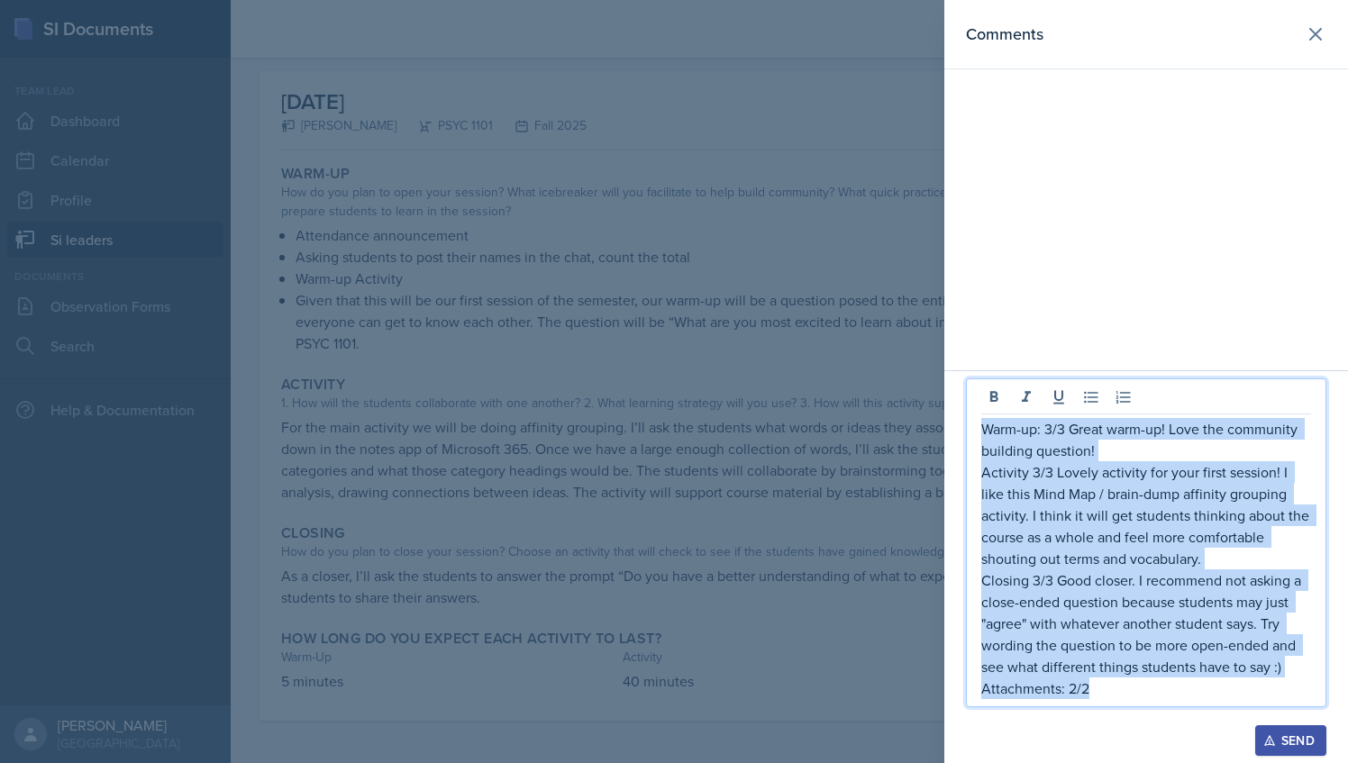
drag, startPoint x: 1085, startPoint y: 691, endPoint x: 981, endPoint y: 431, distance: 280.7
click at [978, 431] on div "Warm-up: 3/3 Great warm-up! Love the community building question! Activity 3/3 …" at bounding box center [1146, 543] width 361 height 329
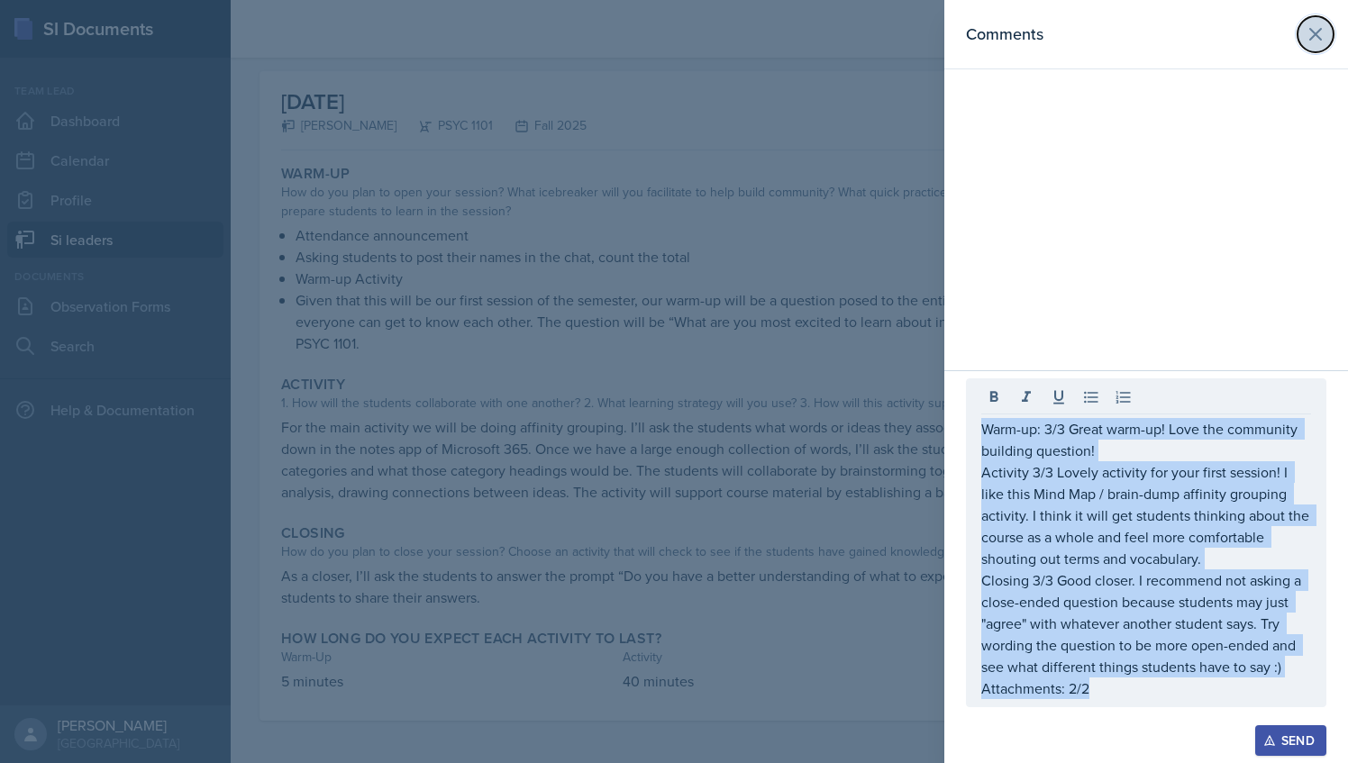
click at [1327, 31] on button at bounding box center [1316, 34] width 36 height 36
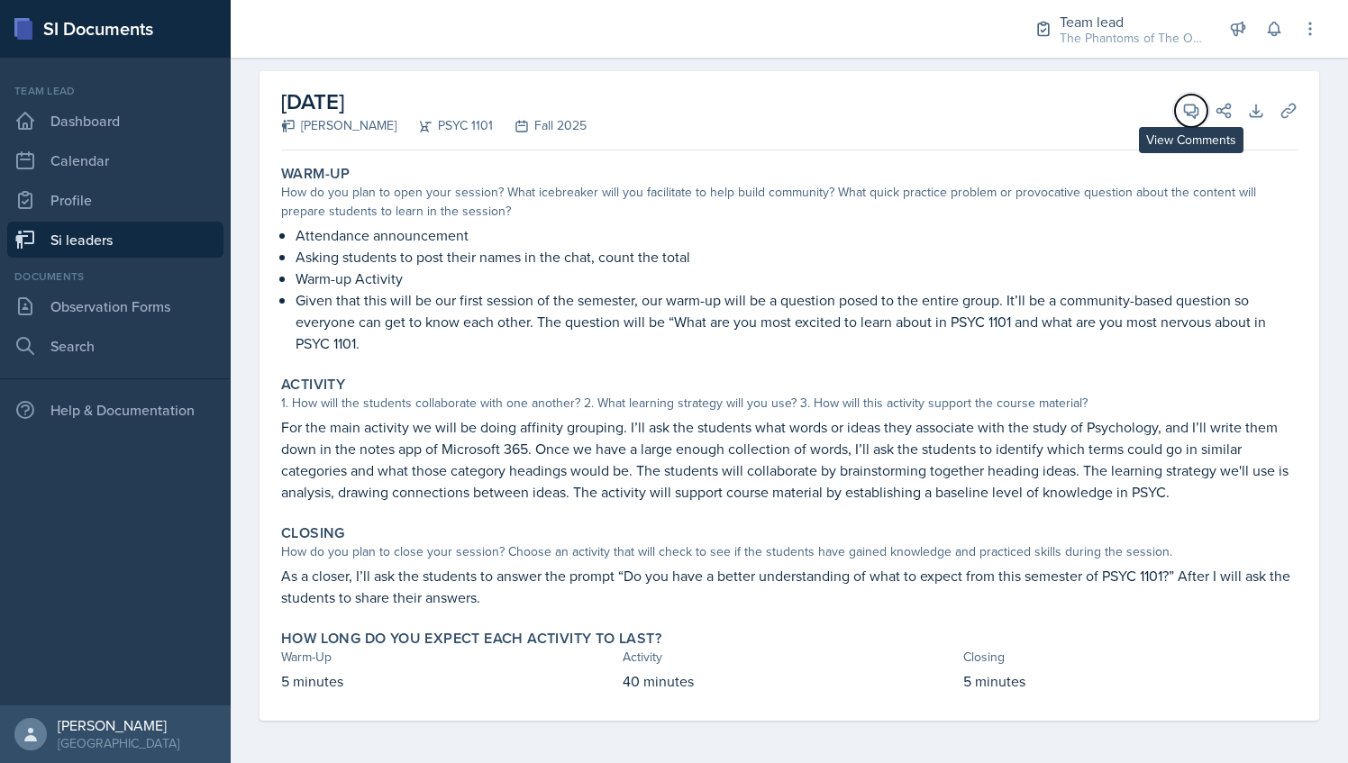
click at [1177, 97] on button "View Comments" at bounding box center [1191, 111] width 32 height 32
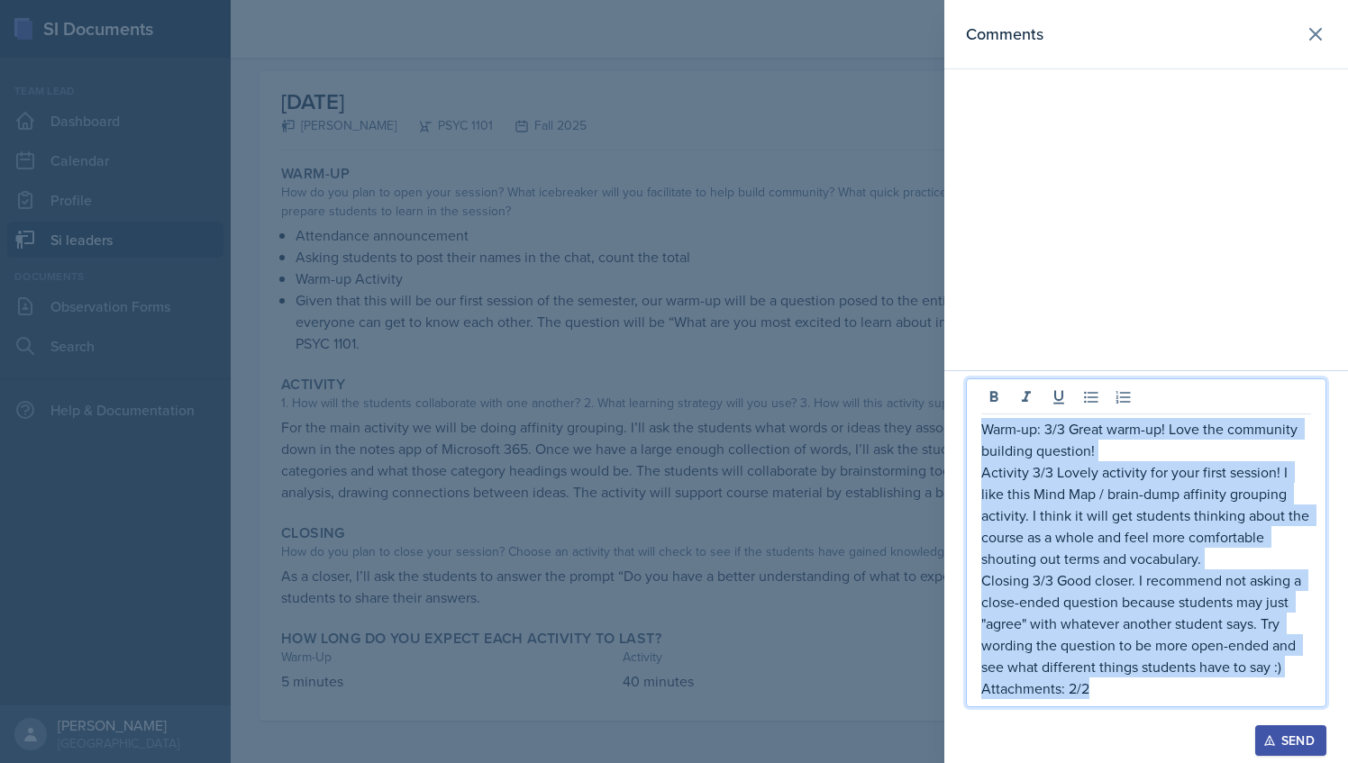
click at [1118, 682] on p "Attachments: 2/2" at bounding box center [1147, 689] width 330 height 22
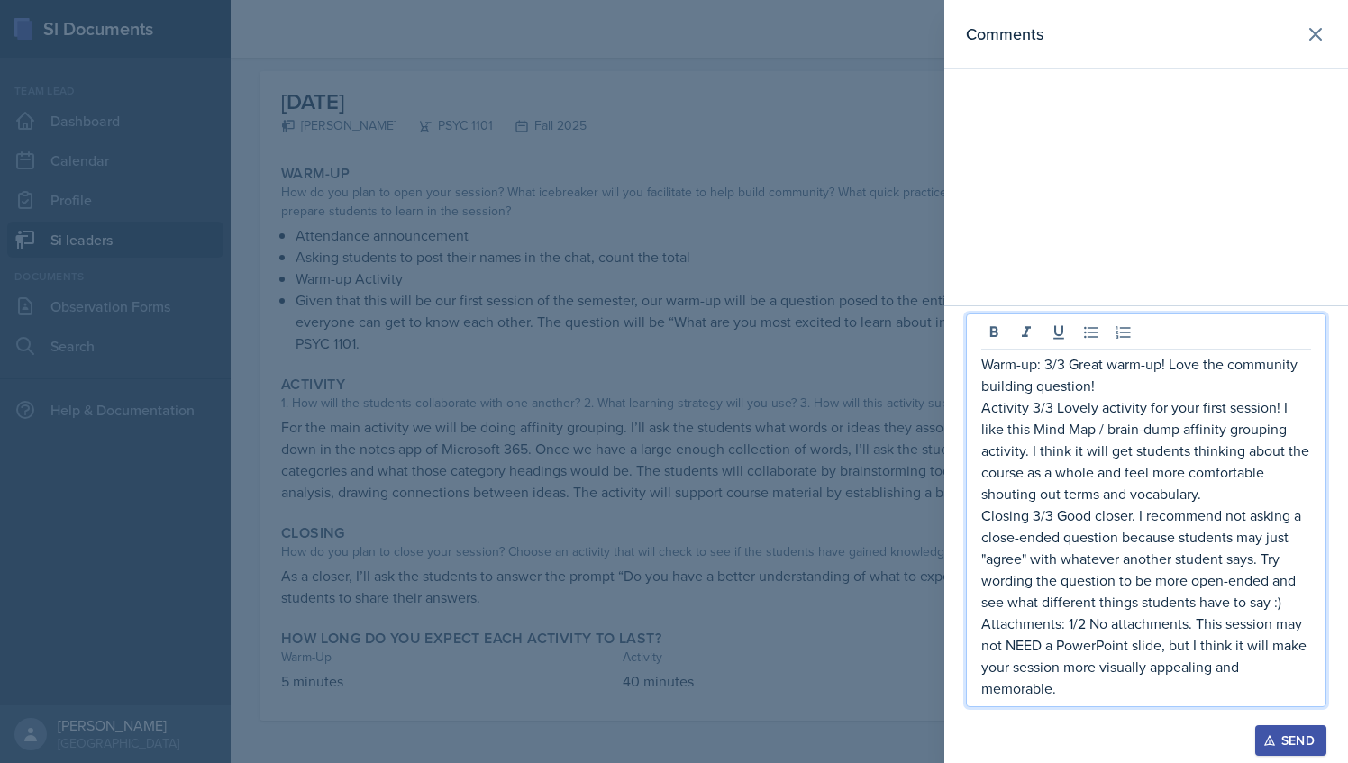
click at [1072, 683] on p "Attachments: 1/2 No attachments. This session may not NEED a PowerPoint slide, …" at bounding box center [1147, 656] width 330 height 87
drag, startPoint x: 1189, startPoint y: 647, endPoint x: 1233, endPoint y: 648, distance: 44.2
click at [1233, 648] on p "Attachments: 1/2 No attachments. This session may not NEED a PowerPoint slide, …" at bounding box center [1147, 656] width 330 height 87
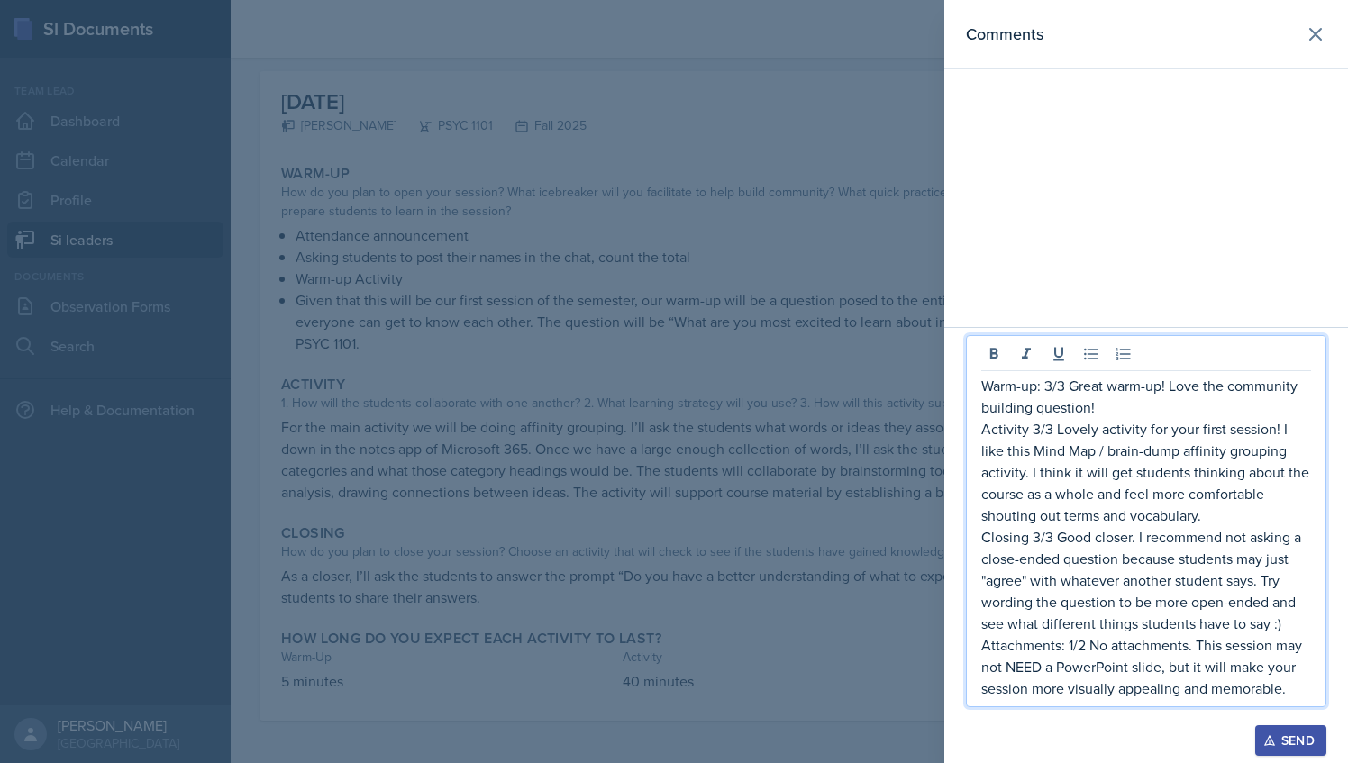
click at [1215, 667] on p "Attachments: 1/2 No attachments. This session may not NEED a PowerPoint slide, …" at bounding box center [1147, 667] width 330 height 65
click at [1293, 680] on p "Attachments: 1/2 No attachments. This session may not NEED a PowerPoint slide, …" at bounding box center [1147, 667] width 330 height 65
click at [1292, 755] on button "Send" at bounding box center [1291, 741] width 71 height 31
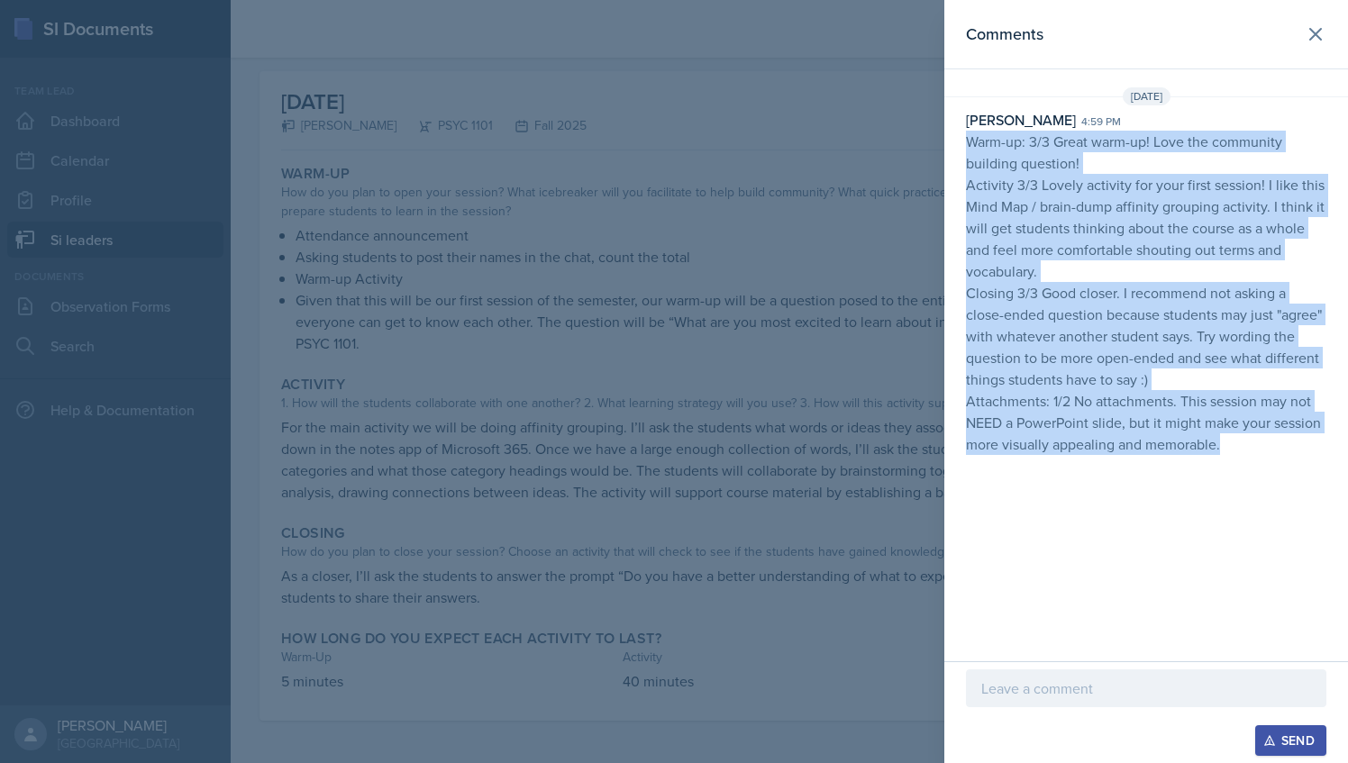
drag, startPoint x: 969, startPoint y: 139, endPoint x: 1246, endPoint y: 446, distance: 414.2
click at [1246, 446] on p "Warm-up: 3/3 Great warm-up! Love the community building question! Activity 3/3 …" at bounding box center [1146, 293] width 361 height 324
drag, startPoint x: 1246, startPoint y: 446, endPoint x: 1071, endPoint y: 341, distance: 205.0
click at [1311, 31] on icon at bounding box center [1315, 34] width 11 height 11
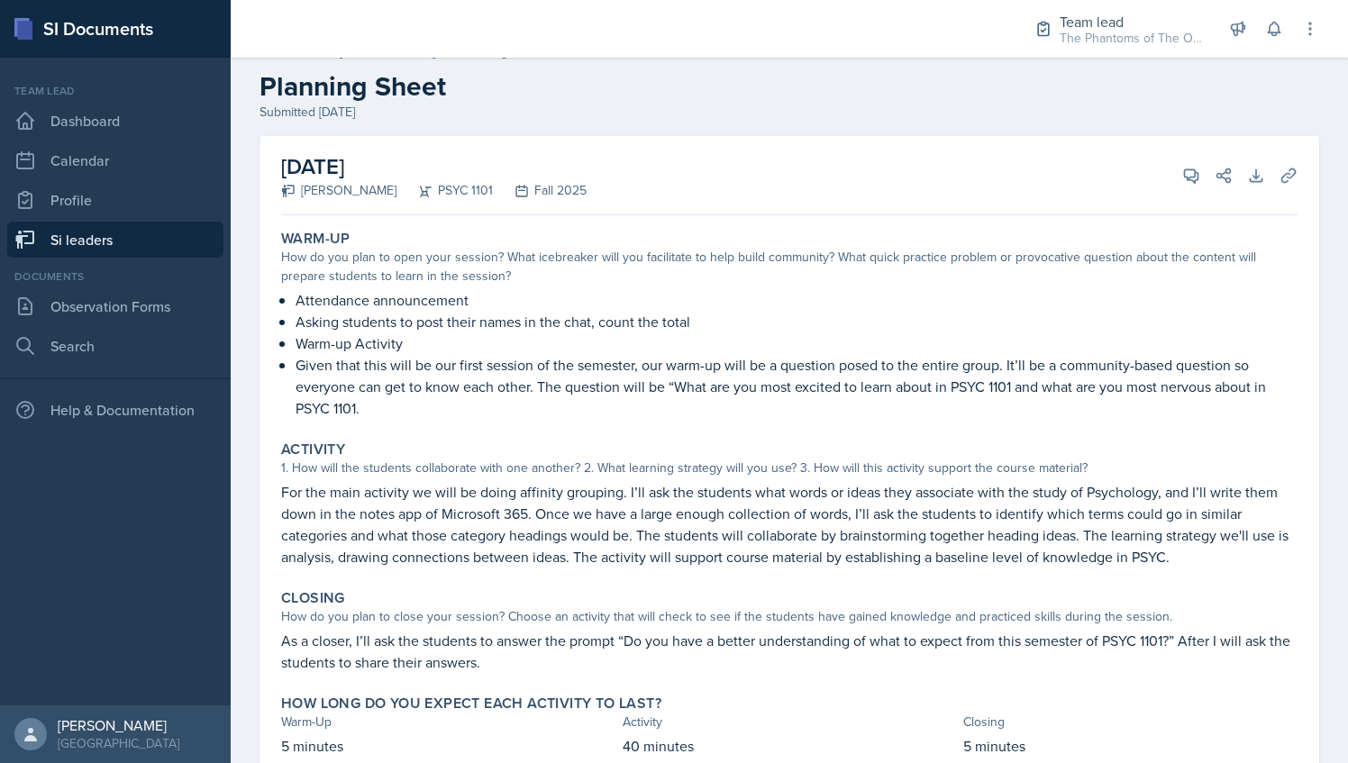
scroll to position [0, 0]
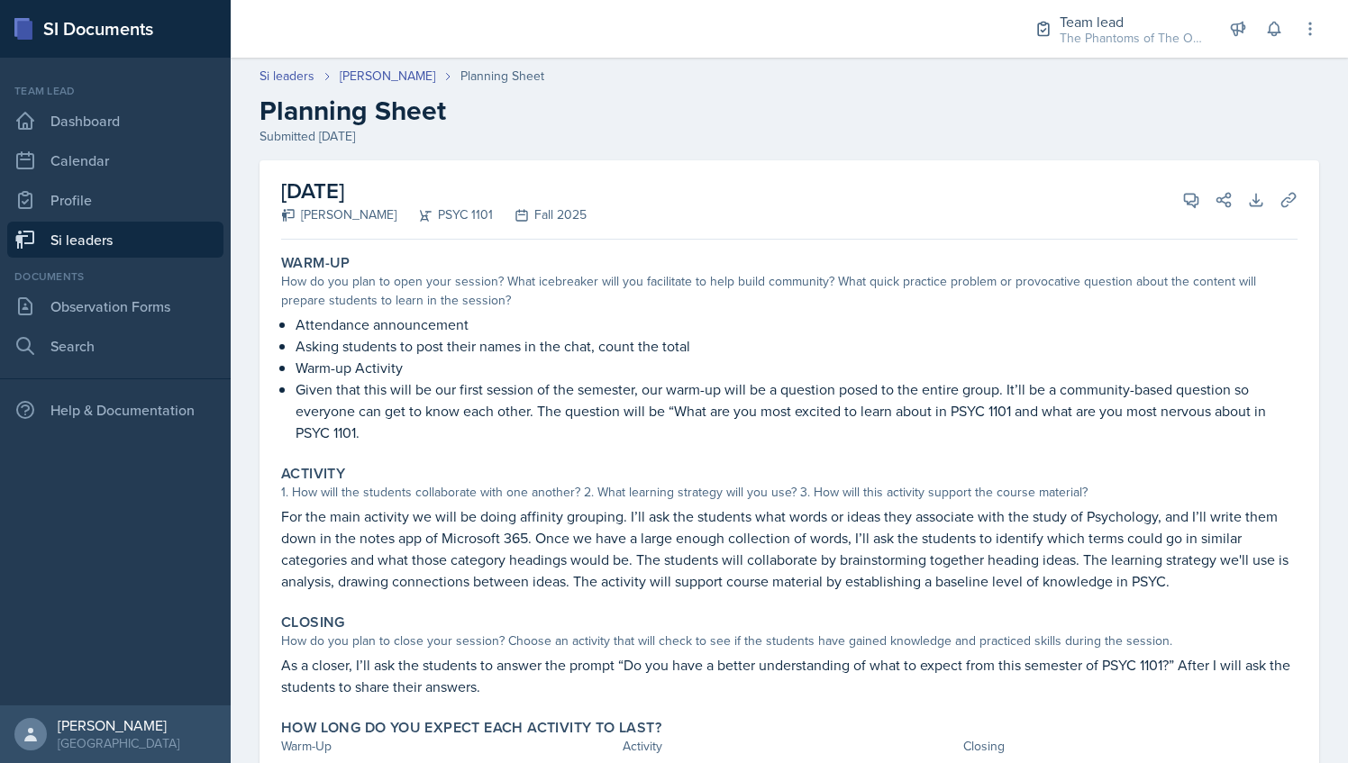
click at [120, 236] on link "Si leaders" at bounding box center [115, 240] width 216 height 36
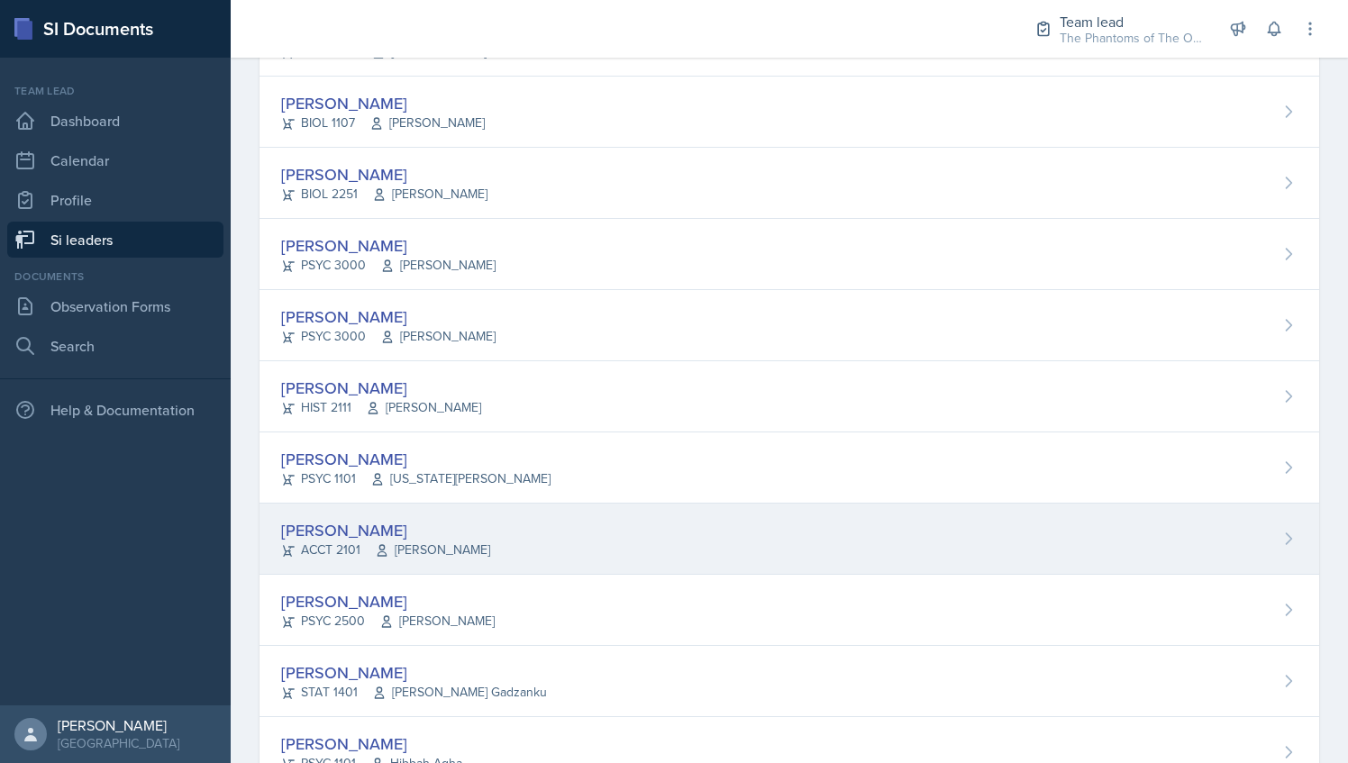
scroll to position [541, 0]
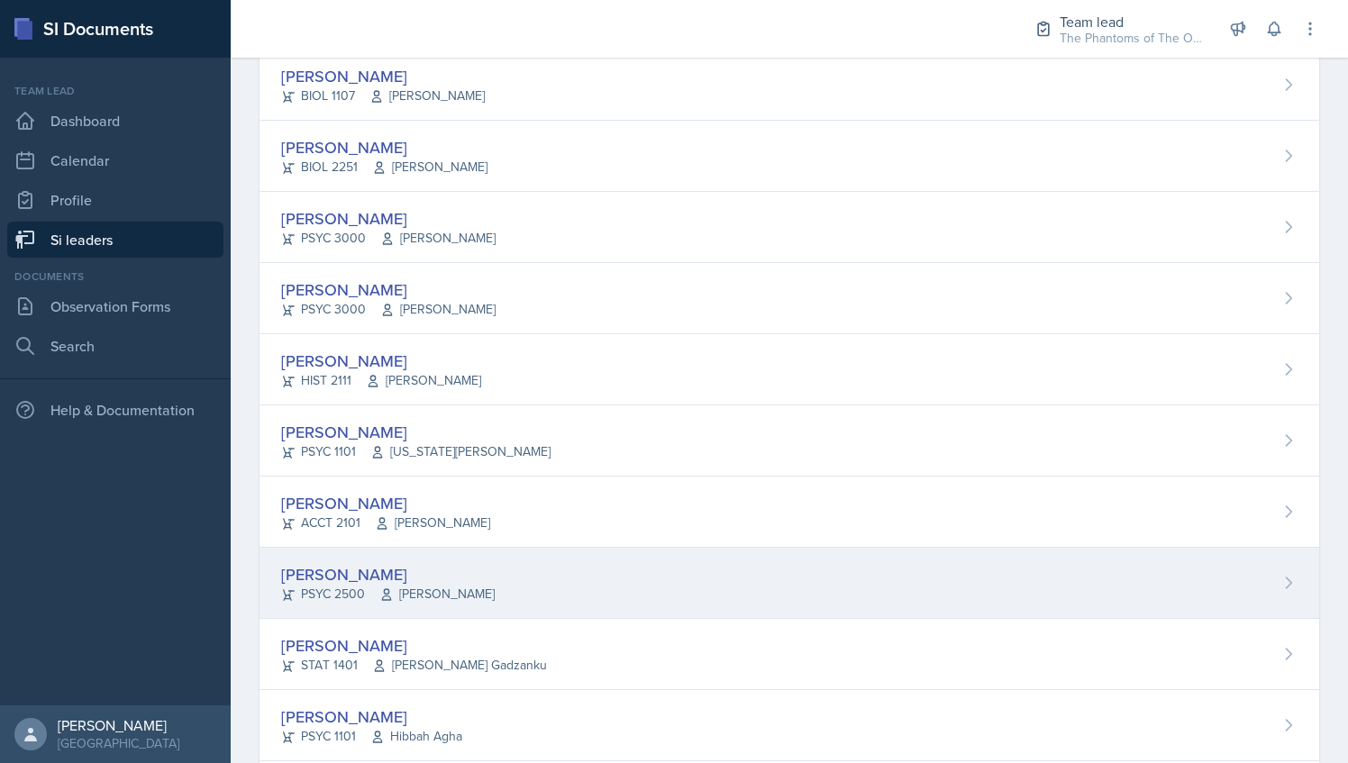
click at [443, 585] on span "[PERSON_NAME]" at bounding box center [436, 594] width 115 height 19
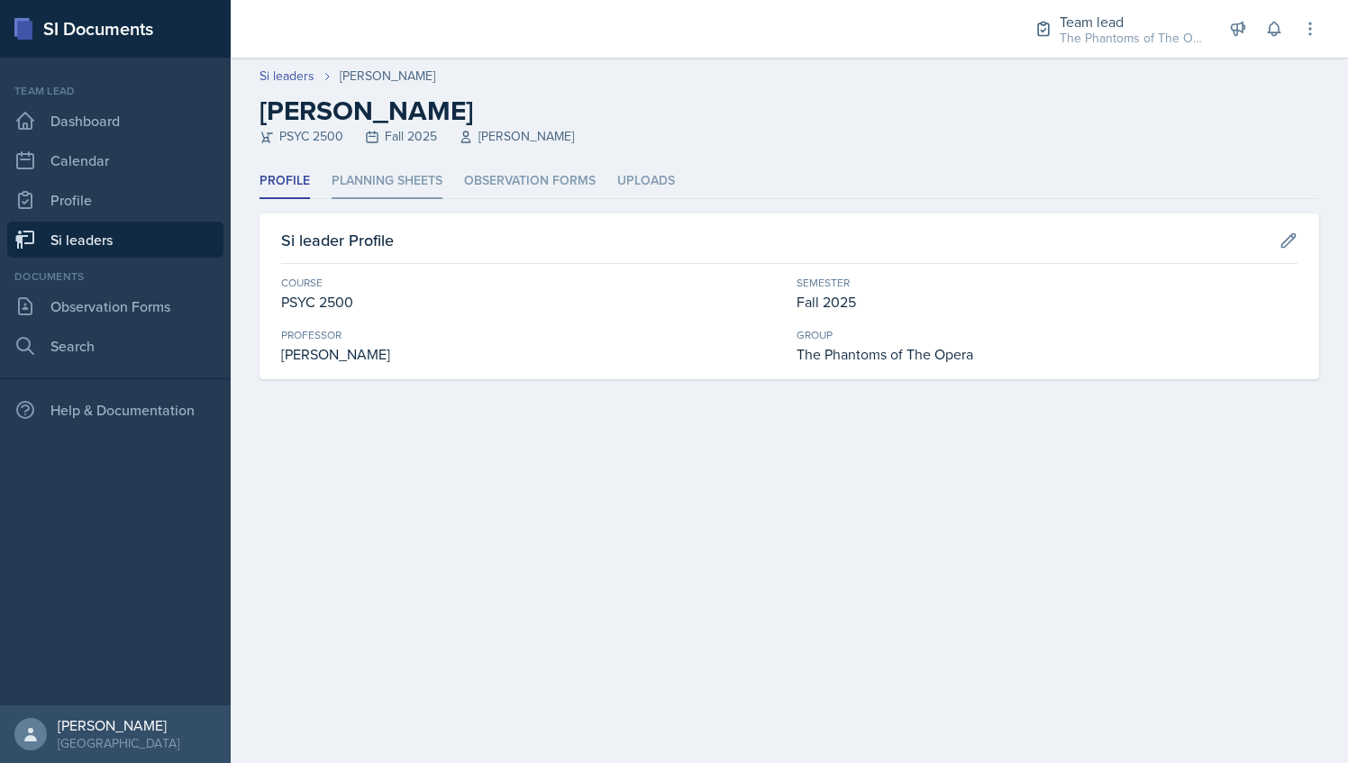
click at [411, 181] on li "Planning Sheets" at bounding box center [387, 181] width 111 height 35
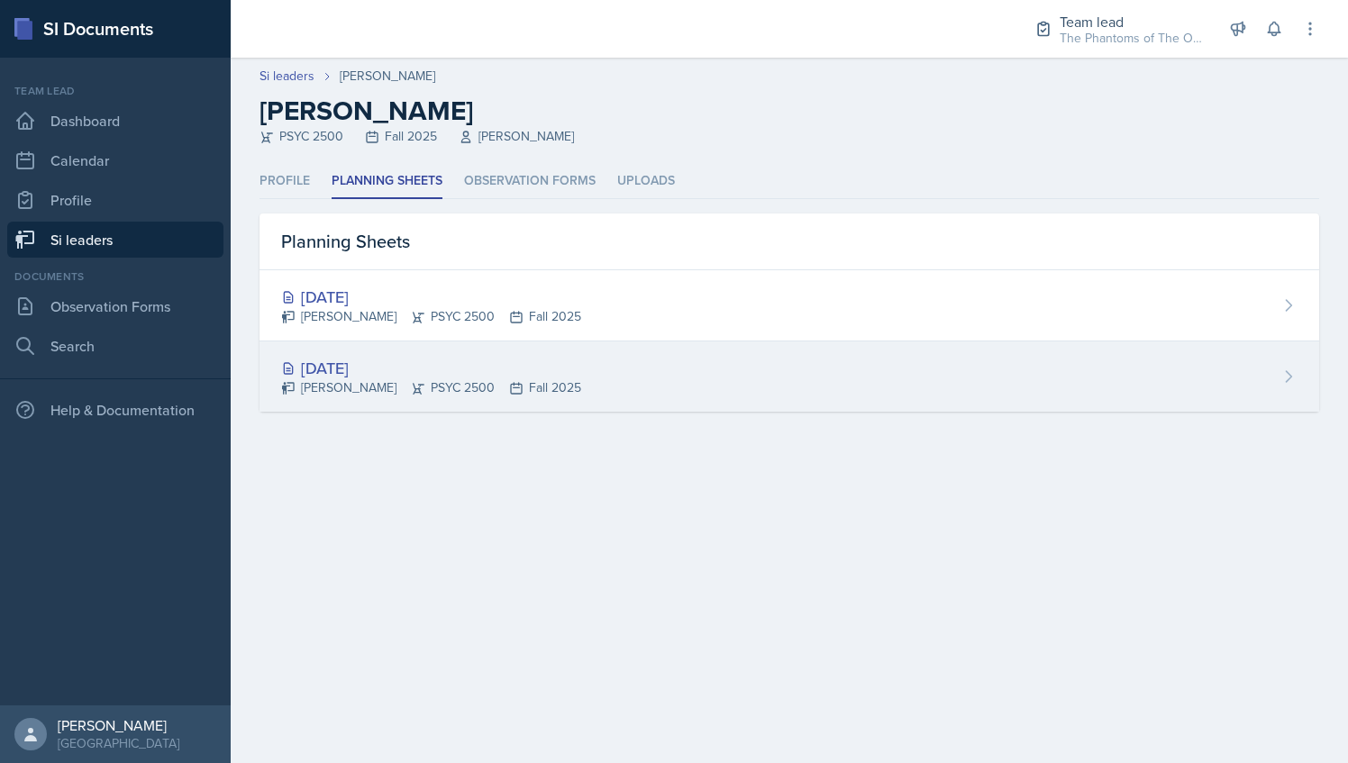
click at [407, 358] on div "[DATE]" at bounding box center [431, 368] width 300 height 24
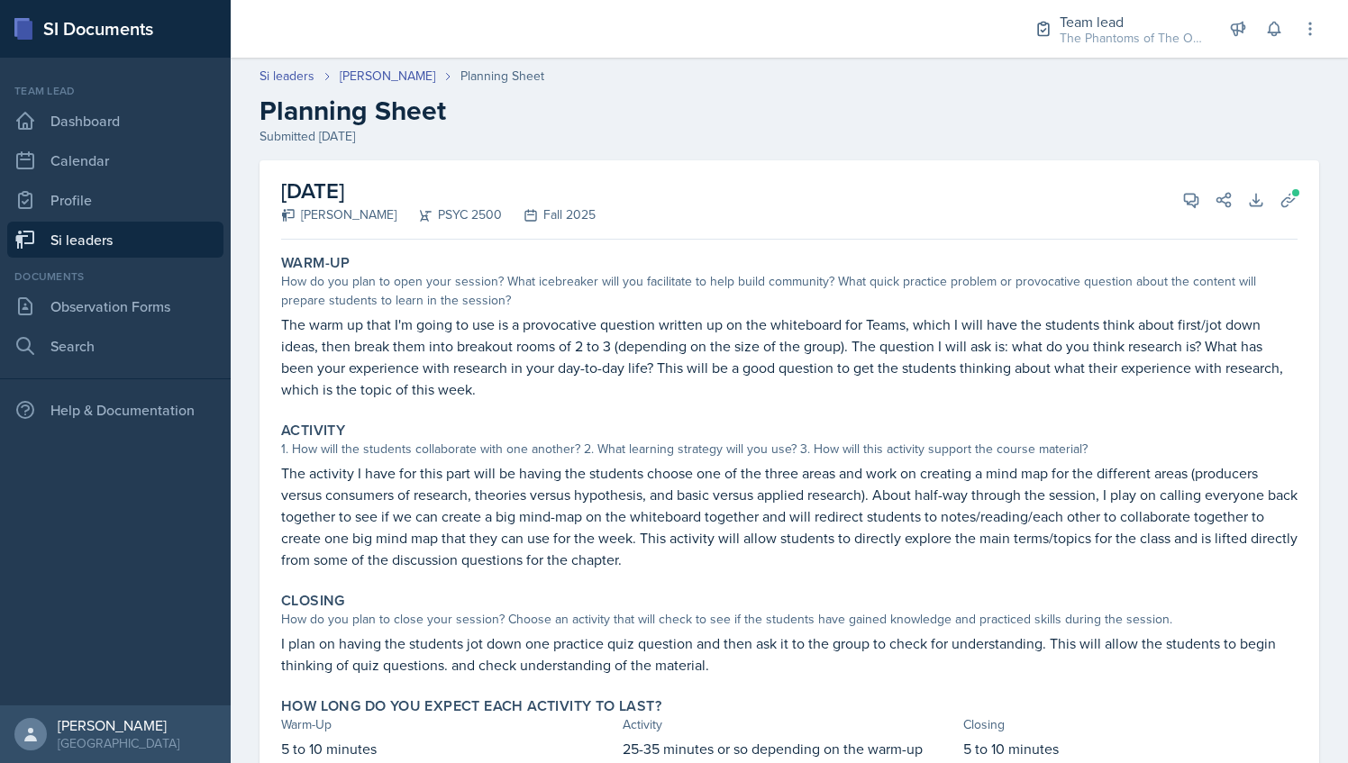
click at [383, 87] on div "Si leaders [PERSON_NAME] Planning Sheet Planning Sheet Submitted [DATE]" at bounding box center [790, 106] width 1118 height 79
click at [384, 74] on link "[PERSON_NAME]" at bounding box center [388, 76] width 96 height 19
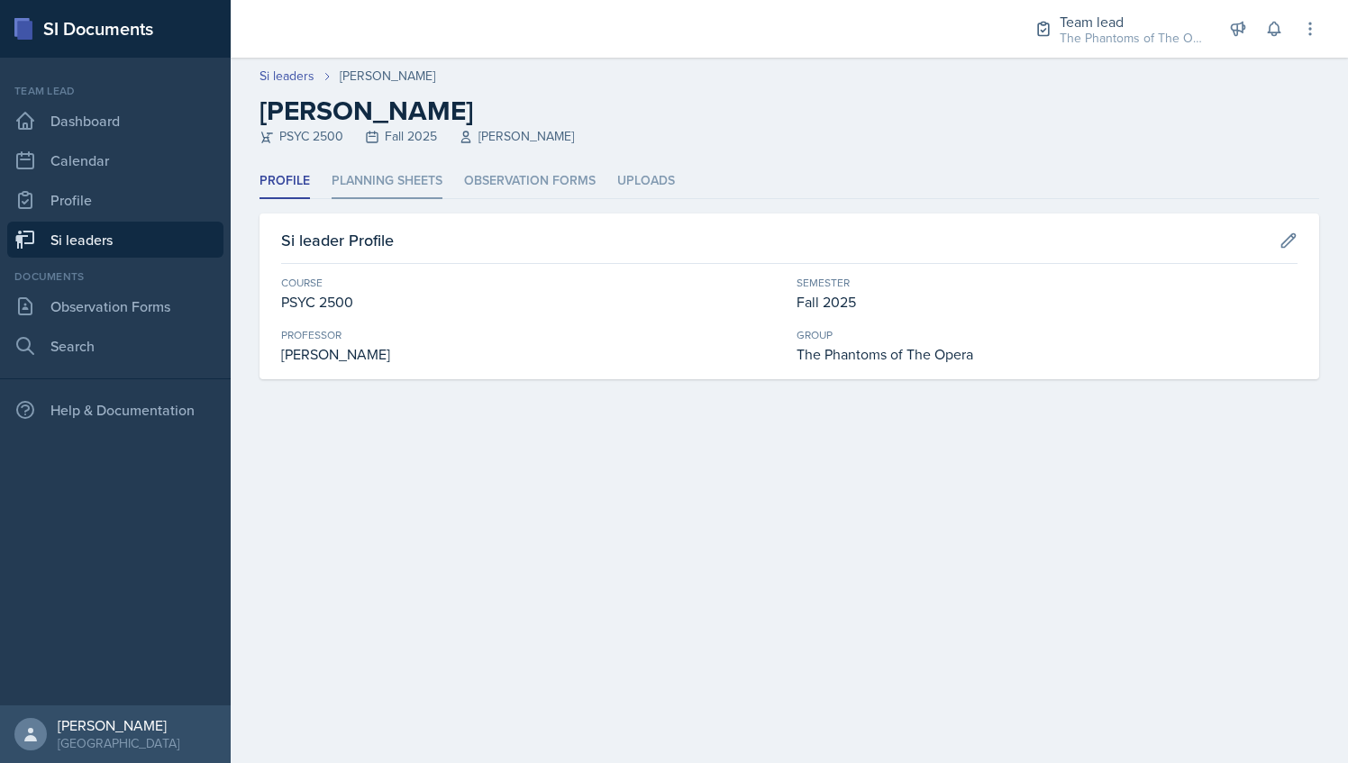
click at [377, 190] on li "Planning Sheets" at bounding box center [387, 181] width 111 height 35
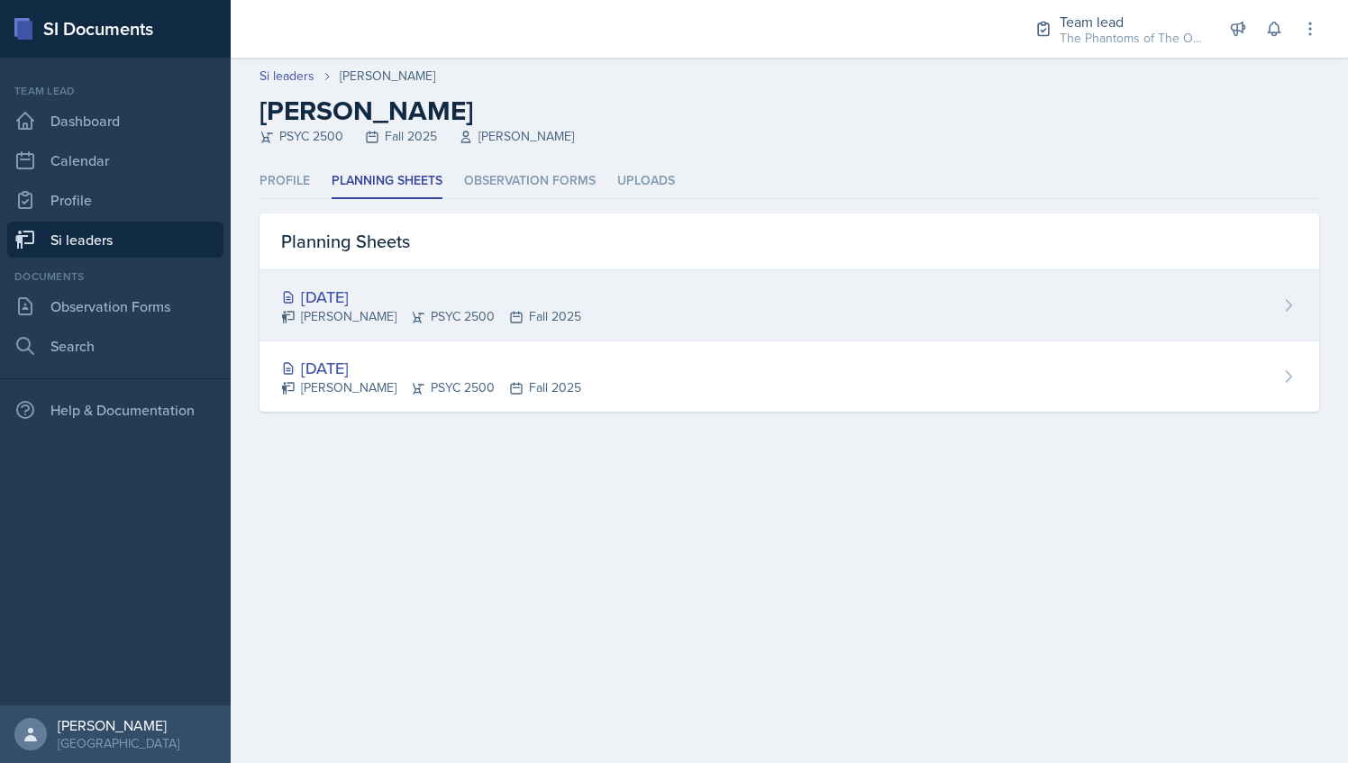
click at [386, 299] on div "[DATE]" at bounding box center [431, 297] width 300 height 24
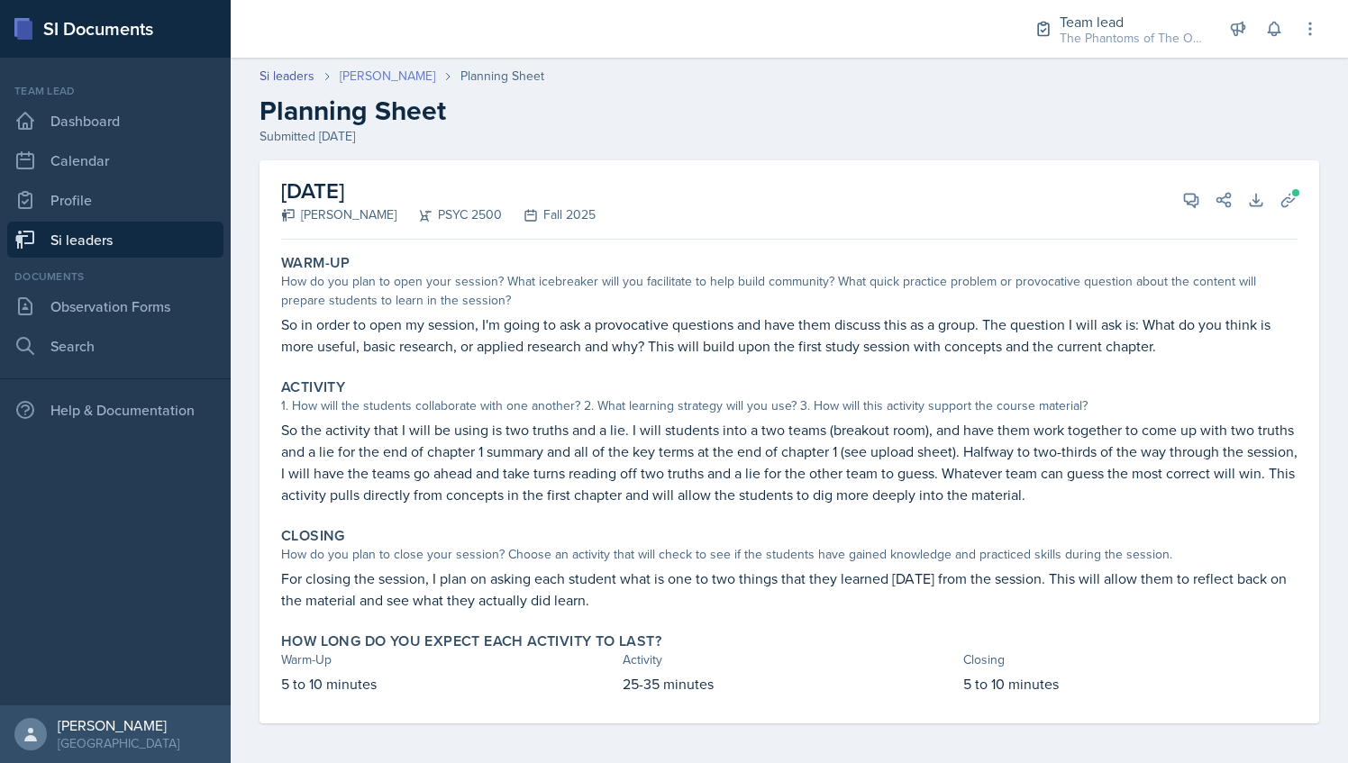
click at [375, 82] on link "[PERSON_NAME]" at bounding box center [388, 76] width 96 height 19
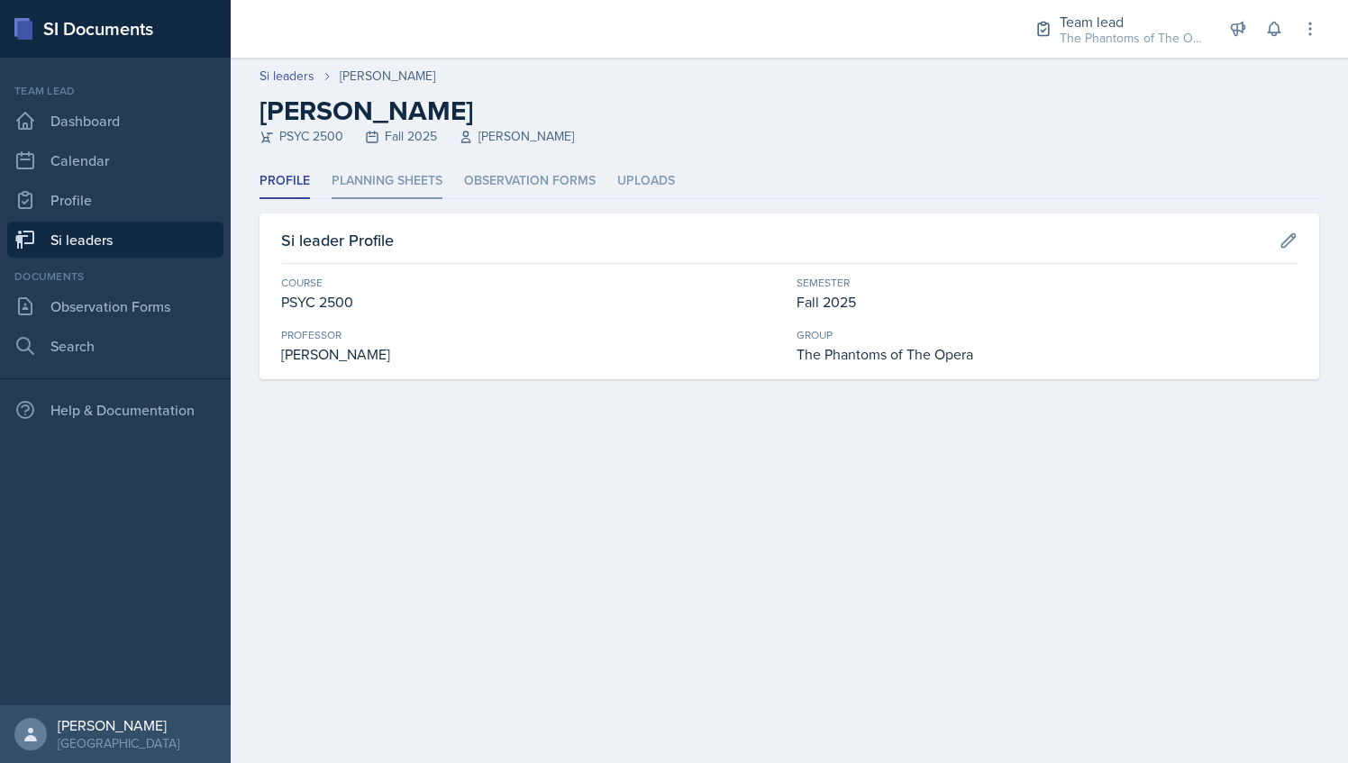
click at [400, 178] on li "Planning Sheets" at bounding box center [387, 181] width 111 height 35
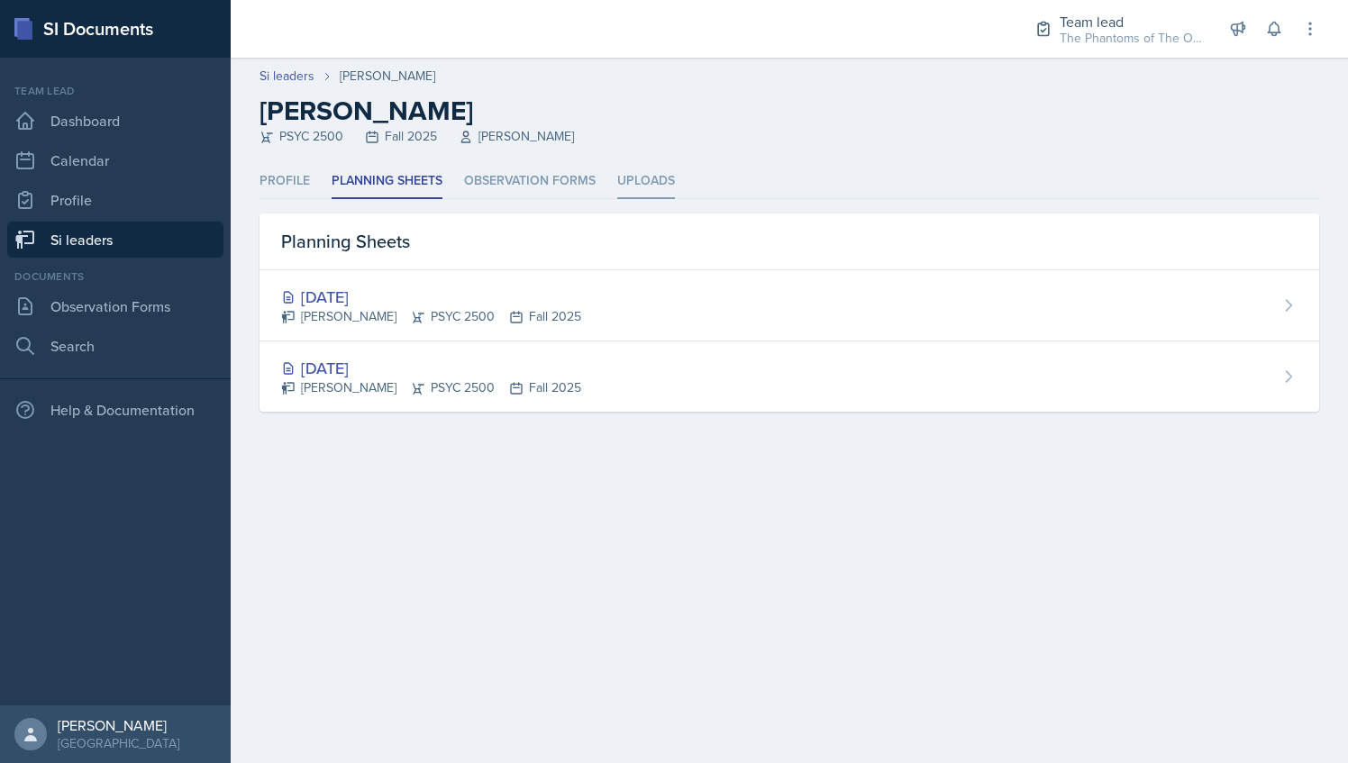
click at [645, 169] on li "Uploads" at bounding box center [646, 181] width 58 height 35
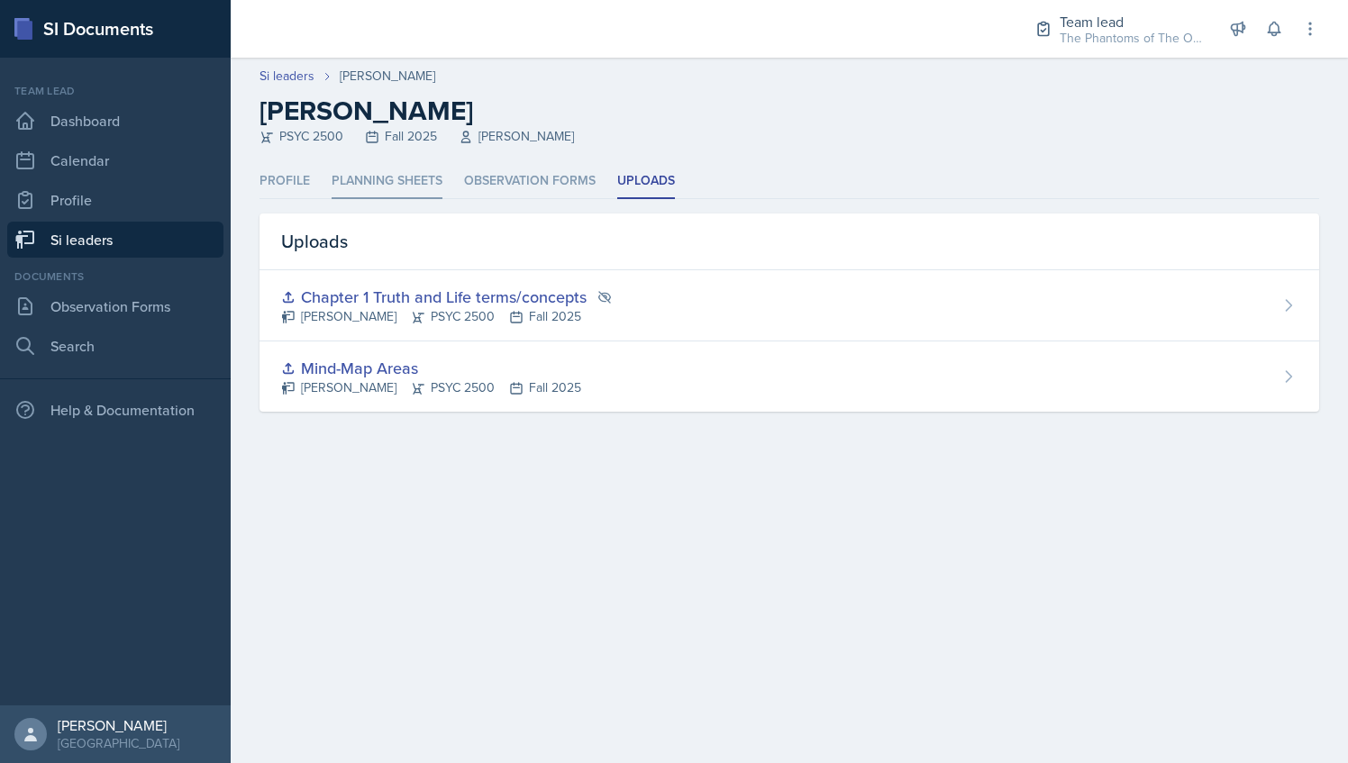
click at [397, 177] on li "Planning Sheets" at bounding box center [387, 181] width 111 height 35
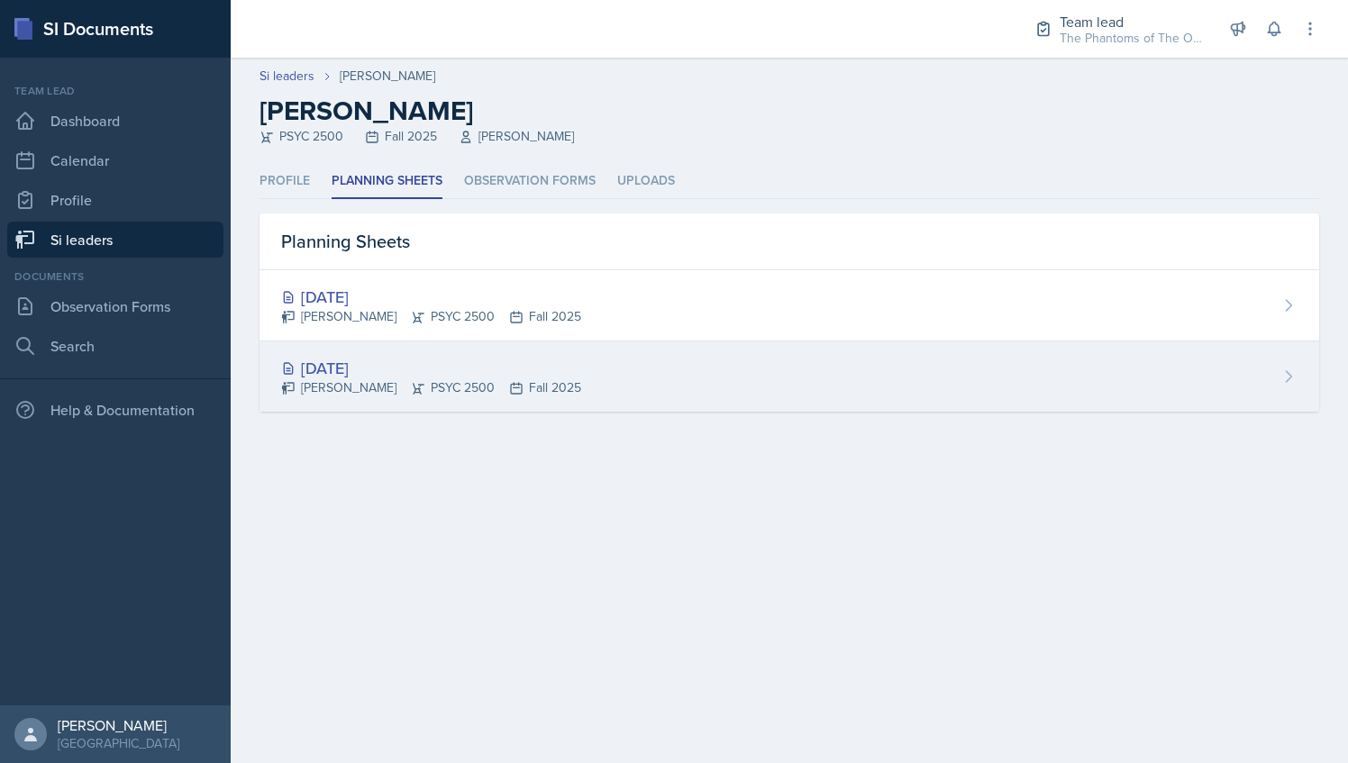
click at [440, 379] on div "[PERSON_NAME] PSYC 2500 Fall 2025" at bounding box center [431, 388] width 300 height 19
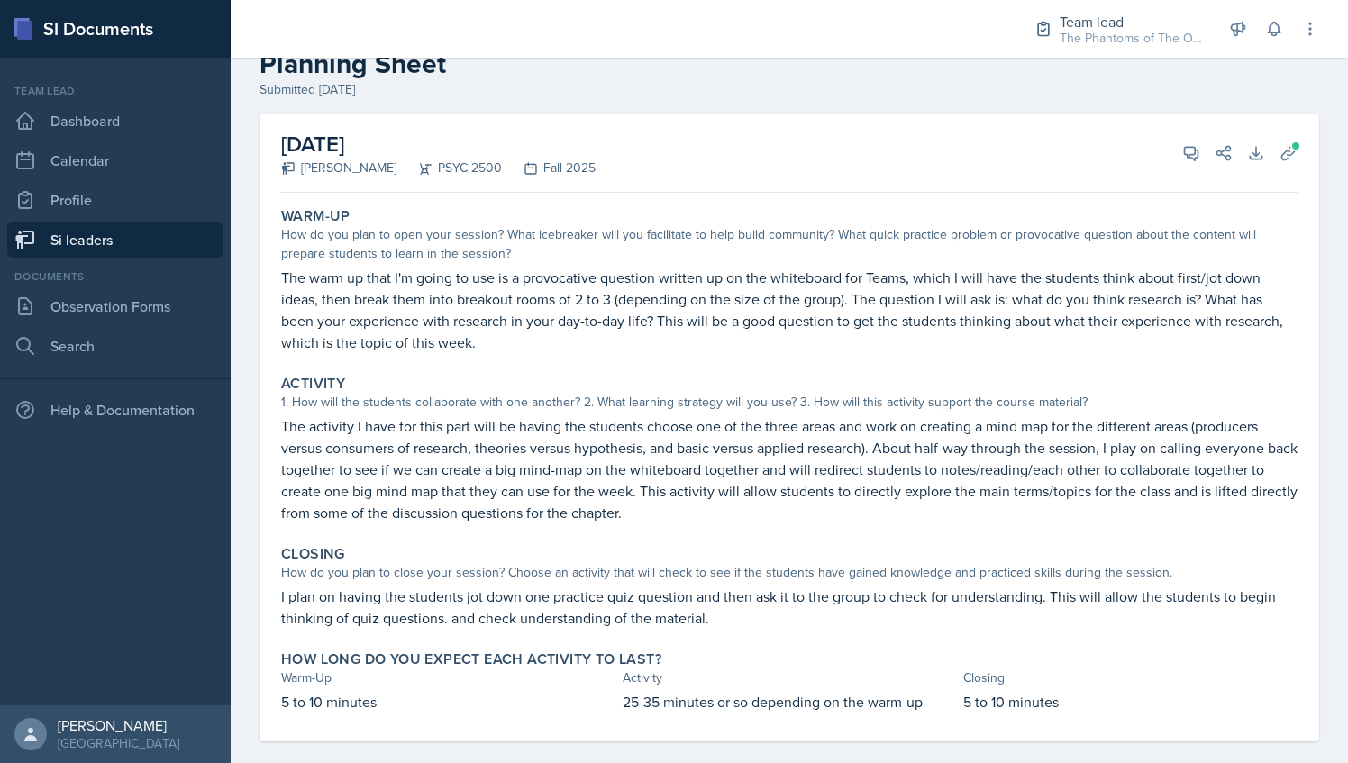
scroll to position [68, 0]
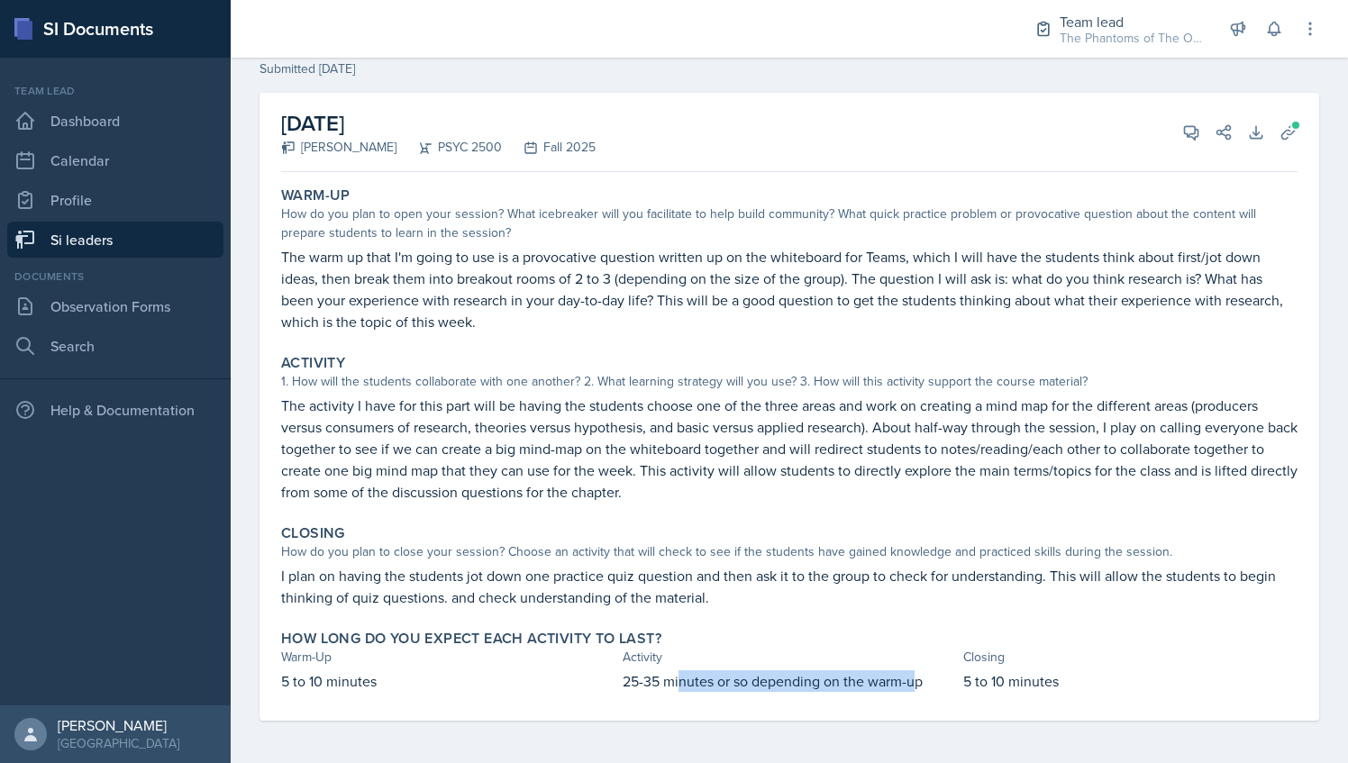
drag, startPoint x: 682, startPoint y: 681, endPoint x: 910, endPoint y: 686, distance: 228.1
click at [910, 686] on p "25-35 minutes or so depending on the warm-up" at bounding box center [790, 682] width 334 height 22
click at [497, 709] on div "Warm-Up How do you plan to open your session? What icebreaker will you facilita…" at bounding box center [789, 450] width 1017 height 542
click at [1183, 137] on icon at bounding box center [1192, 132] width 18 height 18
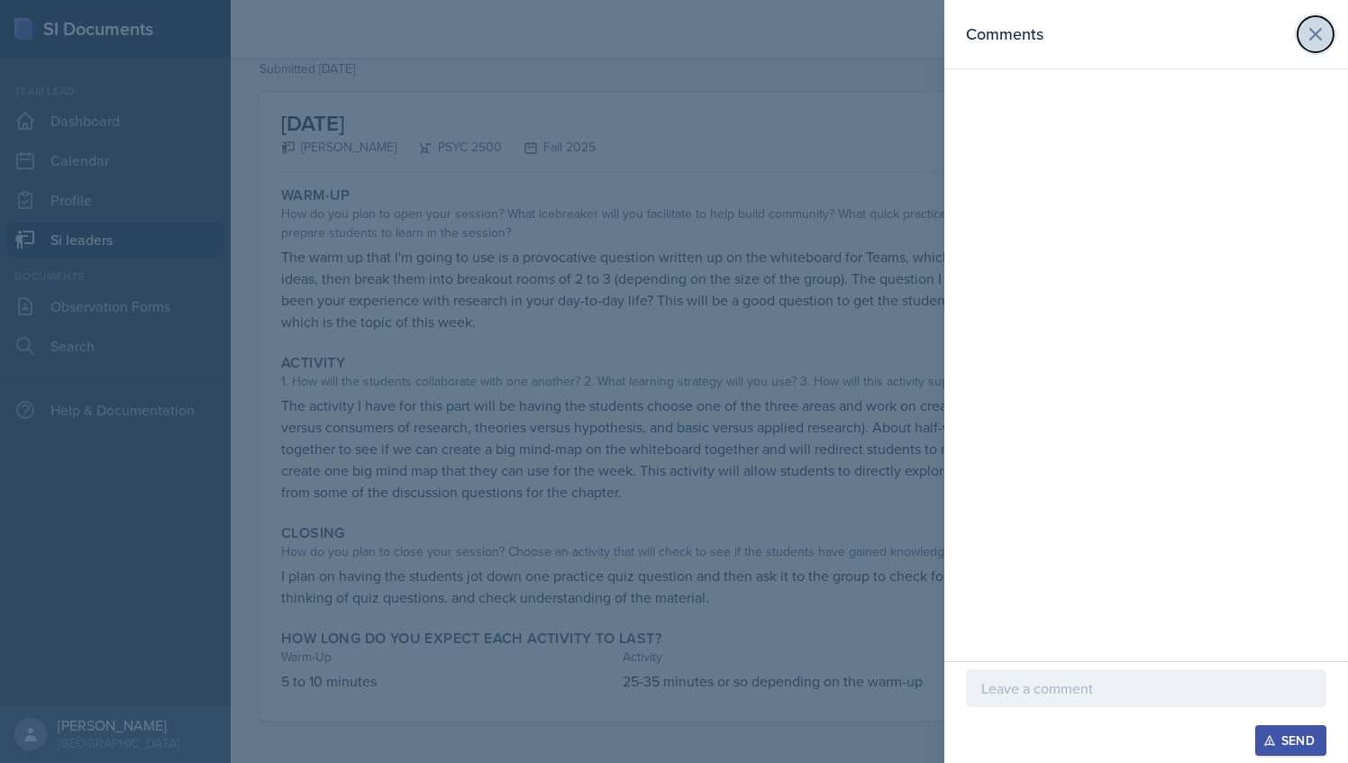
click at [1323, 20] on button at bounding box center [1316, 34] width 36 height 36
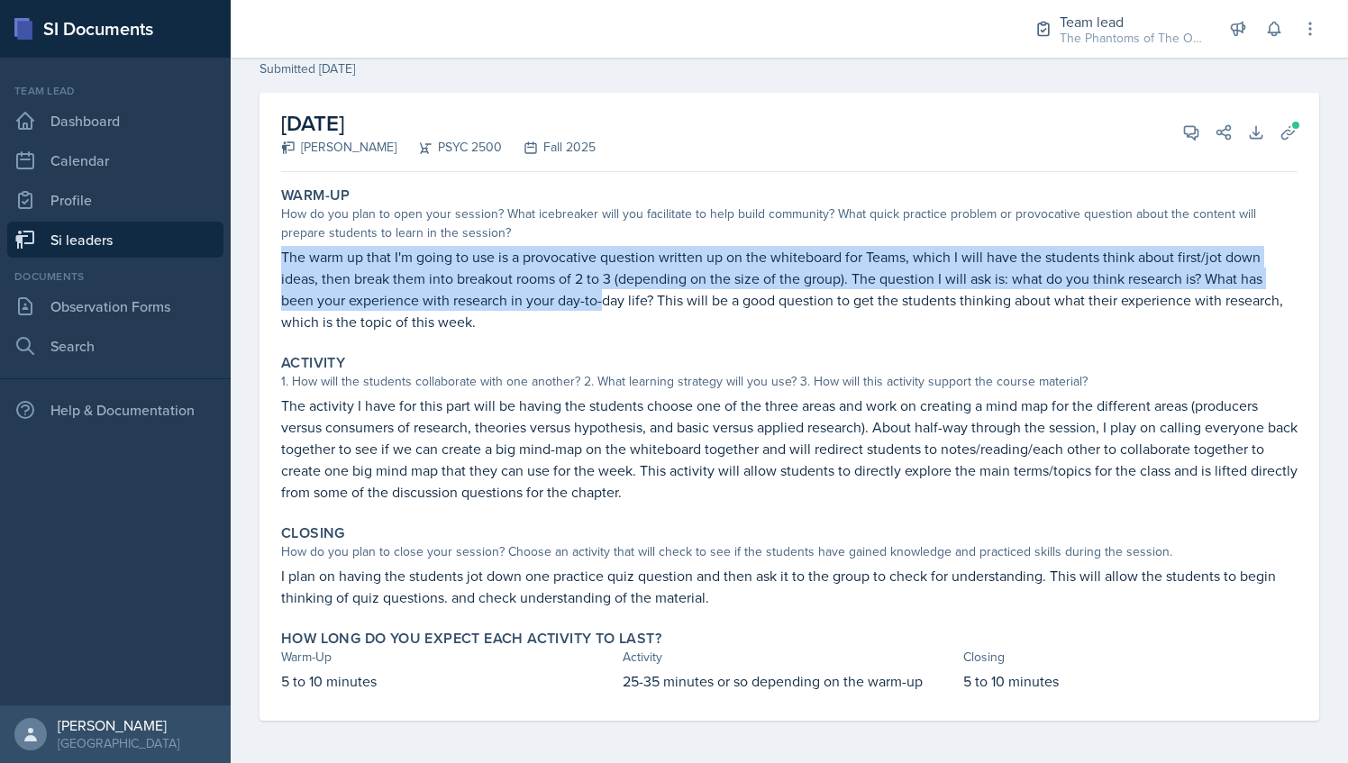
drag, startPoint x: 277, startPoint y: 257, endPoint x: 605, endPoint y: 298, distance: 330.7
click at [605, 298] on div "Warm-Up How do you plan to open your session? What icebreaker will you facilita…" at bounding box center [789, 259] width 1031 height 160
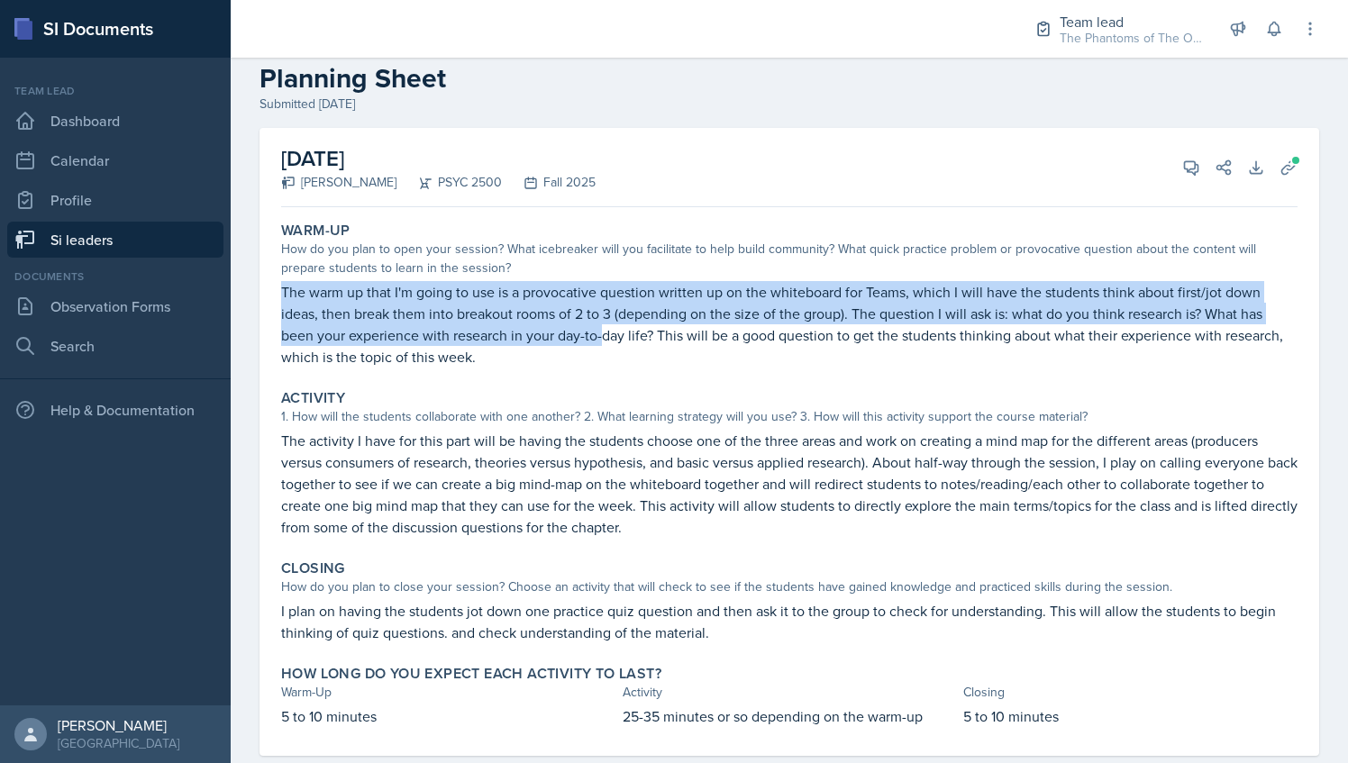
scroll to position [0, 0]
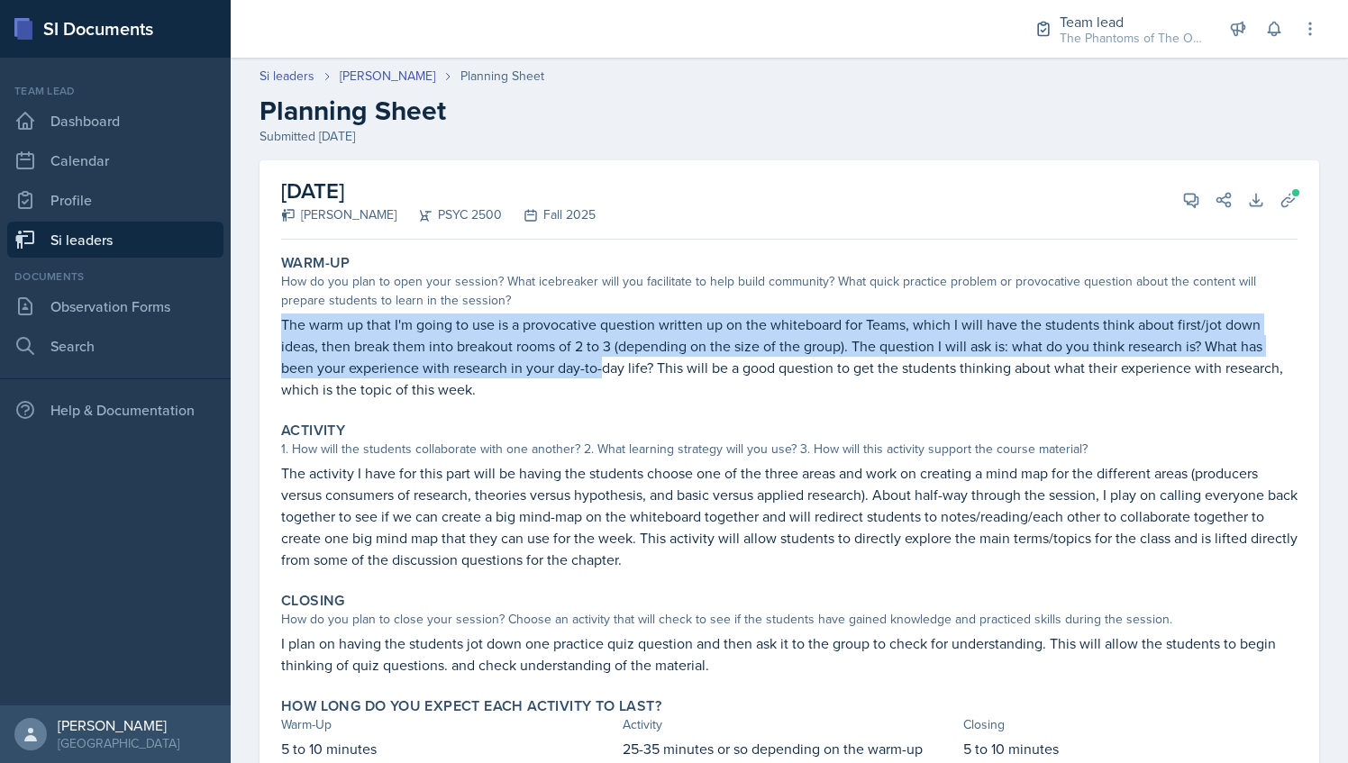
drag, startPoint x: 416, startPoint y: 217, endPoint x: 494, endPoint y: 213, distance: 77.6
click at [494, 213] on div "[PERSON_NAME] PSYC 2500 Fall 2025" at bounding box center [438, 214] width 315 height 19
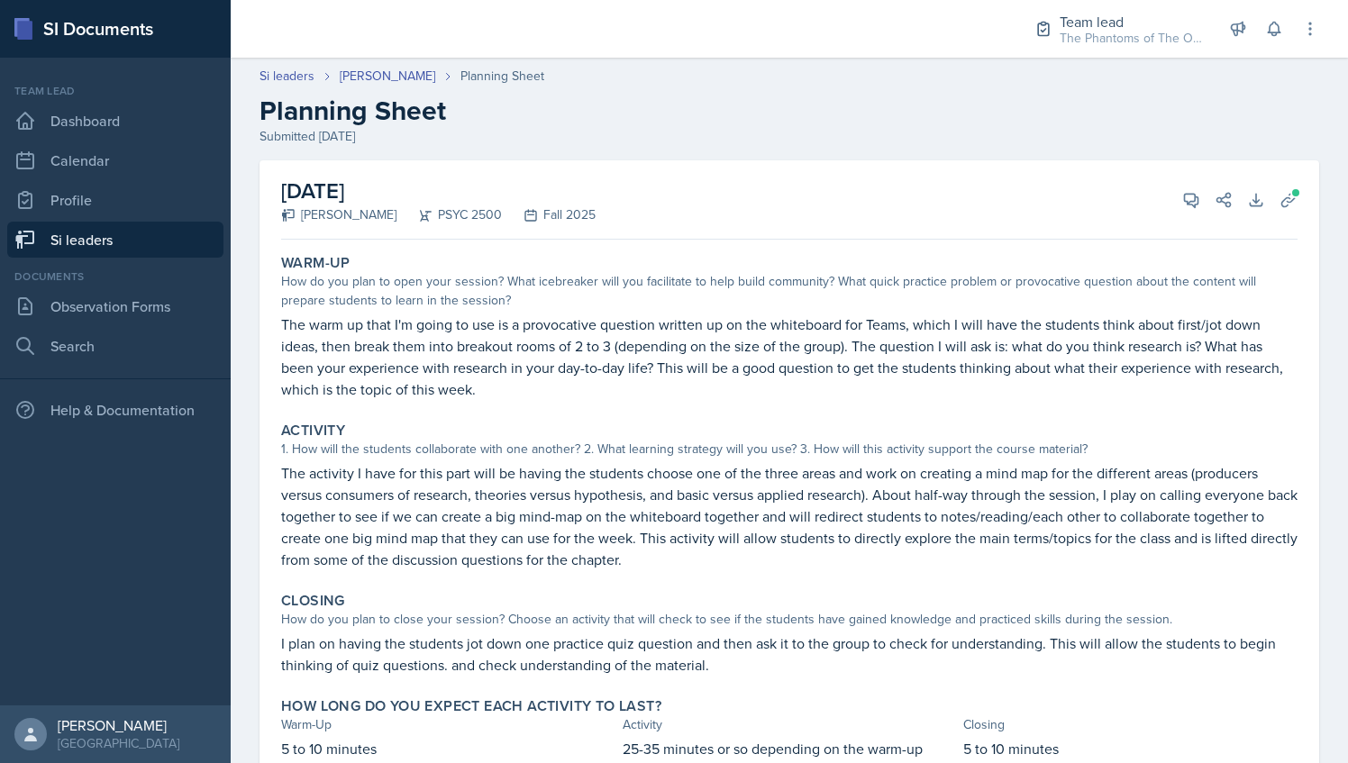
click at [761, 323] on p "The warm up that I'm going to use is a provocative question written up on the w…" at bounding box center [789, 357] width 1017 height 87
click at [1080, 43] on div "The Phantoms of The Opera / Fall 2025" at bounding box center [1132, 38] width 144 height 19
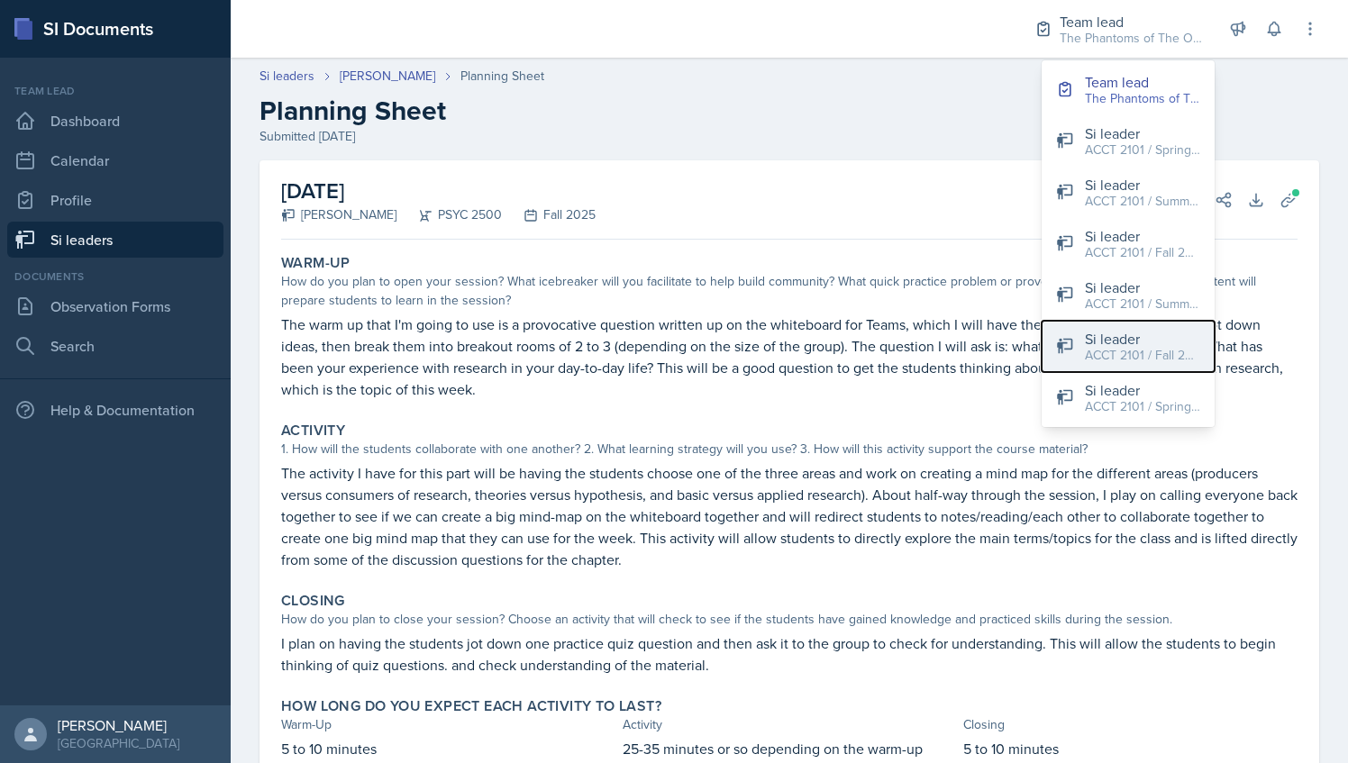
click at [1096, 346] on div "ACCT 2101 / Fall 2025" at bounding box center [1142, 355] width 115 height 19
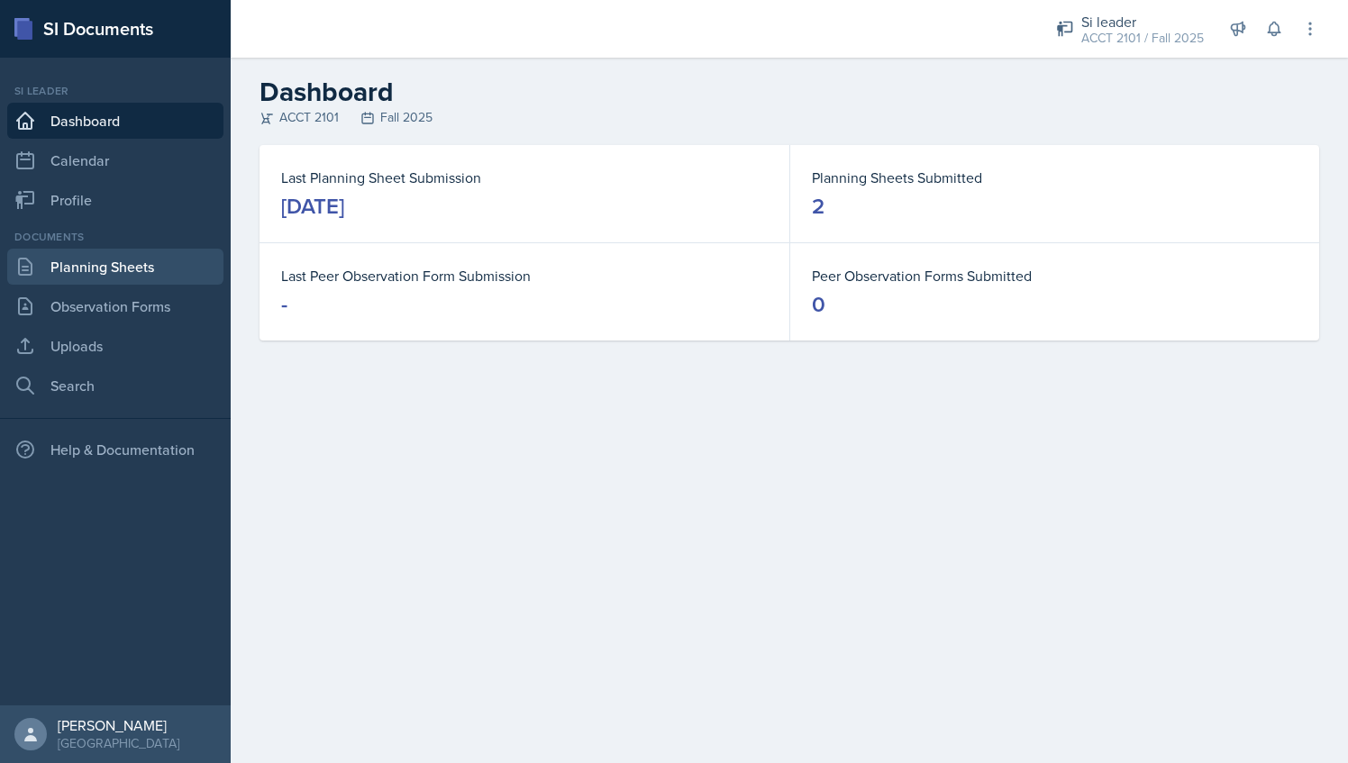
click at [156, 269] on link "Planning Sheets" at bounding box center [115, 267] width 216 height 36
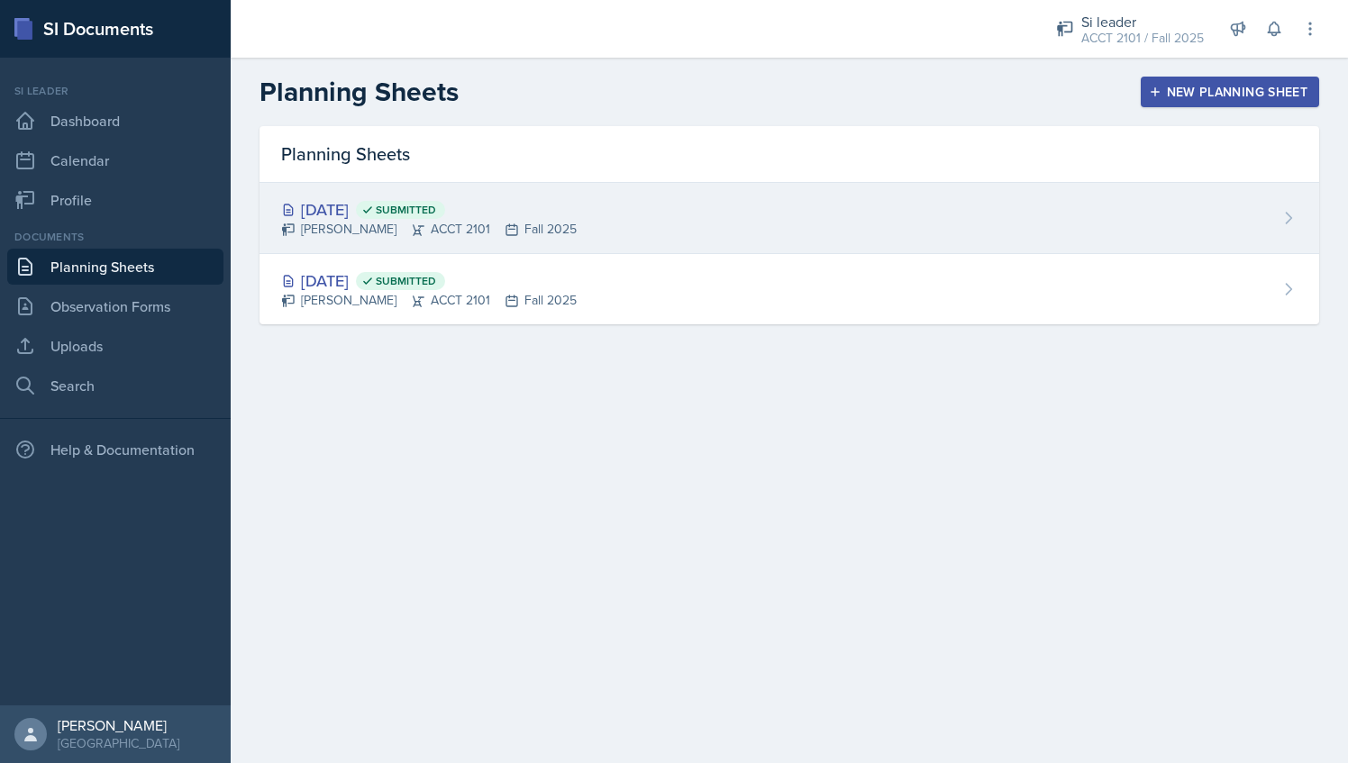
click at [692, 225] on div "[DATE] Submitted [PERSON_NAME] ACCT 2101 Fall 2025" at bounding box center [790, 218] width 1060 height 71
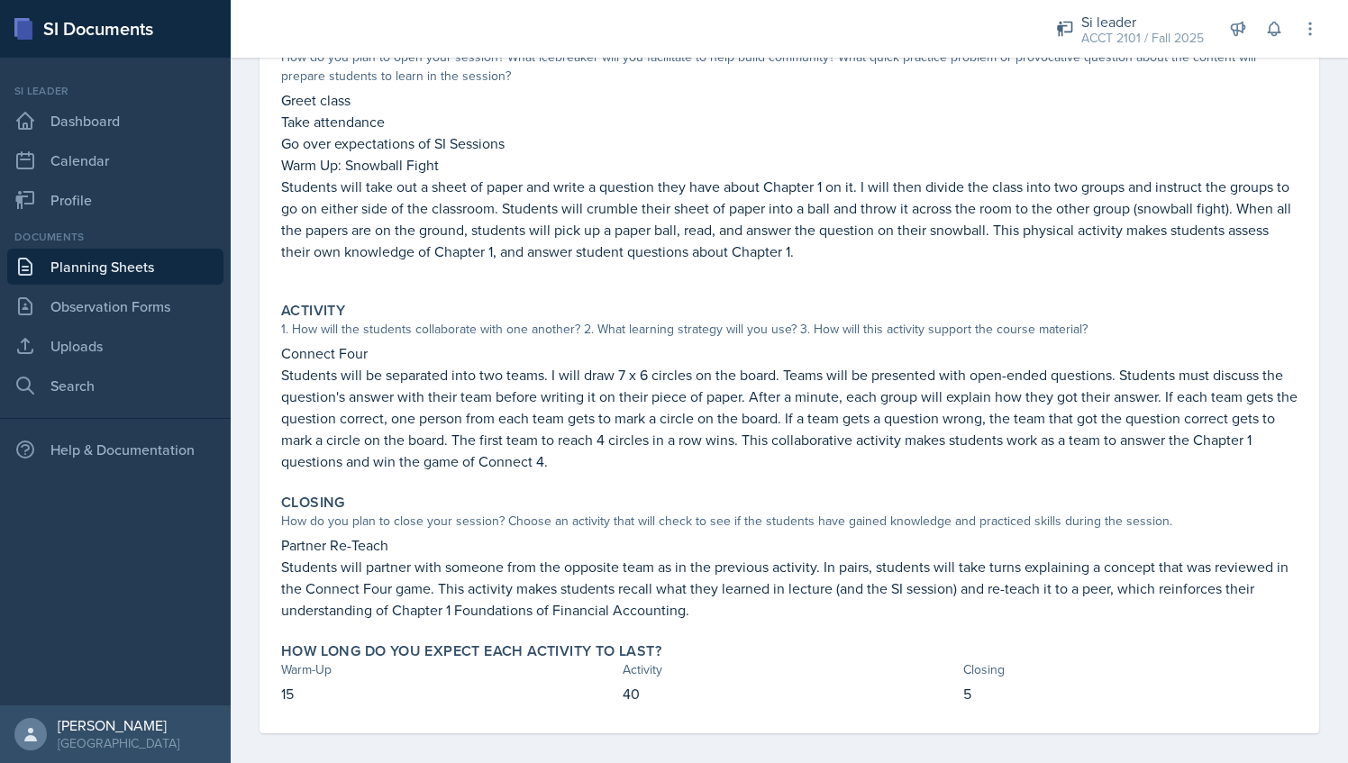
scroll to position [218, 0]
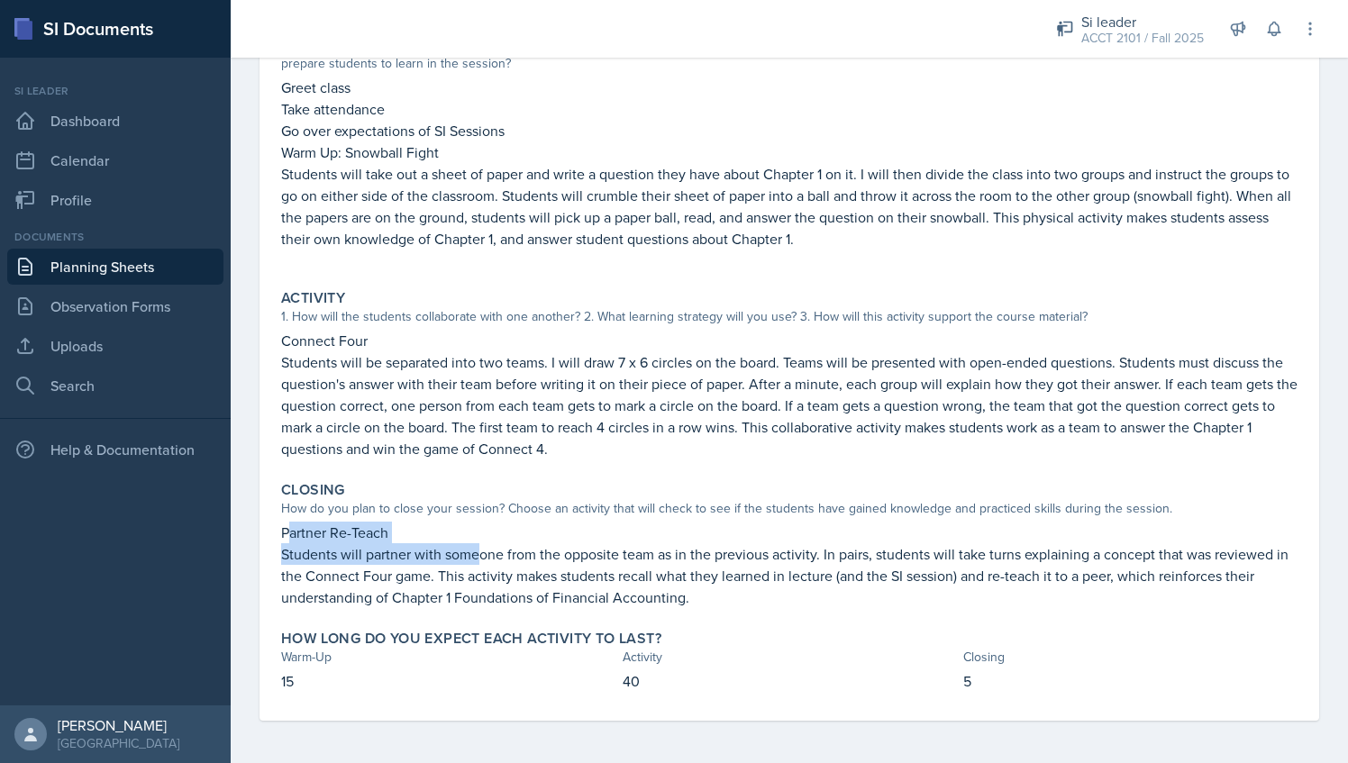
drag, startPoint x: 286, startPoint y: 531, endPoint x: 465, endPoint y: 560, distance: 181.7
click at [465, 560] on div "Partner Re-Teach Students will partner with someone from the opposite team as i…" at bounding box center [789, 565] width 1017 height 87
drag, startPoint x: 465, startPoint y: 560, endPoint x: 741, endPoint y: 569, distance: 275.9
click at [739, 567] on p "Students will partner with someone from the opposite team as in the previous ac…" at bounding box center [789, 575] width 1017 height 65
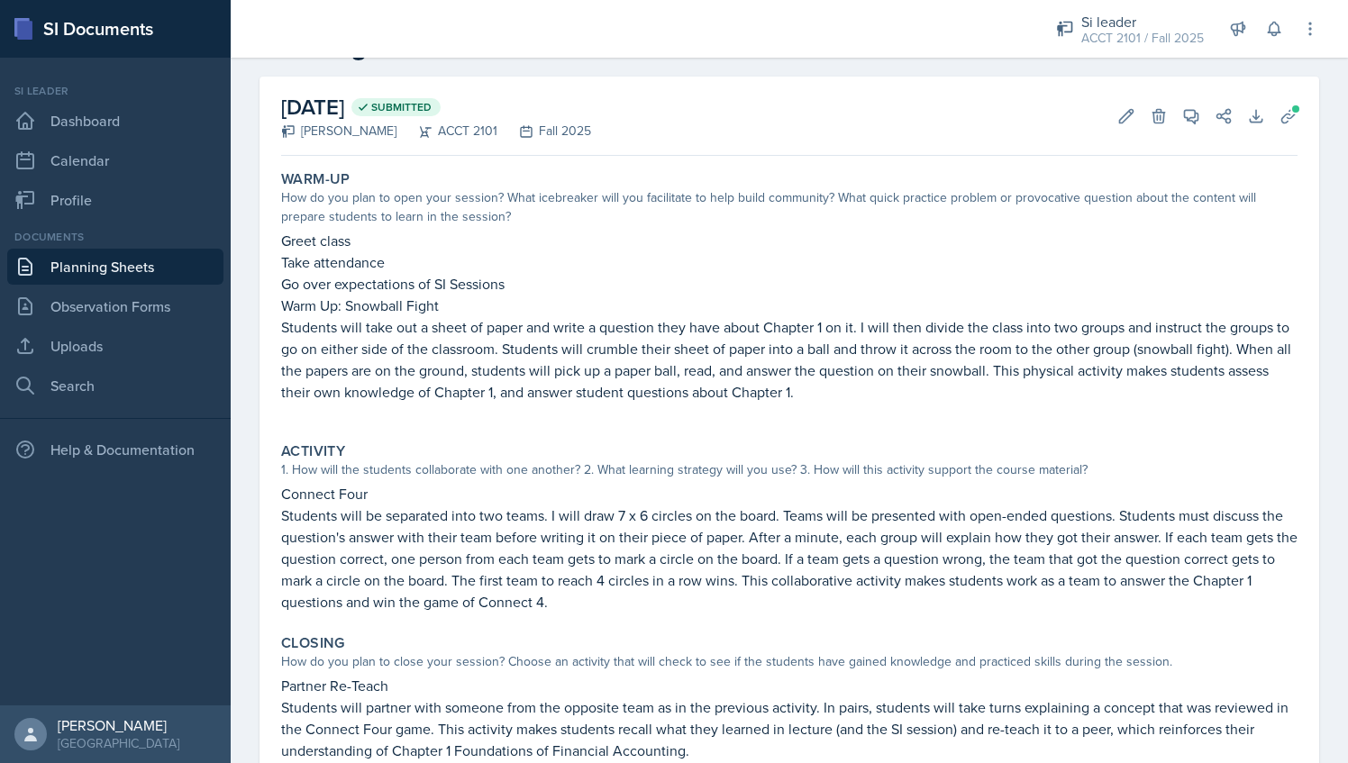
scroll to position [0, 0]
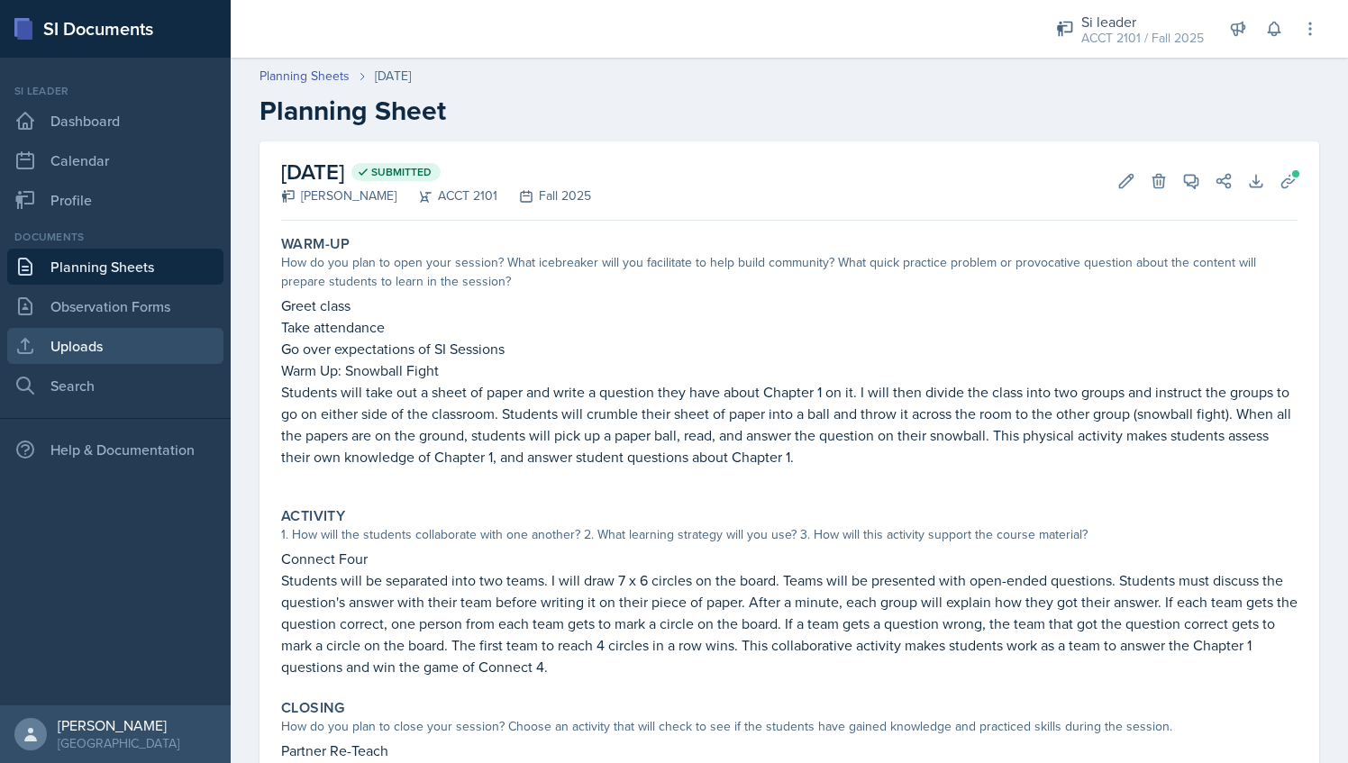
click at [130, 351] on link "Uploads" at bounding box center [115, 346] width 216 height 36
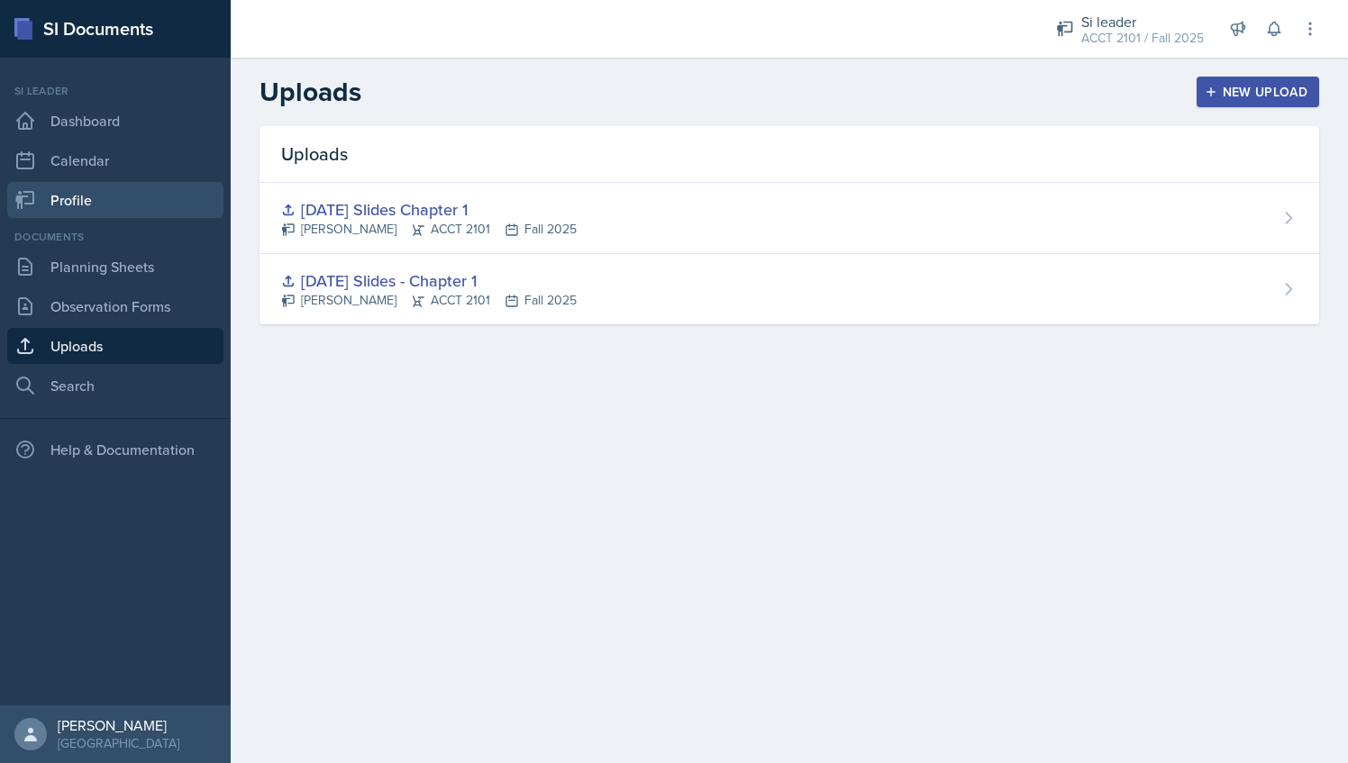
click at [79, 192] on link "Profile" at bounding box center [115, 200] width 216 height 36
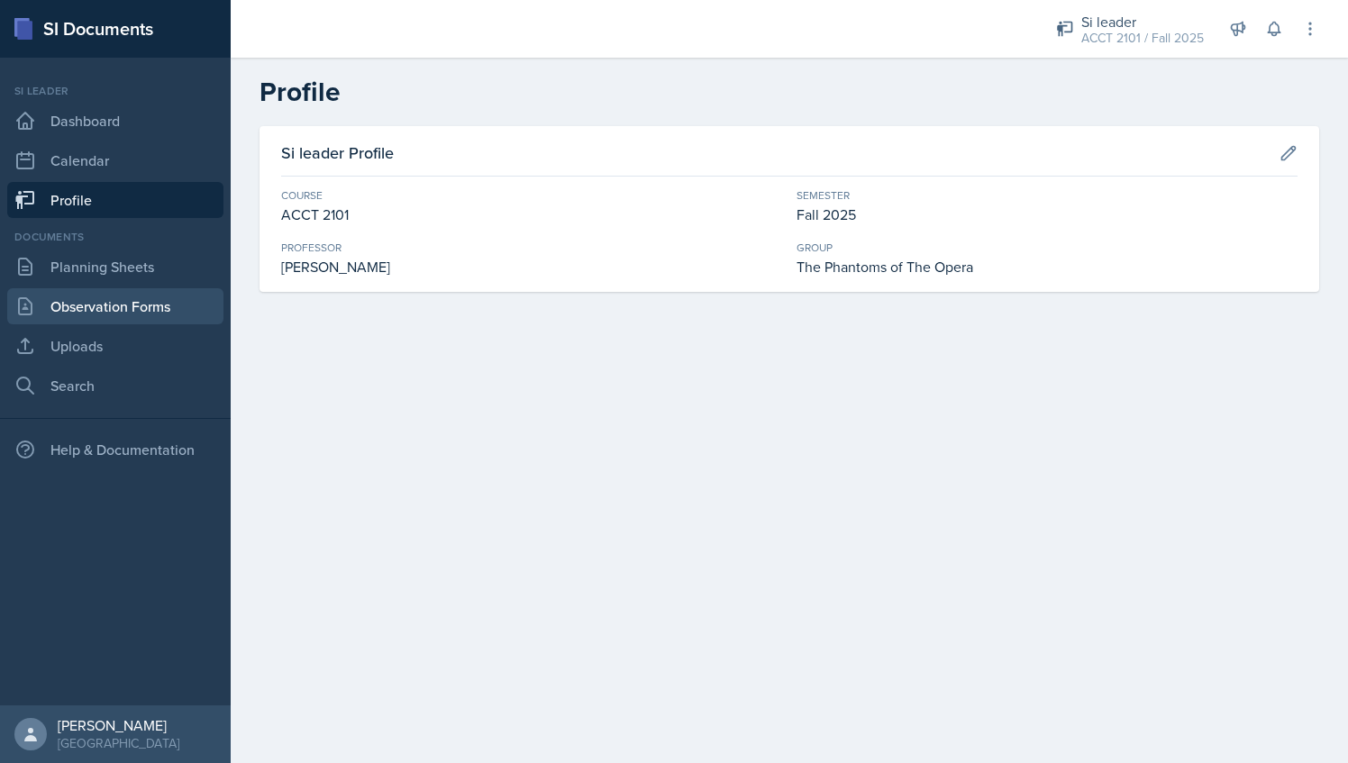
click at [130, 314] on link "Observation Forms" at bounding box center [115, 306] width 216 height 36
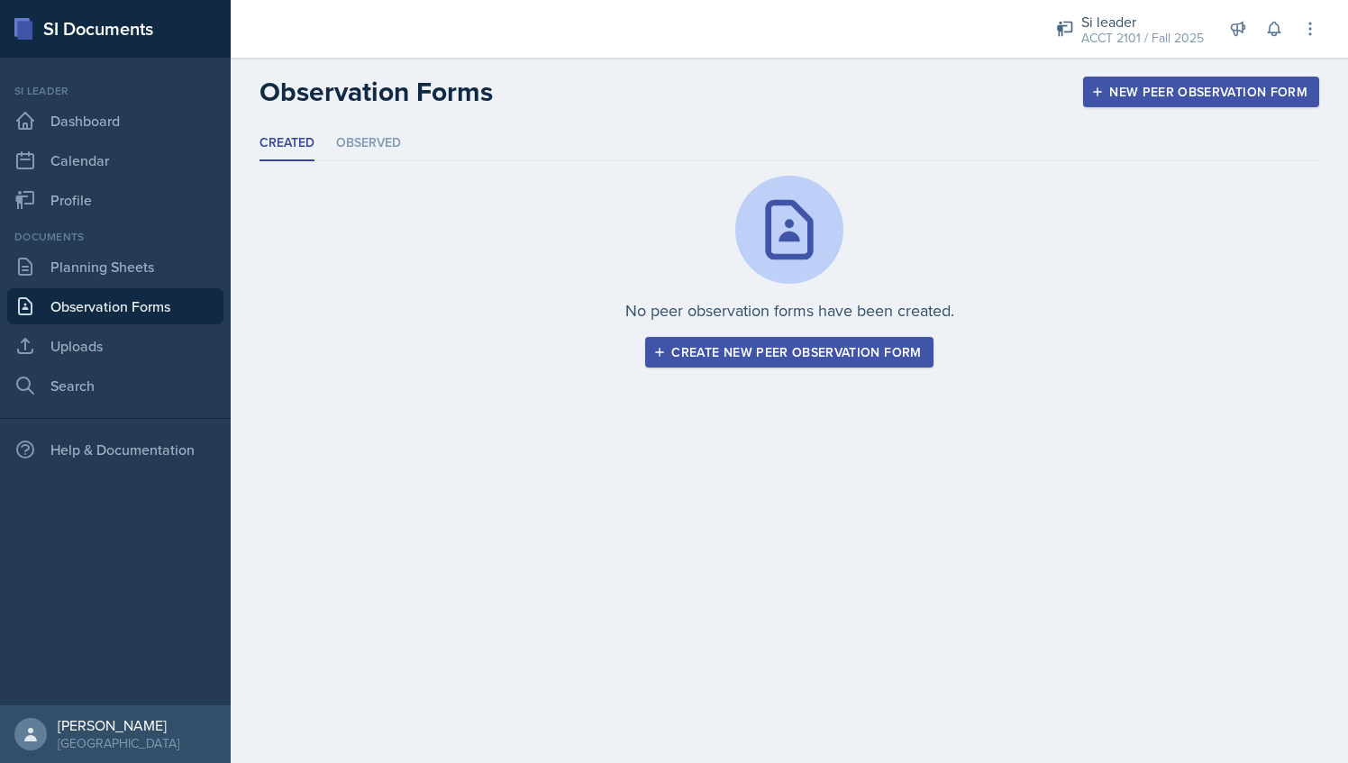
click at [728, 222] on div "No peer observation forms have been created. Create new peer observation form" at bounding box center [790, 272] width 1060 height 192
click at [1100, 11] on div "Si leader" at bounding box center [1143, 22] width 123 height 22
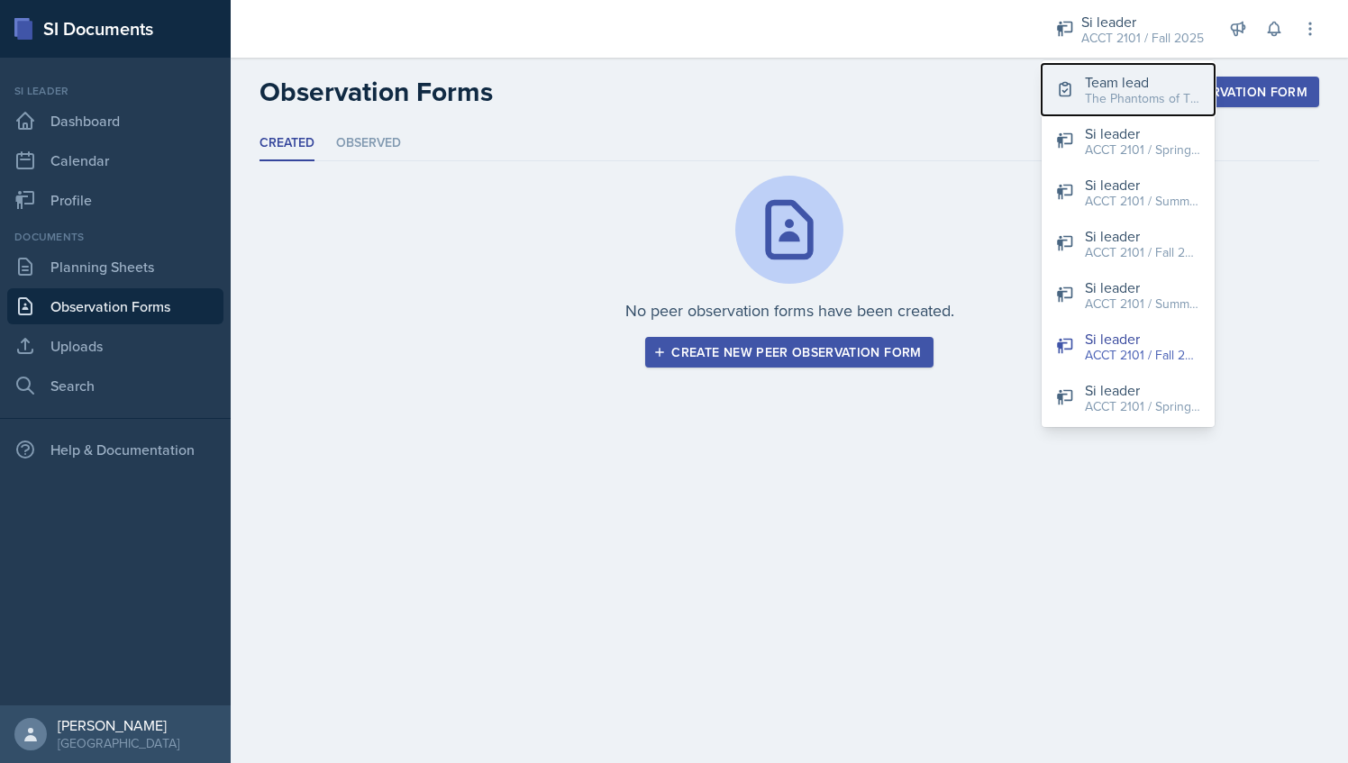
click at [1155, 98] on div "The Phantoms of The Opera / Fall 2025" at bounding box center [1142, 98] width 115 height 19
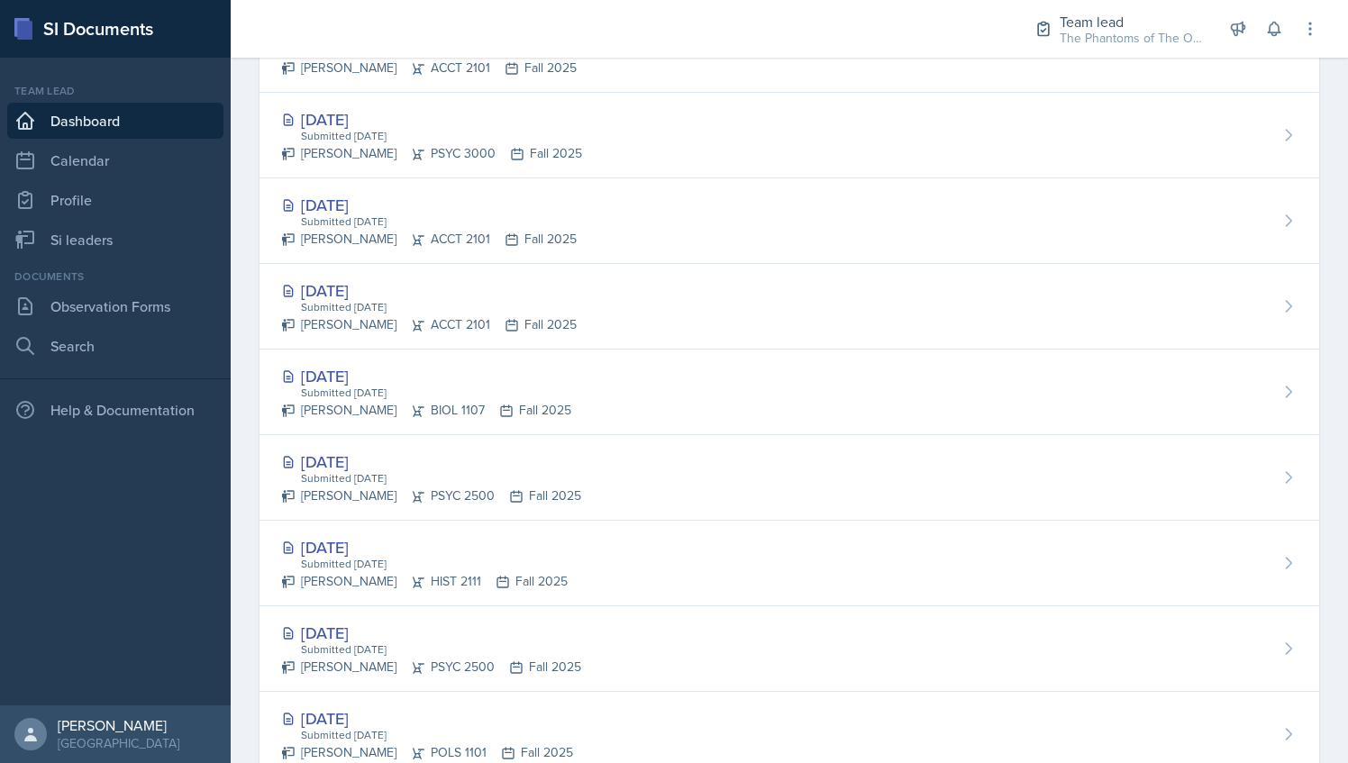
scroll to position [799, 0]
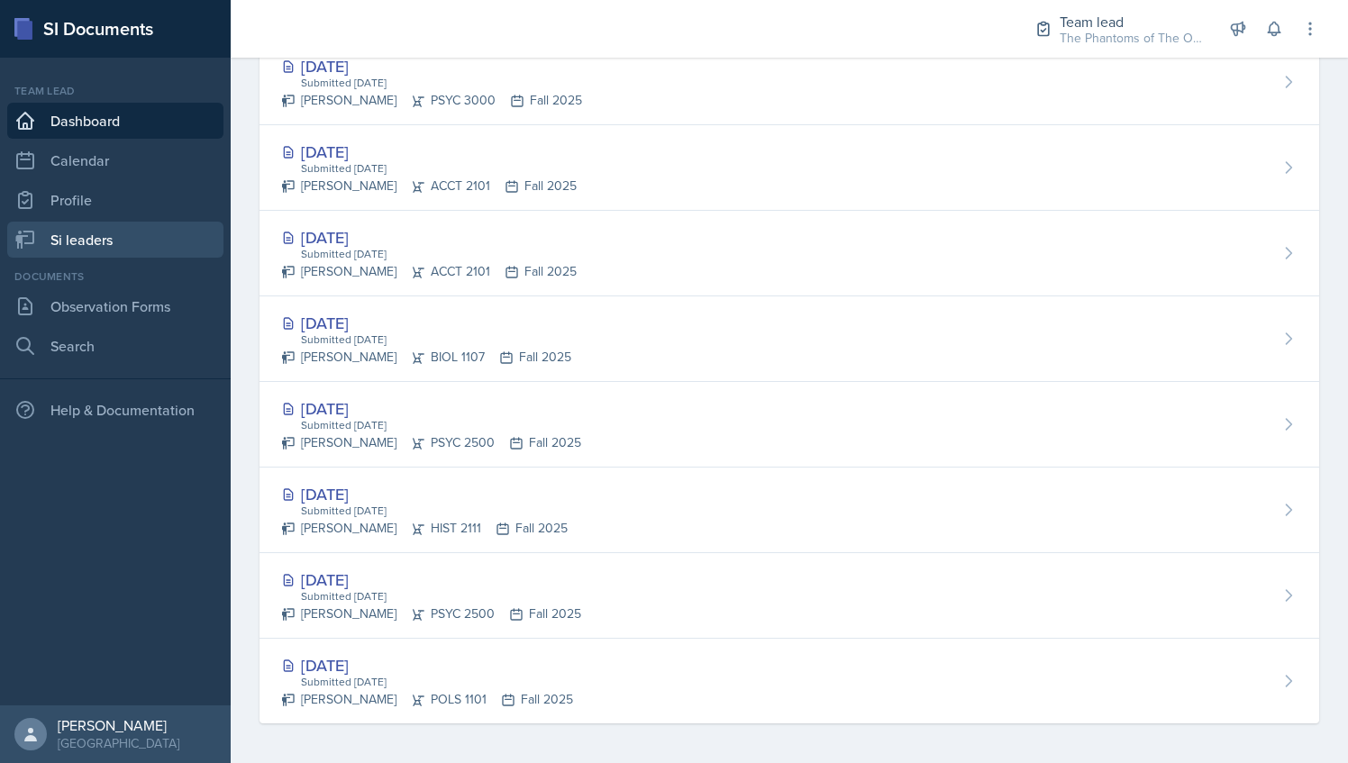
click at [161, 252] on link "Si leaders" at bounding box center [115, 240] width 216 height 36
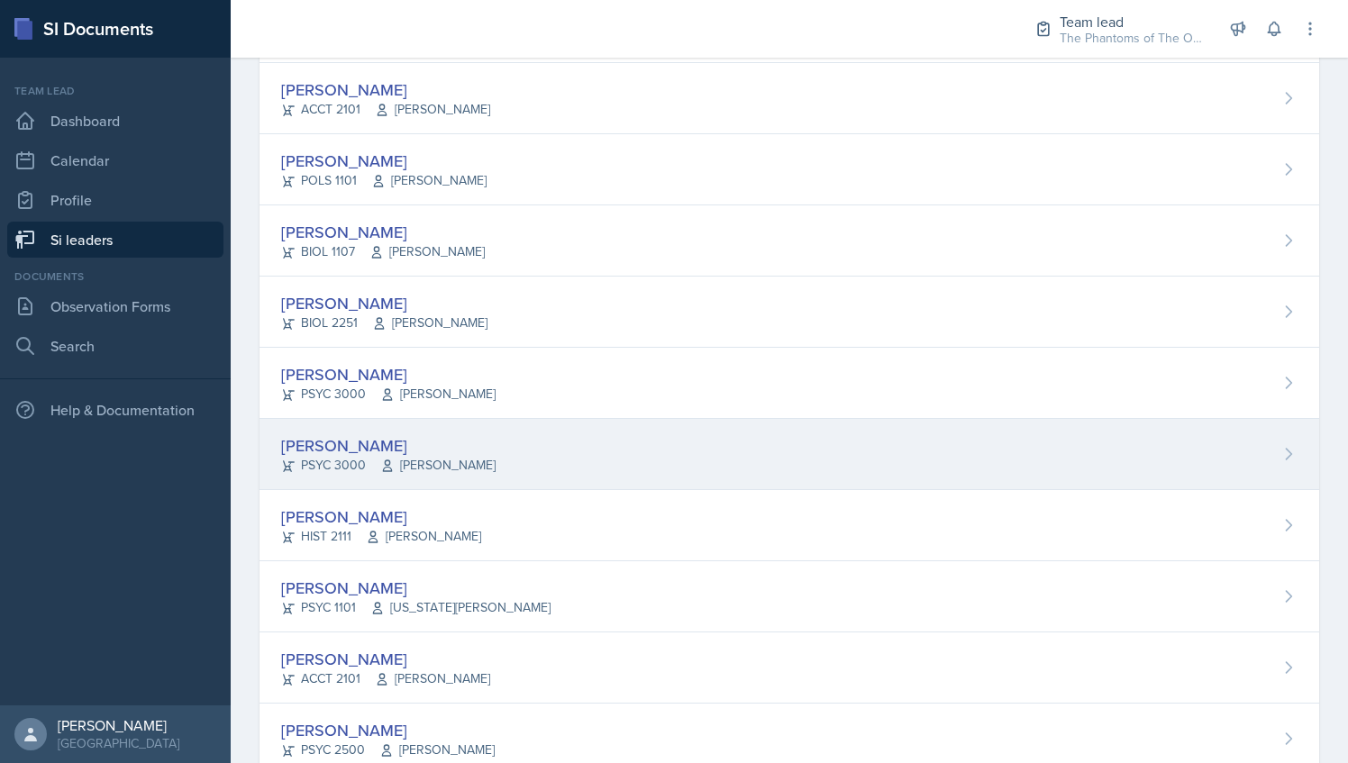
scroll to position [384, 0]
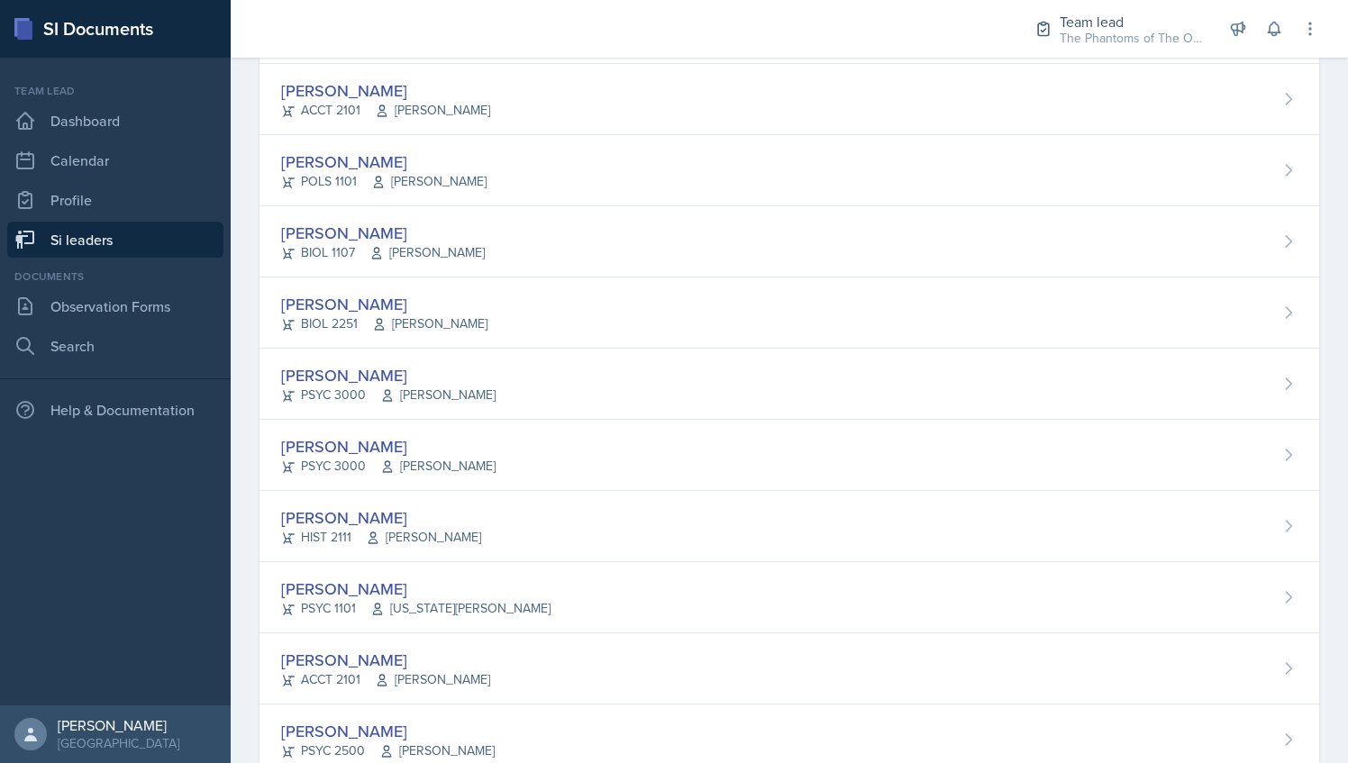
click at [491, 726] on div "[PERSON_NAME]" at bounding box center [388, 731] width 214 height 24
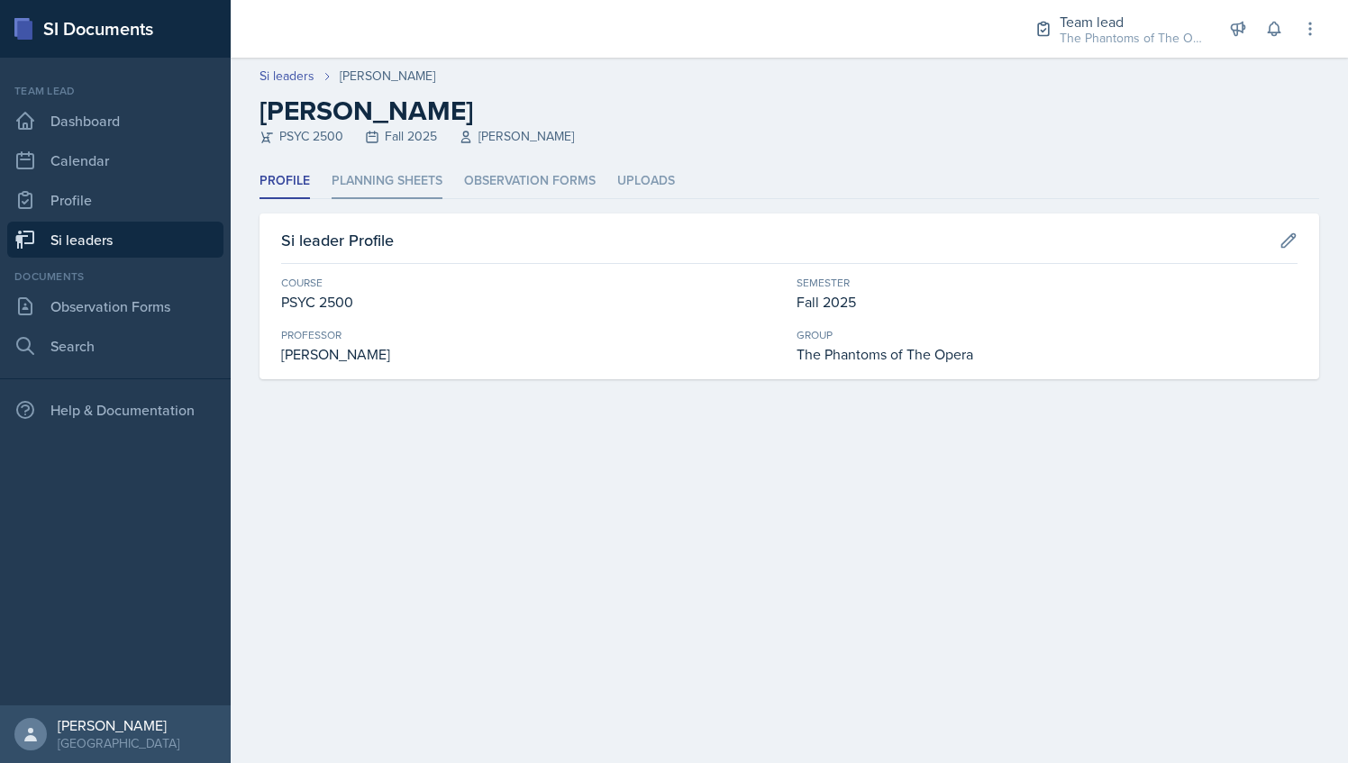
click at [397, 189] on li "Planning Sheets" at bounding box center [387, 181] width 111 height 35
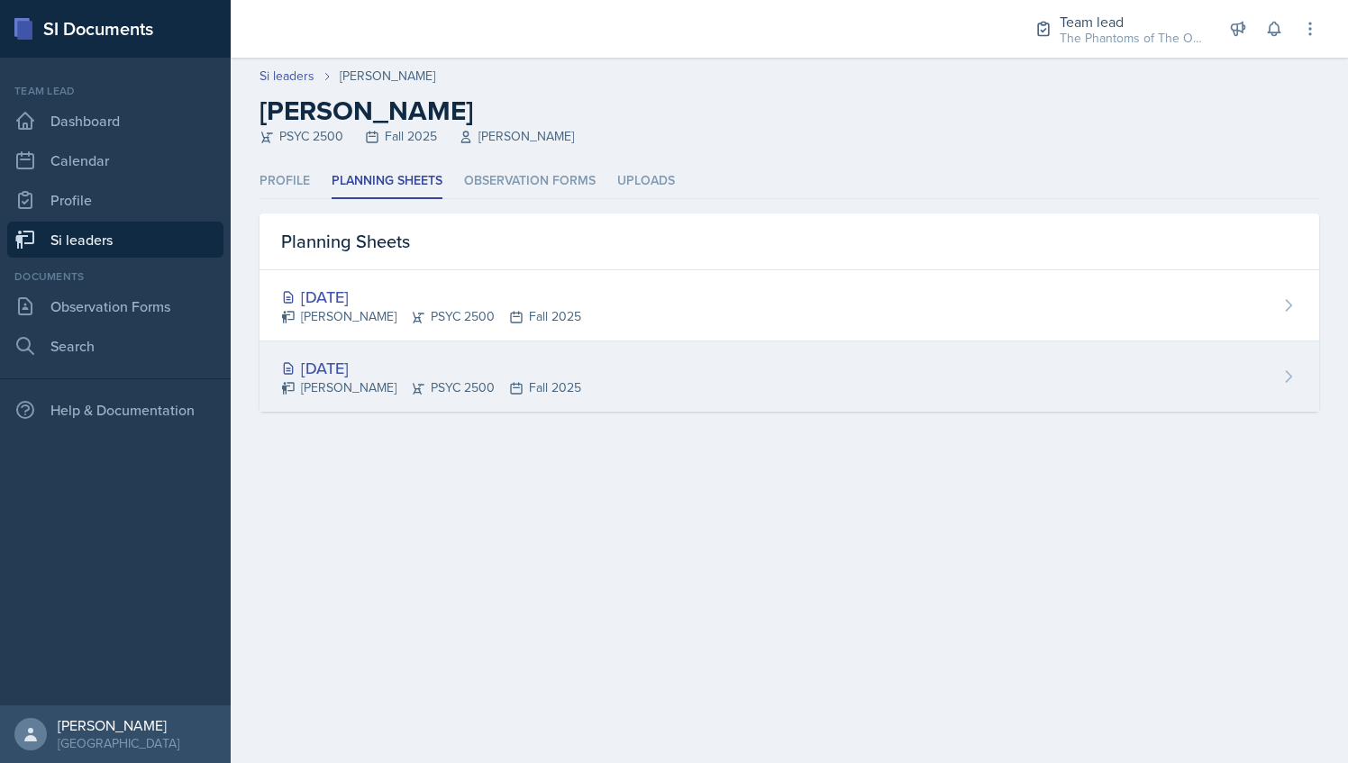
click at [411, 388] on icon at bounding box center [418, 388] width 14 height 14
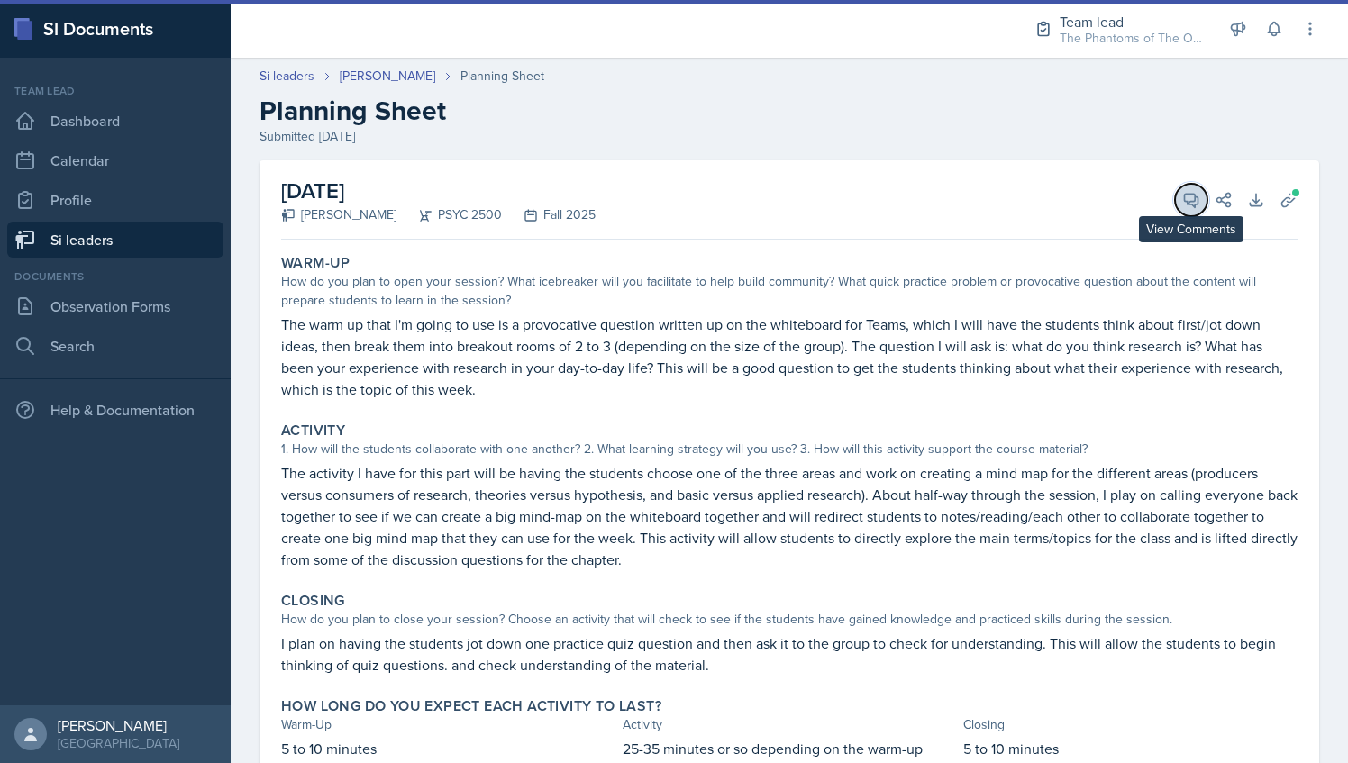
click at [1183, 202] on icon at bounding box center [1192, 200] width 18 height 18
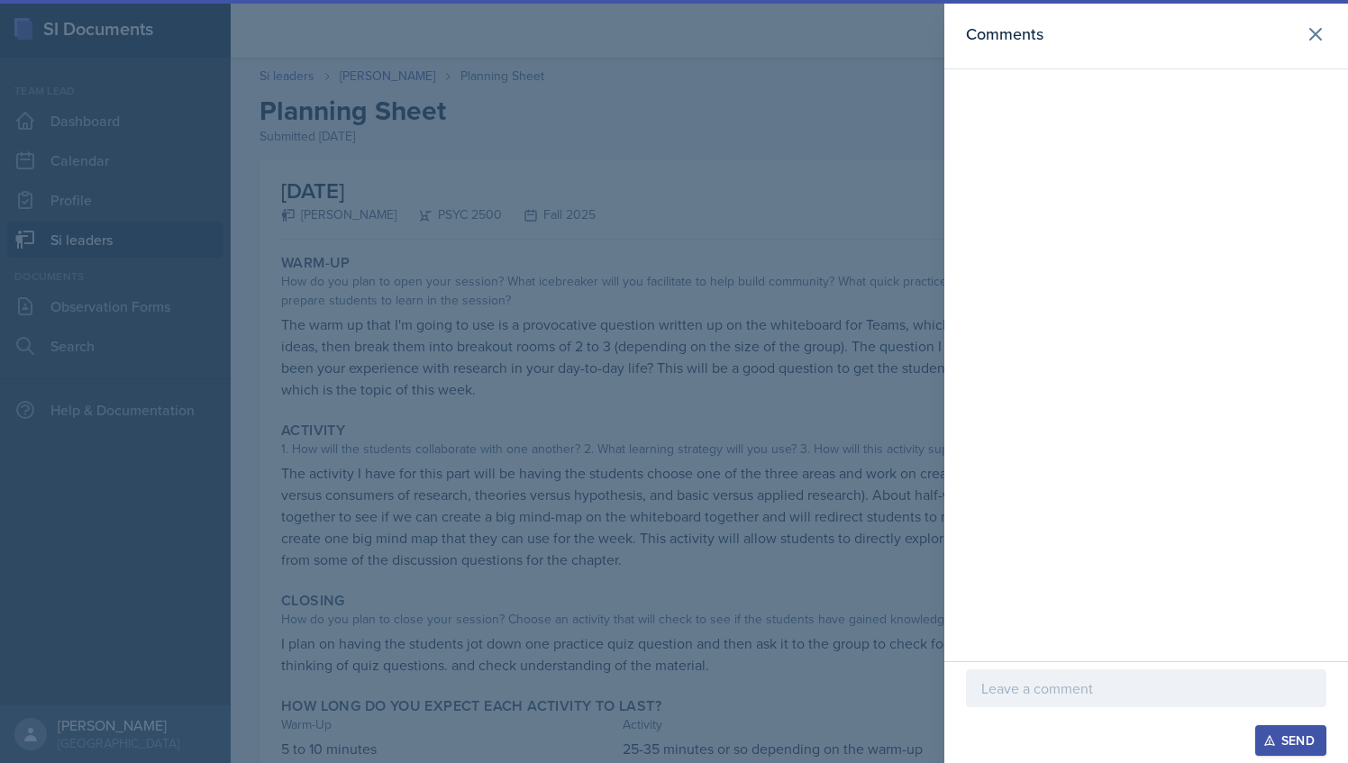
click at [1100, 703] on div at bounding box center [1146, 689] width 361 height 38
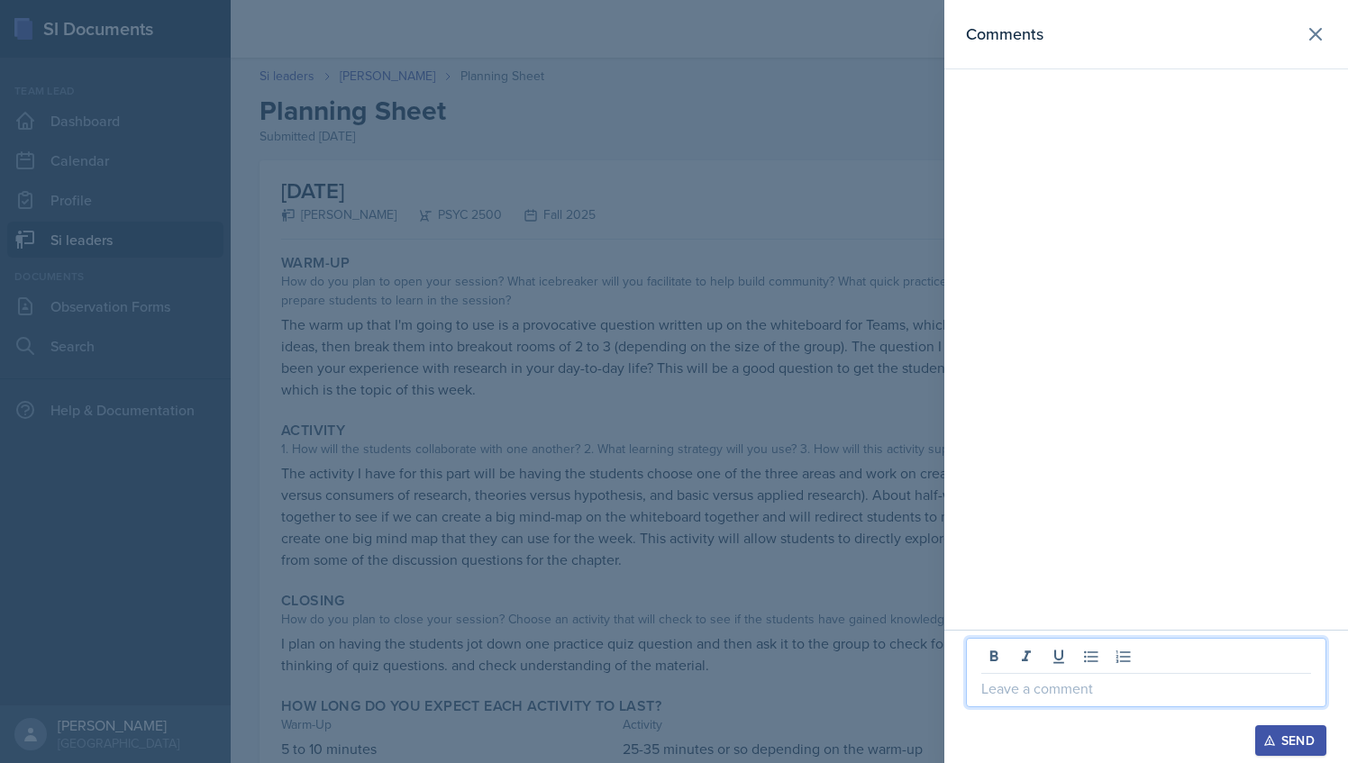
click at [1100, 686] on p at bounding box center [1147, 689] width 330 height 22
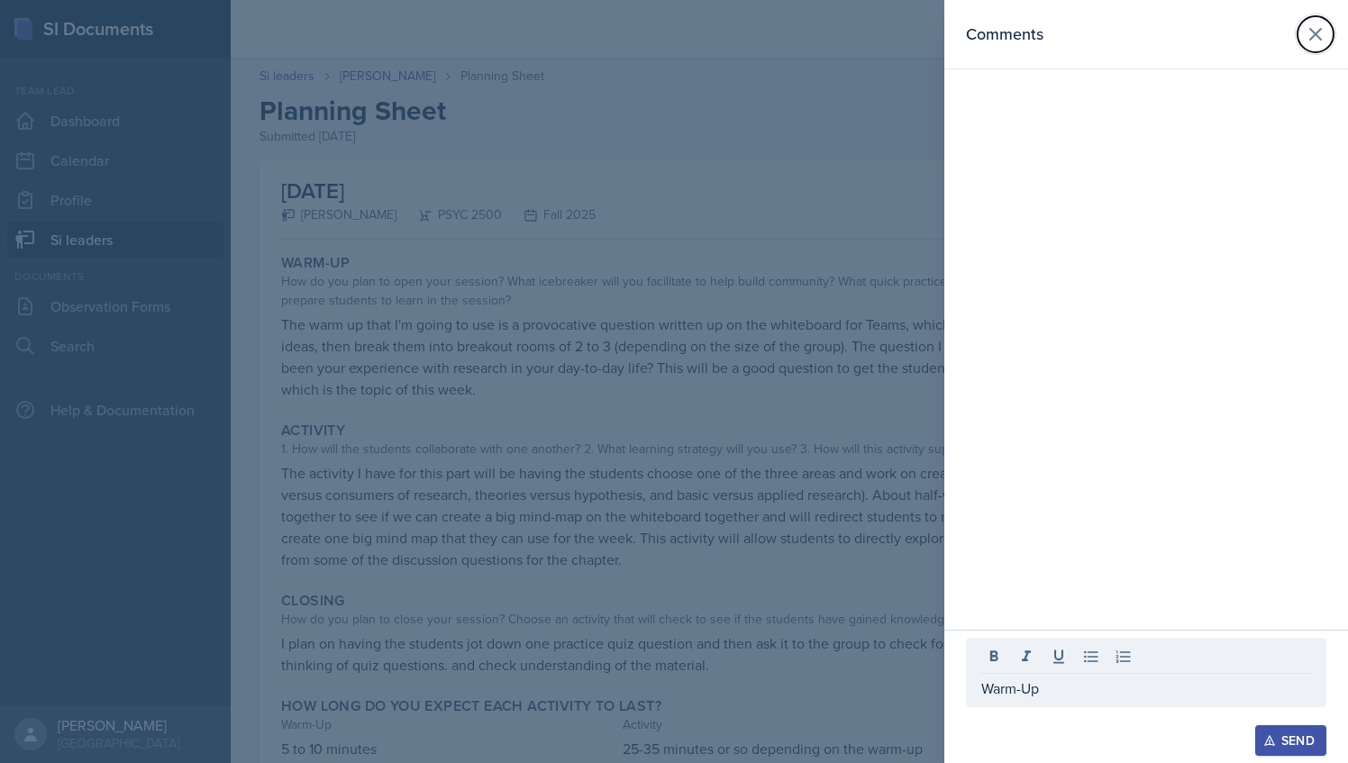
click at [1309, 37] on icon at bounding box center [1316, 34] width 22 height 22
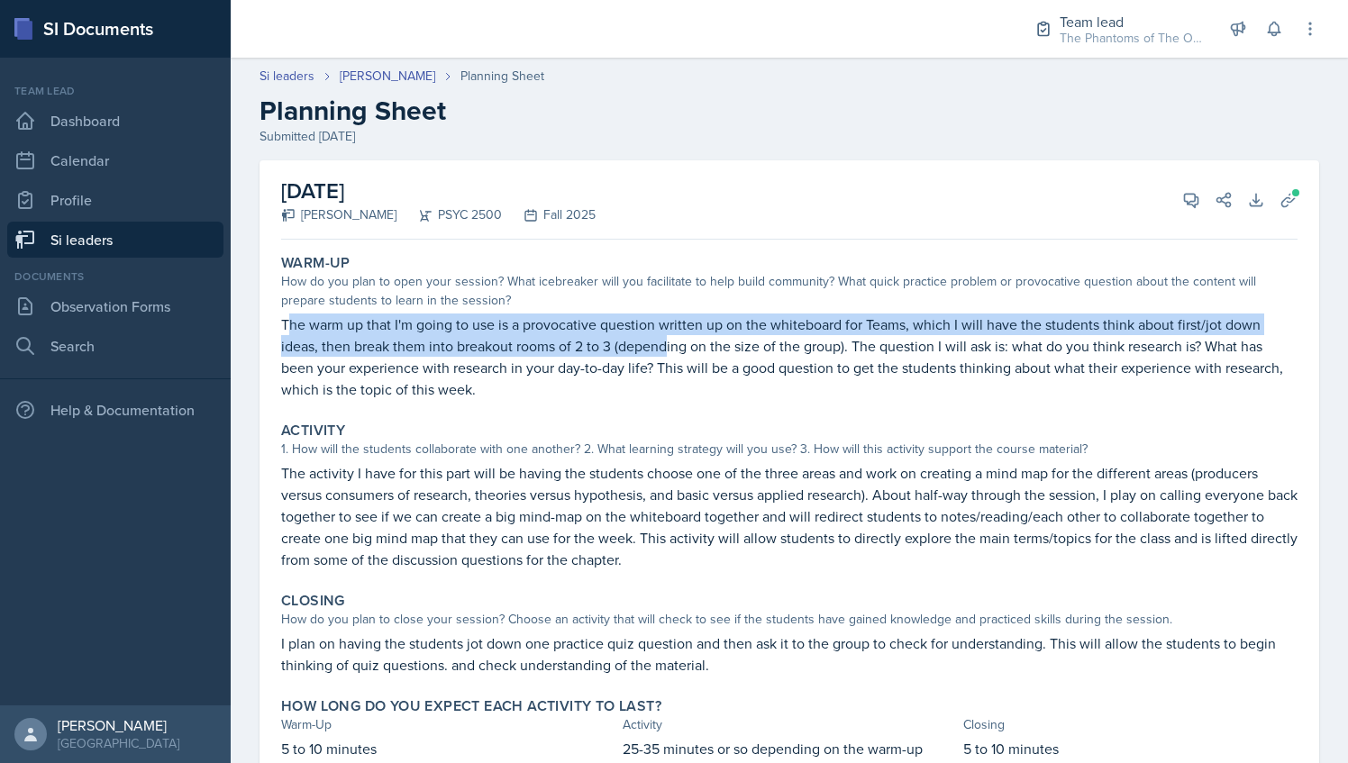
drag, startPoint x: 285, startPoint y: 322, endPoint x: 671, endPoint y: 341, distance: 386.2
click at [671, 341] on p "The warm up that I'm going to use is a provocative question written up on the w…" at bounding box center [789, 357] width 1017 height 87
click at [1186, 196] on button "View Comments" at bounding box center [1191, 200] width 32 height 32
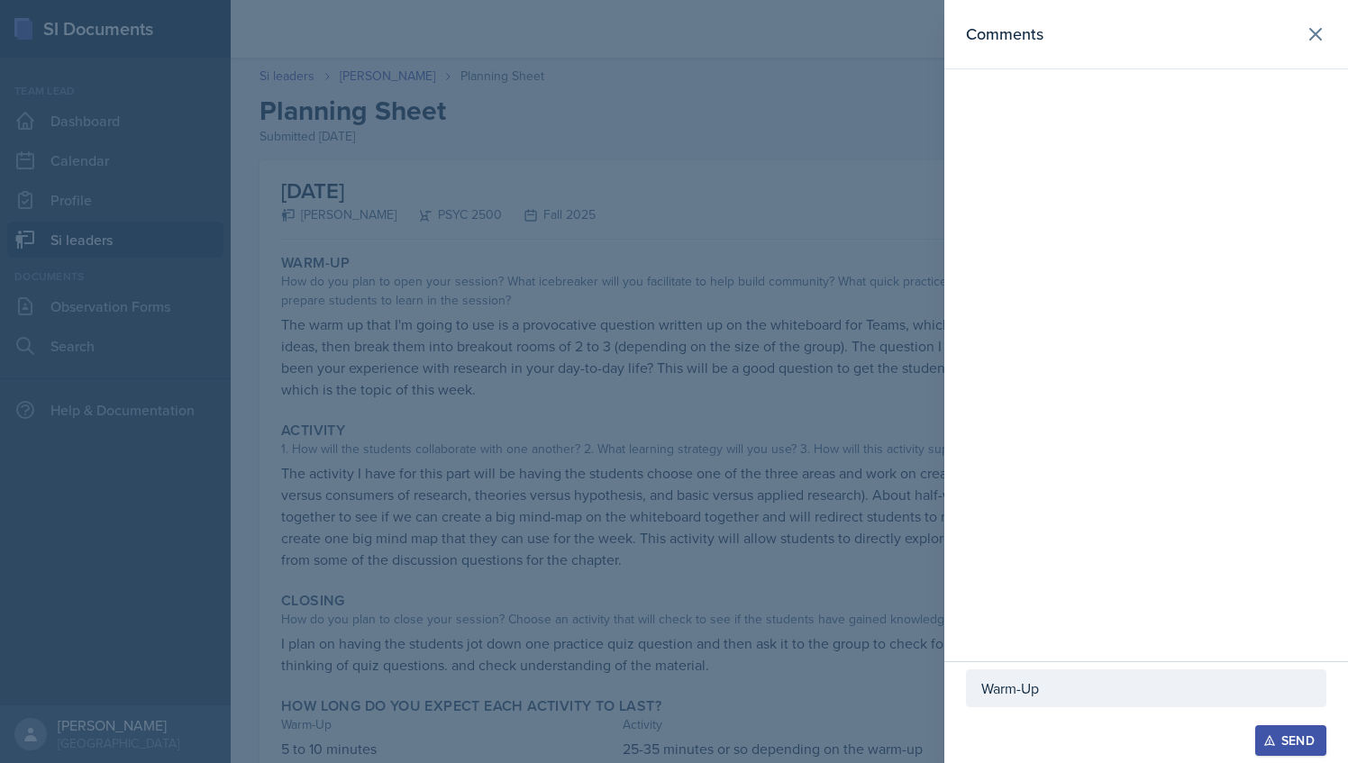
drag, startPoint x: 1070, startPoint y: 679, endPoint x: 1080, endPoint y: 704, distance: 27.1
click at [1071, 680] on div "Warm-Up" at bounding box center [1146, 689] width 361 height 38
click at [642, 393] on div at bounding box center [674, 381] width 1348 height 763
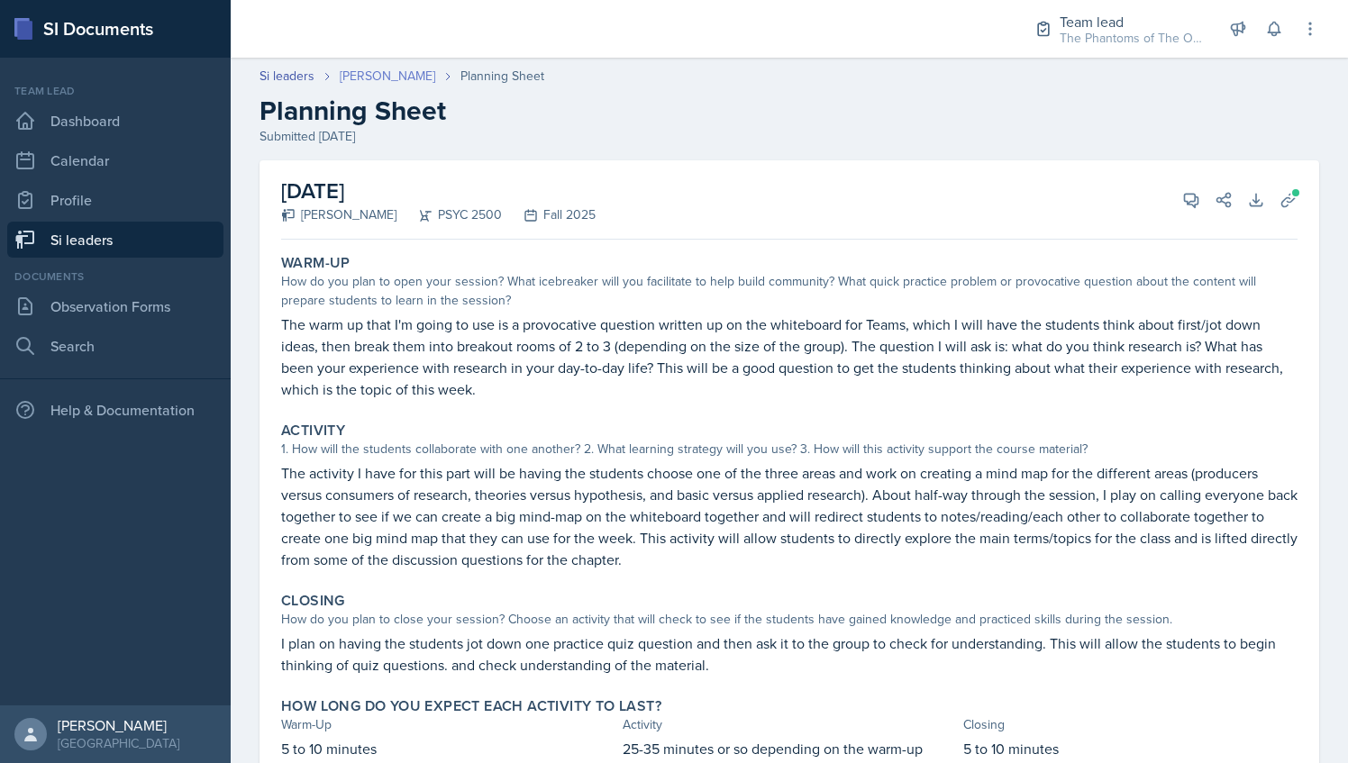
click at [400, 76] on link "[PERSON_NAME]" at bounding box center [388, 76] width 96 height 19
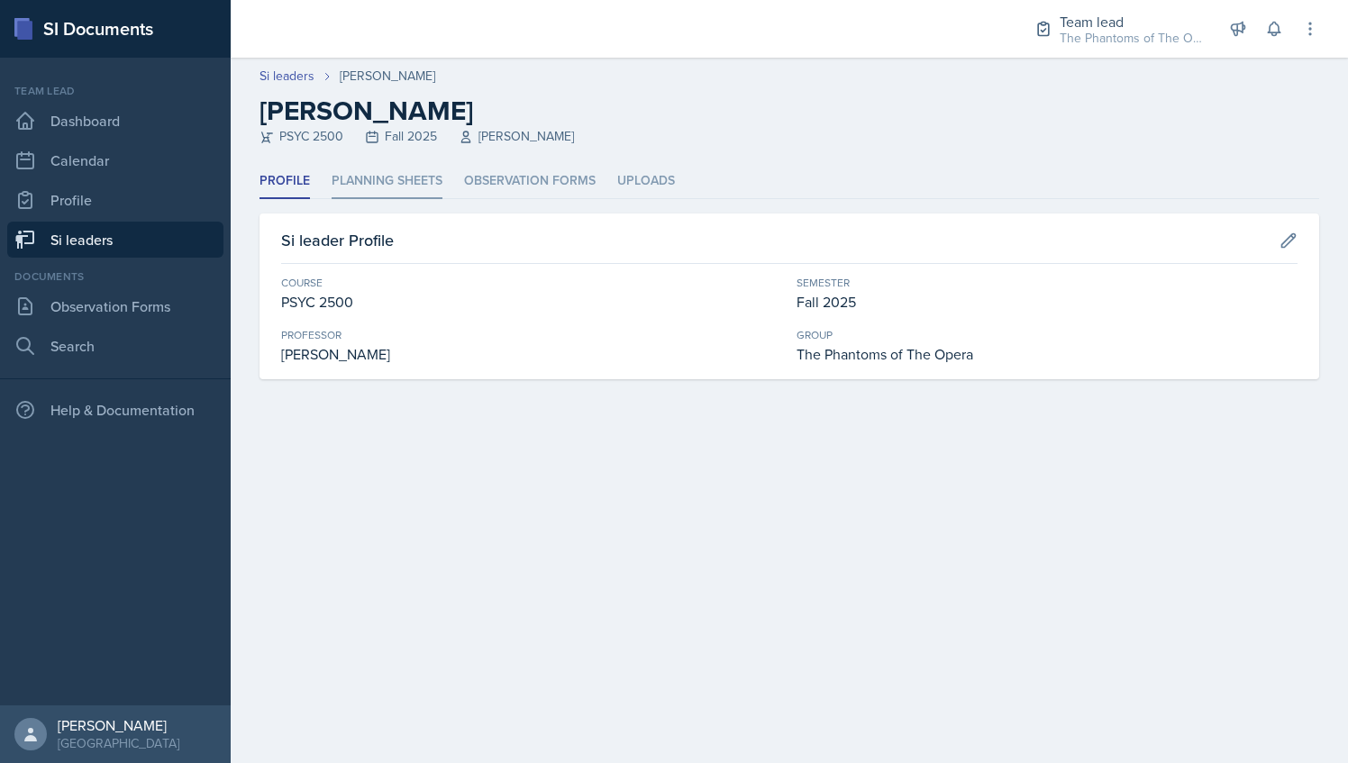
click at [397, 182] on li "Planning Sheets" at bounding box center [387, 181] width 111 height 35
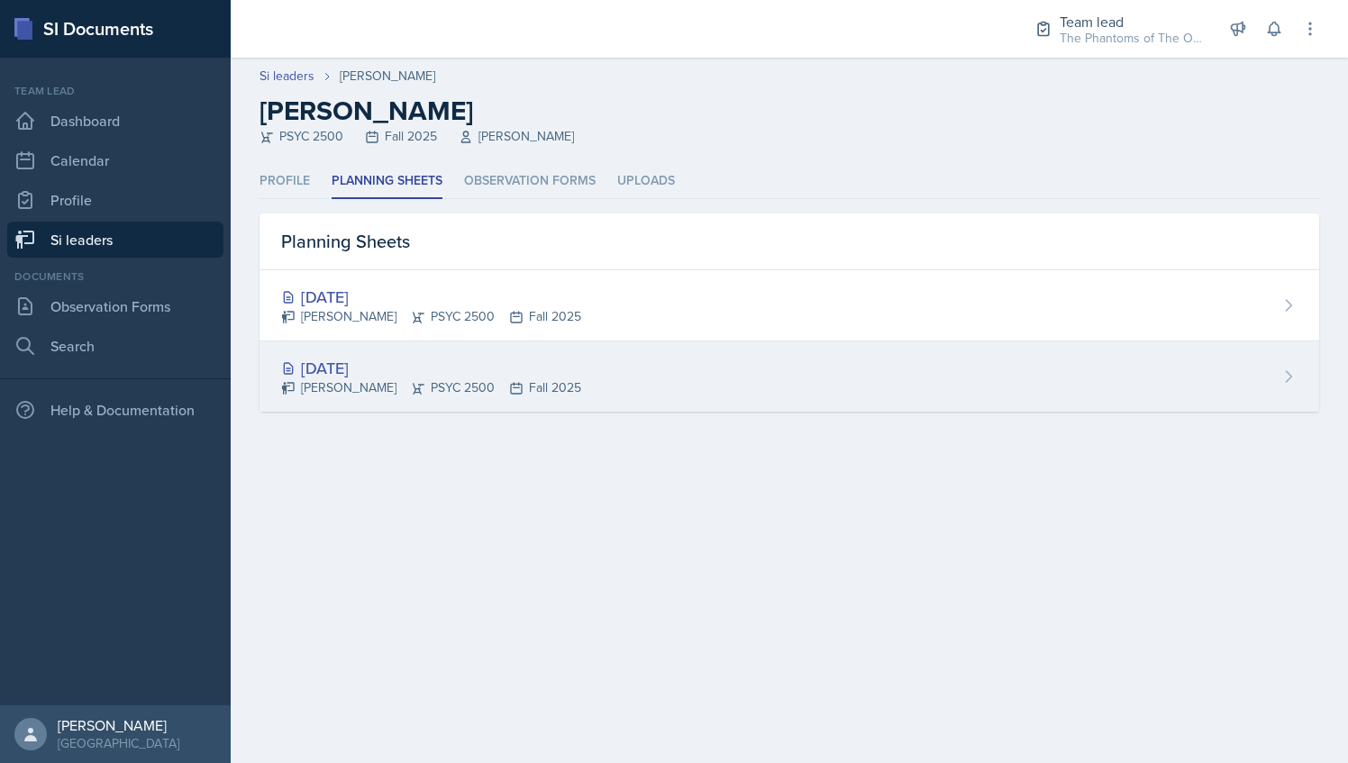
click at [386, 364] on div "[DATE]" at bounding box center [431, 368] width 300 height 24
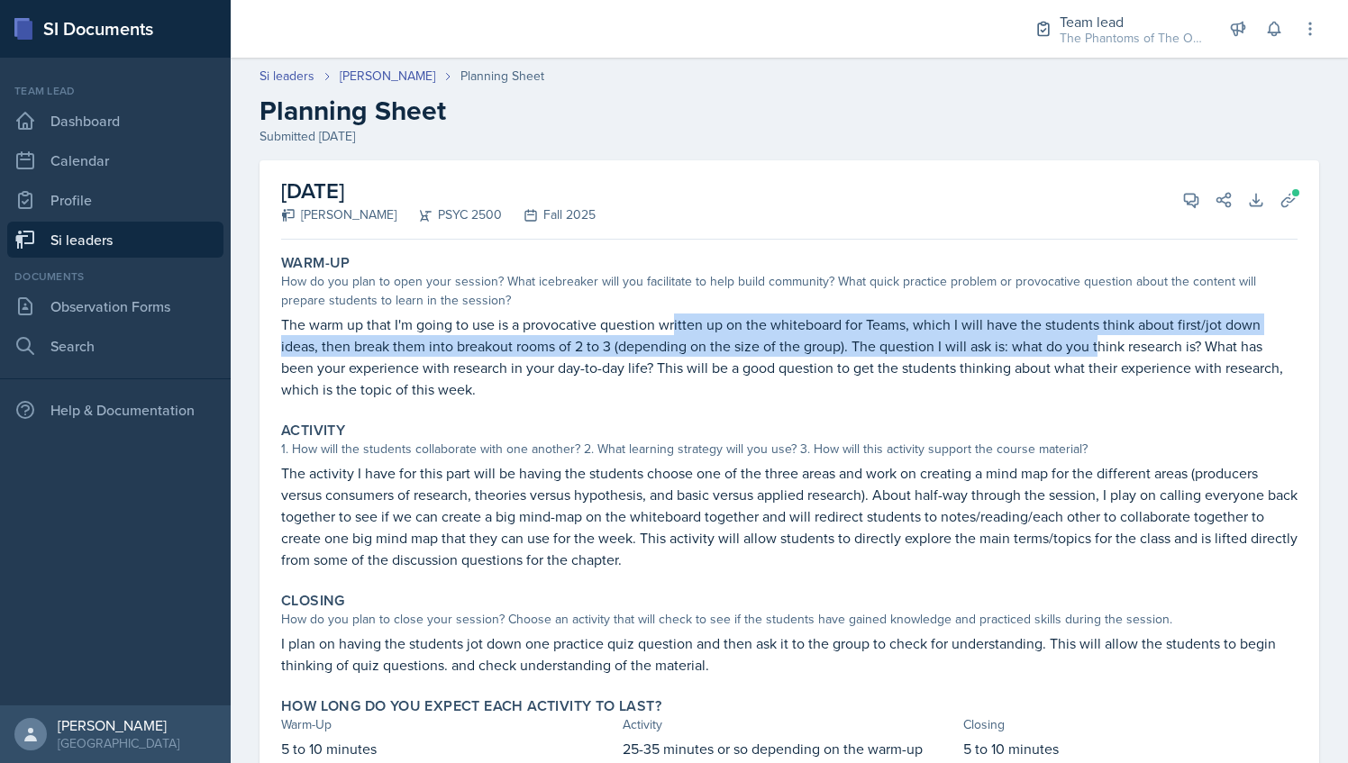
drag, startPoint x: 674, startPoint y: 325, endPoint x: 1100, endPoint y: 346, distance: 426.8
click at [1100, 346] on p "The warm up that I'm going to use is a provocative question written up on the w…" at bounding box center [789, 357] width 1017 height 87
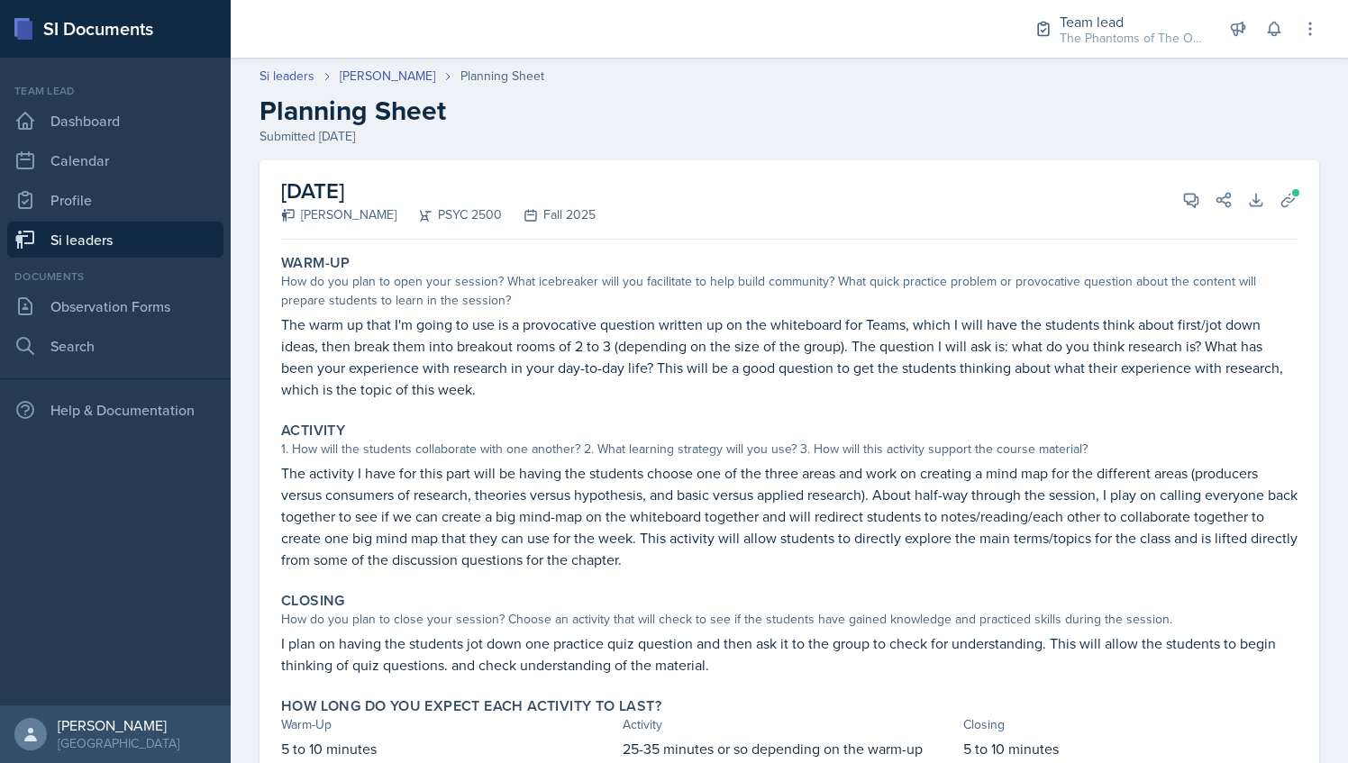
click at [379, 391] on p "The warm up that I'm going to use is a provocative question written up on the w…" at bounding box center [789, 357] width 1017 height 87
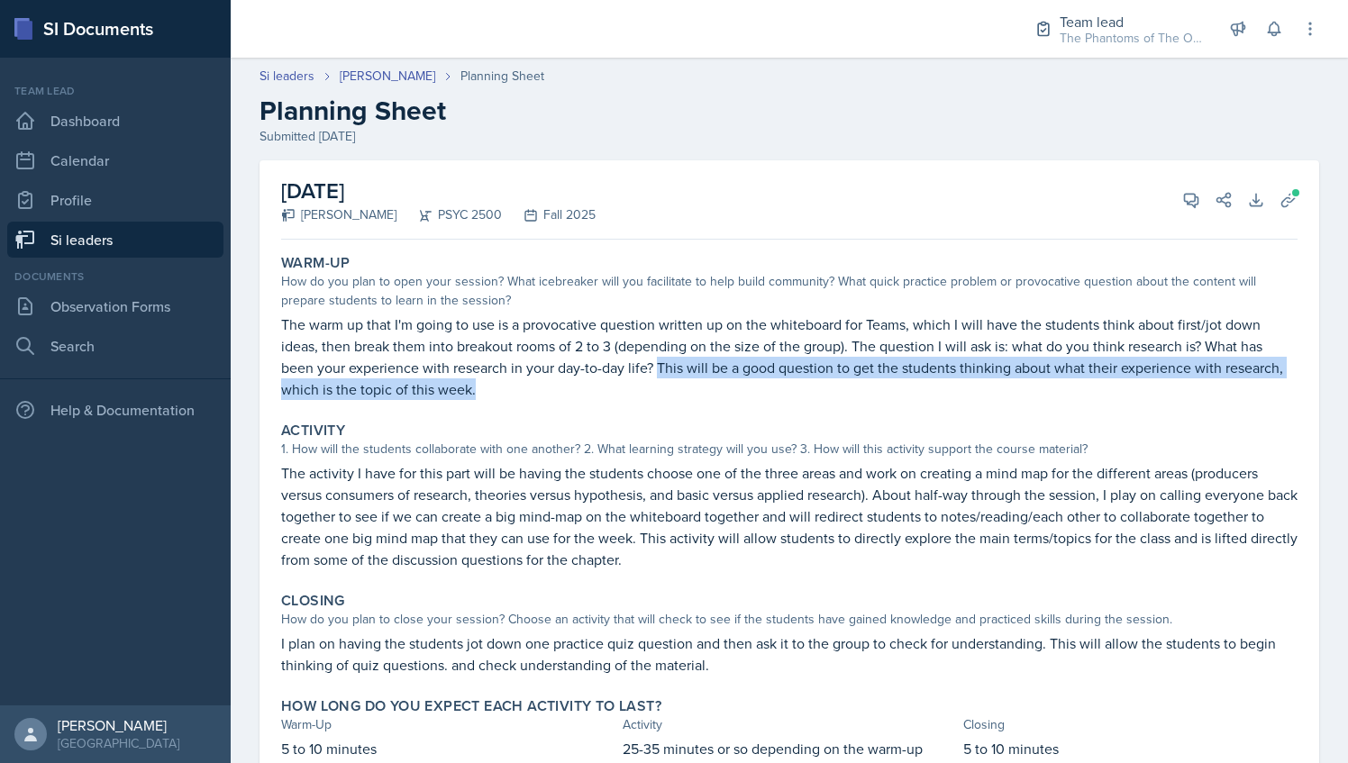
drag, startPoint x: 660, startPoint y: 375, endPoint x: 477, endPoint y: 395, distance: 184.0
click at [477, 395] on p "The warm up that I'm going to use is a provocative question written up on the w…" at bounding box center [789, 357] width 1017 height 87
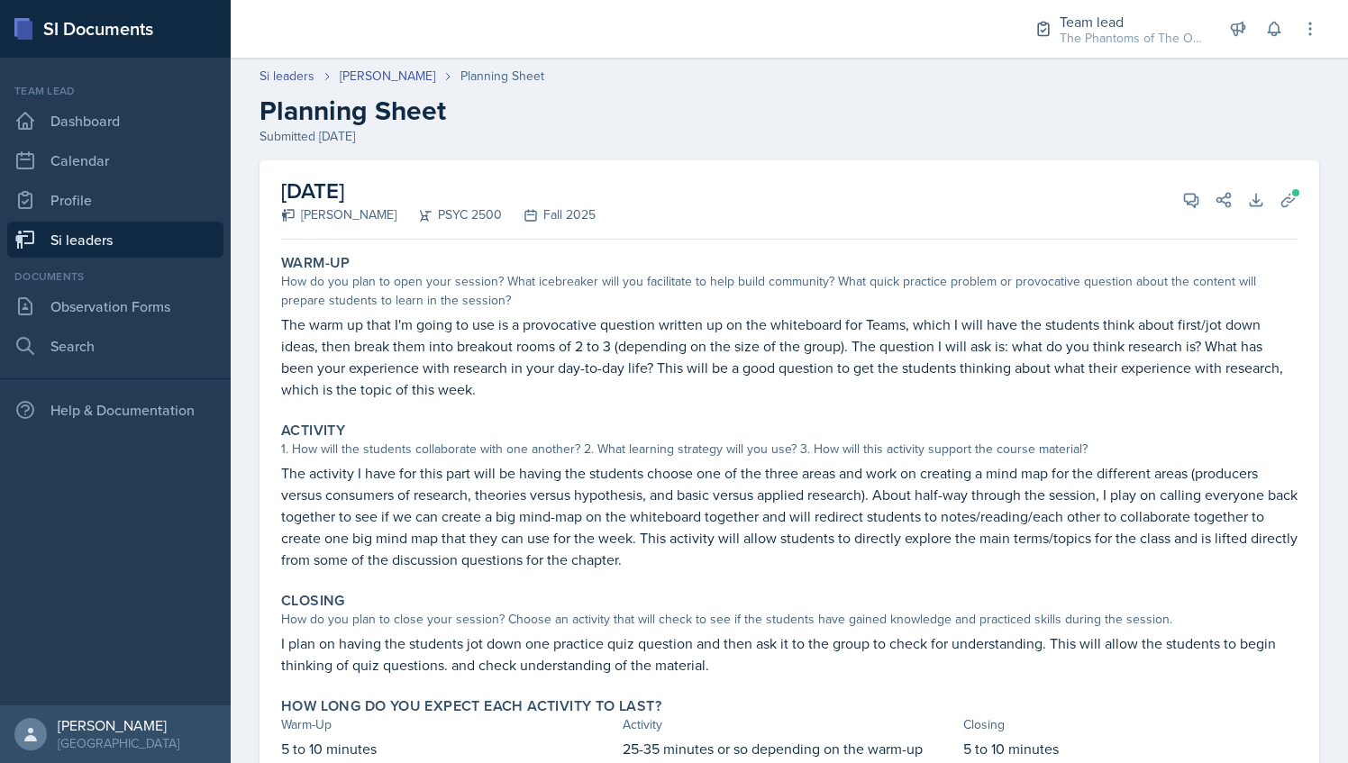
drag, startPoint x: 477, startPoint y: 395, endPoint x: 596, endPoint y: 413, distance: 120.3
click at [603, 422] on div "Activity" at bounding box center [789, 431] width 1017 height 18
click at [1175, 192] on button "View Comments" at bounding box center [1191, 200] width 32 height 32
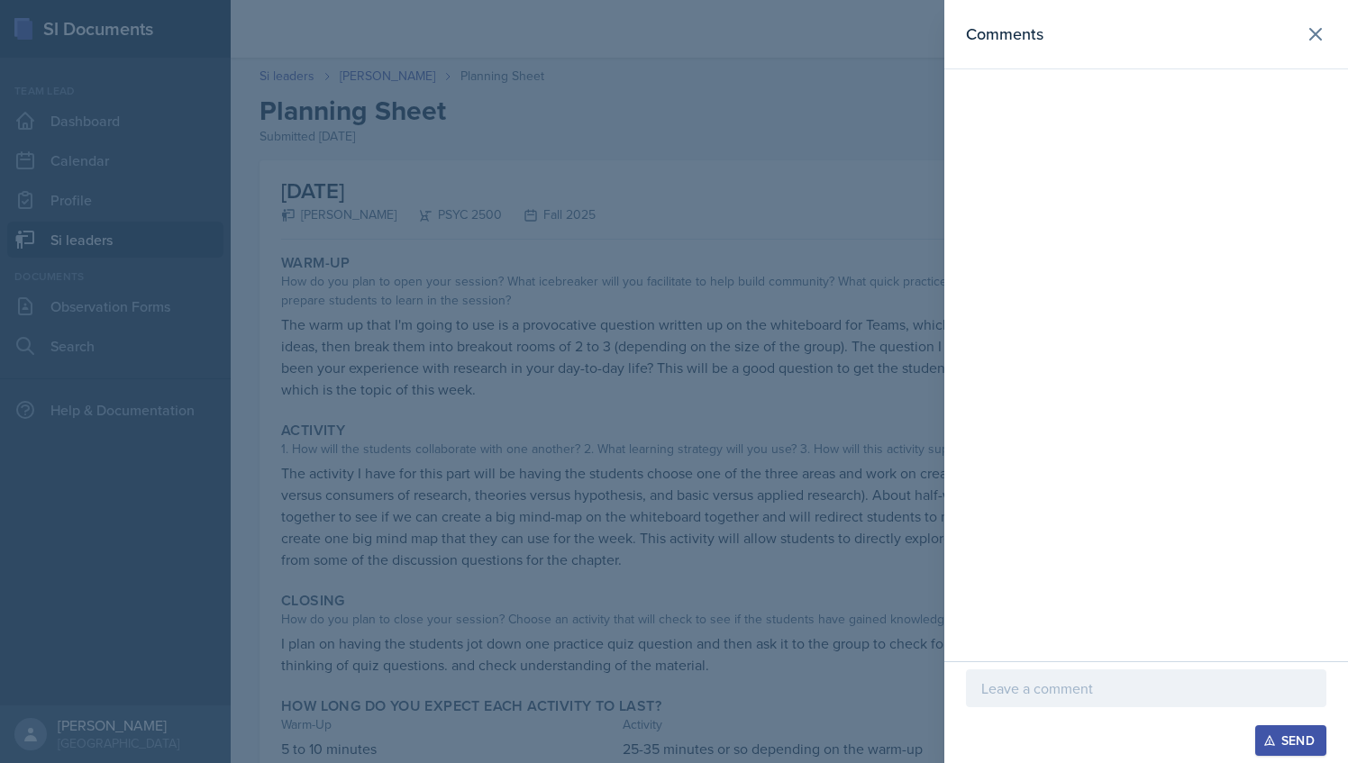
click at [1055, 707] on div at bounding box center [1146, 689] width 361 height 38
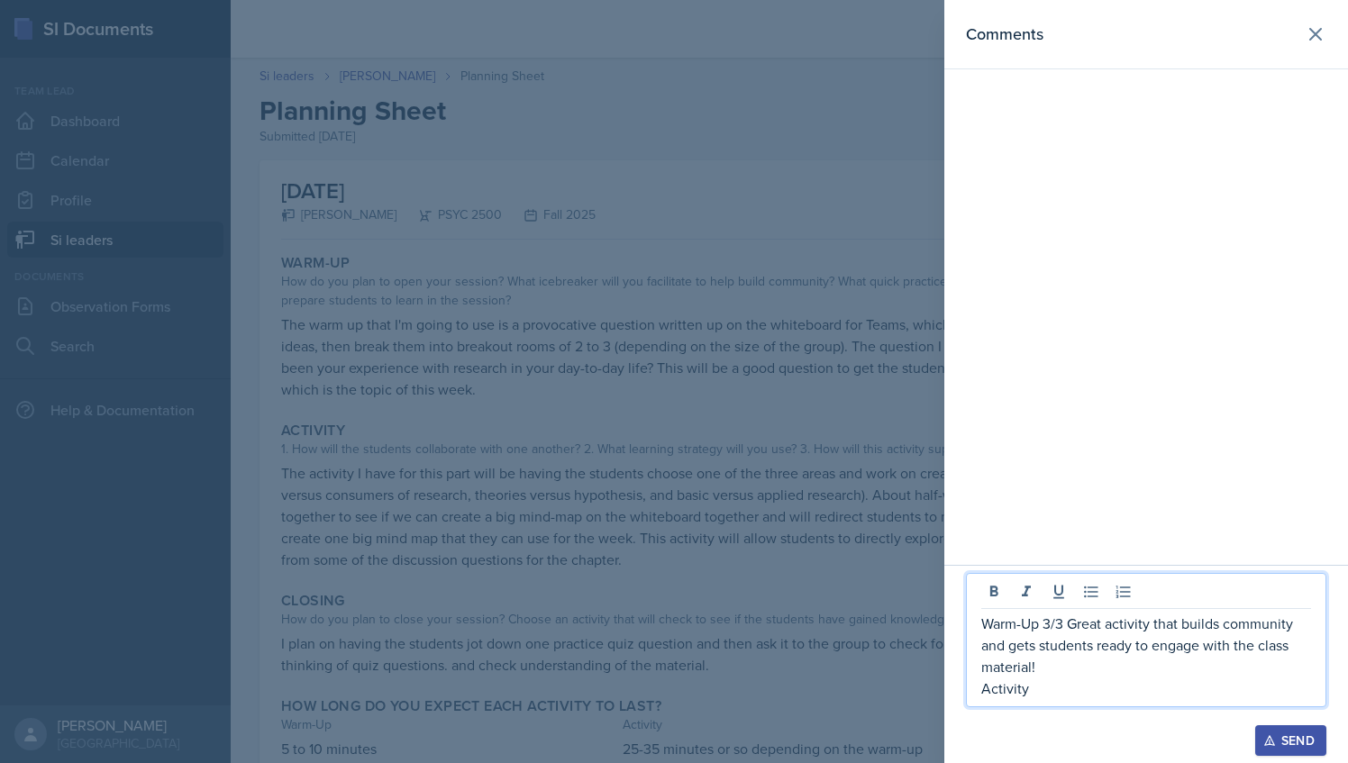
drag, startPoint x: 1067, startPoint y: 695, endPoint x: 984, endPoint y: 631, distance: 104.7
click at [984, 631] on div "Warm-Up 3/3 Great activity that builds community and gets students ready to eng…" at bounding box center [1147, 656] width 330 height 87
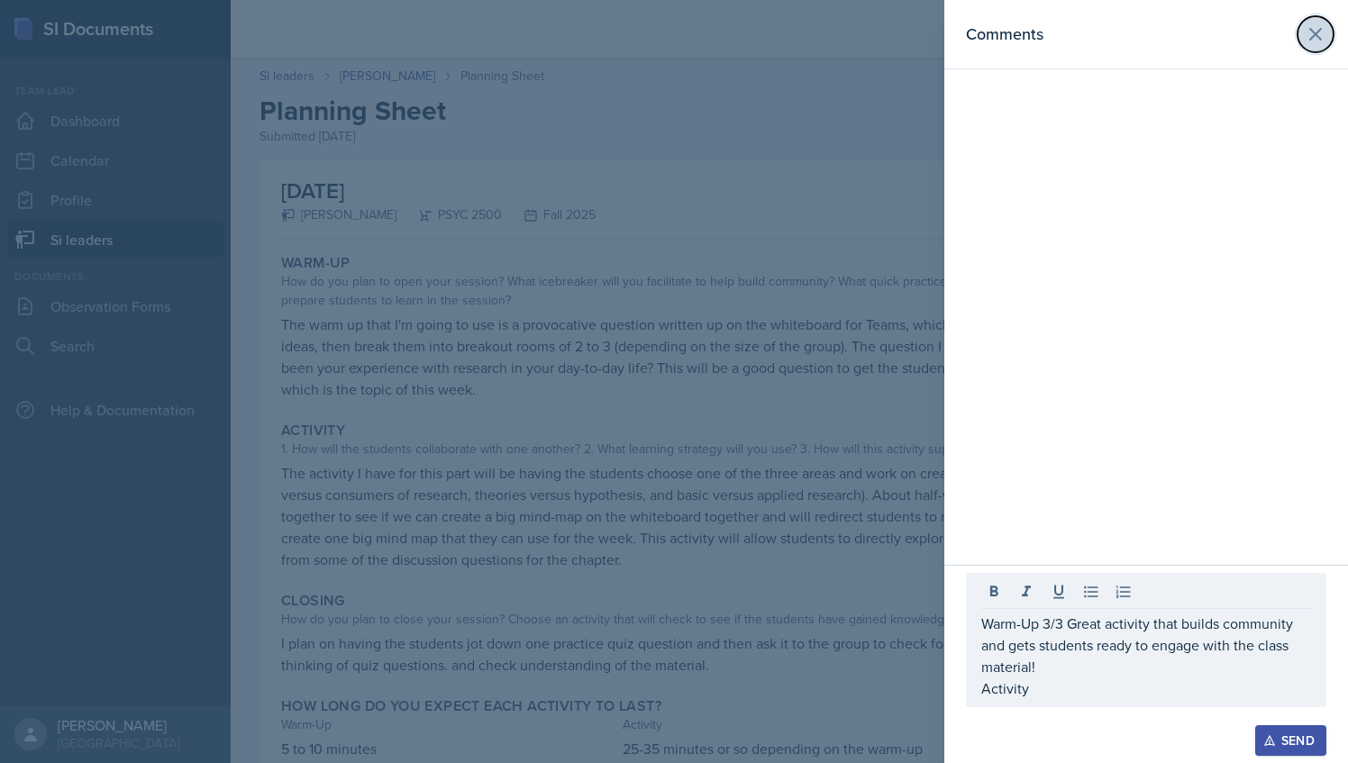
drag, startPoint x: 1318, startPoint y: 20, endPoint x: 1050, endPoint y: 200, distance: 322.7
click at [1318, 20] on button at bounding box center [1316, 34] width 36 height 36
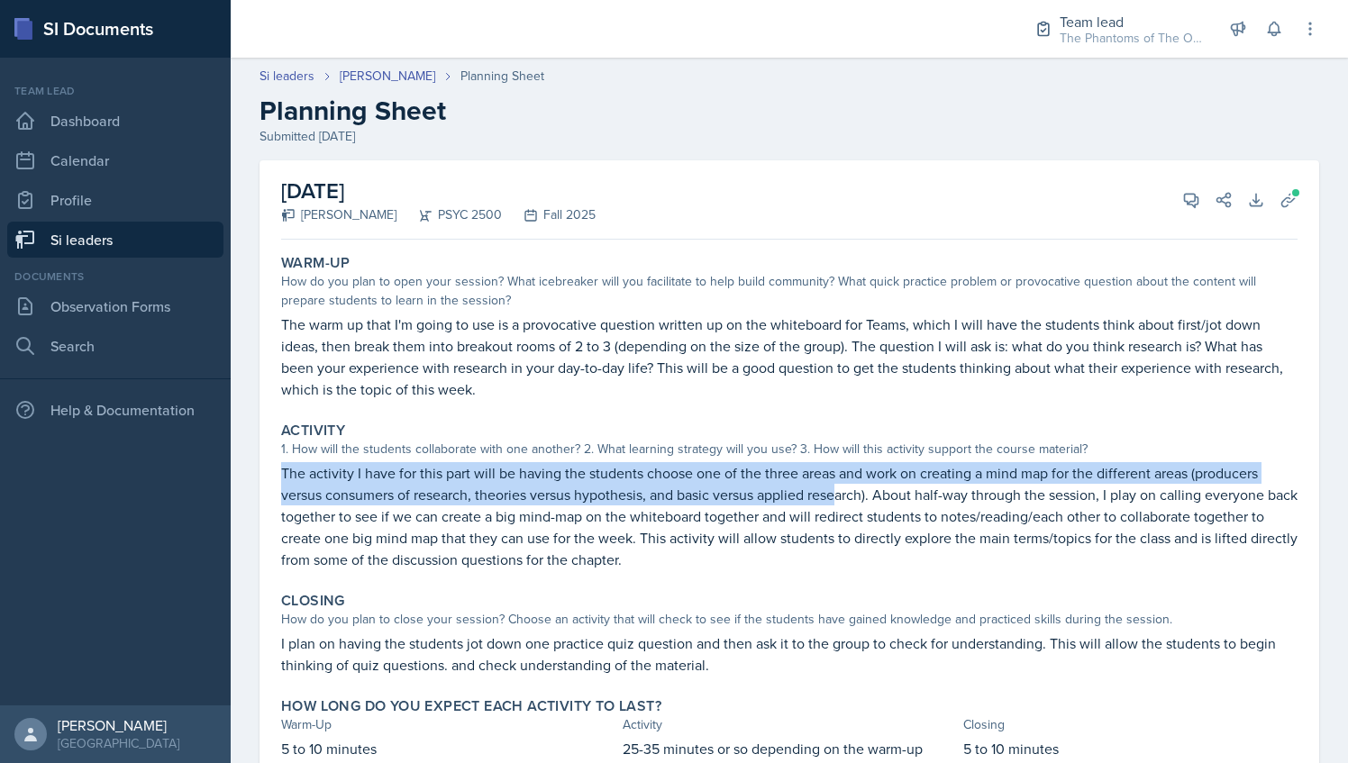
drag, startPoint x: 281, startPoint y: 469, endPoint x: 842, endPoint y: 498, distance: 561.3
click at [842, 498] on p "The activity I have for this part will be having the students choose one of the…" at bounding box center [789, 516] width 1017 height 108
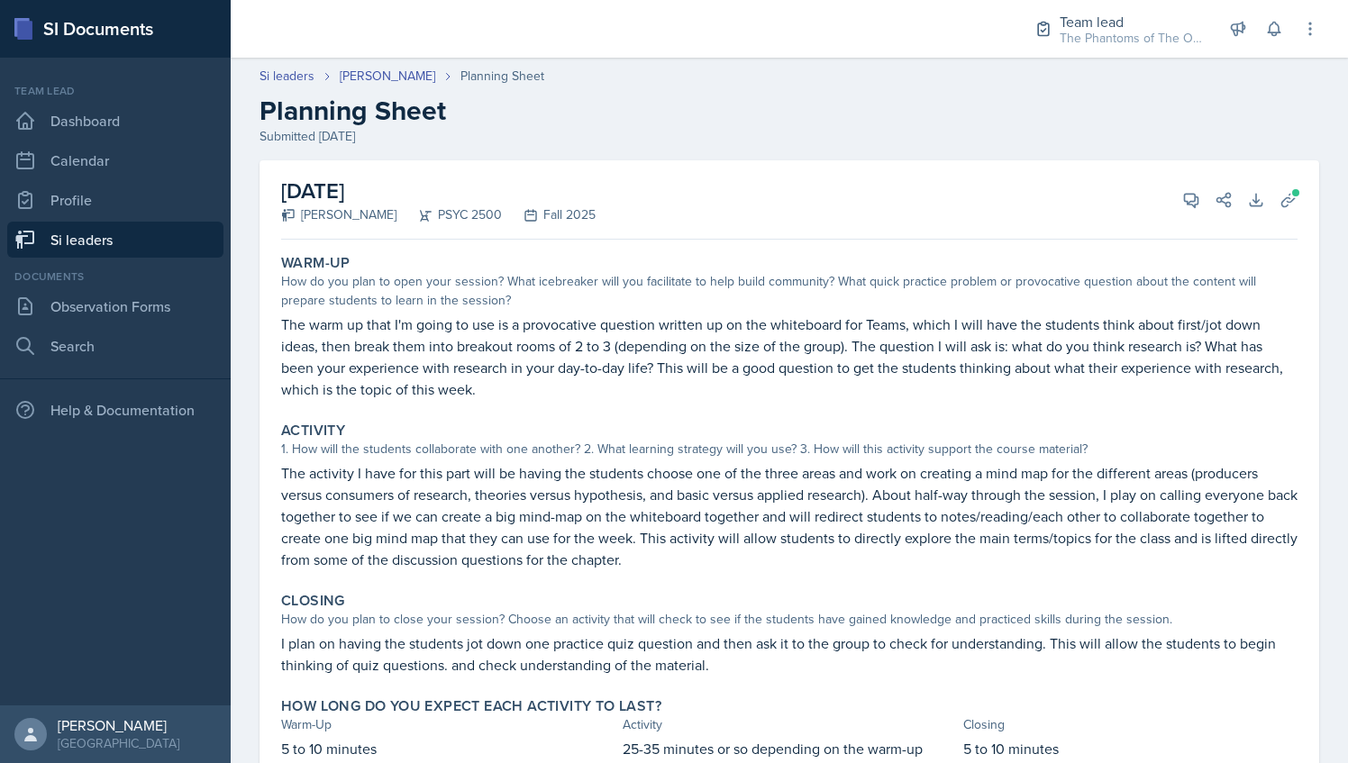
click at [1110, 519] on p "The activity I have for this part will be having the students choose one of the…" at bounding box center [789, 516] width 1017 height 108
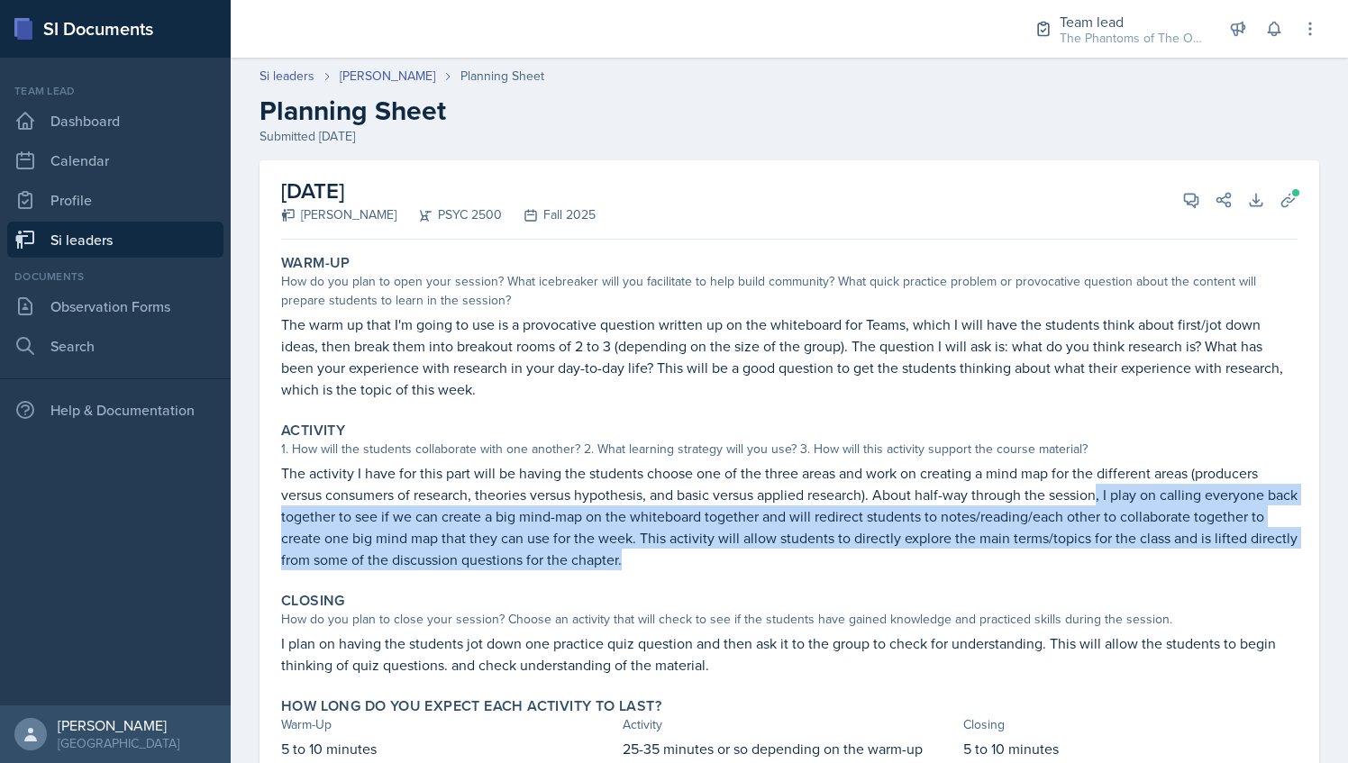
drag, startPoint x: 1103, startPoint y: 493, endPoint x: 841, endPoint y: 548, distance: 268.0
click at [841, 548] on p "The activity I have for this part will be having the students choose one of the…" at bounding box center [789, 516] width 1017 height 108
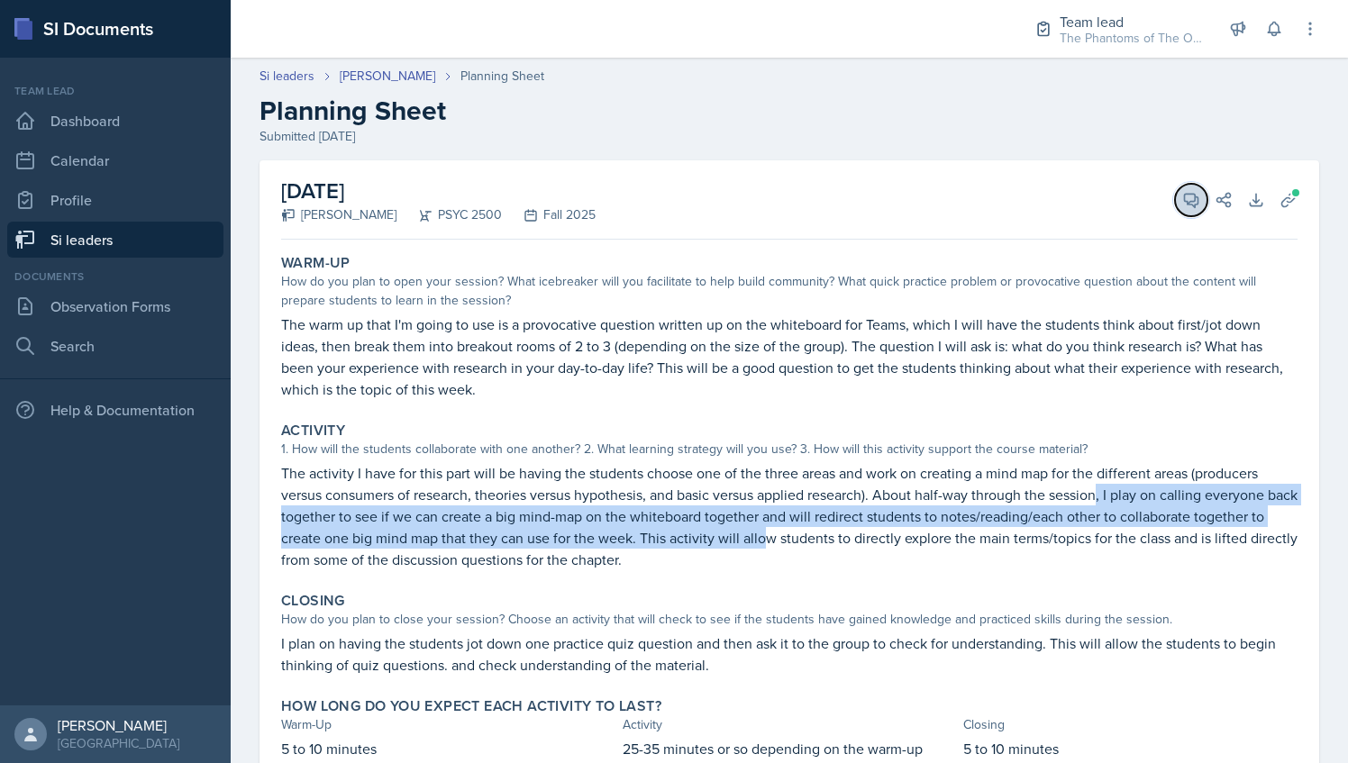
click at [1183, 200] on icon at bounding box center [1192, 200] width 18 height 18
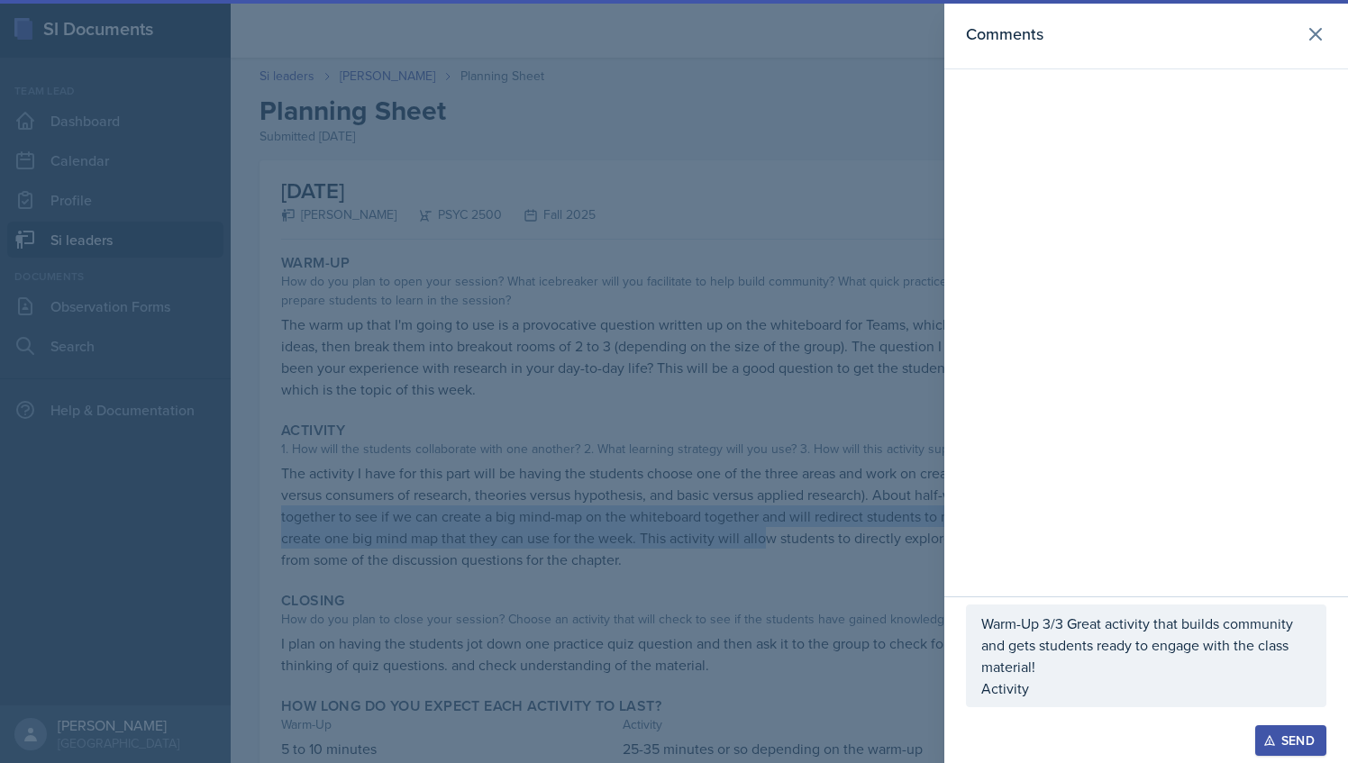
click at [1036, 705] on div "Warm-Up 3/3 Great activity that builds community and gets students ready to eng…" at bounding box center [1146, 656] width 361 height 103
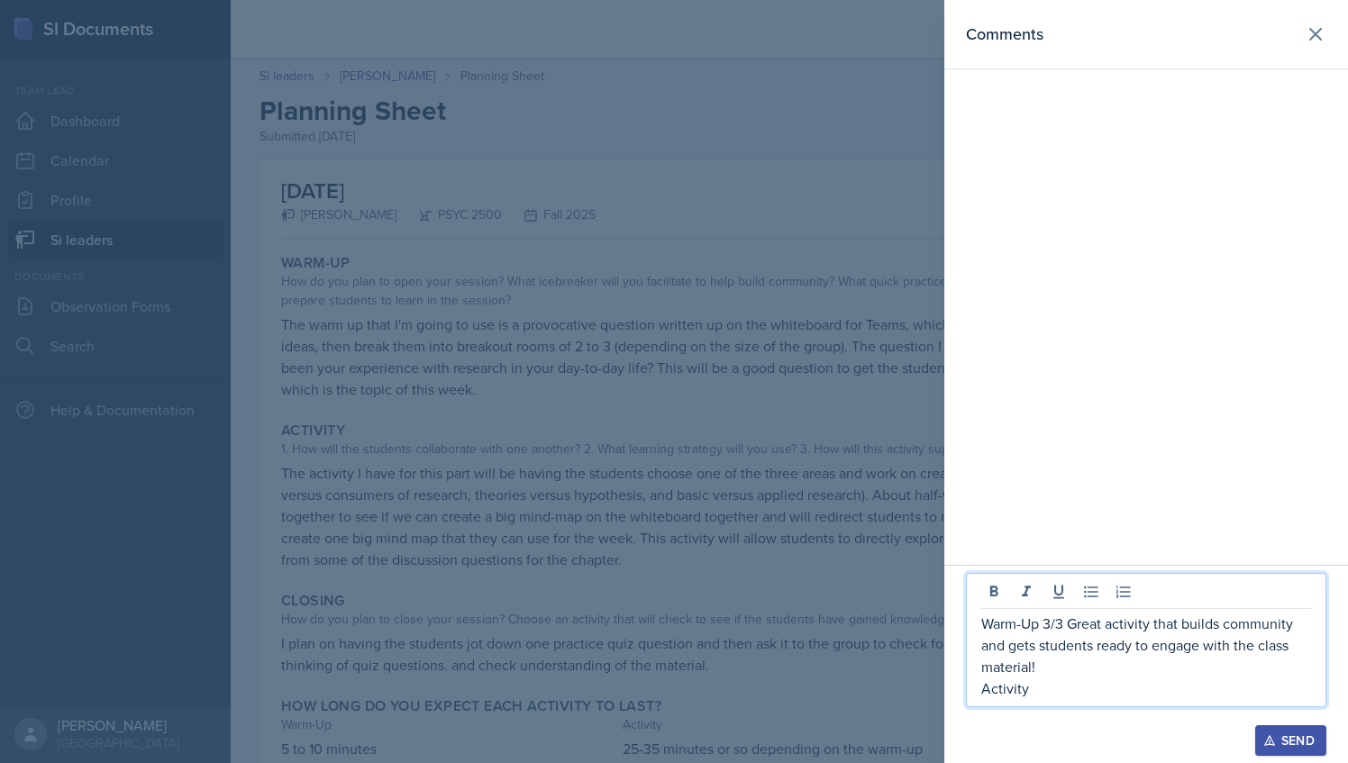
click at [1052, 696] on p "Activity" at bounding box center [1147, 689] width 330 height 22
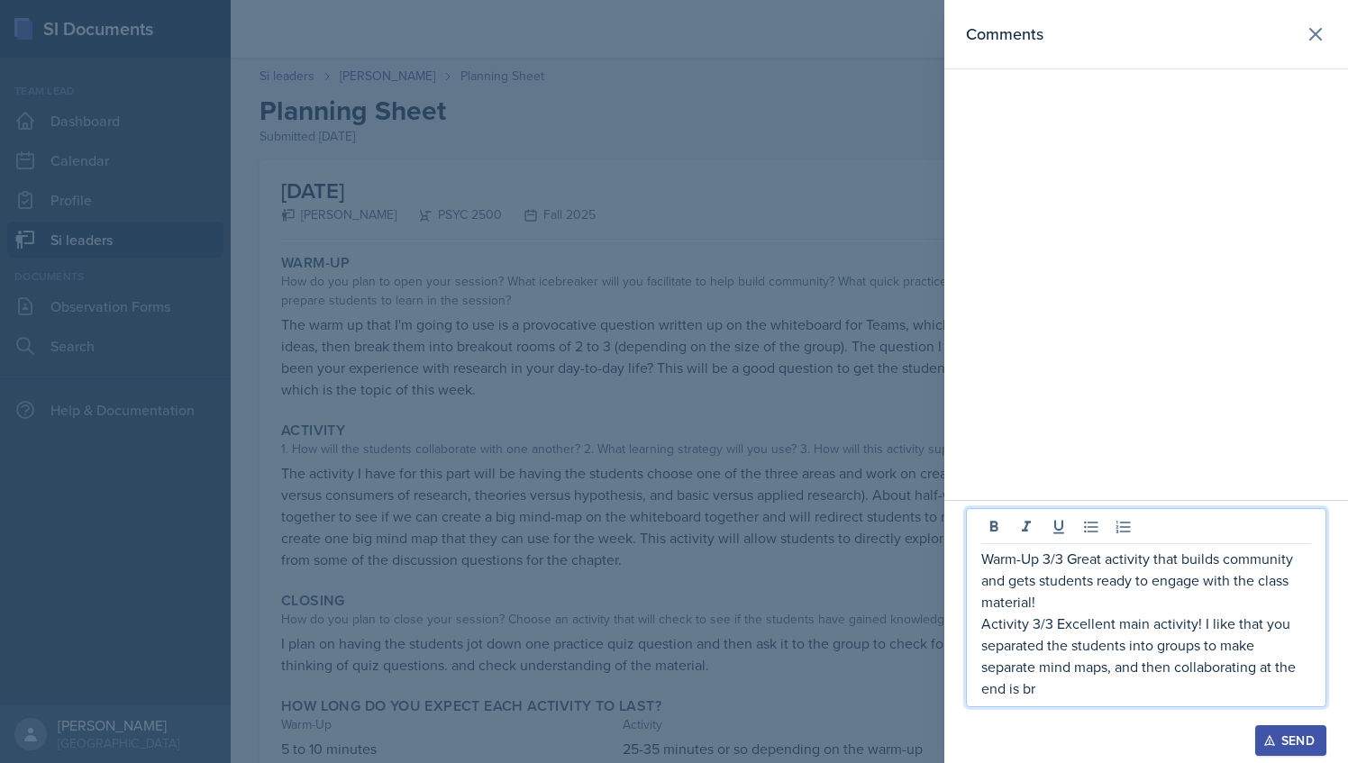
click at [1114, 671] on p "Activity 3/3 Excellent main activity! I like that you separated the students in…" at bounding box center [1147, 656] width 330 height 87
click at [1124, 667] on p "Activity 3/3 Excellent main activity! I like that you separated the students in…" at bounding box center [1147, 656] width 330 height 87
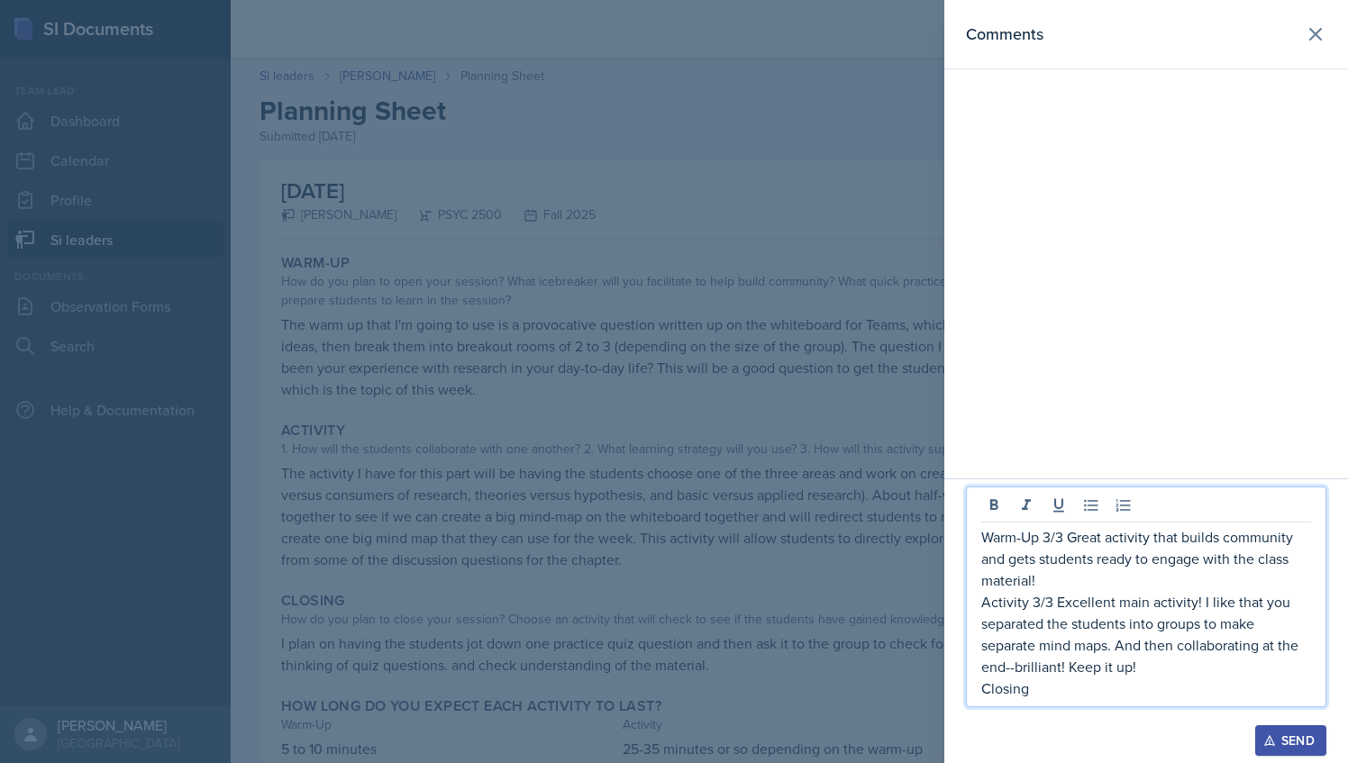
drag, startPoint x: 1057, startPoint y: 689, endPoint x: 979, endPoint y: 534, distance: 173.7
click at [979, 534] on div "Warm-Up 3/3 Great activity that builds community and gets students ready to eng…" at bounding box center [1146, 597] width 361 height 221
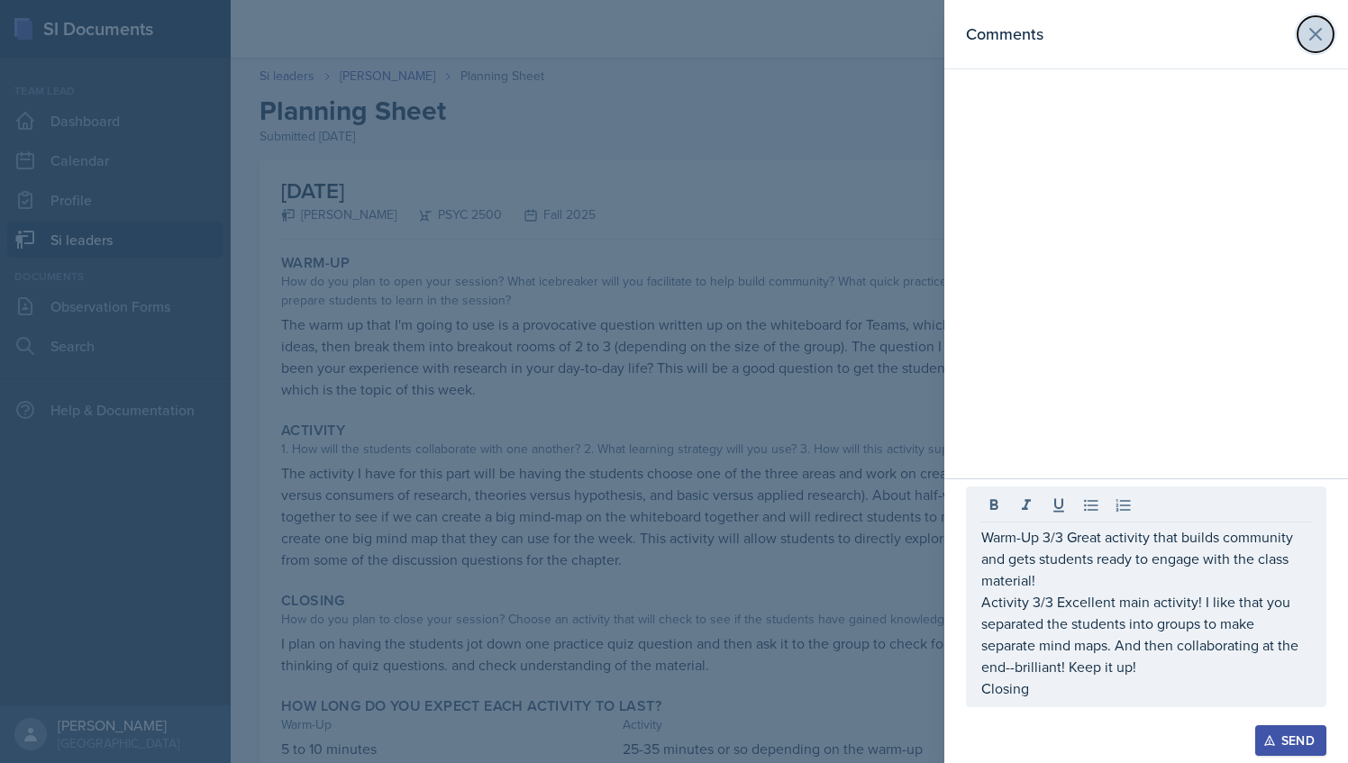
click at [1320, 29] on icon at bounding box center [1315, 34] width 11 height 11
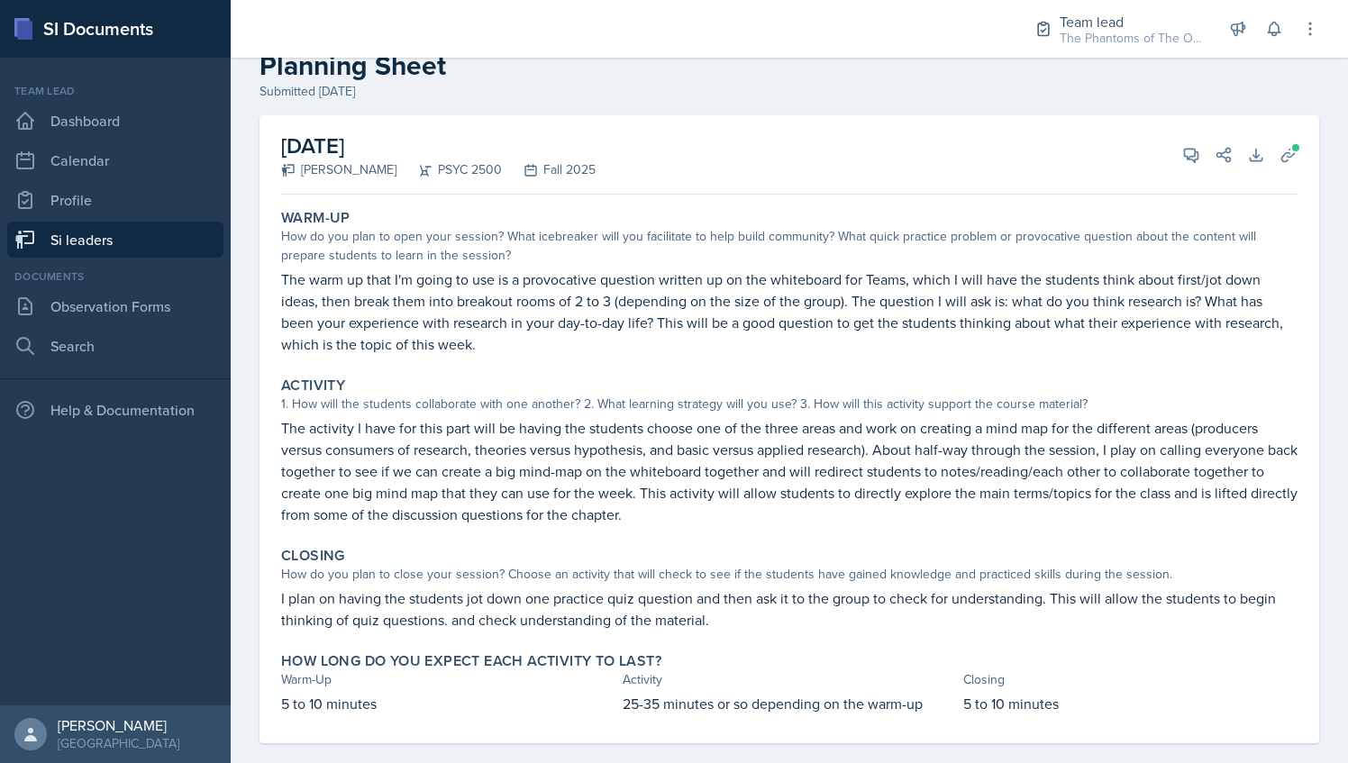
scroll to position [68, 0]
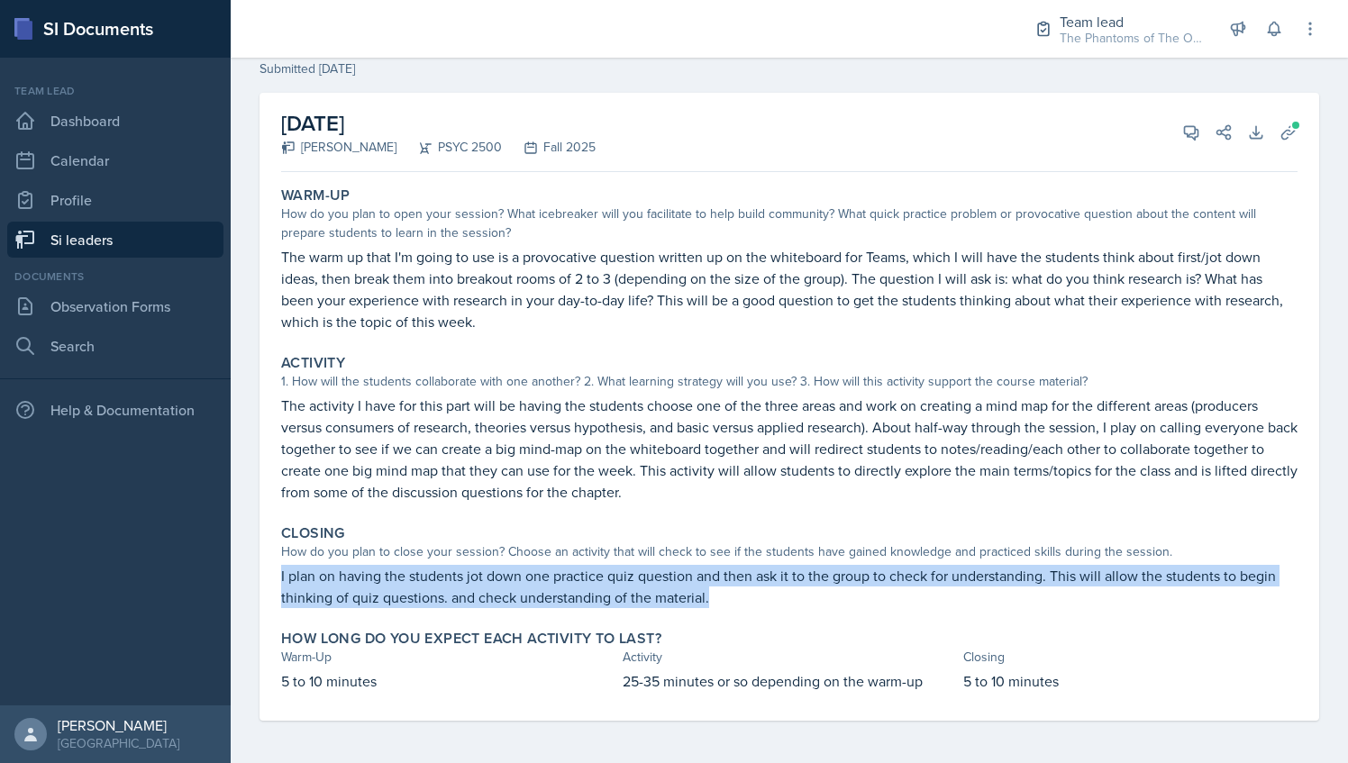
drag, startPoint x: 278, startPoint y: 573, endPoint x: 1038, endPoint y: 593, distance: 761.0
click at [1038, 593] on div "Closing How do you plan to close your session? Choose an activity that will che…" at bounding box center [789, 566] width 1031 height 98
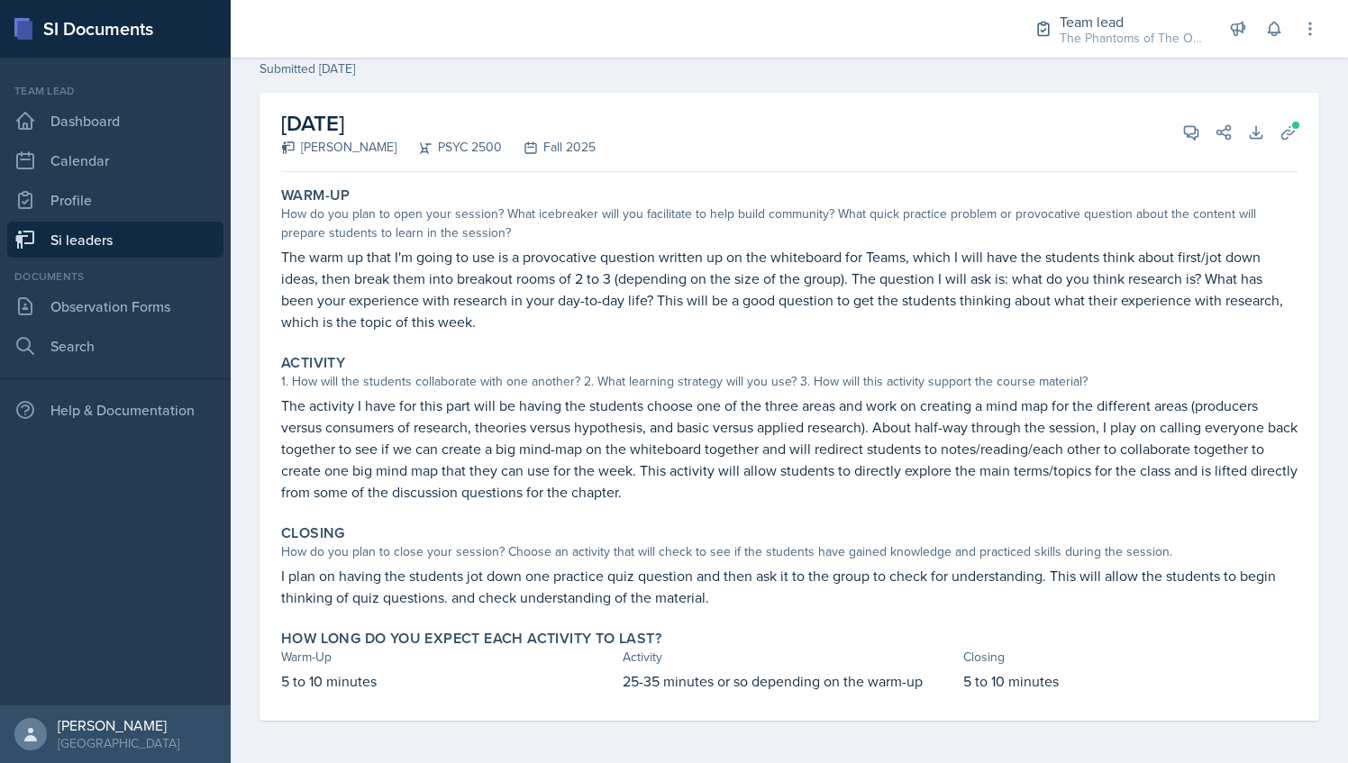
click at [1172, 112] on div "[DATE] [PERSON_NAME] PSYC 2500 Fall 2025 View Comments Comments Warm-Up 3/3 Gre…" at bounding box center [789, 132] width 1017 height 79
click at [1193, 125] on span at bounding box center [1197, 126] width 9 height 9
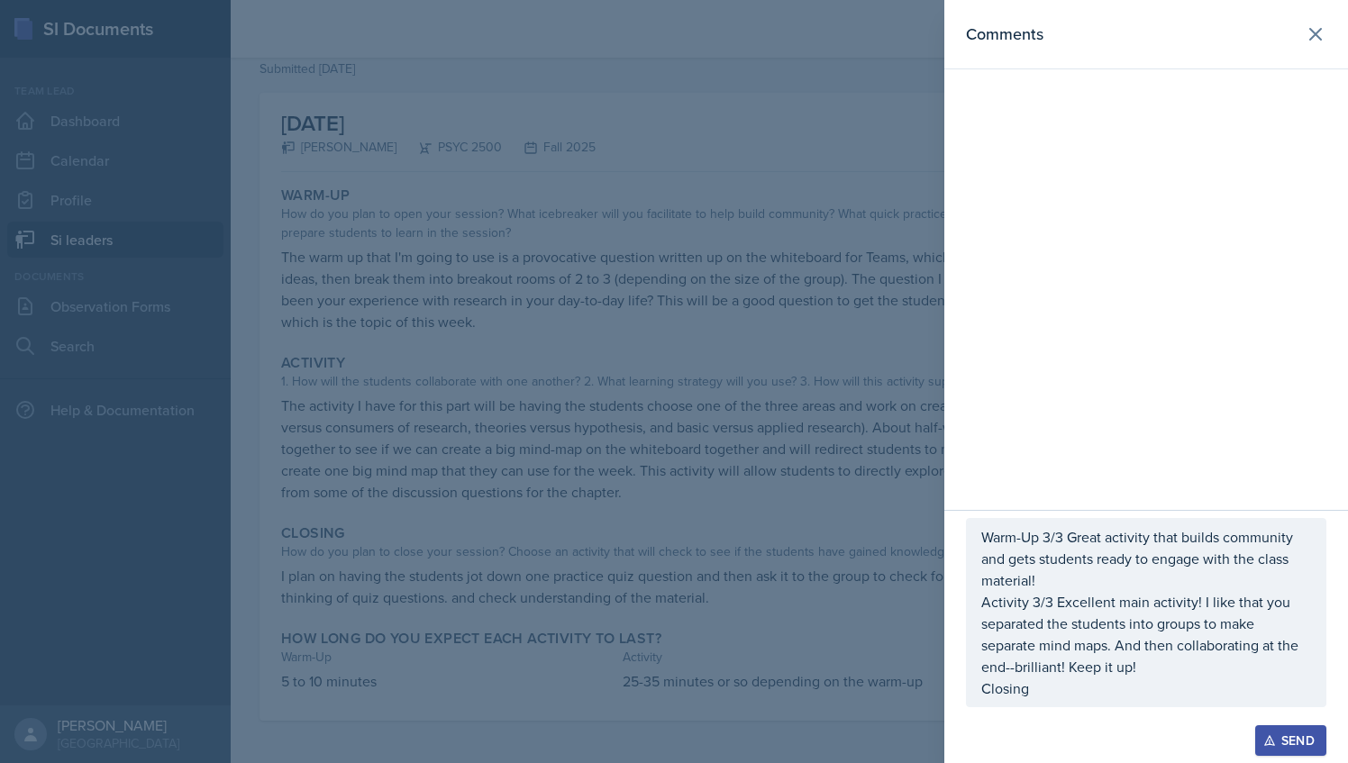
click at [1044, 680] on p "Closing" at bounding box center [1147, 689] width 330 height 22
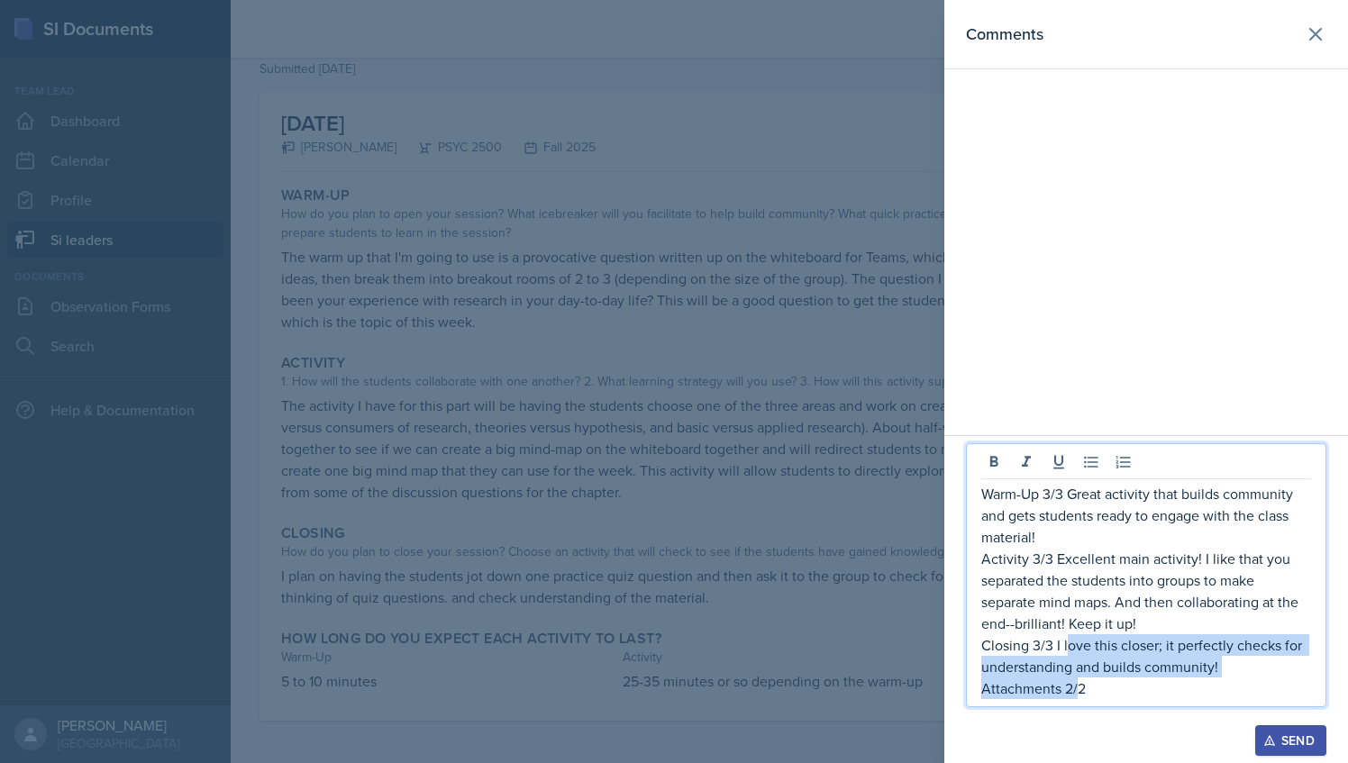
drag, startPoint x: 1079, startPoint y: 691, endPoint x: 1109, endPoint y: 677, distance: 33.1
click at [1065, 649] on div "Warm-Up 3/3 Great activity that builds community and gets students ready to eng…" at bounding box center [1147, 591] width 330 height 216
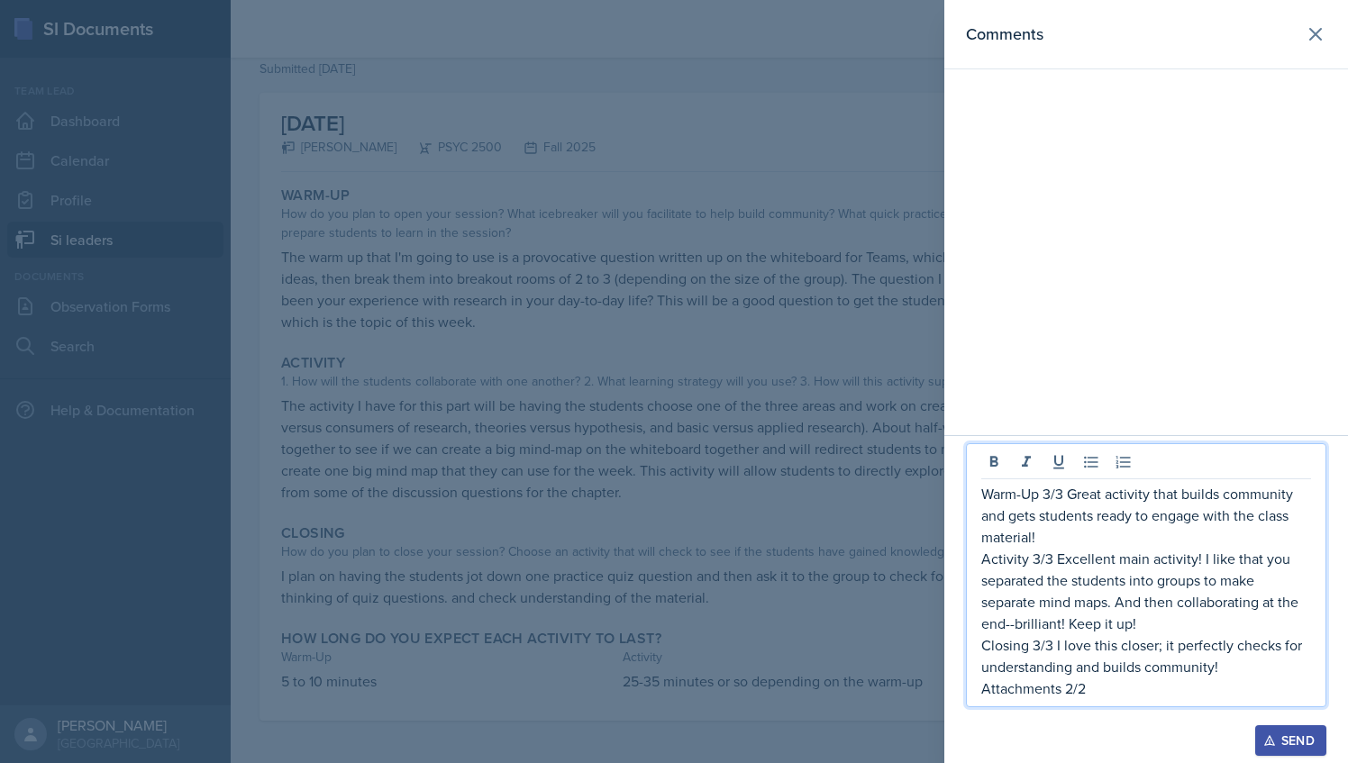
click at [1105, 686] on p "Attachments 2/2" at bounding box center [1147, 689] width 330 height 22
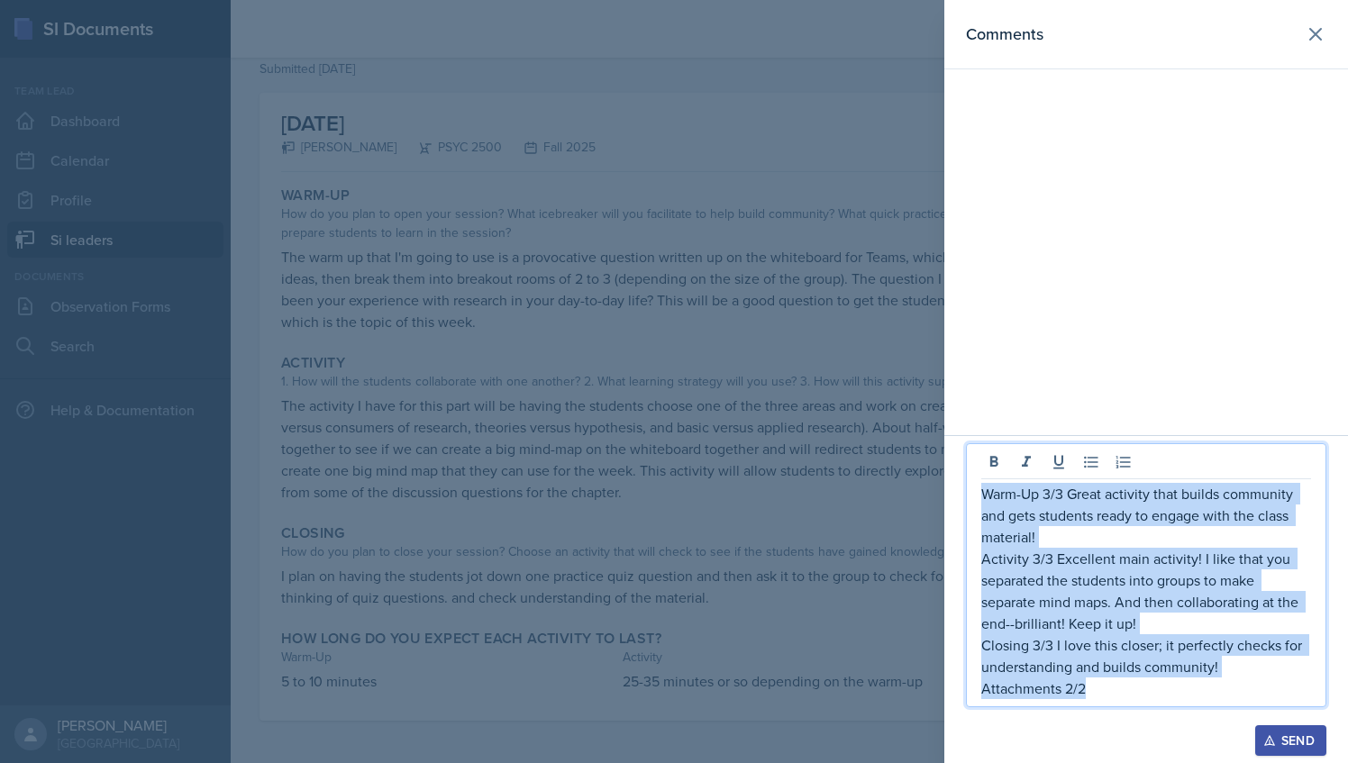
drag, startPoint x: 1089, startPoint y: 689, endPoint x: 984, endPoint y: 500, distance: 215.4
click at [984, 500] on div "Warm-Up 3/3 Great activity that builds community and gets students ready to eng…" at bounding box center [1147, 591] width 330 height 216
click at [1289, 748] on div "Send" at bounding box center [1291, 741] width 48 height 14
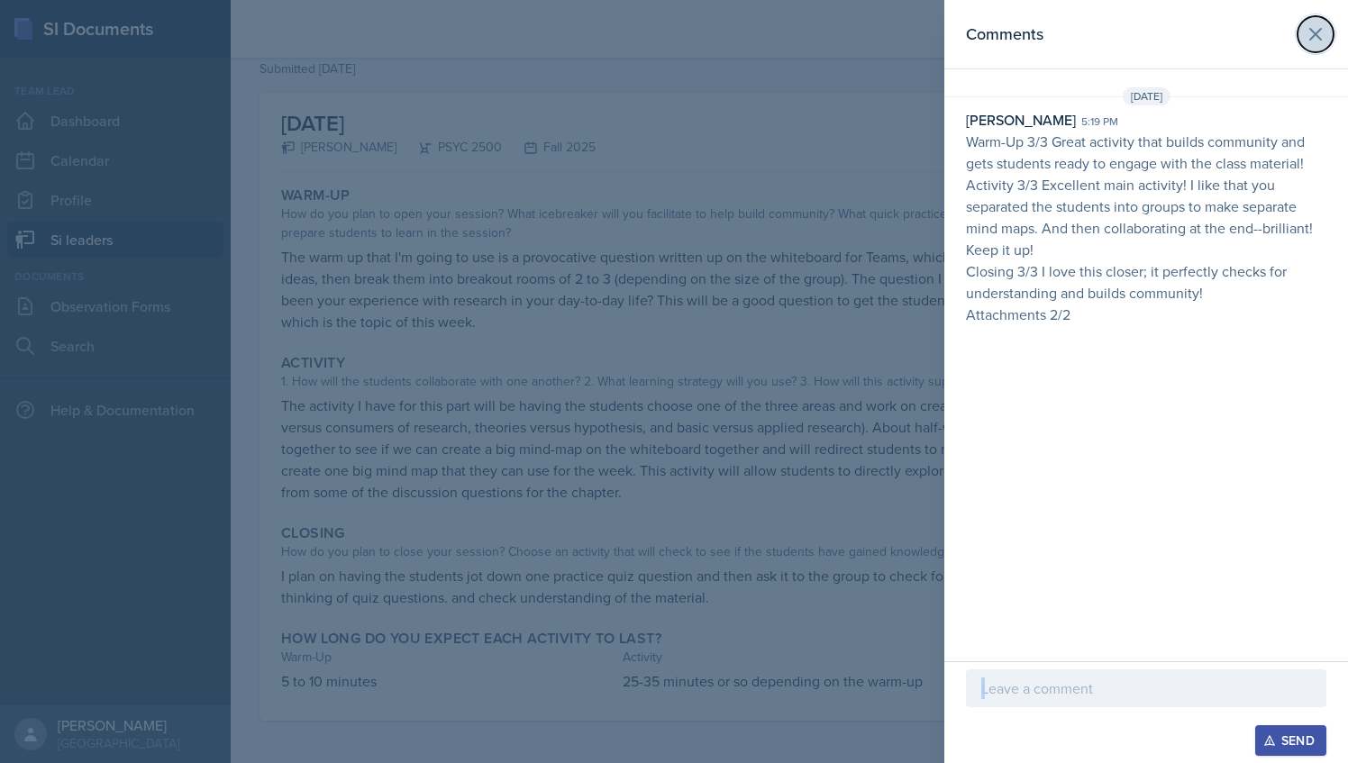
click at [1308, 32] on icon at bounding box center [1316, 34] width 22 height 22
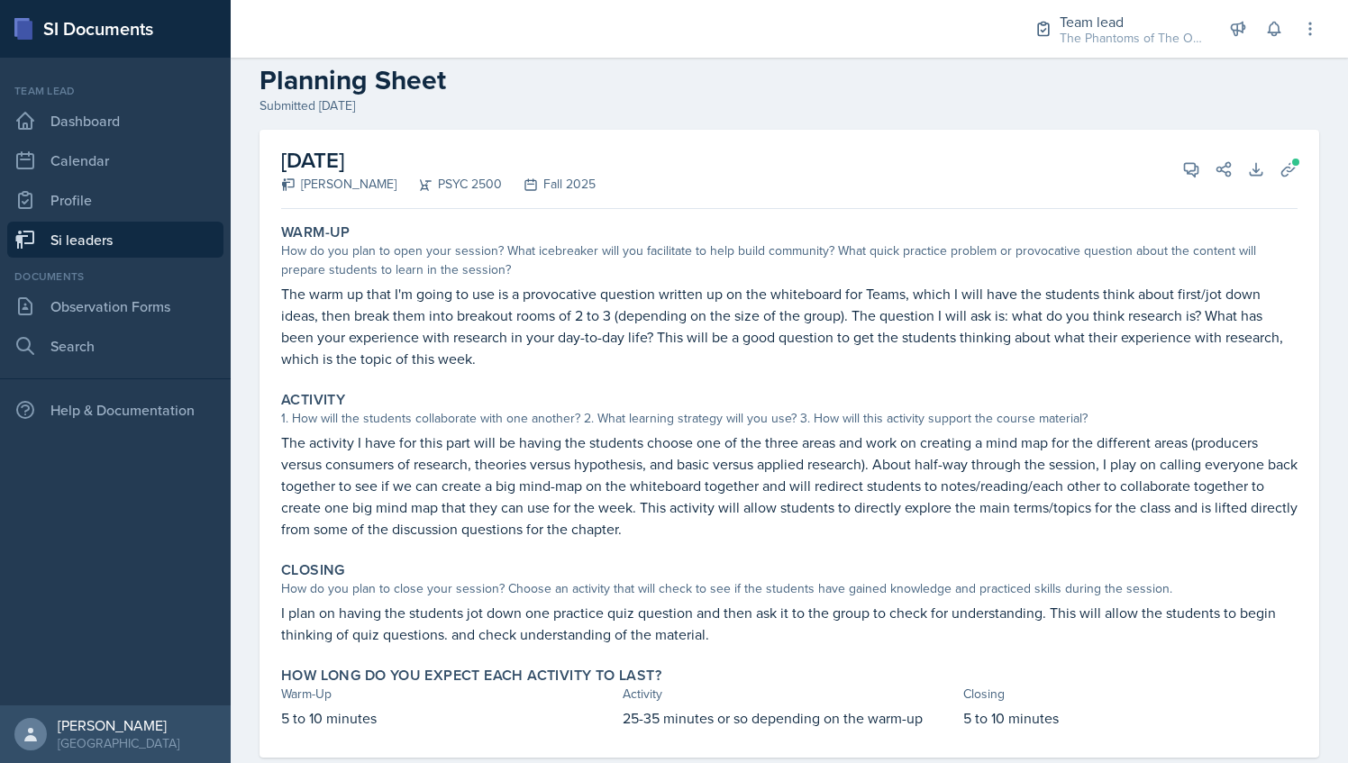
scroll to position [0, 0]
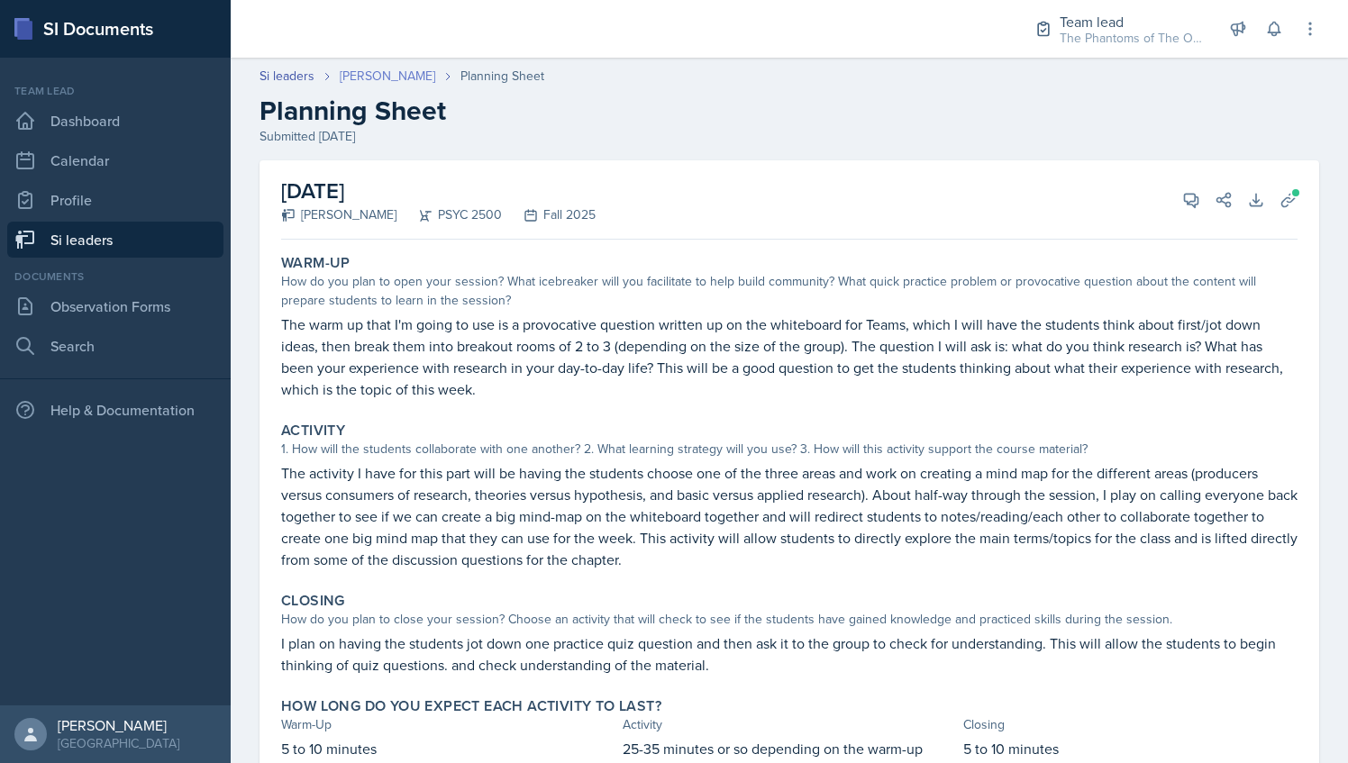
click at [386, 80] on link "[PERSON_NAME]" at bounding box center [388, 76] width 96 height 19
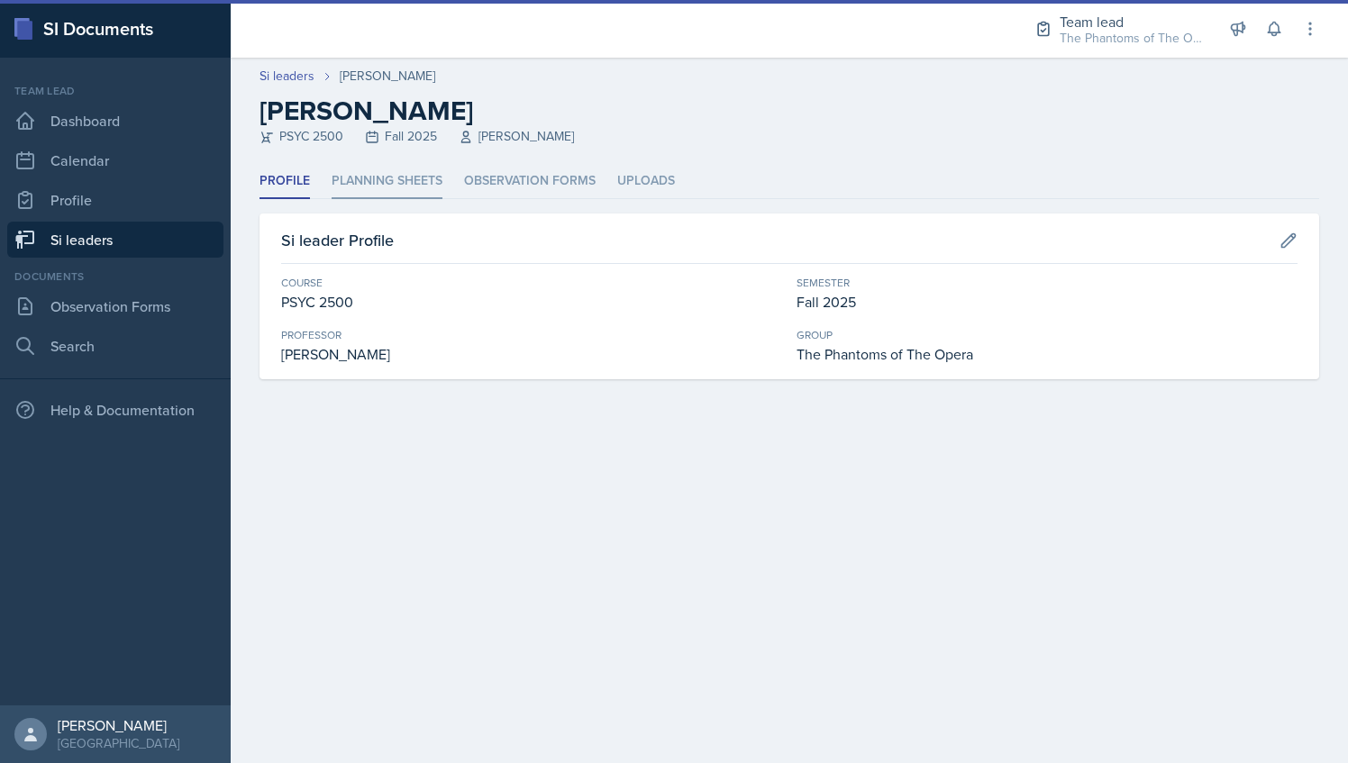
drag, startPoint x: 390, startPoint y: 184, endPoint x: 424, endPoint y: 217, distance: 47.2
click at [389, 184] on li "Planning Sheets" at bounding box center [387, 181] width 111 height 35
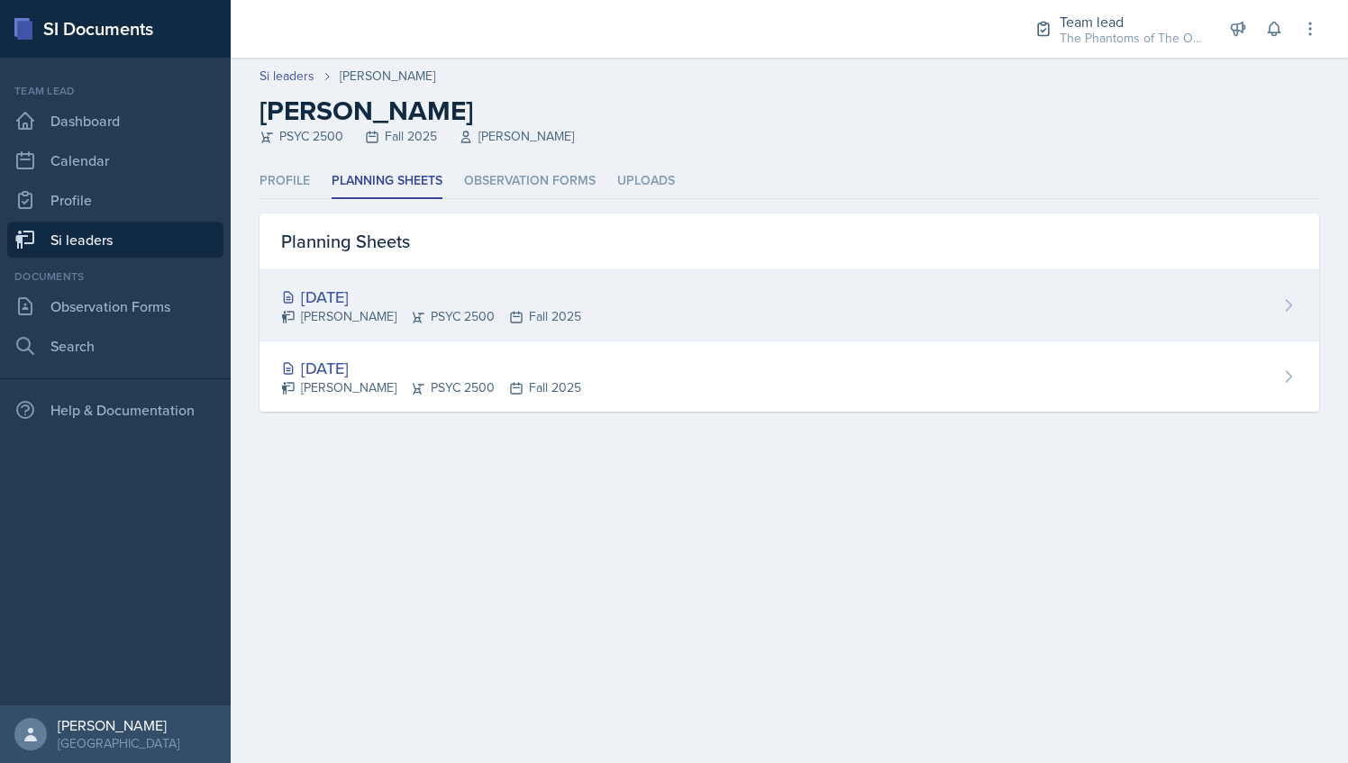
click at [509, 317] on icon at bounding box center [516, 317] width 14 height 14
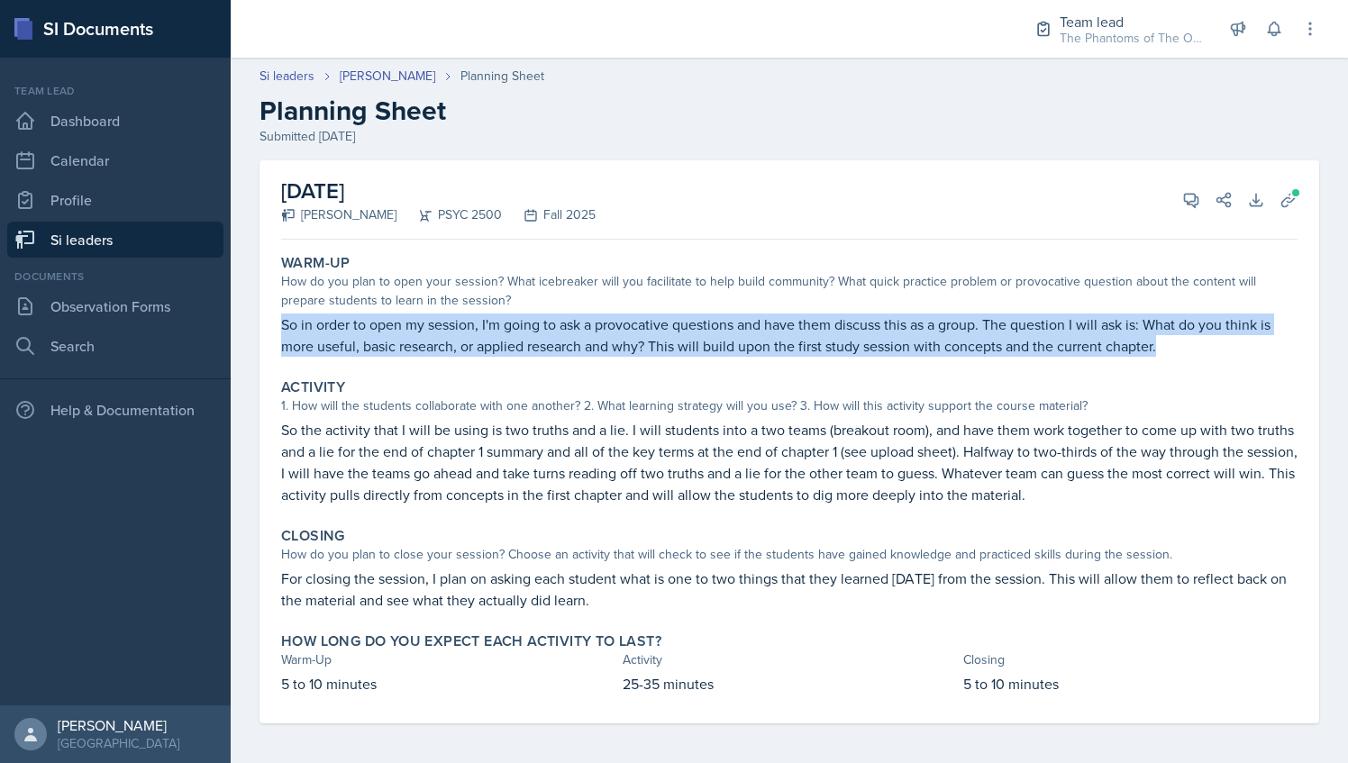
drag, startPoint x: 277, startPoint y: 319, endPoint x: 1160, endPoint y: 355, distance: 884.0
click at [1160, 355] on div "Warm-Up How do you plan to open your session? What icebreaker will you facilita…" at bounding box center [789, 305] width 1031 height 117
click at [773, 325] on p "So in order to open my session, I'm going to ask a provocative questions and ha…" at bounding box center [789, 335] width 1017 height 43
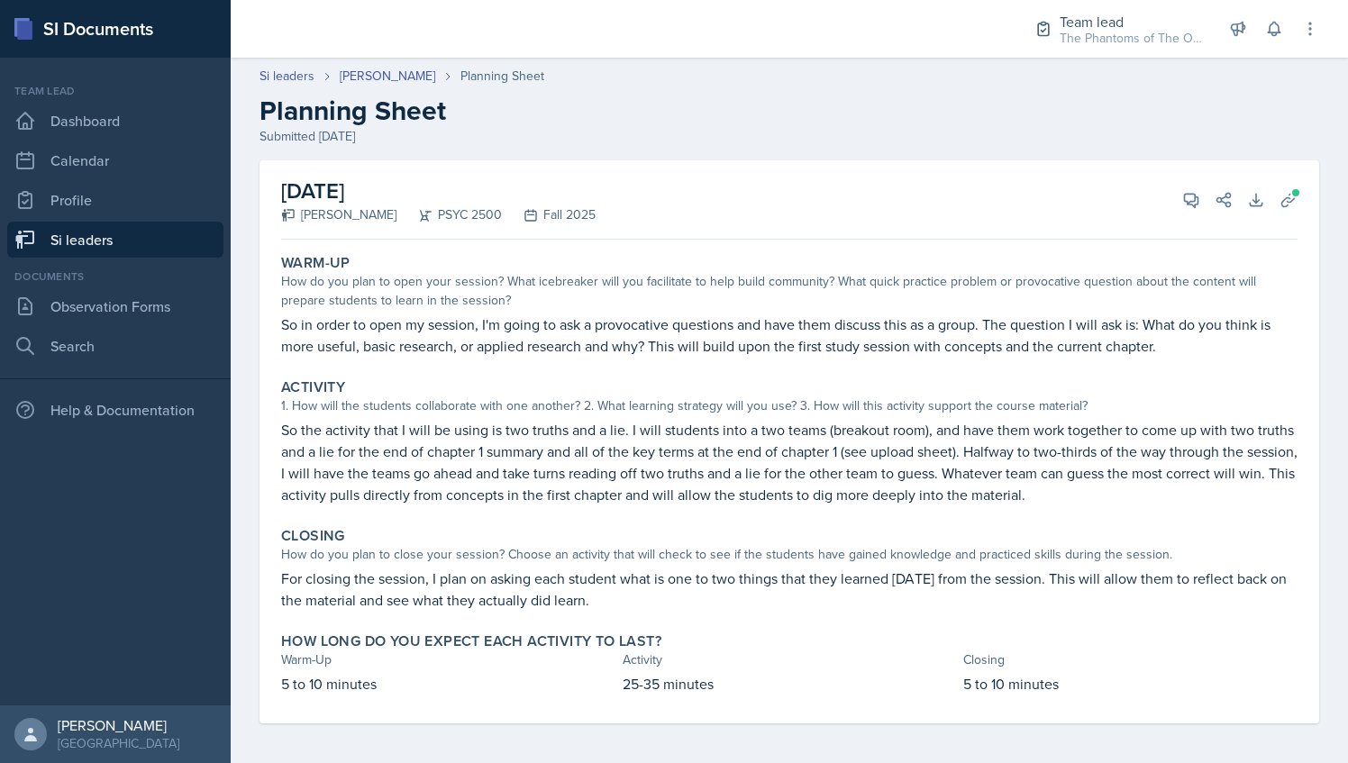
click at [772, 342] on p "So in order to open my session, I'm going to ask a provocative questions and ha…" at bounding box center [789, 335] width 1017 height 43
drag, startPoint x: 942, startPoint y: 346, endPoint x: 1171, endPoint y: 347, distance: 228.9
click at [1171, 347] on p "So in order to open my session, I'm going to ask a provocative questions and ha…" at bounding box center [789, 335] width 1017 height 43
drag, startPoint x: 1171, startPoint y: 347, endPoint x: 1114, endPoint y: 388, distance: 69.8
click at [1115, 388] on div "Activity" at bounding box center [789, 388] width 1017 height 18
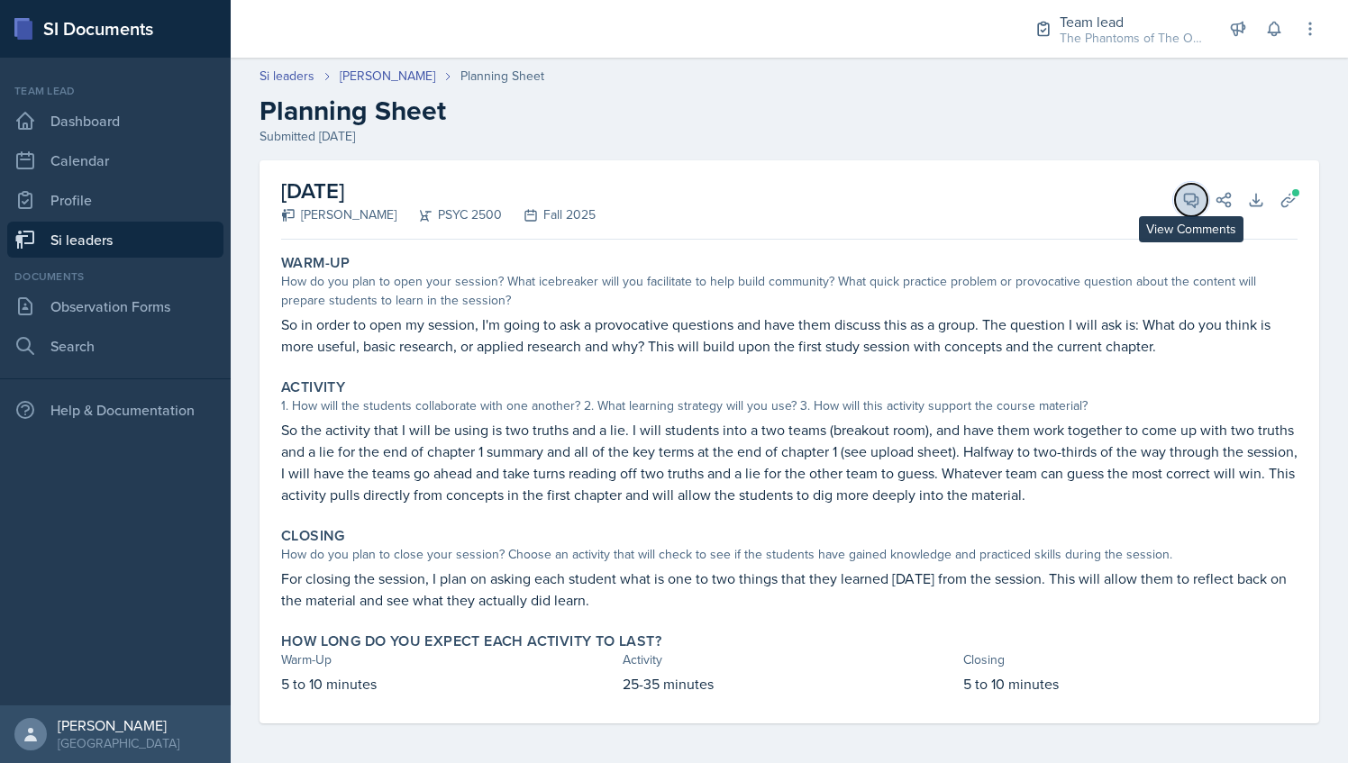
click at [1185, 204] on icon at bounding box center [1192, 201] width 14 height 14
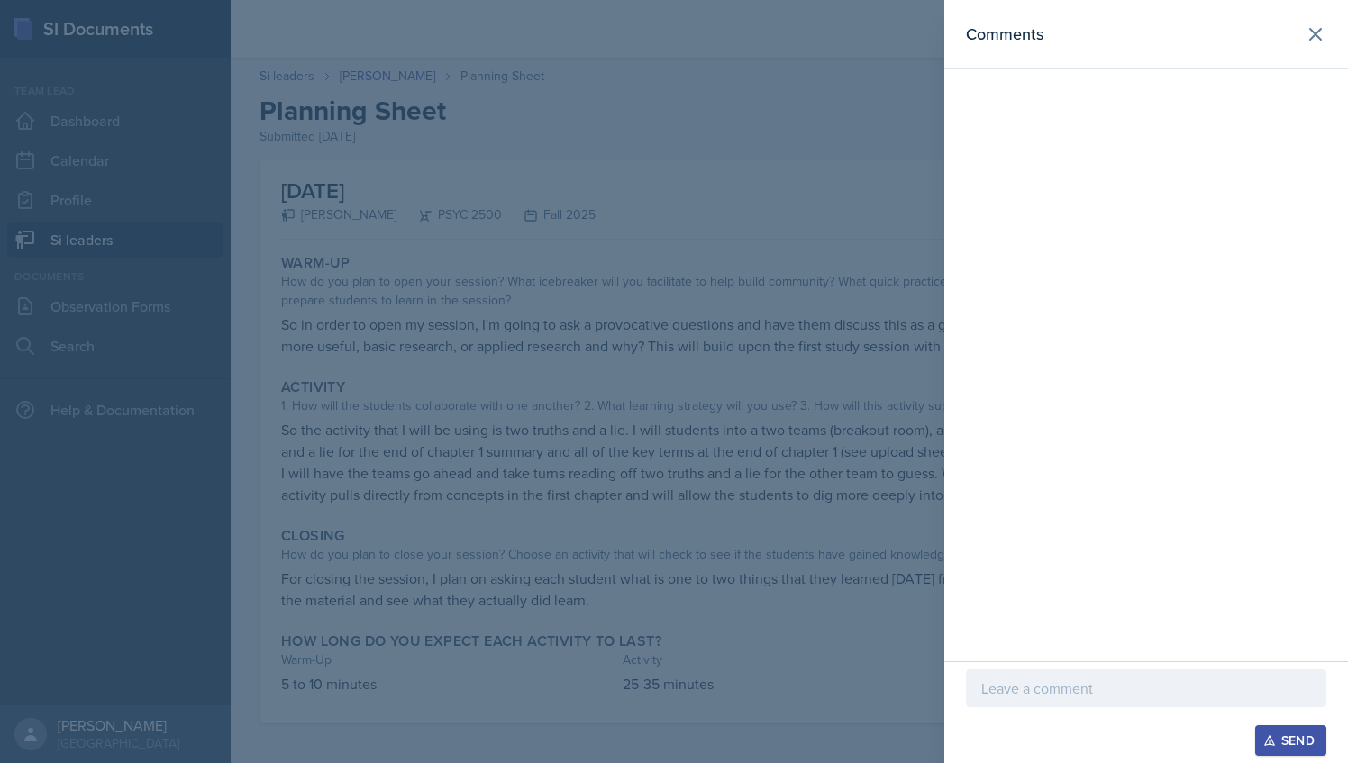
click at [1083, 683] on p at bounding box center [1147, 689] width 330 height 22
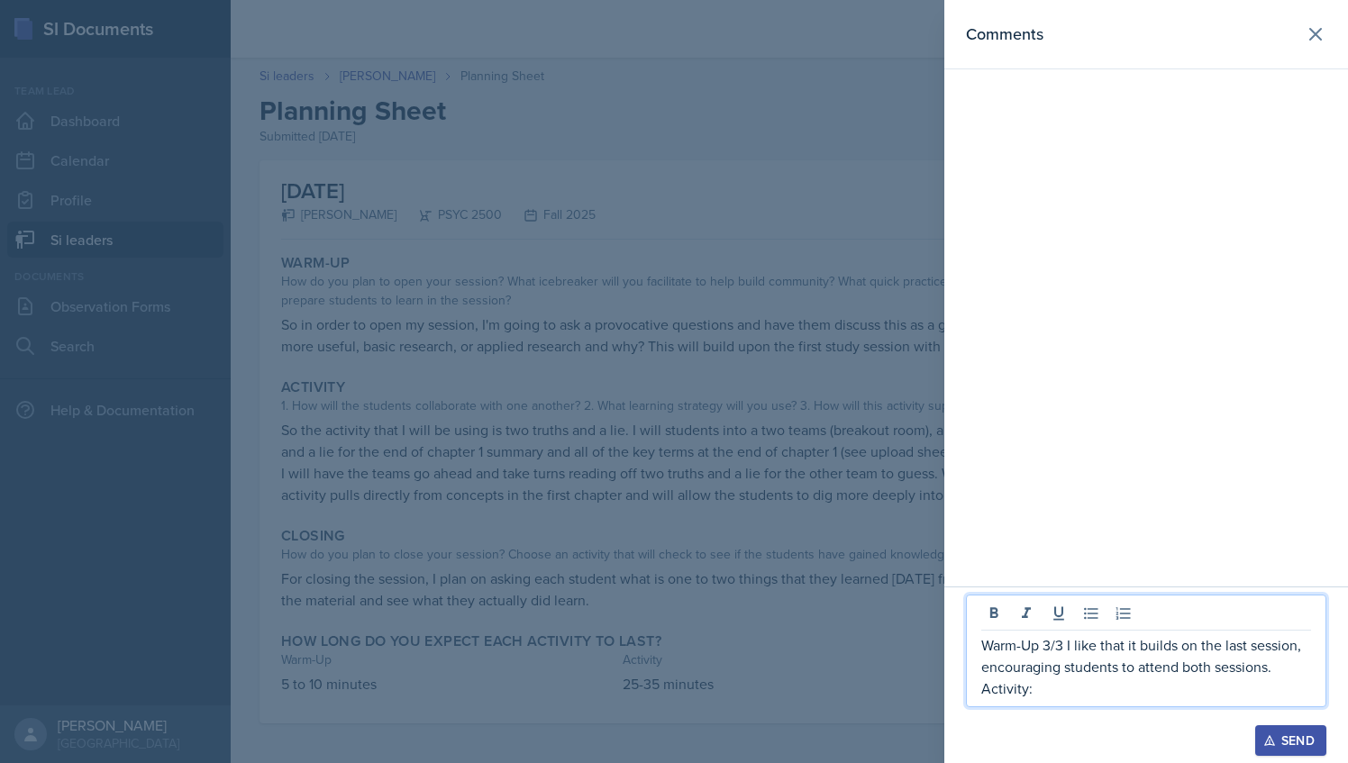
drag, startPoint x: 1022, startPoint y: 699, endPoint x: 1033, endPoint y: 698, distance: 11.0
click at [1024, 699] on p "Activity:" at bounding box center [1147, 689] width 330 height 22
drag, startPoint x: 1042, startPoint y: 695, endPoint x: 972, endPoint y: 647, distance: 85.0
click at [972, 647] on div "Warm-Up 3/3 I like that it builds on the last session, encouraging students to …" at bounding box center [1146, 651] width 361 height 113
click at [1314, 32] on icon at bounding box center [1315, 34] width 11 height 11
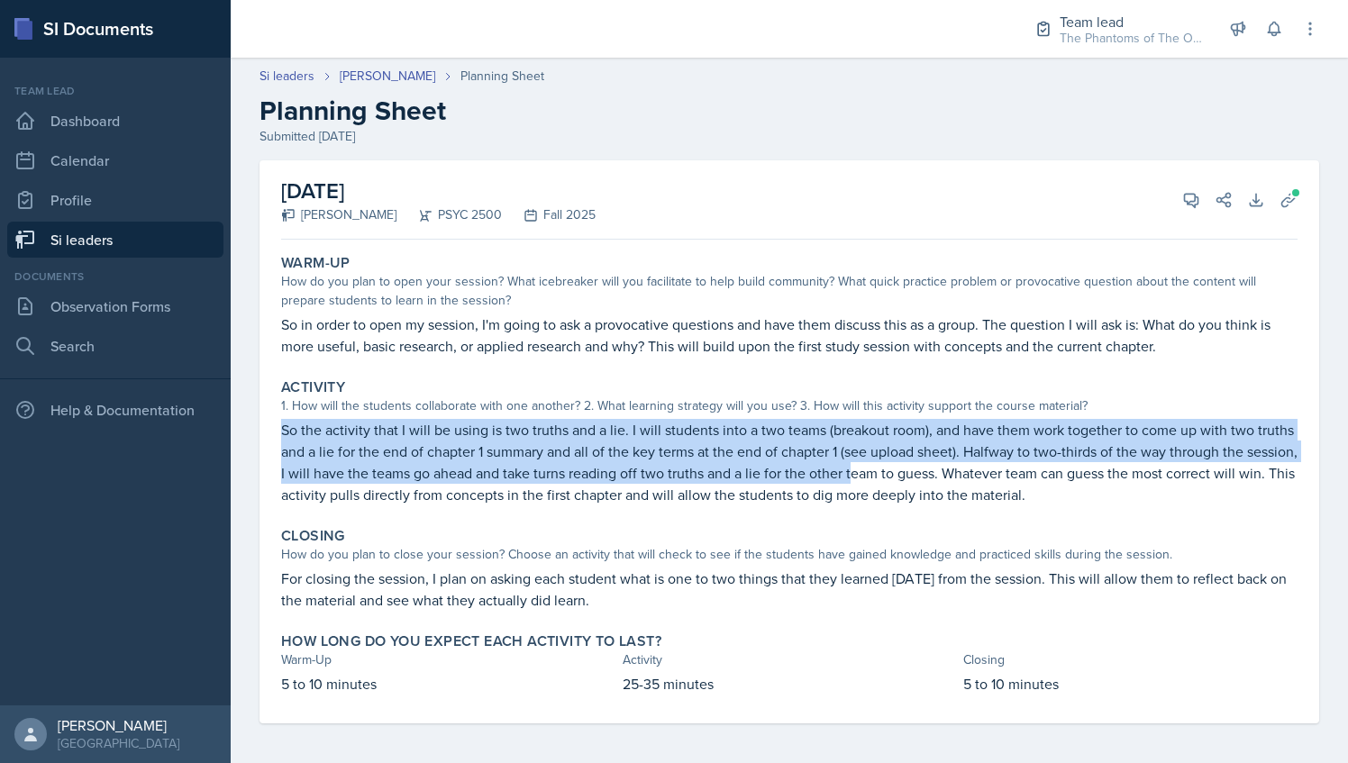
drag, startPoint x: 280, startPoint y: 425, endPoint x: 930, endPoint y: 457, distance: 650.6
click at [930, 457] on div "Activity 1. How will the students collaborate with one another? 2. What learnin…" at bounding box center [789, 442] width 1031 height 142
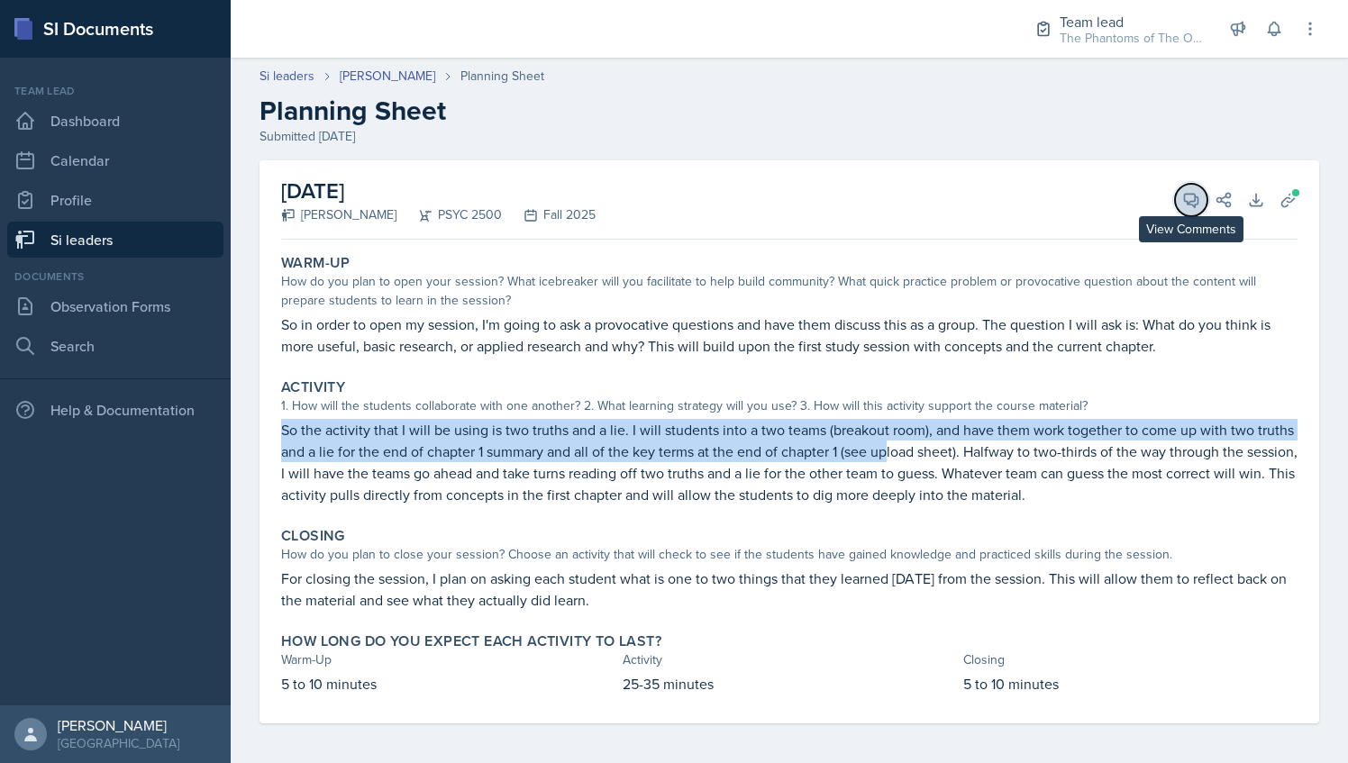
click at [1185, 194] on icon at bounding box center [1192, 201] width 14 height 14
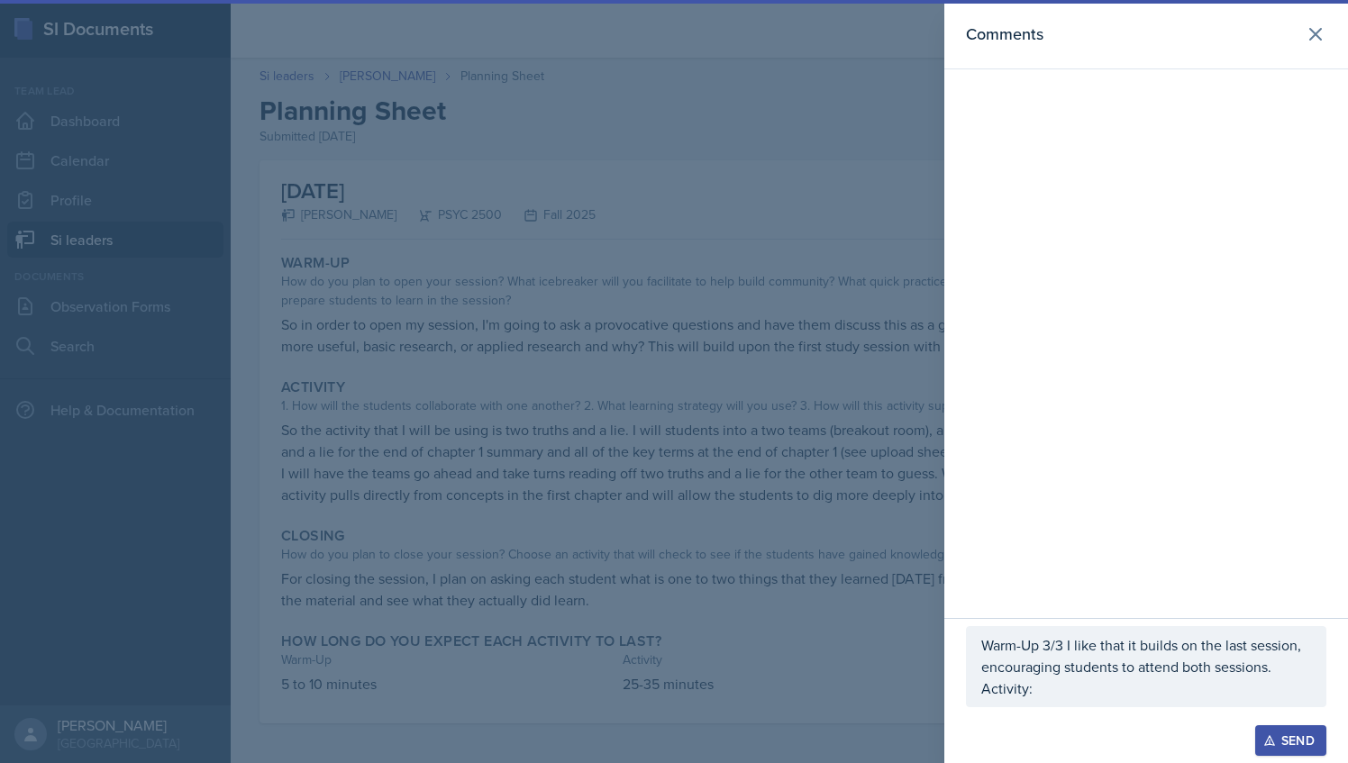
click at [1074, 701] on div "Warm-Up 3/3 I like that it builds on the last session, encouraging students to …" at bounding box center [1146, 666] width 361 height 81
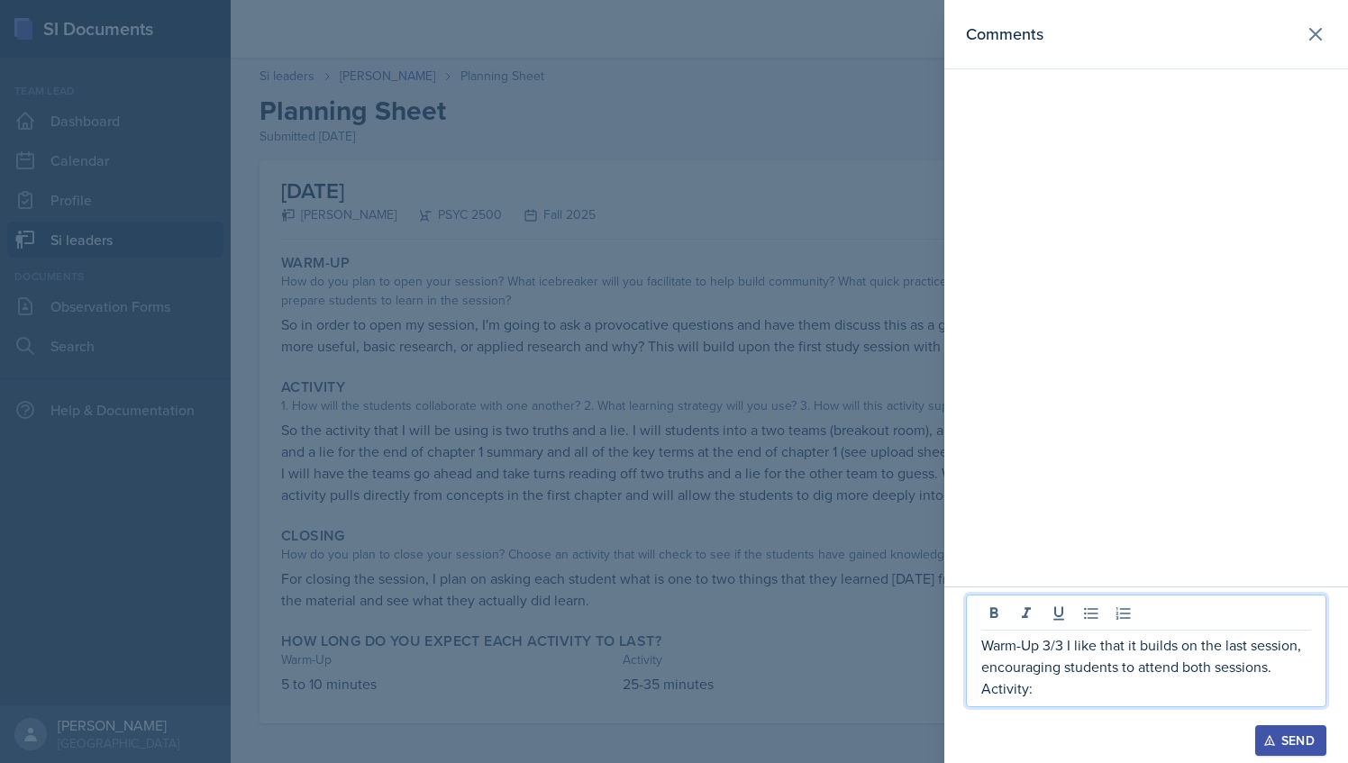
click at [1081, 696] on p "Activity:" at bounding box center [1147, 689] width 330 height 22
click at [1080, 696] on p "Activity:" at bounding box center [1147, 689] width 330 height 22
click at [1066, 682] on p "Activity:" at bounding box center [1147, 689] width 330 height 22
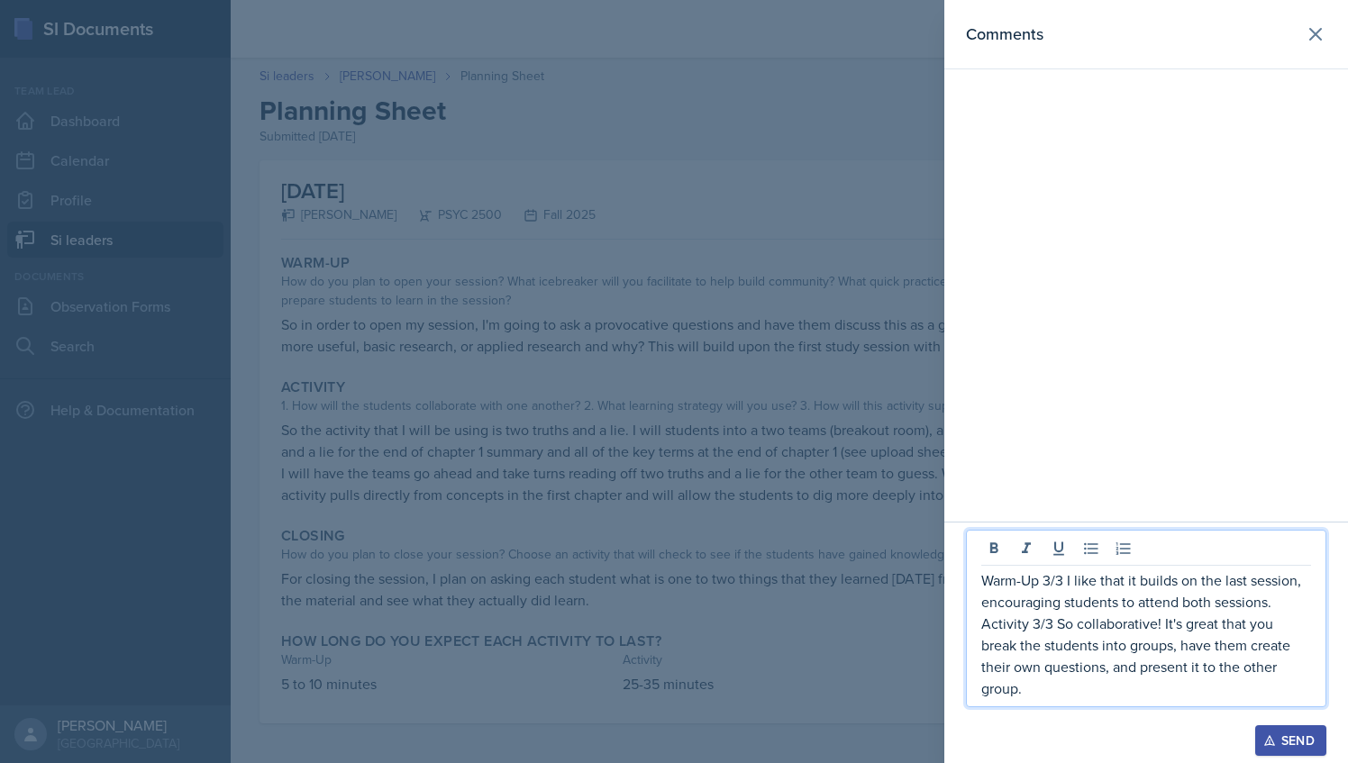
click at [1056, 680] on p "Activity 3/3 So collaborative! It's great that you break the students into grou…" at bounding box center [1147, 656] width 330 height 87
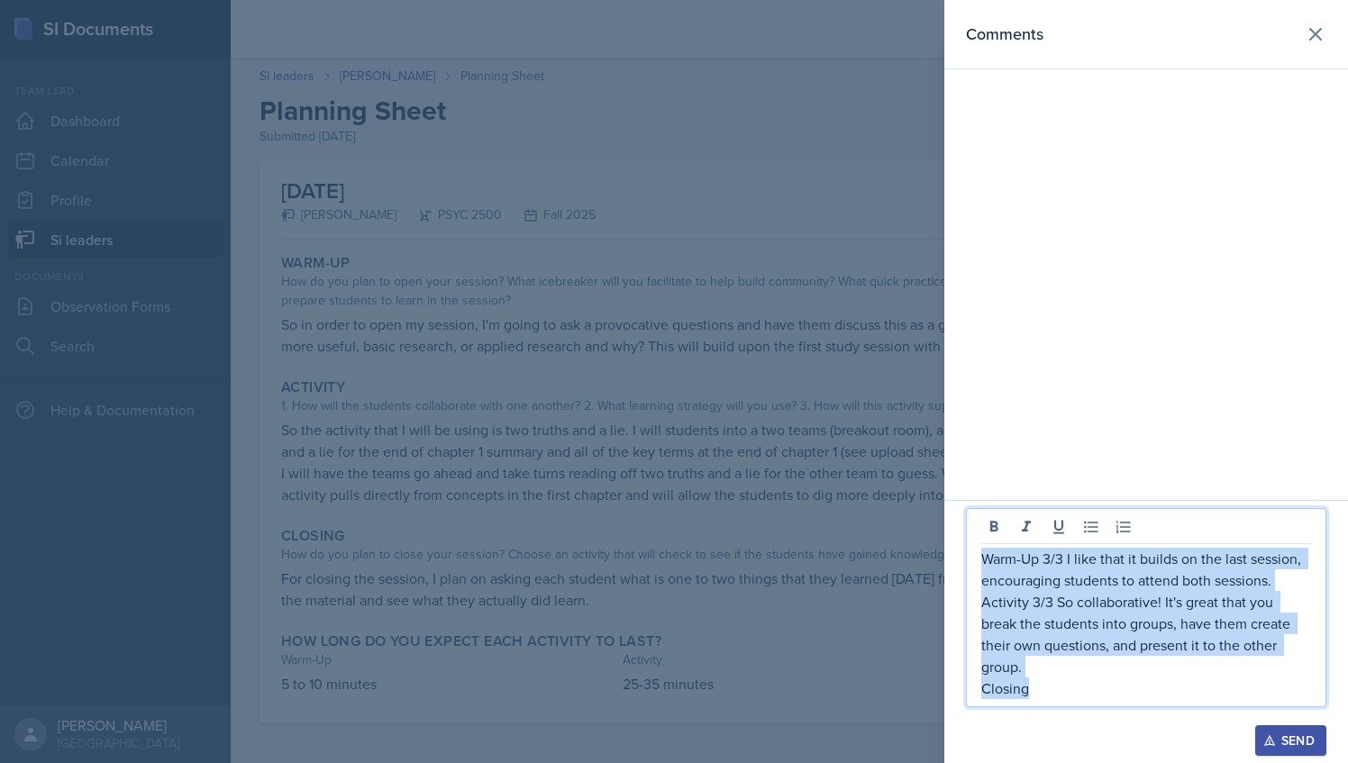
drag, startPoint x: 1046, startPoint y: 690, endPoint x: 984, endPoint y: 558, distance: 146.0
click at [984, 558] on div "Warm-Up 3/3 I like that it builds on the last session, encouraging students to …" at bounding box center [1147, 623] width 330 height 151
click at [1310, 38] on icon at bounding box center [1316, 34] width 22 height 22
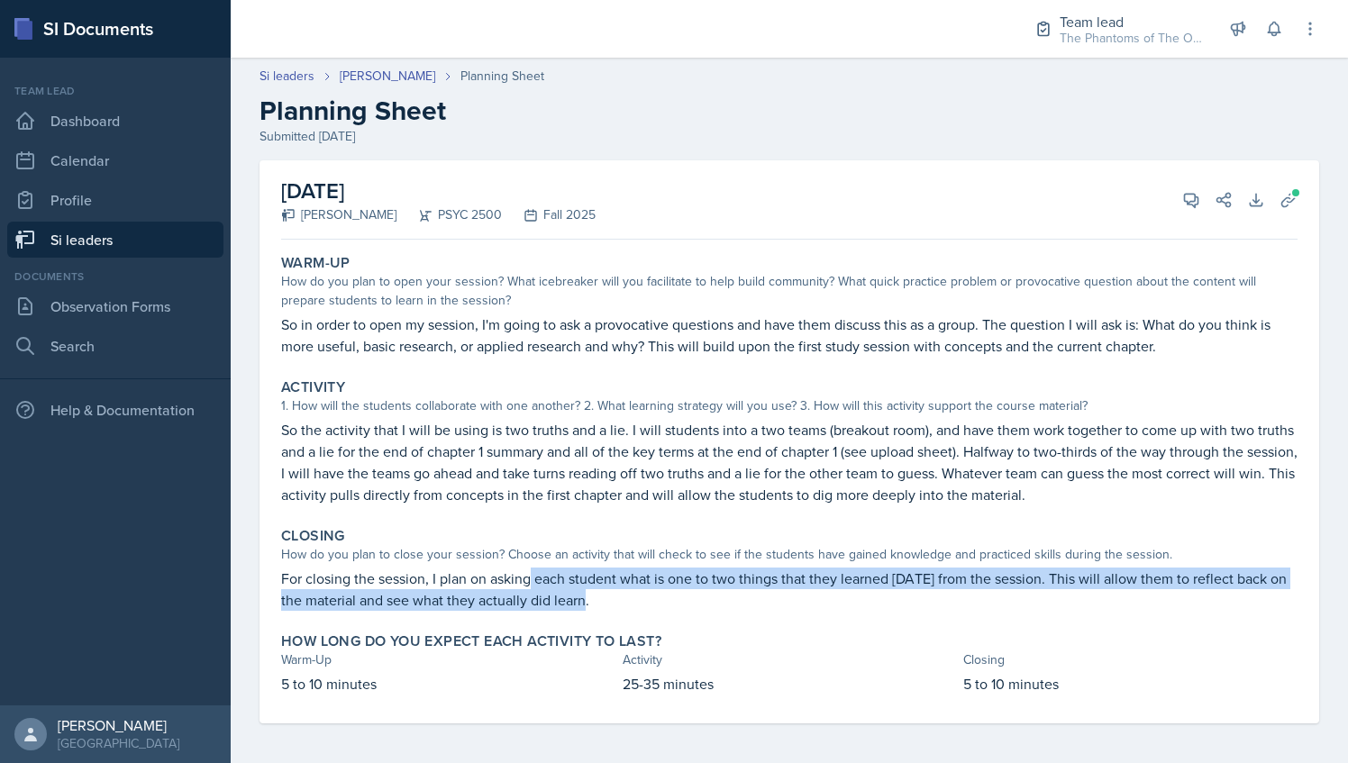
drag, startPoint x: 577, startPoint y: 585, endPoint x: 656, endPoint y: 614, distance: 84.4
click at [656, 614] on div "Closing How do you plan to close your session? Choose an activity that will che…" at bounding box center [789, 569] width 1031 height 98
drag, startPoint x: 656, startPoint y: 614, endPoint x: 631, endPoint y: 610, distance: 25.5
click at [644, 600] on p "For closing the session, I plan on asking each student what is one to two thing…" at bounding box center [789, 589] width 1017 height 43
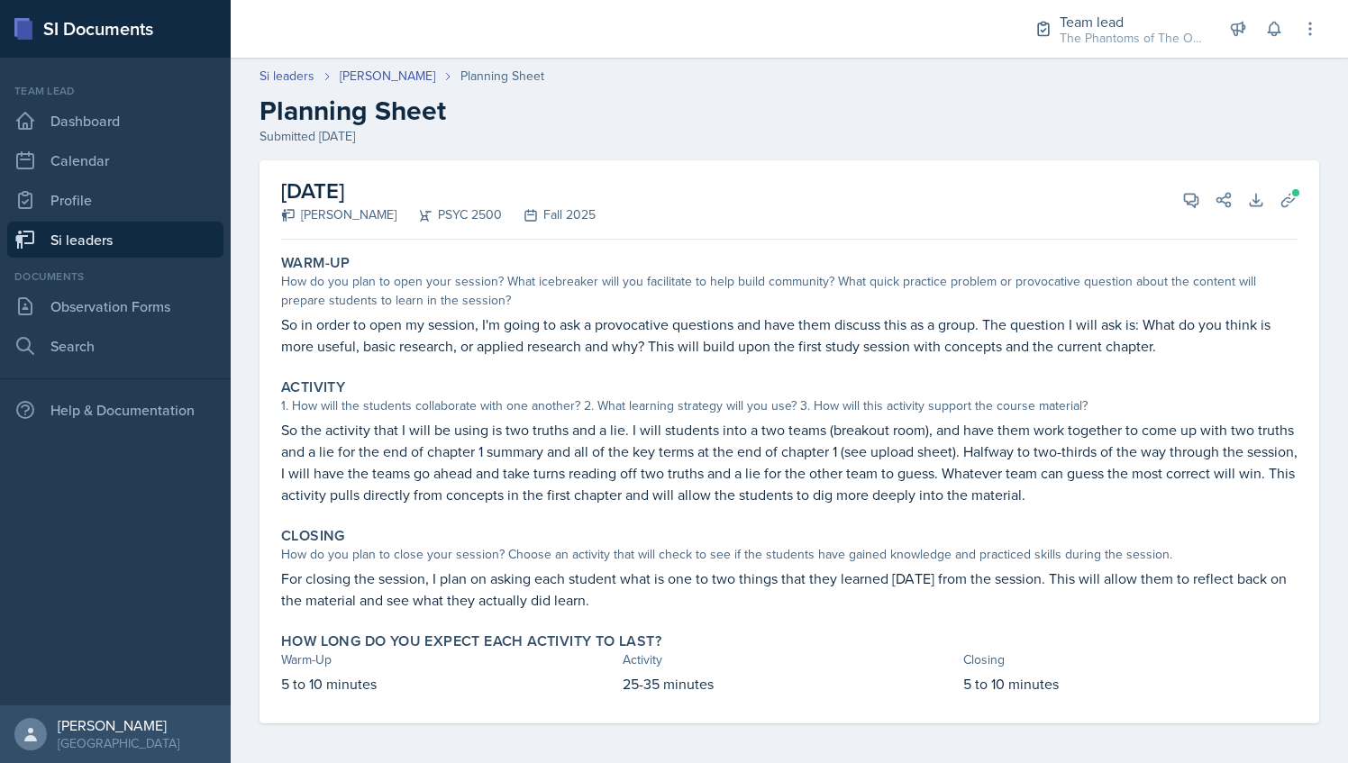
drag, startPoint x: 752, startPoint y: 550, endPoint x: 873, endPoint y: 393, distance: 198.5
click at [752, 549] on div "How do you plan to close your session? Choose an activity that will check to se…" at bounding box center [789, 554] width 1017 height 19
click at [1185, 204] on icon at bounding box center [1192, 201] width 14 height 14
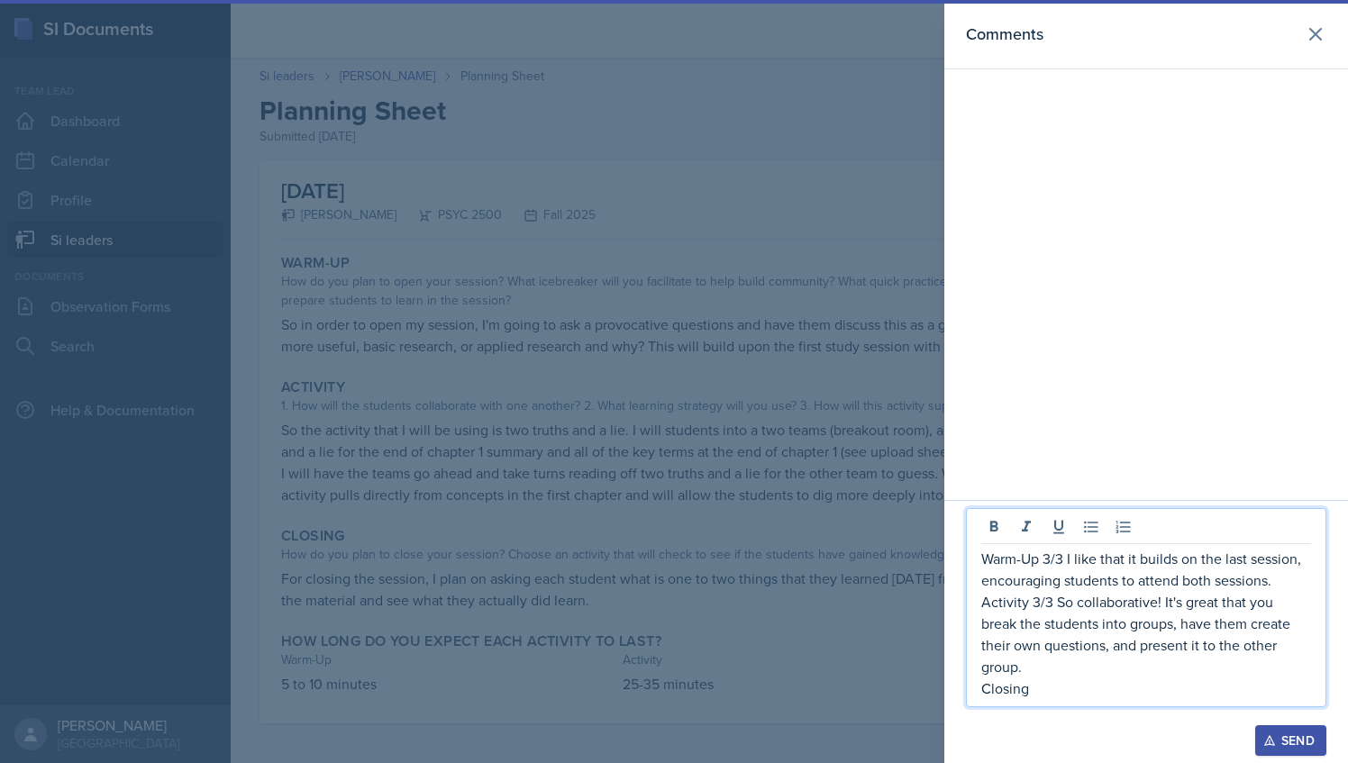
click at [1056, 691] on p "Closing" at bounding box center [1147, 689] width 330 height 22
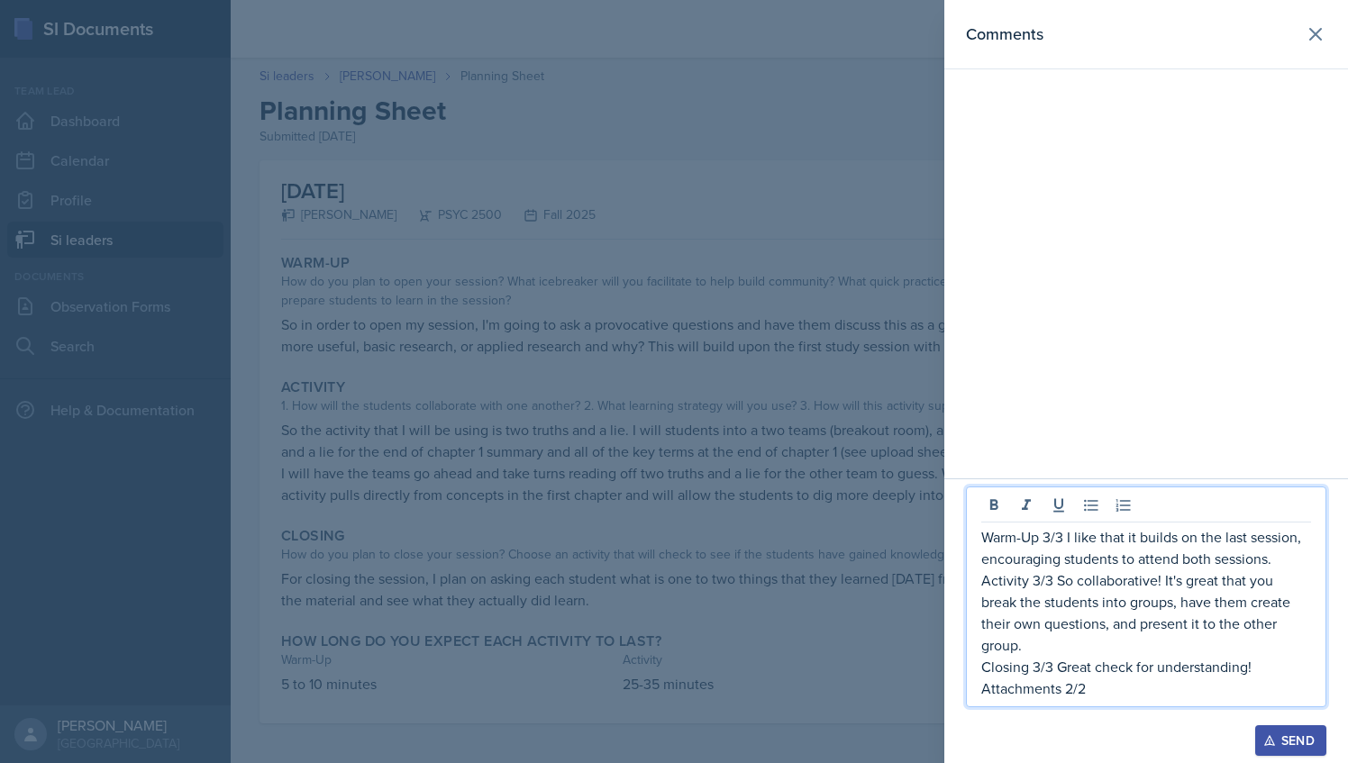
click at [1292, 728] on button "Send" at bounding box center [1291, 741] width 71 height 31
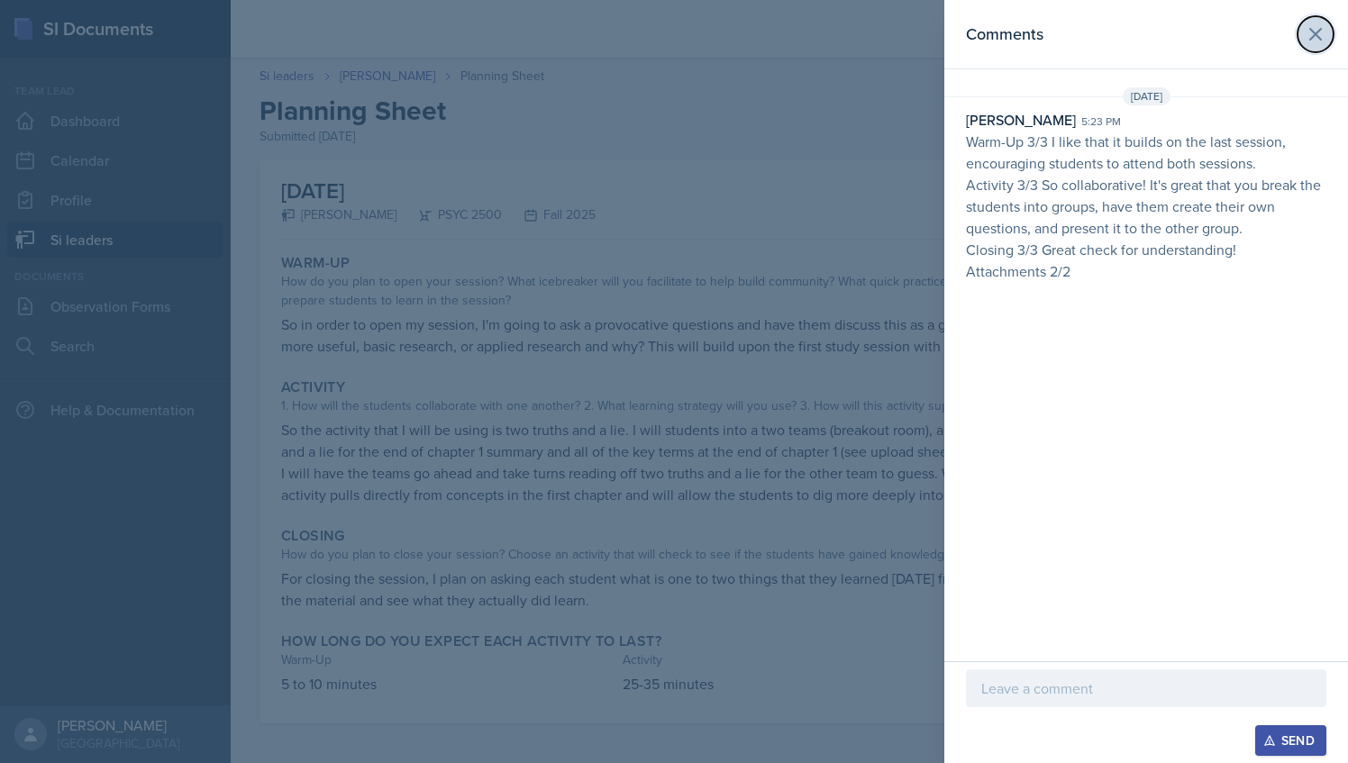
click at [1316, 35] on icon at bounding box center [1315, 34] width 11 height 11
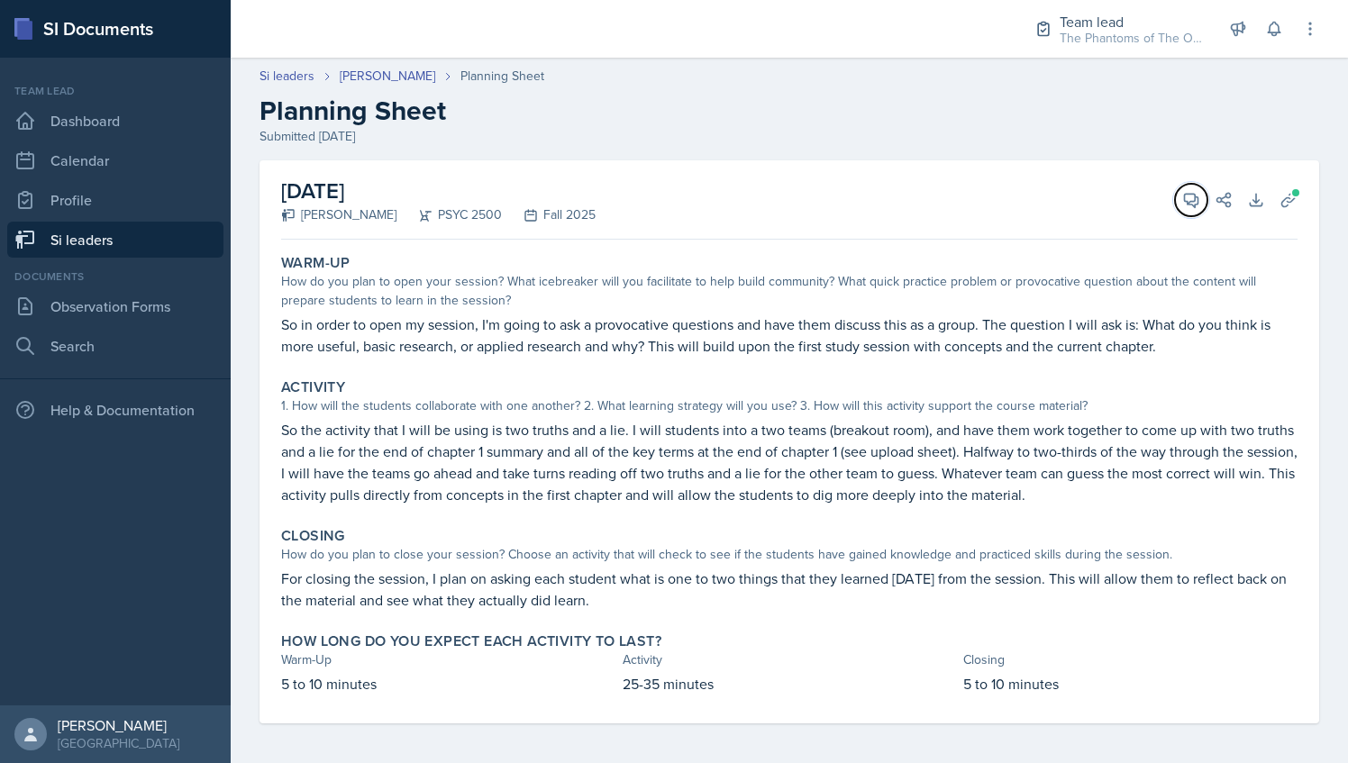
click at [1183, 207] on icon at bounding box center [1192, 200] width 18 height 18
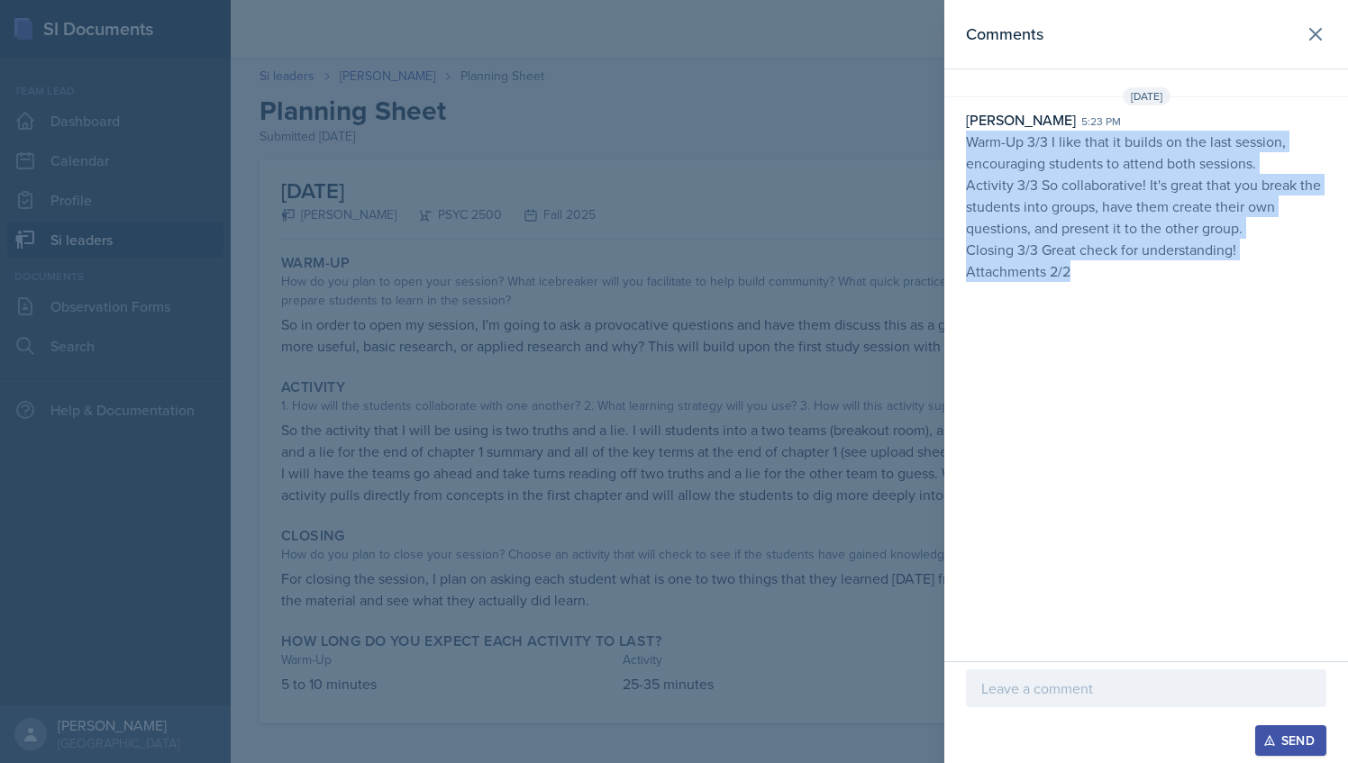
drag, startPoint x: 1071, startPoint y: 272, endPoint x: 970, endPoint y: 142, distance: 164.4
click at [970, 142] on p "Warm-Up 3/3 I like that it builds on the last session, encouraging students to …" at bounding box center [1146, 206] width 361 height 151
click at [1309, 36] on icon at bounding box center [1316, 34] width 22 height 22
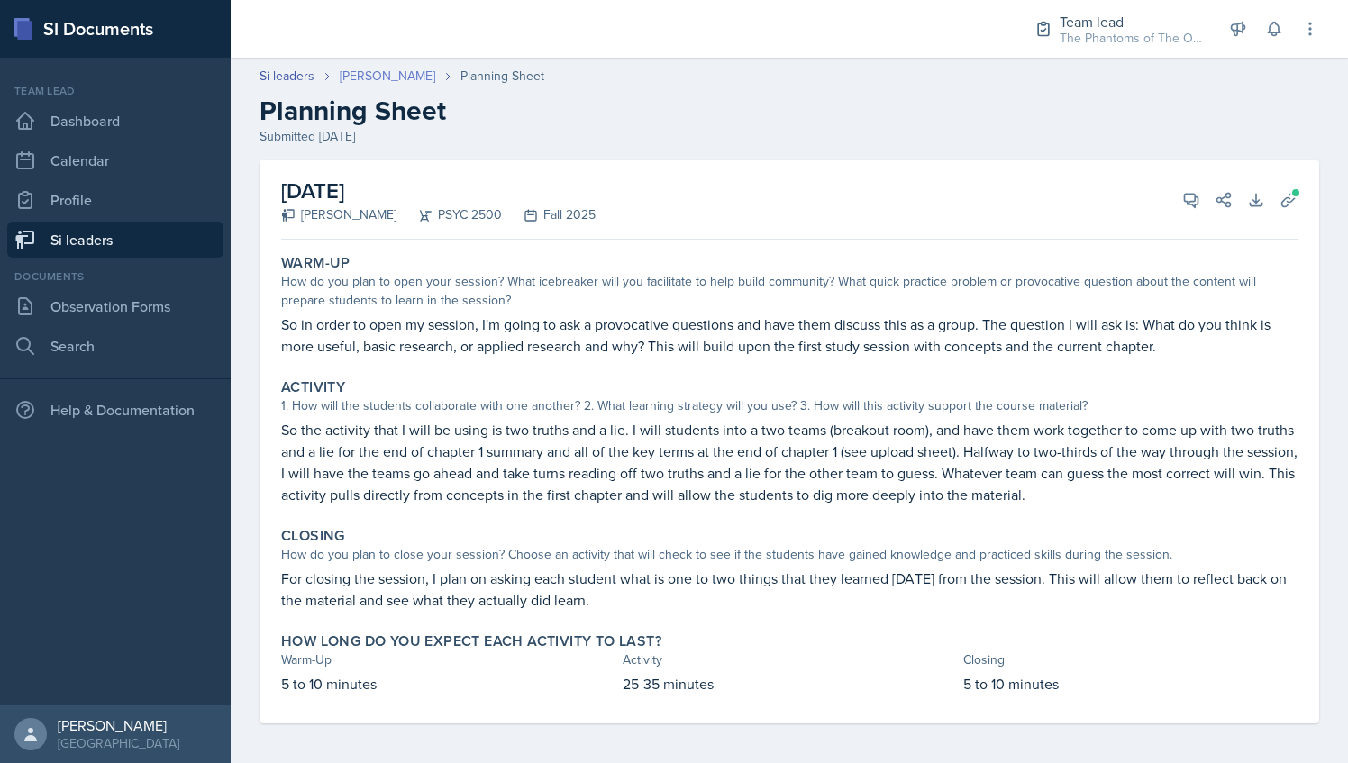
click at [391, 78] on link "[PERSON_NAME]" at bounding box center [388, 76] width 96 height 19
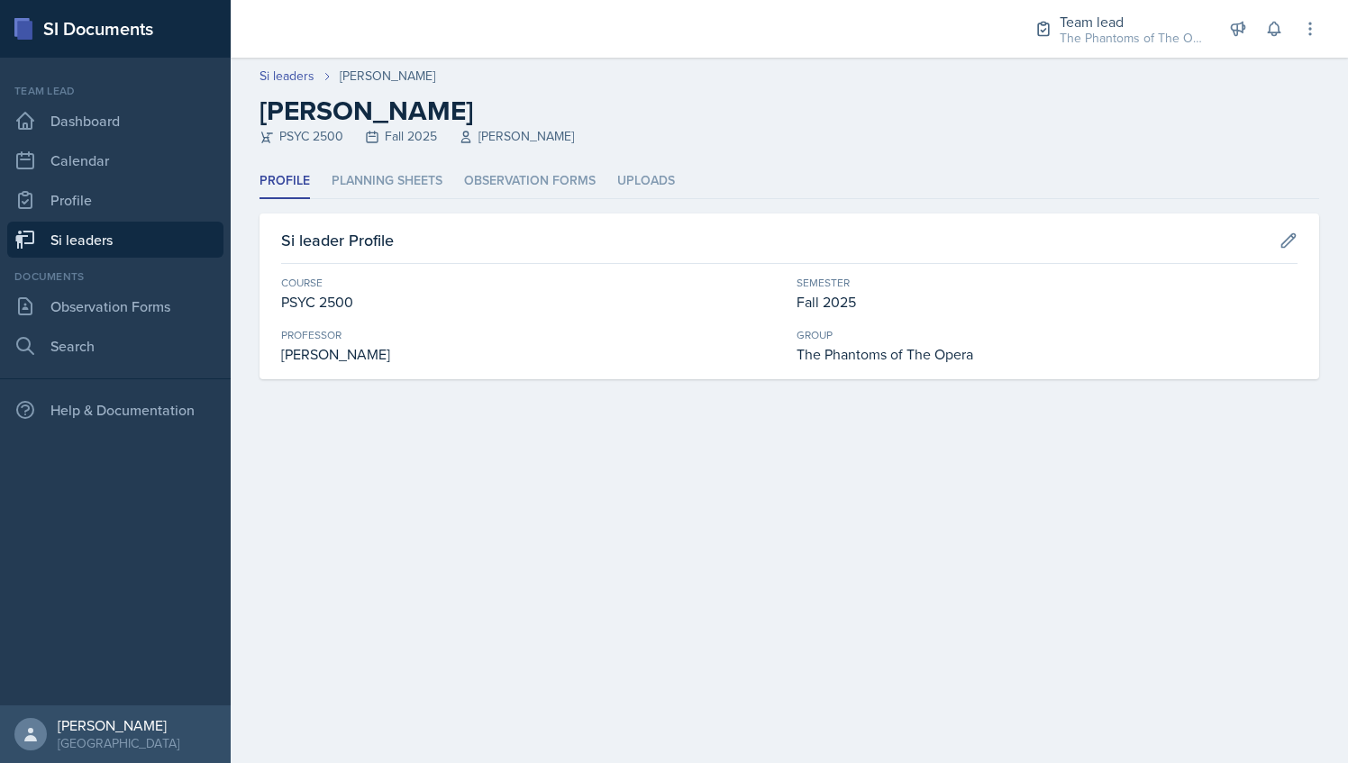
click at [83, 242] on link "Si leaders" at bounding box center [115, 240] width 216 height 36
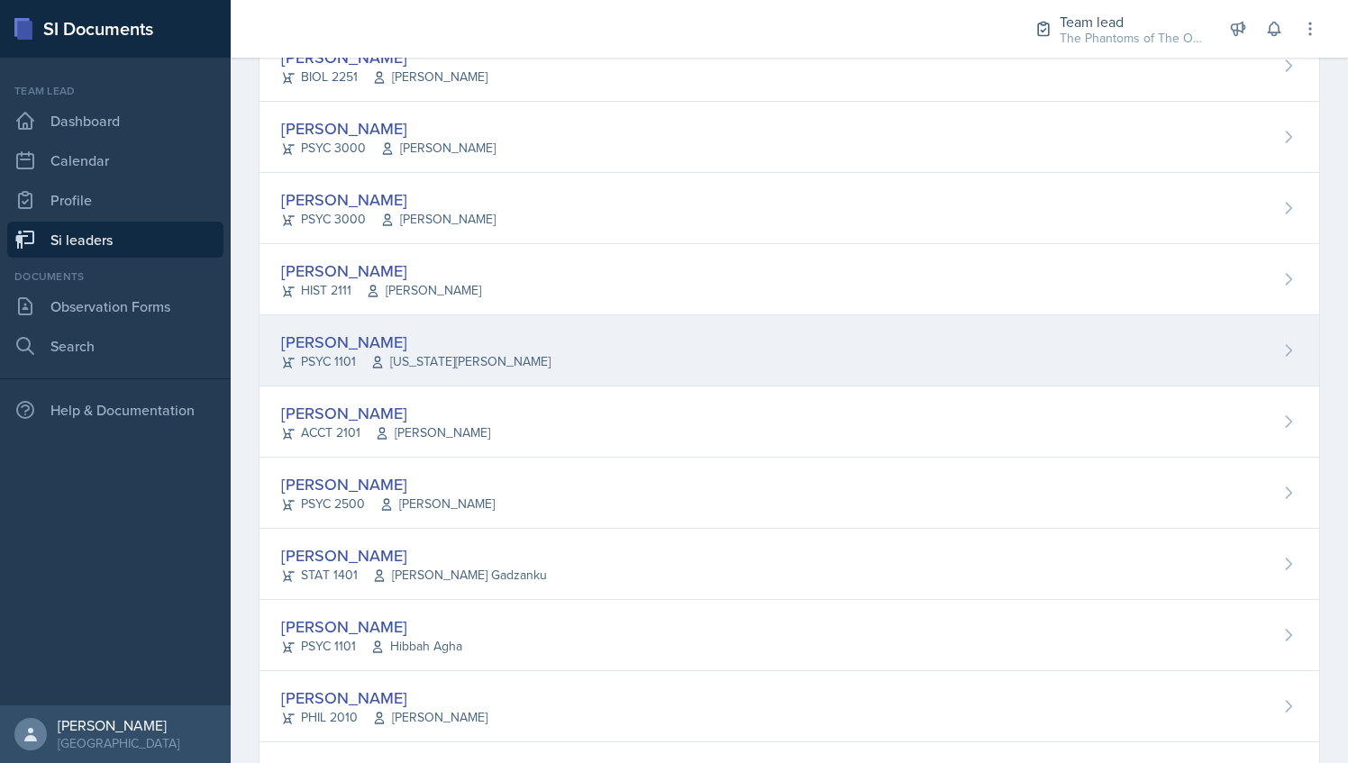
scroll to position [811, 0]
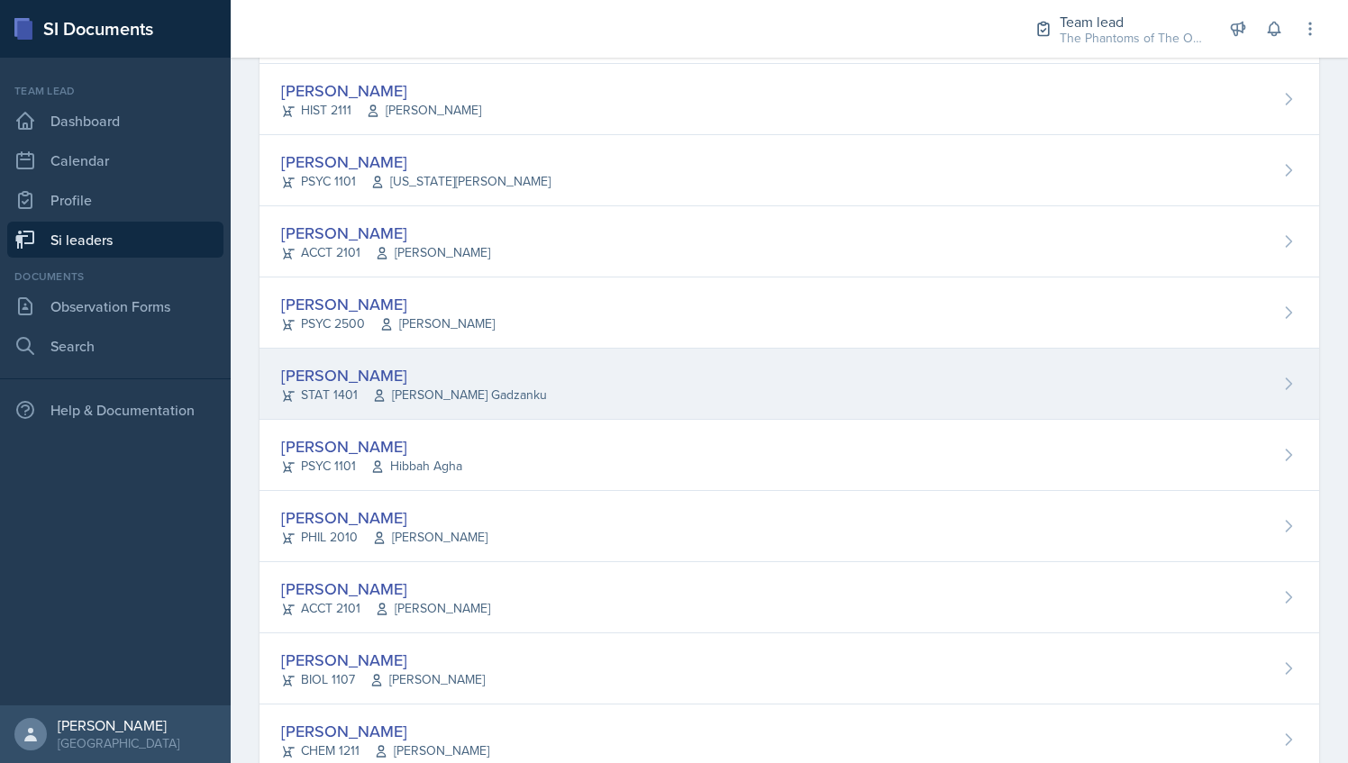
click at [427, 366] on div "[PERSON_NAME]" at bounding box center [414, 375] width 266 height 24
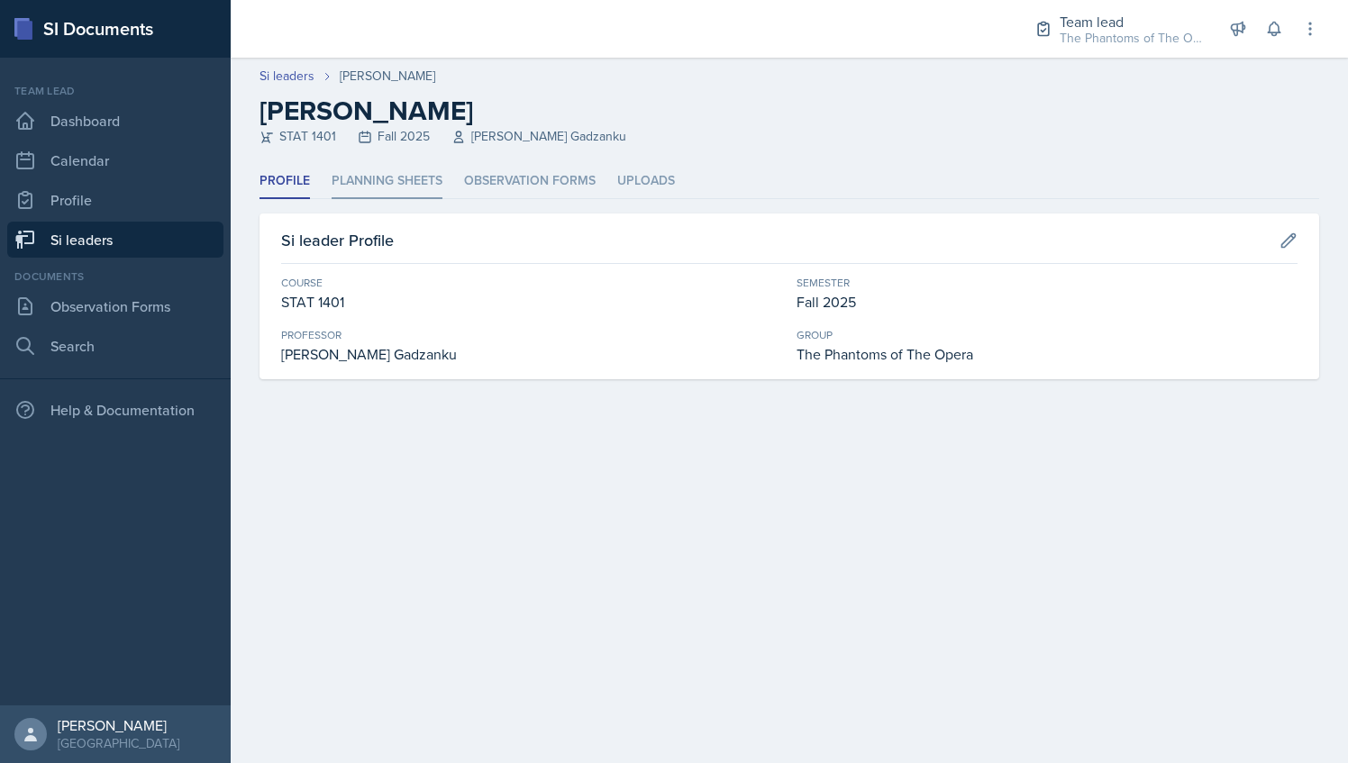
click at [388, 166] on li "Planning Sheets" at bounding box center [387, 181] width 111 height 35
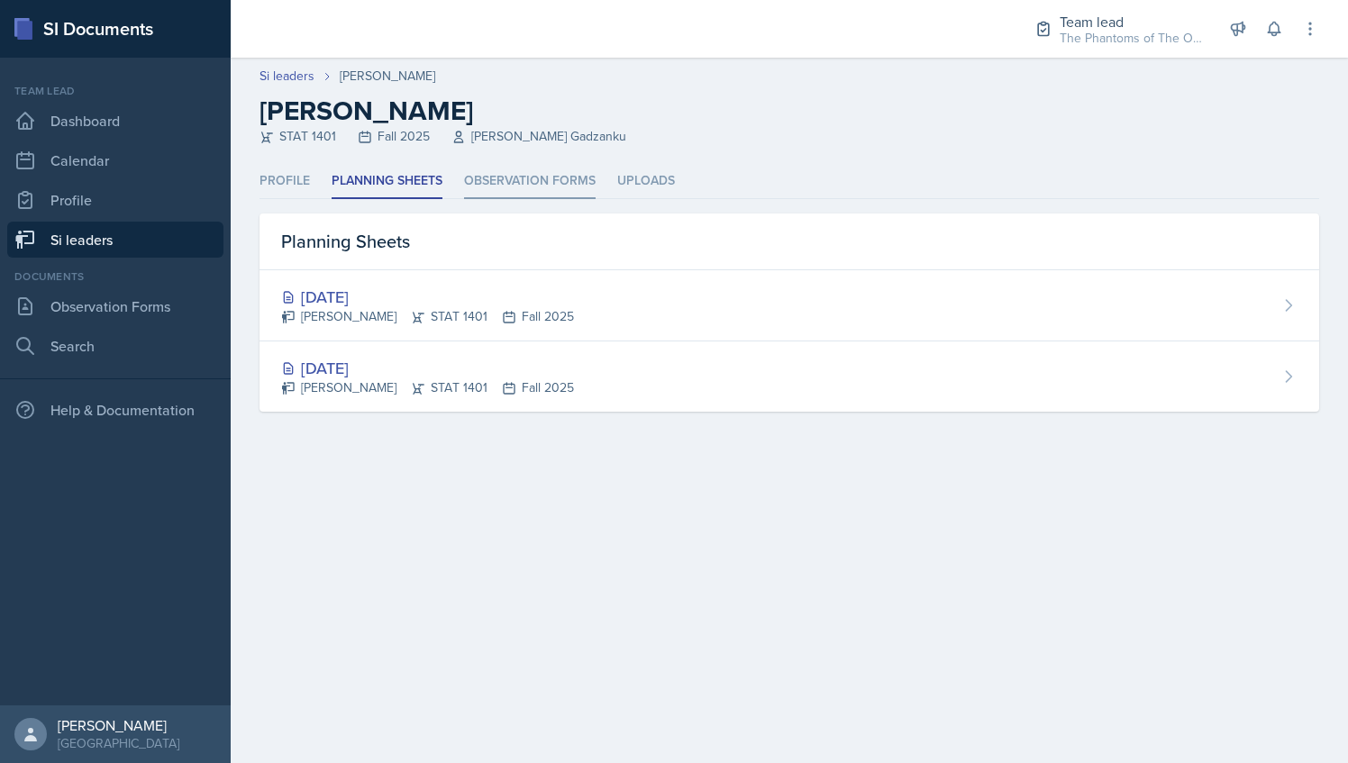
click at [556, 182] on li "Observation Forms" at bounding box center [530, 181] width 132 height 35
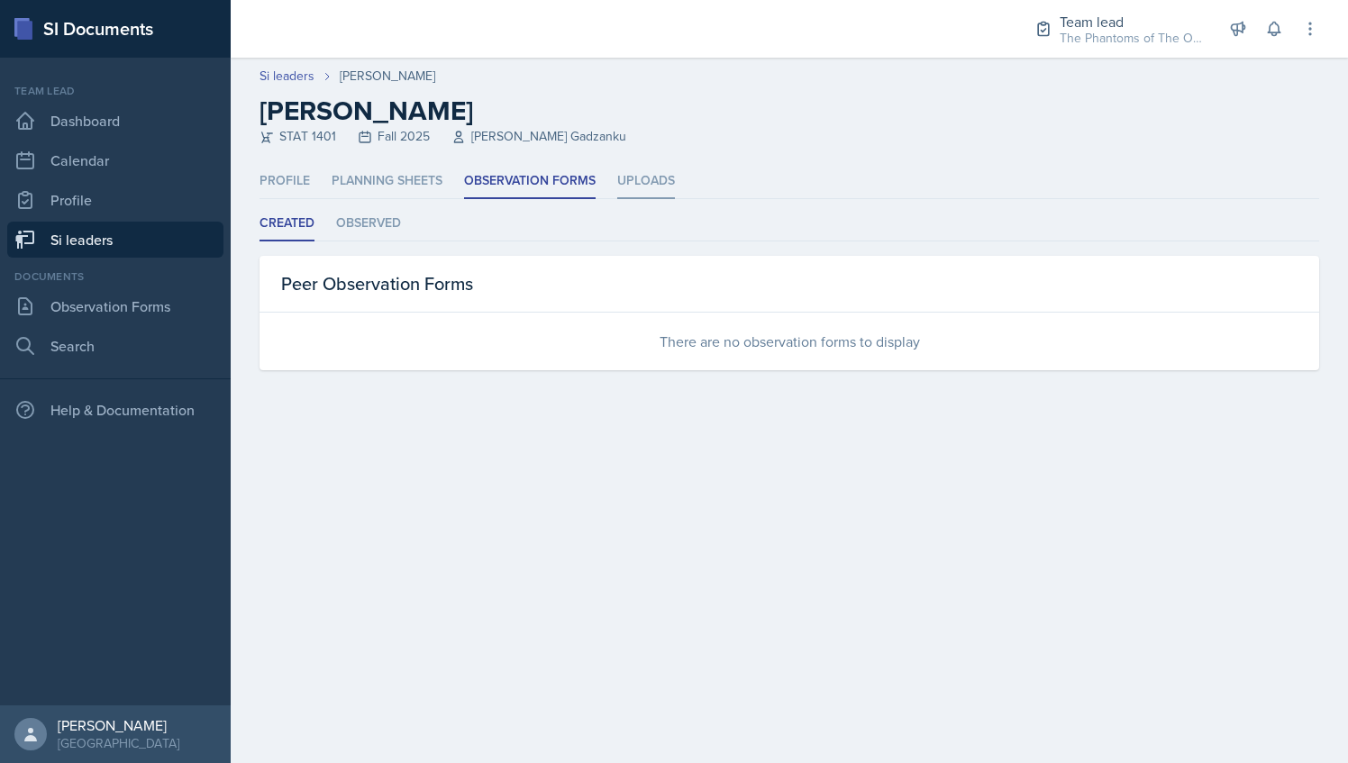
click at [662, 171] on li "Uploads" at bounding box center [646, 181] width 58 height 35
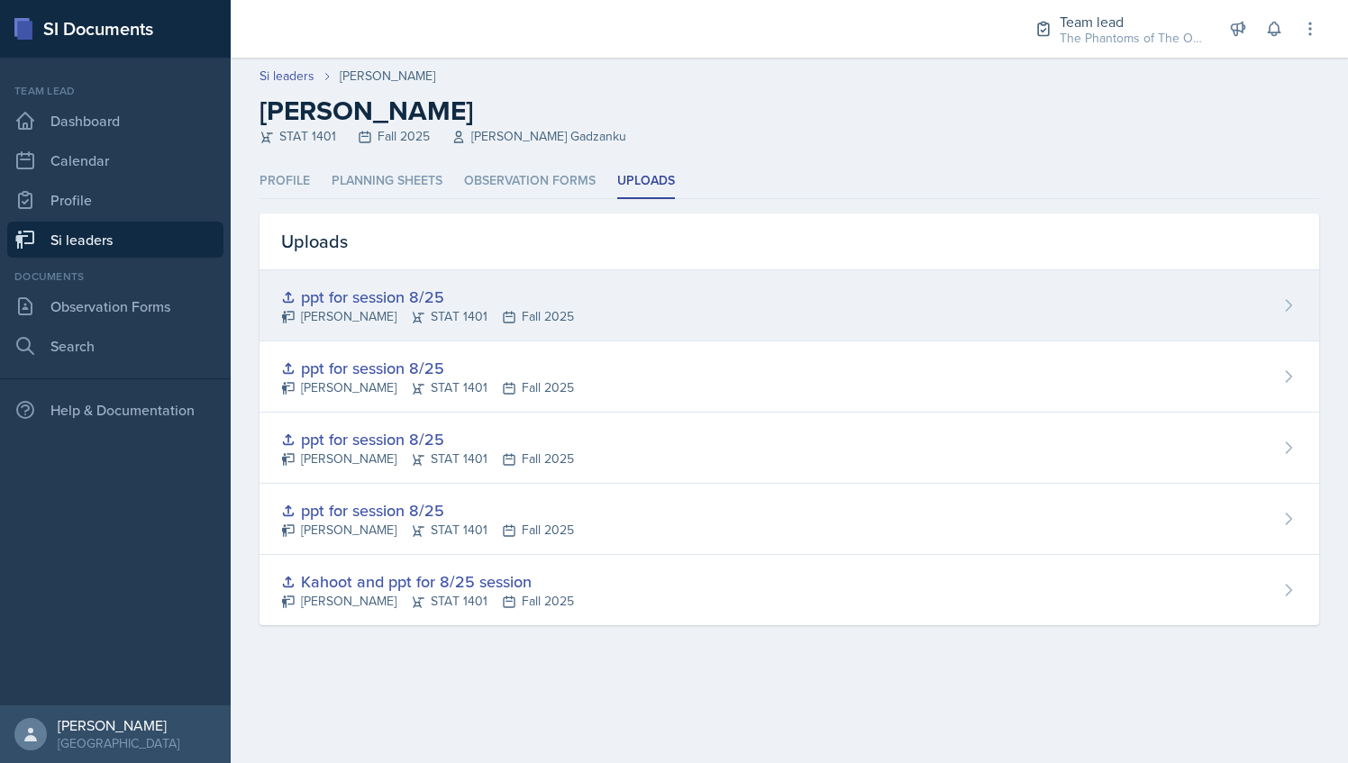
click at [607, 324] on div "ppt for session 8/25 [PERSON_NAME] STAT 1401 Fall 2025" at bounding box center [790, 305] width 1060 height 71
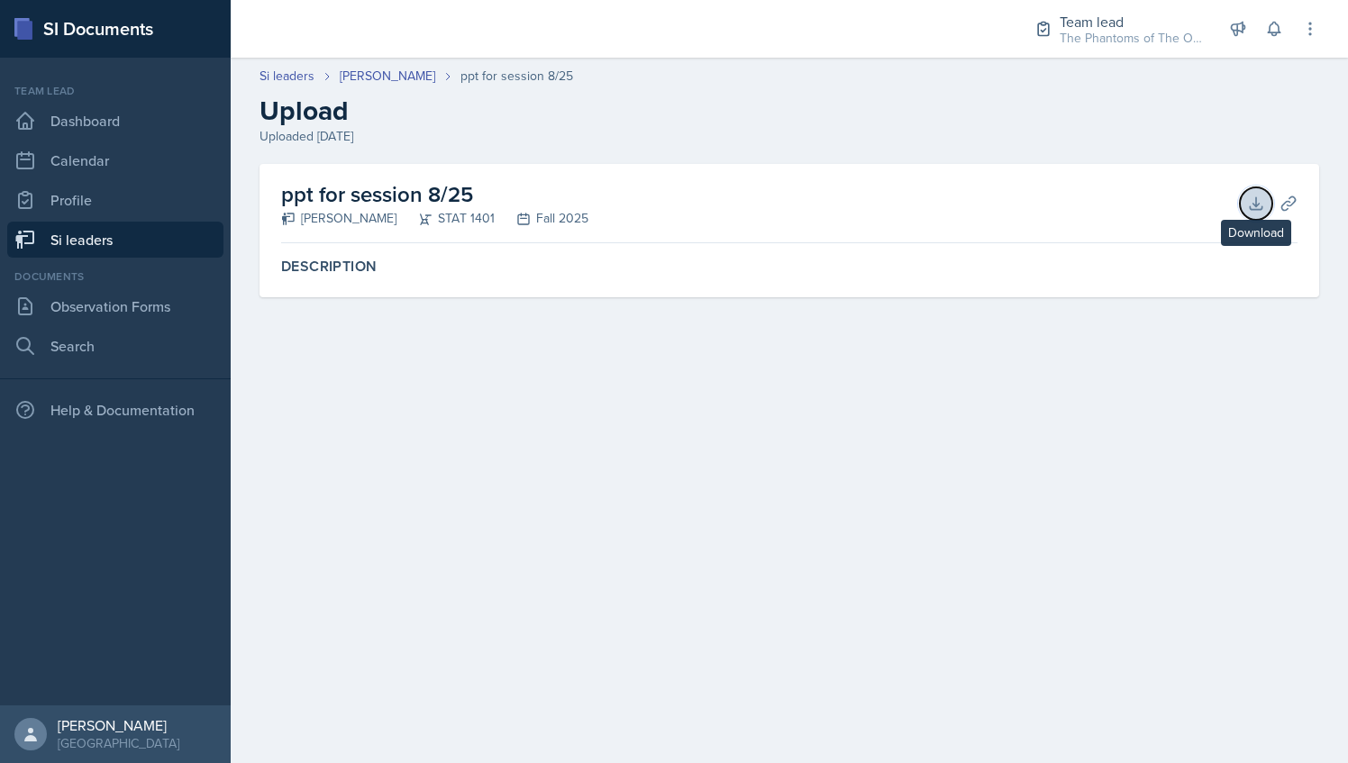
click at [1263, 200] on icon at bounding box center [1256, 204] width 18 height 18
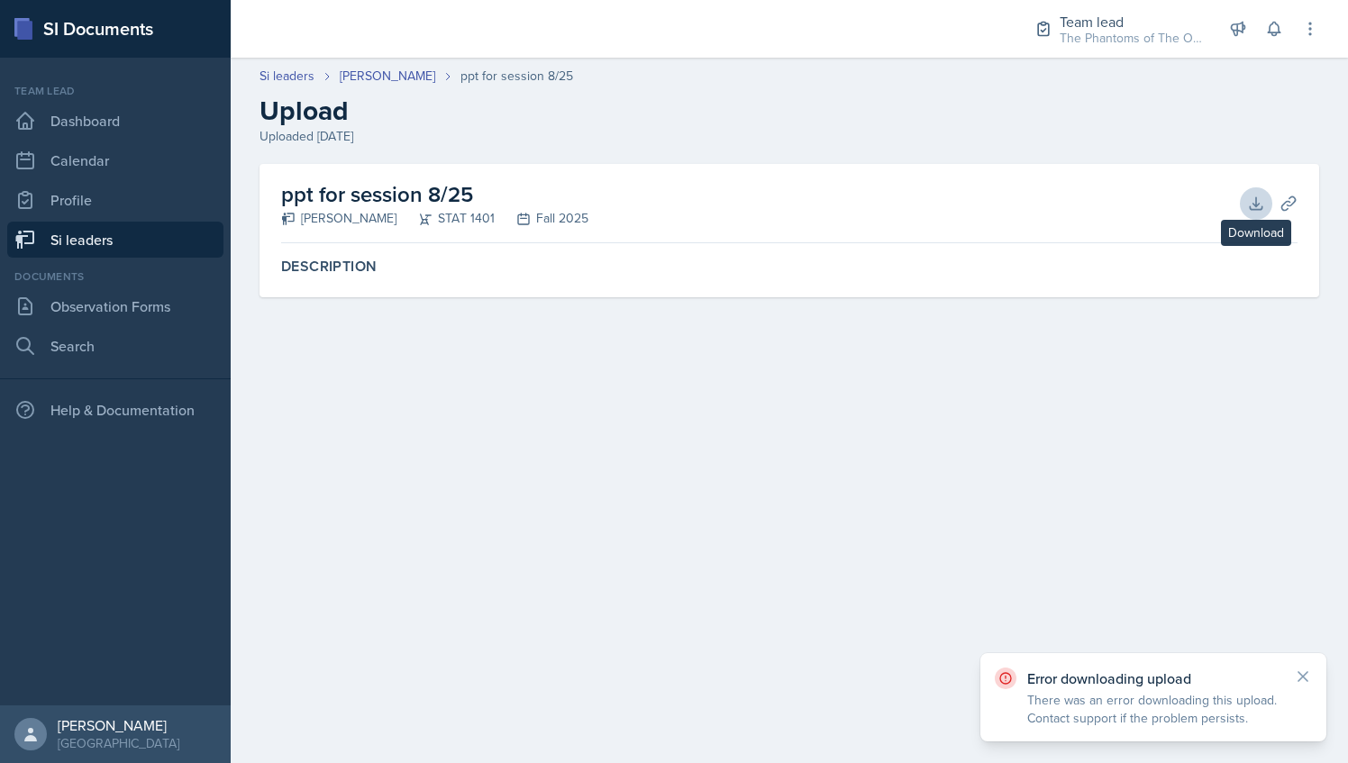
click at [1323, 674] on div "Error downloading upload There was an error downloading this upload. Contact su…" at bounding box center [1154, 697] width 346 height 88
click at [1303, 674] on icon at bounding box center [1303, 677] width 18 height 18
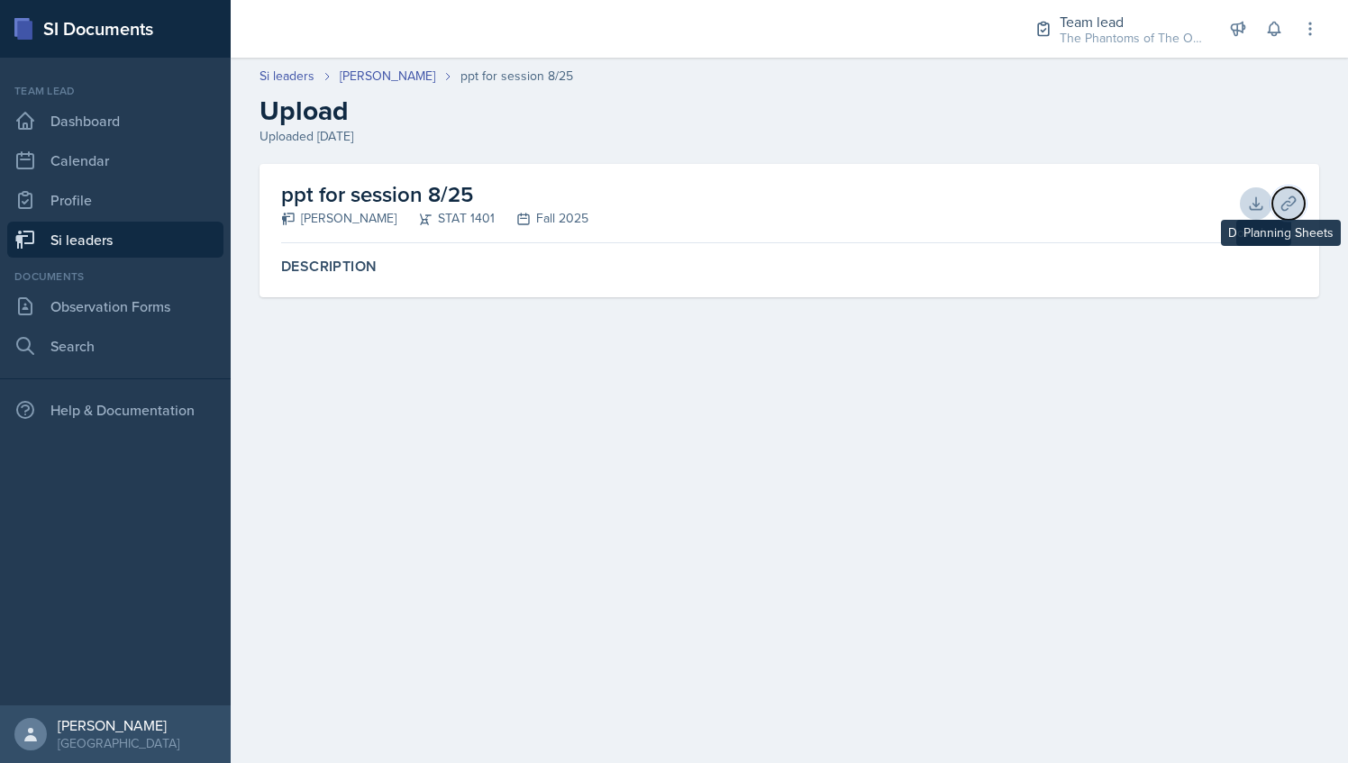
click at [1294, 205] on icon at bounding box center [1289, 204] width 18 height 18
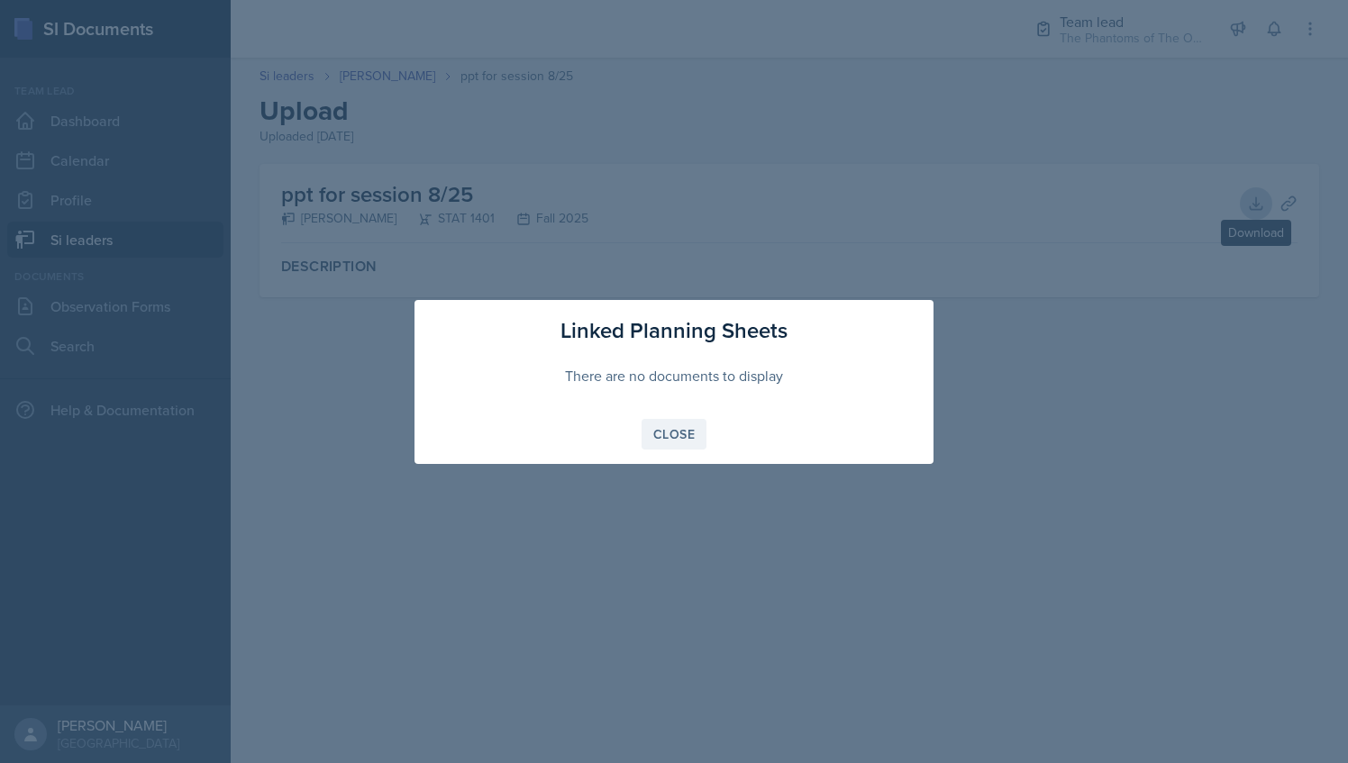
click at [685, 438] on div "Close" at bounding box center [673, 434] width 41 height 14
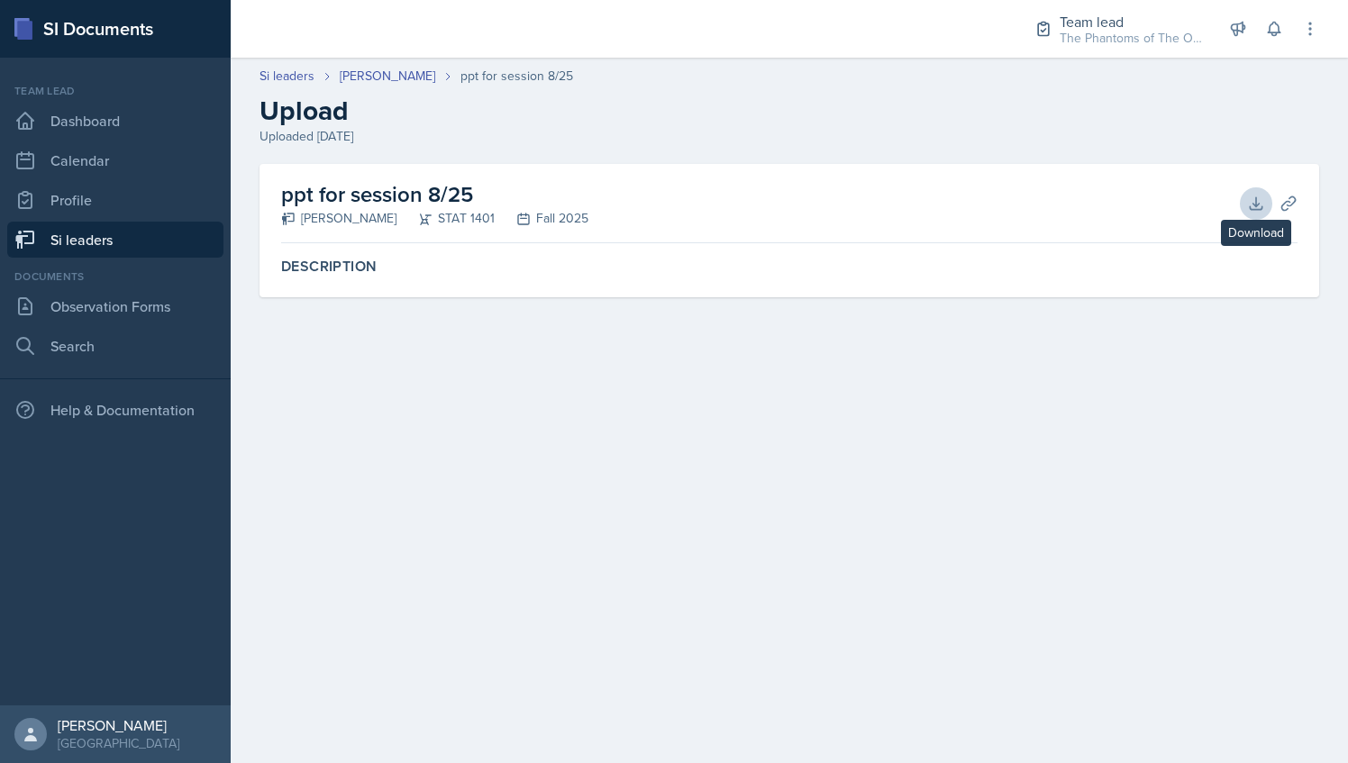
click at [357, 146] on header "Si leaders [PERSON_NAME] ppt for session 8/25 Upload Uploaded [DATE]" at bounding box center [790, 106] width 1118 height 115
click at [344, 258] on label "Description" at bounding box center [789, 267] width 1017 height 18
click at [391, 74] on link "[PERSON_NAME]" at bounding box center [388, 76] width 96 height 19
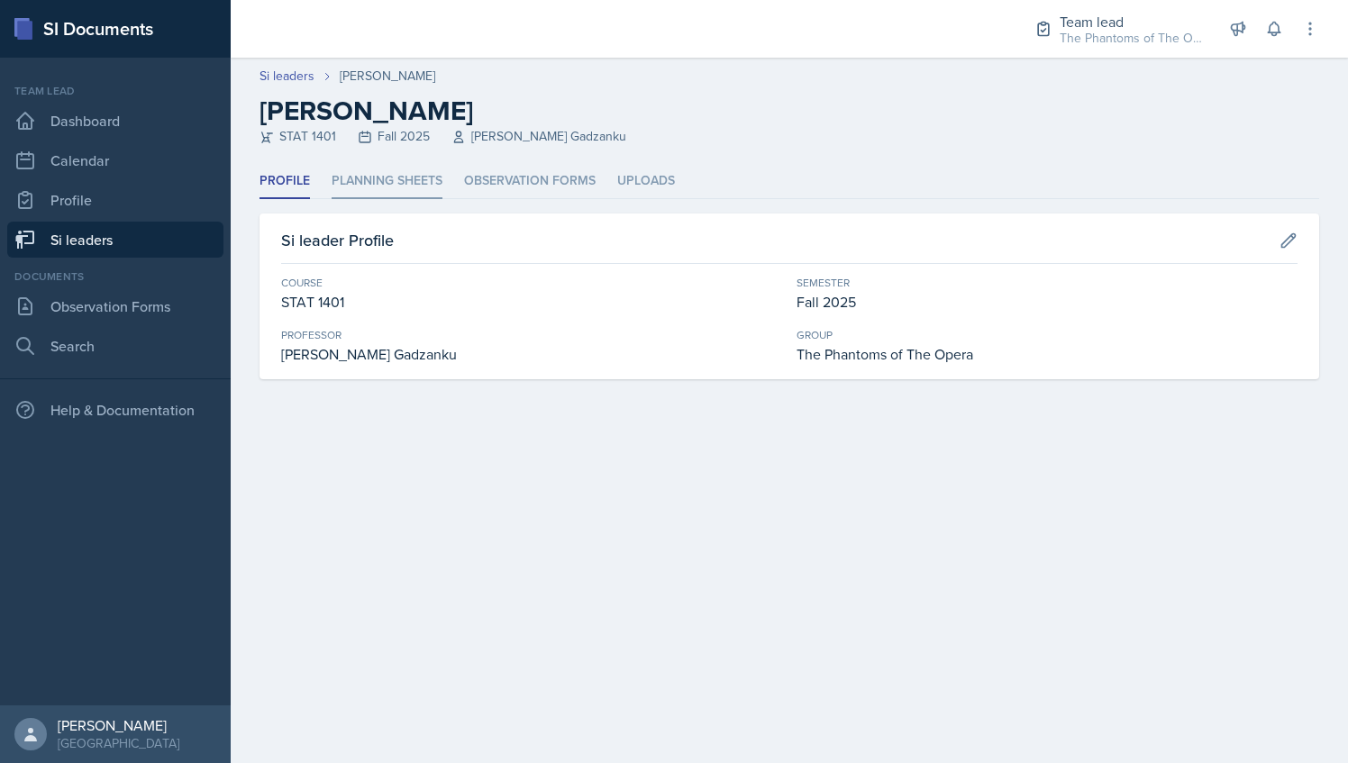
click at [394, 180] on li "Planning Sheets" at bounding box center [387, 181] width 111 height 35
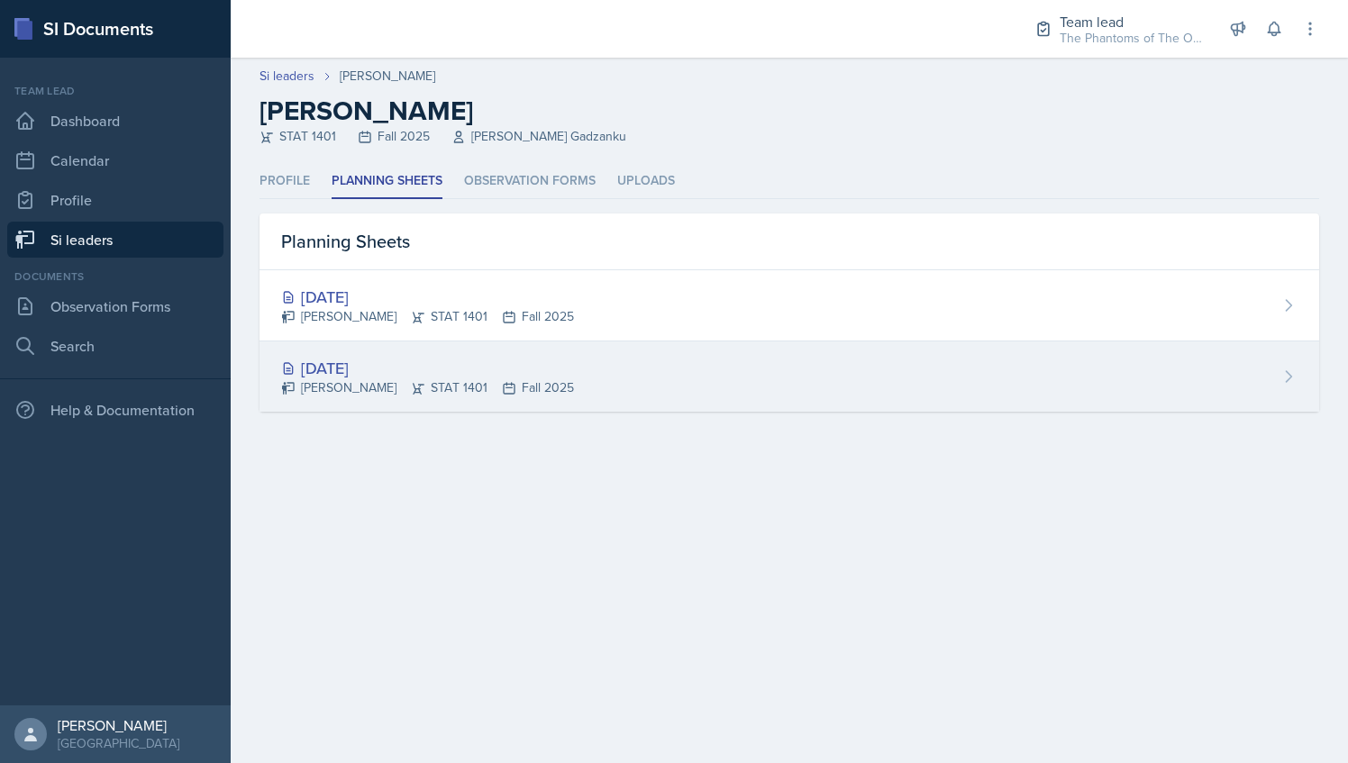
click at [434, 373] on div "[DATE]" at bounding box center [427, 368] width 293 height 24
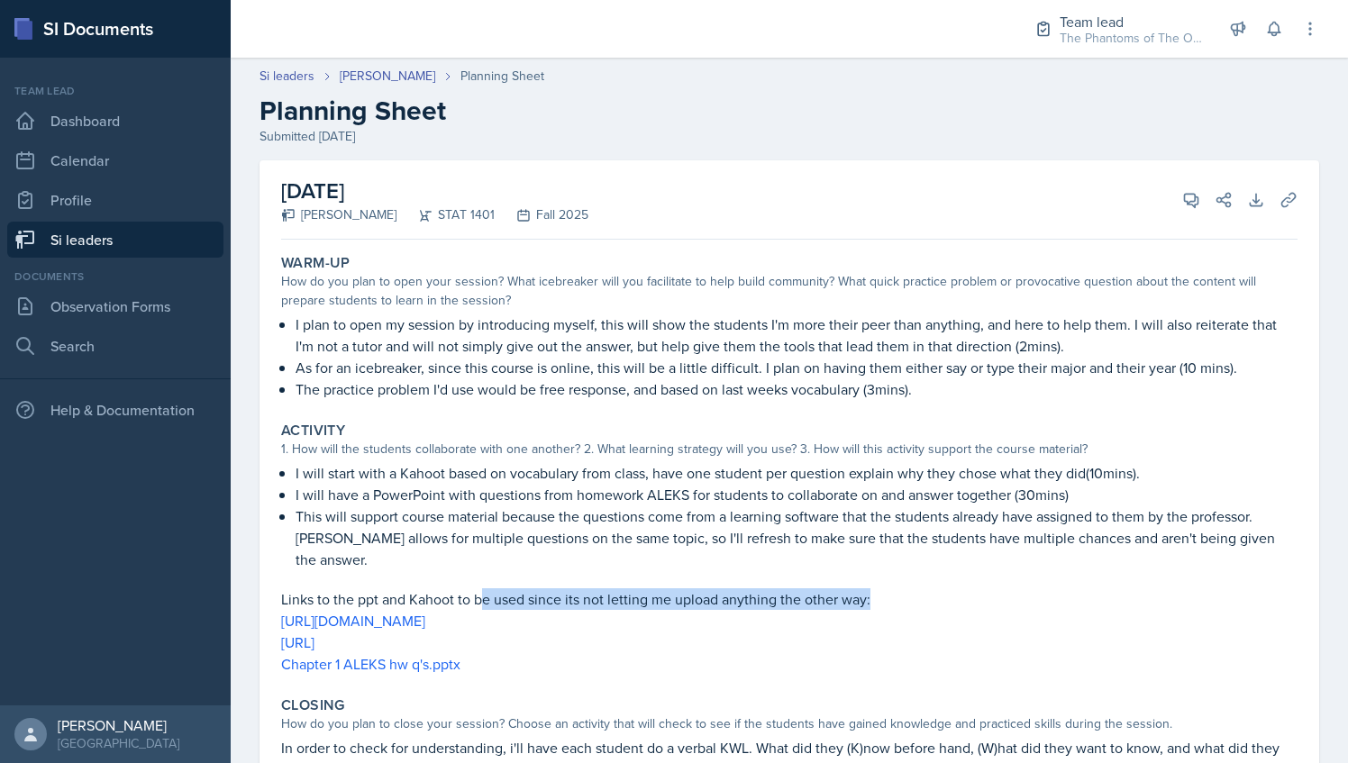
drag, startPoint x: 483, startPoint y: 598, endPoint x: 887, endPoint y: 603, distance: 403.8
click at [887, 603] on p "Links to the ppt and Kahoot to be used since its not letting me upload anything…" at bounding box center [789, 600] width 1017 height 22
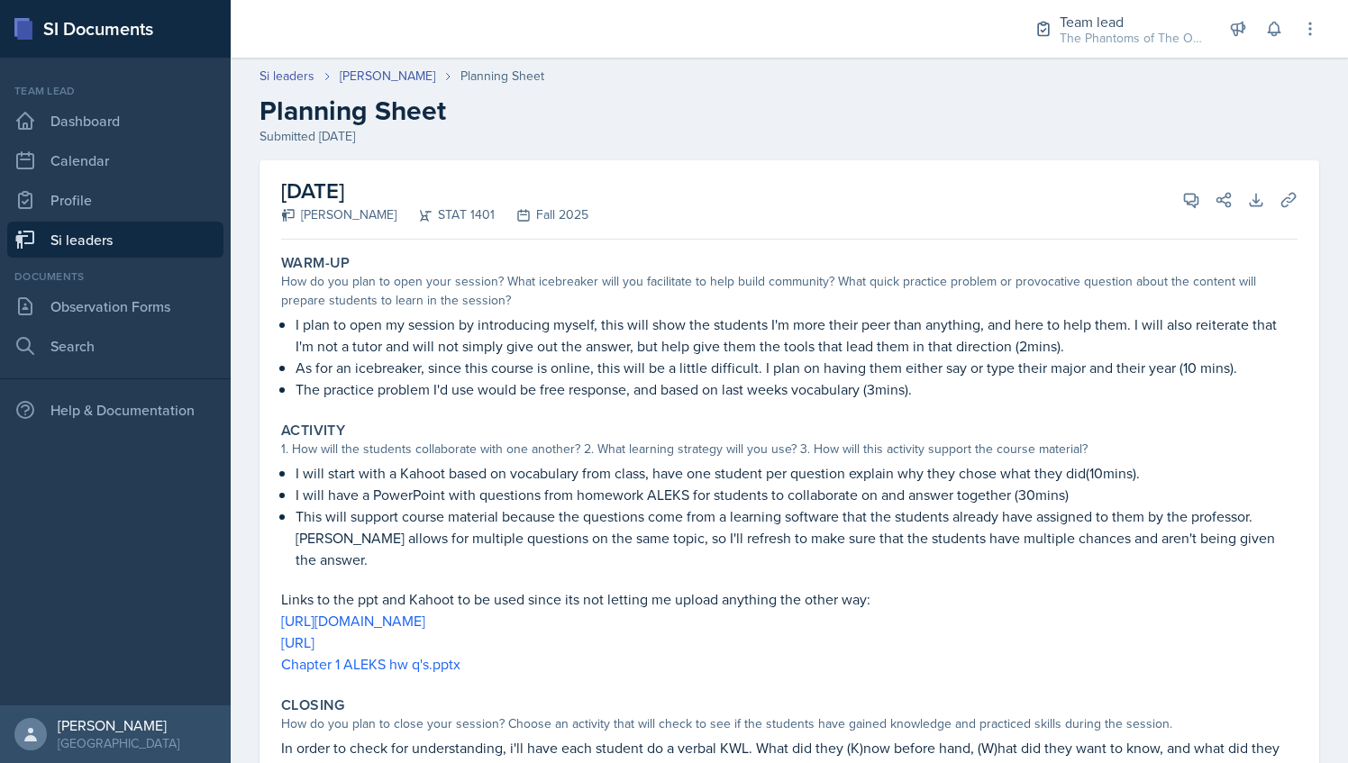
drag, startPoint x: 887, startPoint y: 603, endPoint x: 726, endPoint y: 458, distance: 217.0
click at [726, 461] on div "Activity 1. How will the students collaborate with one another? 2. What learnin…" at bounding box center [789, 549] width 1031 height 268
click at [370, 78] on link "[PERSON_NAME]" at bounding box center [388, 76] width 96 height 19
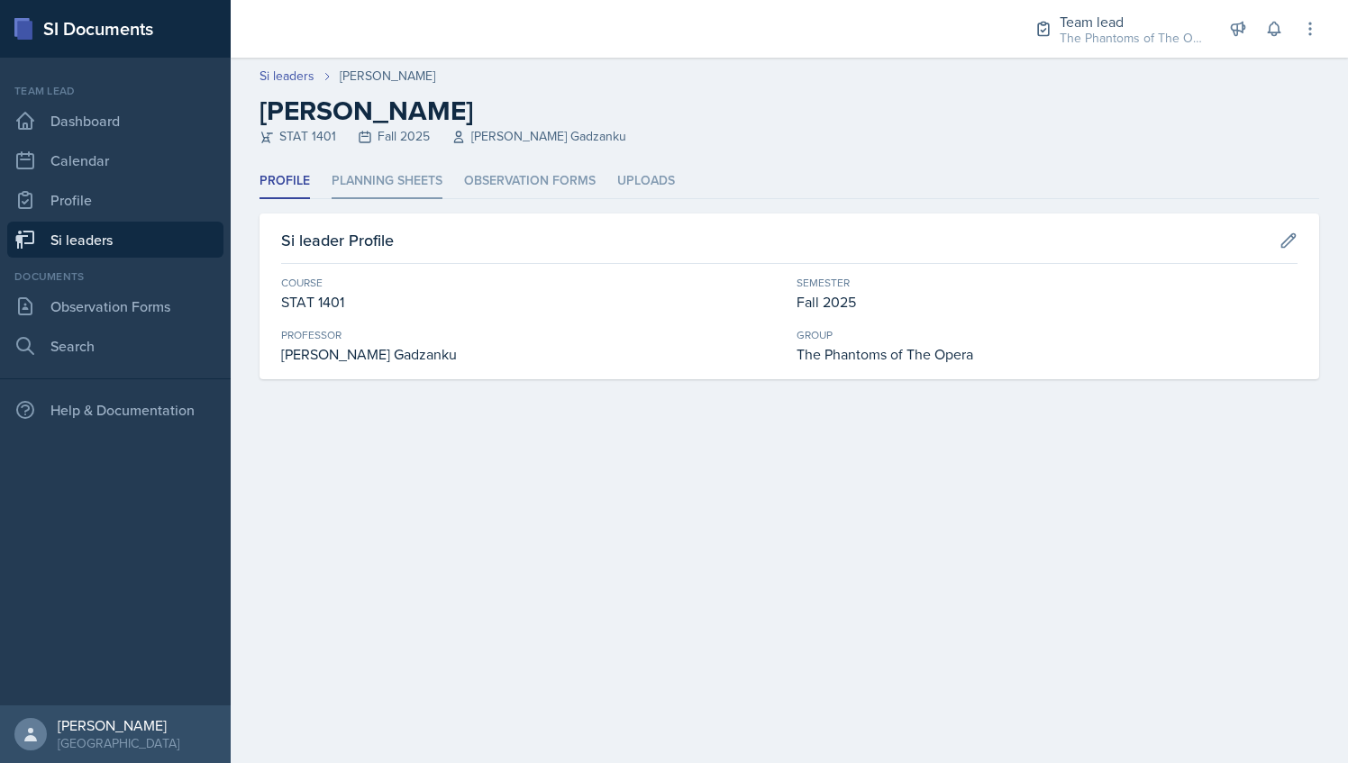
click at [423, 184] on li "Planning Sheets" at bounding box center [387, 181] width 111 height 35
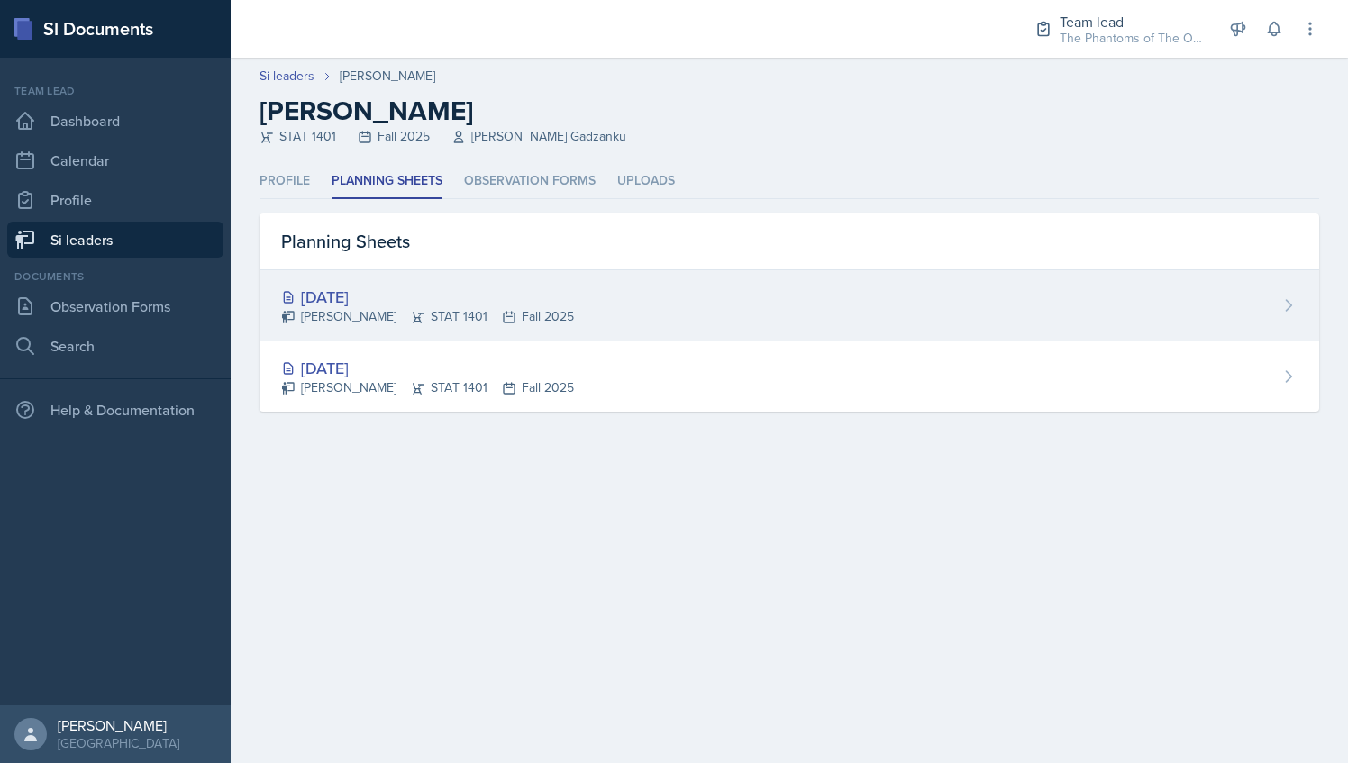
click at [453, 315] on div "[PERSON_NAME] STAT 1401 Fall 2025" at bounding box center [427, 316] width 293 height 19
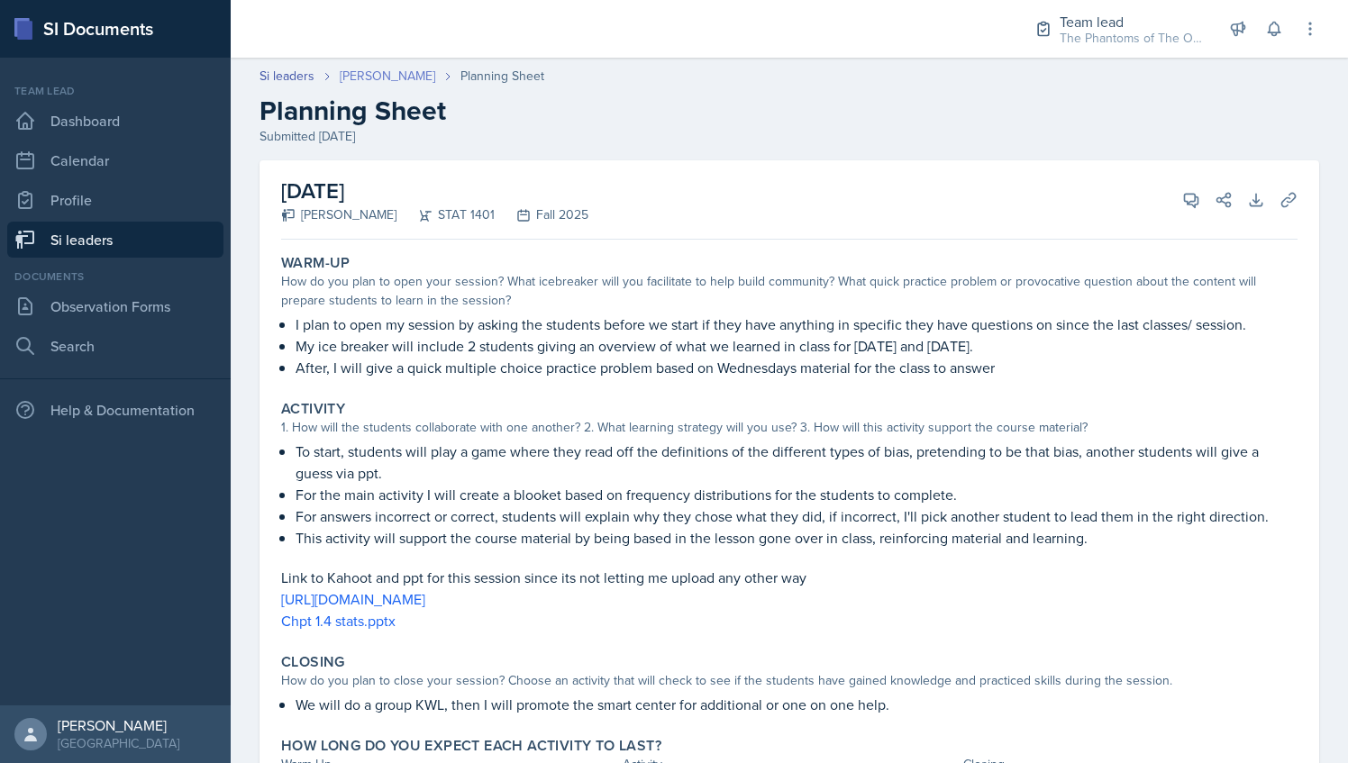
click at [370, 73] on link "[PERSON_NAME]" at bounding box center [388, 76] width 96 height 19
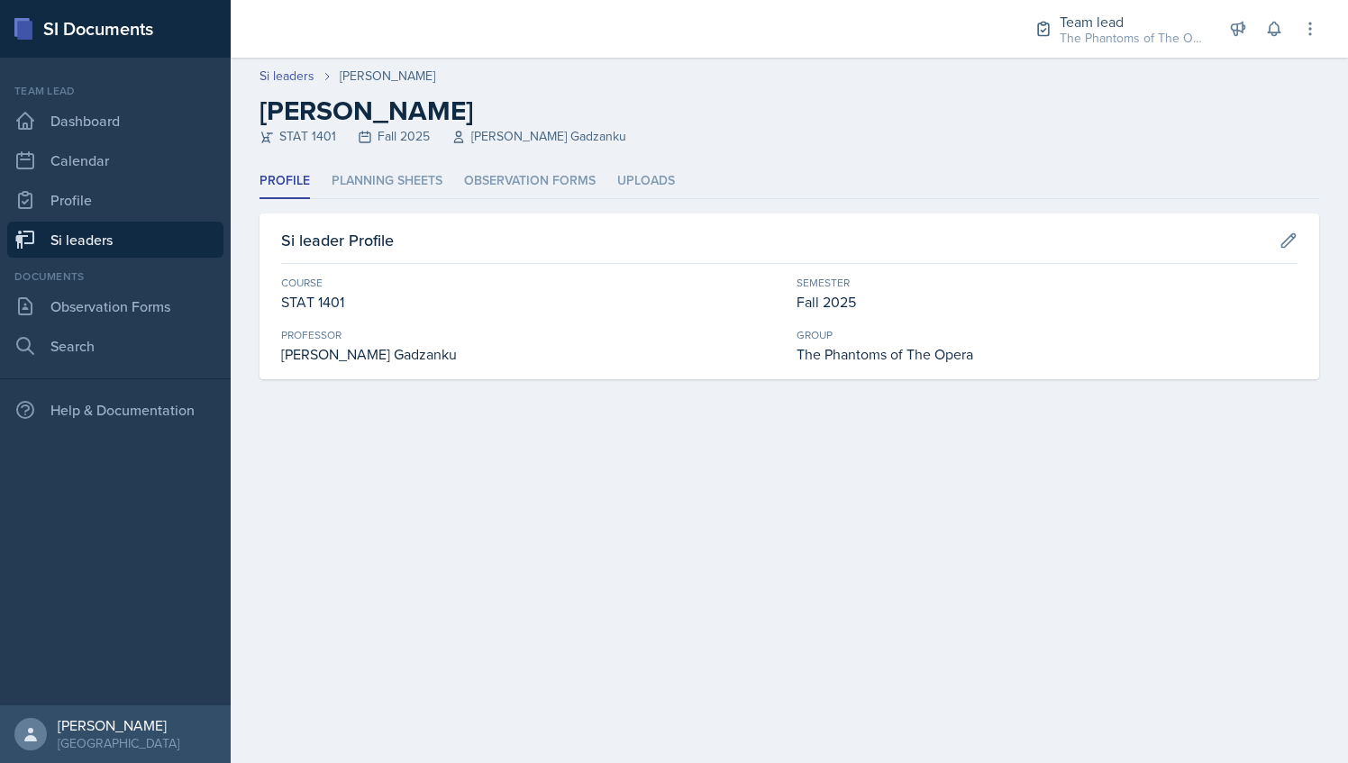
drag, startPoint x: 359, startPoint y: 205, endPoint x: 360, endPoint y: 195, distance: 10.9
click at [359, 205] on div "Profile Planning Sheets Observation Forms Uploads Profile Planning Sheets Obser…" at bounding box center [790, 271] width 1060 height 215
click at [360, 182] on li "Planning Sheets" at bounding box center [387, 181] width 111 height 35
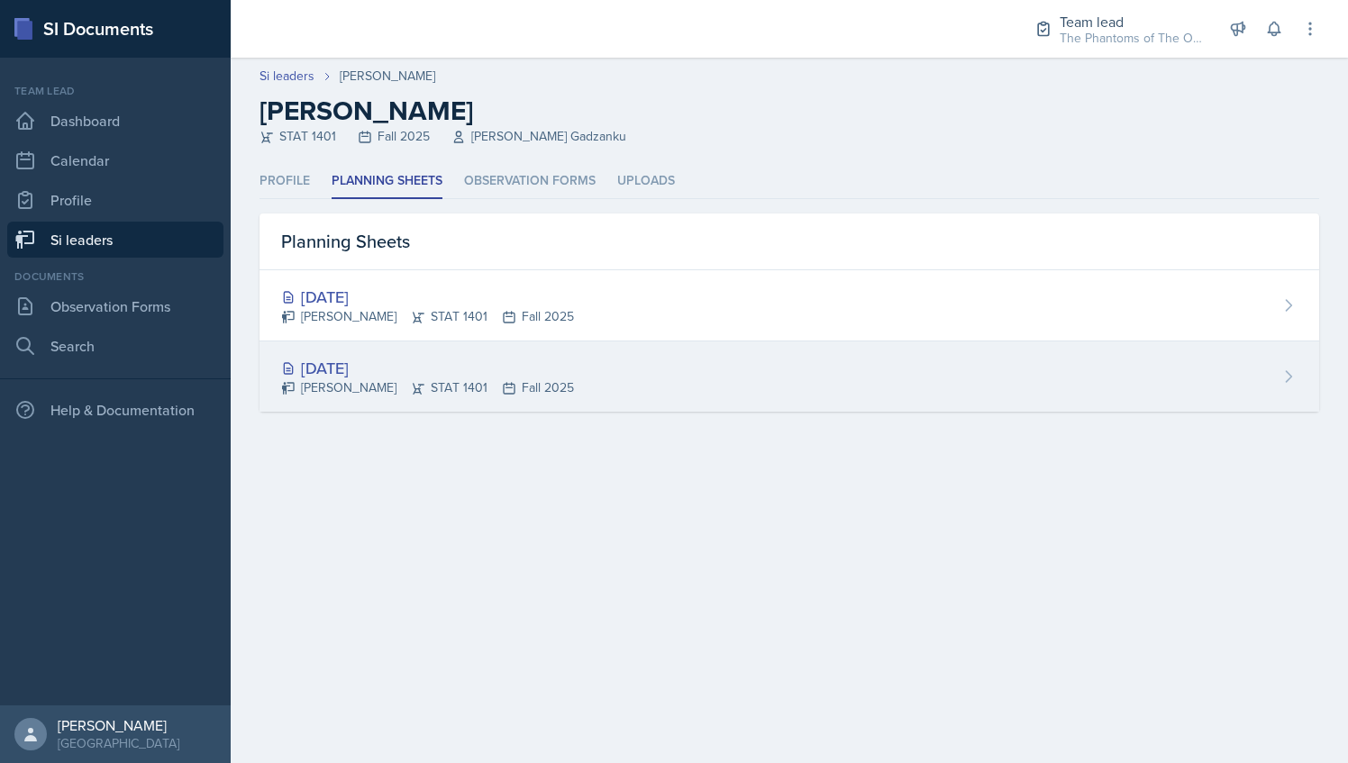
click at [396, 402] on div "[DATE] [PERSON_NAME] STAT 1401 Fall 2025" at bounding box center [790, 377] width 1060 height 70
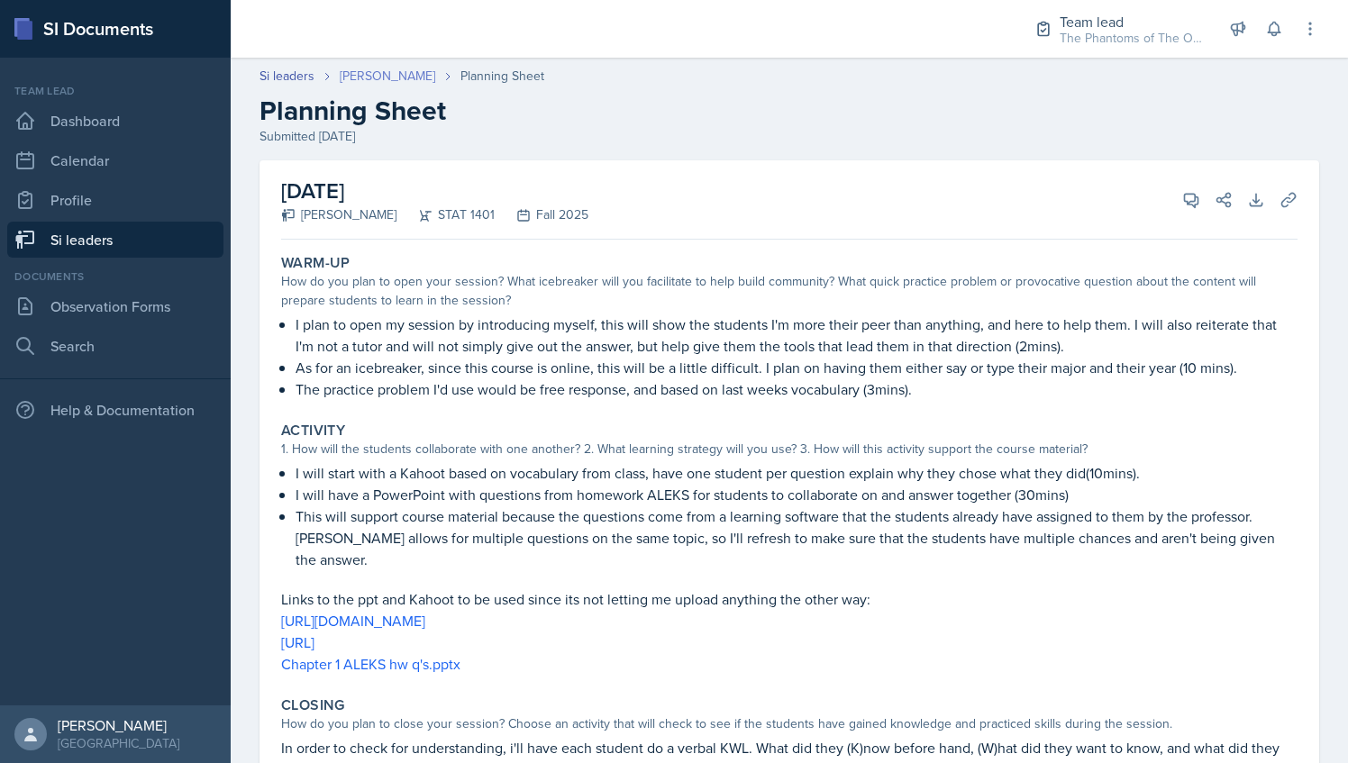
click at [384, 83] on link "[PERSON_NAME]" at bounding box center [388, 76] width 96 height 19
